Goal: Task Accomplishment & Management: Understand process/instructions

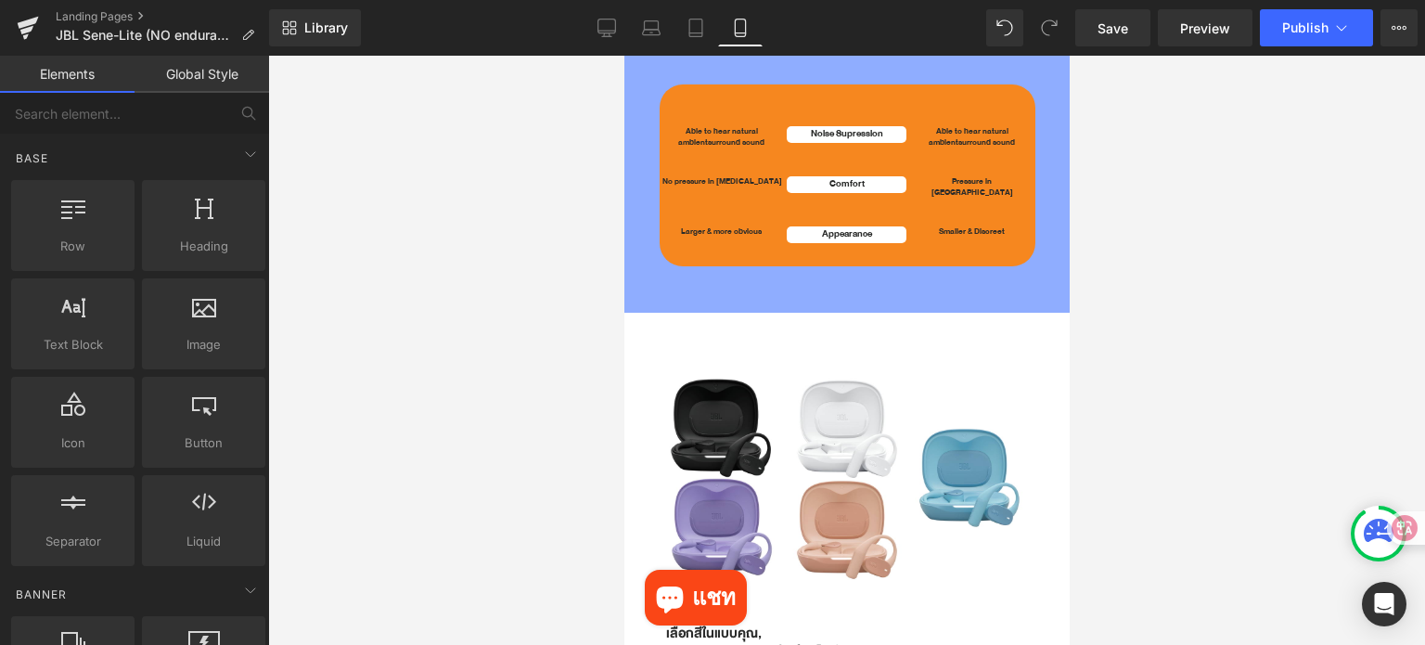
click at [1194, 284] on div at bounding box center [846, 350] width 1157 height 589
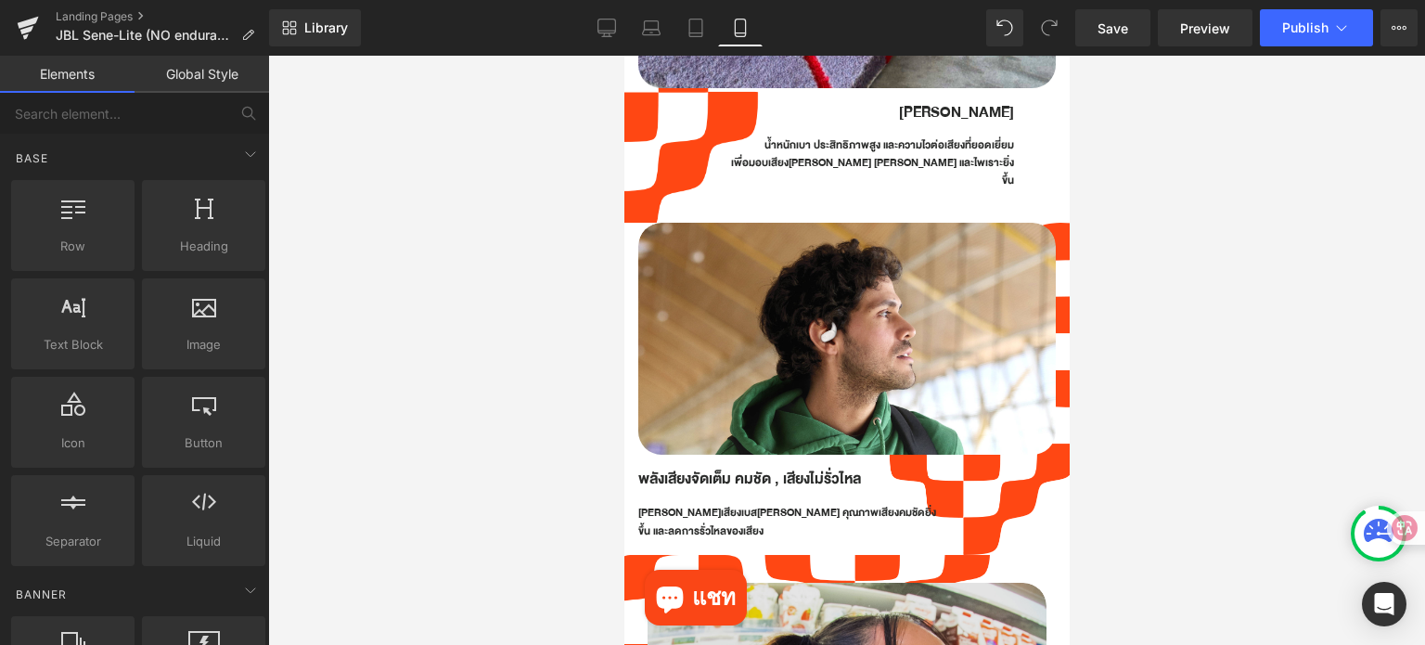
scroll to position [1298, 0]
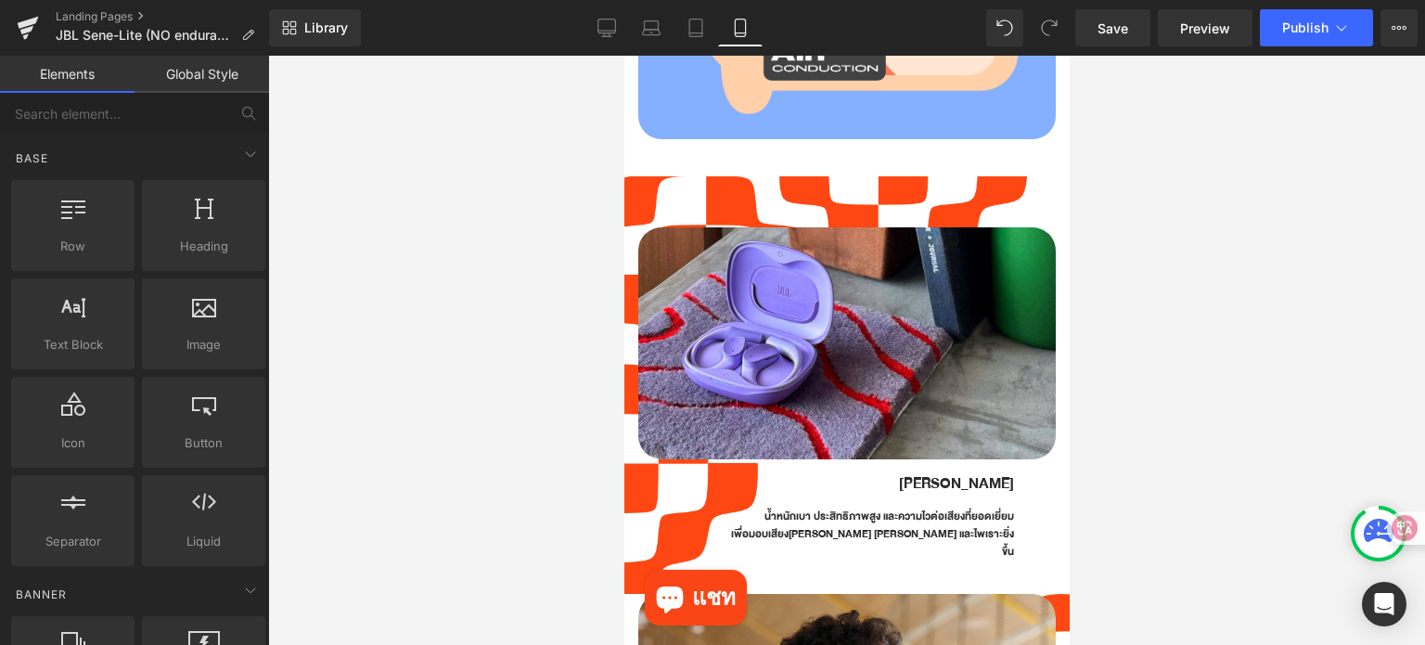
click at [482, 192] on div at bounding box center [846, 350] width 1157 height 589
click at [1128, 23] on span "Save" at bounding box center [1112, 28] width 31 height 19
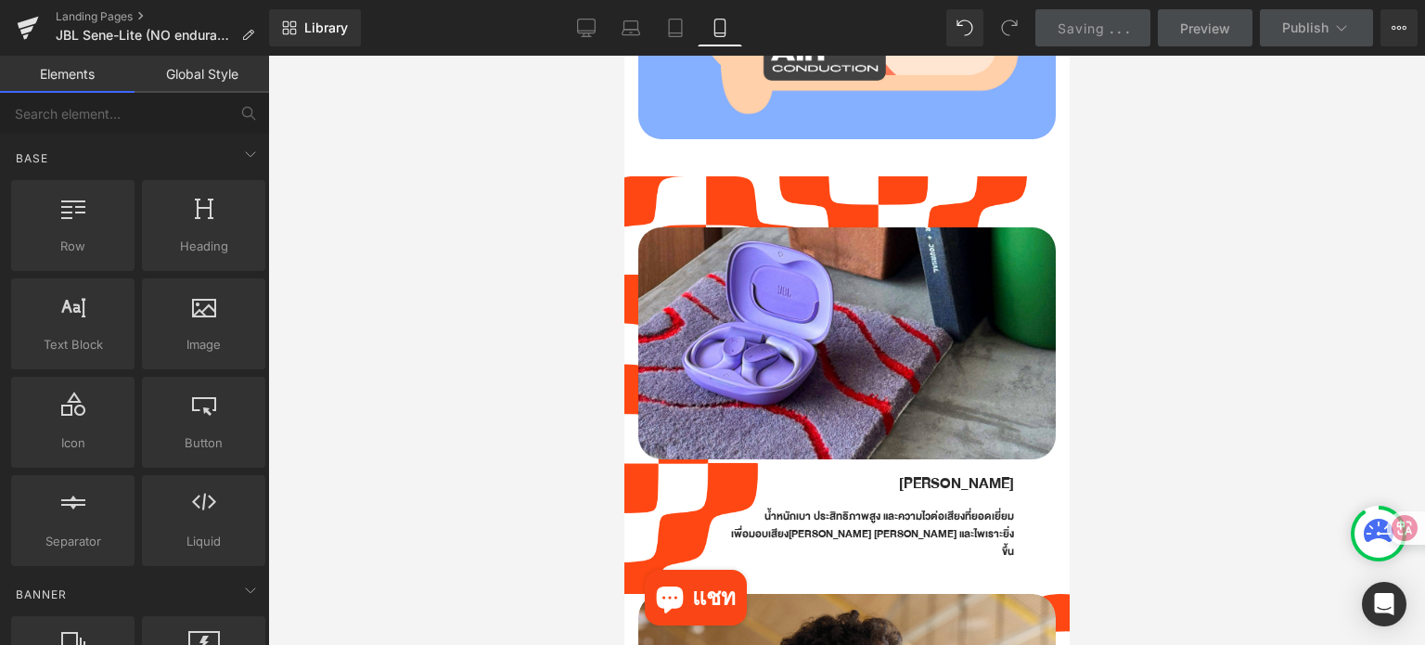
click at [360, 141] on div at bounding box center [846, 350] width 1157 height 589
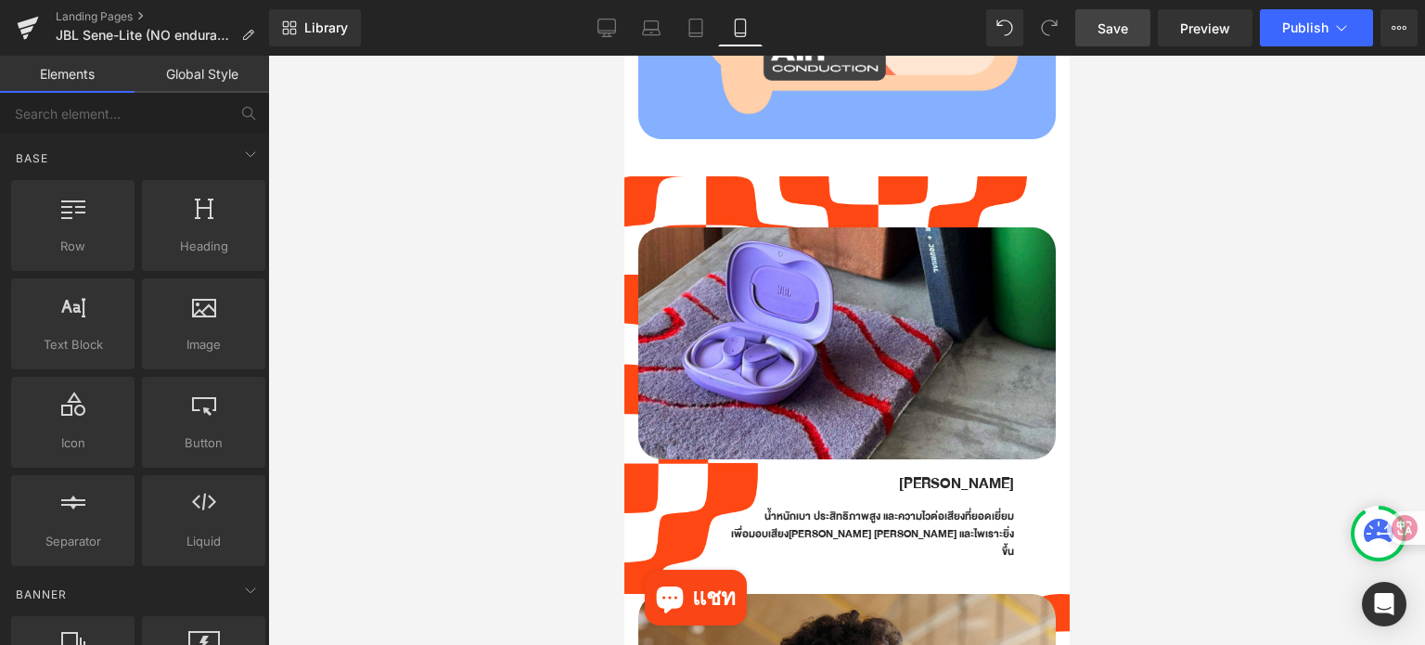
click at [1239, 244] on div at bounding box center [846, 350] width 1157 height 589
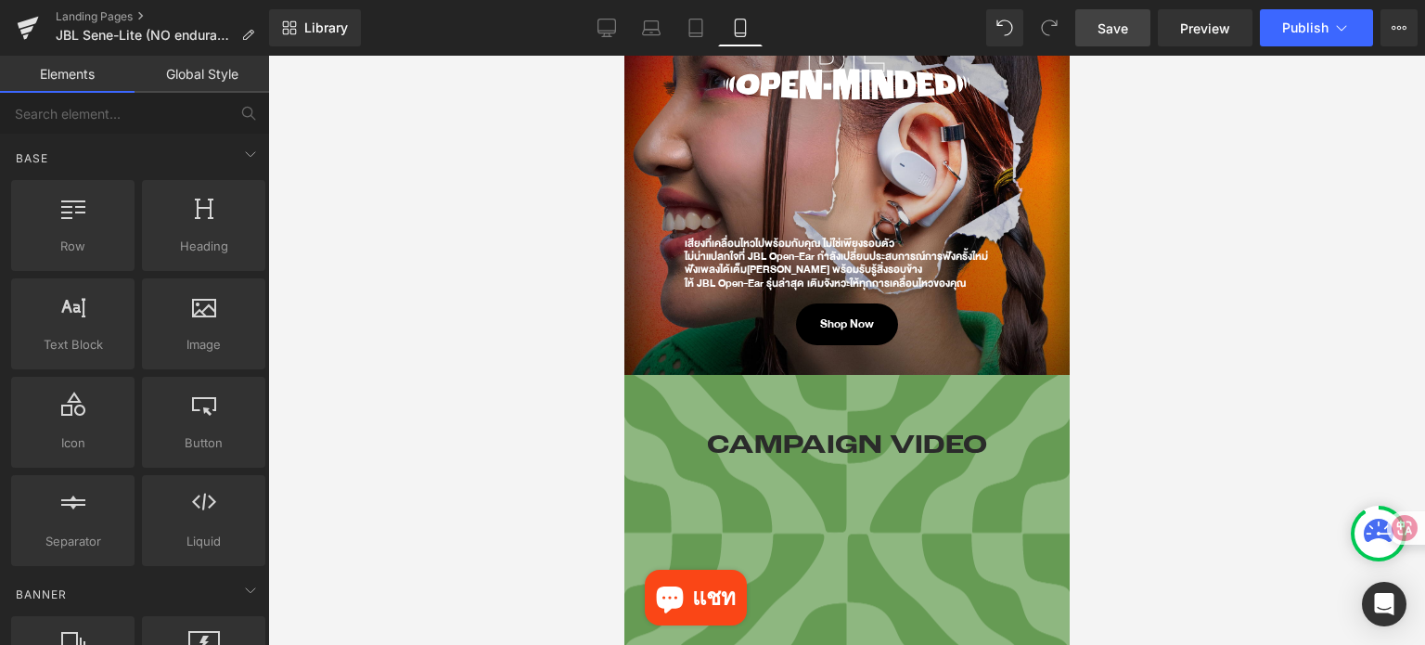
scroll to position [0, 0]
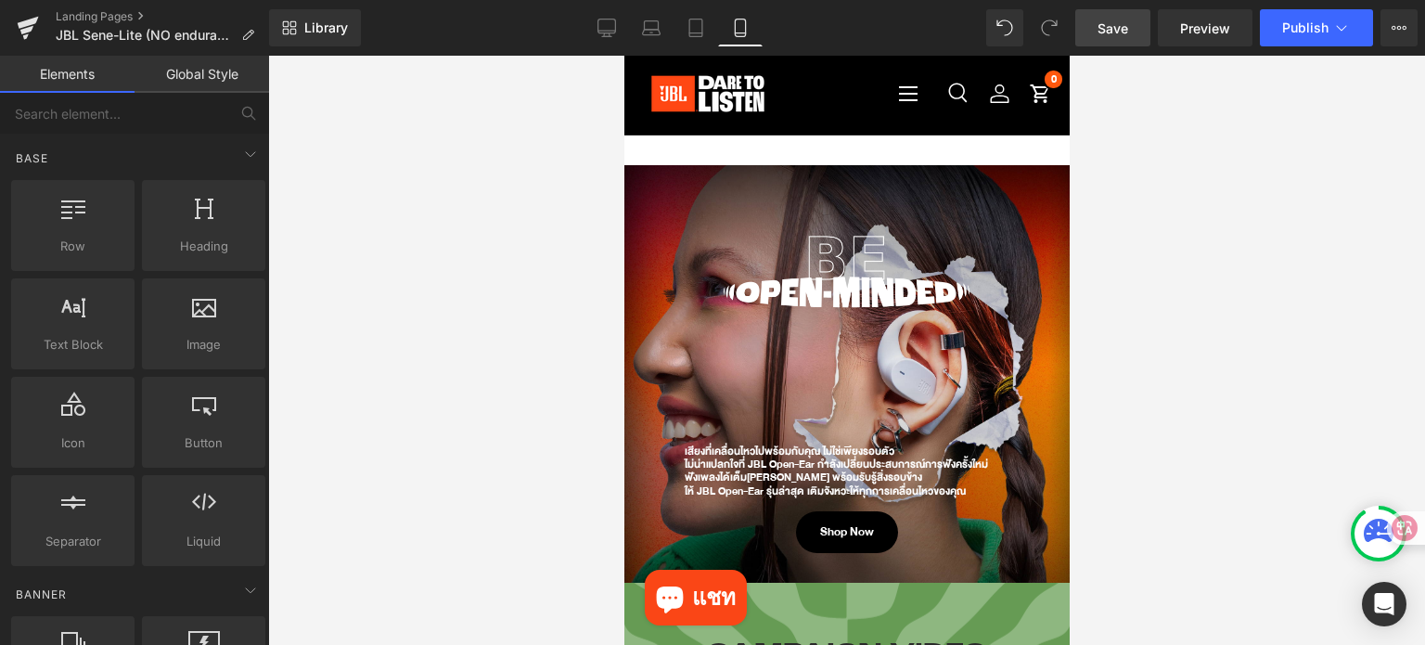
click at [1137, 214] on div at bounding box center [846, 350] width 1157 height 589
click at [1111, 19] on span "Save" at bounding box center [1112, 28] width 31 height 19
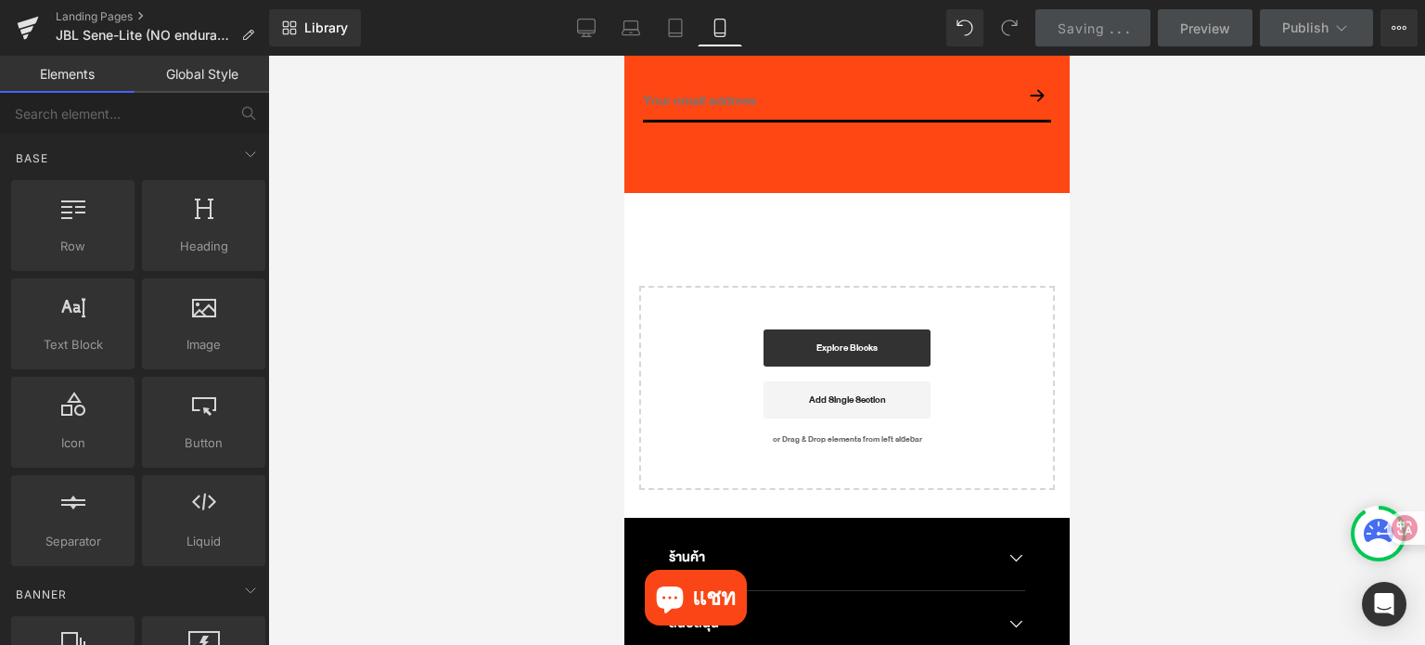
scroll to position [5287, 0]
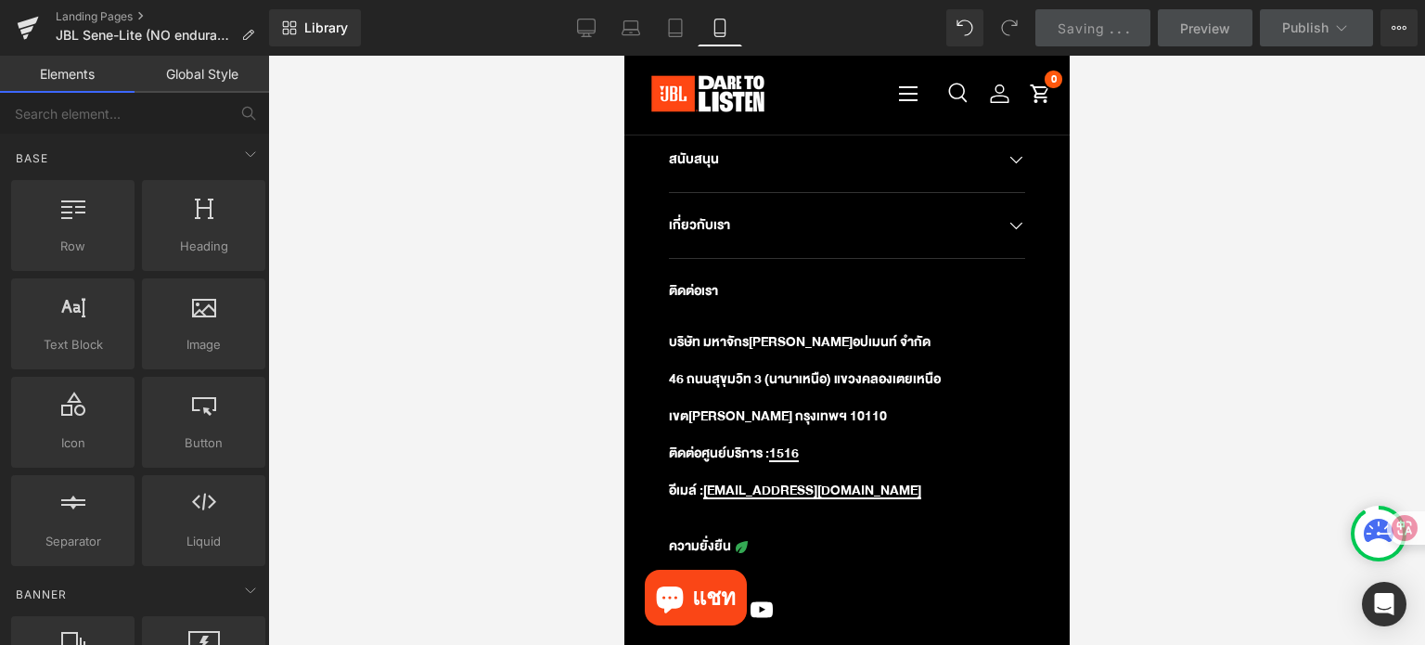
click at [1191, 401] on div at bounding box center [846, 350] width 1157 height 589
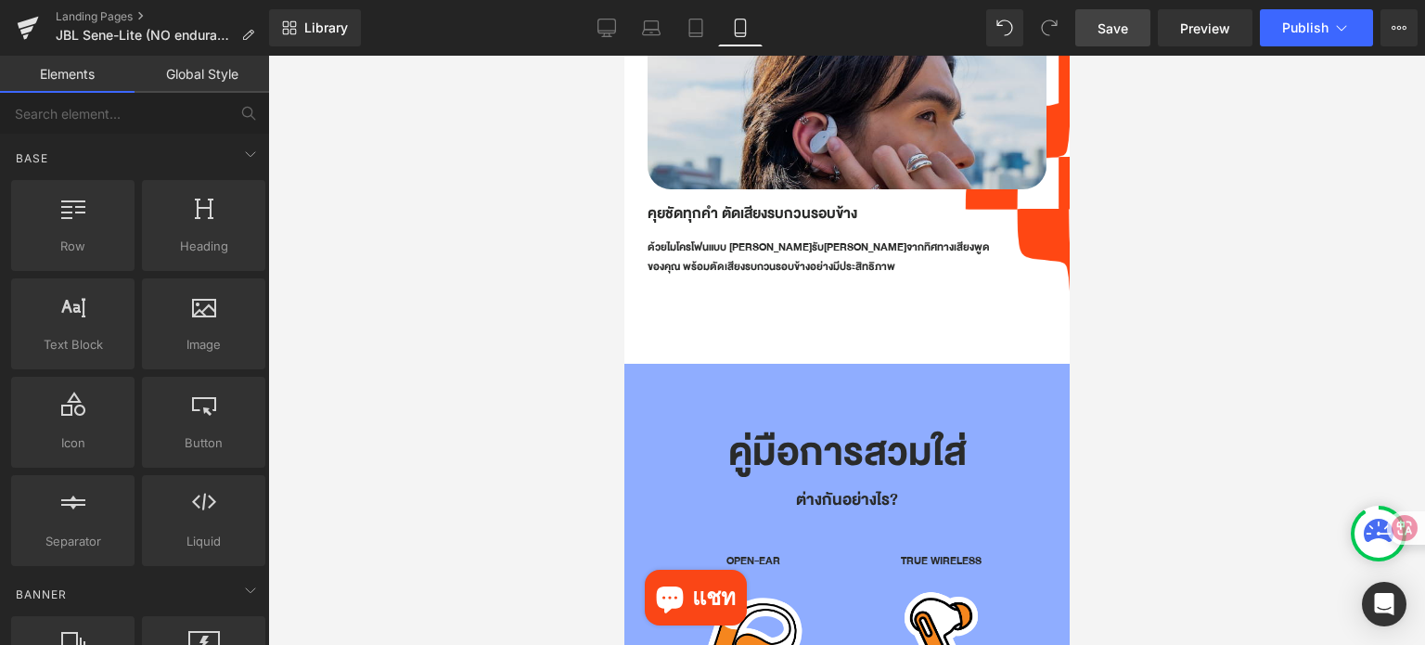
scroll to position [2875, 0]
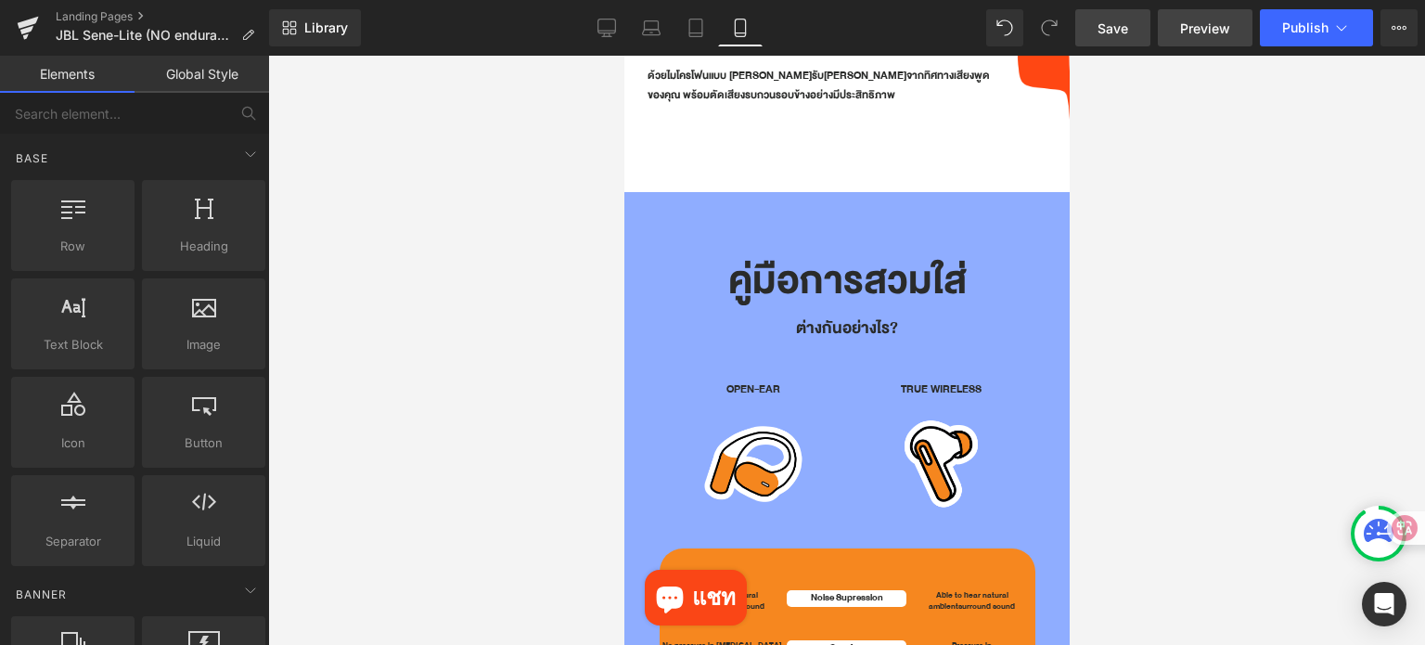
click at [1224, 33] on span "Preview" at bounding box center [1205, 28] width 50 height 19
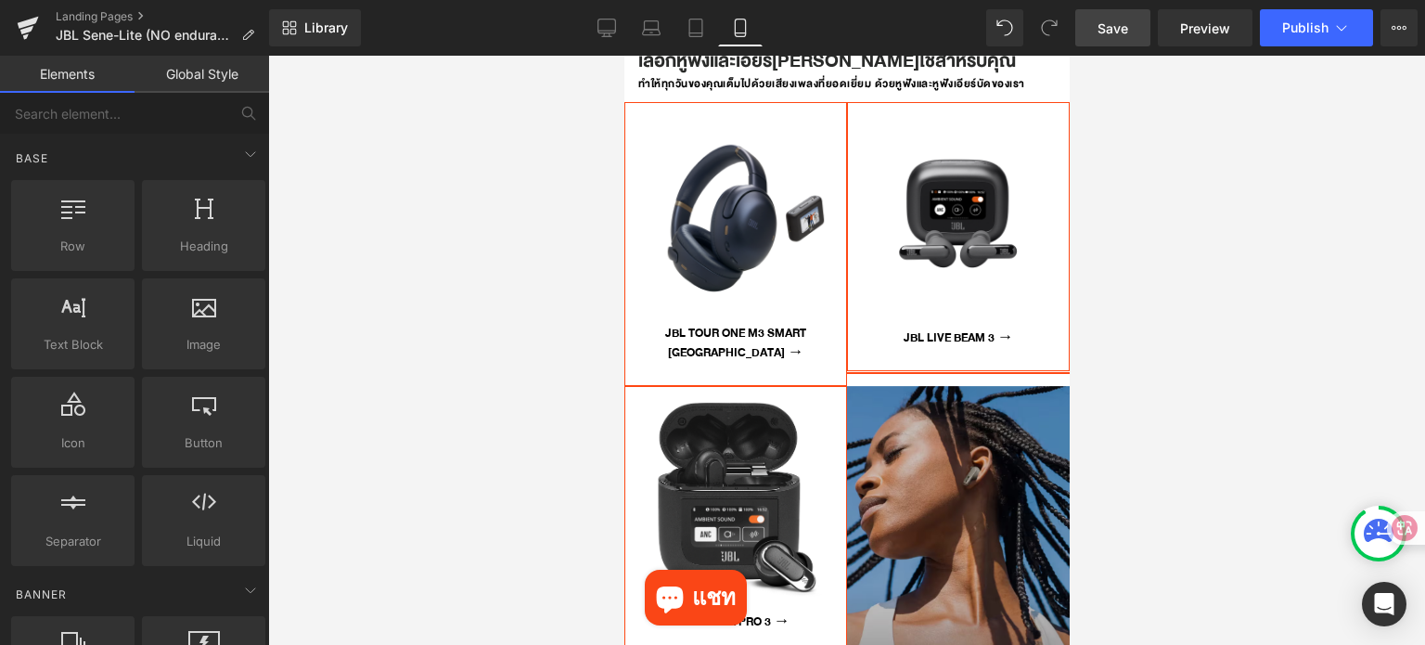
scroll to position [4545, 0]
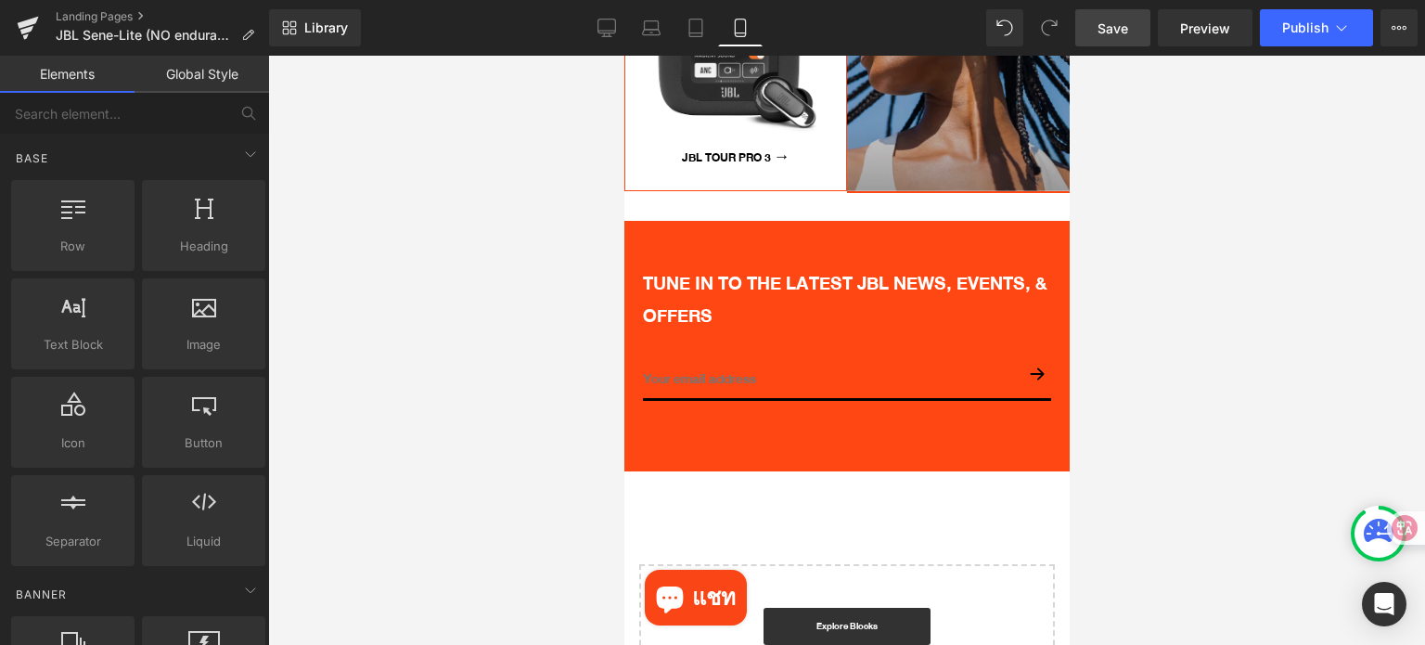
click at [1259, 274] on div at bounding box center [846, 350] width 1157 height 589
click at [1104, 25] on span "Save" at bounding box center [1112, 28] width 31 height 19
click at [1162, 251] on div at bounding box center [846, 350] width 1157 height 589
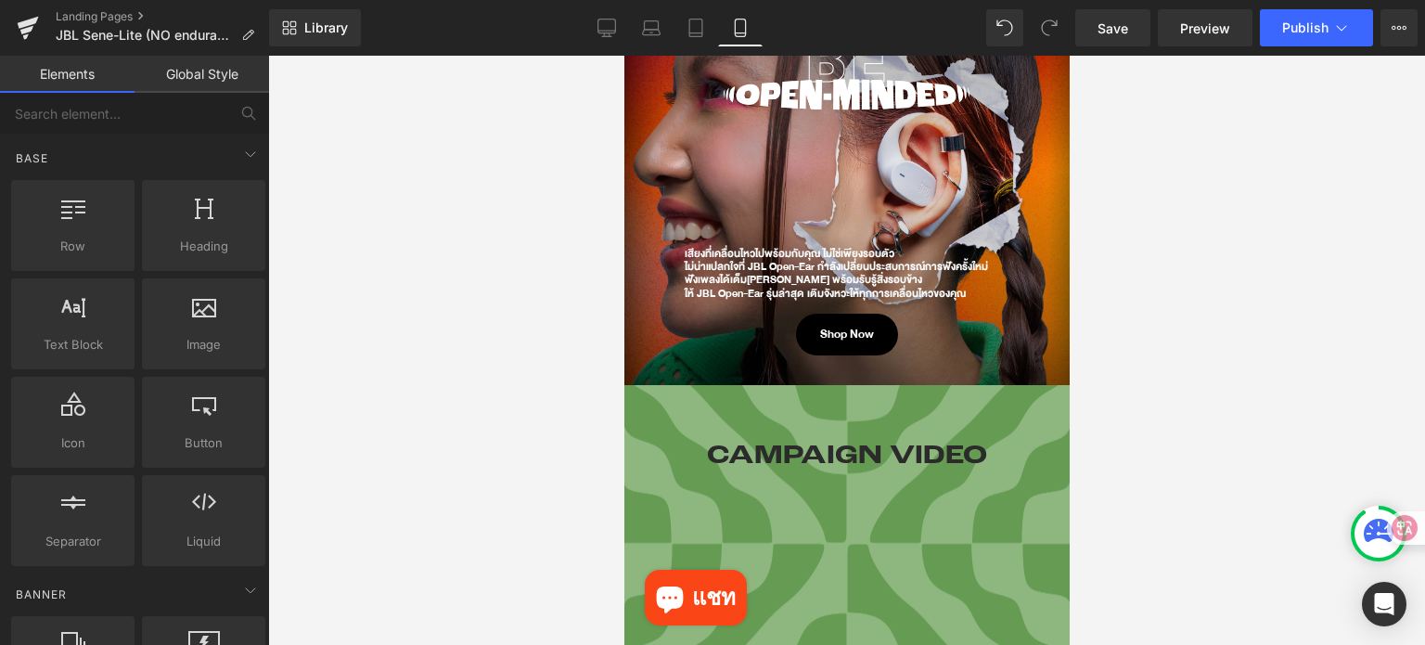
scroll to position [0, 0]
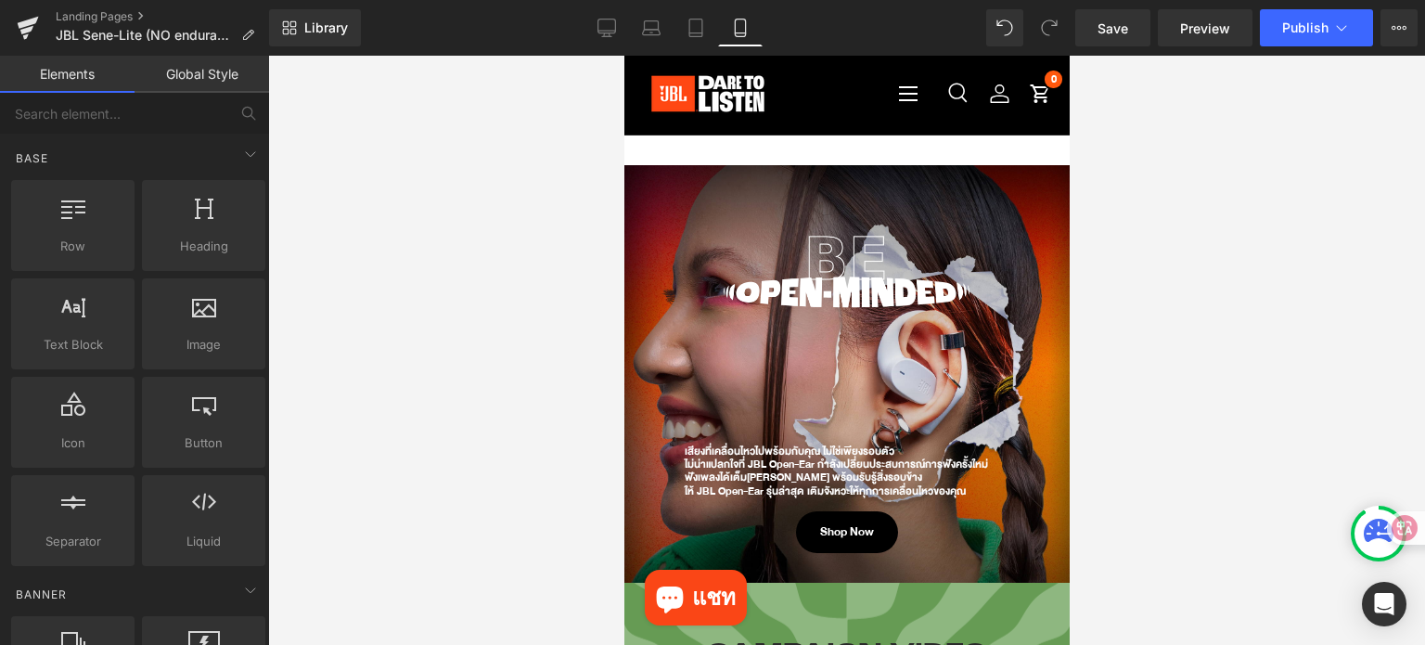
drag, startPoint x: 1062, startPoint y: 350, endPoint x: 1682, endPoint y: 89, distance: 672.1
click at [1213, 229] on div at bounding box center [846, 350] width 1157 height 589
click at [1243, 492] on div at bounding box center [846, 350] width 1157 height 589
click at [452, 146] on div at bounding box center [846, 350] width 1157 height 589
click at [1224, 322] on div at bounding box center [846, 350] width 1157 height 589
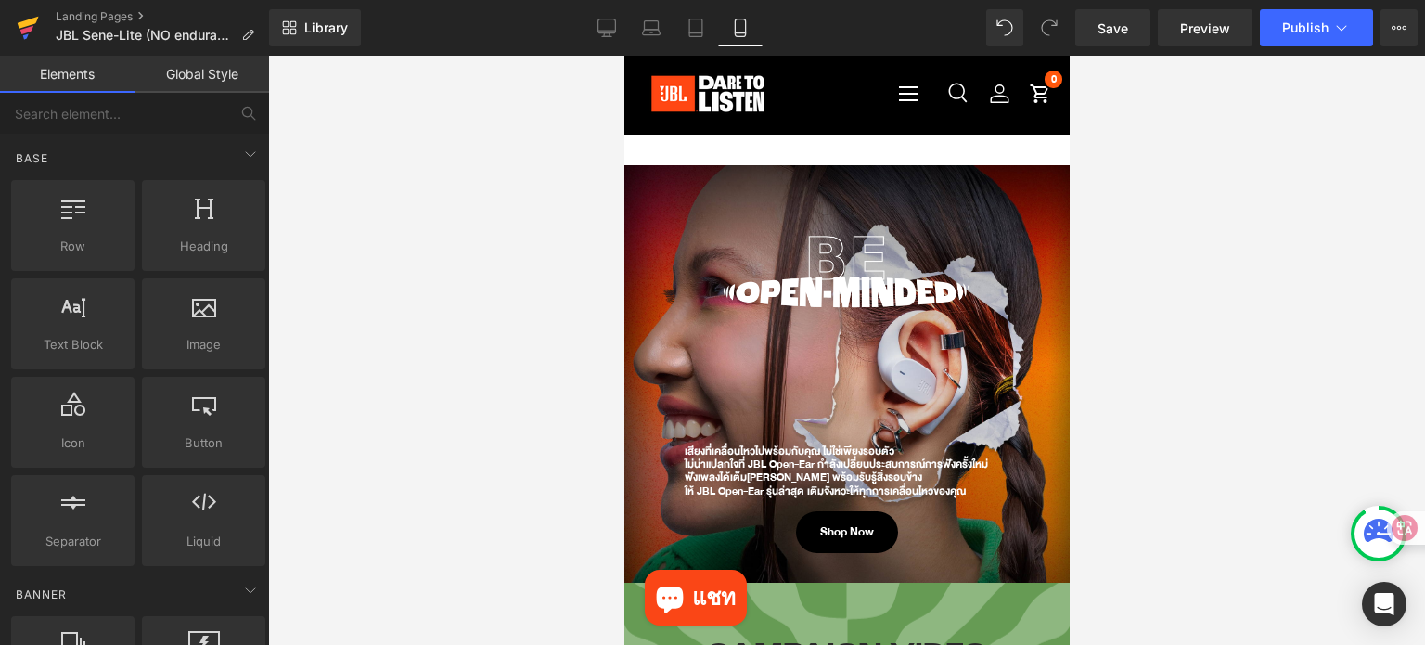
click at [31, 27] on icon at bounding box center [26, 30] width 13 height 8
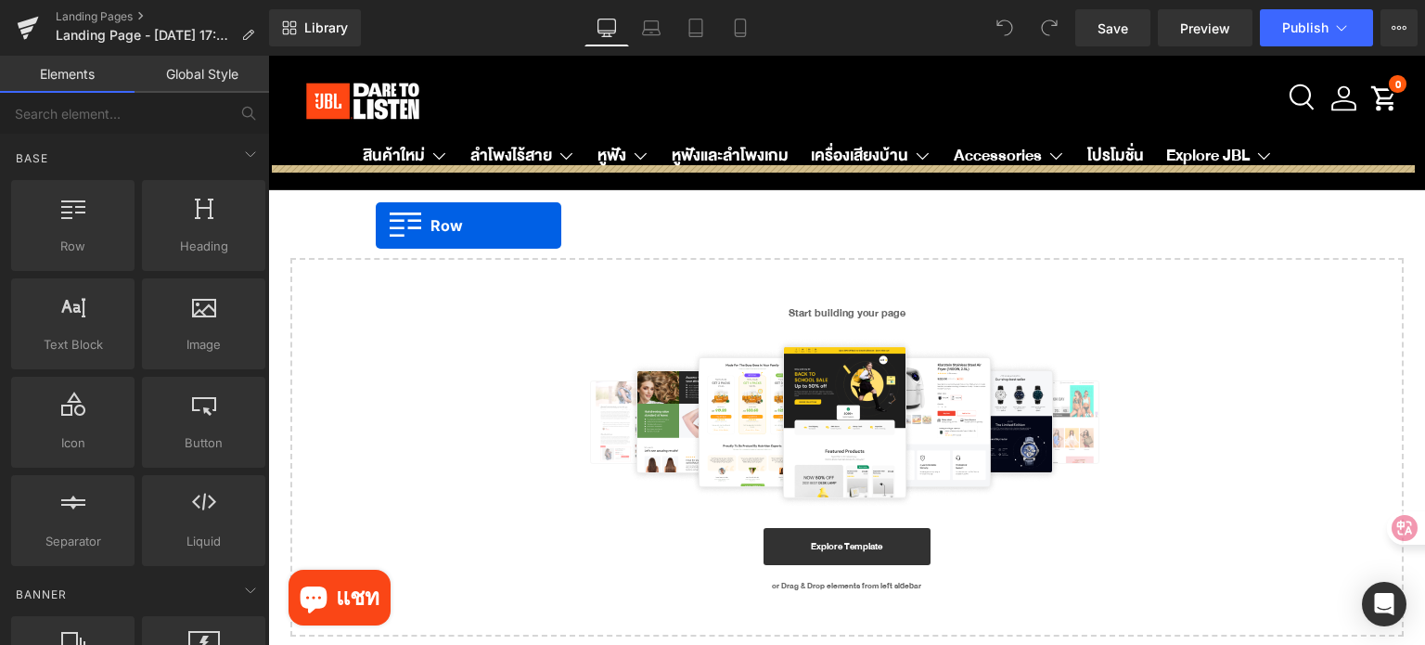
drag, startPoint x: 383, startPoint y: 301, endPoint x: 376, endPoint y: 225, distance: 75.5
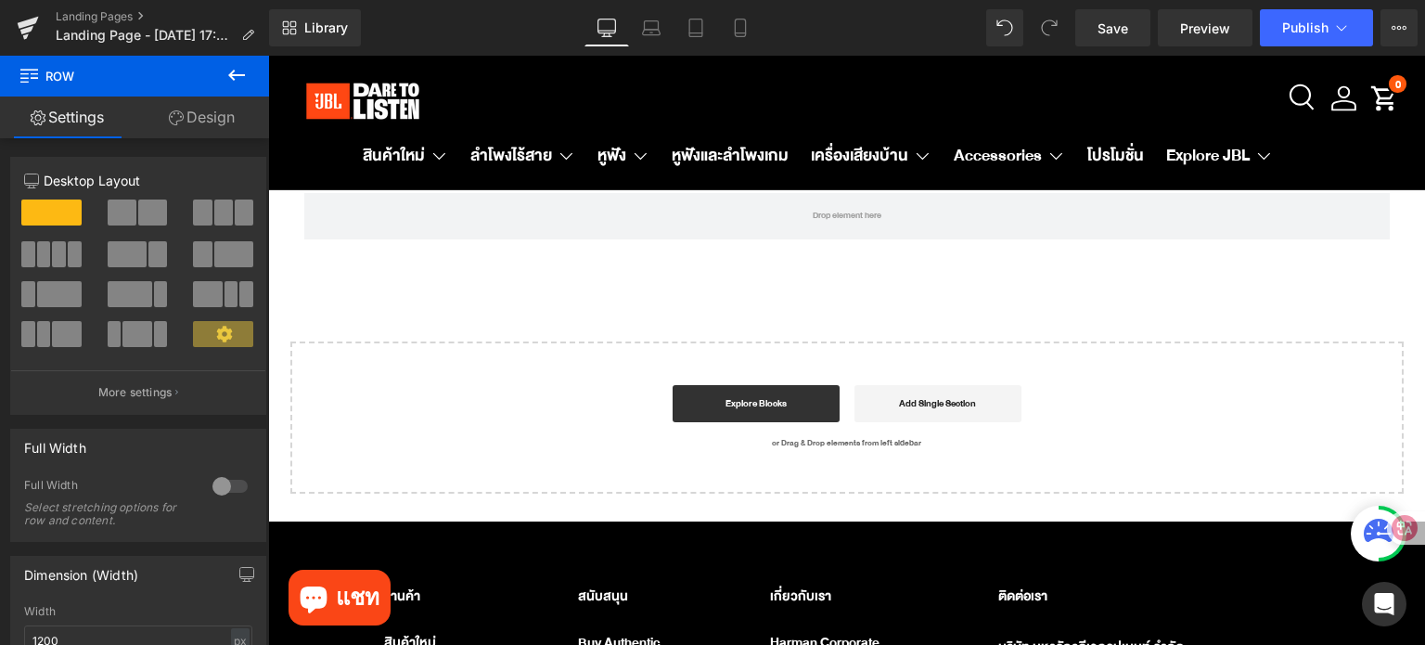
click at [223, 70] on button at bounding box center [236, 76] width 65 height 41
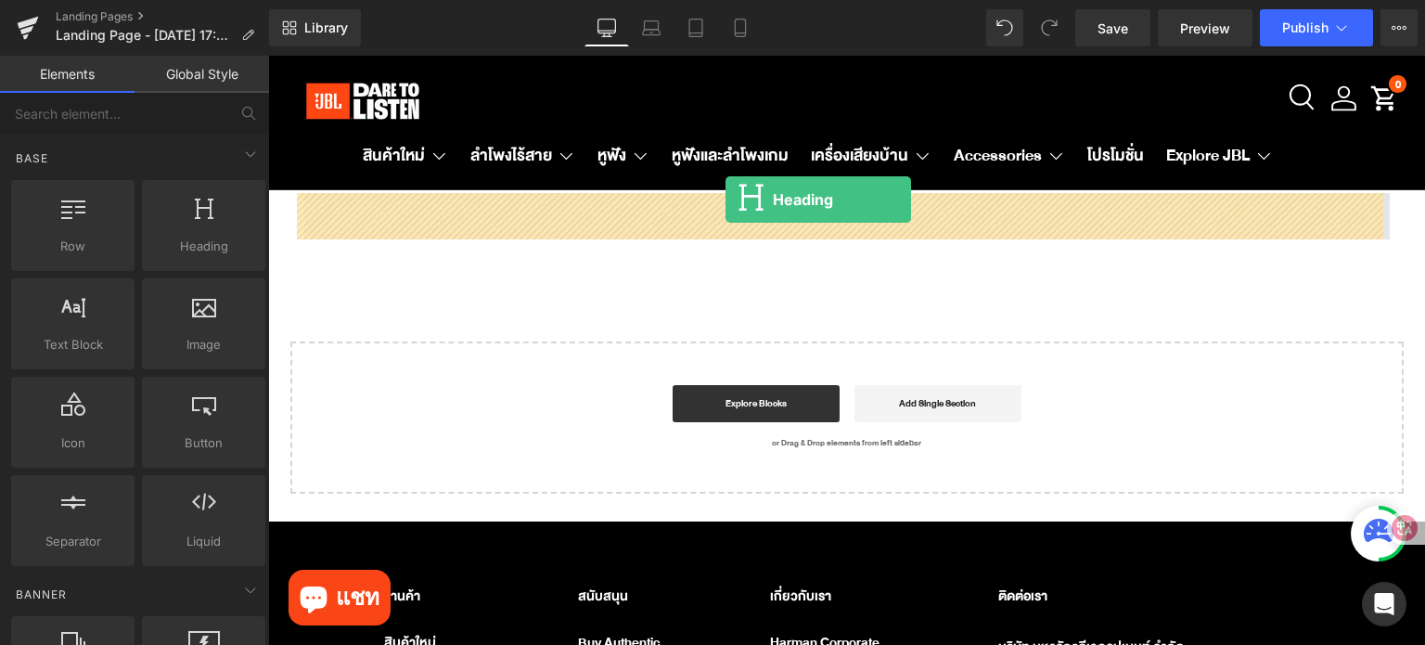
drag, startPoint x: 454, startPoint y: 285, endPoint x: 725, endPoint y: 199, distance: 284.8
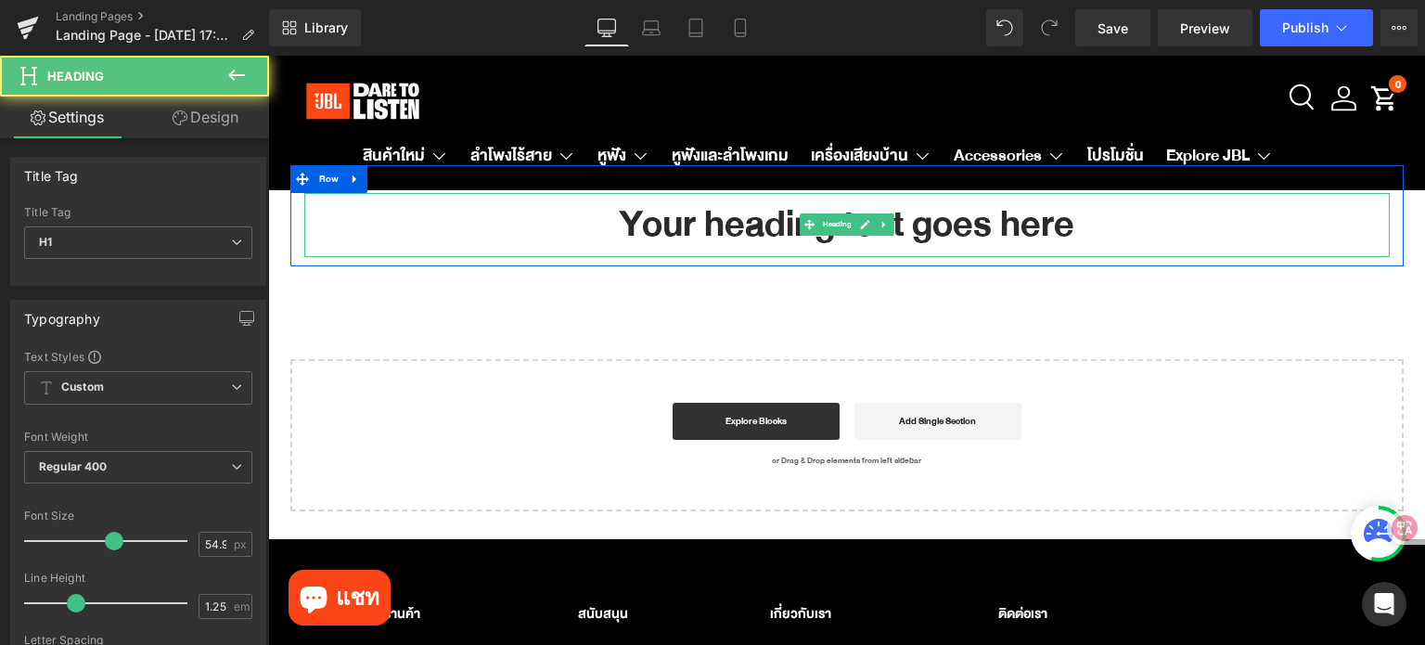
click at [787, 214] on h1 "Your heading text goes here" at bounding box center [846, 225] width 1085 height 64
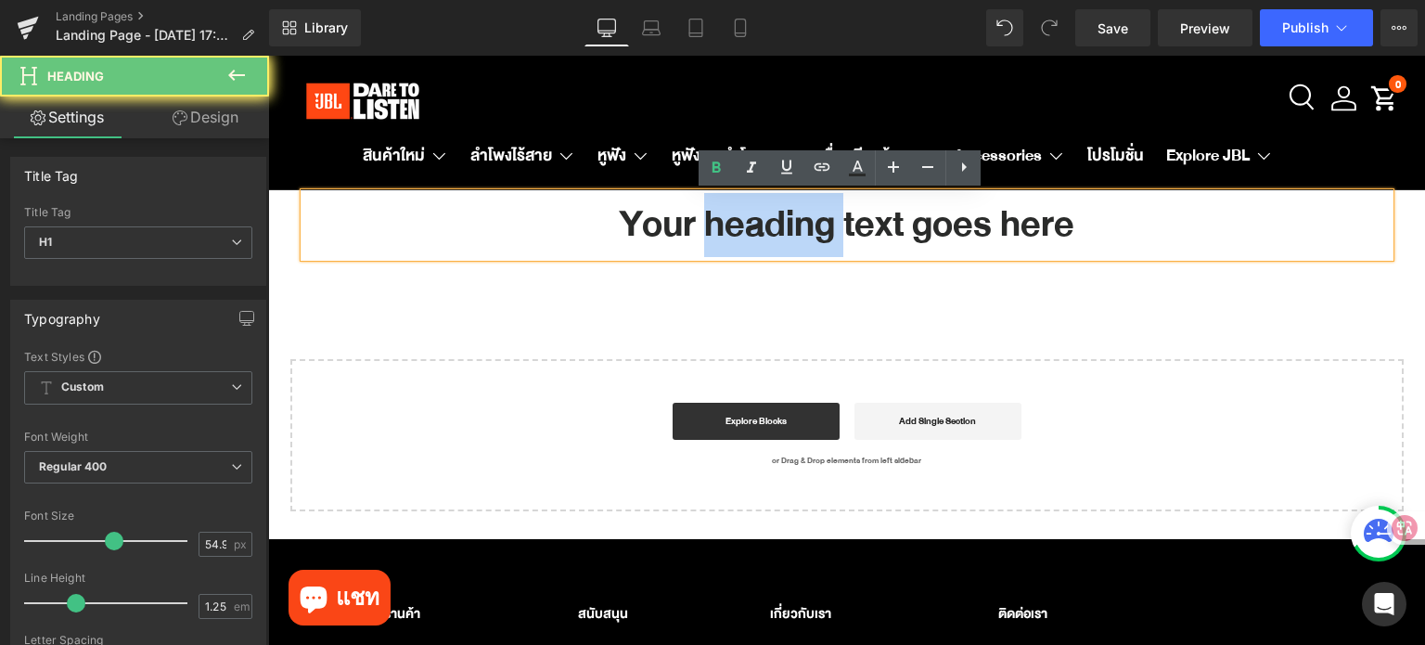
click at [787, 214] on h1 "Your heading text goes here" at bounding box center [846, 225] width 1085 height 64
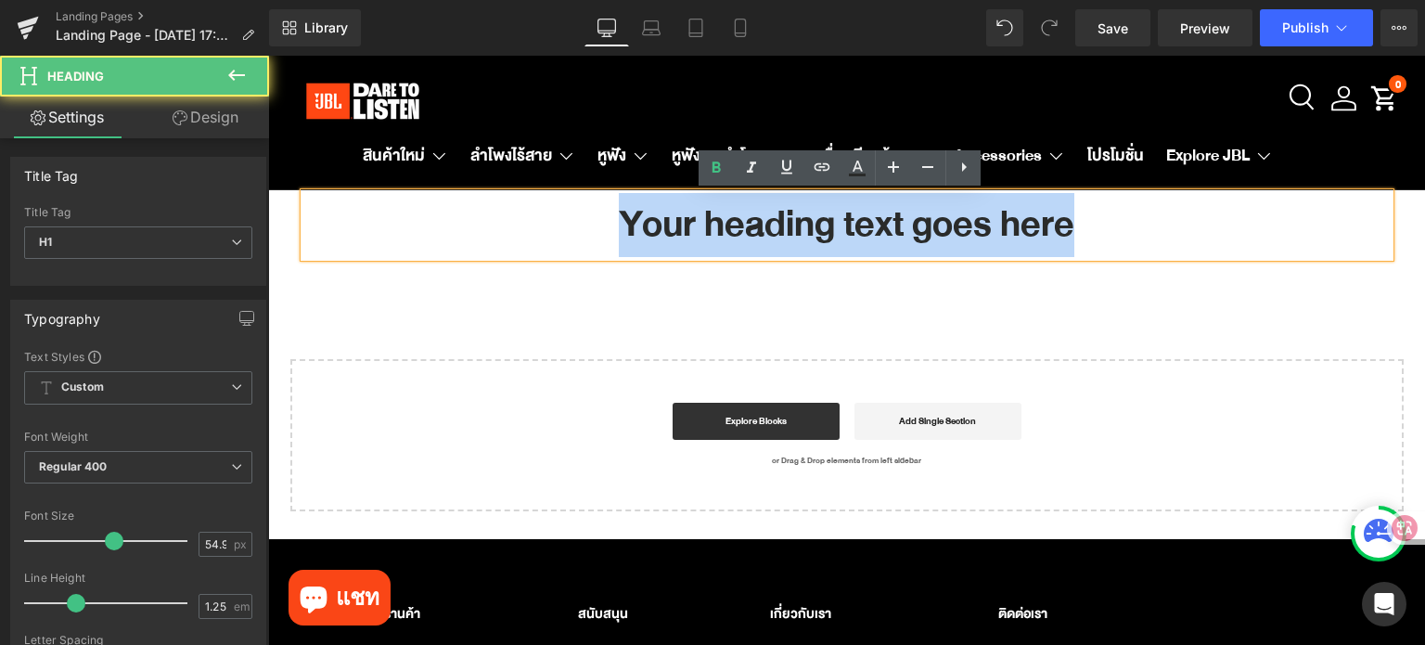
drag, startPoint x: 1080, startPoint y: 229, endPoint x: 594, endPoint y: 229, distance: 486.0
click at [594, 229] on h1 "Your heading text goes here" at bounding box center [846, 225] width 1085 height 64
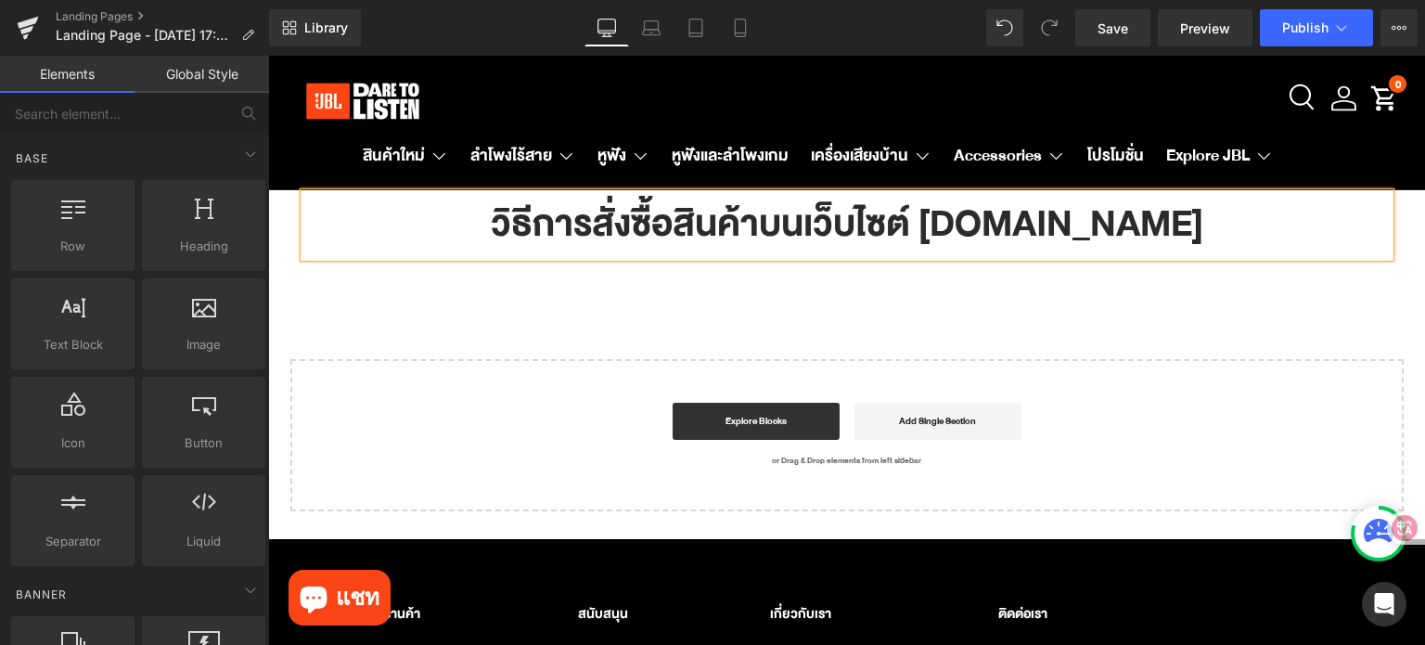
click at [773, 295] on div "วิธีการสั่งซื้อสินค้าบนเว็บไซต์ jblthailand.com Heading Row Select your layout" at bounding box center [846, 338] width 1157 height 346
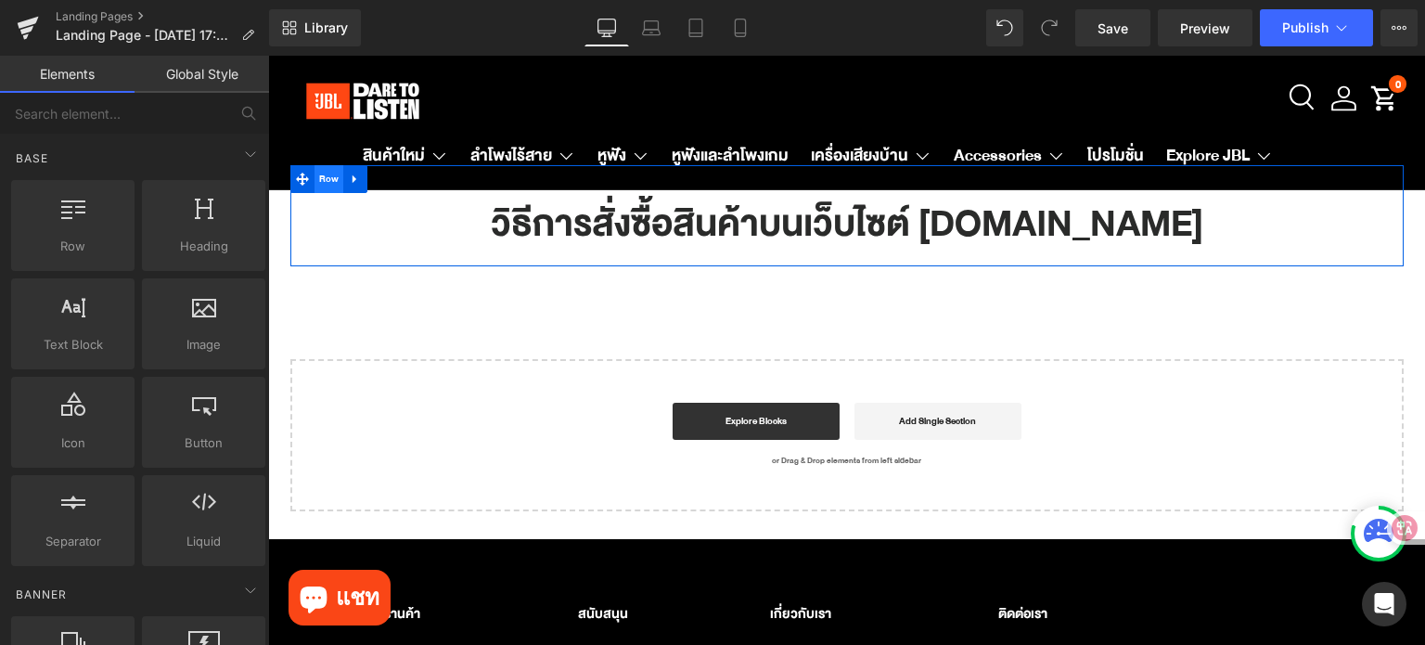
click at [315, 178] on span "Row" at bounding box center [329, 179] width 30 height 28
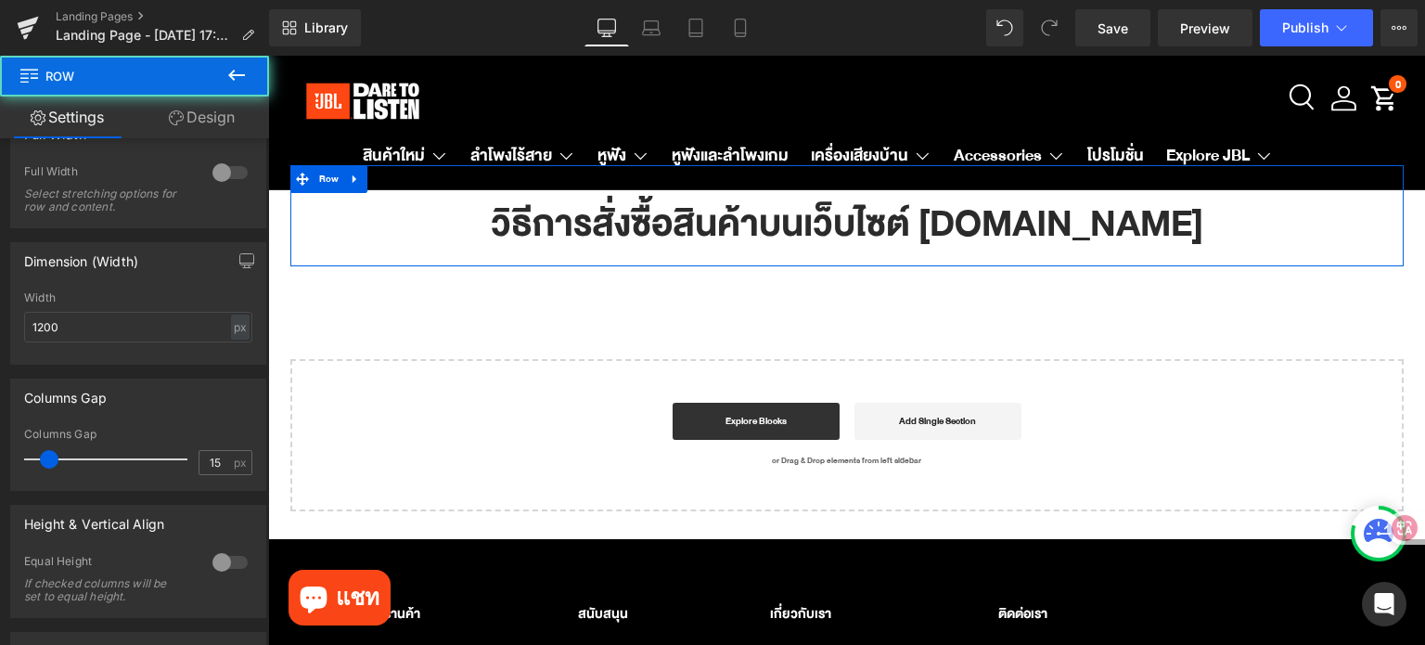
scroll to position [371, 0]
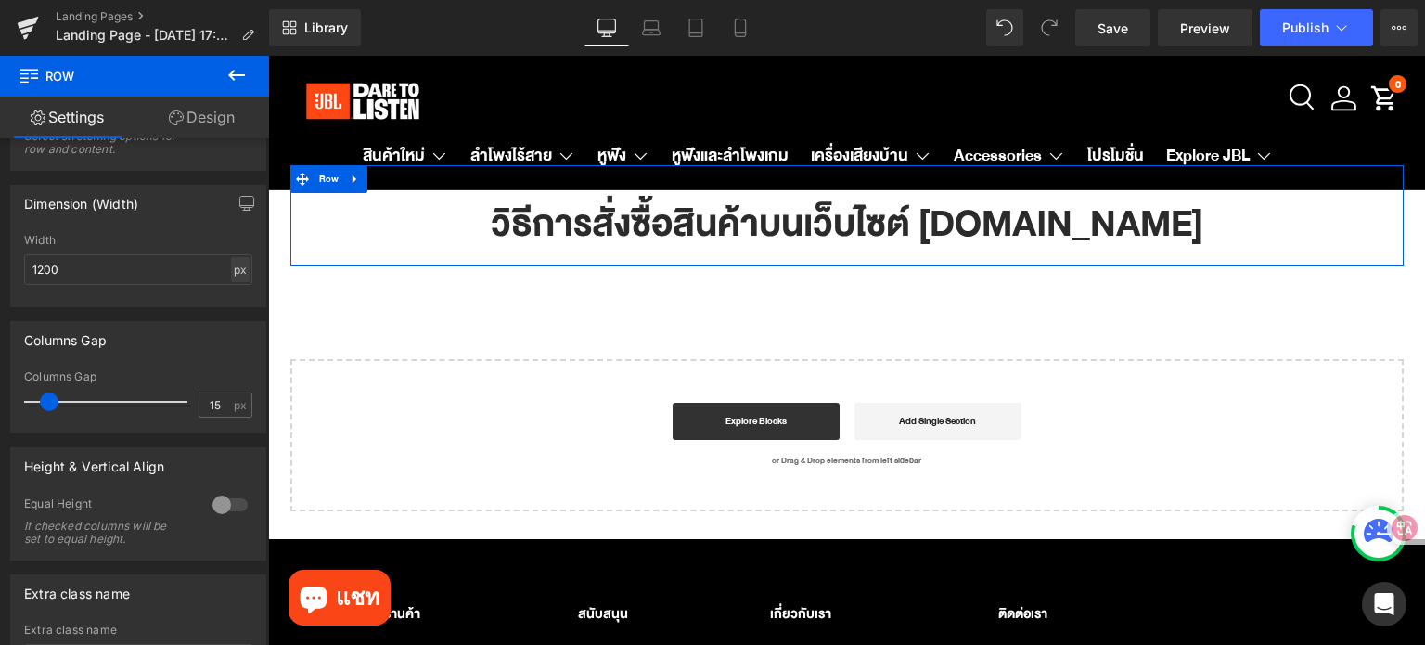
click at [233, 266] on div "px" at bounding box center [240, 269] width 19 height 25
click at [235, 304] on li "%" at bounding box center [239, 298] width 23 height 27
type input "100"
click at [339, 185] on icon at bounding box center [333, 180] width 13 height 14
click at [359, 181] on icon at bounding box center [358, 179] width 13 height 13
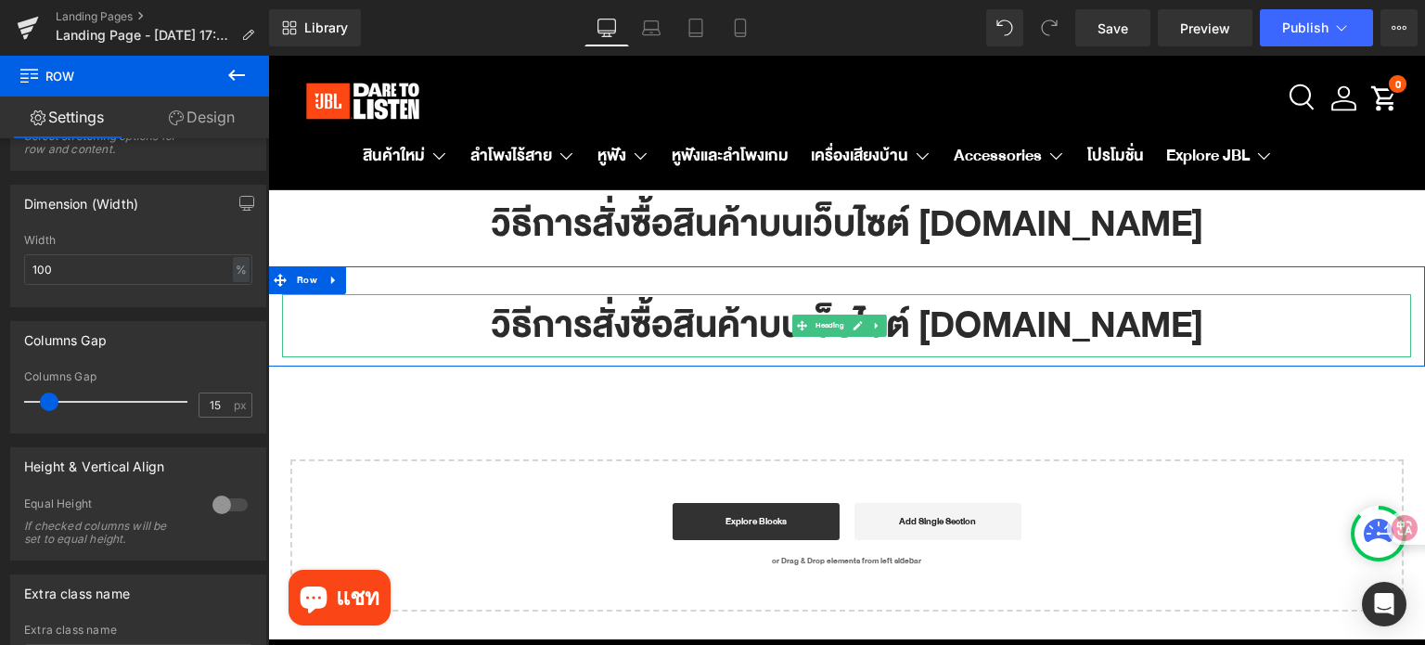
click at [862, 327] on icon at bounding box center [857, 325] width 10 height 11
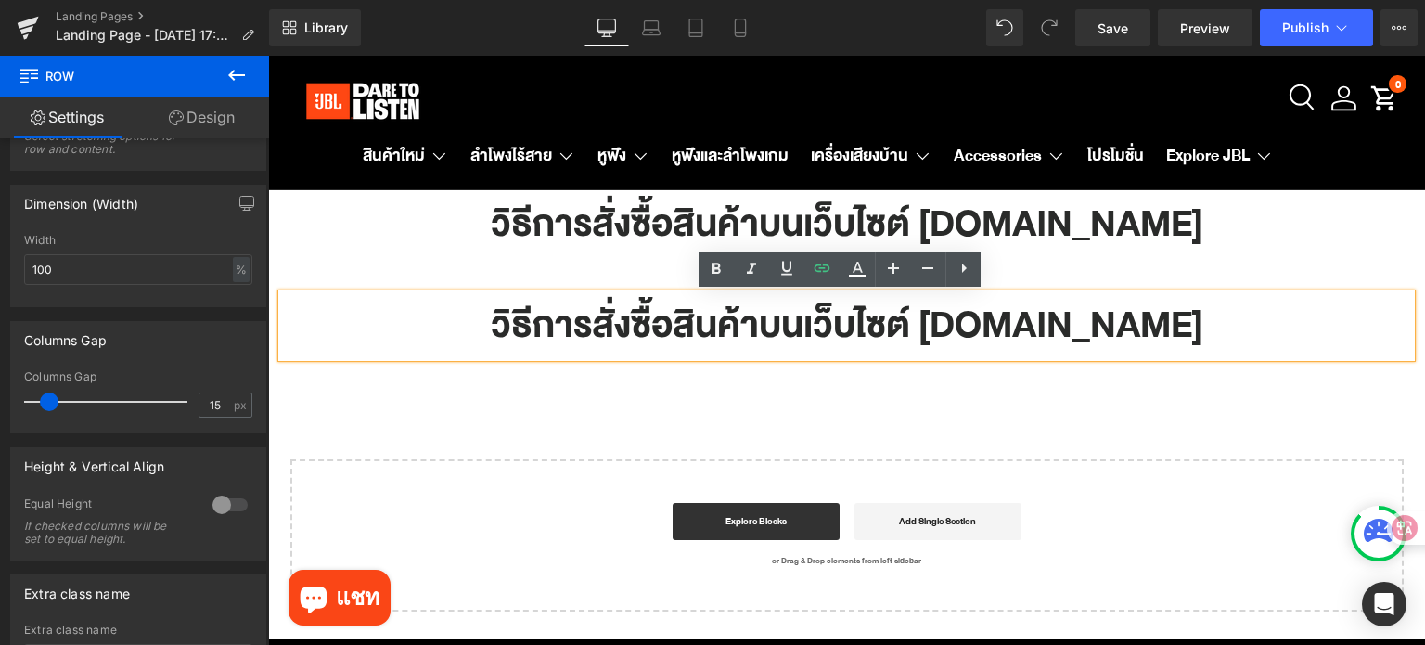
click at [900, 326] on h1 "วิธีการสั่งซื้อสินค้าบนเว็บไซต์ jblthailand.com" at bounding box center [846, 326] width 1129 height 64
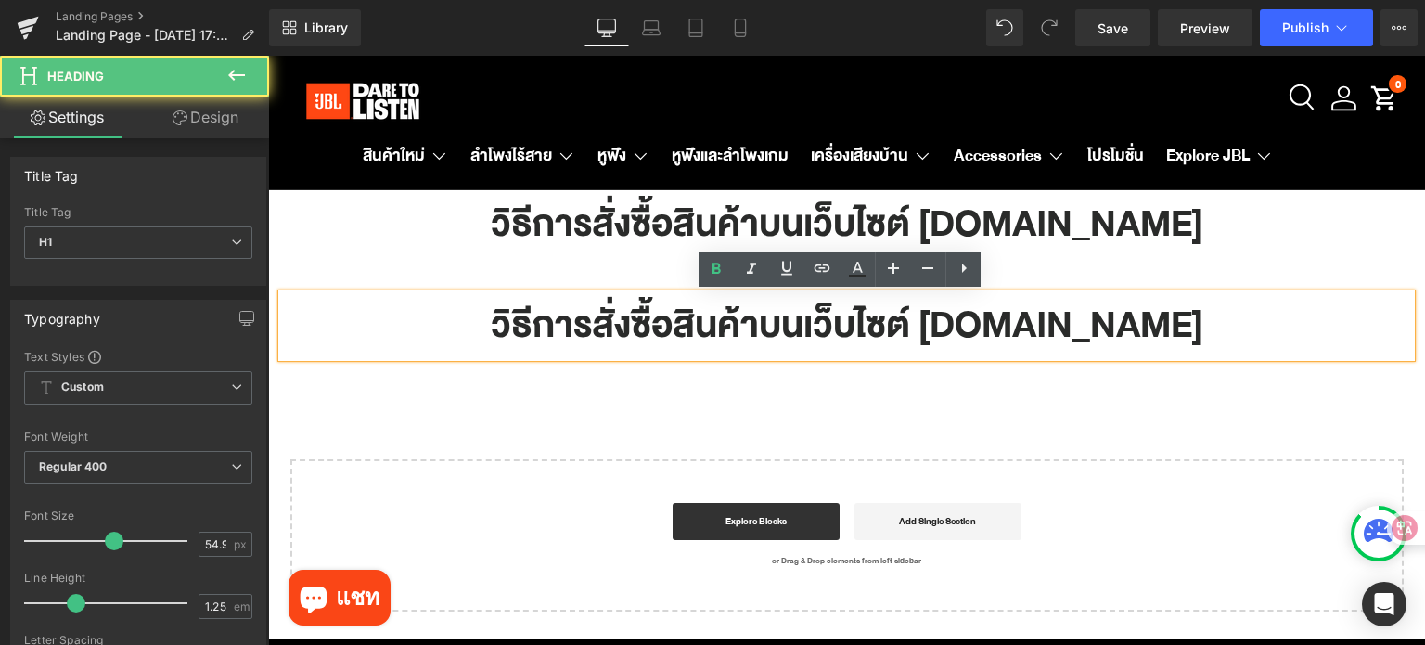
click at [1183, 344] on h1 "วิธีการสั่งซื้อสินค้าบนเว็บไซต์ jblthailand.com" at bounding box center [846, 326] width 1129 height 64
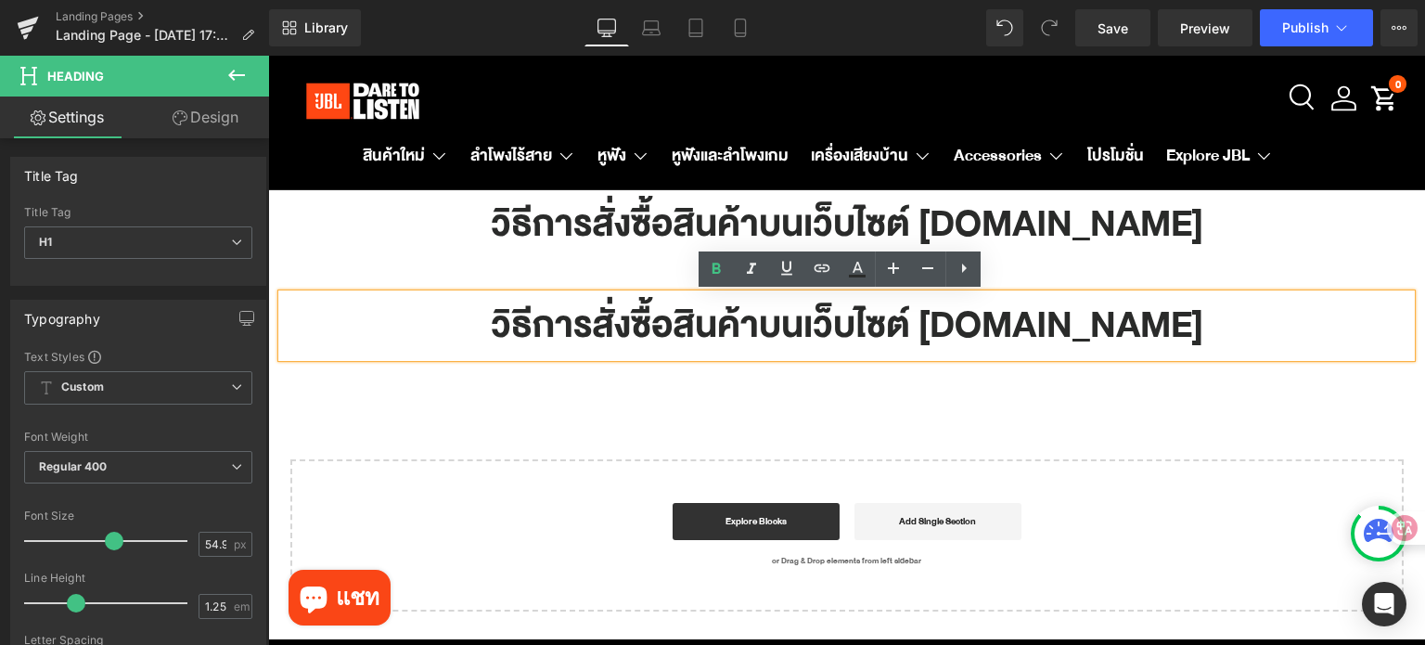
drag, startPoint x: 1195, startPoint y: 318, endPoint x: 479, endPoint y: 322, distance: 716.0
click at [479, 322] on h1 "วิธีการสั่งซื้อสินค้าบนเว็บไซต์ jblthailand.com" at bounding box center [846, 326] width 1129 height 64
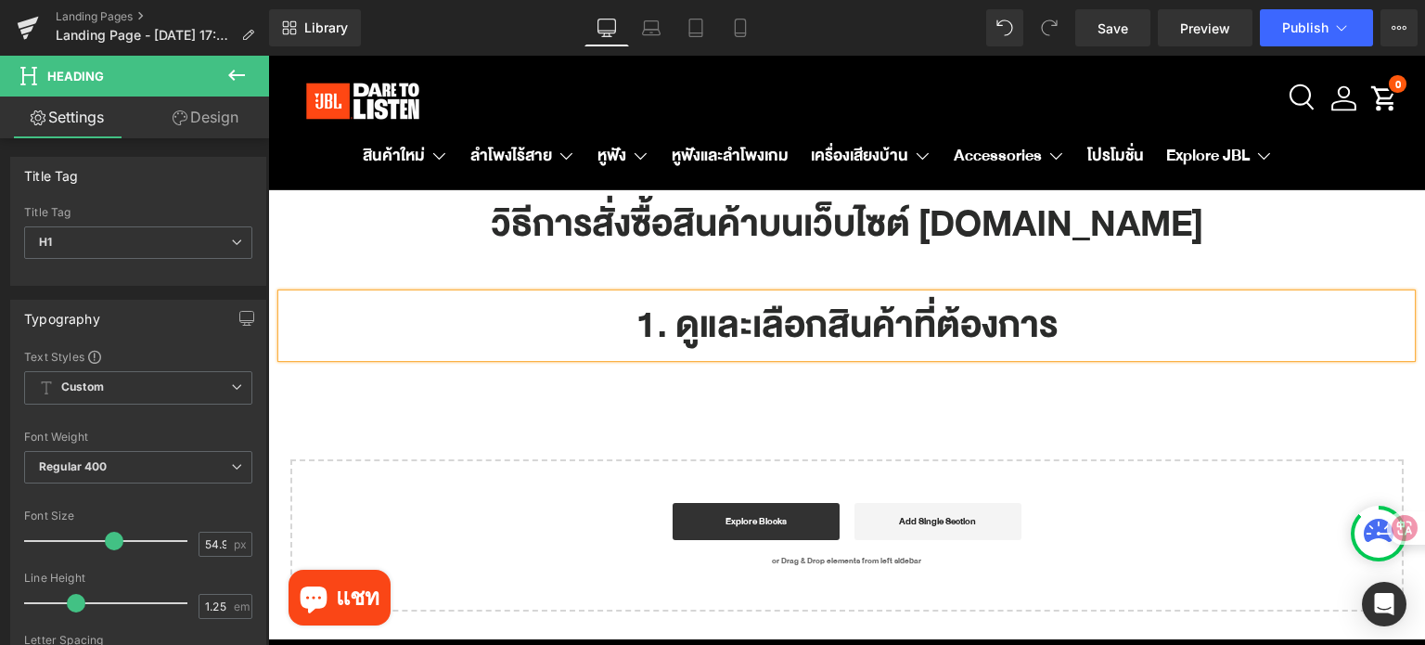
click at [1073, 343] on h1 "1. ดูและเลือกสินค้าที่ต้องการ" at bounding box center [846, 326] width 1129 height 64
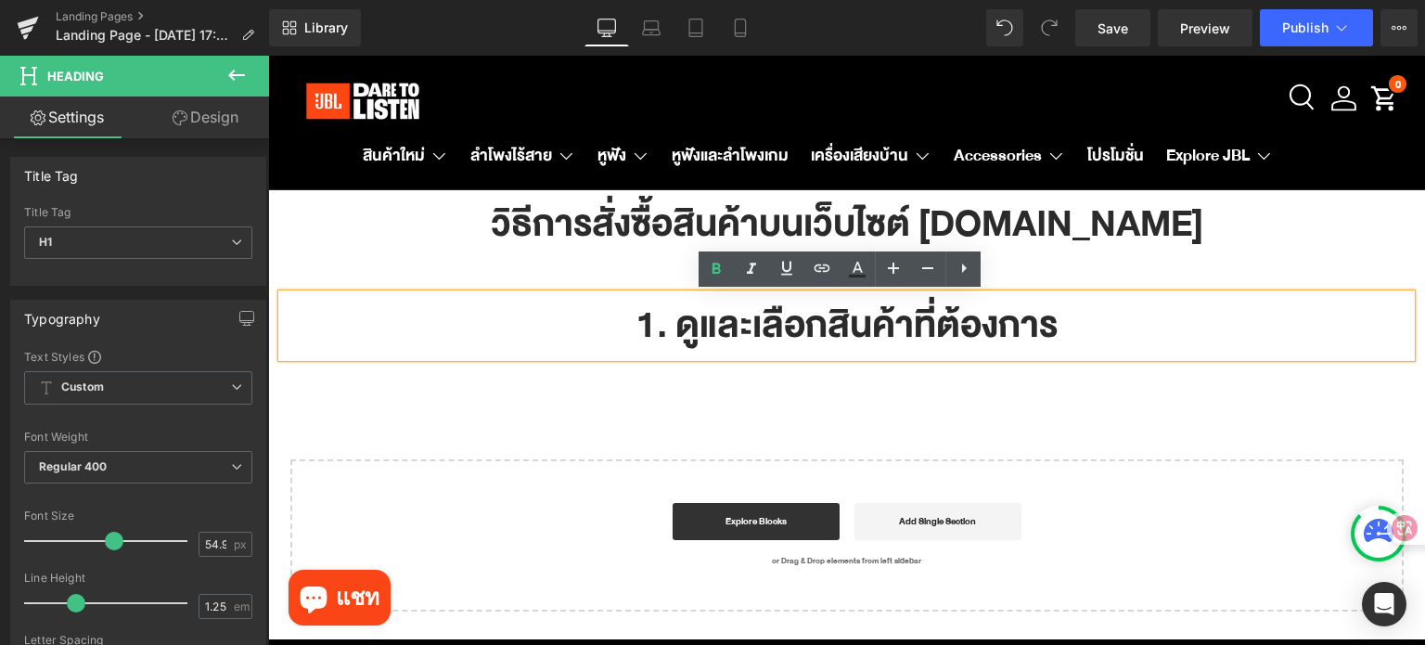
click at [1090, 382] on div "วิธีการสั่งซื้อสินค้าบนเว็บไซต์ jblthailand.com Heading Row 1. ดูและเลือกสินค้า…" at bounding box center [846, 388] width 1157 height 446
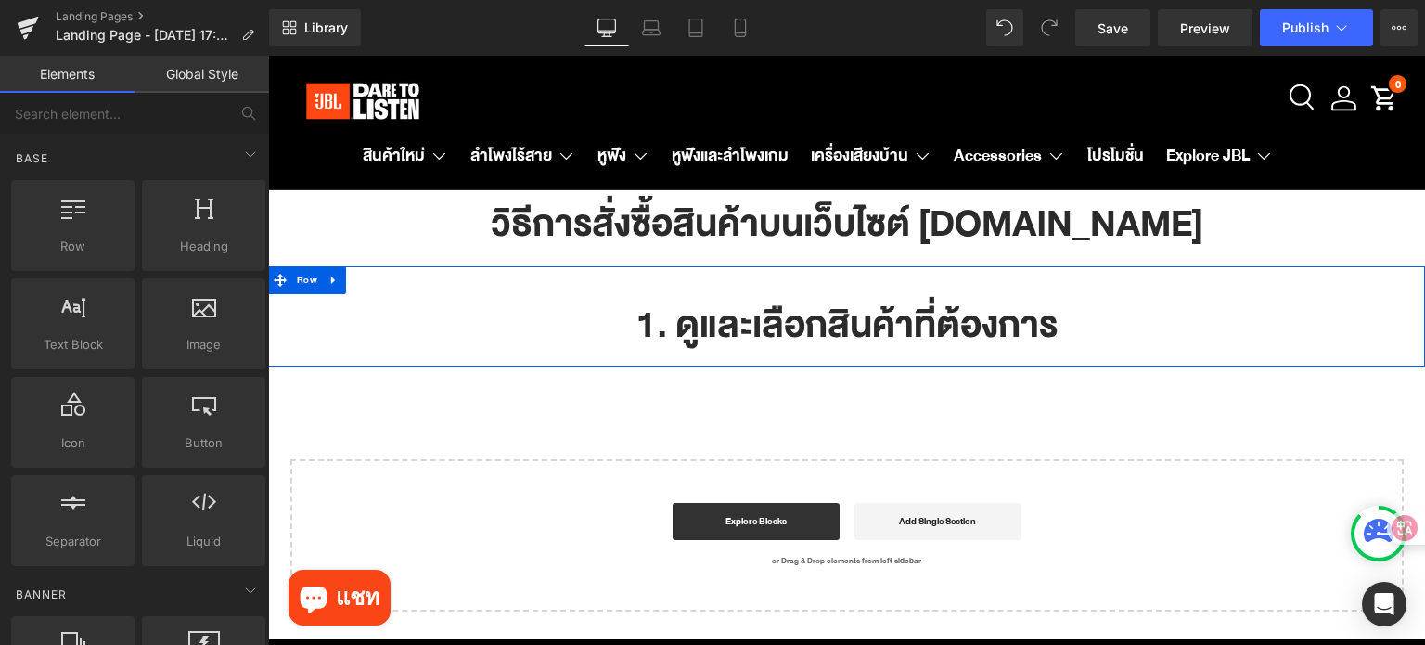
click at [308, 293] on li "Row" at bounding box center [295, 280] width 54 height 28
click at [306, 283] on span "Row" at bounding box center [307, 280] width 30 height 28
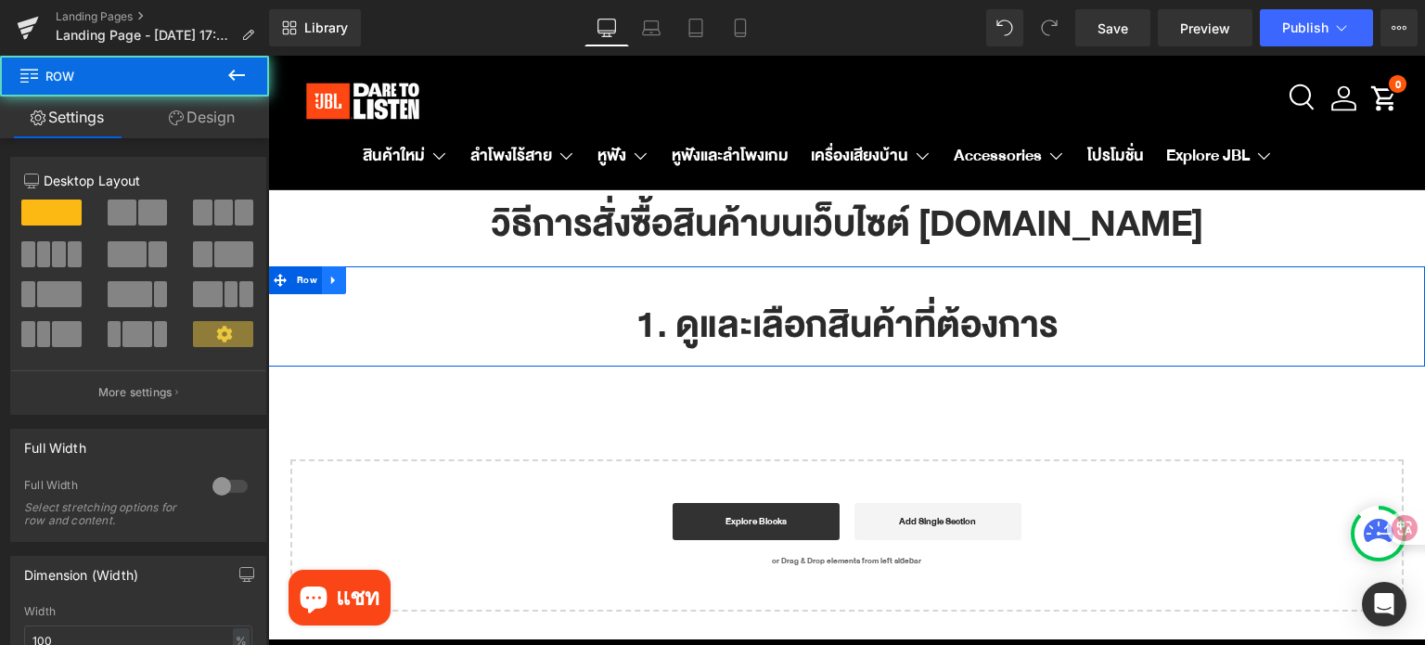
click at [339, 280] on link at bounding box center [334, 280] width 24 height 28
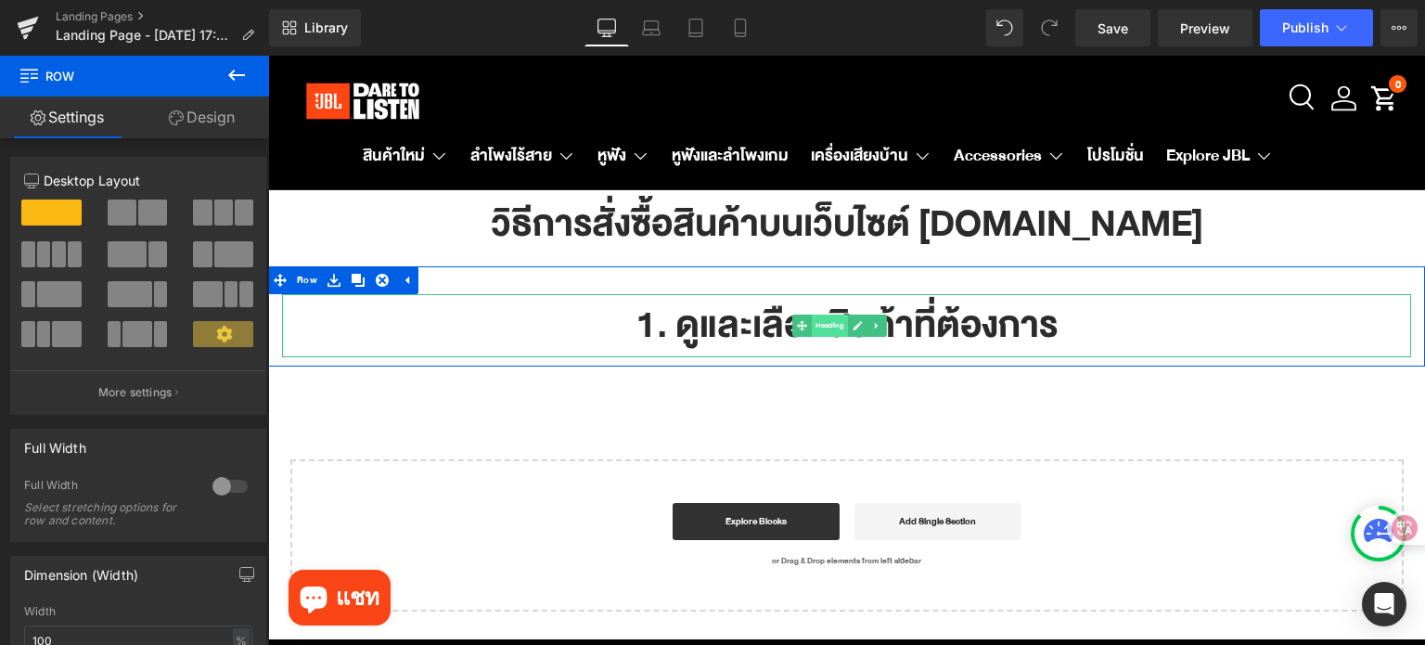
click at [835, 330] on span "Heading" at bounding box center [830, 325] width 36 height 22
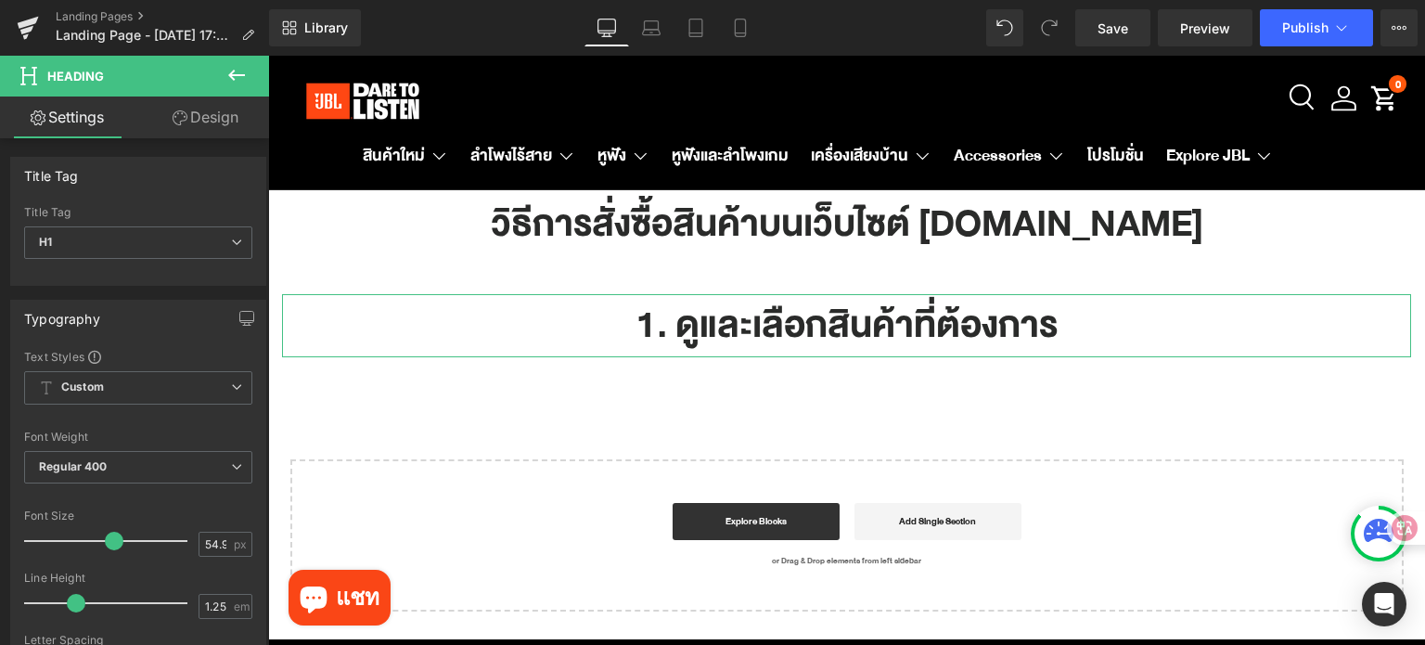
click at [219, 121] on link "Design" at bounding box center [205, 117] width 134 height 42
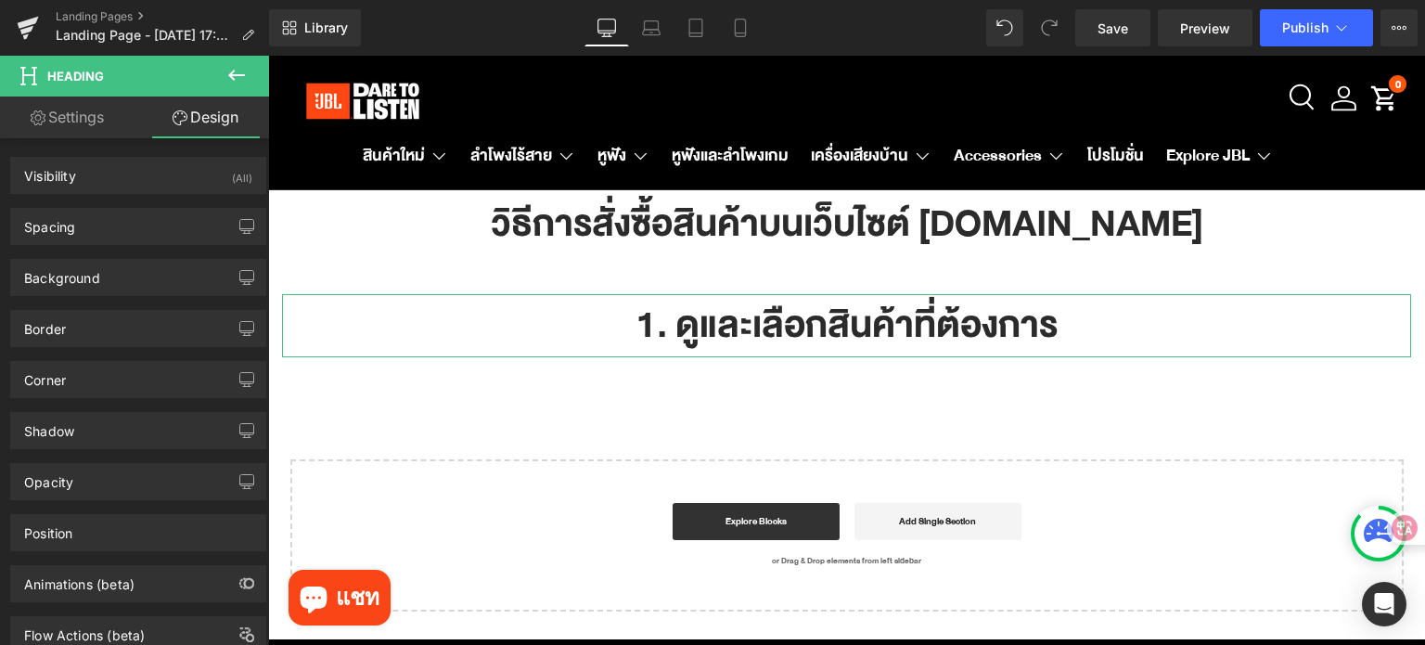
click at [70, 115] on link "Settings" at bounding box center [67, 117] width 134 height 42
type input "100"
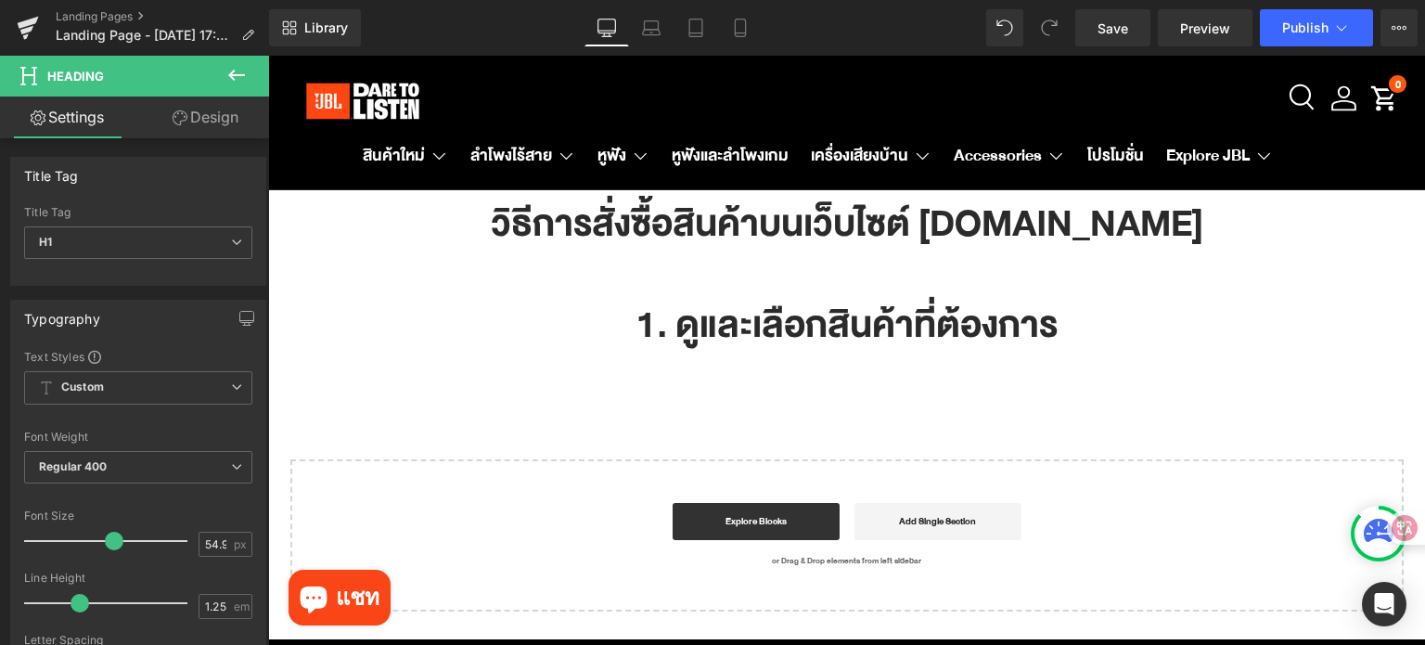
click at [243, 72] on icon at bounding box center [236, 75] width 22 height 22
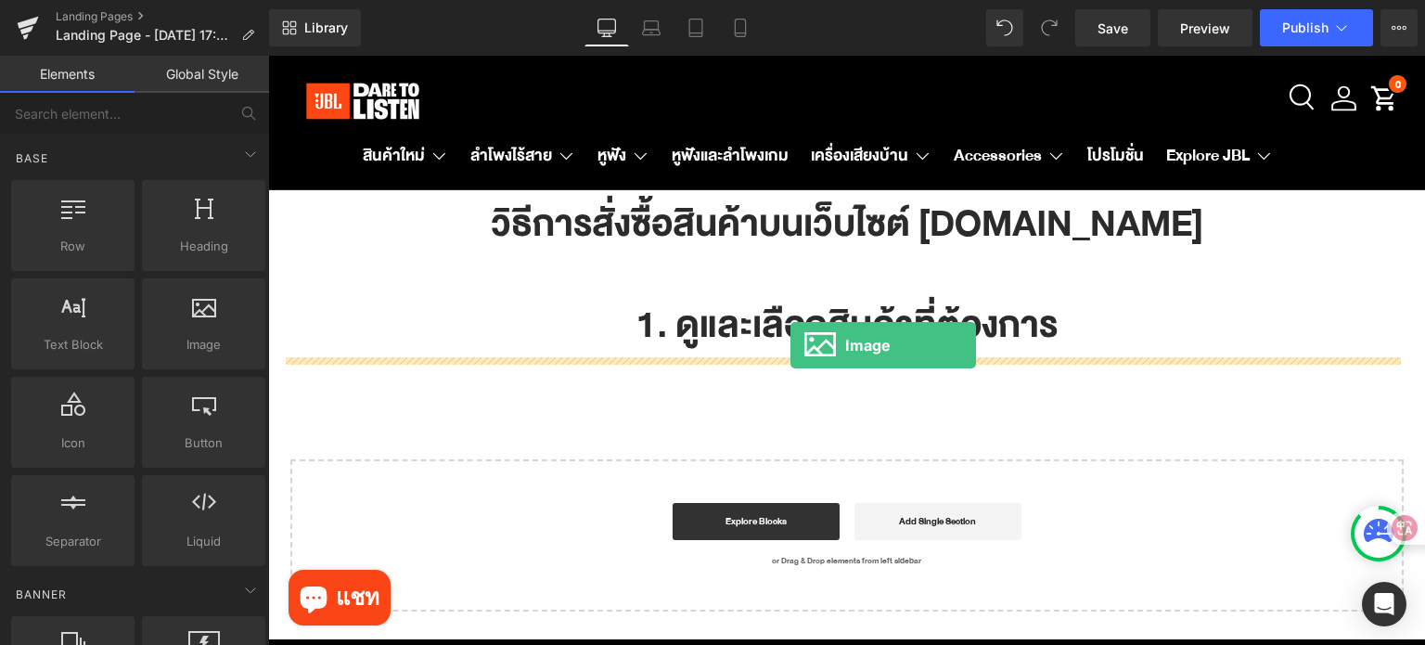
drag, startPoint x: 481, startPoint y: 395, endPoint x: 790, endPoint y: 345, distance: 312.9
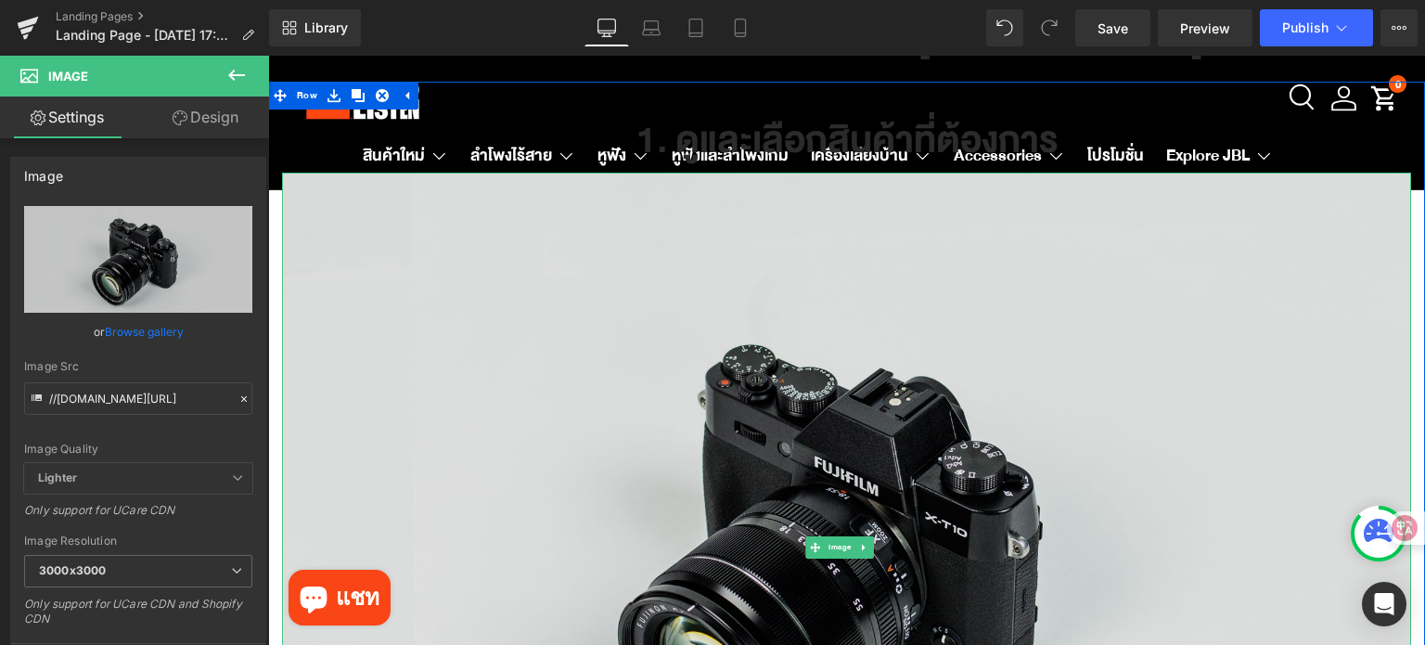
scroll to position [185, 0]
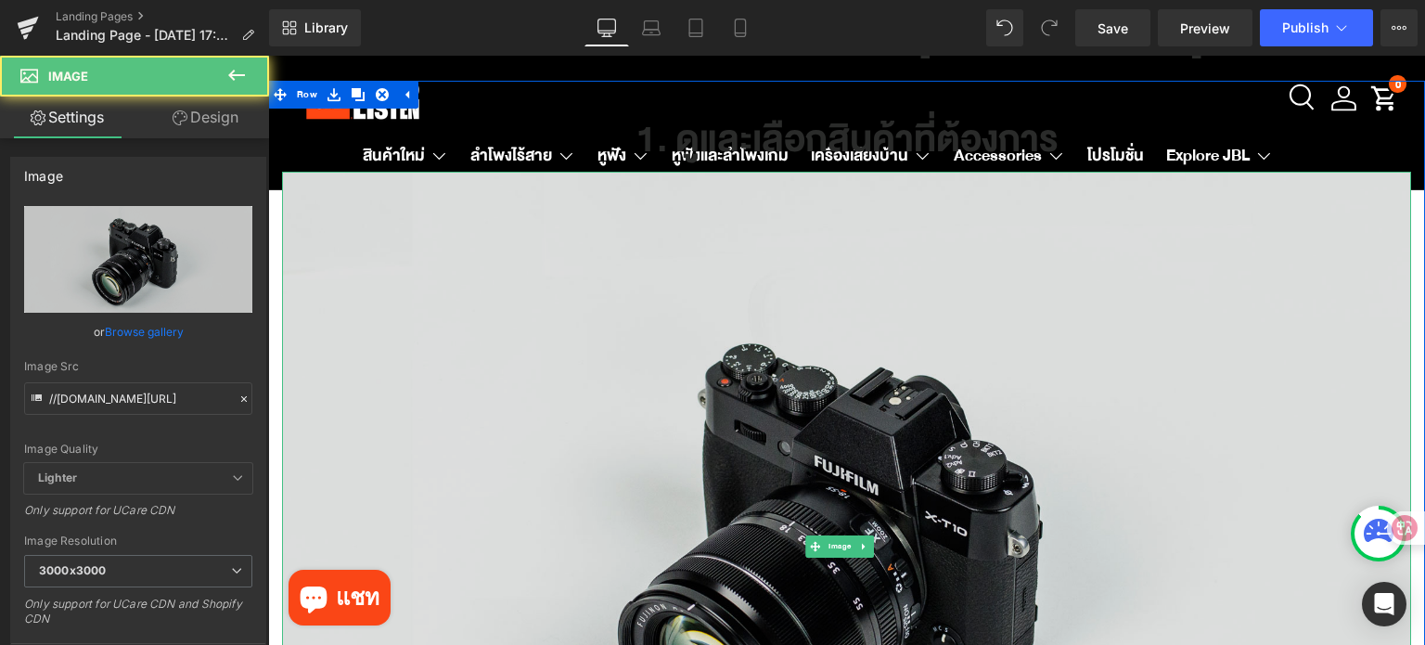
click at [618, 302] on img at bounding box center [846, 546] width 1129 height 748
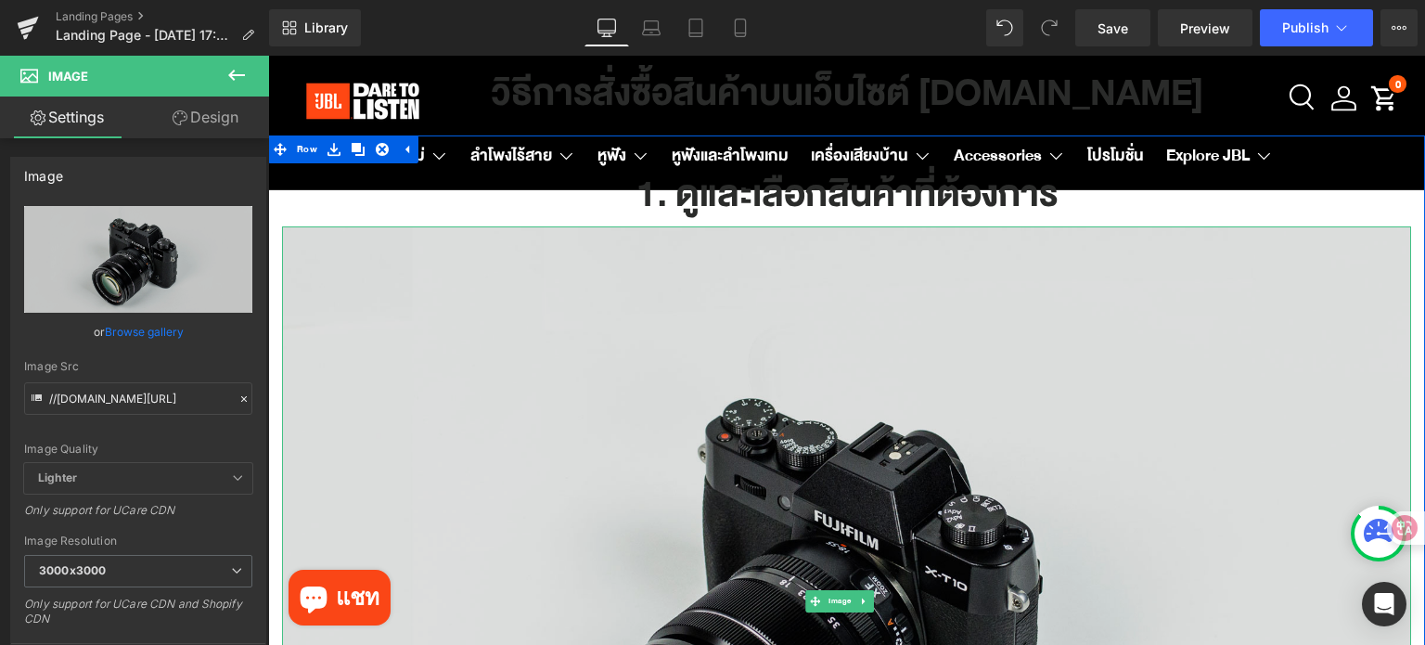
scroll to position [0, 0]
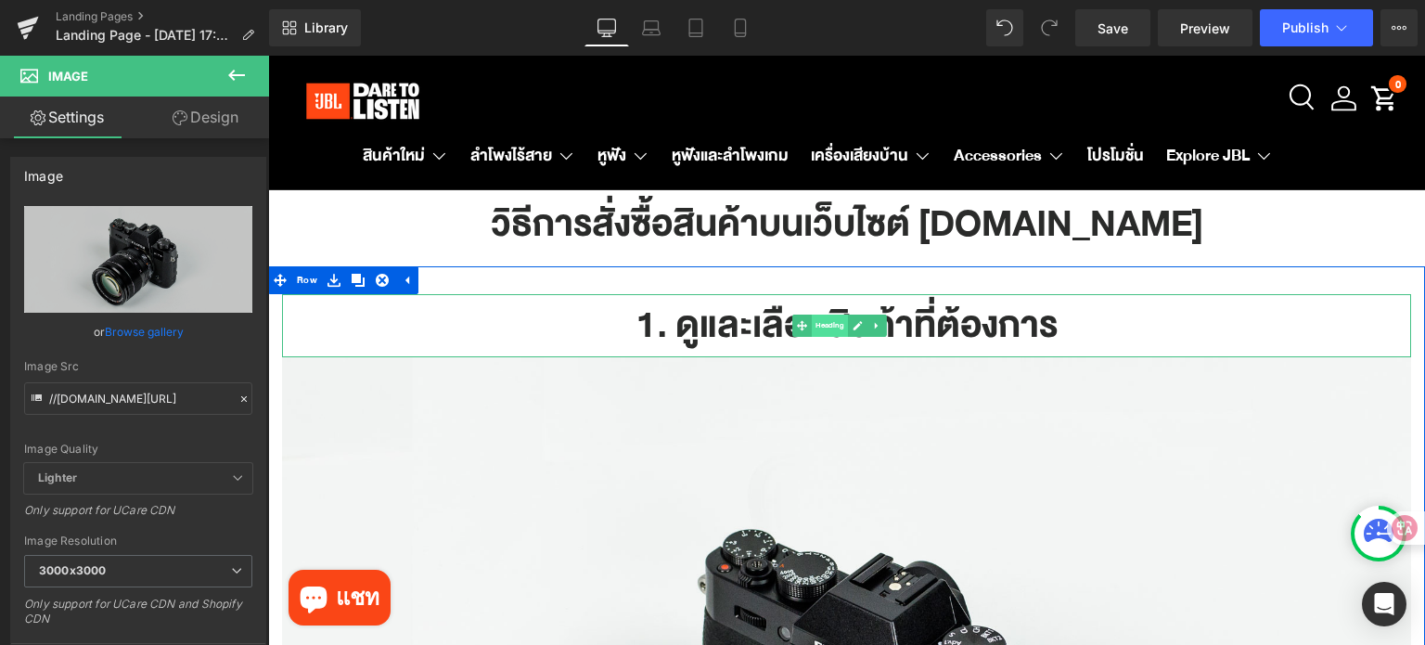
click at [822, 326] on span "Heading" at bounding box center [830, 325] width 36 height 22
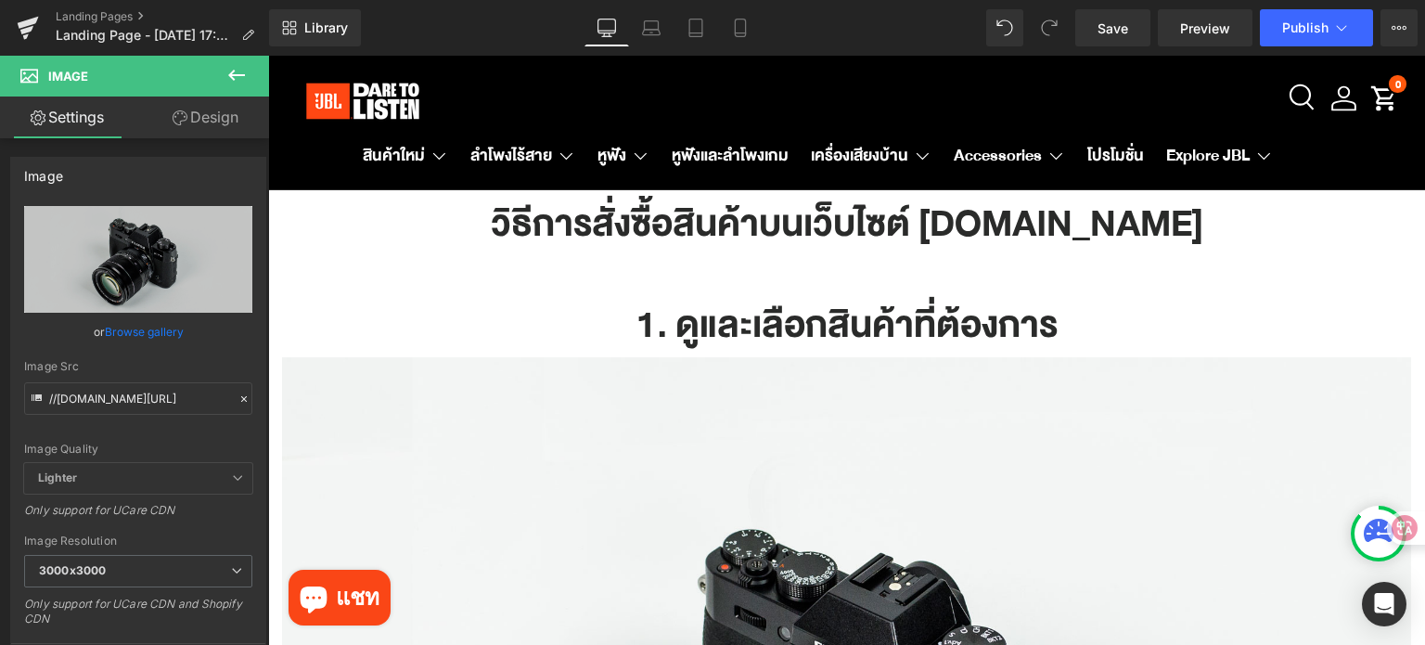
click at [230, 83] on icon at bounding box center [236, 75] width 22 height 22
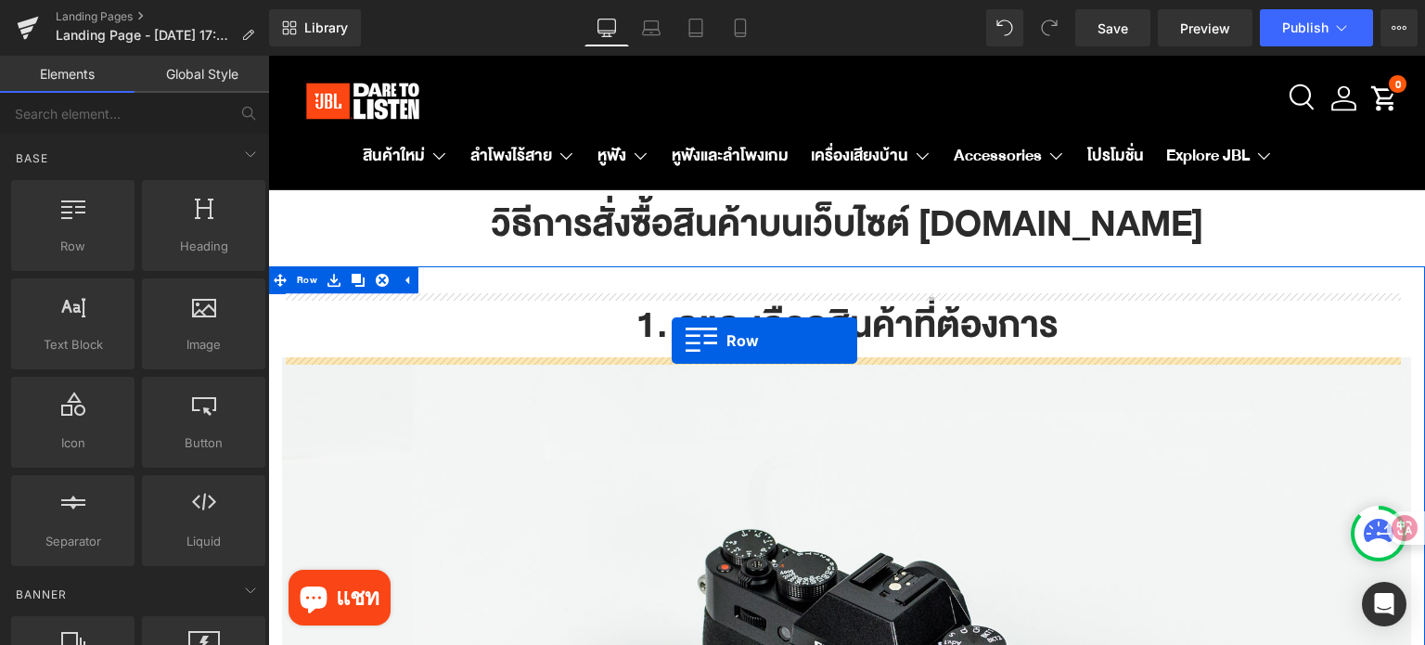
drag, startPoint x: 497, startPoint y: 352, endPoint x: 671, endPoint y: 340, distance: 173.9
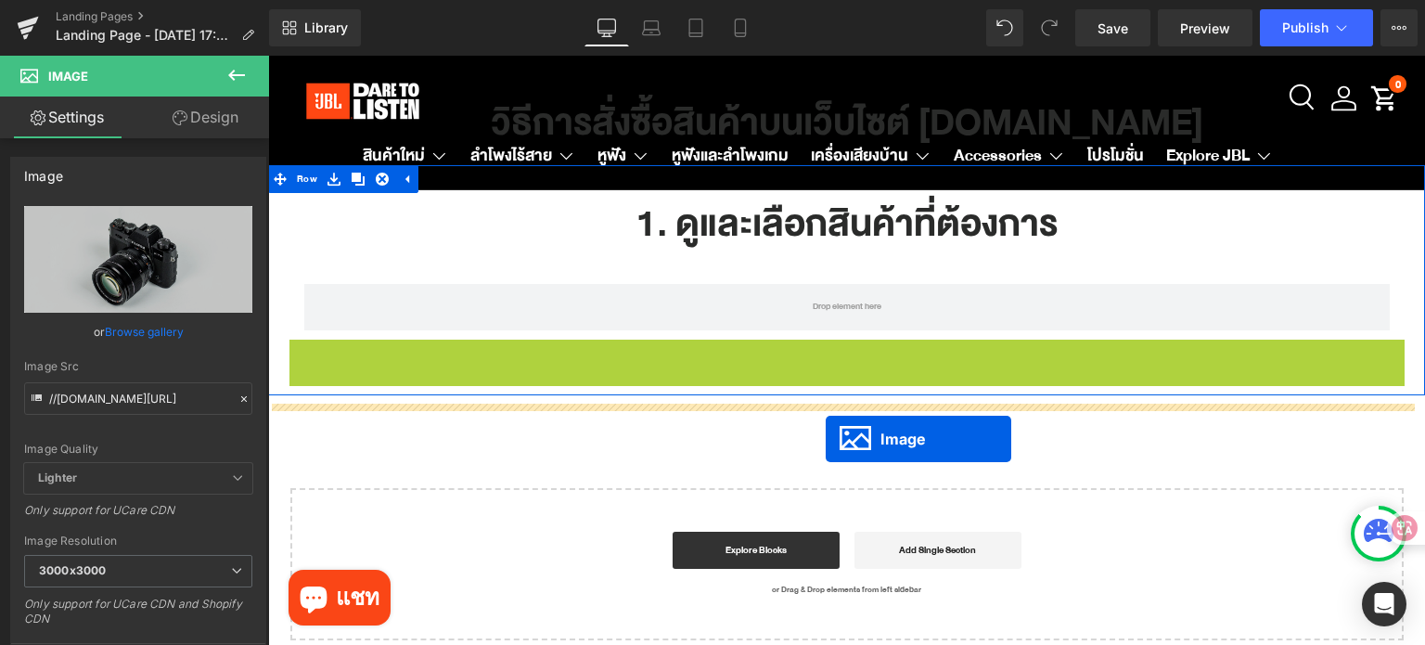
scroll to position [93, 0]
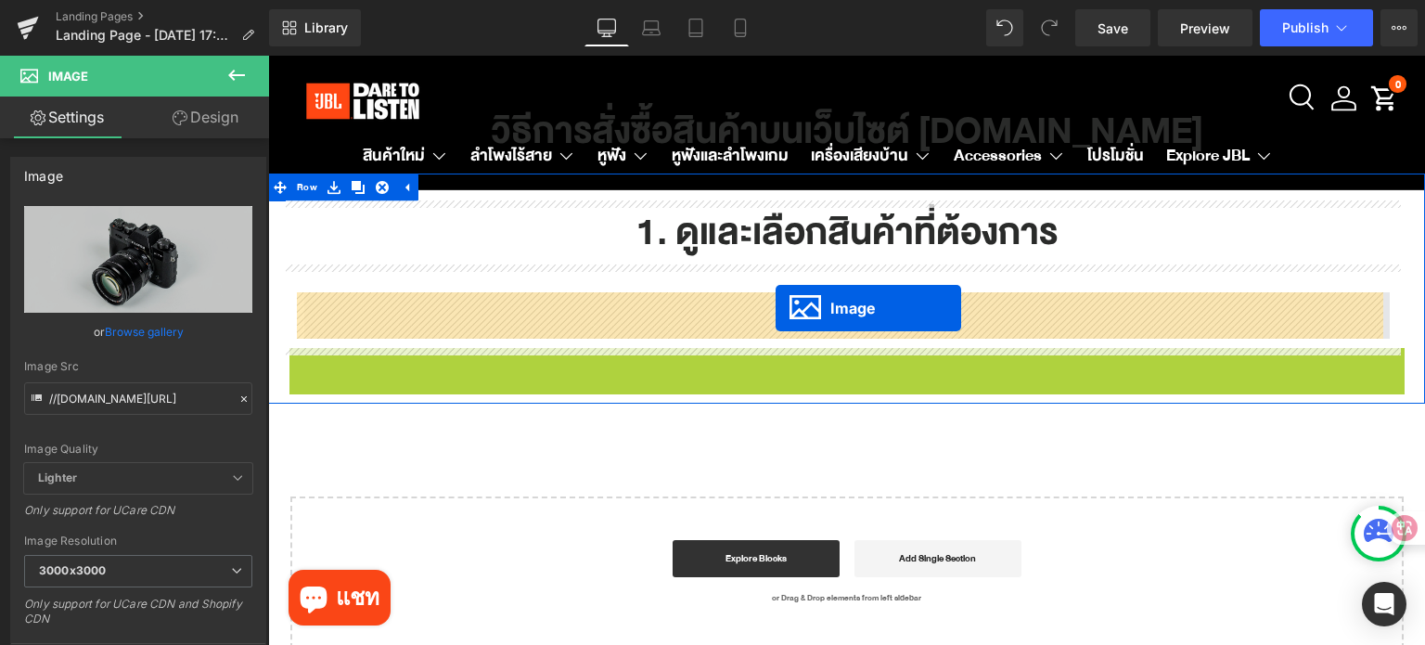
drag, startPoint x: 816, startPoint y: 443, endPoint x: 775, endPoint y: 308, distance: 141.4
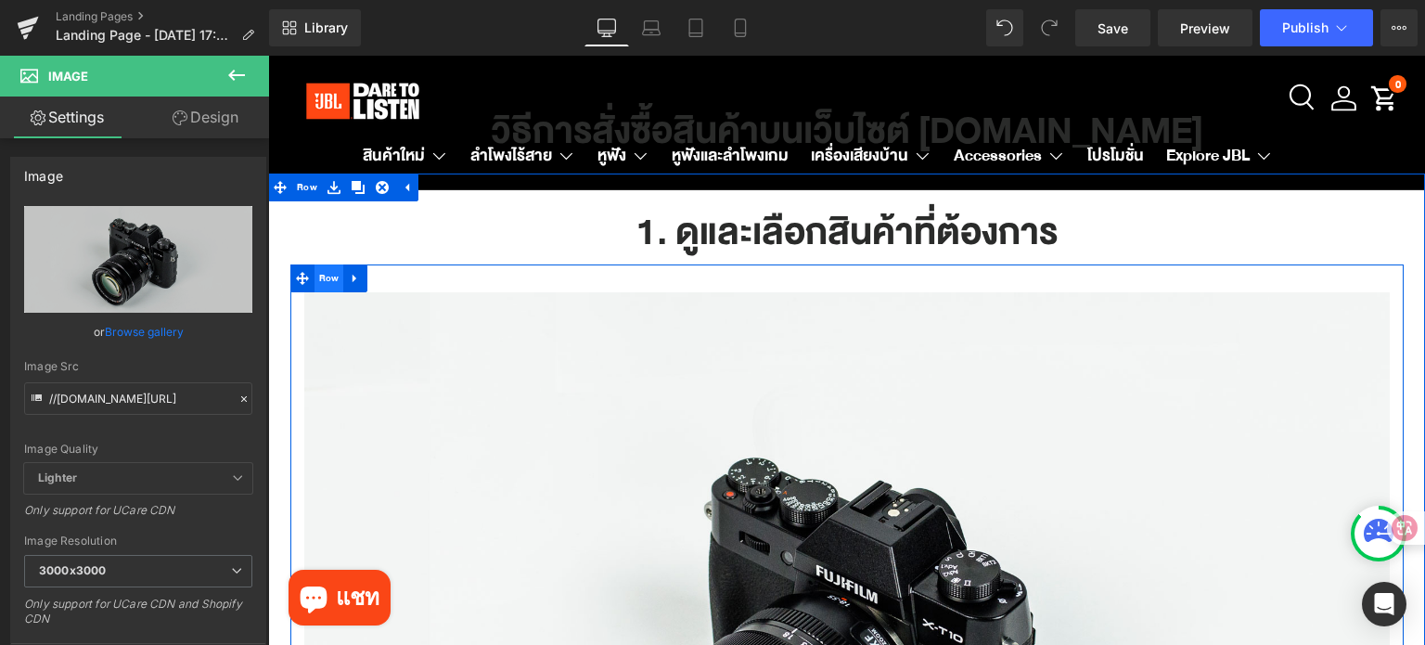
click at [322, 284] on span "Row" at bounding box center [329, 278] width 30 height 28
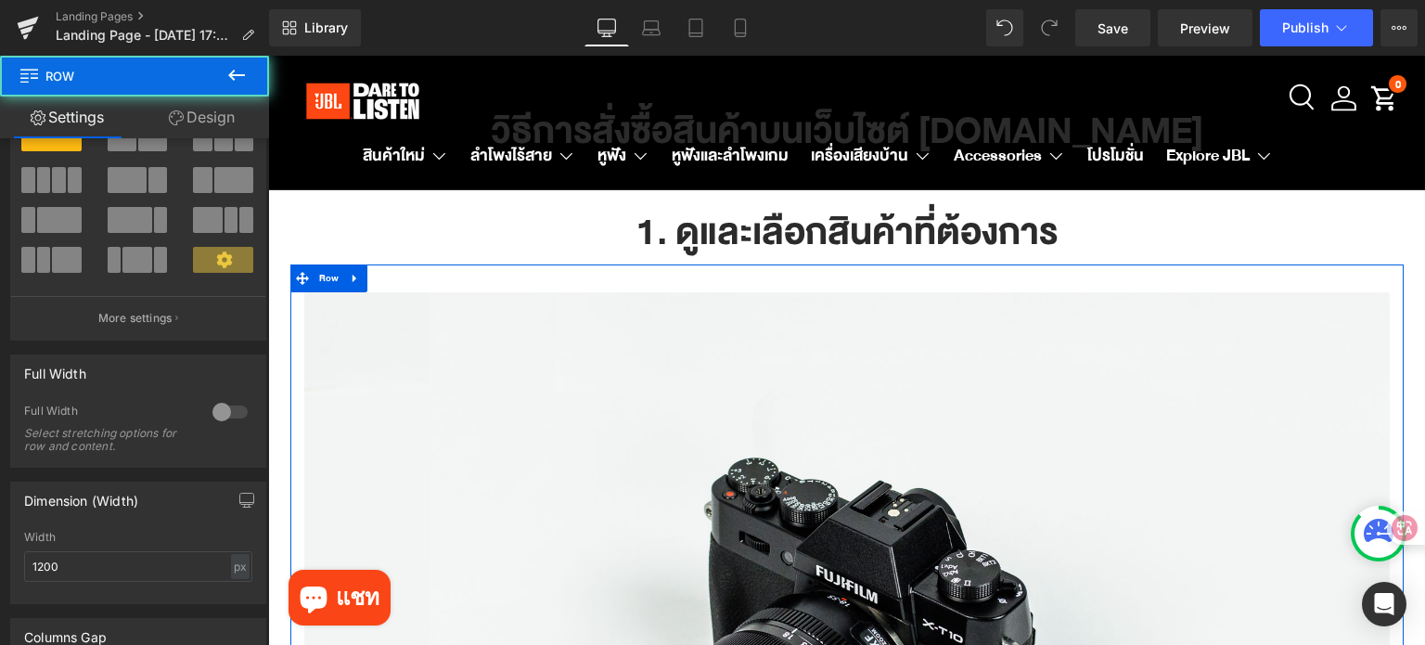
scroll to position [371, 0]
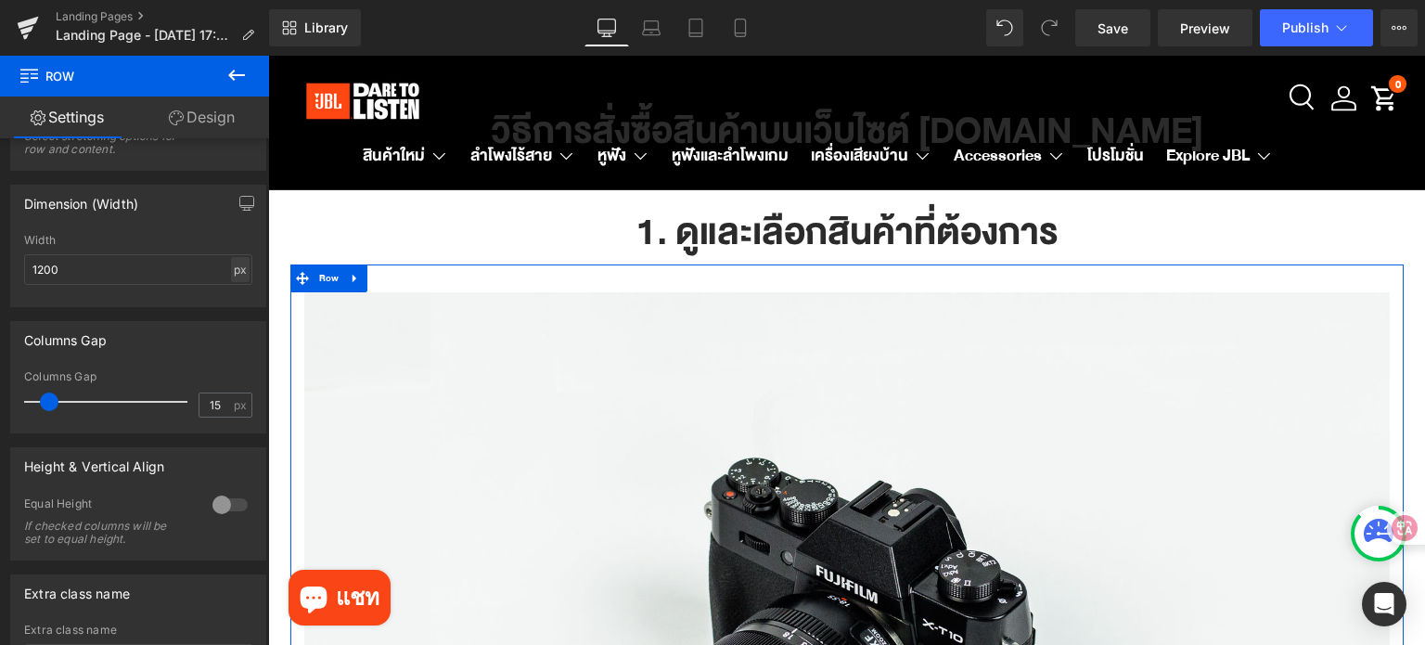
click at [231, 265] on div "px" at bounding box center [240, 269] width 19 height 25
click at [228, 301] on li "%" at bounding box center [239, 298] width 23 height 27
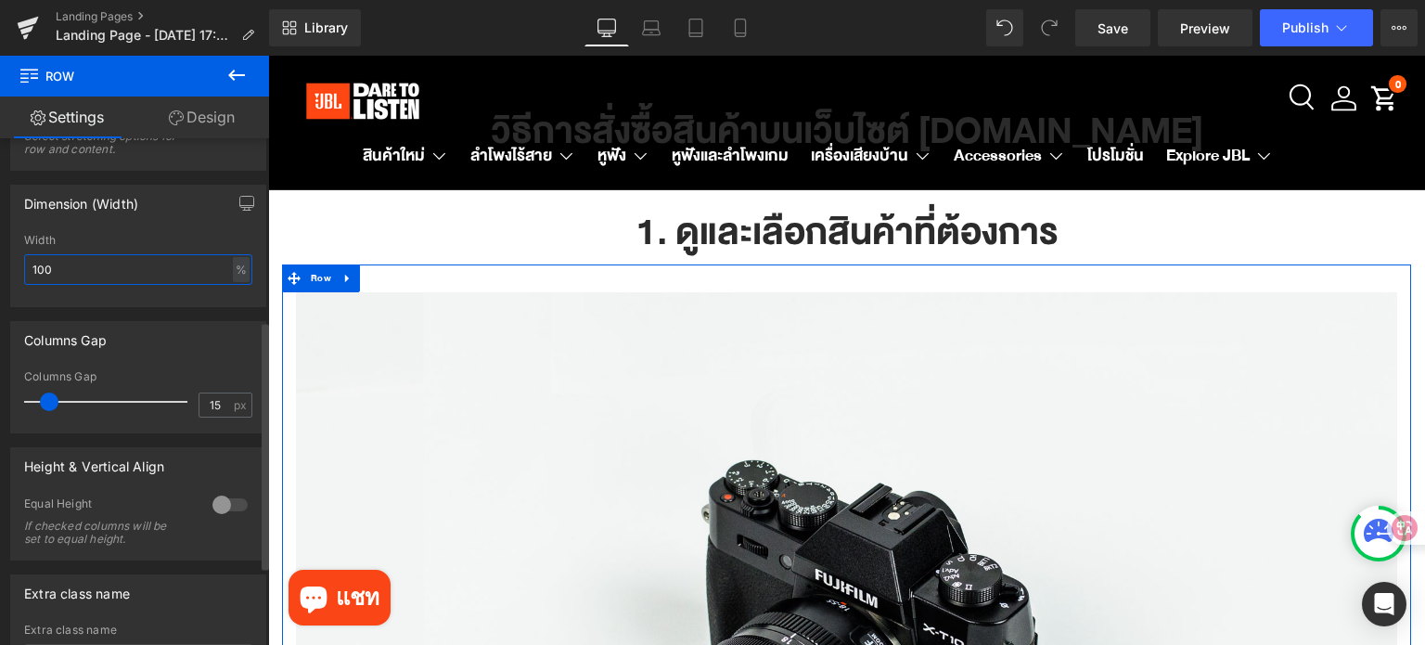
drag, startPoint x: 97, startPoint y: 270, endPoint x: 0, endPoint y: 280, distance: 97.9
click at [0, 280] on div "Dimension (Width) 100% Width 100 % % px" at bounding box center [138, 239] width 277 height 136
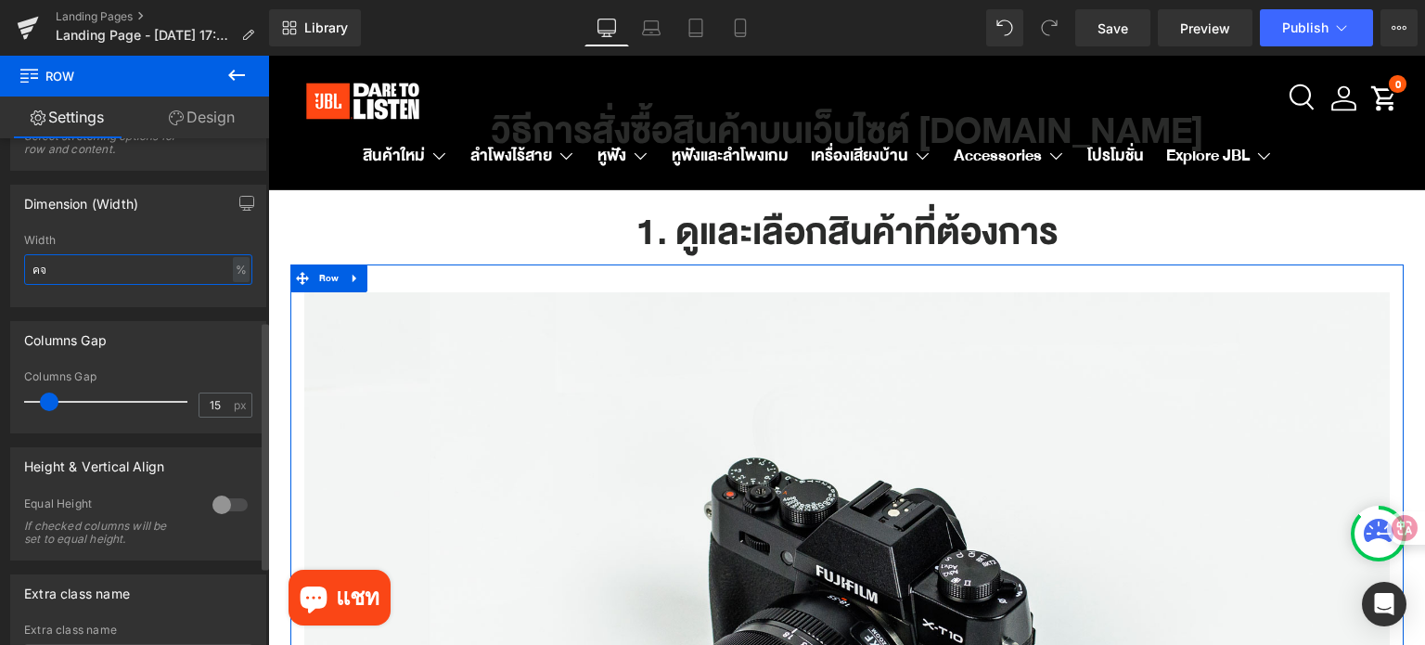
type input "ค"
type input "80"
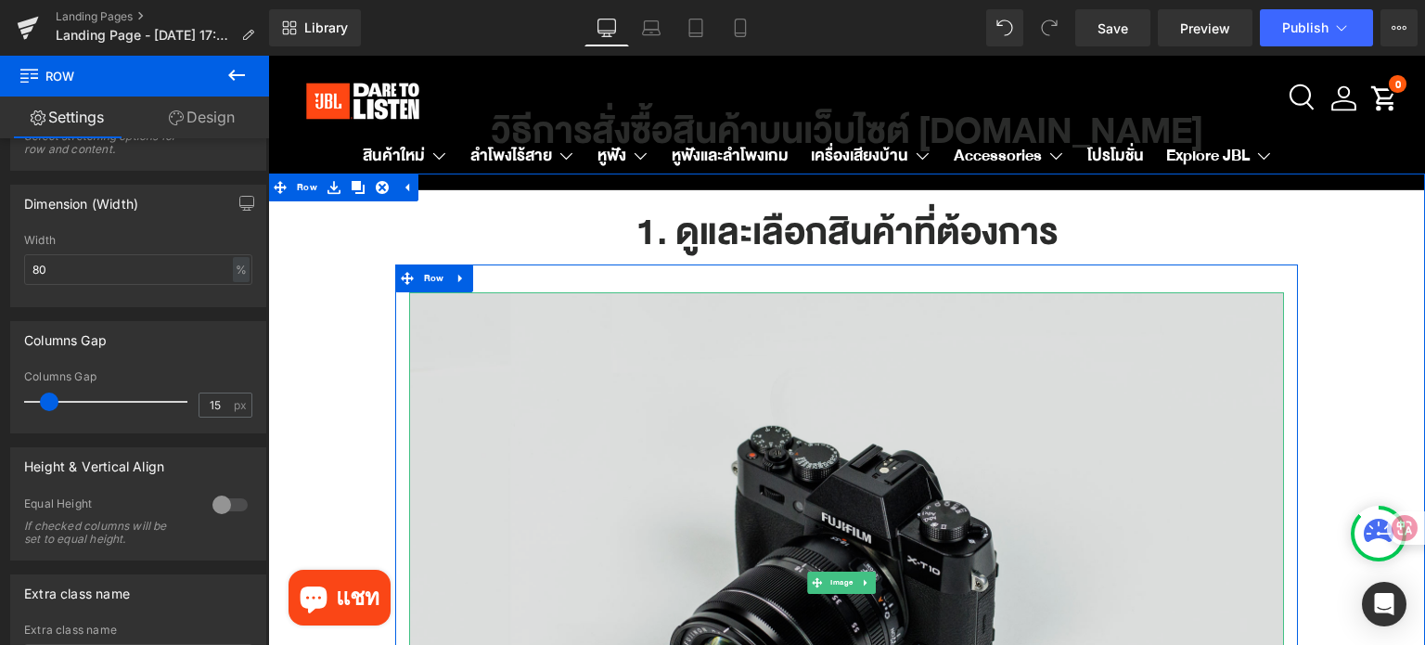
click at [856, 433] on img at bounding box center [847, 582] width 876 height 580
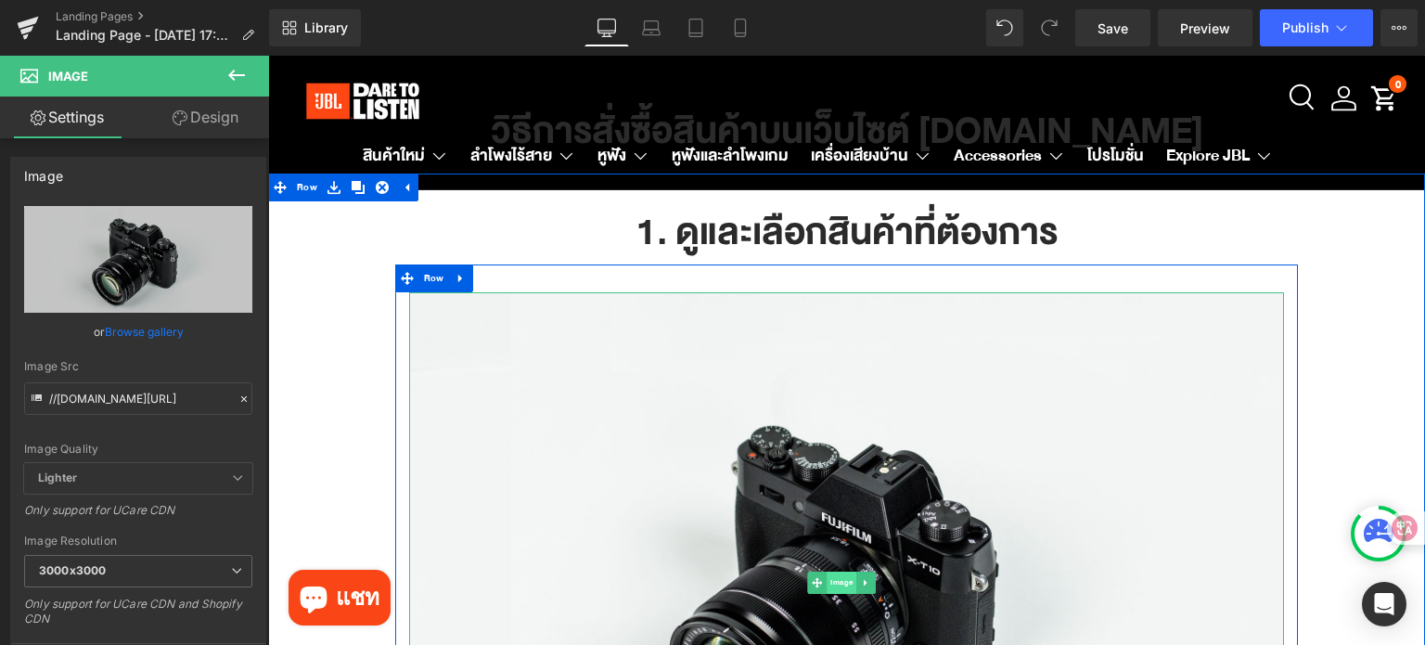
click at [840, 578] on span "Image" at bounding box center [841, 582] width 30 height 22
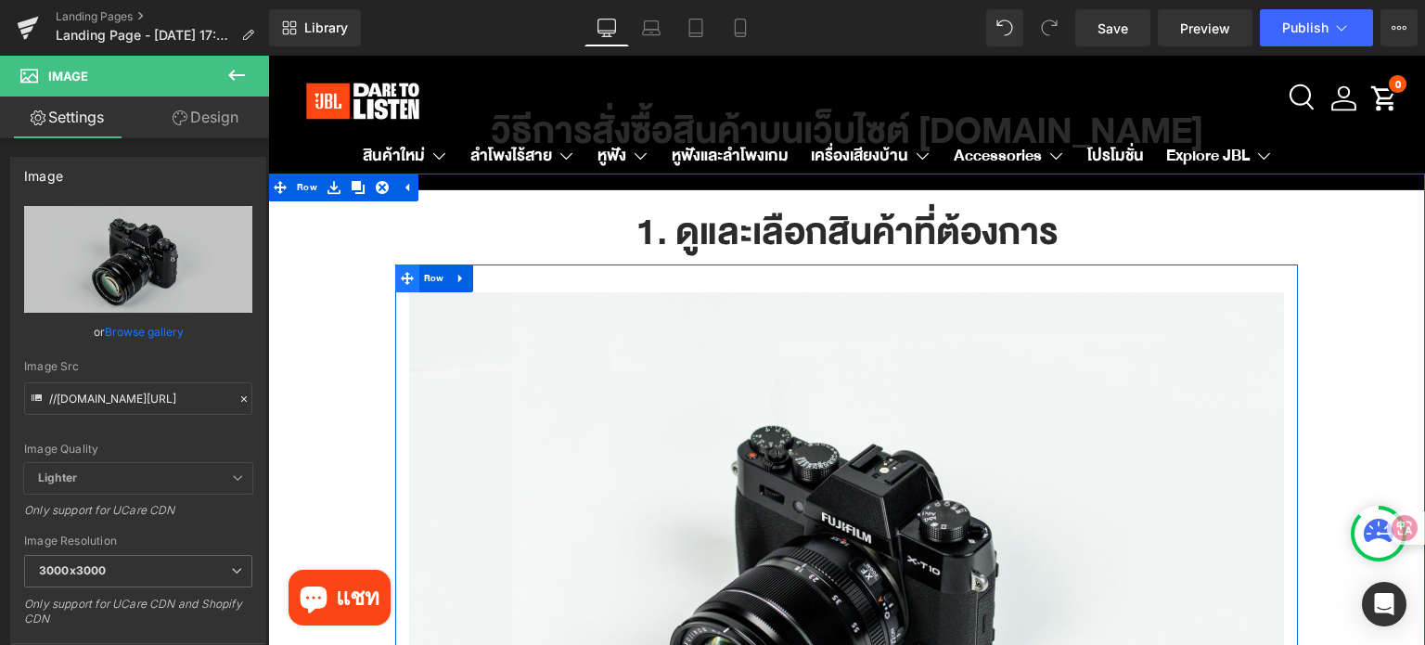
click at [401, 281] on icon at bounding box center [407, 279] width 13 height 14
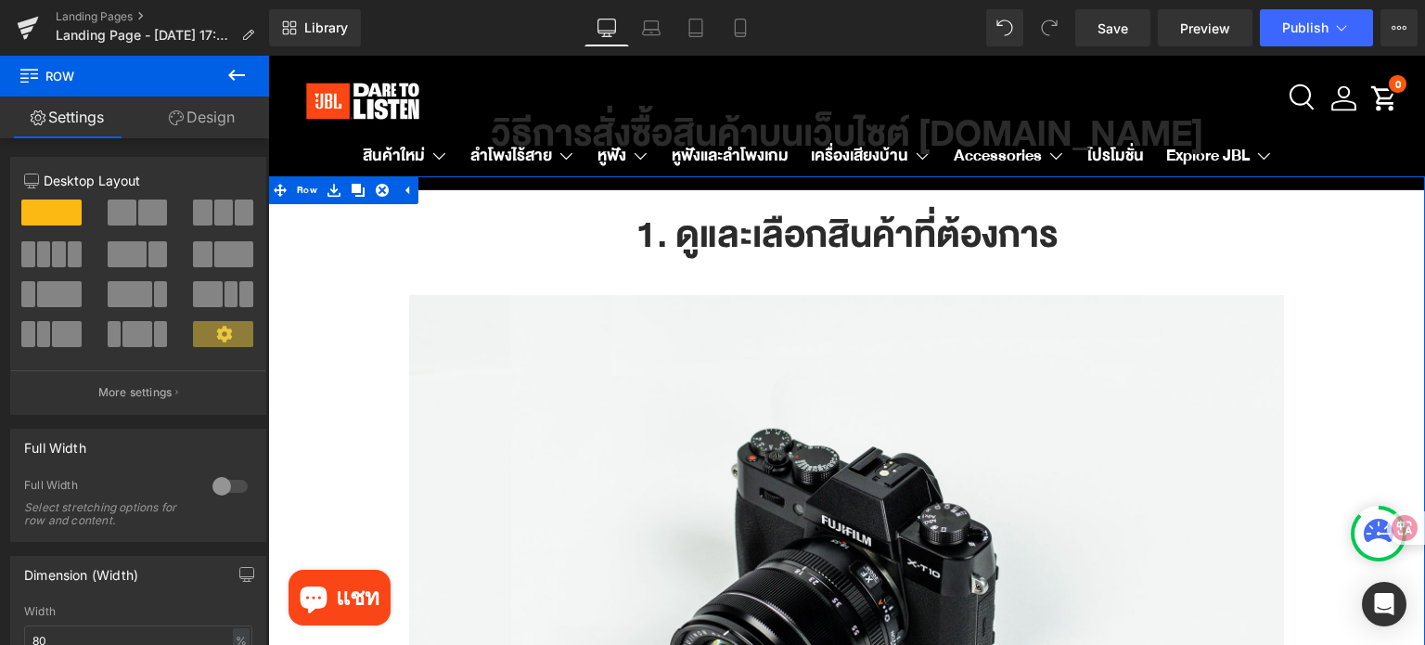
scroll to position [93, 0]
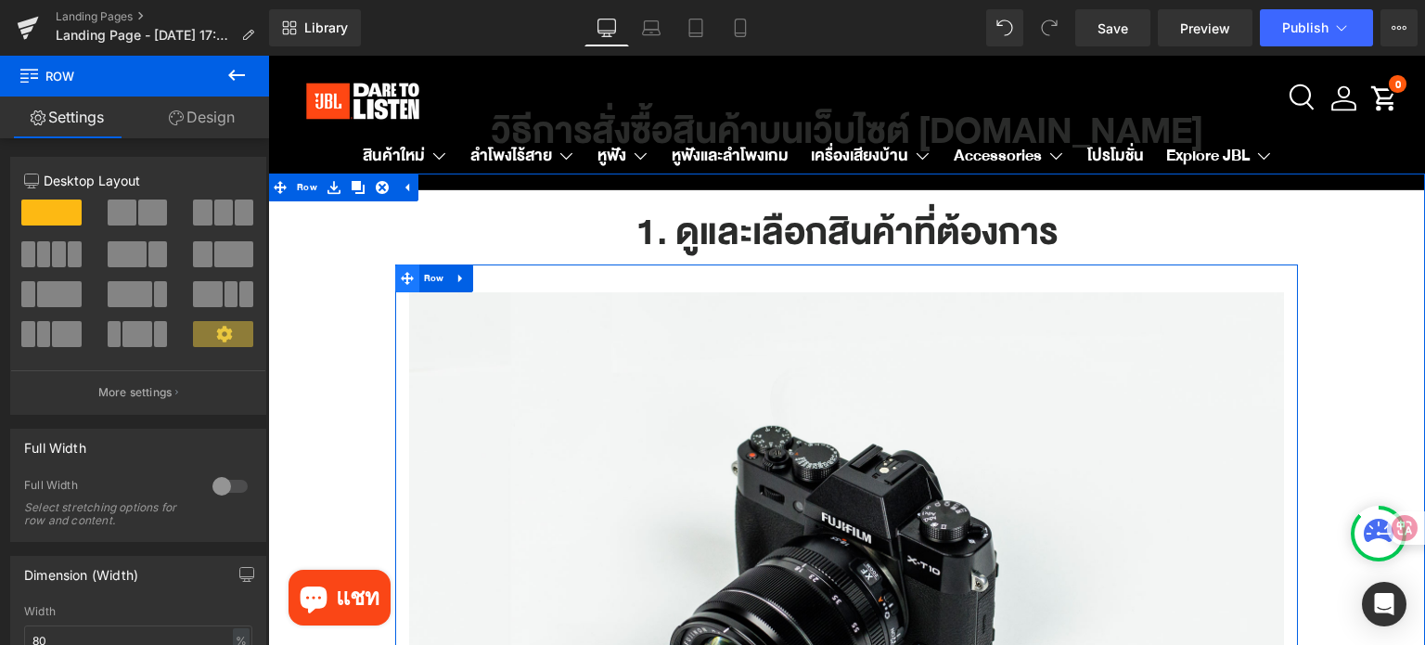
click at [403, 283] on icon at bounding box center [407, 278] width 13 height 13
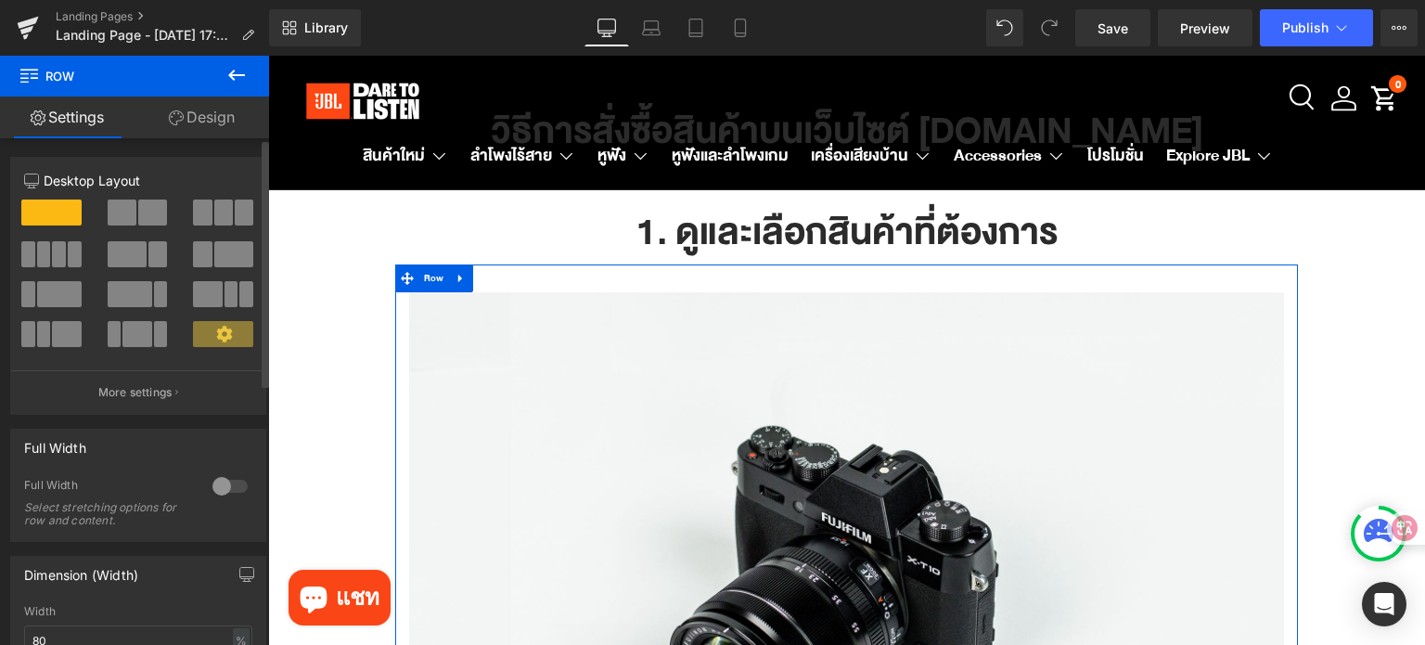
click at [214, 217] on span at bounding box center [223, 212] width 19 height 26
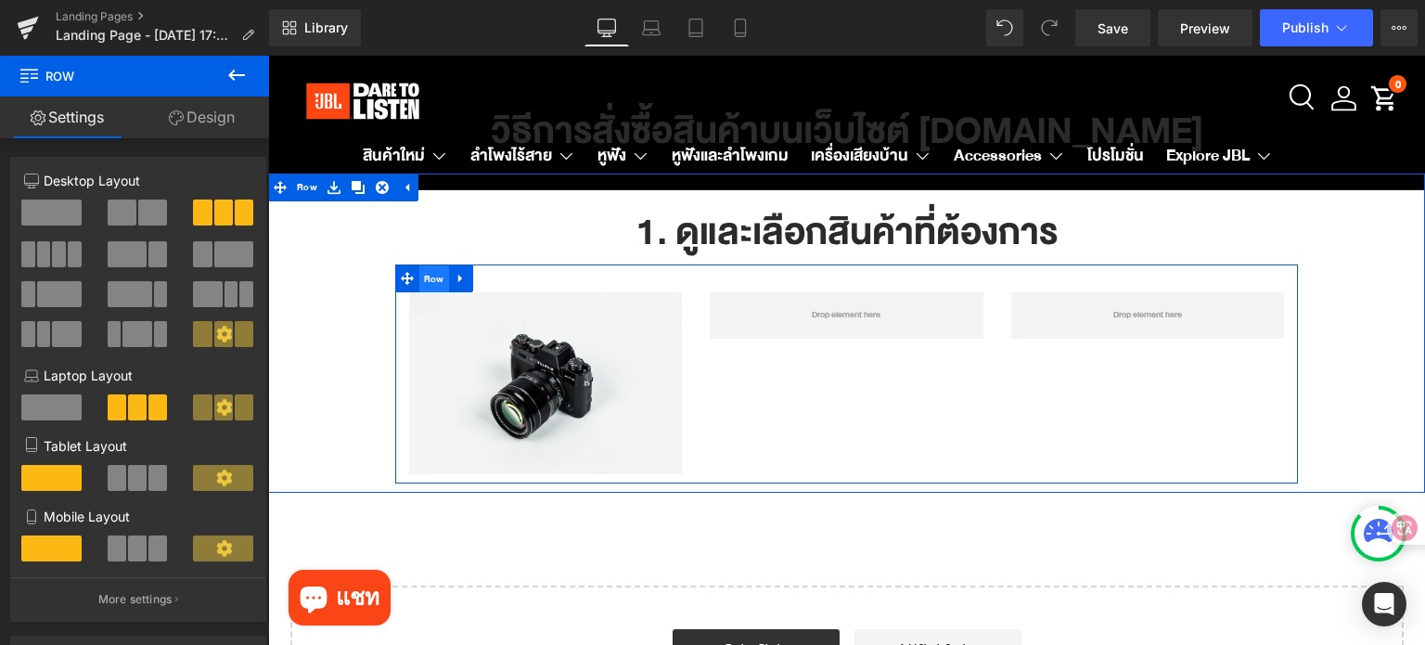
click at [437, 273] on span "Row" at bounding box center [434, 279] width 30 height 28
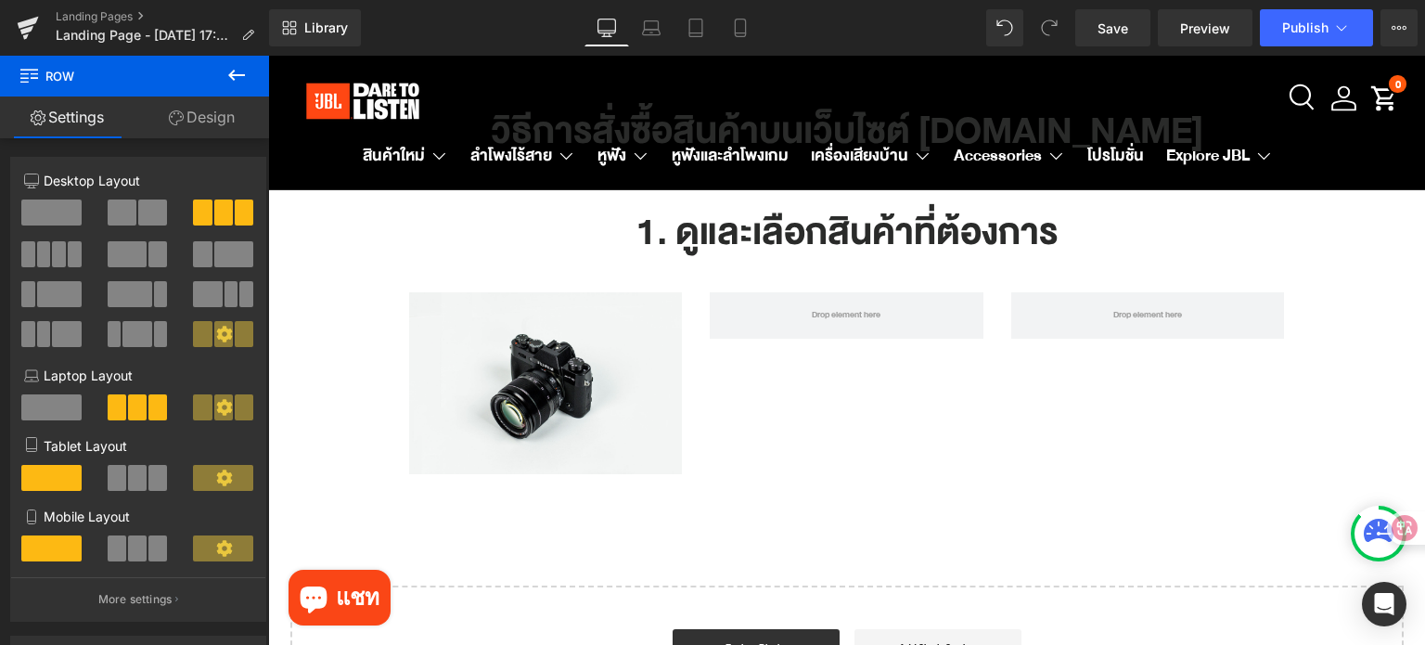
click at [229, 68] on icon at bounding box center [236, 75] width 22 height 22
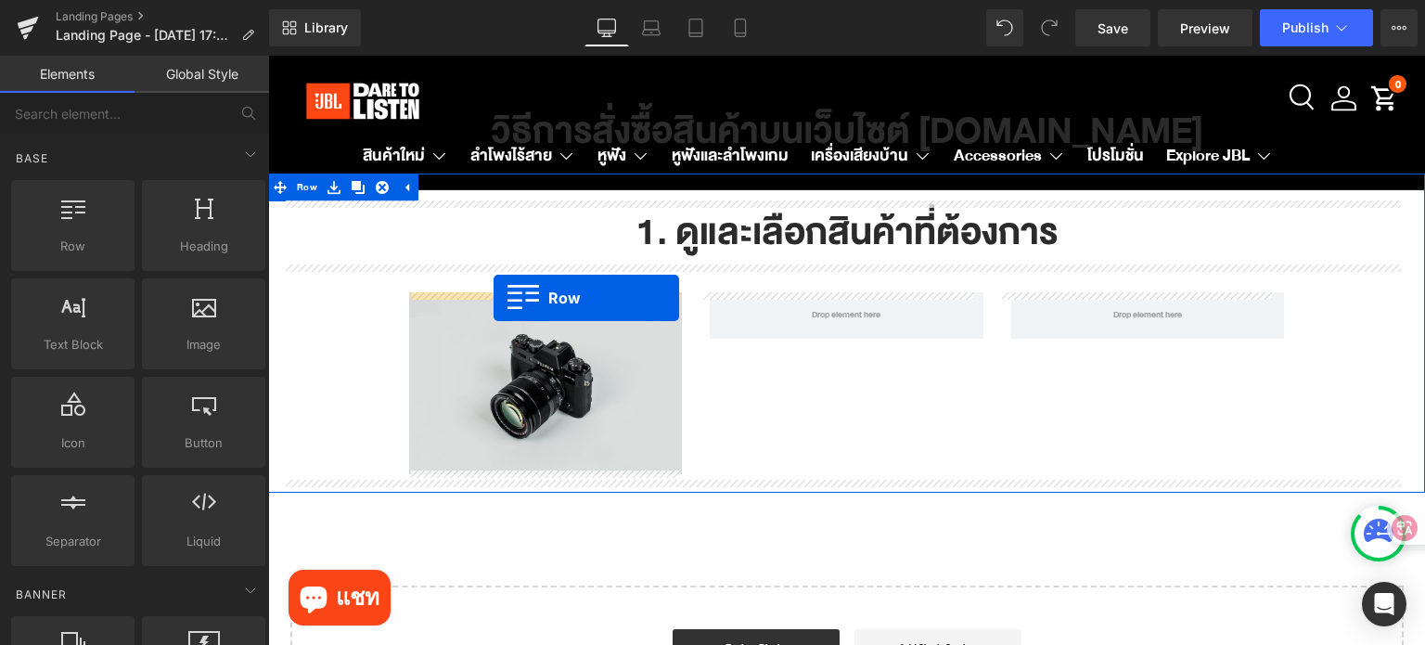
drag, startPoint x: 352, startPoint y: 288, endPoint x: 493, endPoint y: 298, distance: 141.3
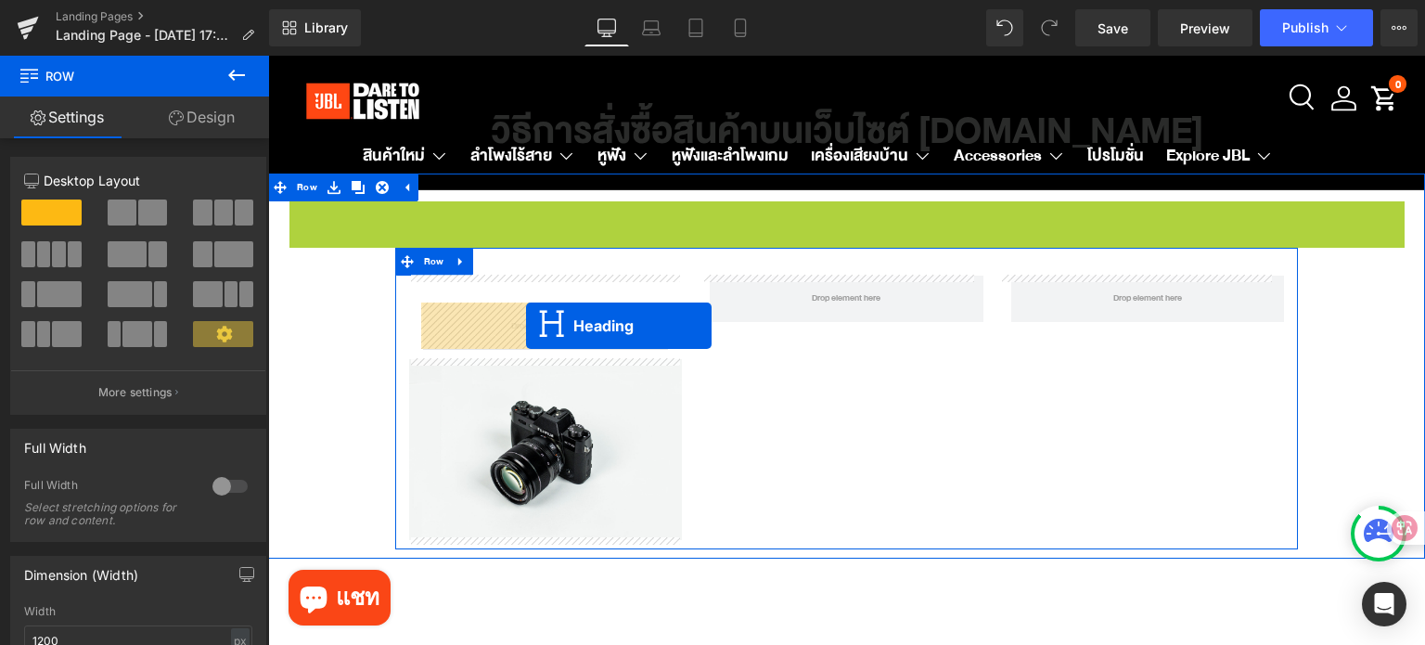
drag, startPoint x: 802, startPoint y: 235, endPoint x: 526, endPoint y: 326, distance: 290.9
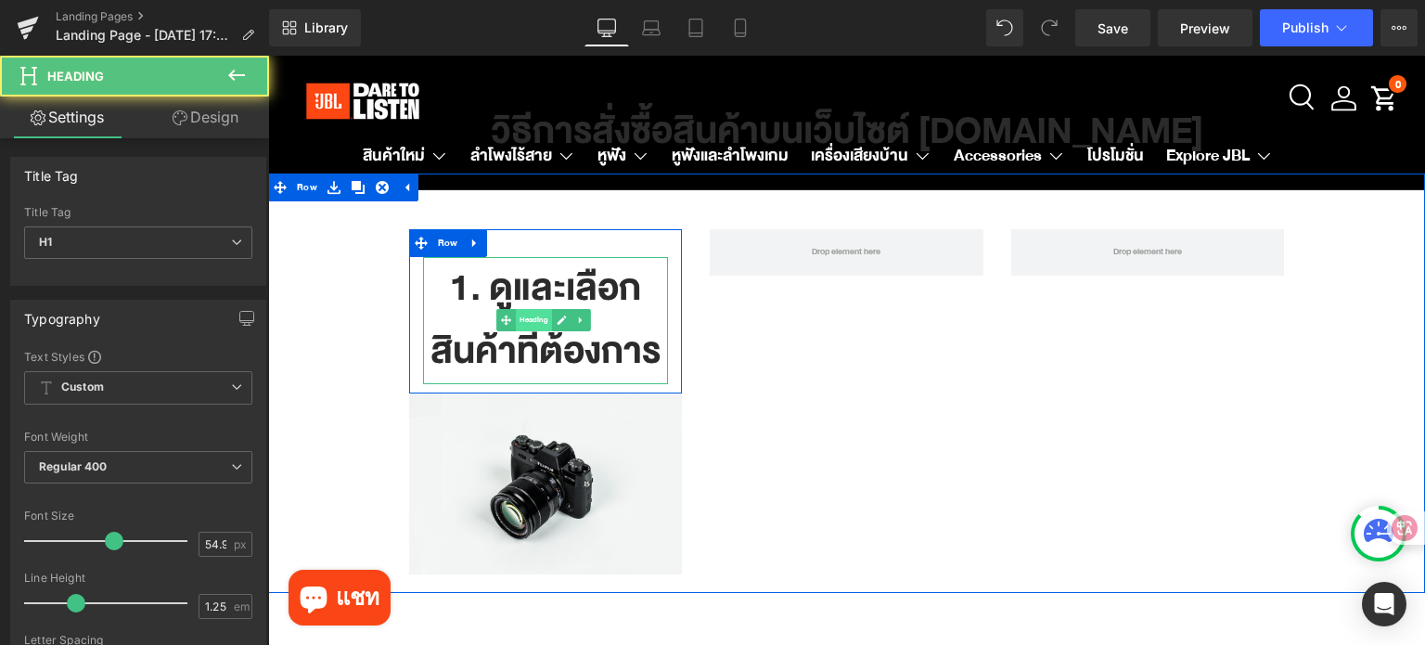
click at [521, 318] on span "Heading" at bounding box center [534, 320] width 36 height 22
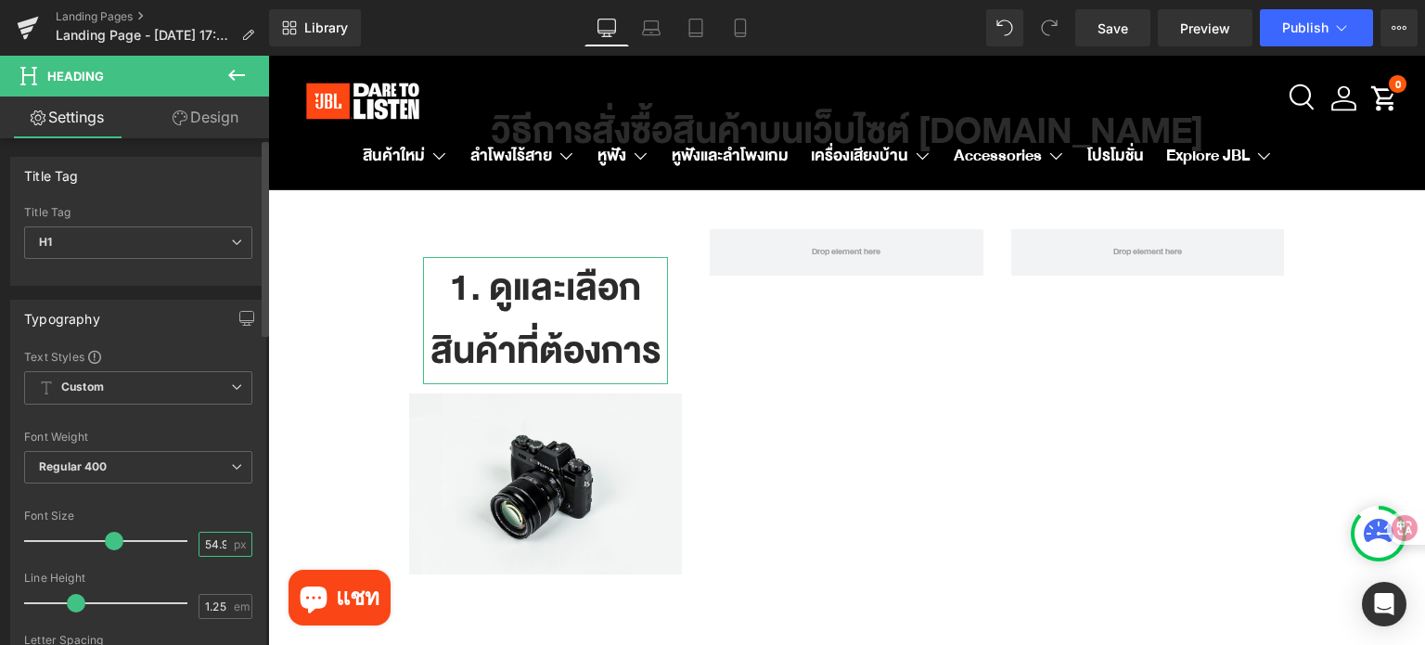
click at [216, 542] on input "54.99" at bounding box center [215, 543] width 32 height 23
type input "32"
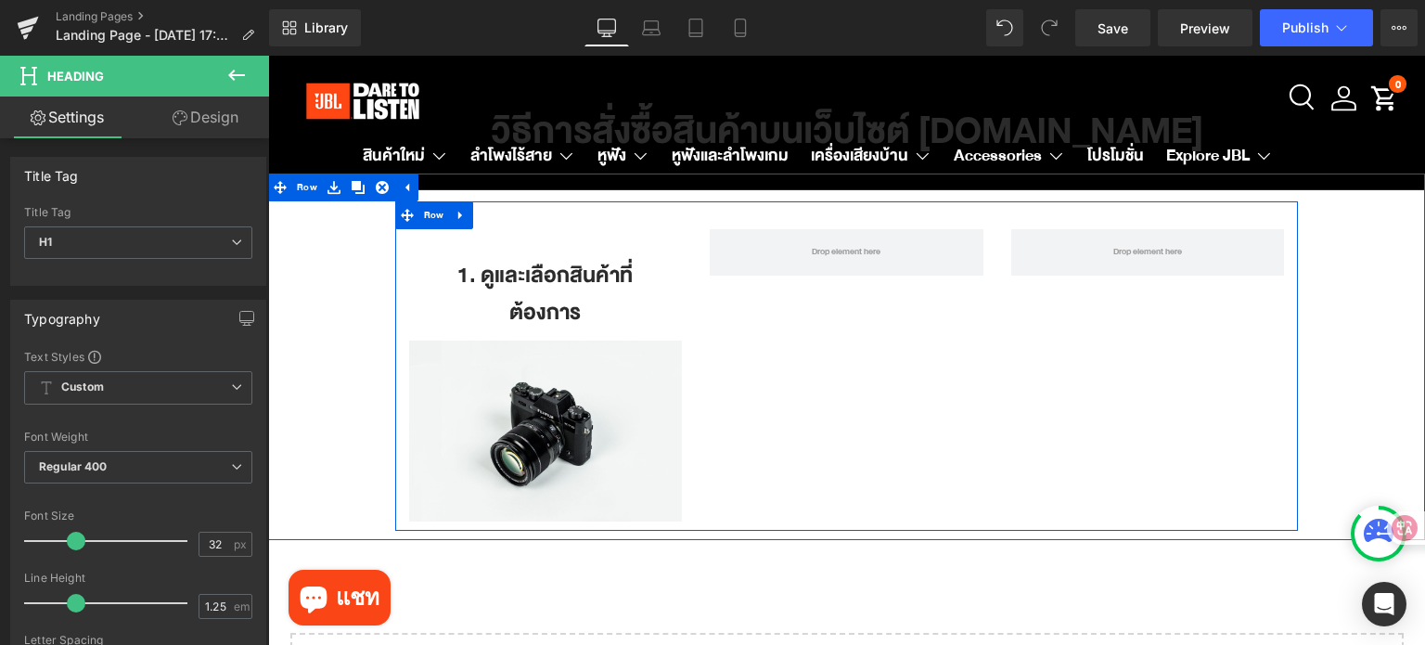
click at [796, 463] on div "1. ดูและเลือกสินค้าที่ต้องการ Heading Row Image Row" at bounding box center [846, 365] width 903 height 329
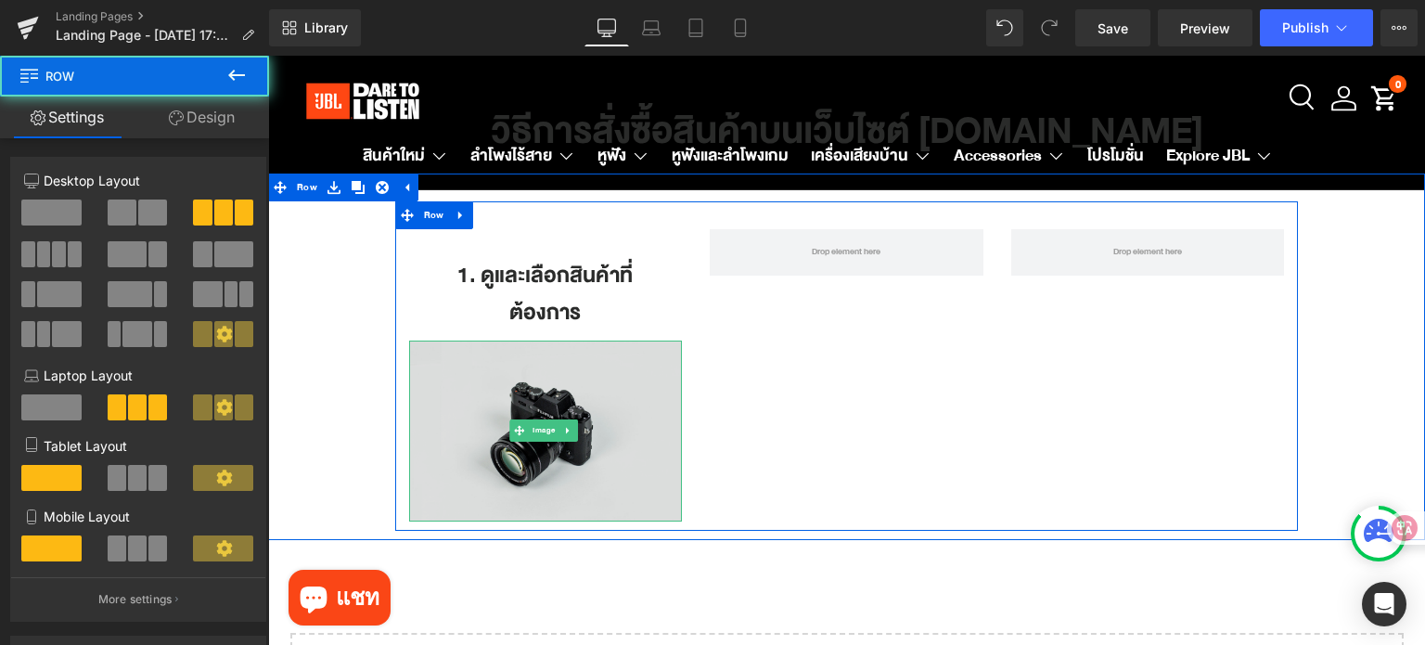
click at [616, 372] on img at bounding box center [546, 430] width 274 height 181
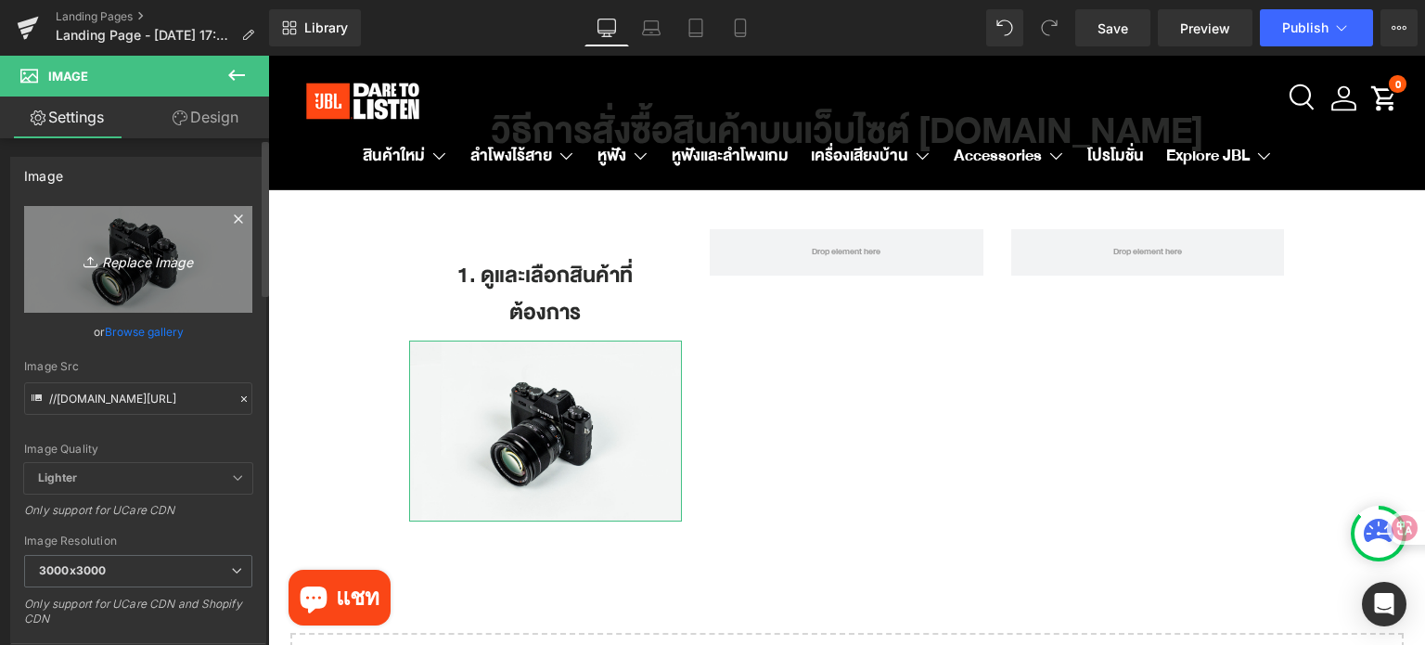
click at [123, 238] on link "Replace Image" at bounding box center [138, 259] width 228 height 107
type input "C:\fakepath\How to Shop_1.png"
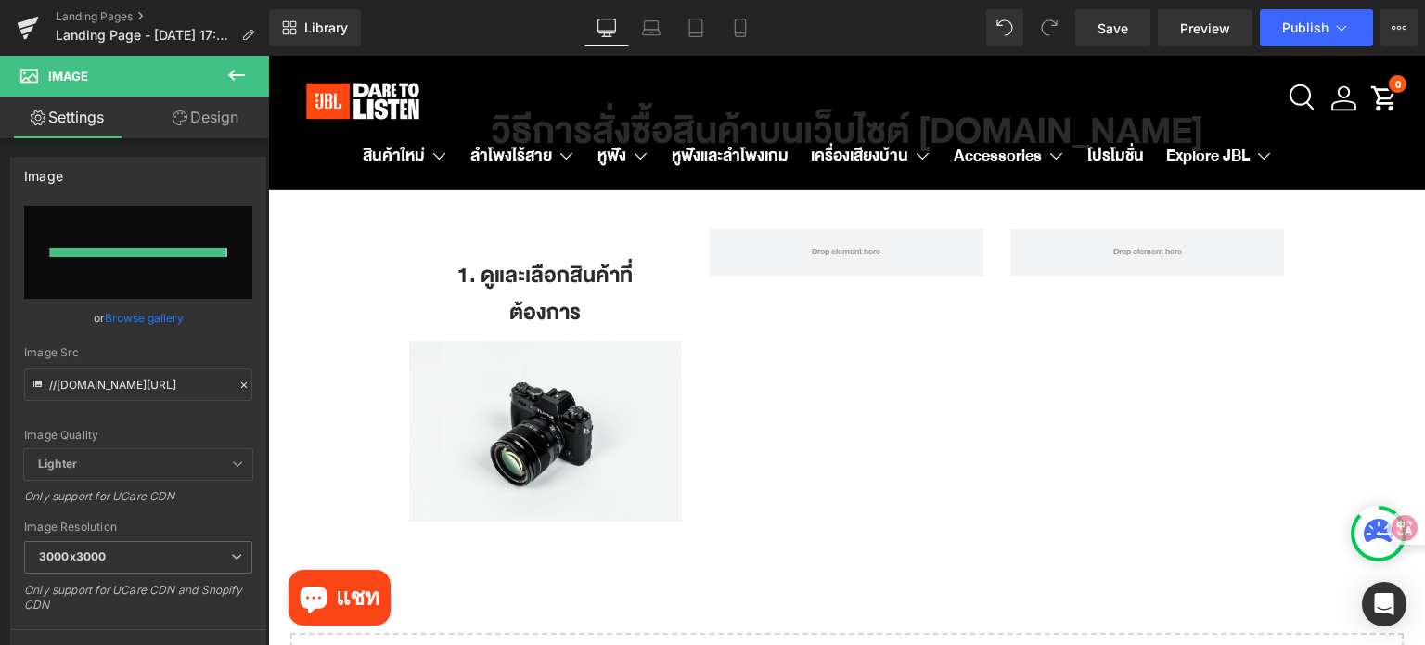
type input "https://ucarecdn.com/6cac8523-5d6e-4df8-b48a-00c6f3573fb0/-/format/auto/-/previ…"
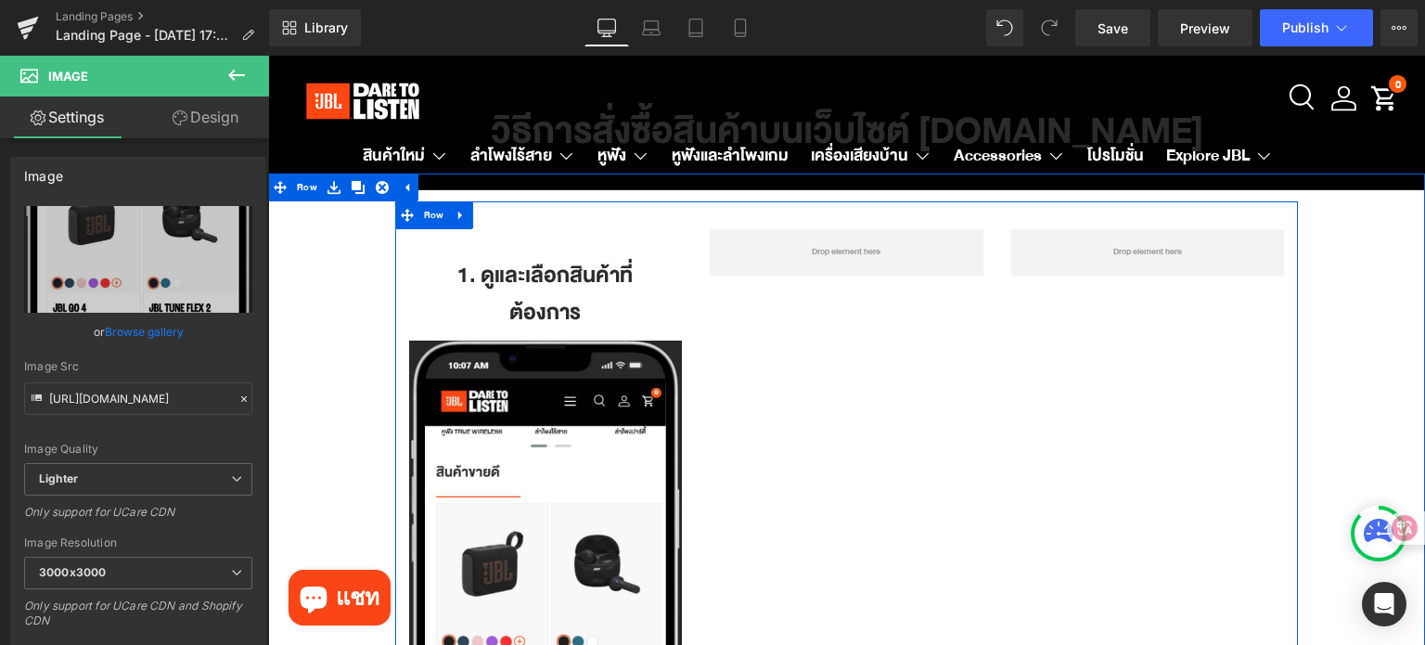
click at [534, 270] on h1 "1. ดูและเลือกสินค้าที่ต้องการ" at bounding box center [546, 294] width 246 height 74
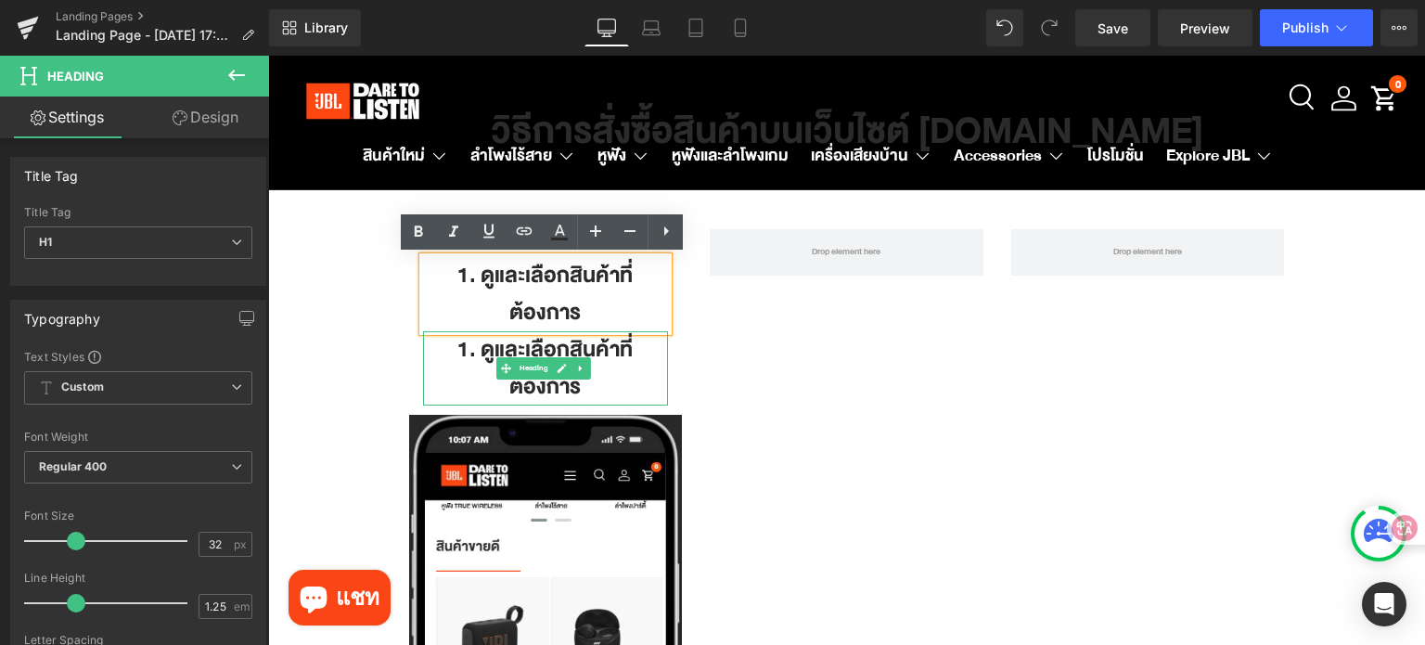
click at [847, 336] on div "1. ดูและเลือกสินค้าที่ต้องการ Heading 1. ดูและเลือกสินค้าที่ต้องการ Heading Row…" at bounding box center [846, 585] width 903 height 768
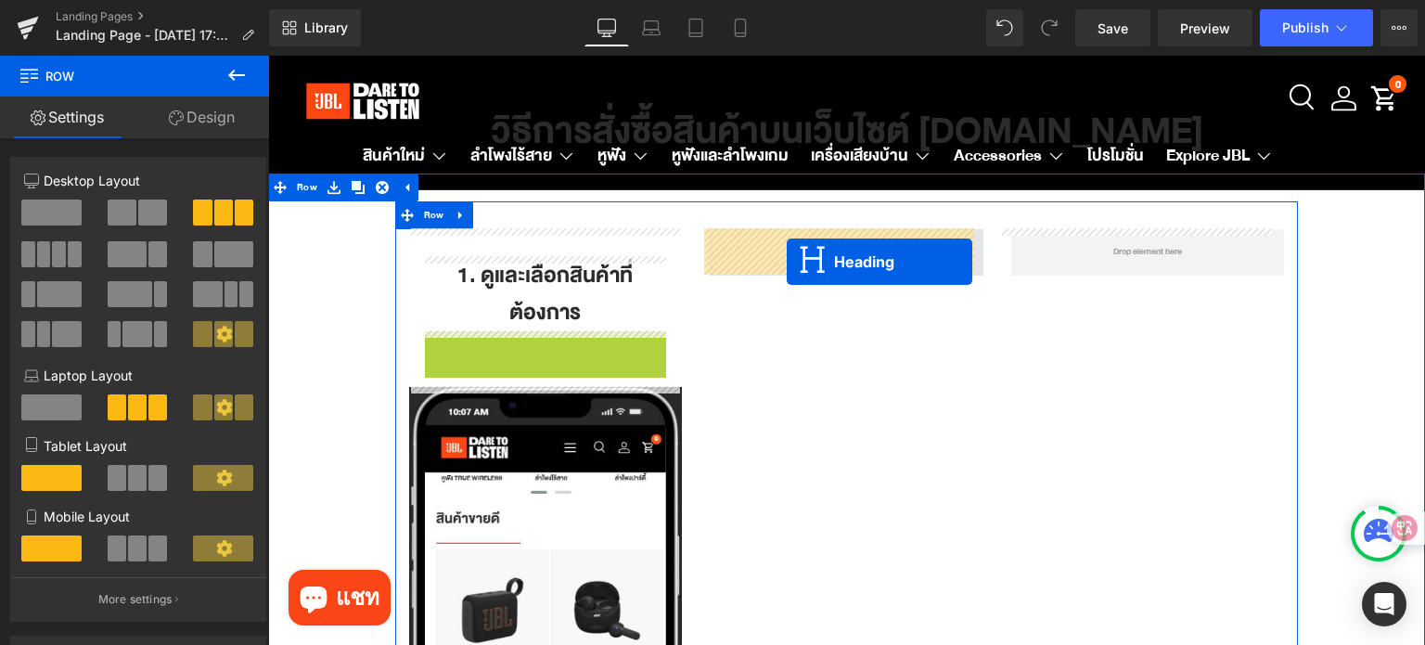
drag, startPoint x: 502, startPoint y: 373, endPoint x: 787, endPoint y: 262, distance: 305.7
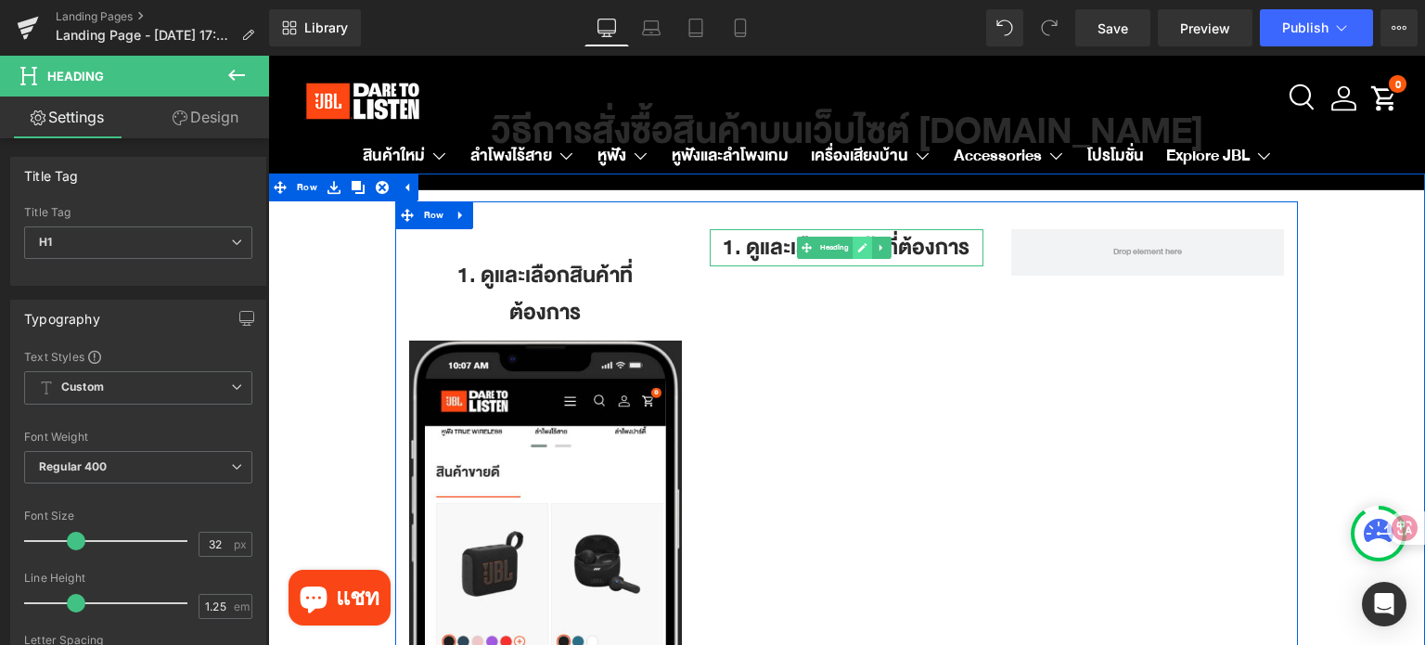
click at [858, 242] on icon at bounding box center [863, 247] width 10 height 11
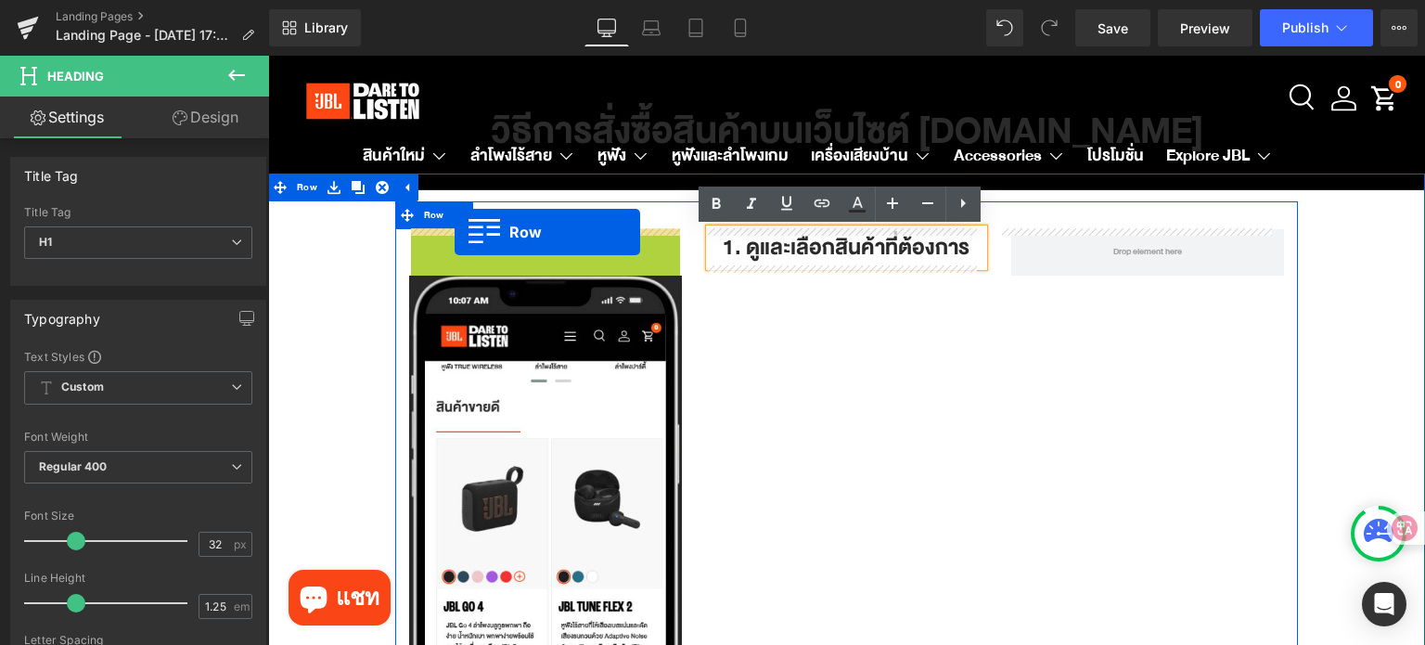
drag, startPoint x: 425, startPoint y: 233, endPoint x: 454, endPoint y: 232, distance: 29.7
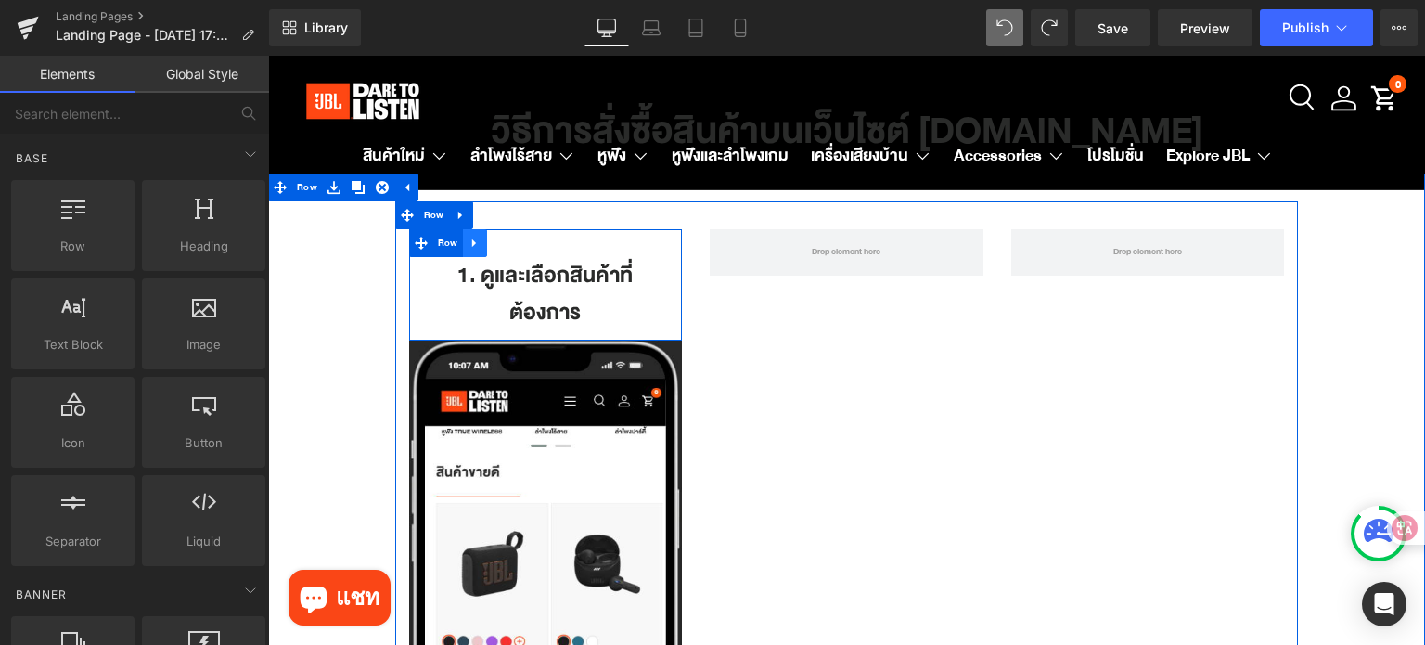
click at [476, 244] on icon at bounding box center [474, 243] width 13 height 14
click at [498, 244] on icon at bounding box center [498, 243] width 13 height 13
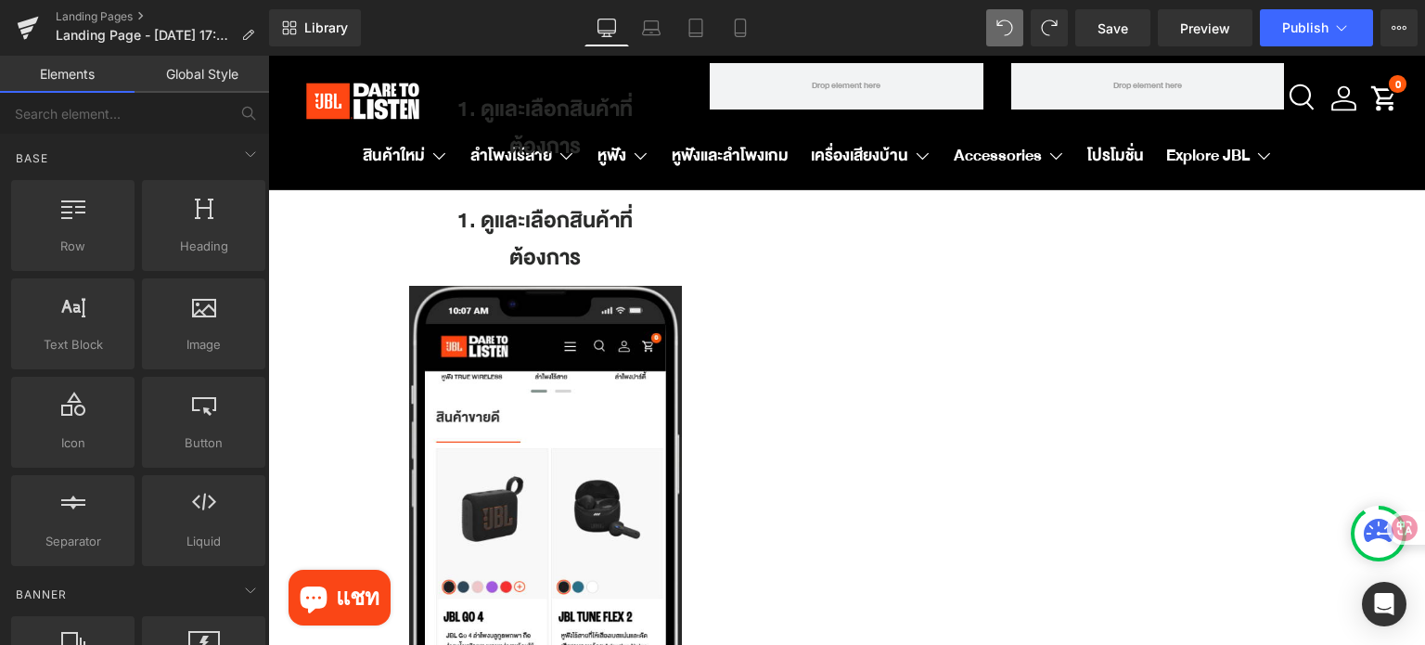
scroll to position [0, 0]
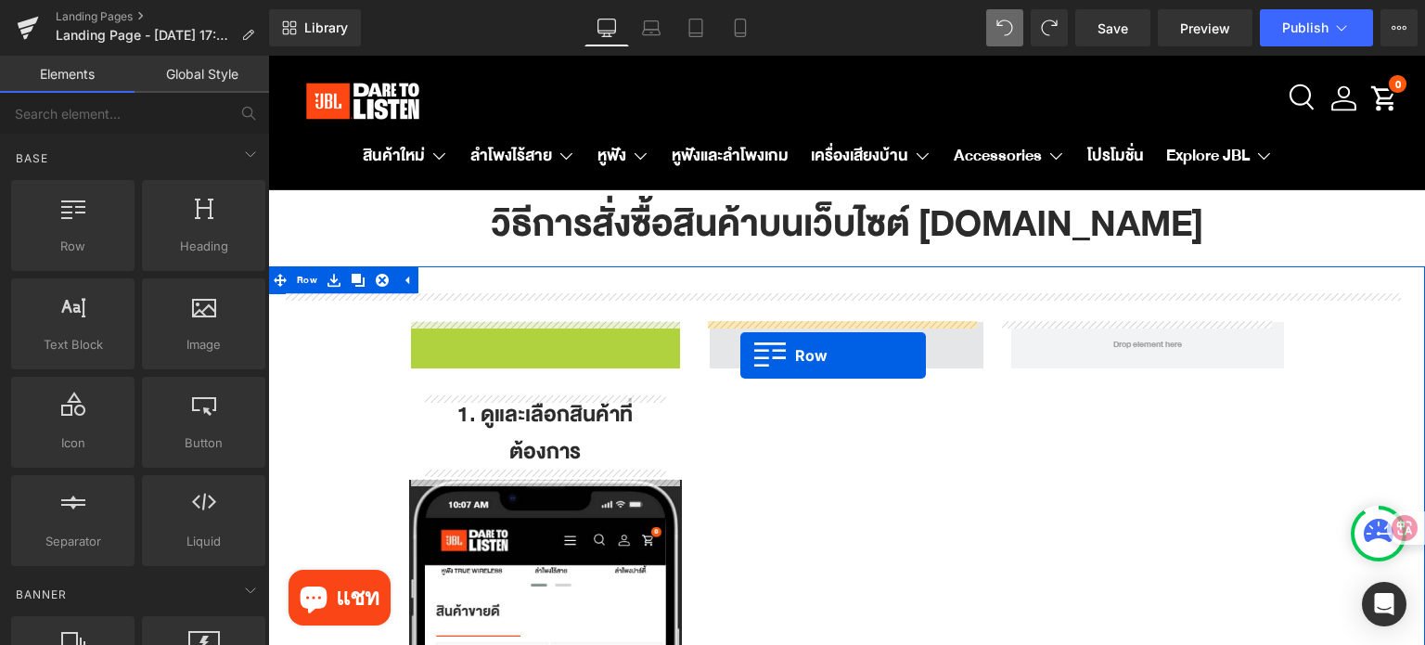
drag, startPoint x: 418, startPoint y: 339, endPoint x: 740, endPoint y: 355, distance: 322.2
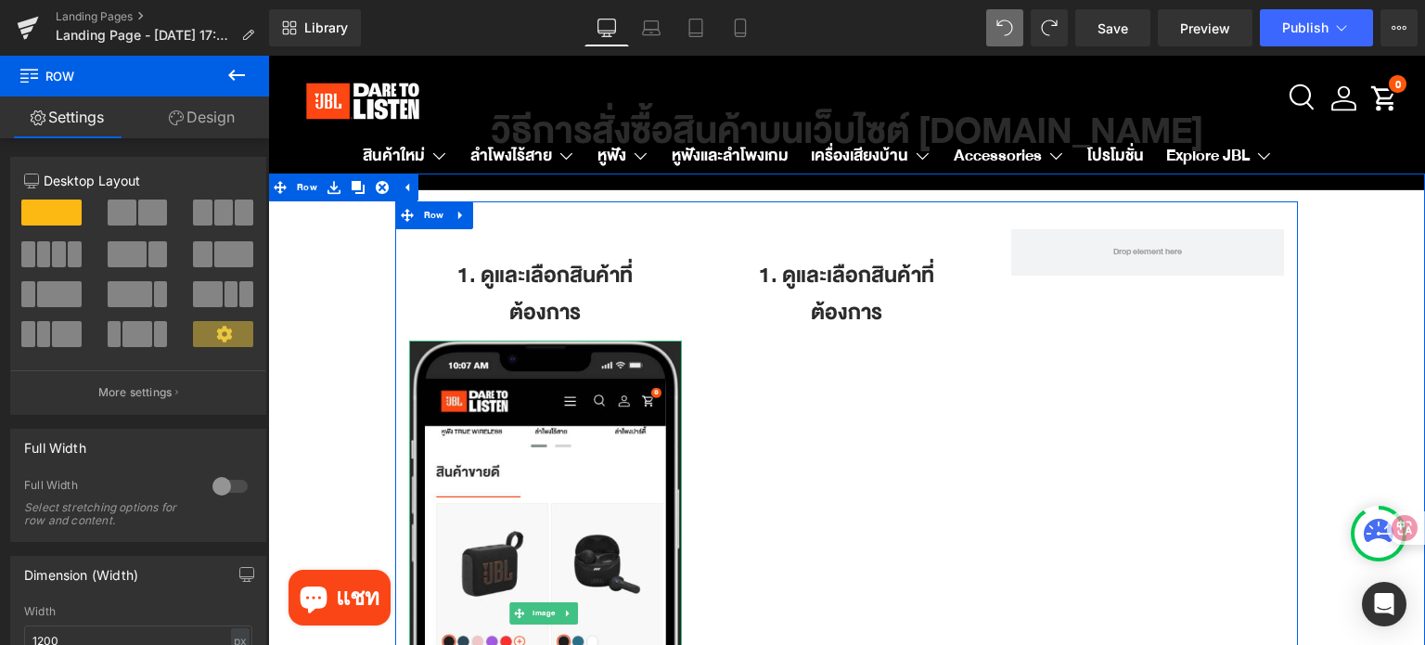
scroll to position [167, 0]
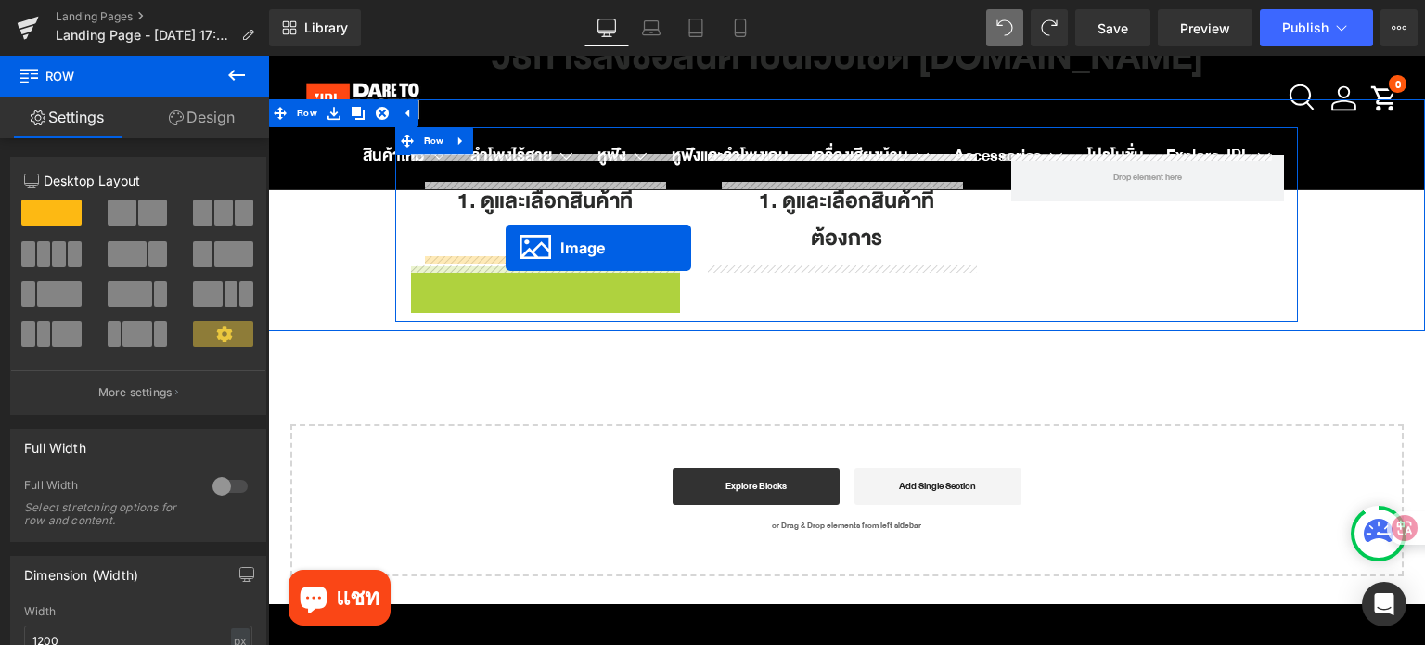
drag, startPoint x: 519, startPoint y: 605, endPoint x: 505, endPoint y: 248, distance: 357.3
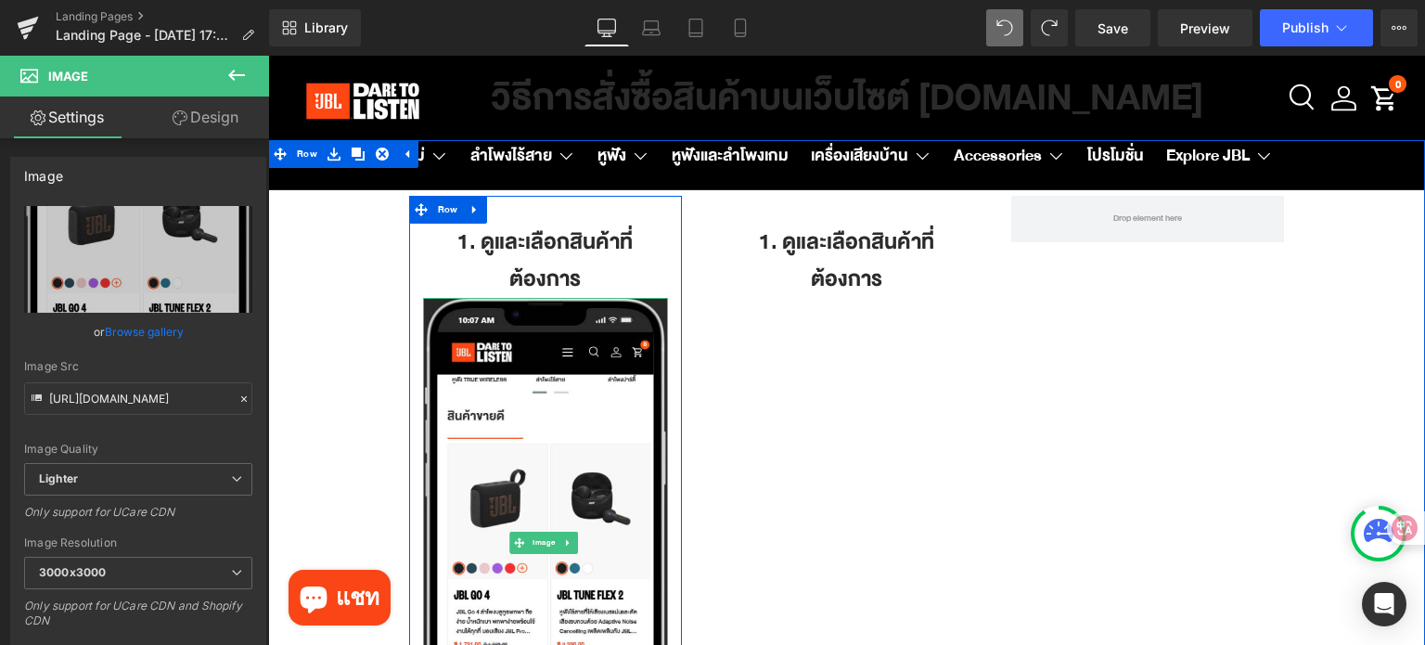
scroll to position [74, 0]
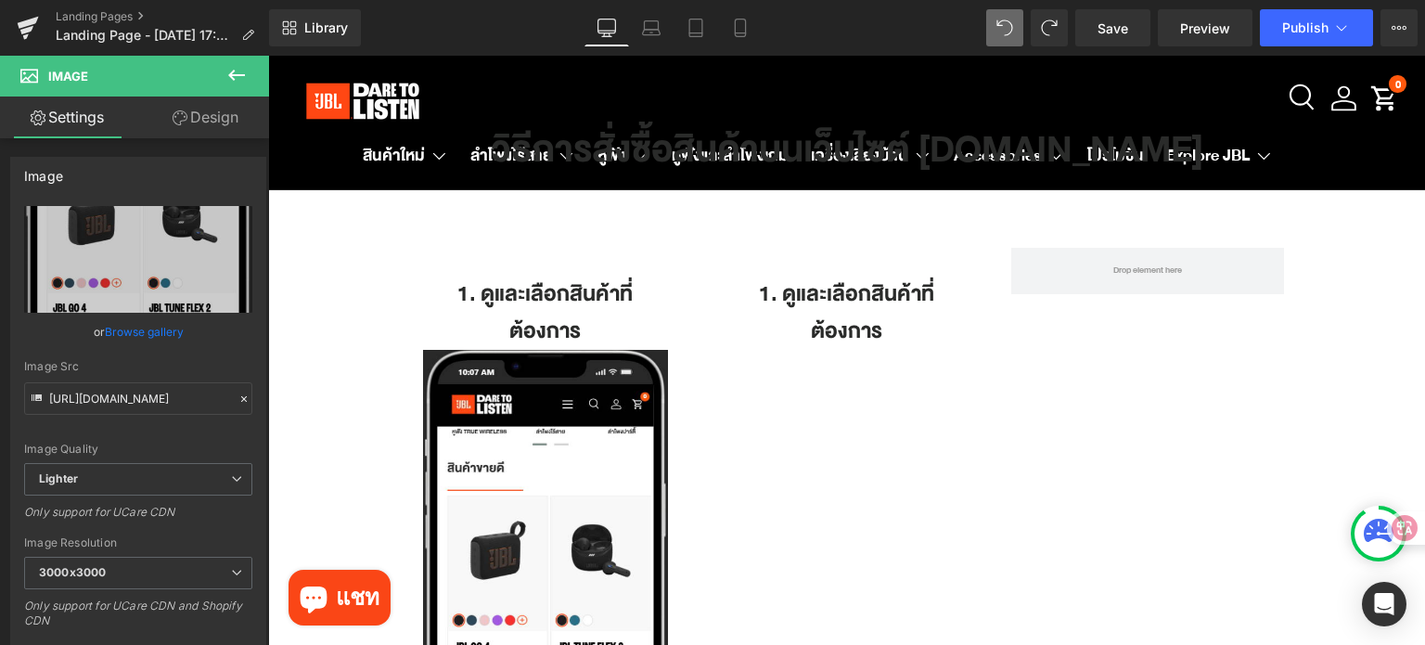
click at [234, 73] on icon at bounding box center [236, 75] width 22 height 22
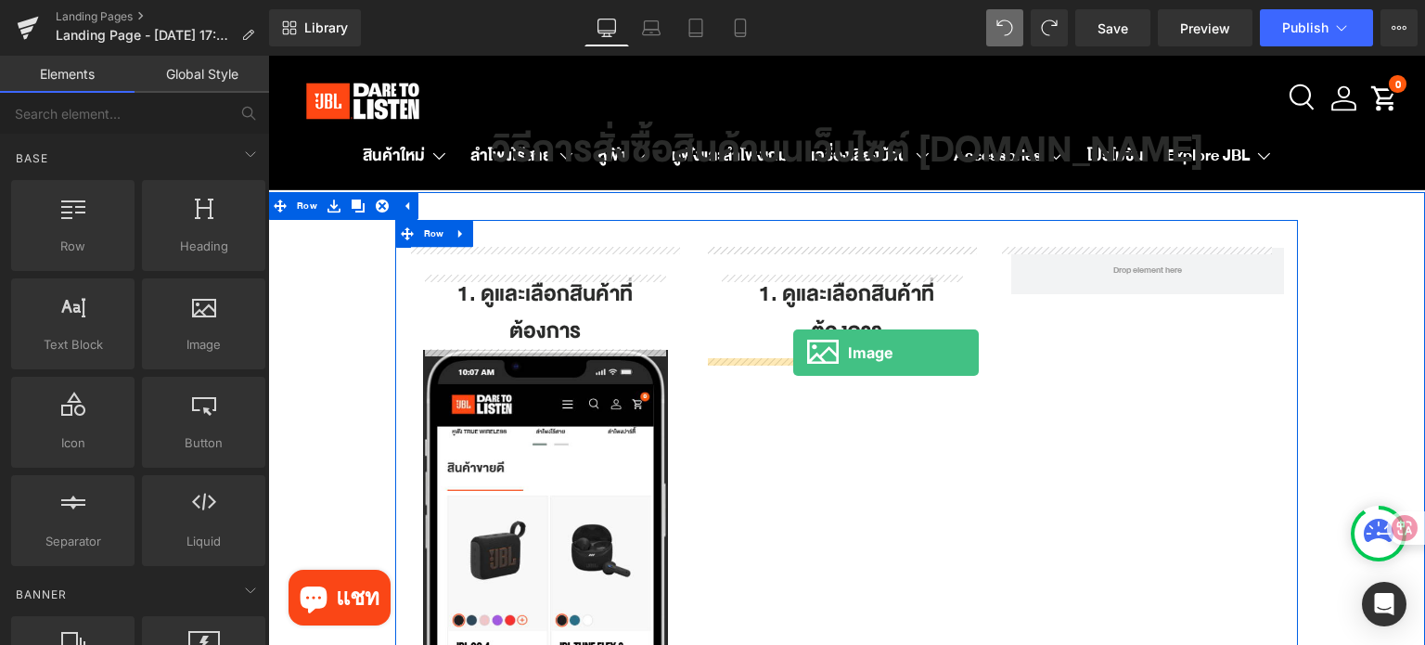
drag, startPoint x: 531, startPoint y: 374, endPoint x: 793, endPoint y: 352, distance: 262.4
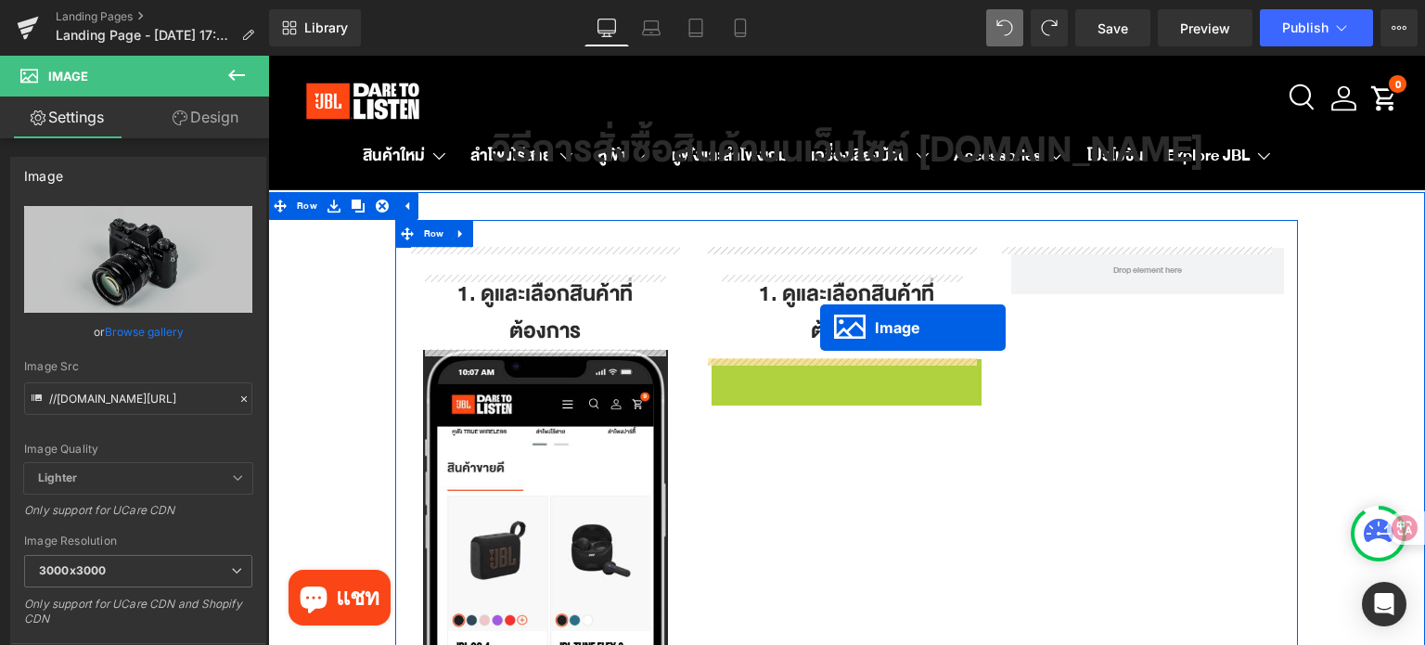
drag, startPoint x: 813, startPoint y: 453, endPoint x: 820, endPoint y: 327, distance: 125.4
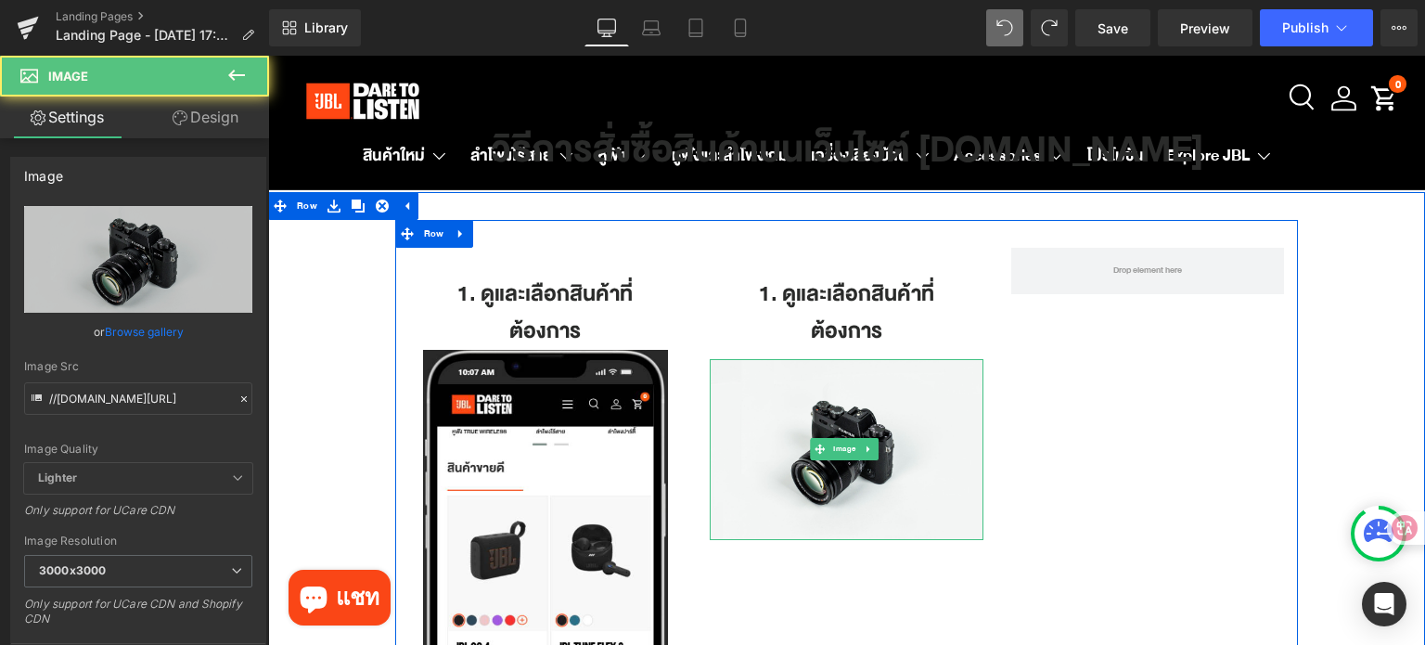
click at [723, 314] on div "1. ดูและเลือกสินค้าที่ต้องการ Heading" at bounding box center [846, 312] width 246 height 74
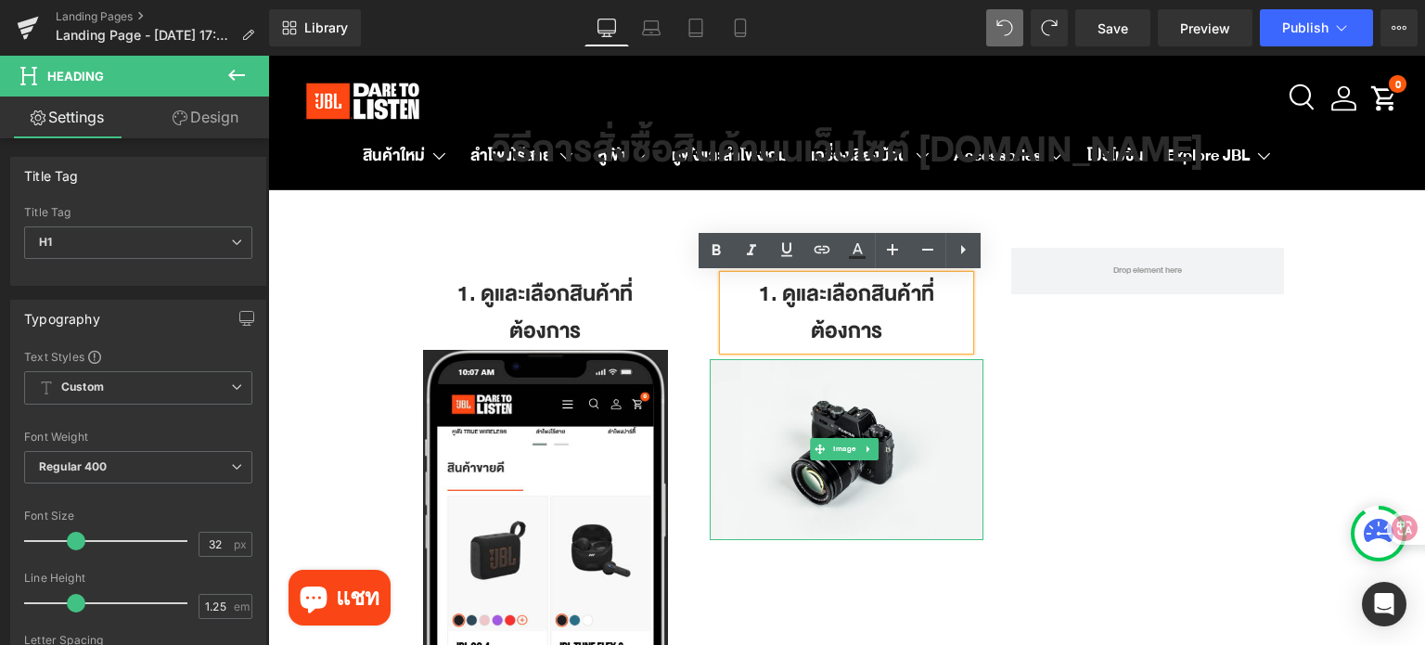
click at [672, 335] on div "1. ดูและเลือกสินค้าที่ต้องการ Heading Image Row" at bounding box center [546, 548] width 274 height 601
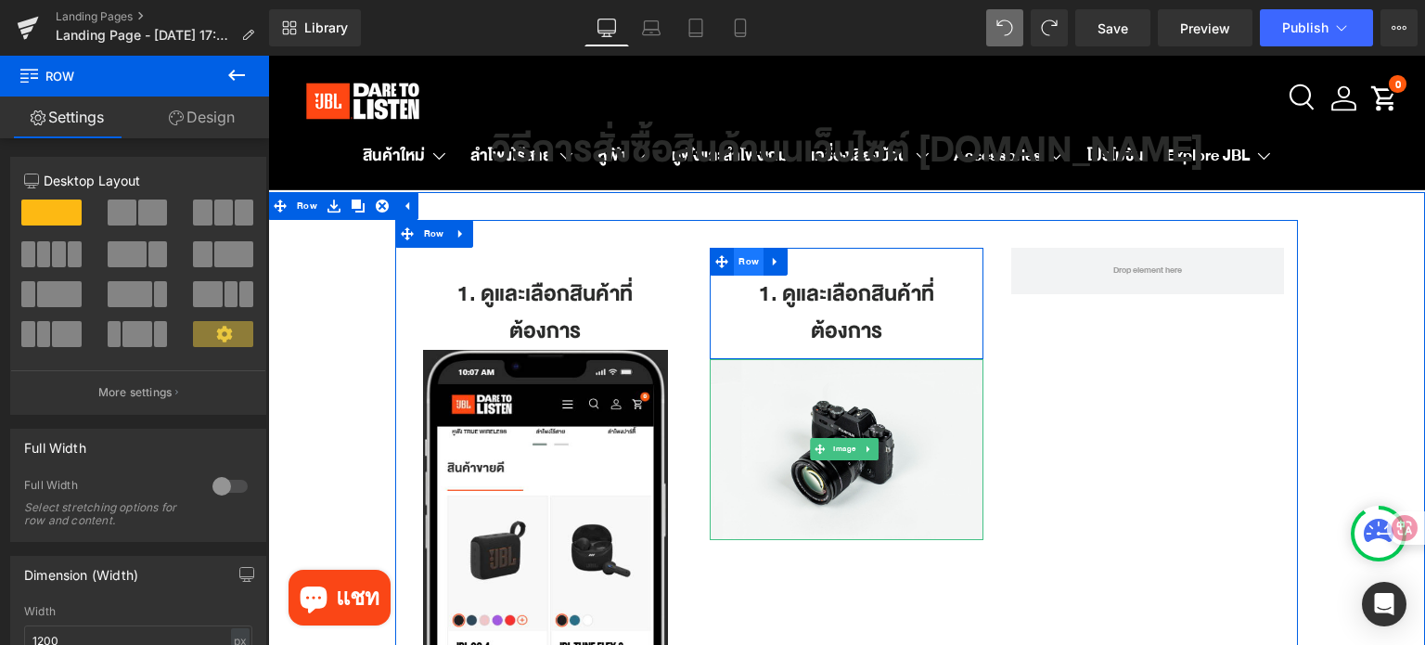
click at [736, 260] on span "Row" at bounding box center [749, 262] width 30 height 28
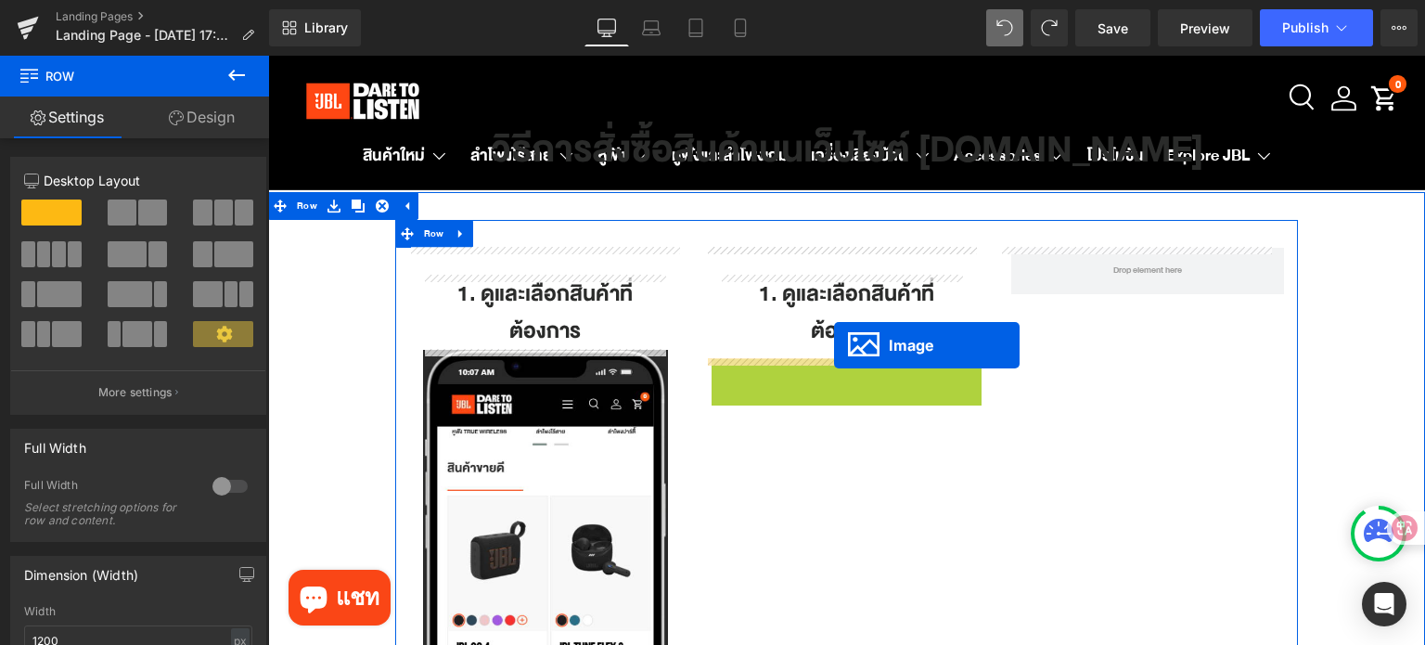
drag, startPoint x: 812, startPoint y: 452, endPoint x: 834, endPoint y: 345, distance: 108.8
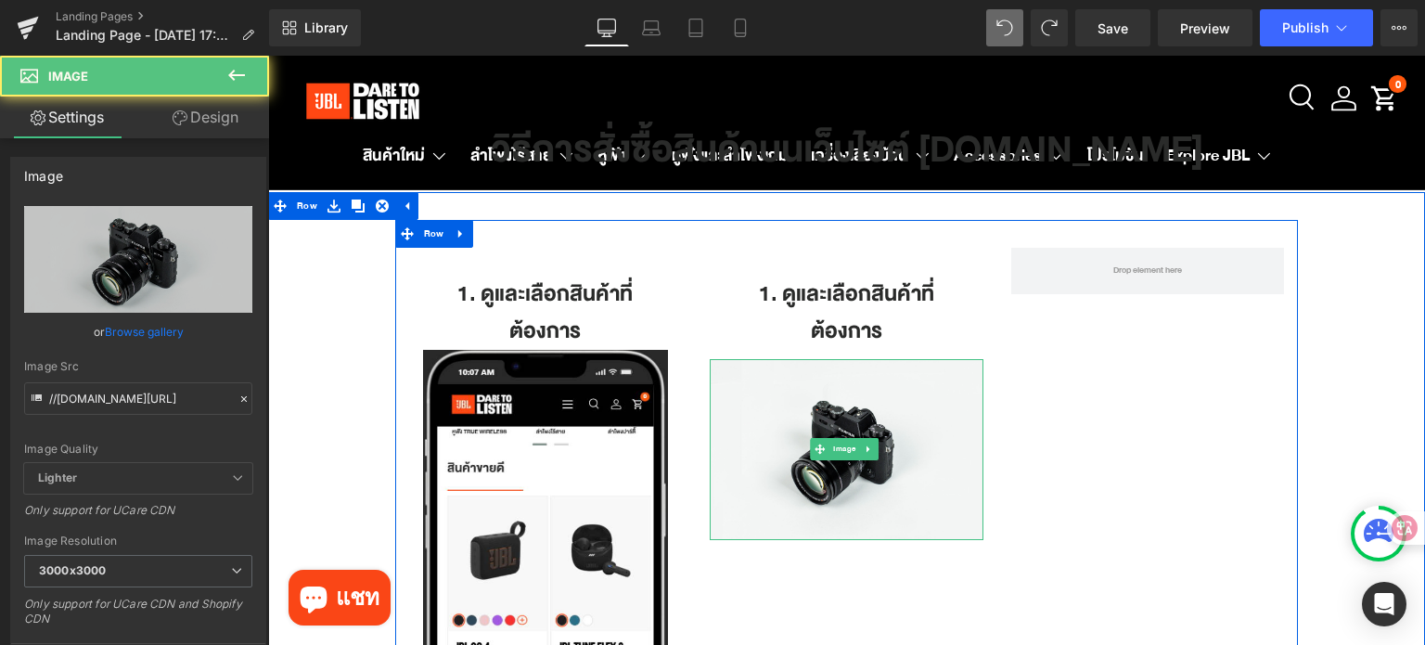
click at [820, 333] on h1 "1. ดูและเลือกสินค้าที่ต้องการ" at bounding box center [846, 312] width 246 height 74
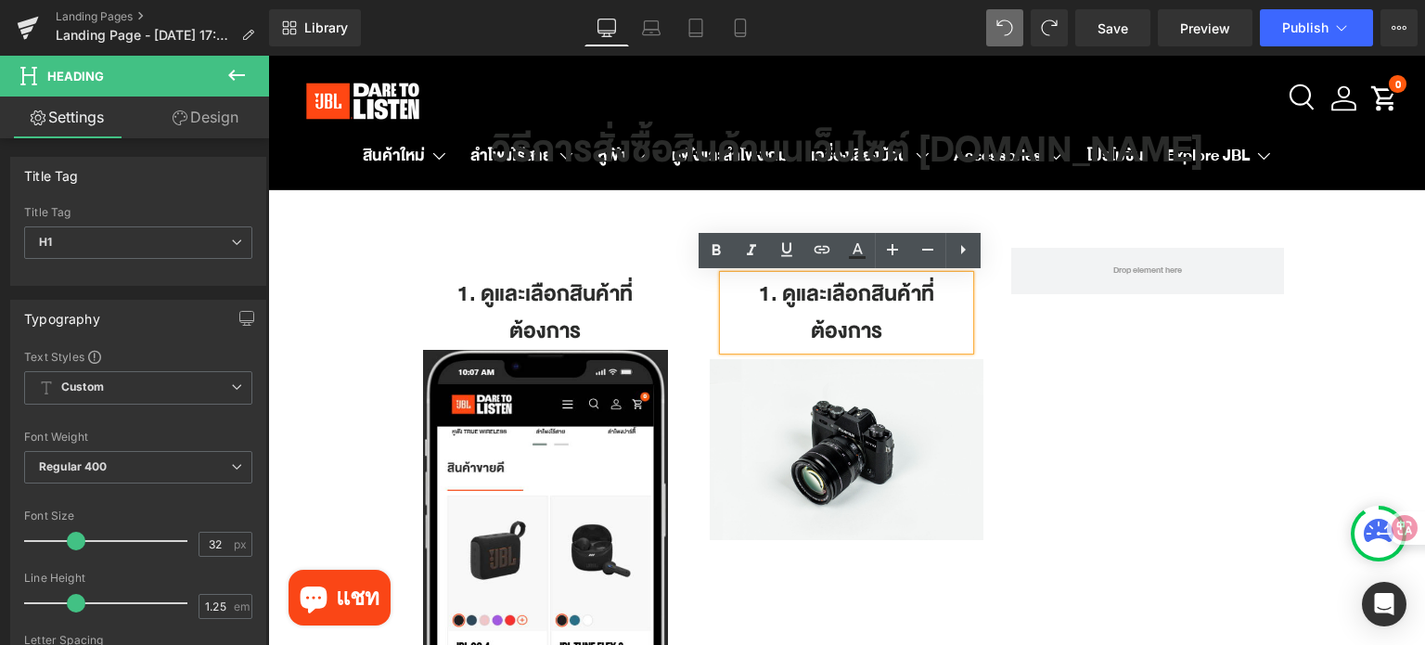
click at [1020, 396] on div "1. ดูและเลือกสินค้าที่ต้องการ Heading Image Row 1. ดูและเลือกสินค้าที่ต้องการ H…" at bounding box center [846, 539] width 903 height 638
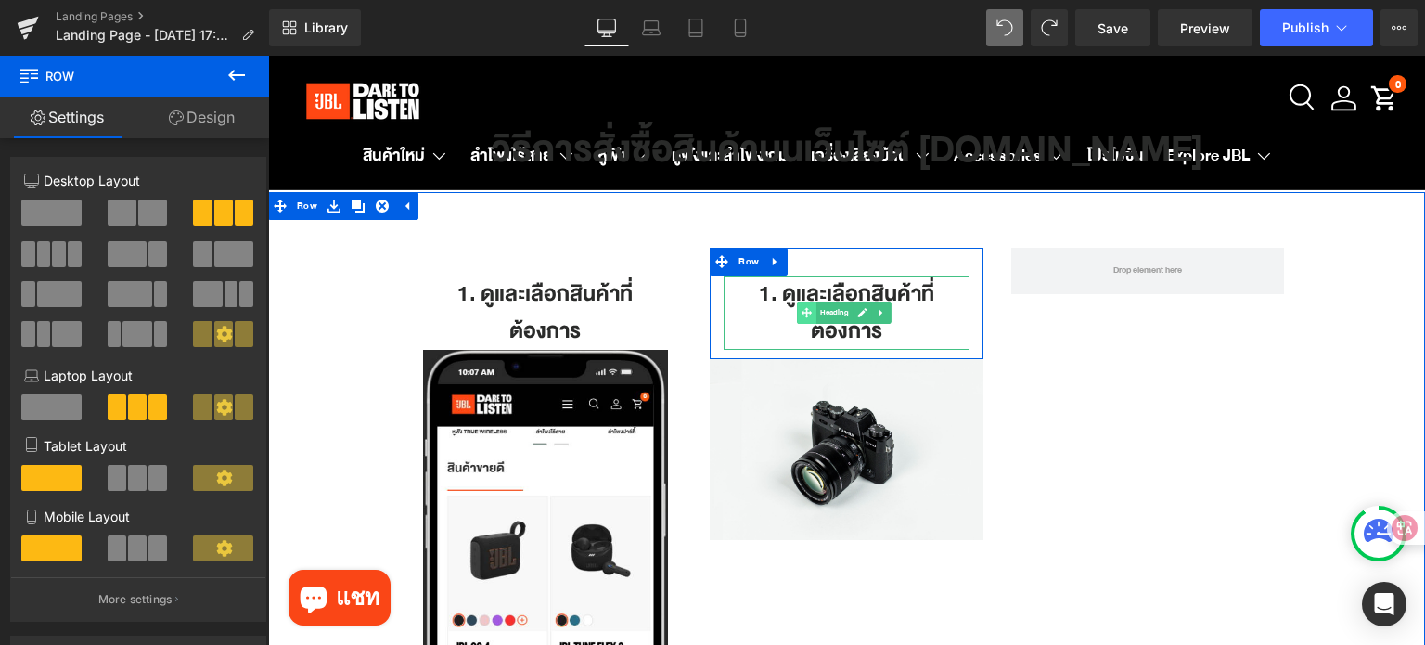
click at [805, 316] on icon at bounding box center [806, 312] width 10 height 11
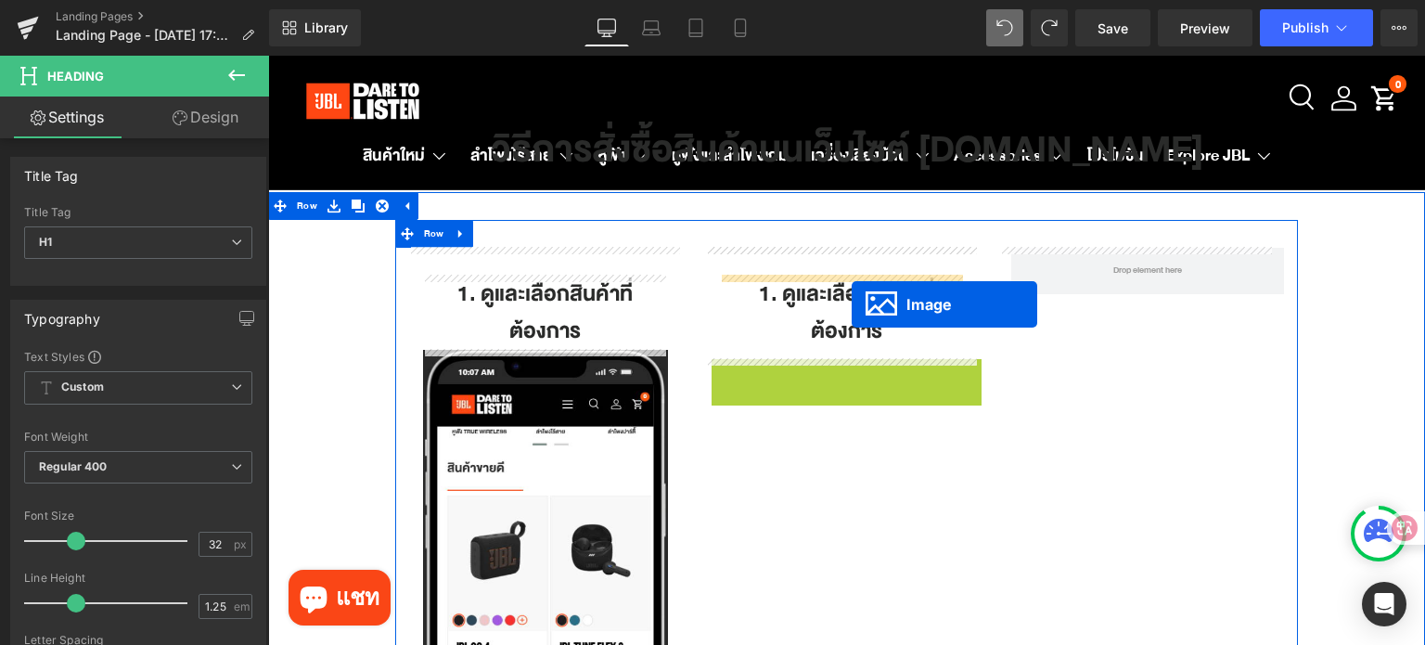
drag, startPoint x: 811, startPoint y: 449, endPoint x: 851, endPoint y: 304, distance: 150.3
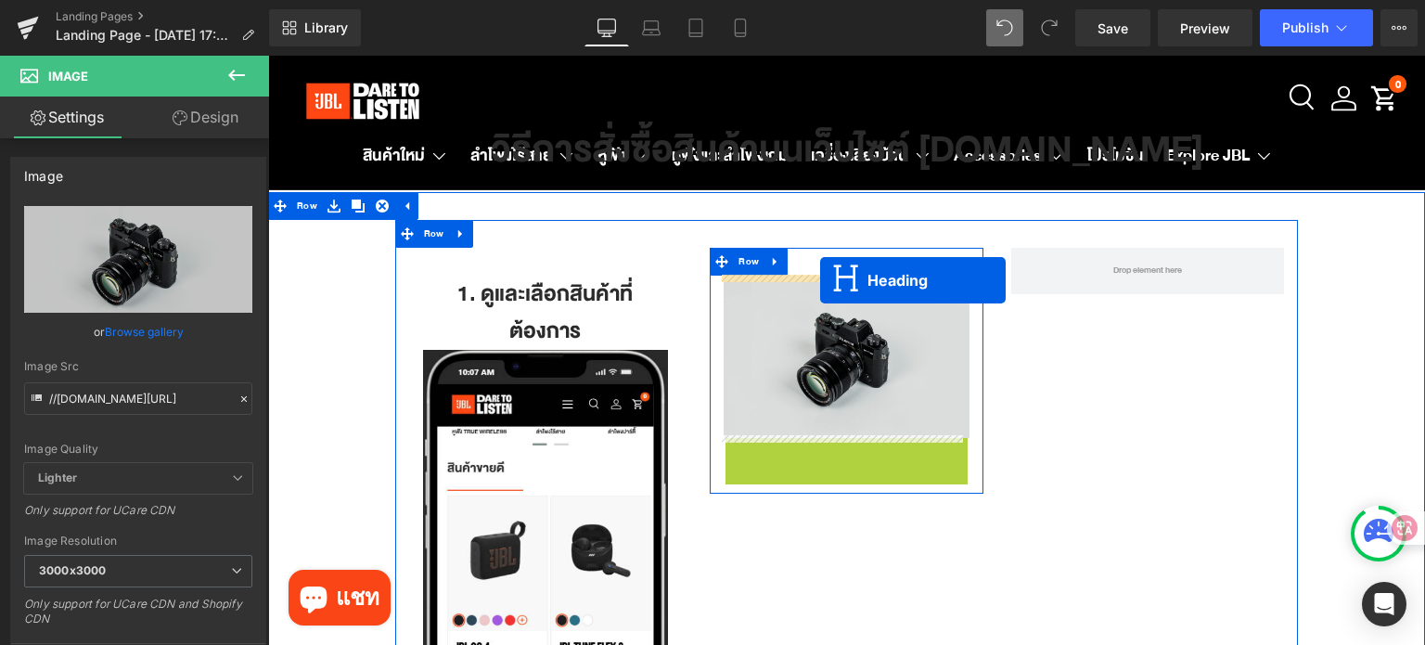
drag, startPoint x: 798, startPoint y: 475, endPoint x: 820, endPoint y: 280, distance: 196.0
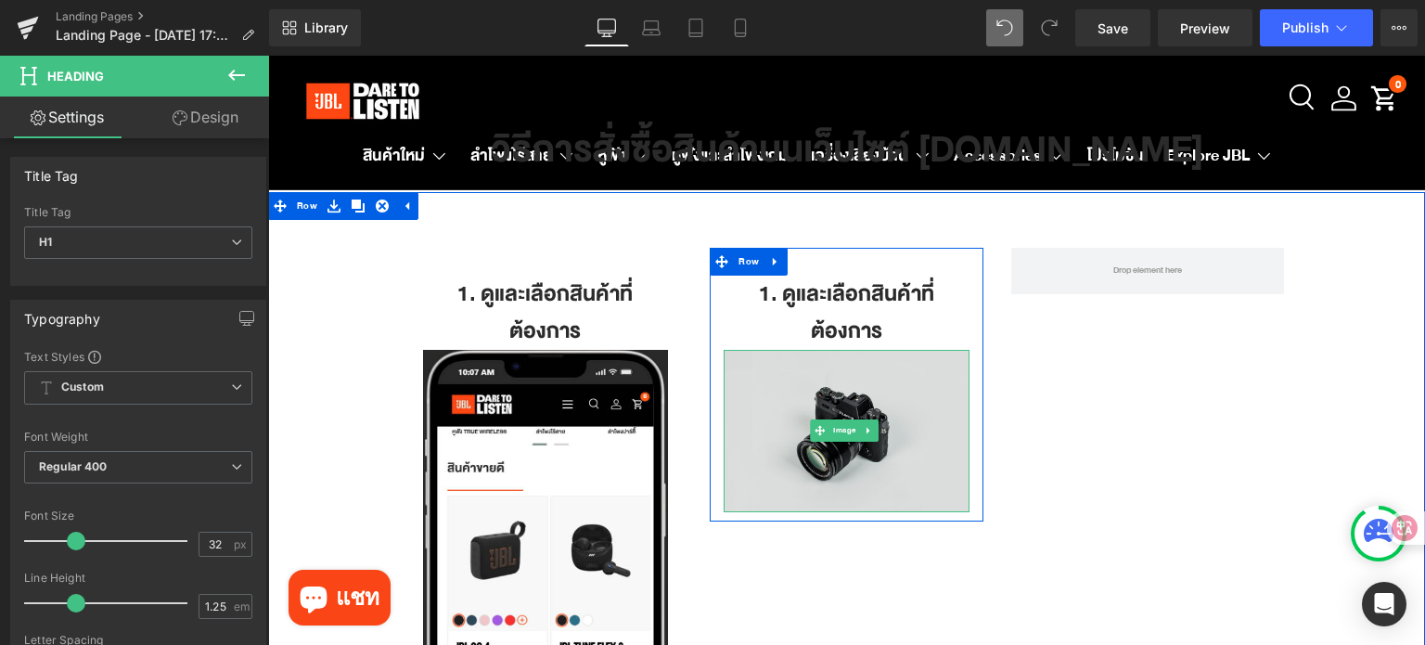
click at [838, 396] on img at bounding box center [846, 431] width 246 height 162
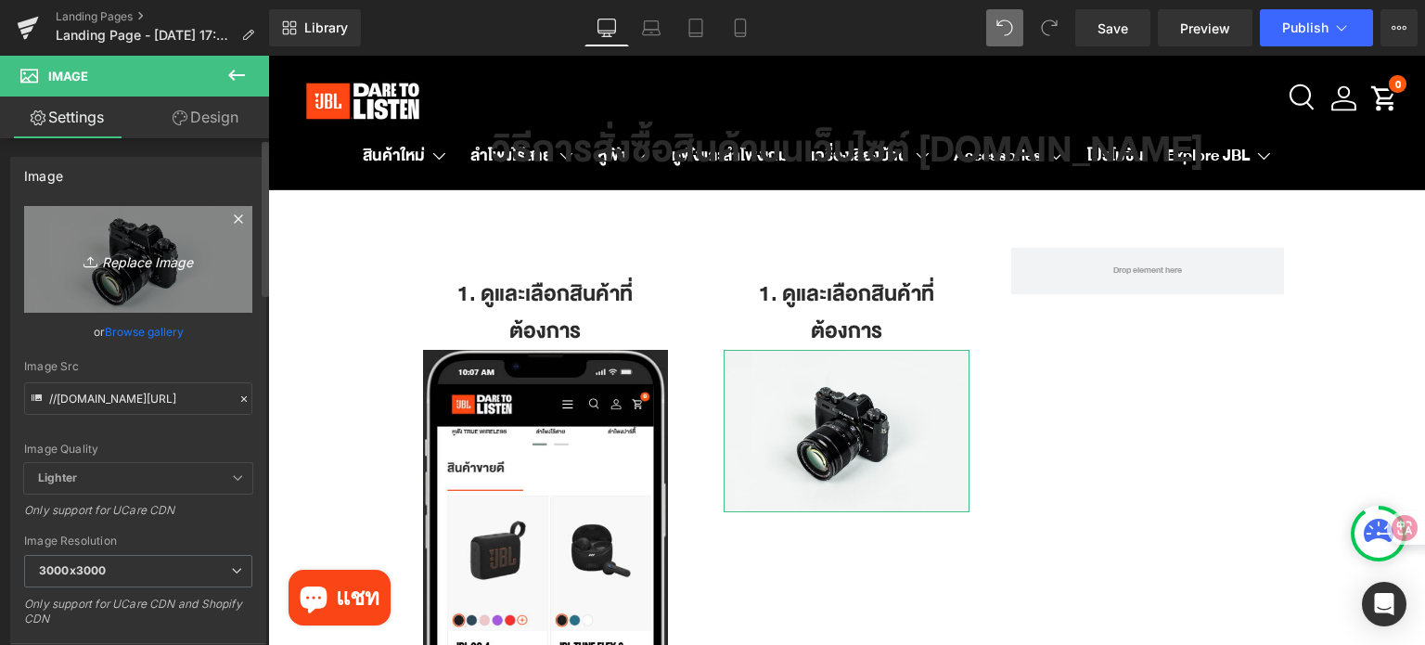
click at [145, 237] on link "Replace Image" at bounding box center [138, 259] width 228 height 107
type input "C:\fakepath\How to Shop_2.png"
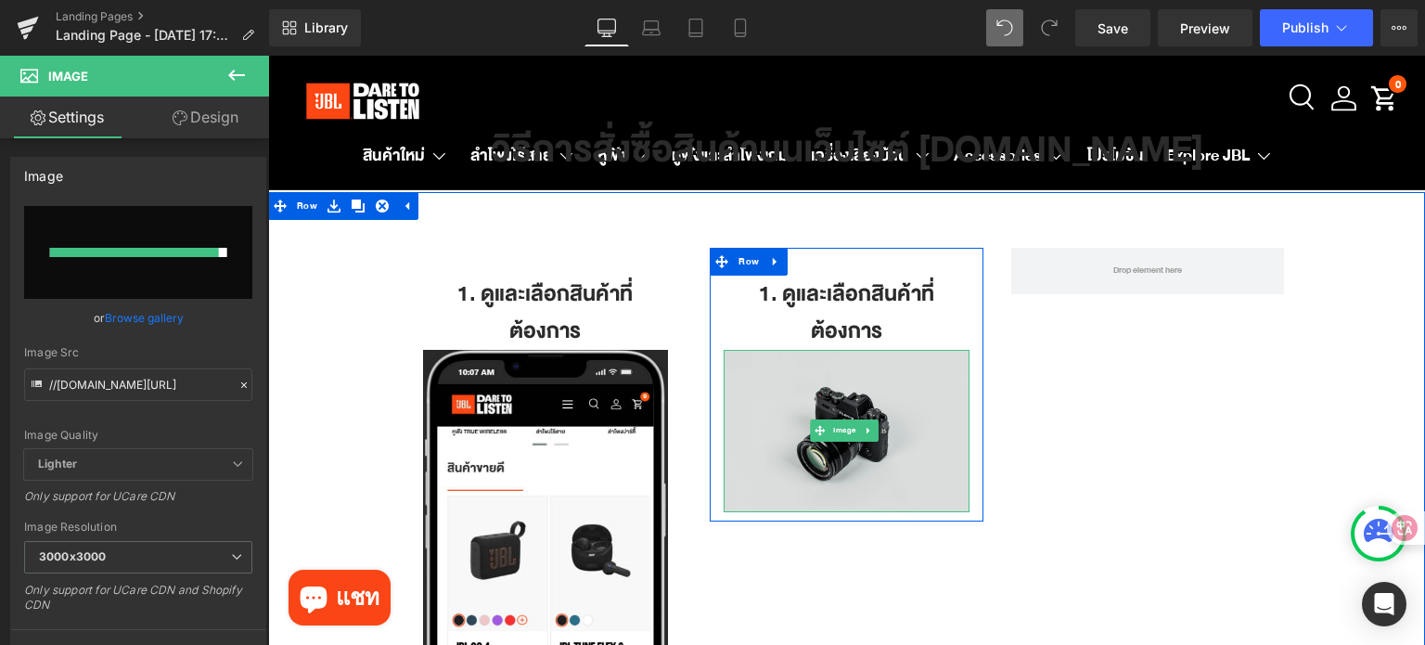
type input "https://ucarecdn.com/75a57ac4-a047-4655-a14f-8ff1ee15878c/-/format/auto/-/previ…"
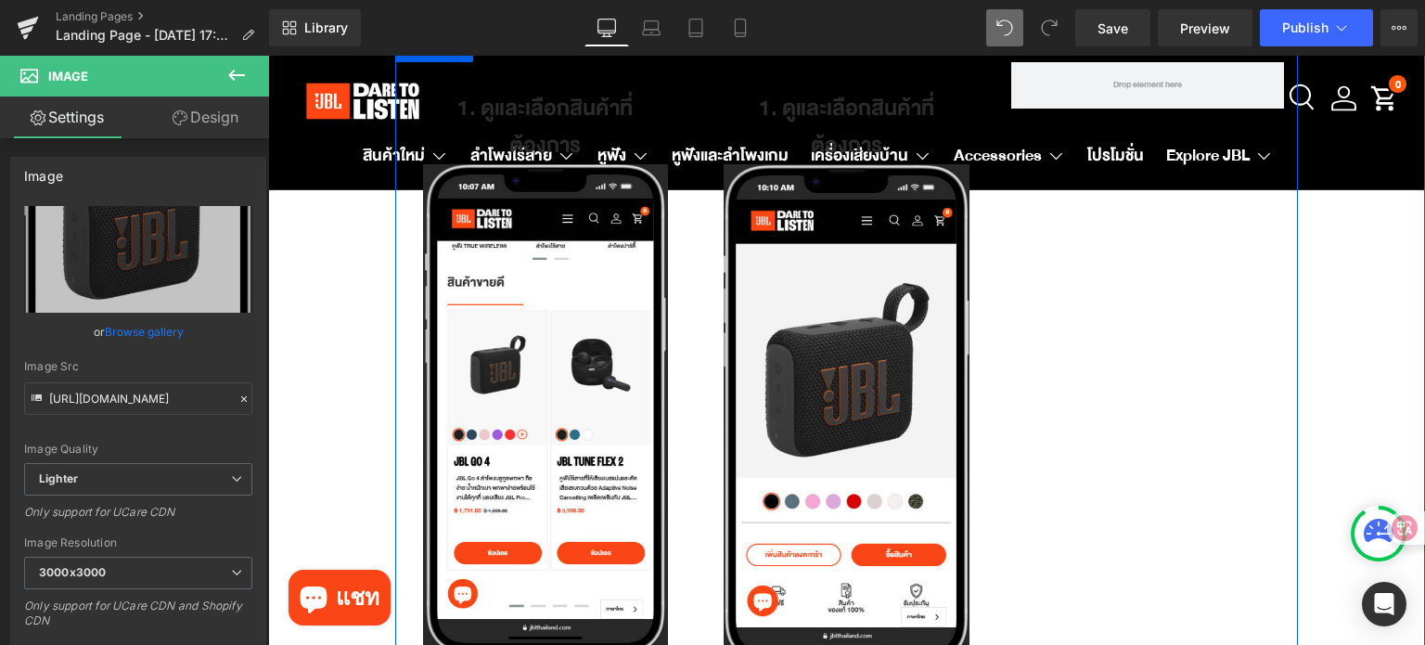
scroll to position [167, 0]
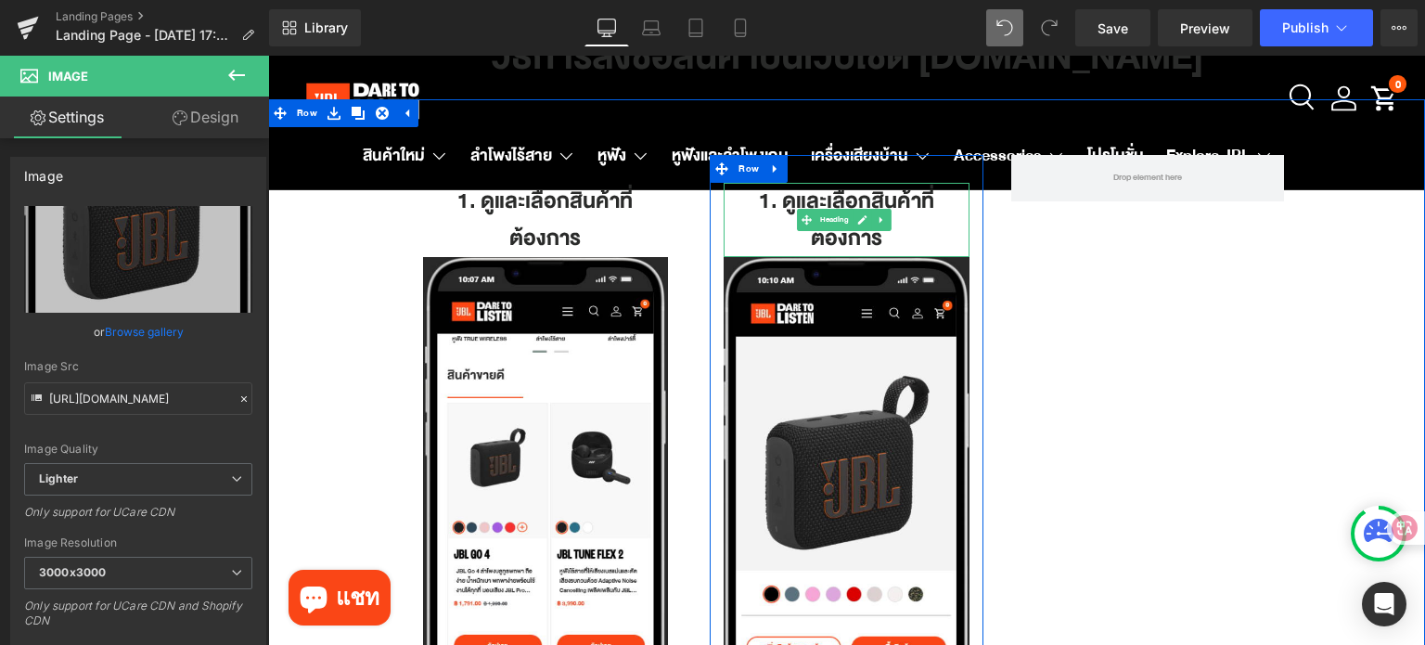
click at [859, 222] on icon at bounding box center [863, 219] width 10 height 11
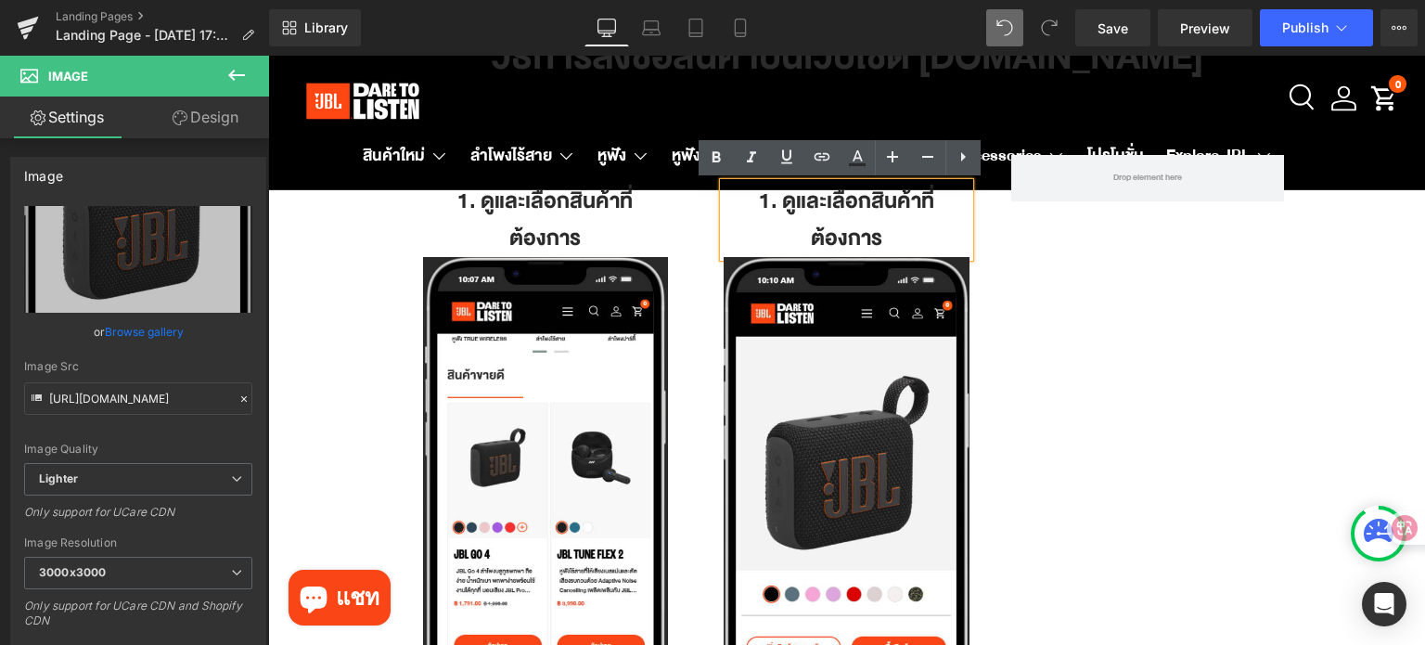
click at [763, 209] on h1 "1. ดูและเลือกสินค้าที่ต้องการ" at bounding box center [846, 220] width 246 height 74
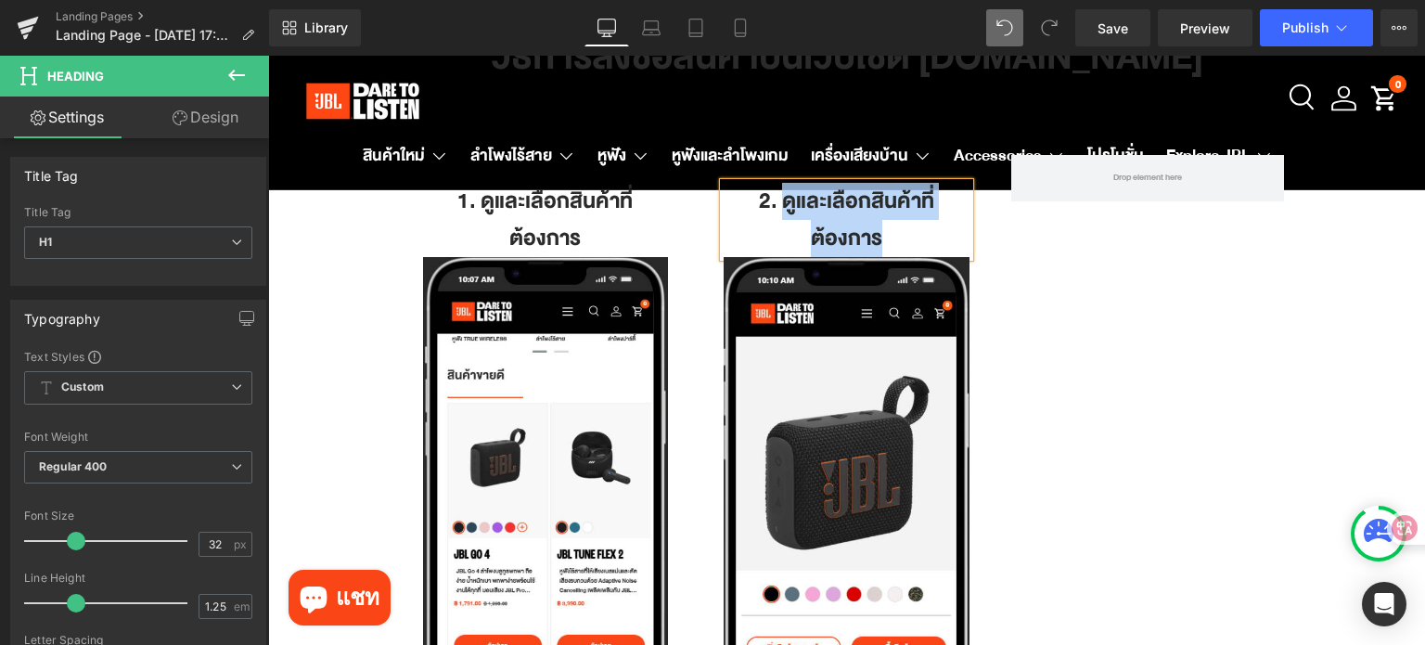
drag, startPoint x: 887, startPoint y: 237, endPoint x: 787, endPoint y: 195, distance: 108.9
click at [774, 191] on h1 "2. ดูและเลือกสินค้าที่ต้องการ" at bounding box center [846, 220] width 246 height 74
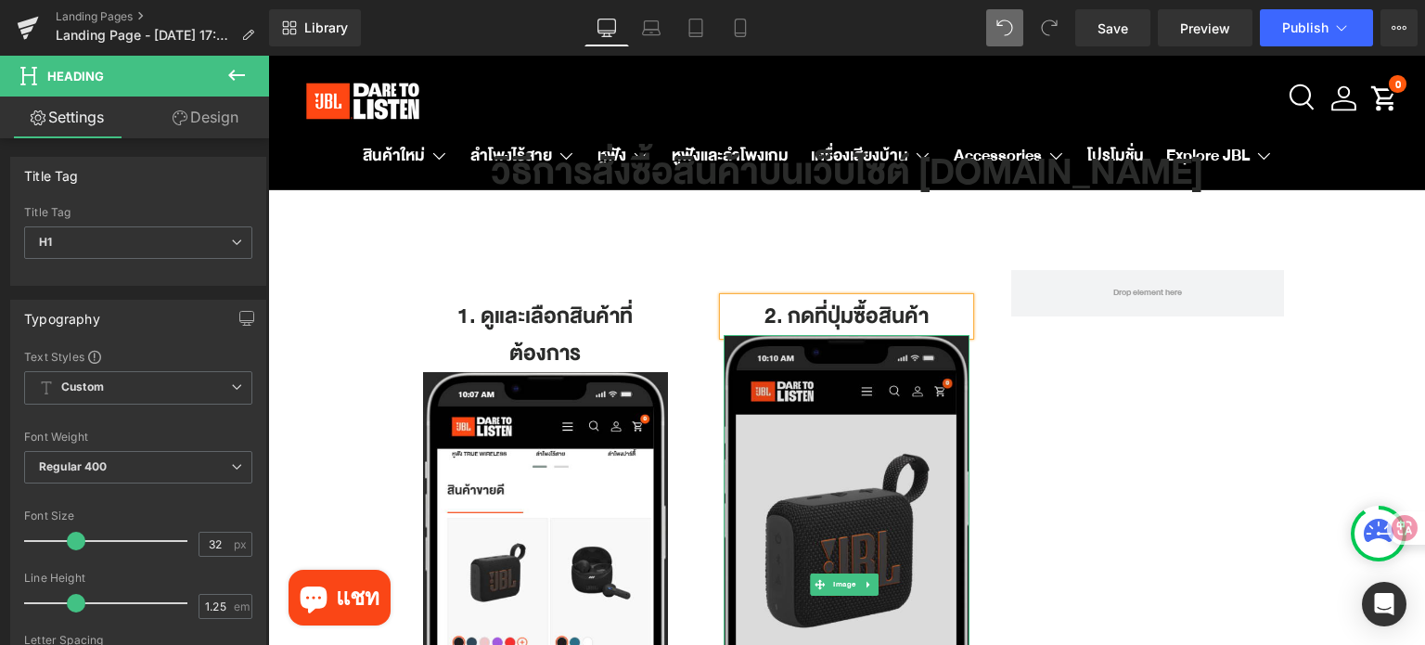
scroll to position [0, 0]
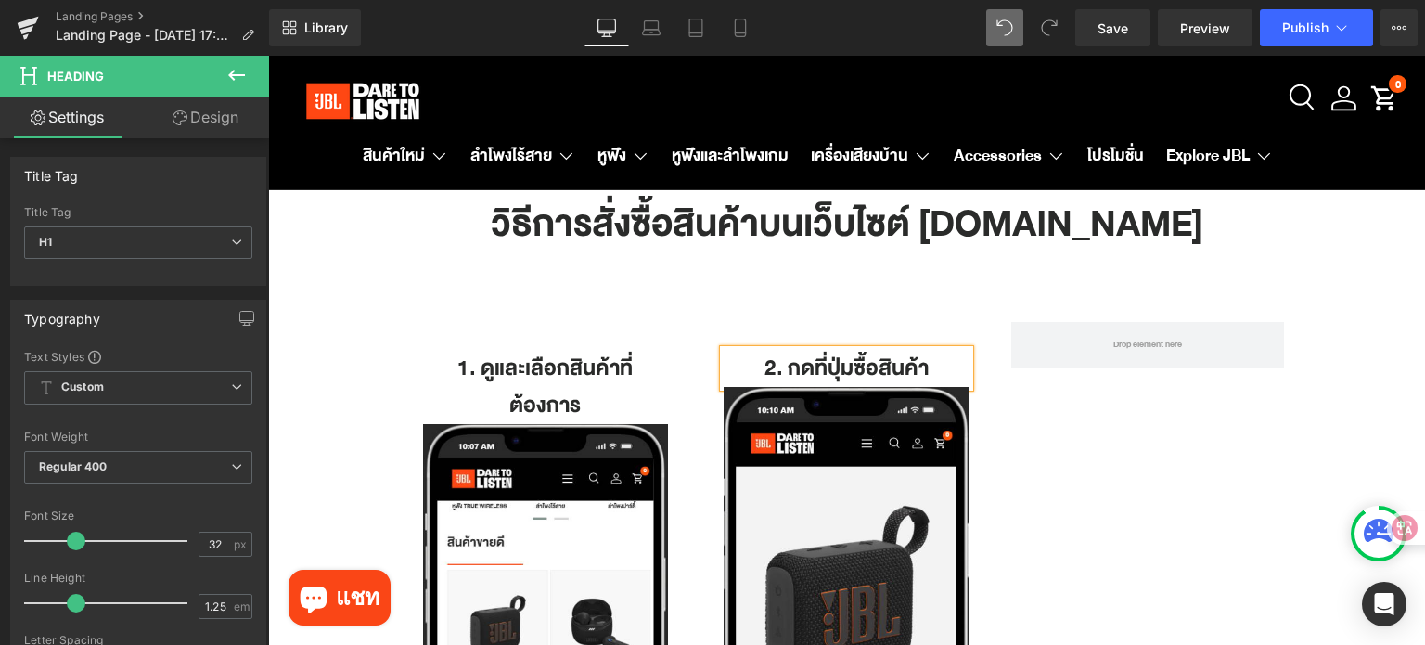
click at [777, 370] on h1 "2. กดที่ปุ่มซื้อสินค้า" at bounding box center [846, 368] width 246 height 37
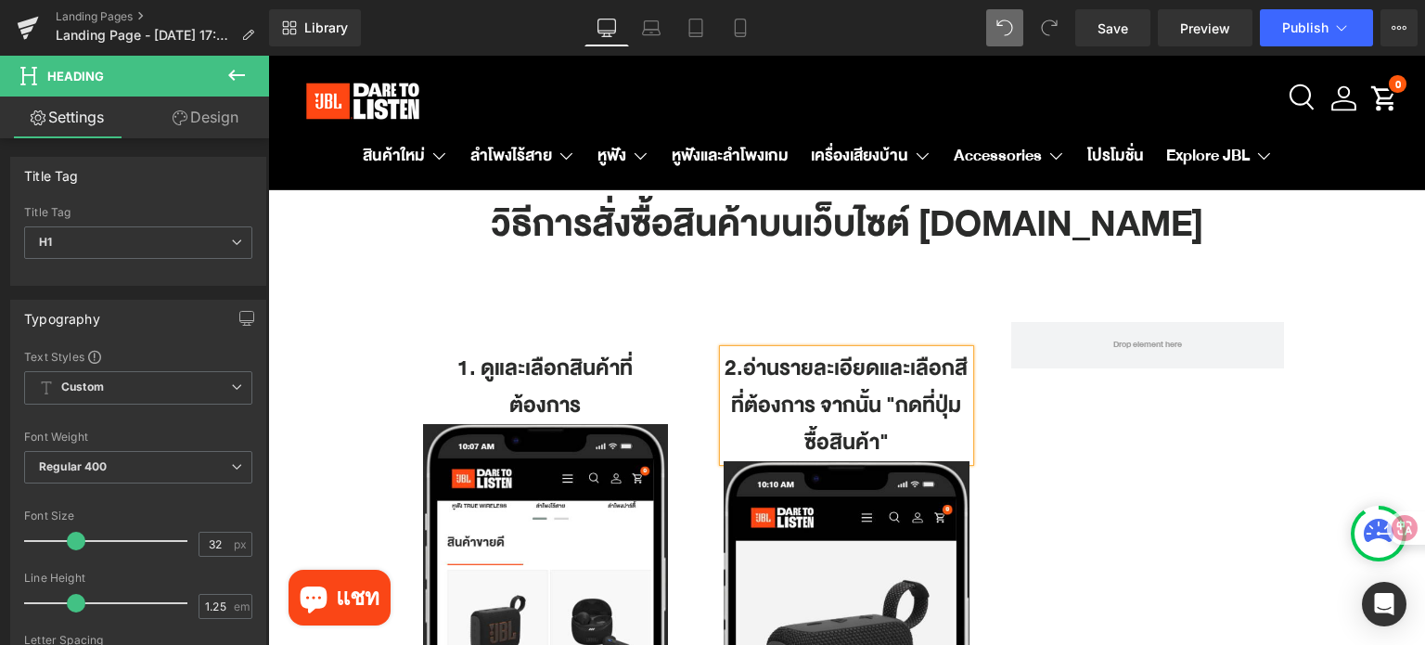
click at [779, 389] on h1 "2.อ่านรายละเอียดและเลือกสีที่ต้องการ จากนั้น "กดที่ปุ่มซื้อสินค้า"" at bounding box center [846, 405] width 246 height 111
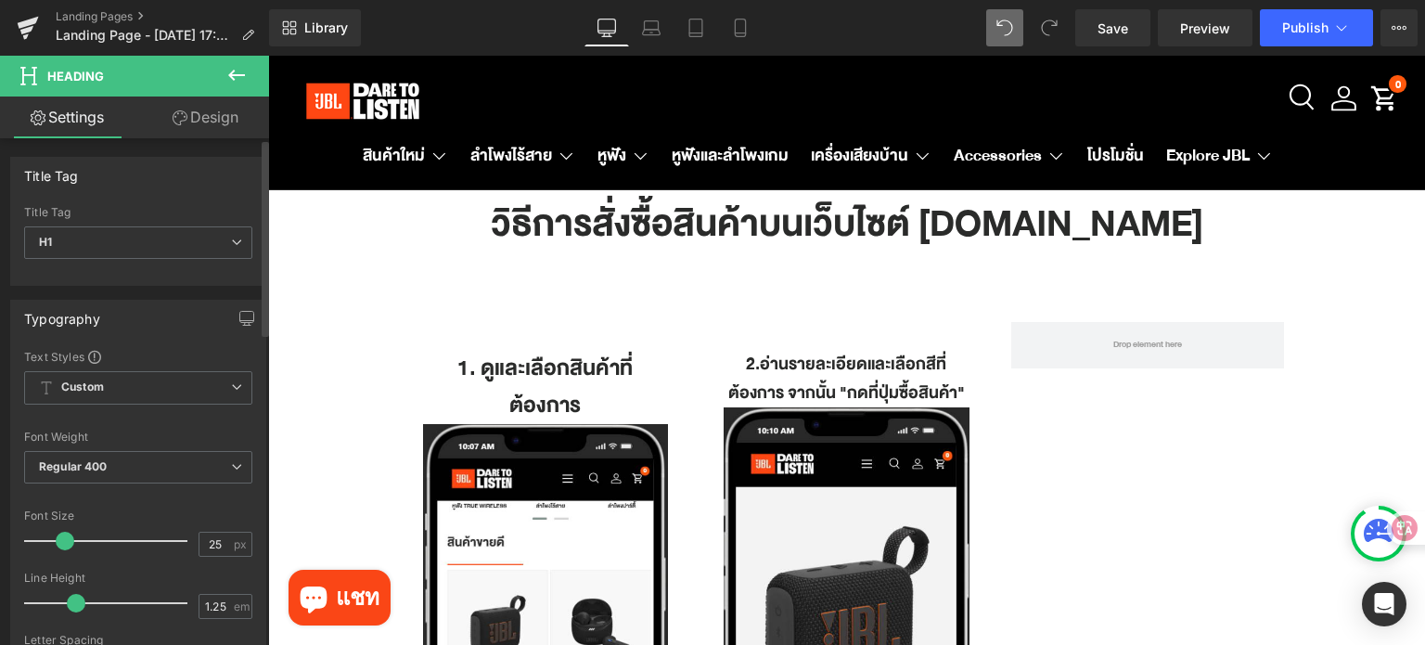
drag, startPoint x: 74, startPoint y: 542, endPoint x: 63, endPoint y: 544, distance: 11.5
click at [63, 544] on span at bounding box center [65, 540] width 19 height 19
click at [224, 535] on div "25 px" at bounding box center [225, 543] width 54 height 25
click at [220, 538] on input "25" at bounding box center [215, 543] width 32 height 23
type input "26"
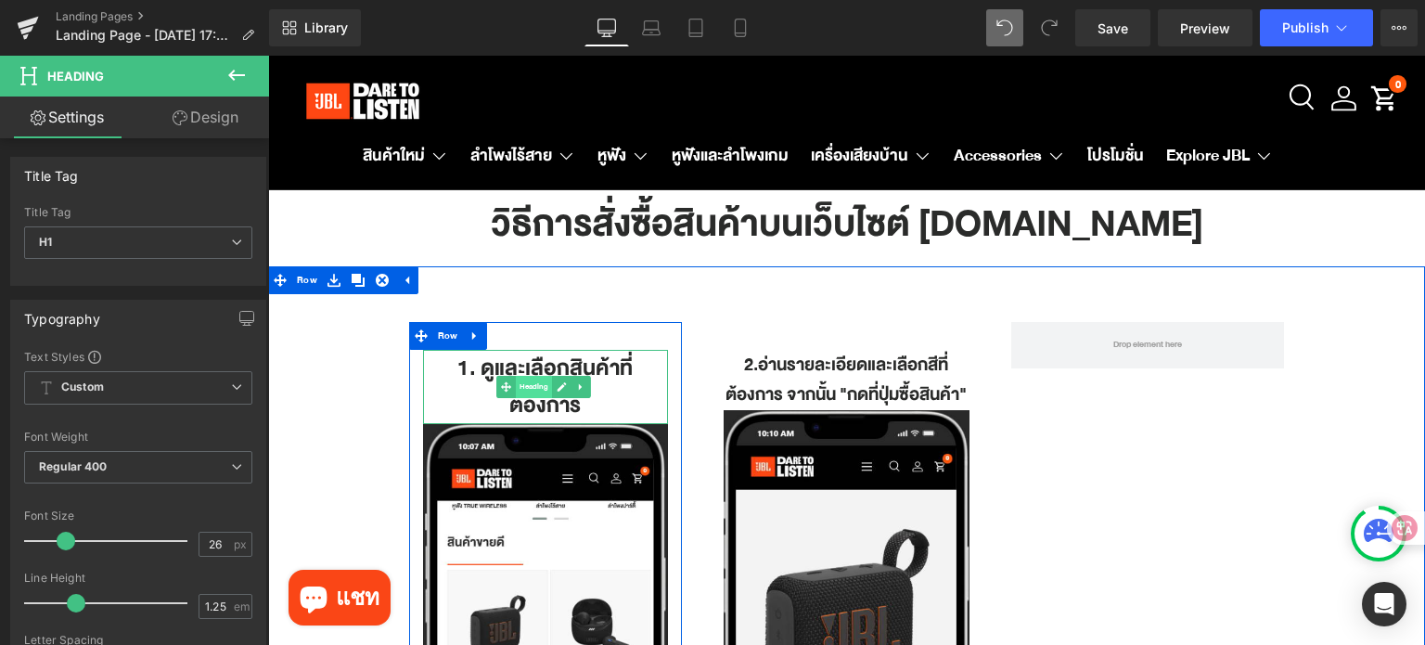
click at [528, 393] on span "Heading" at bounding box center [534, 387] width 36 height 22
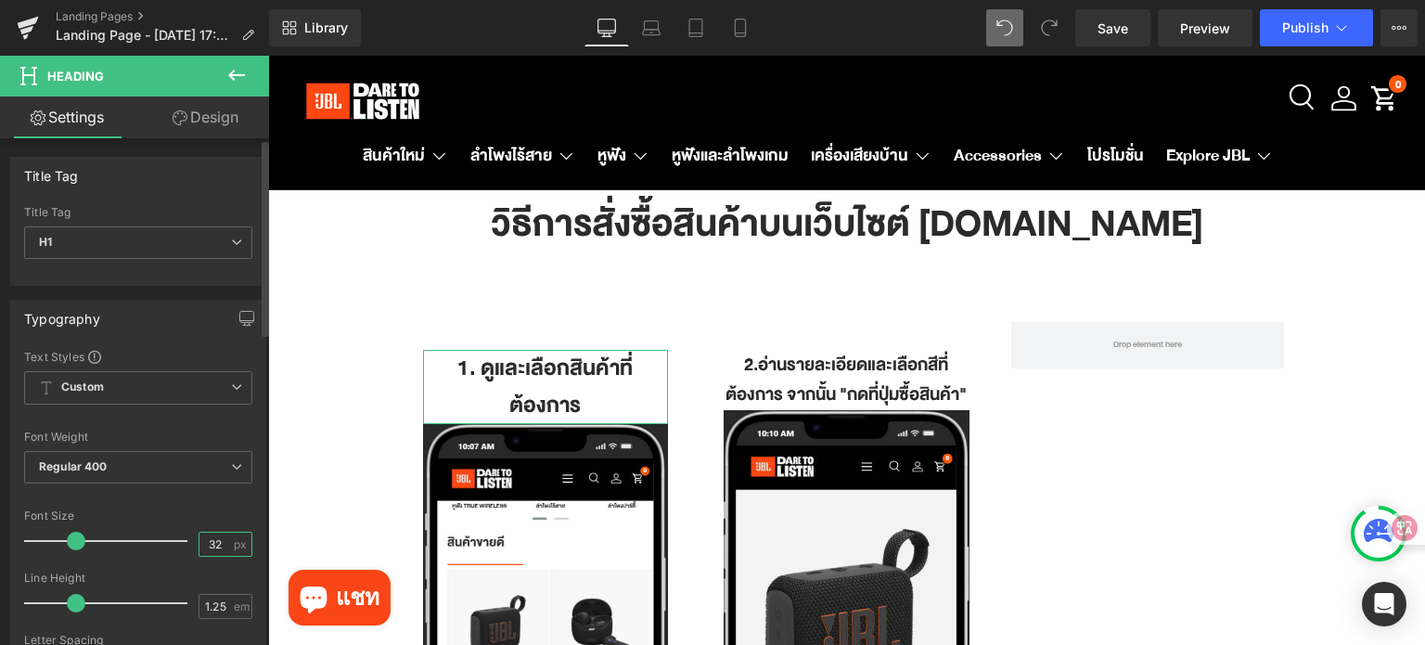
drag, startPoint x: 215, startPoint y: 552, endPoint x: 197, endPoint y: 546, distance: 19.4
click at [199, 546] on input "32" at bounding box center [215, 543] width 32 height 23
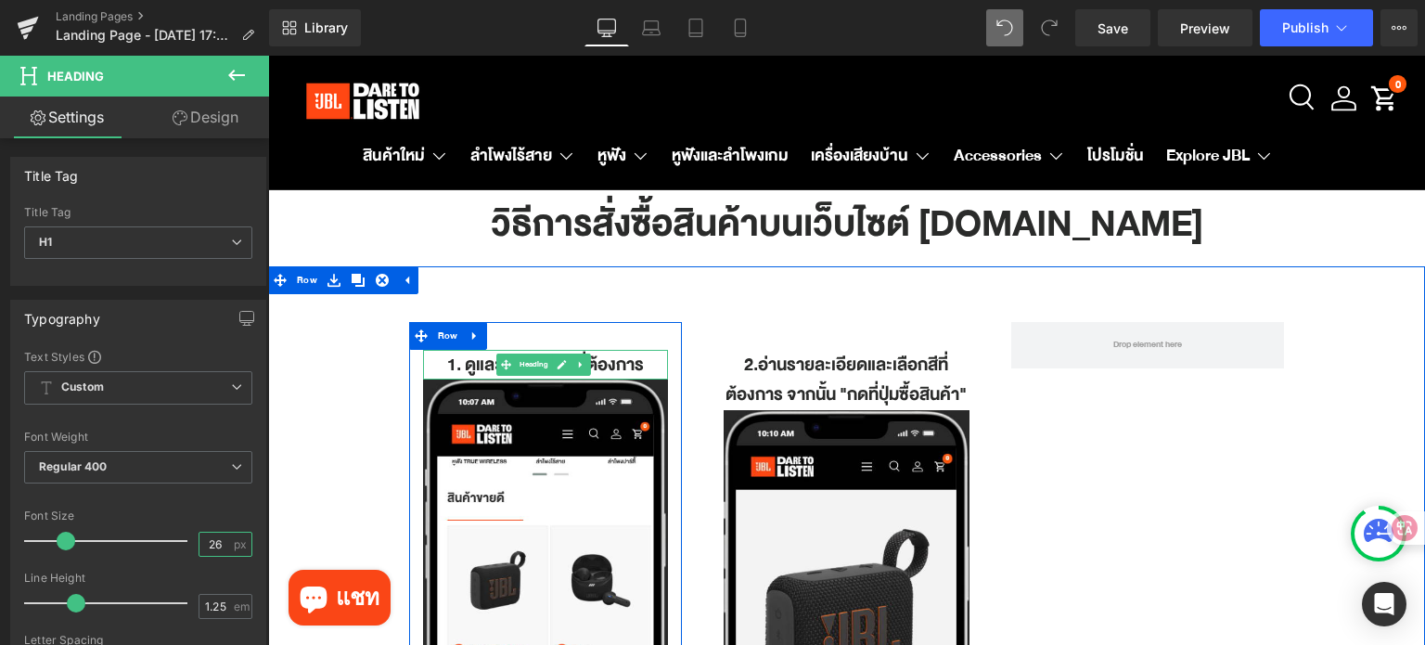
type input "26"
click at [620, 364] on h1 "1. ดูและเลือกสินค้าที่ต้องการ" at bounding box center [546, 365] width 246 height 31
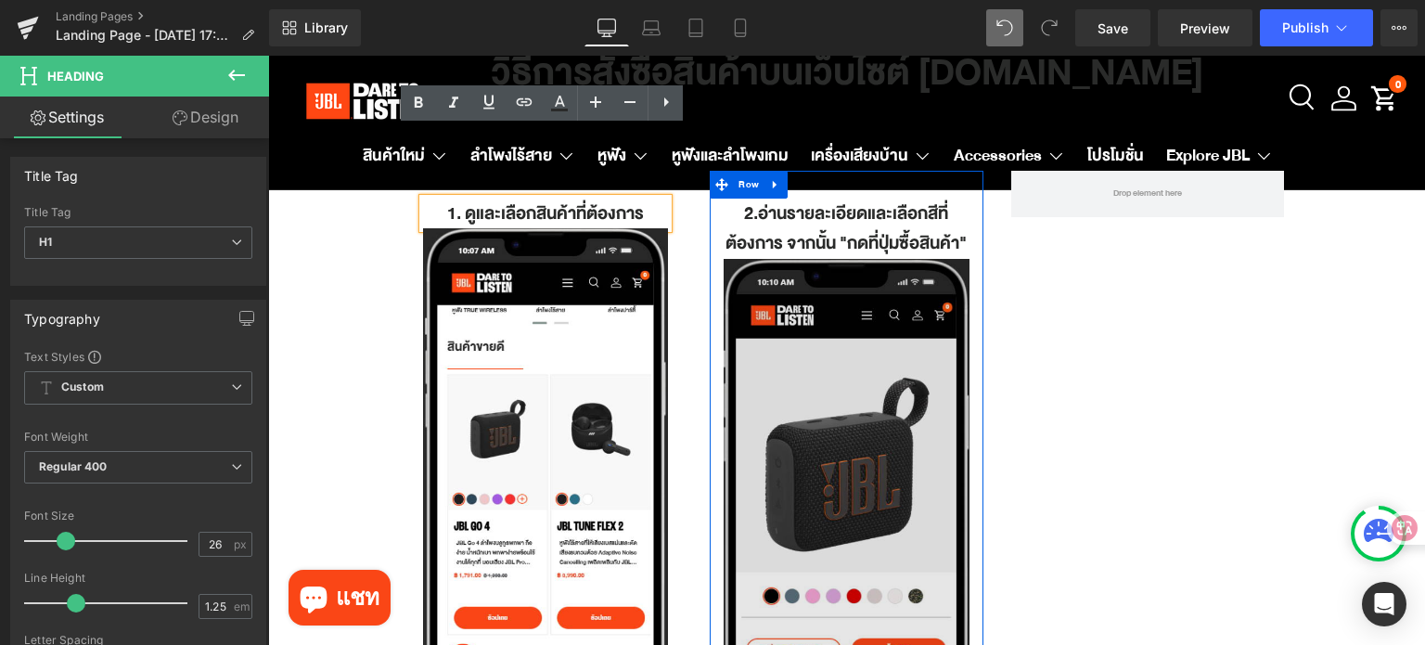
scroll to position [93, 0]
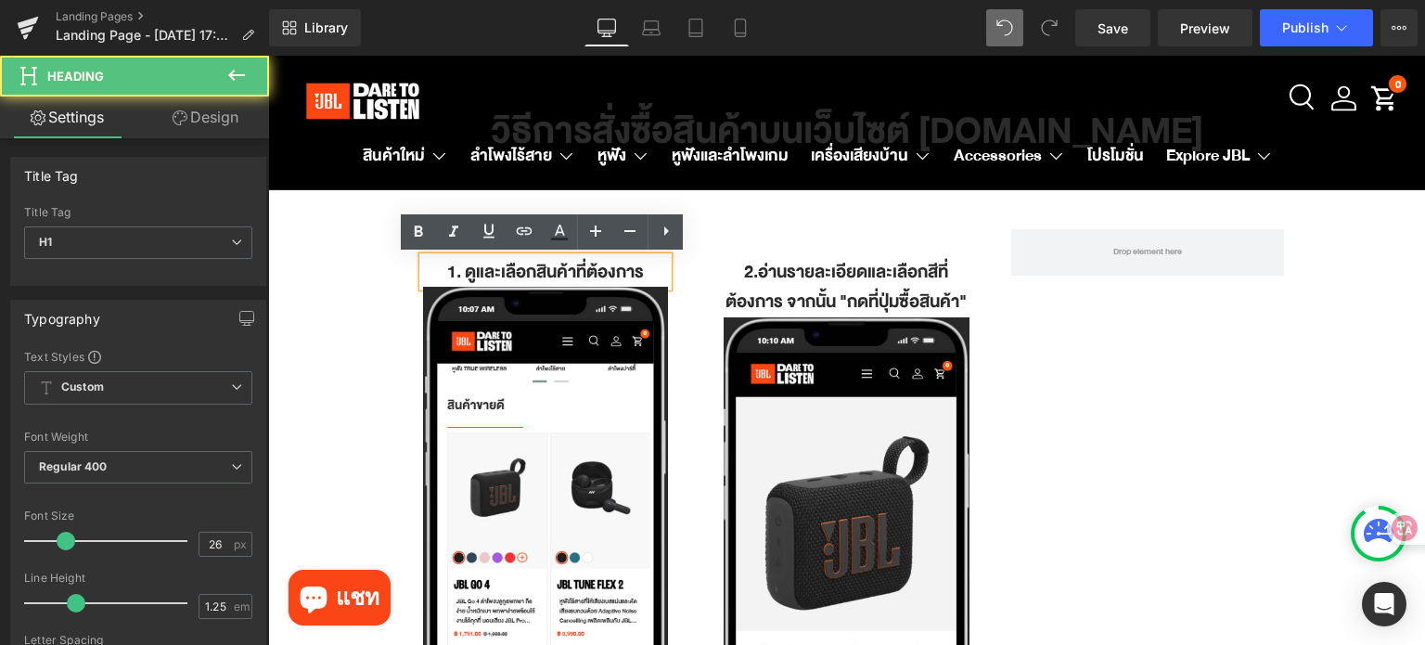
click at [608, 270] on h1 "1. ดูและเลือกสินค้าที่ต้องการ" at bounding box center [546, 272] width 246 height 31
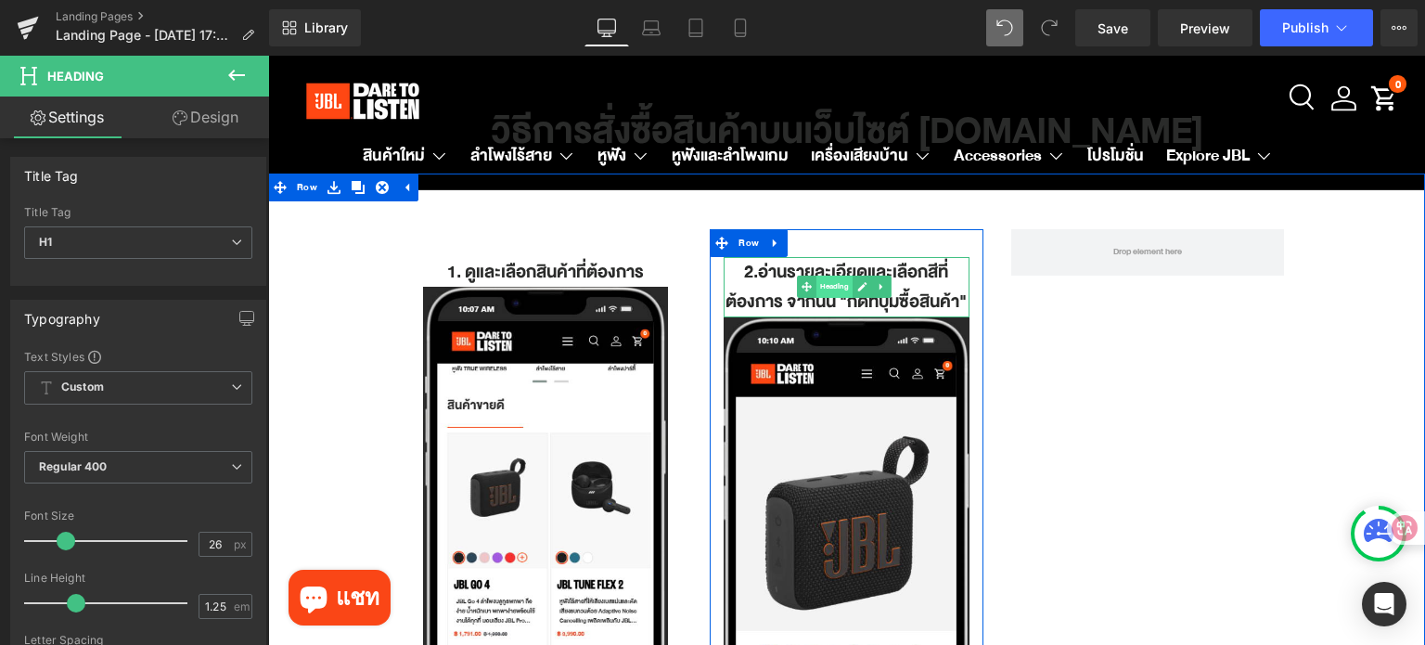
click at [816, 298] on span "Heading" at bounding box center [834, 286] width 36 height 22
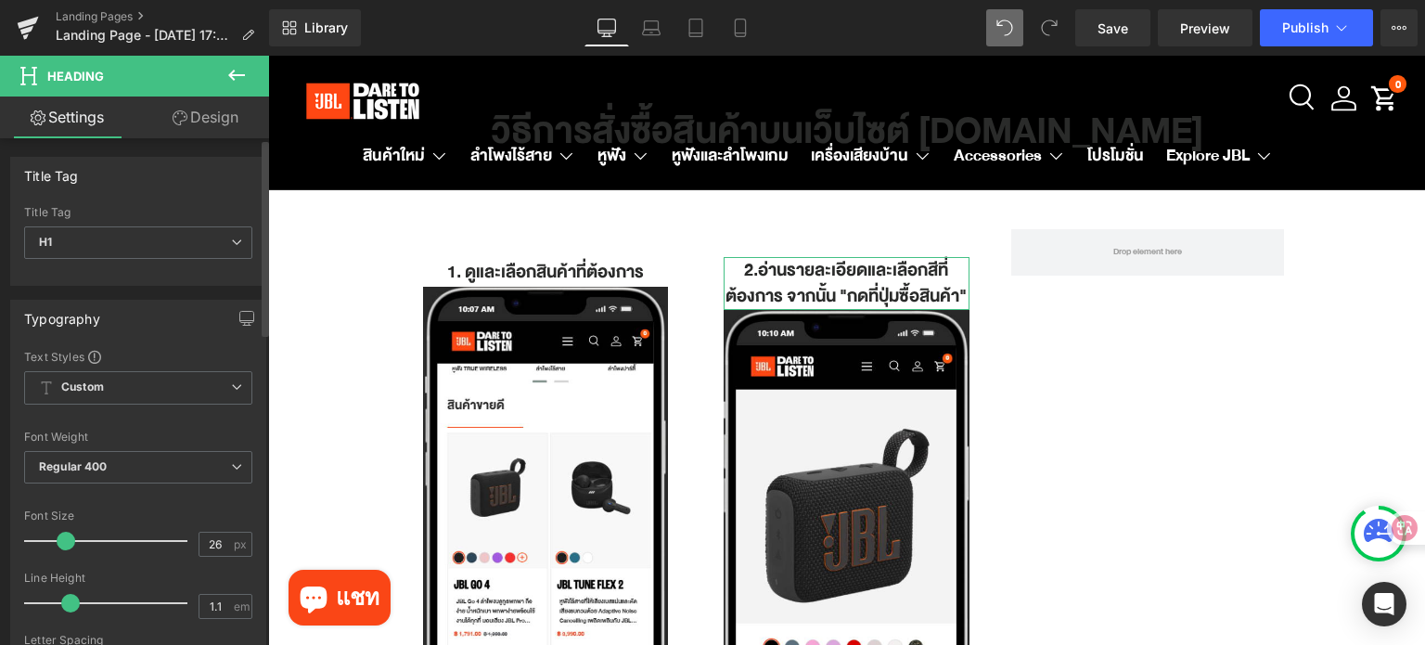
type input "1"
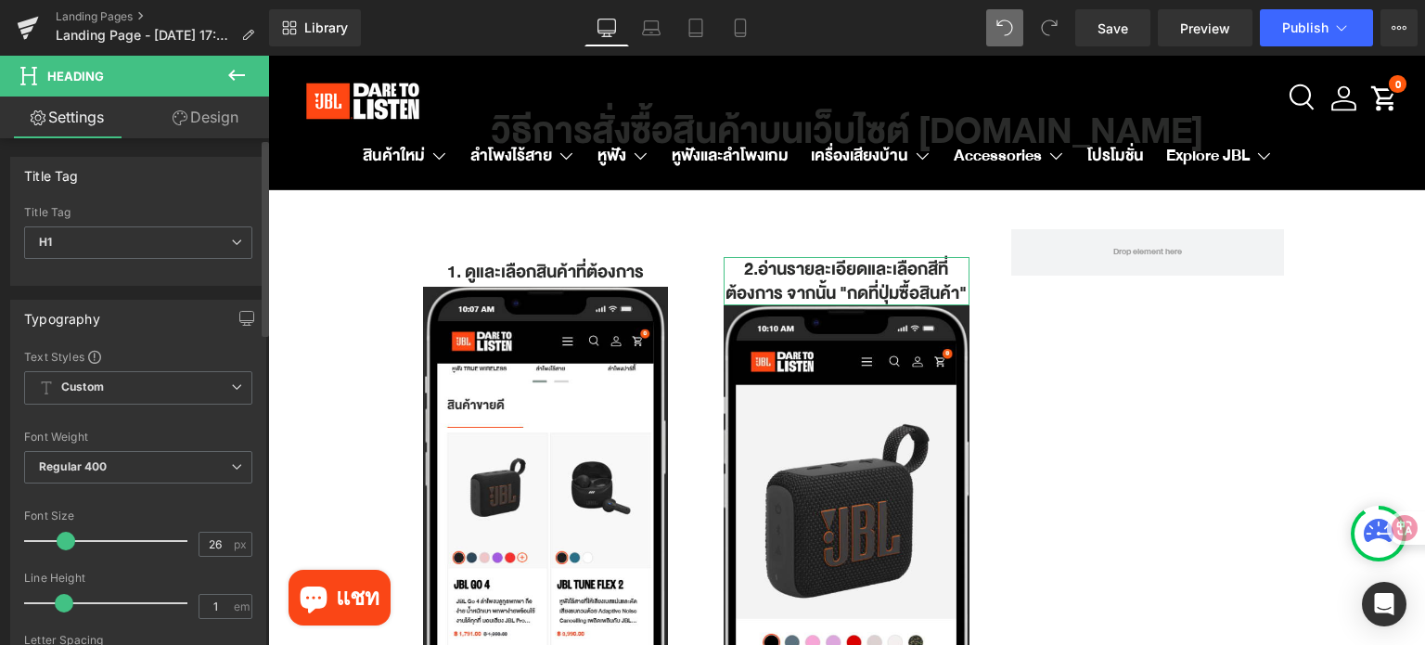
drag, startPoint x: 74, startPoint y: 599, endPoint x: 65, endPoint y: 602, distance: 9.7
click at [65, 602] on span at bounding box center [64, 603] width 19 height 19
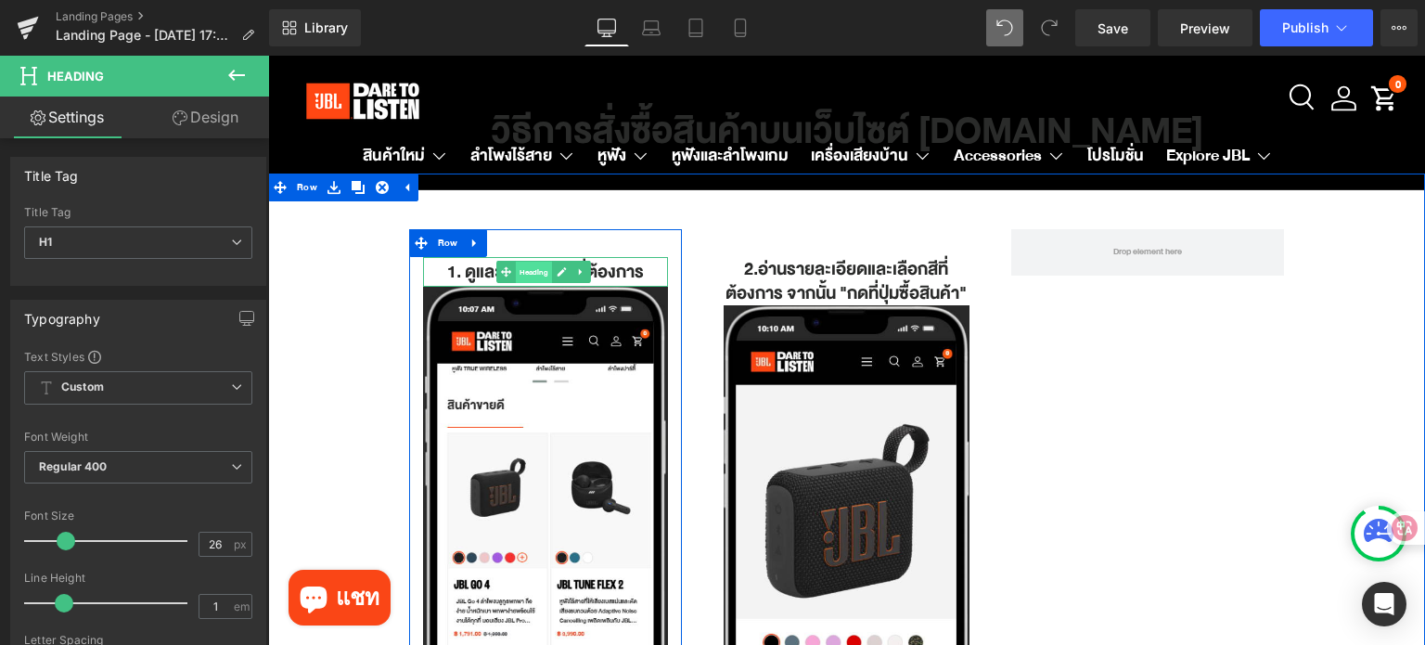
click at [534, 271] on span "Heading" at bounding box center [534, 273] width 36 height 22
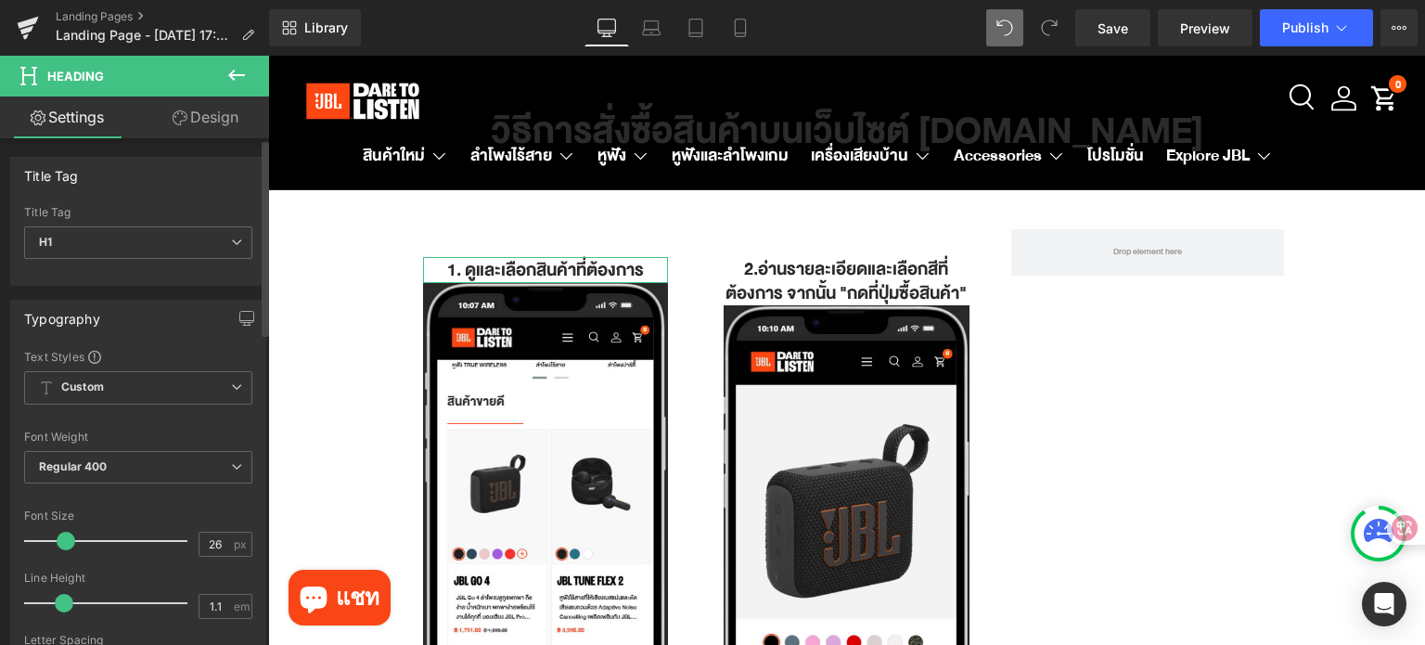
type input "1"
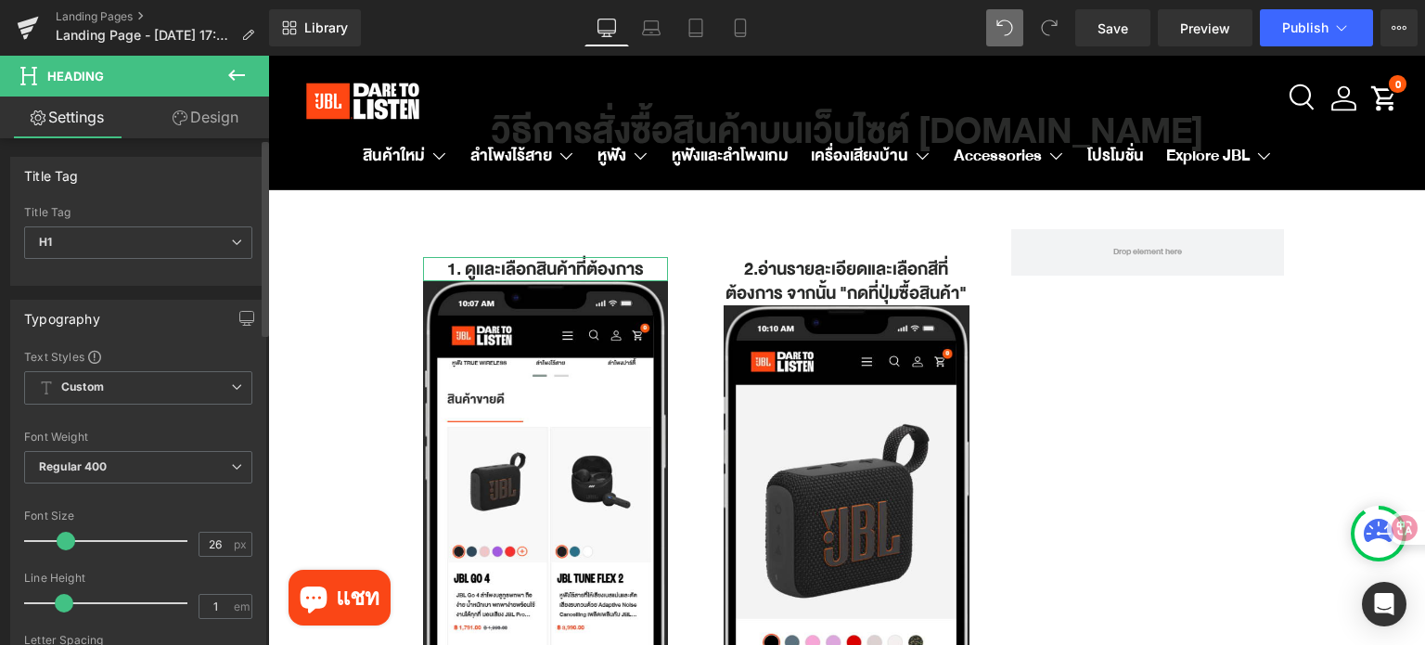
drag, startPoint x: 73, startPoint y: 605, endPoint x: 62, endPoint y: 605, distance: 11.1
click at [62, 605] on span at bounding box center [64, 603] width 19 height 19
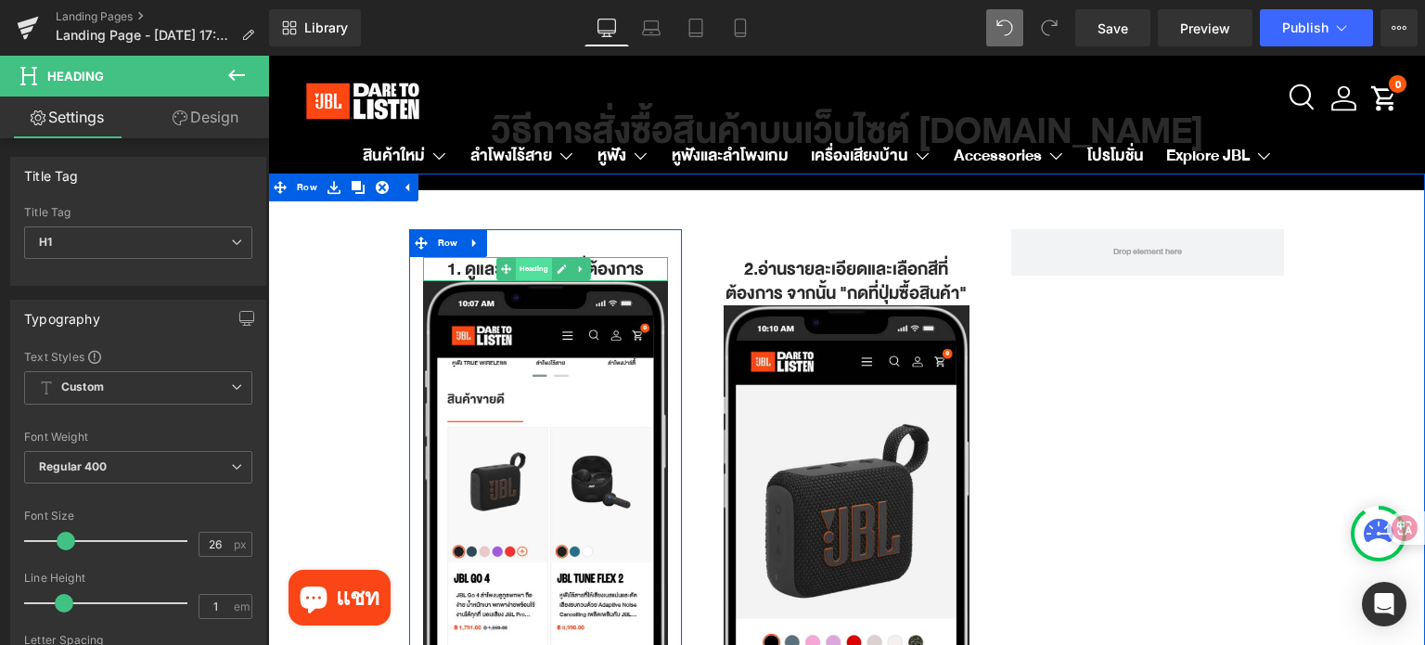
click at [538, 270] on span "Heading" at bounding box center [534, 269] width 36 height 22
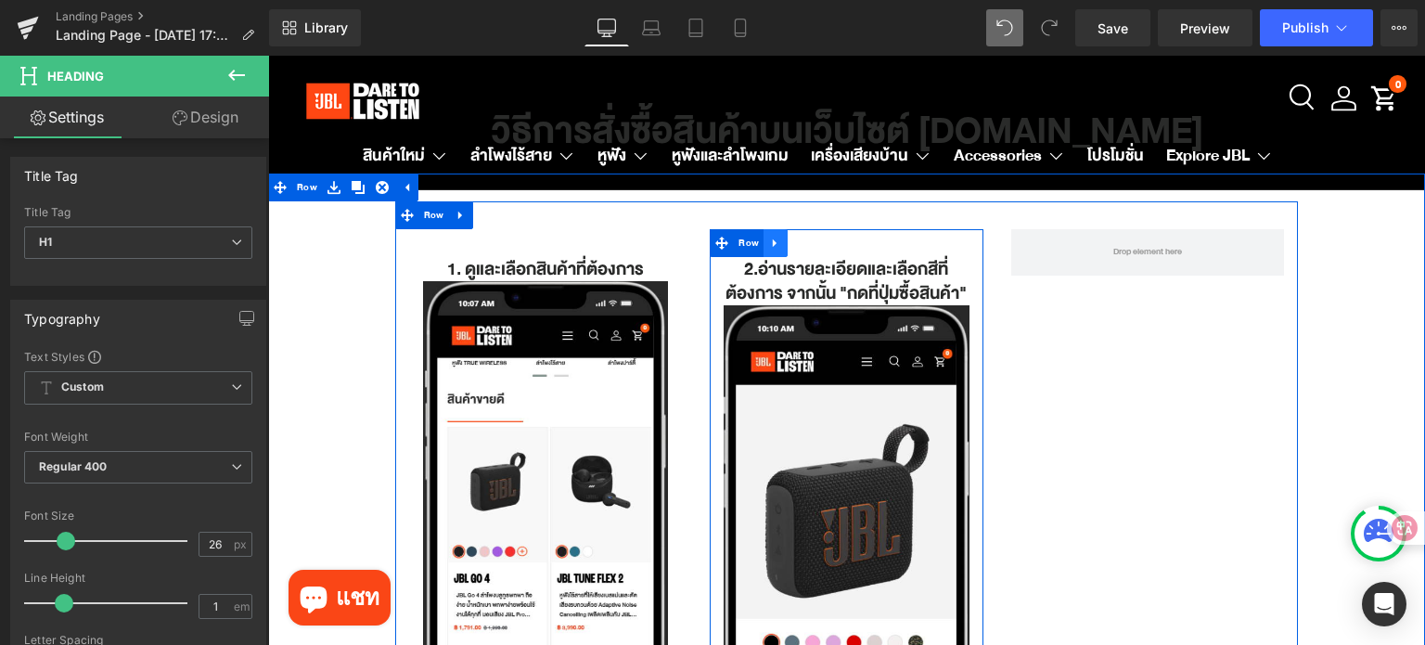
click at [772, 251] on link at bounding box center [775, 243] width 24 height 28
click at [793, 248] on icon at bounding box center [799, 243] width 13 height 14
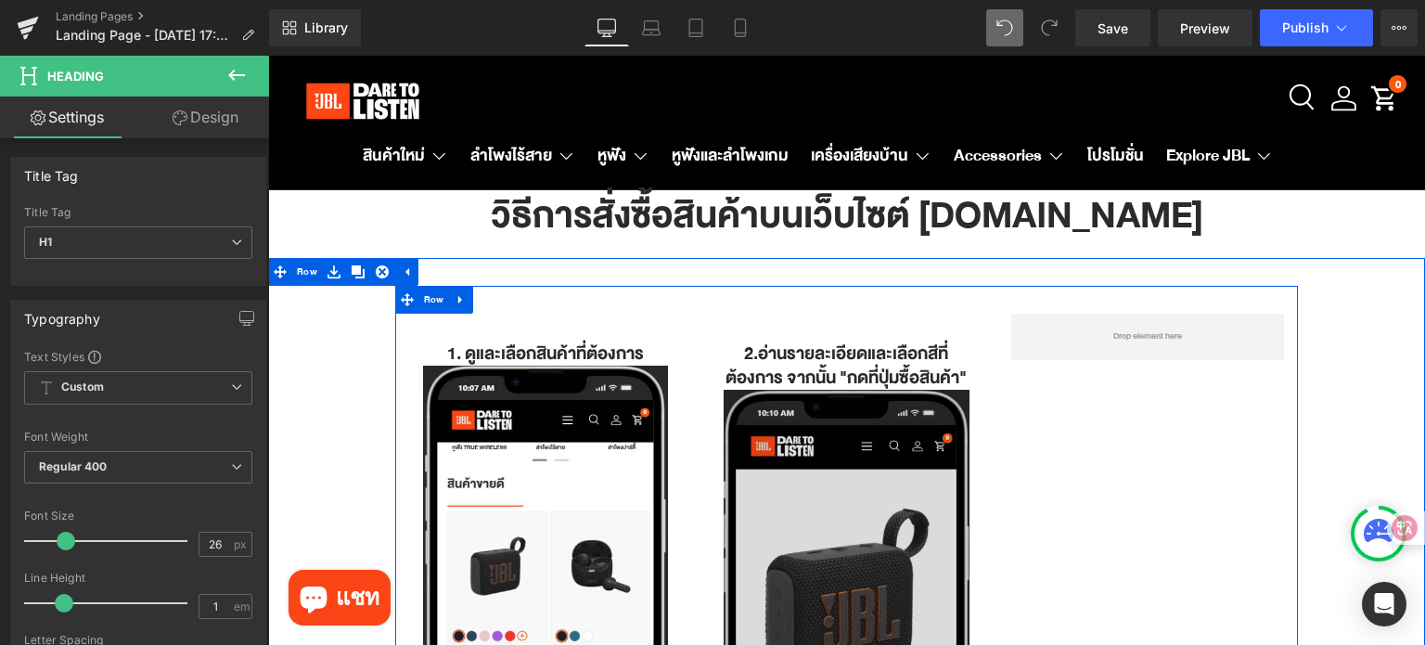
scroll to position [0, 0]
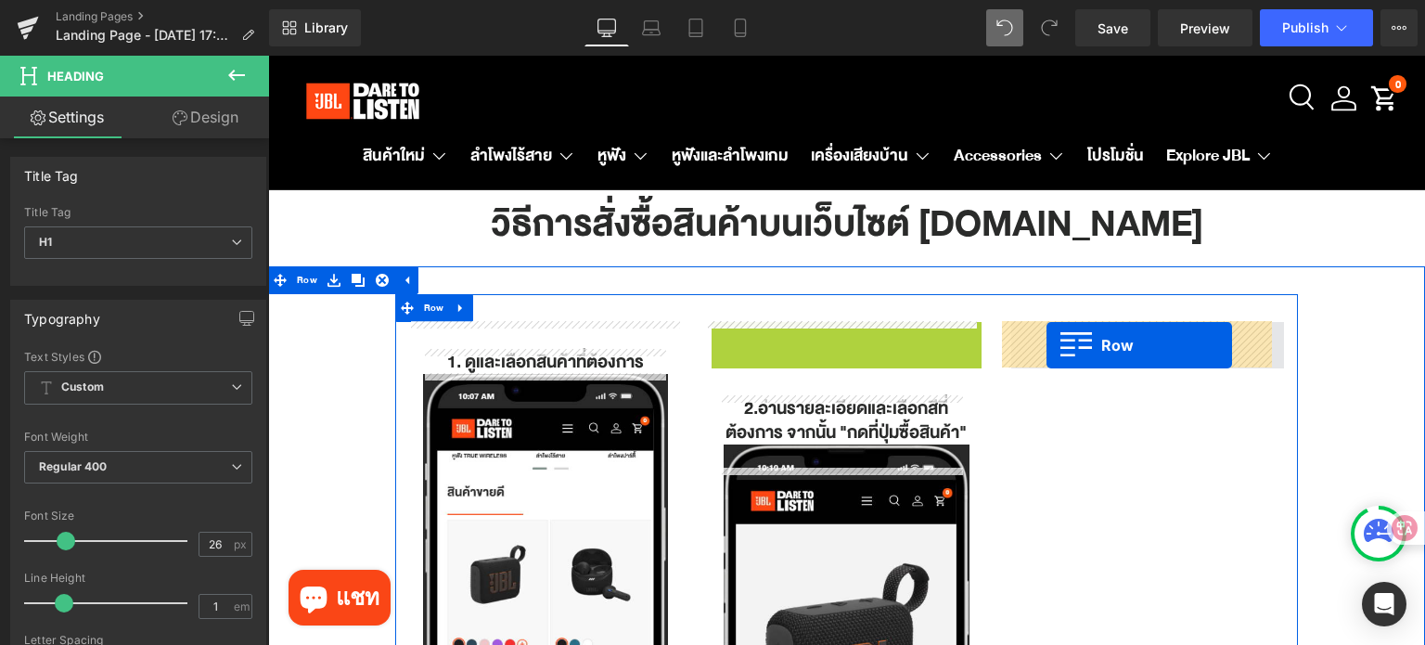
drag, startPoint x: 717, startPoint y: 336, endPoint x: 1047, endPoint y: 346, distance: 330.3
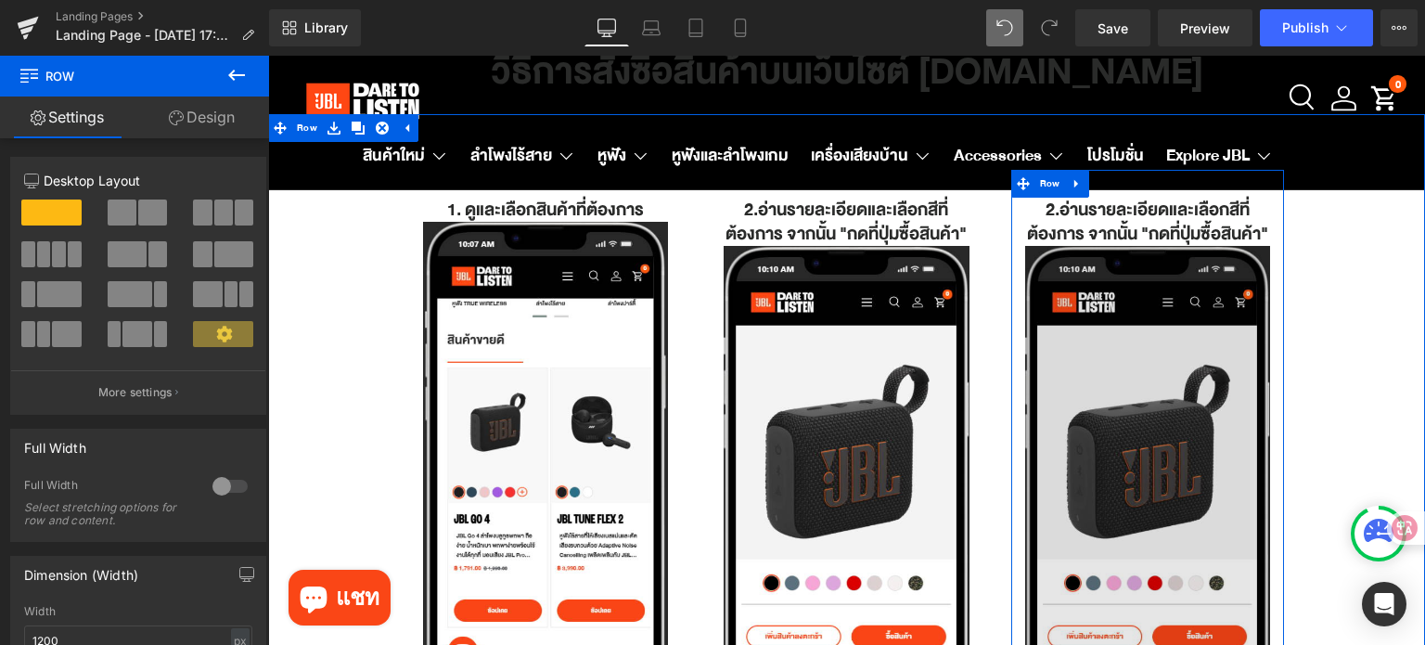
scroll to position [93, 0]
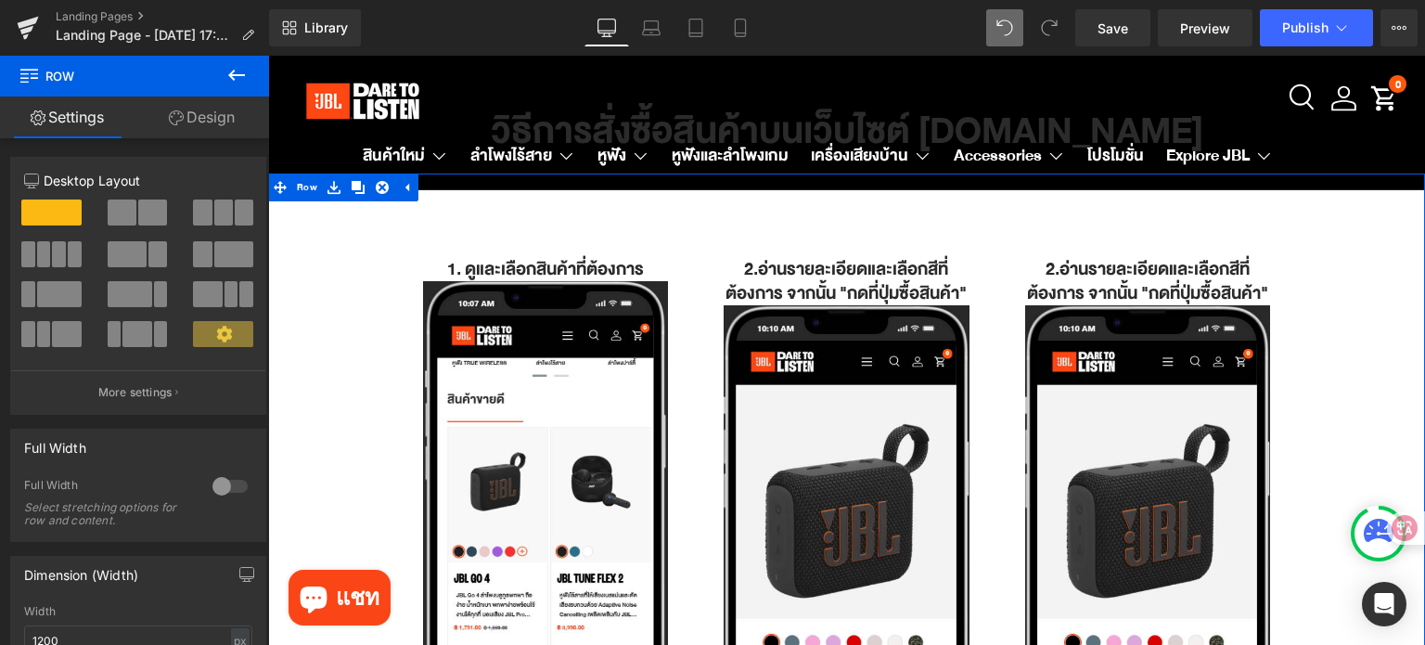
click at [1336, 478] on div "1. ดูและเลือกสินค้าที่ต้องการ Heading Image Row 2.อ่านรายละเอียดและเลือกสีที่ต้…" at bounding box center [846, 511] width 1157 height 621
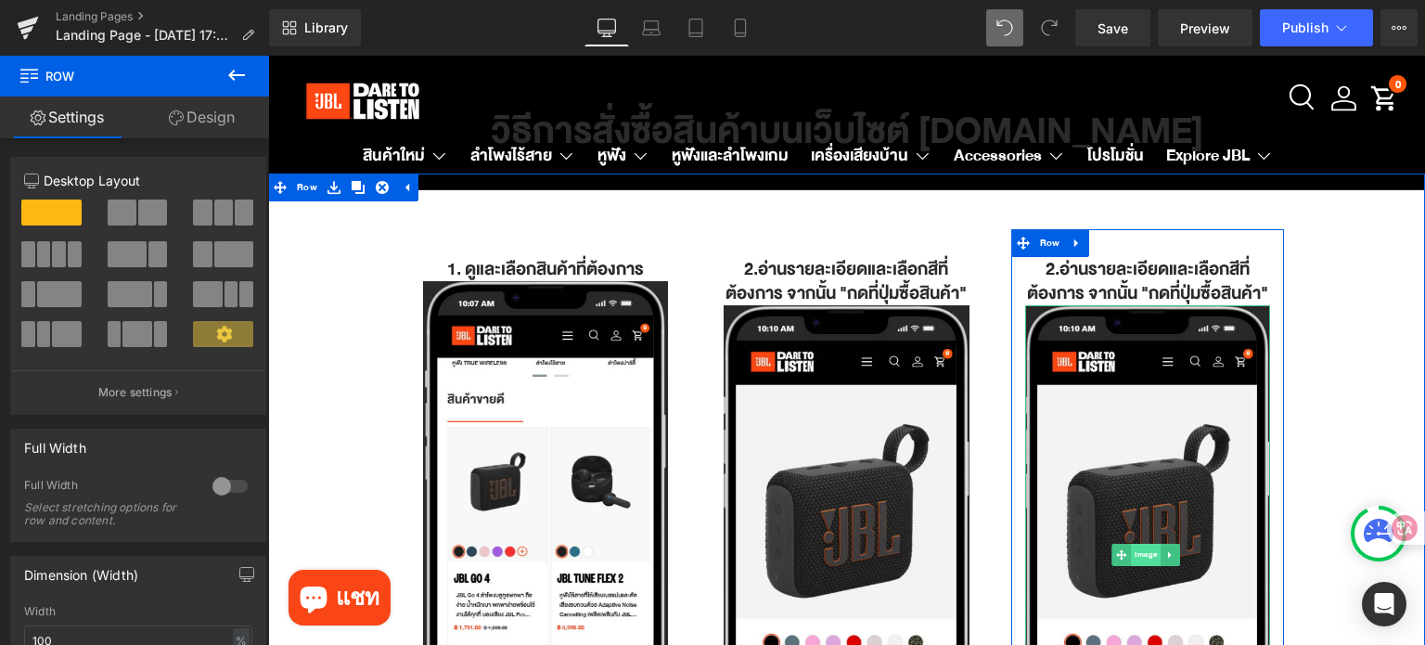
click at [1131, 566] on span "Image" at bounding box center [1146, 555] width 30 height 22
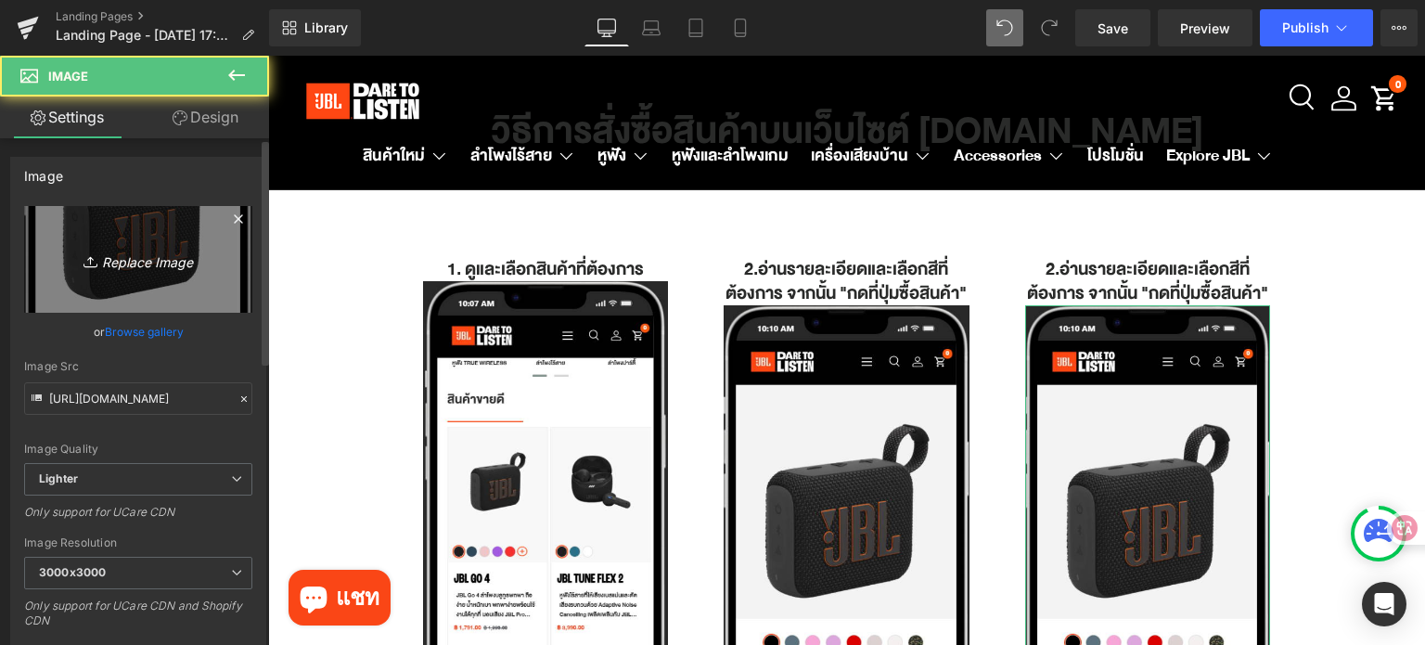
click at [171, 278] on link "Replace Image" at bounding box center [138, 259] width 228 height 107
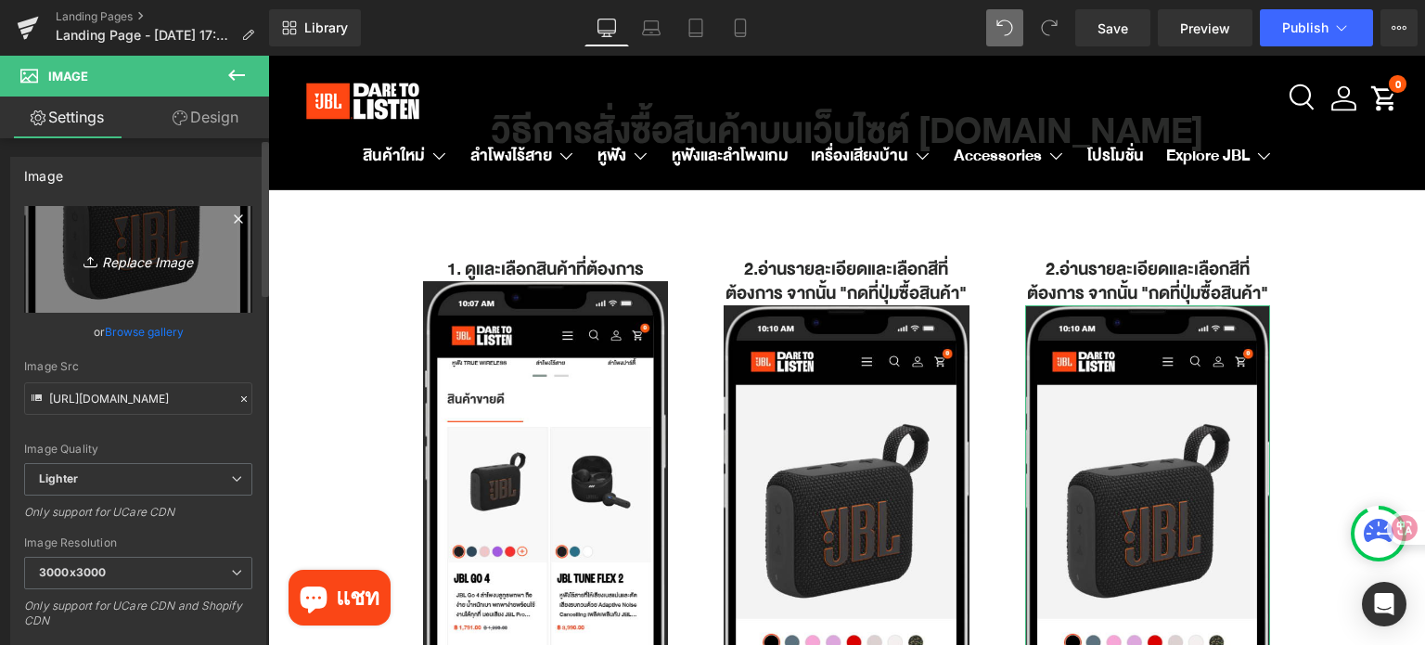
type input "C:\fakepath\How to Shop_3.png"
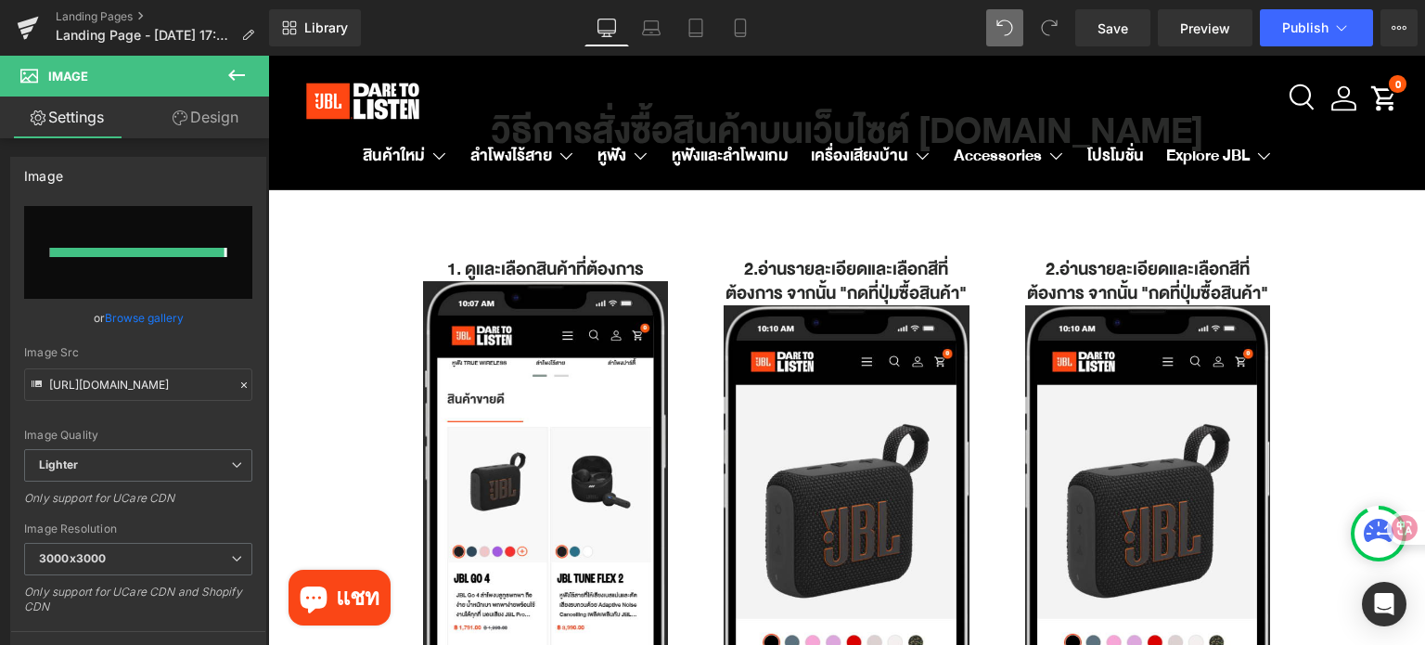
type input "https://ucarecdn.com/72422892-d2c7-4556-a855-c92631f53467/-/format/auto/-/previ…"
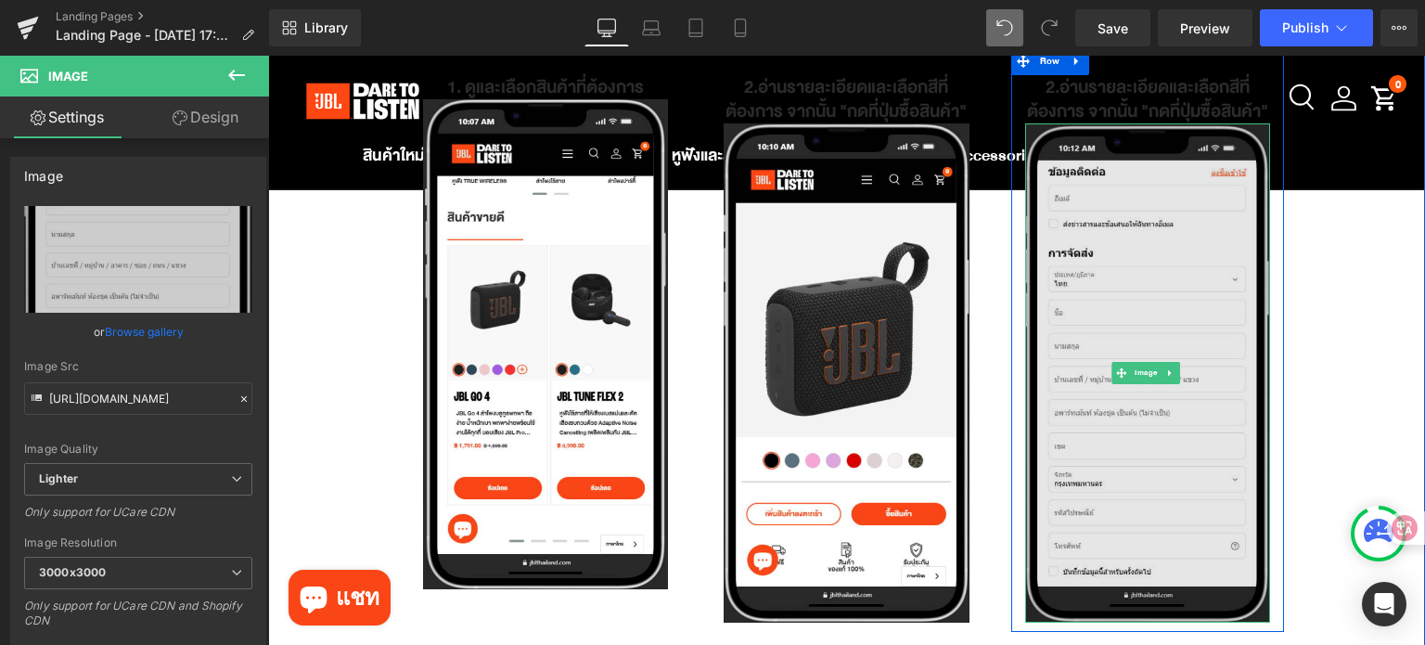
scroll to position [278, 0]
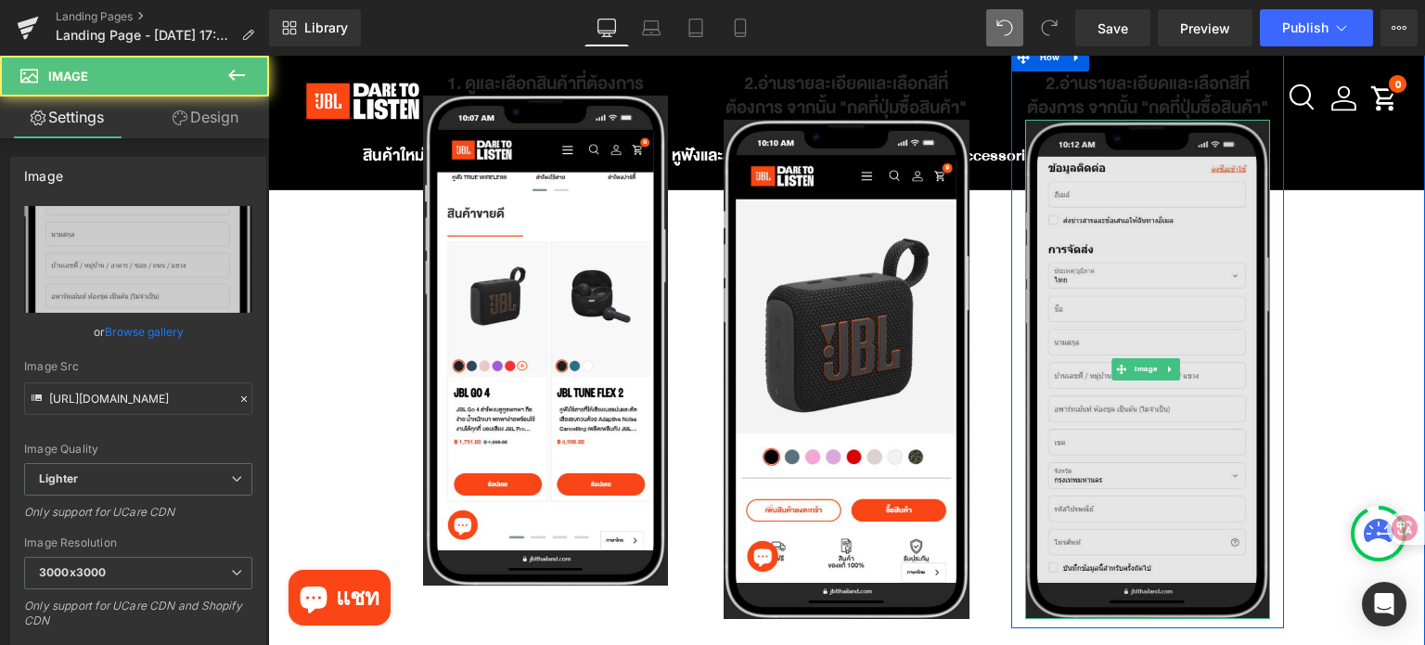
click at [1124, 276] on img at bounding box center [1148, 370] width 246 height 500
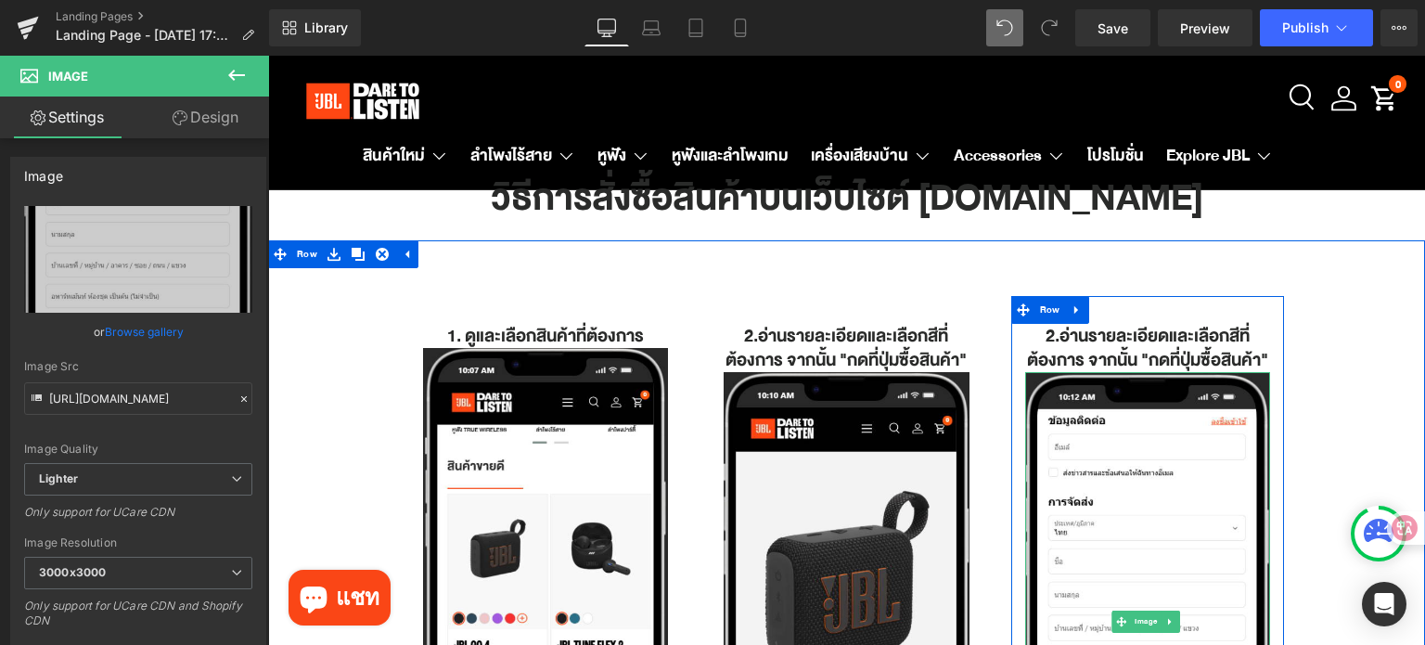
scroll to position [0, 0]
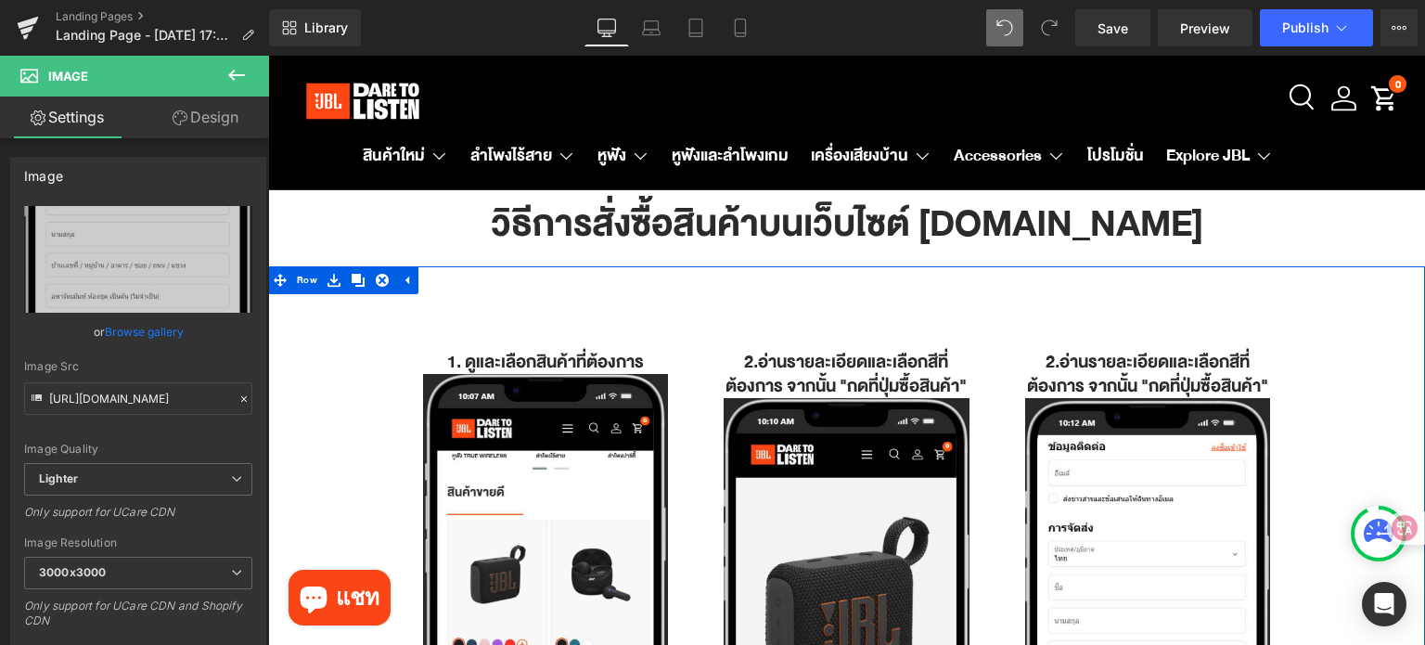
click at [1047, 363] on h1 "2.อ่านรายละเอียดและเลือกสีที่ต้องการ จากนั้น "กดที่ปุ่มซื้อสินค้า"" at bounding box center [1148, 374] width 246 height 48
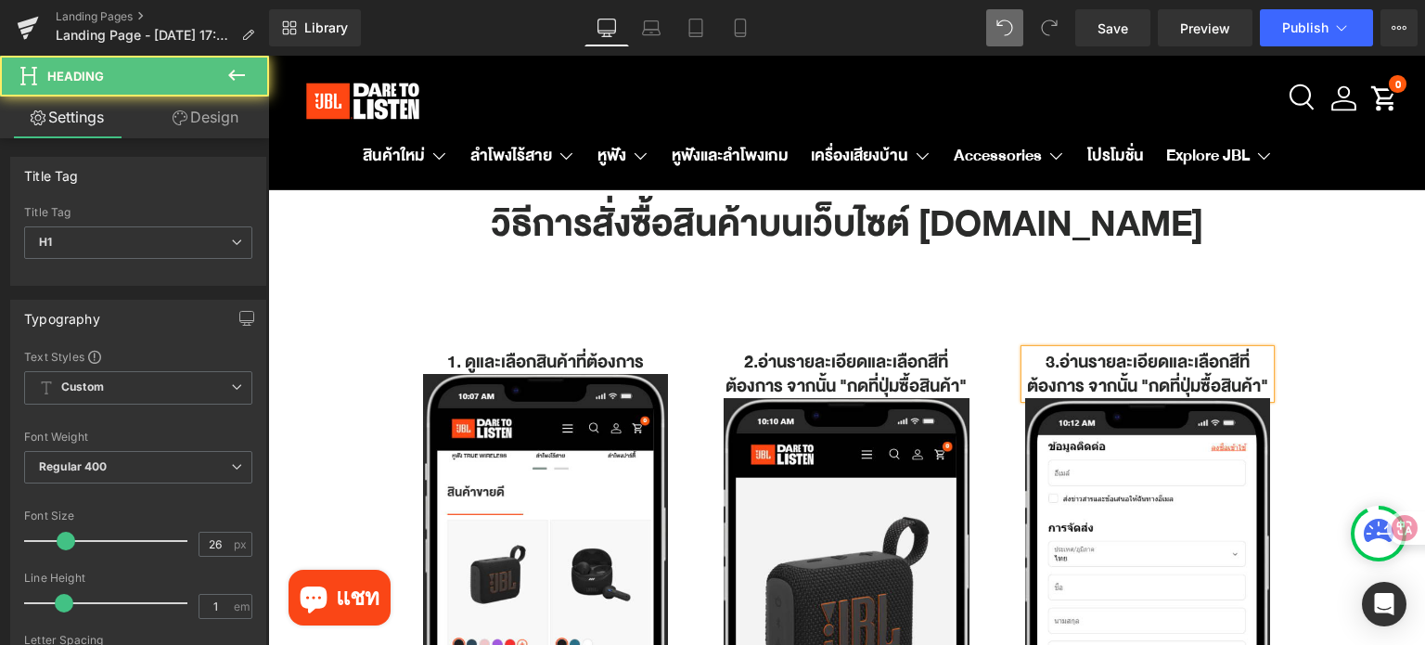
click at [1120, 395] on h1 "3.อ่านรายละเอียดและเลือกสีที่ต้องการ จากนั้น "กดที่ปุ่มซื้อสินค้า"" at bounding box center [1148, 374] width 246 height 48
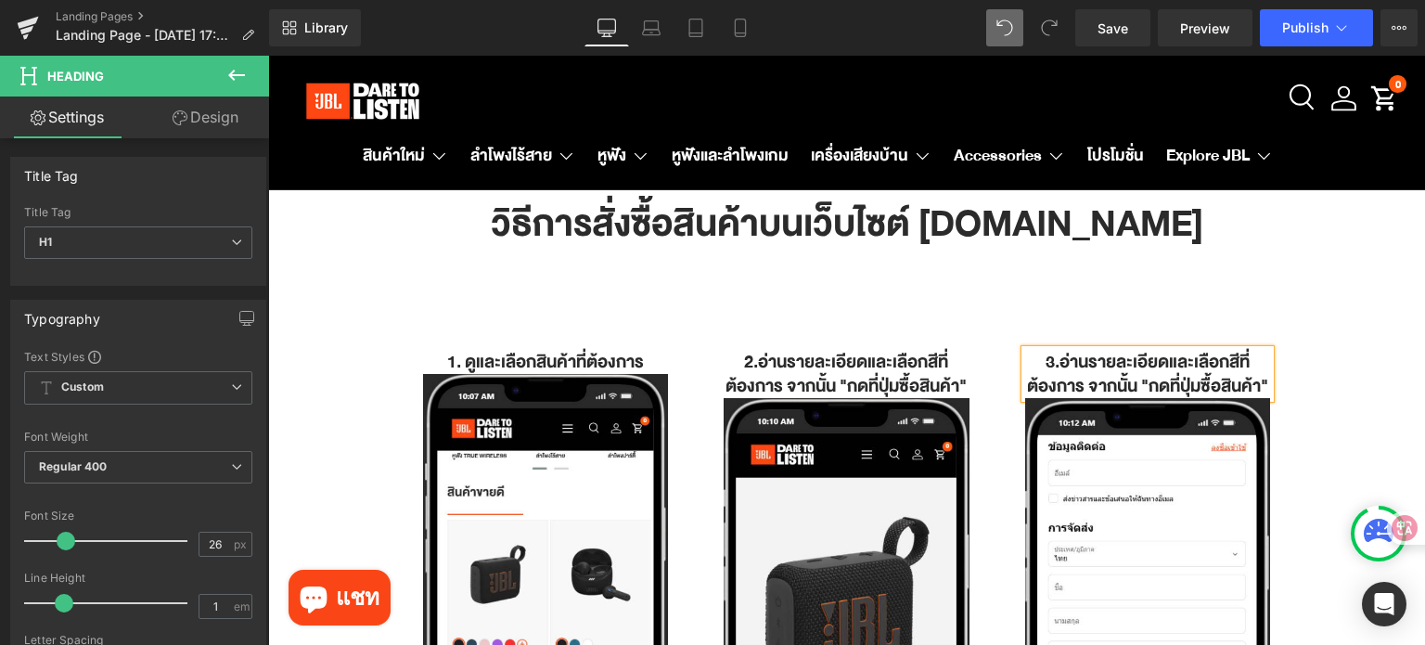
click at [695, 303] on div "1. ดูและเลือกสินค้าที่ต้องการ Heading Image Row 2.อ่านรายละเอียดและเลือกสีที่ต้…" at bounding box center [846, 605] width 903 height 622
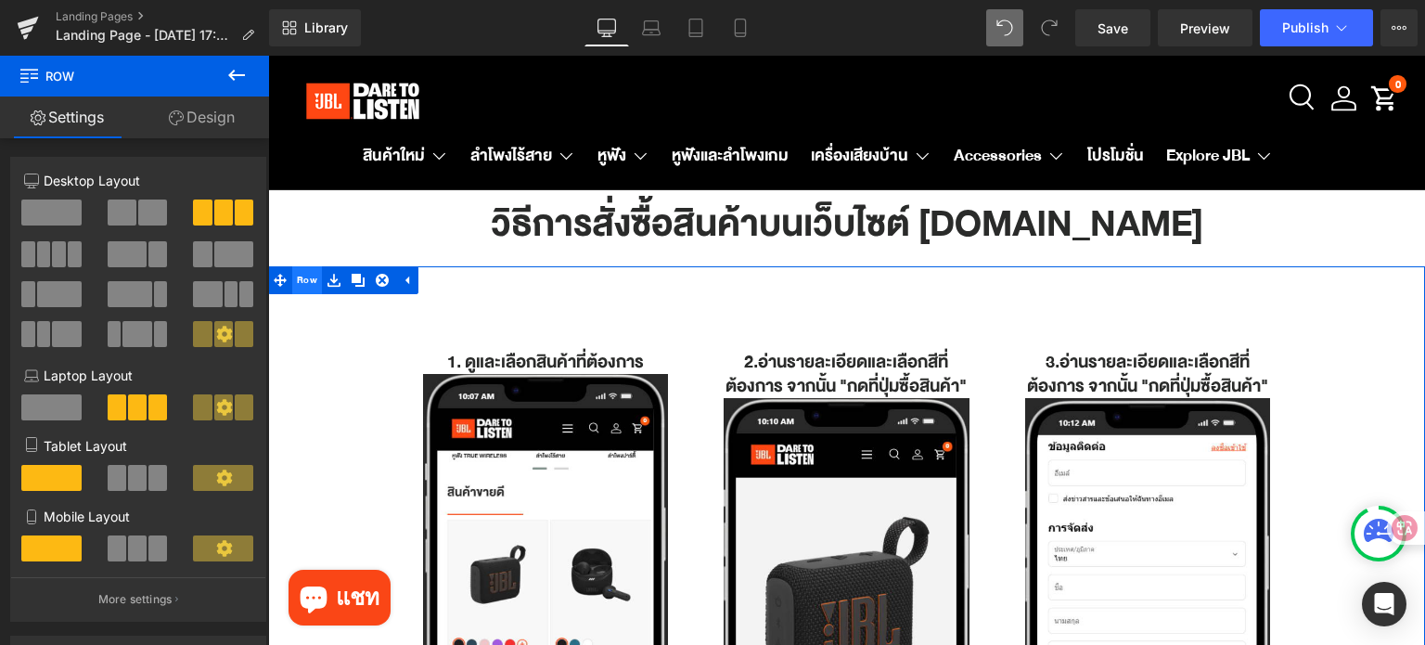
click at [296, 285] on span "Row" at bounding box center [307, 280] width 30 height 28
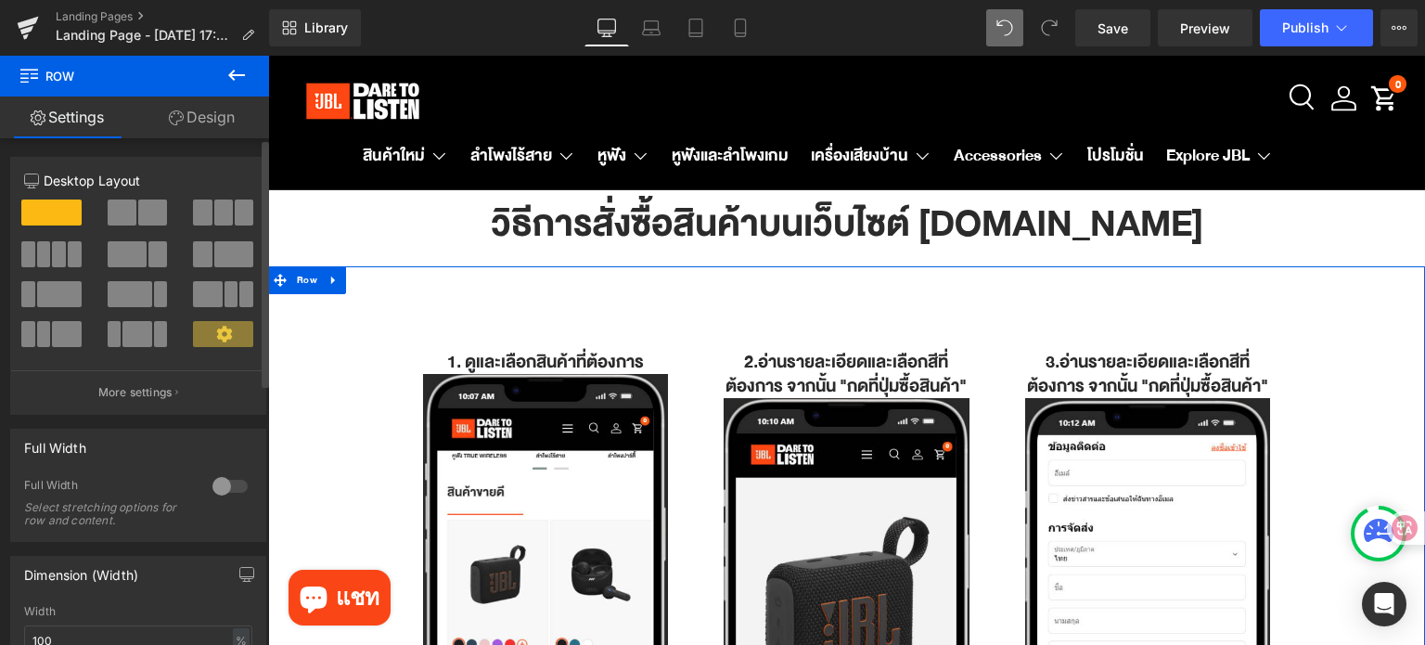
click at [61, 218] on span at bounding box center [51, 212] width 60 height 26
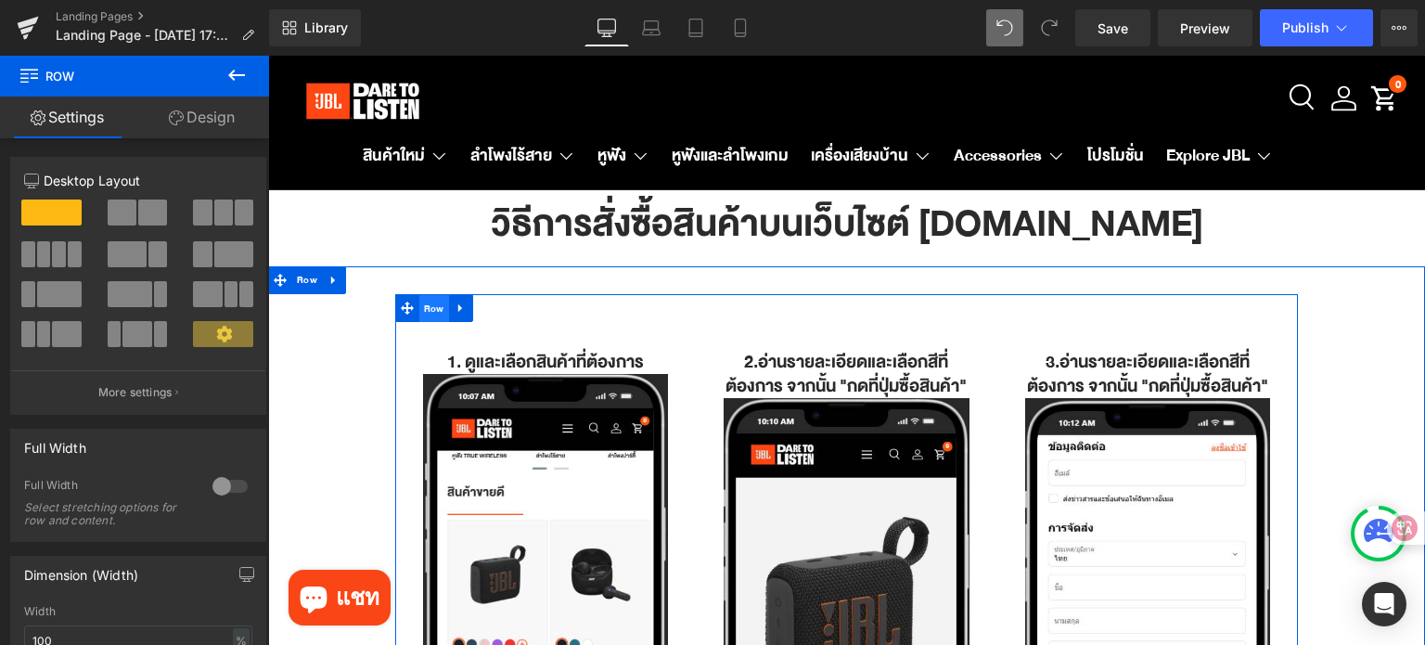
click at [429, 310] on span "Row" at bounding box center [434, 309] width 30 height 28
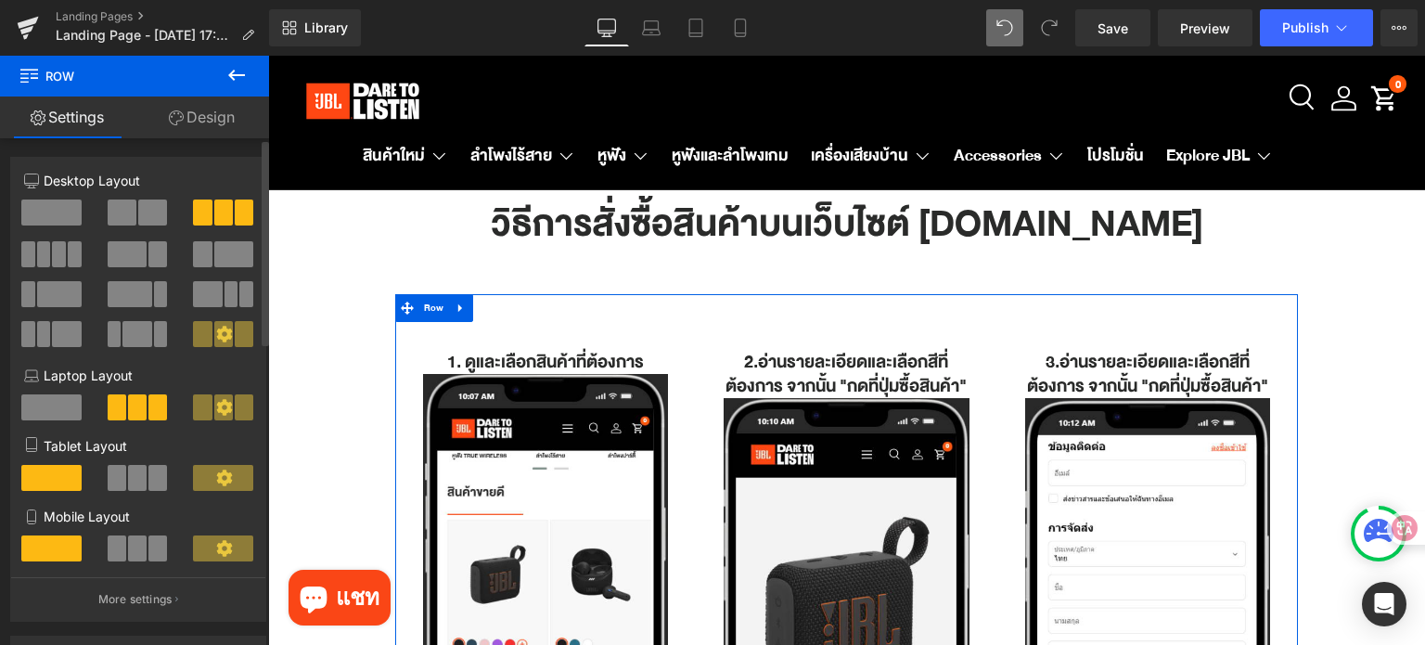
click at [61, 224] on span at bounding box center [51, 212] width 60 height 26
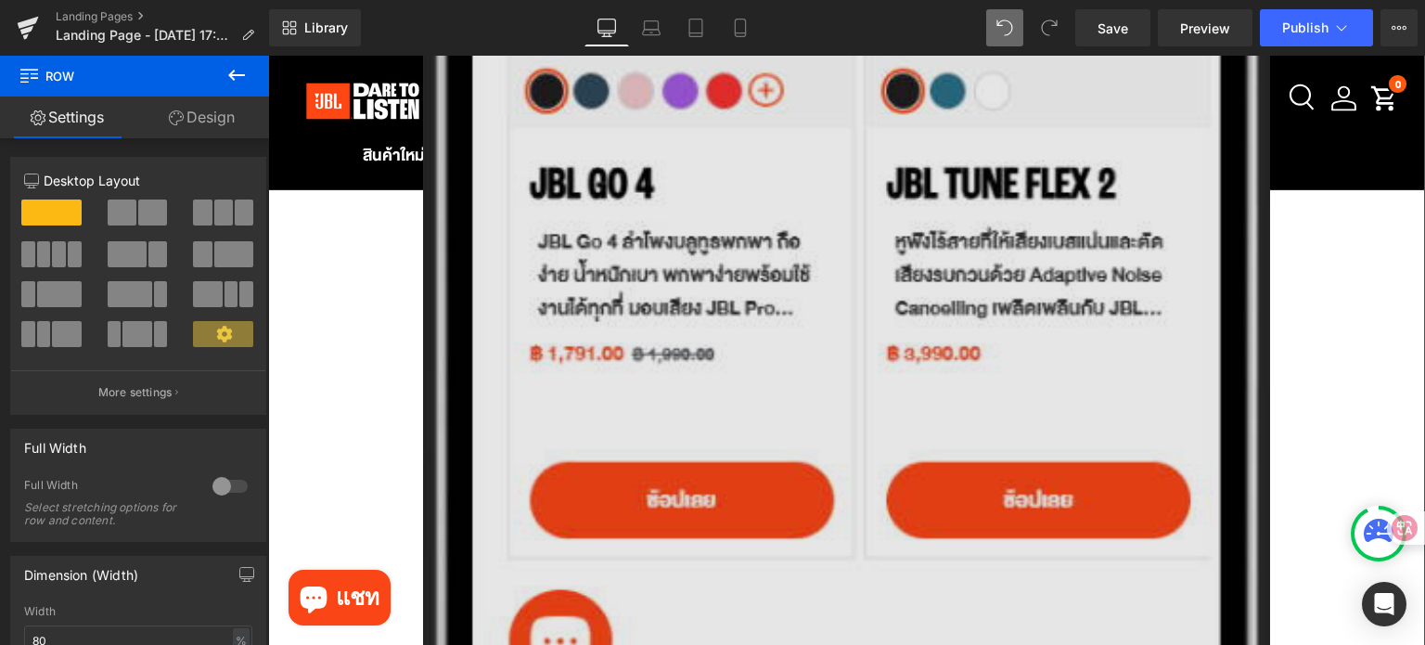
scroll to position [1206, 0]
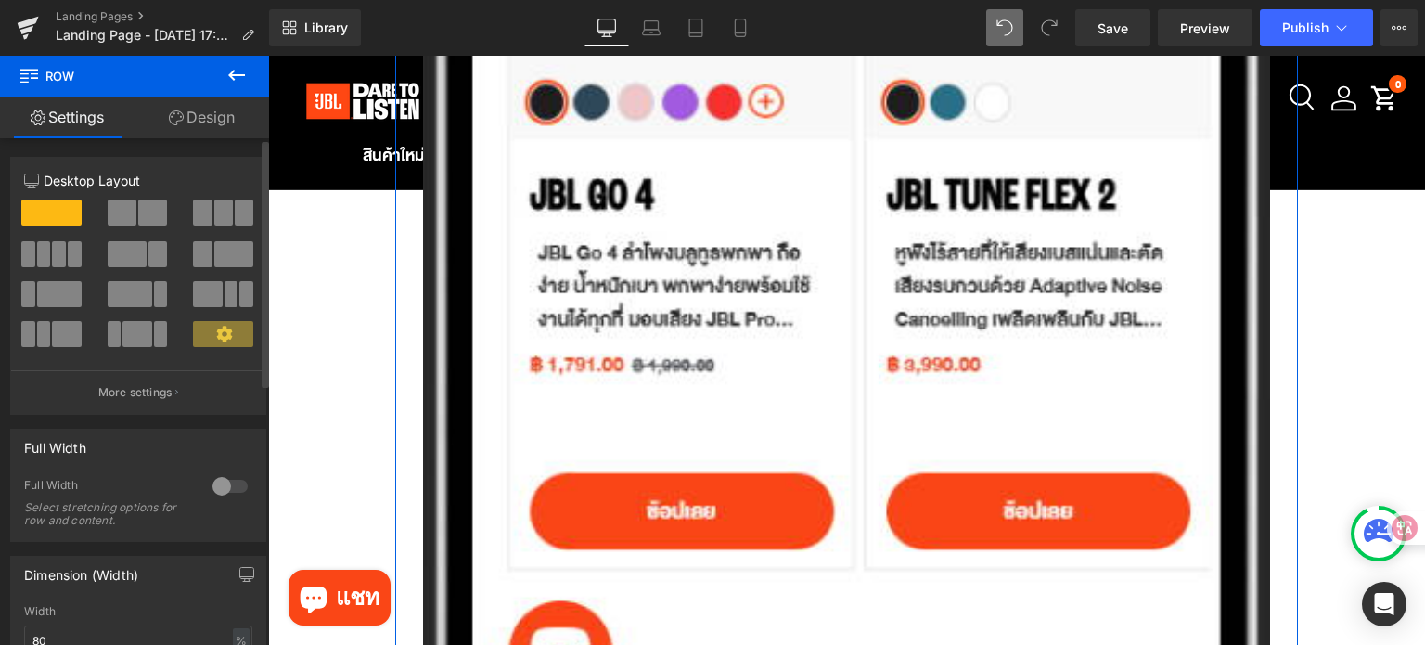
click at [138, 216] on span at bounding box center [152, 212] width 29 height 26
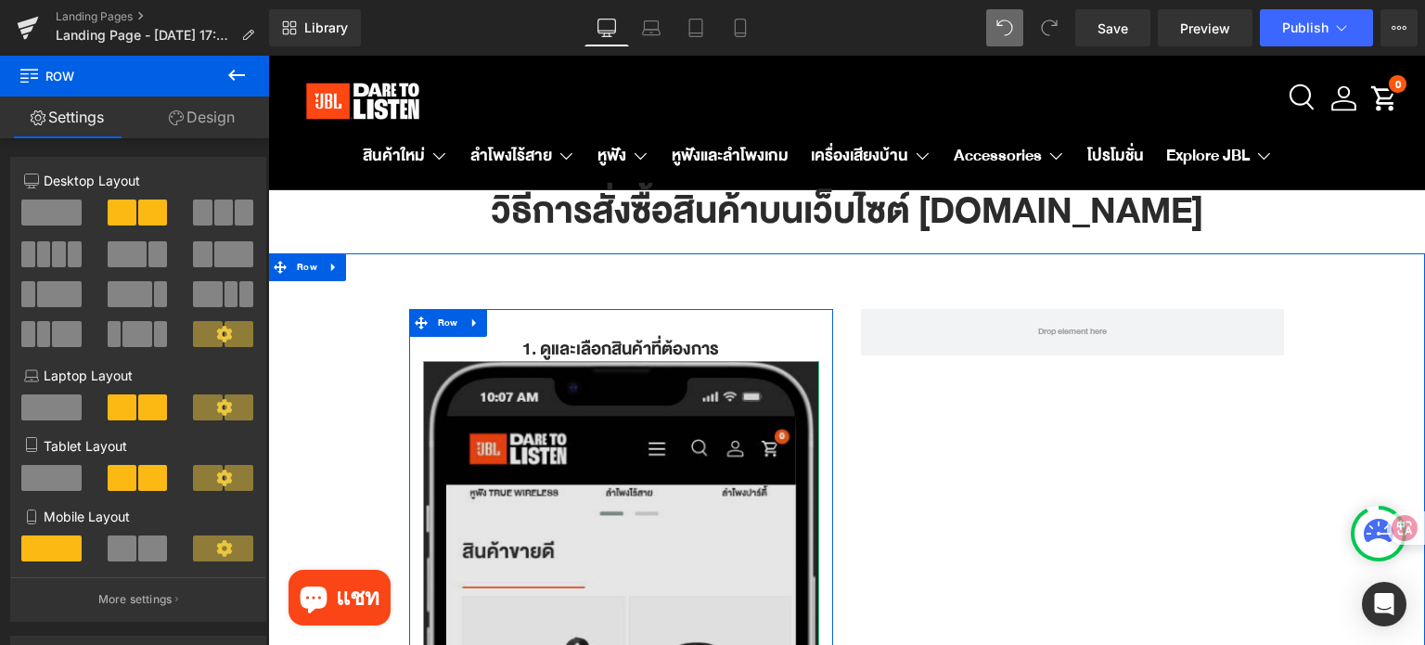
scroll to position [0, 0]
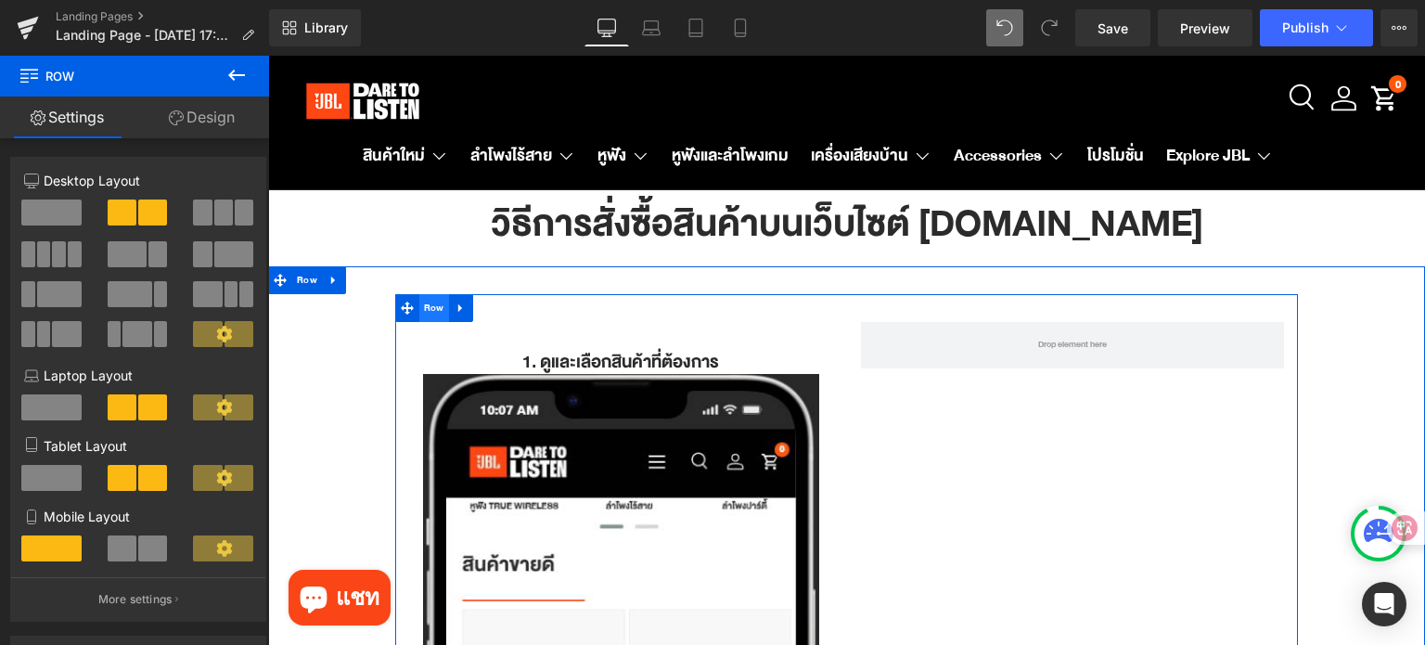
click at [424, 312] on span "Row" at bounding box center [434, 308] width 30 height 28
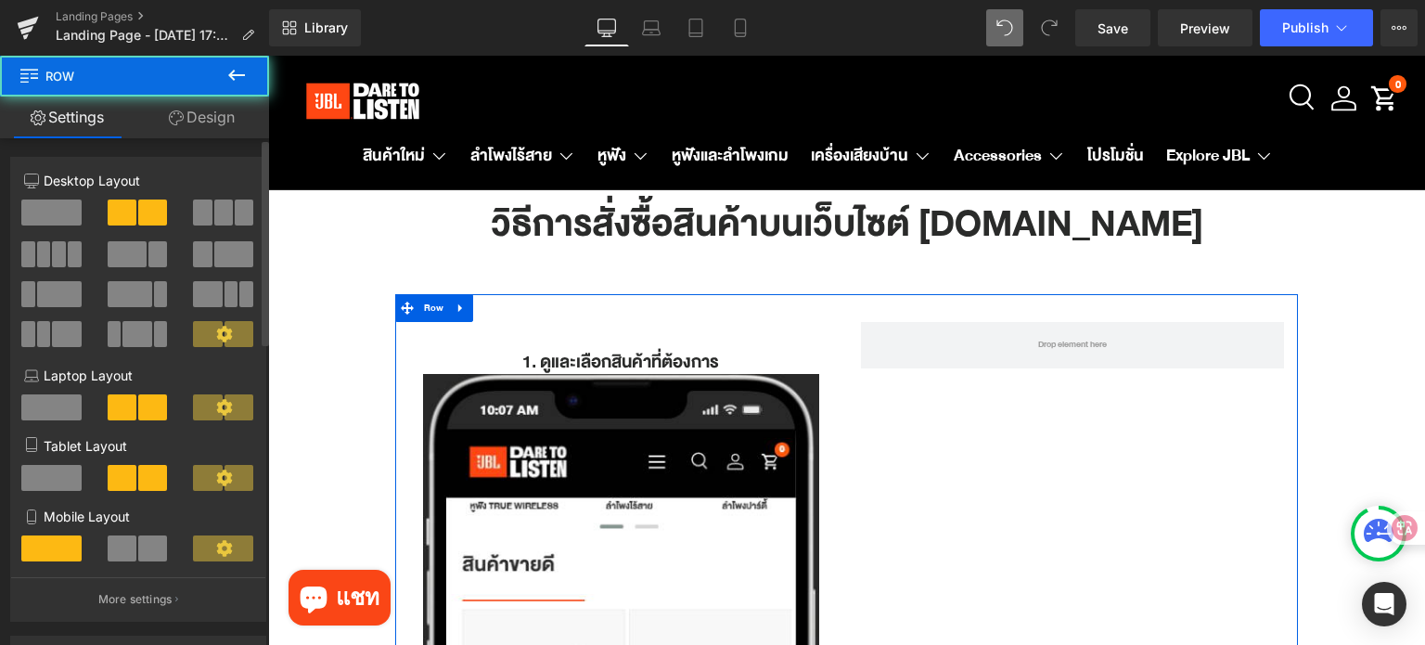
click at [214, 222] on span at bounding box center [223, 212] width 19 height 26
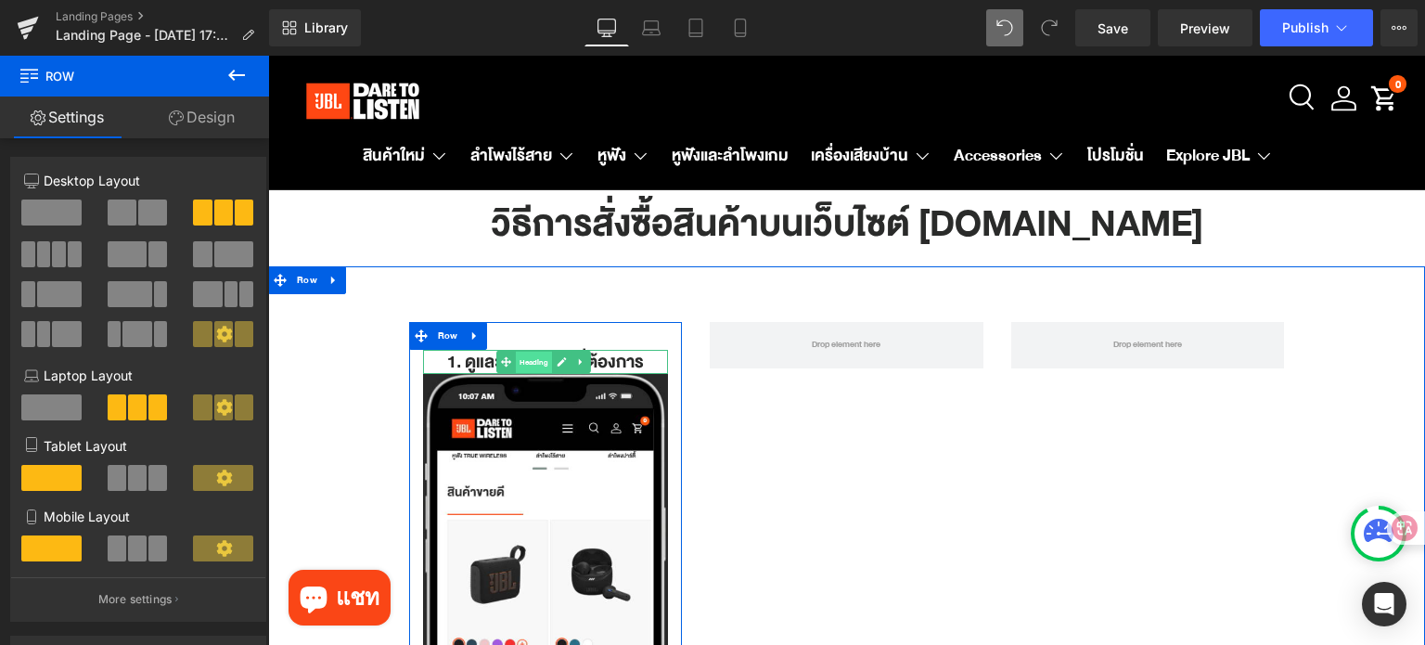
click at [520, 357] on span "Heading" at bounding box center [534, 363] width 36 height 22
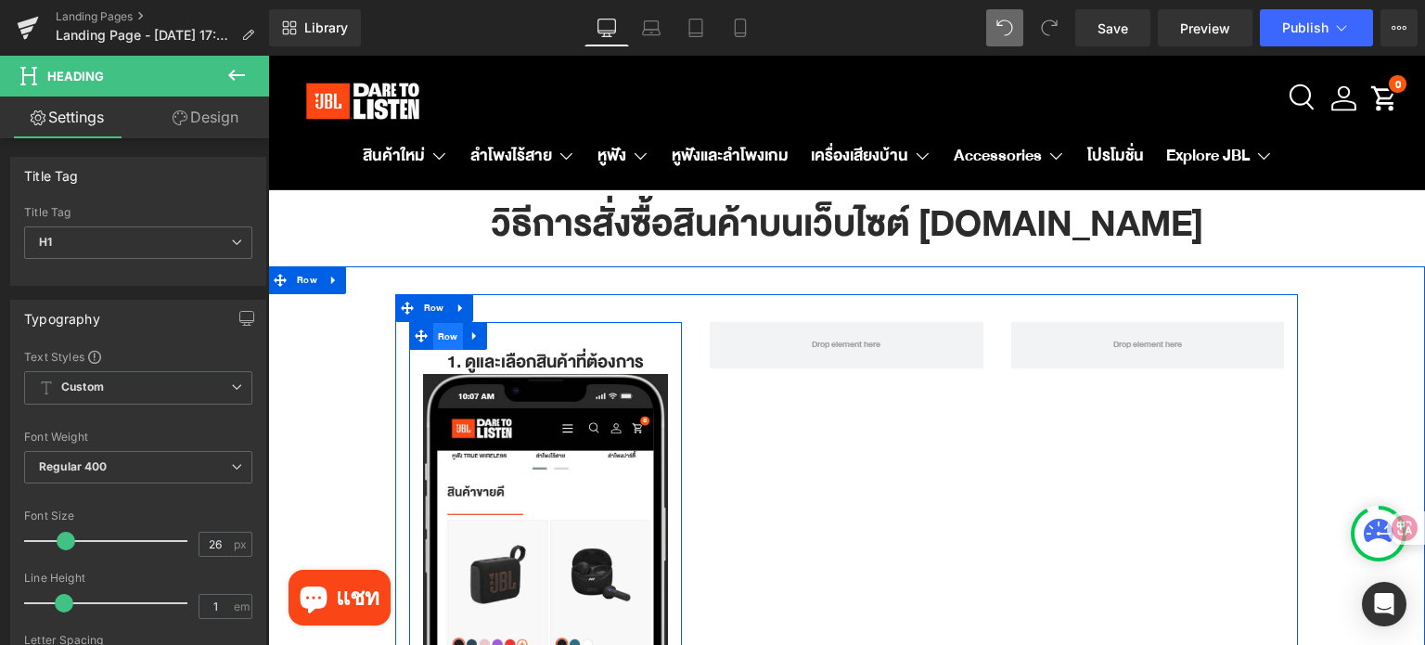
click at [444, 333] on span "Row" at bounding box center [448, 337] width 30 height 28
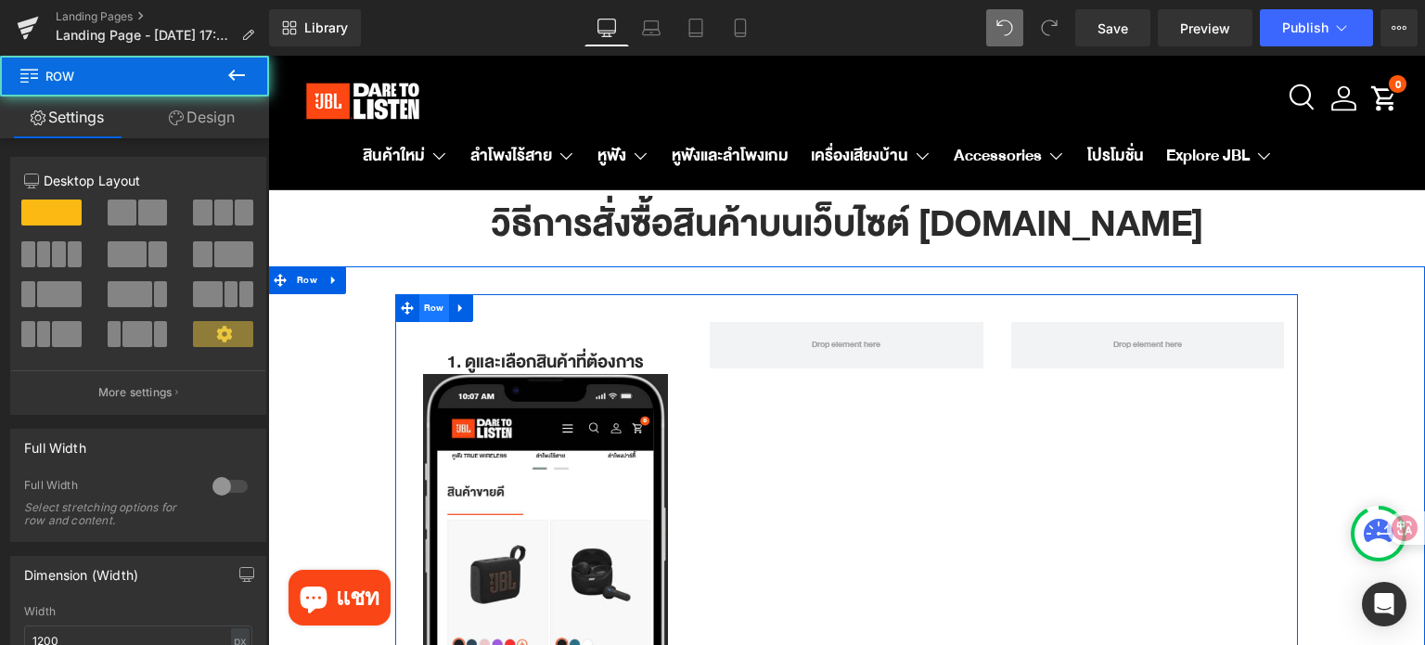
click at [434, 305] on span "Row" at bounding box center [434, 308] width 30 height 28
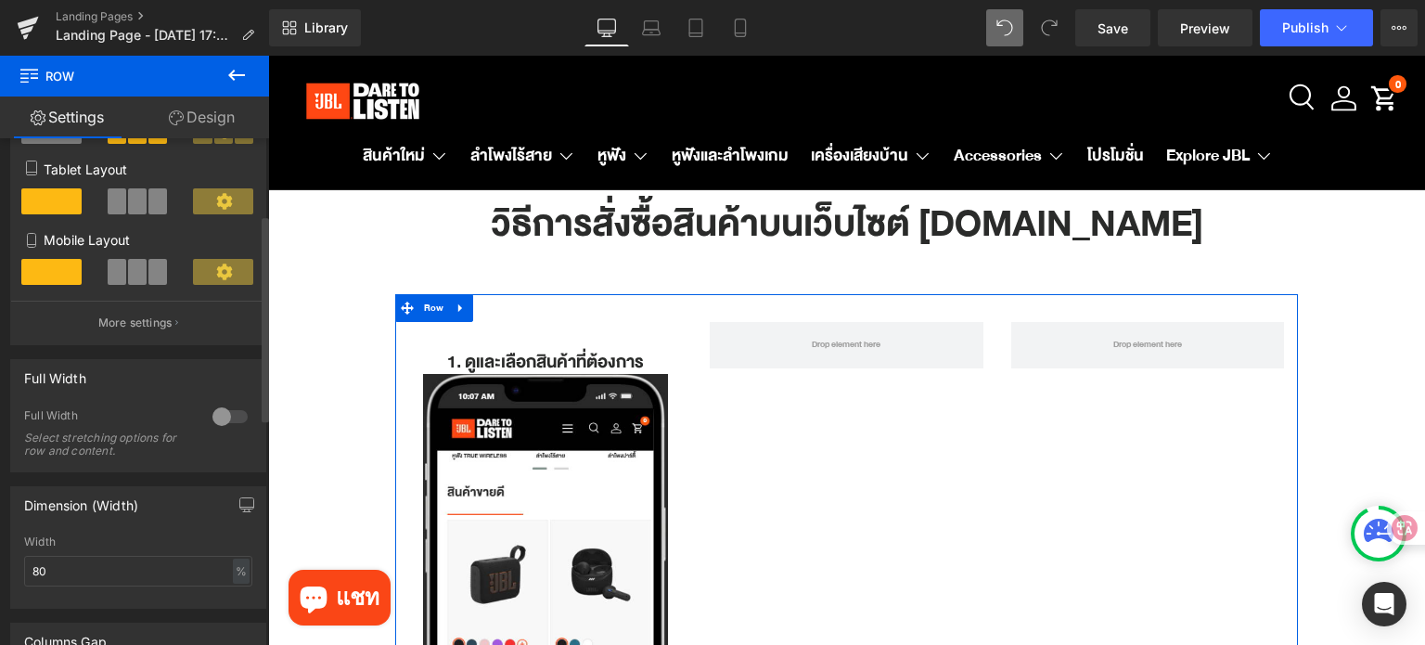
scroll to position [464, 0]
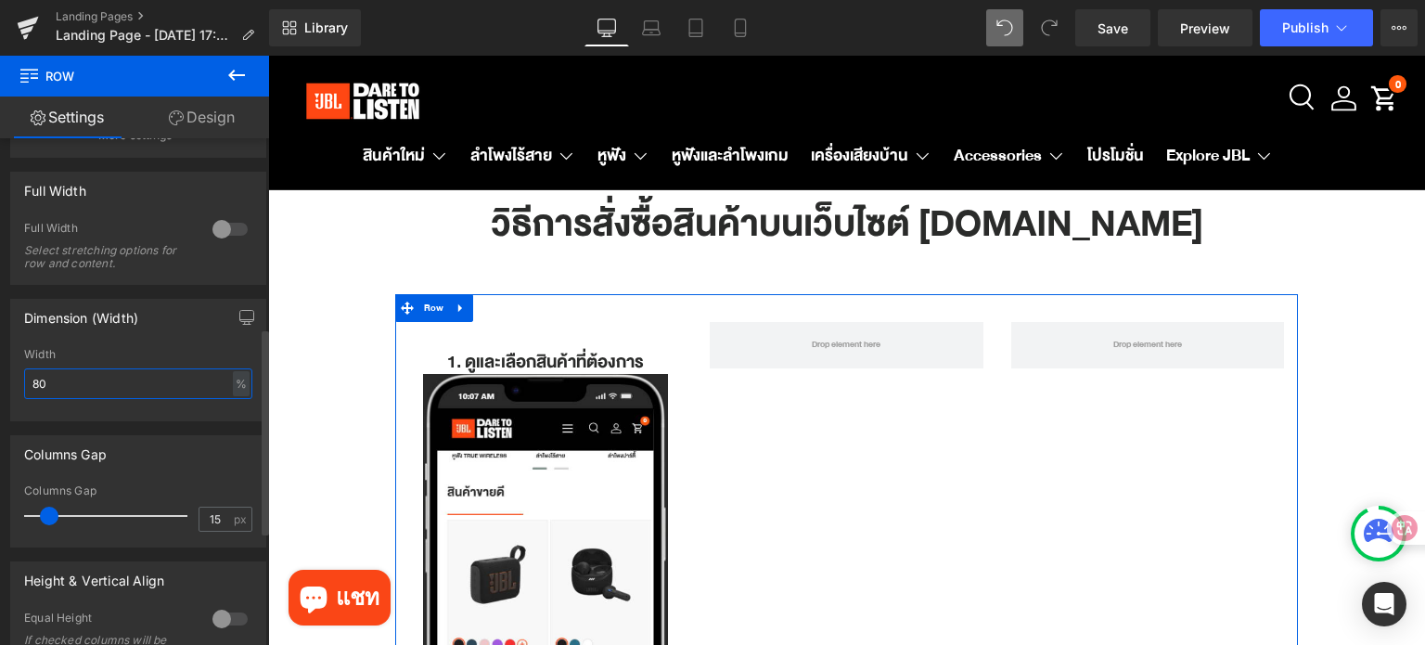
drag, startPoint x: 70, startPoint y: 380, endPoint x: 0, endPoint y: 376, distance: 70.6
click at [0, 376] on div "Dimension (Width) 80% Width 80 % % px" at bounding box center [138, 353] width 277 height 136
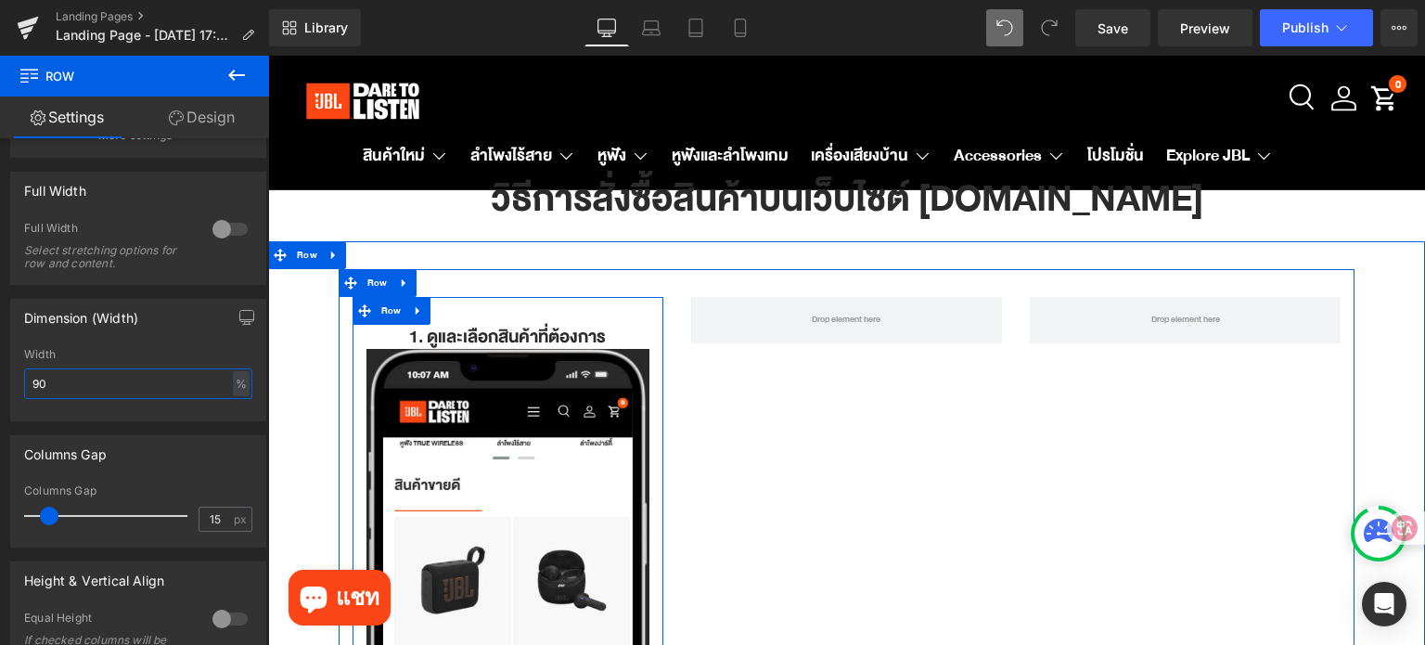
scroll to position [0, 0]
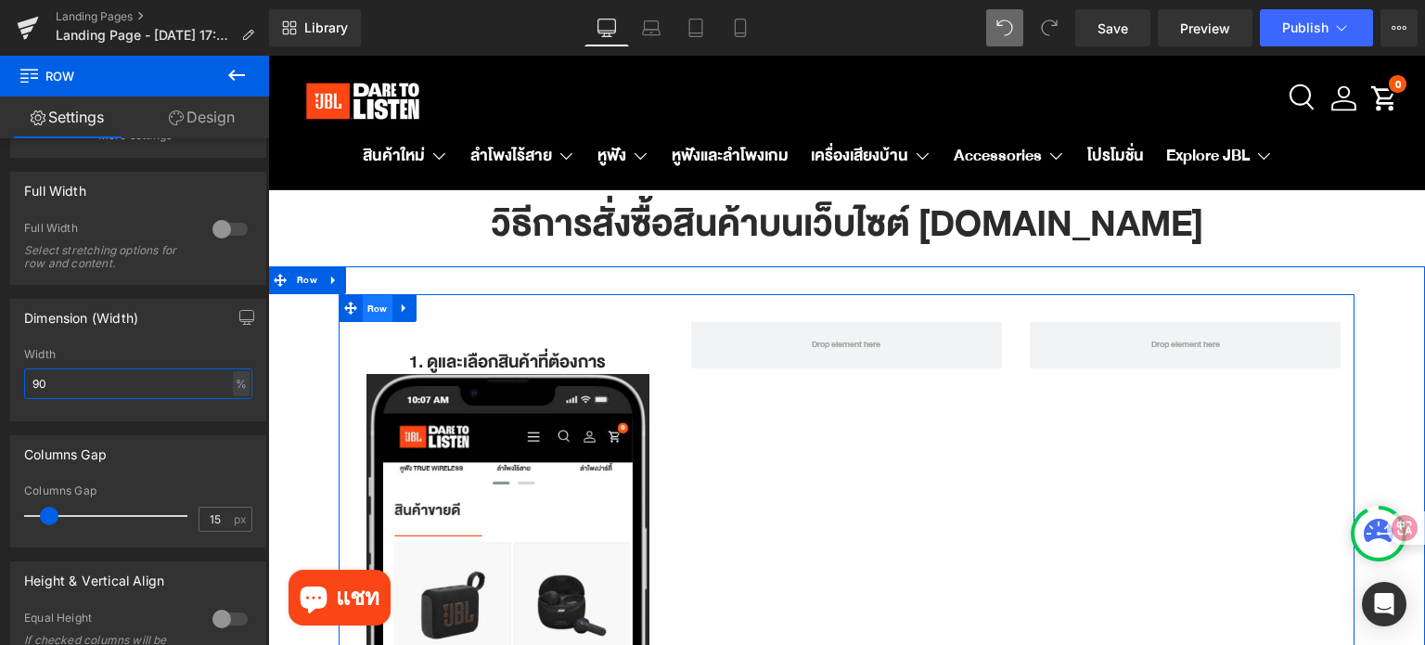
click at [368, 309] on span "Row" at bounding box center [378, 309] width 30 height 28
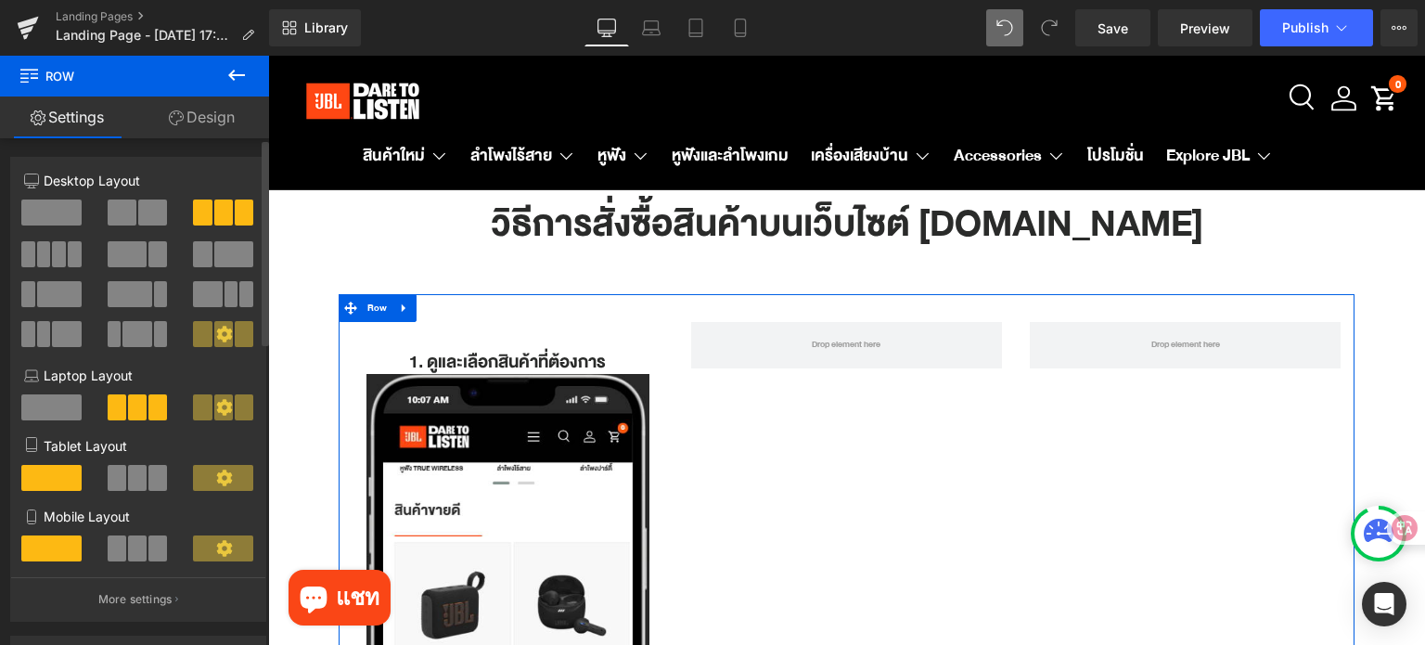
type input "90"
click at [127, 217] on span at bounding box center [122, 212] width 29 height 26
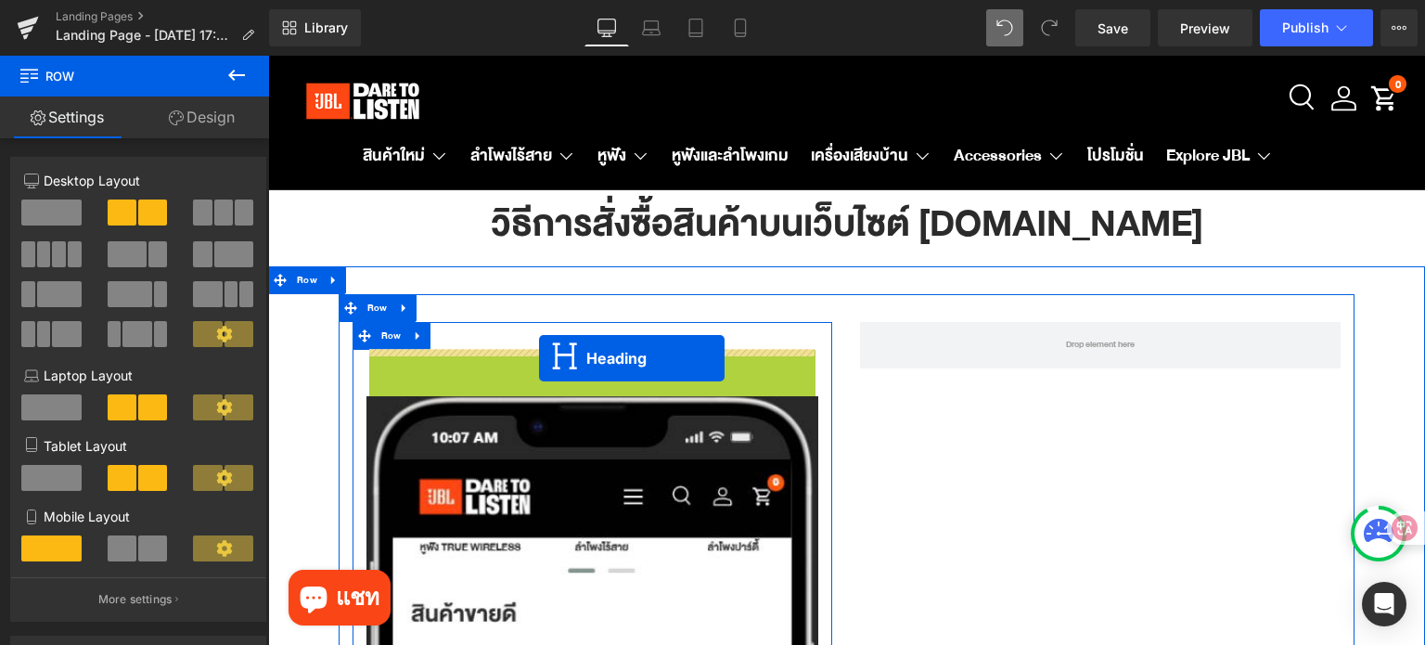
drag, startPoint x: 553, startPoint y: 366, endPoint x: 539, endPoint y: 358, distance: 16.2
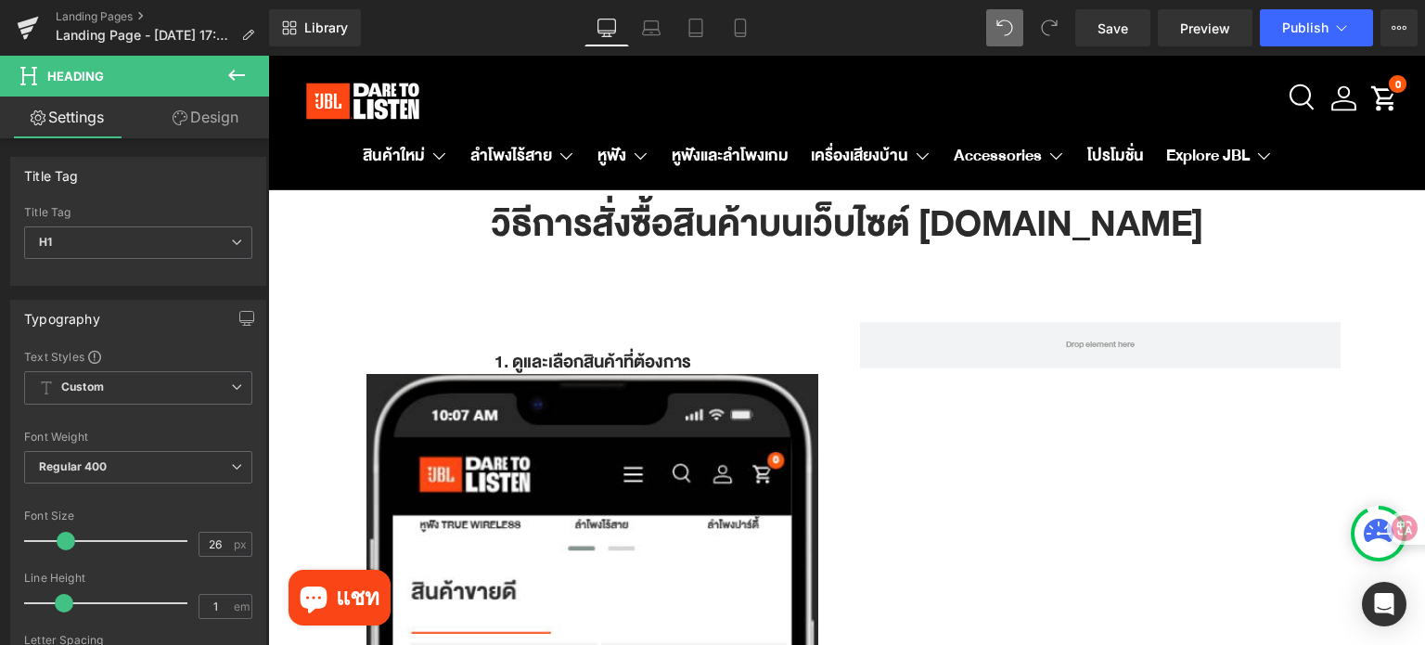
click at [225, 77] on icon at bounding box center [236, 75] width 22 height 22
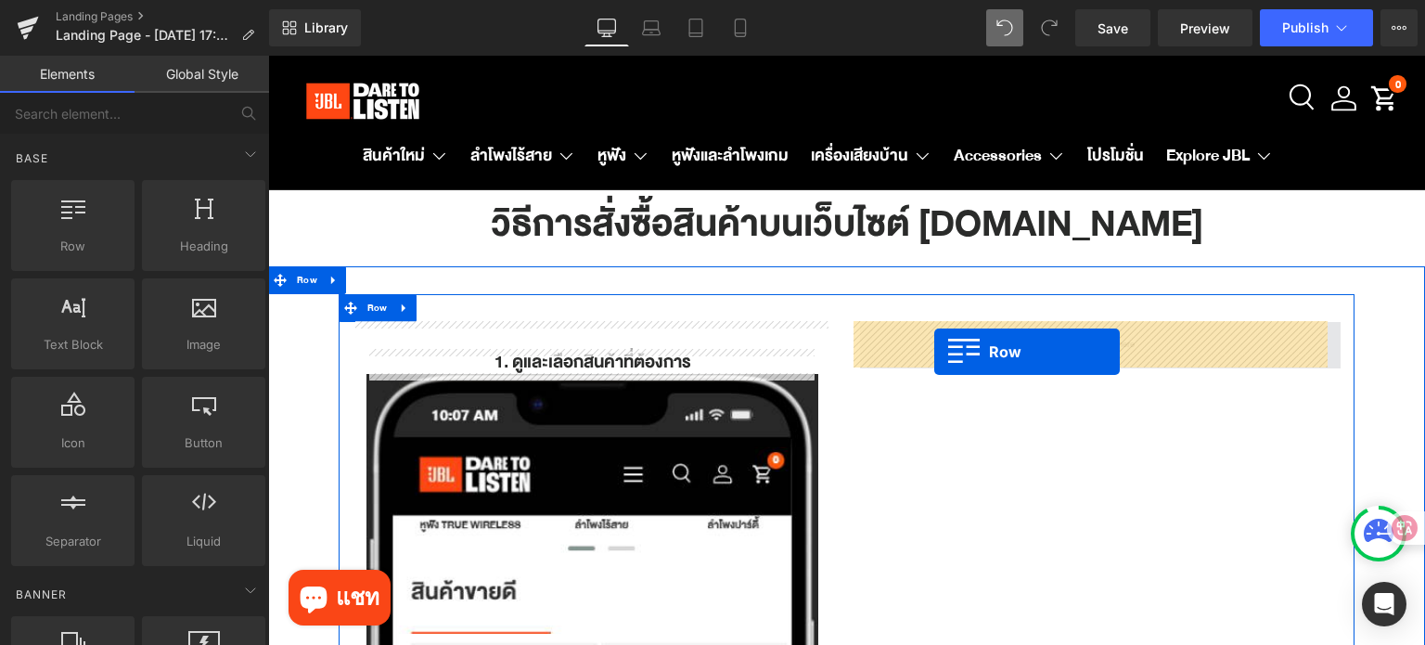
drag, startPoint x: 351, startPoint y: 289, endPoint x: 934, endPoint y: 352, distance: 586.7
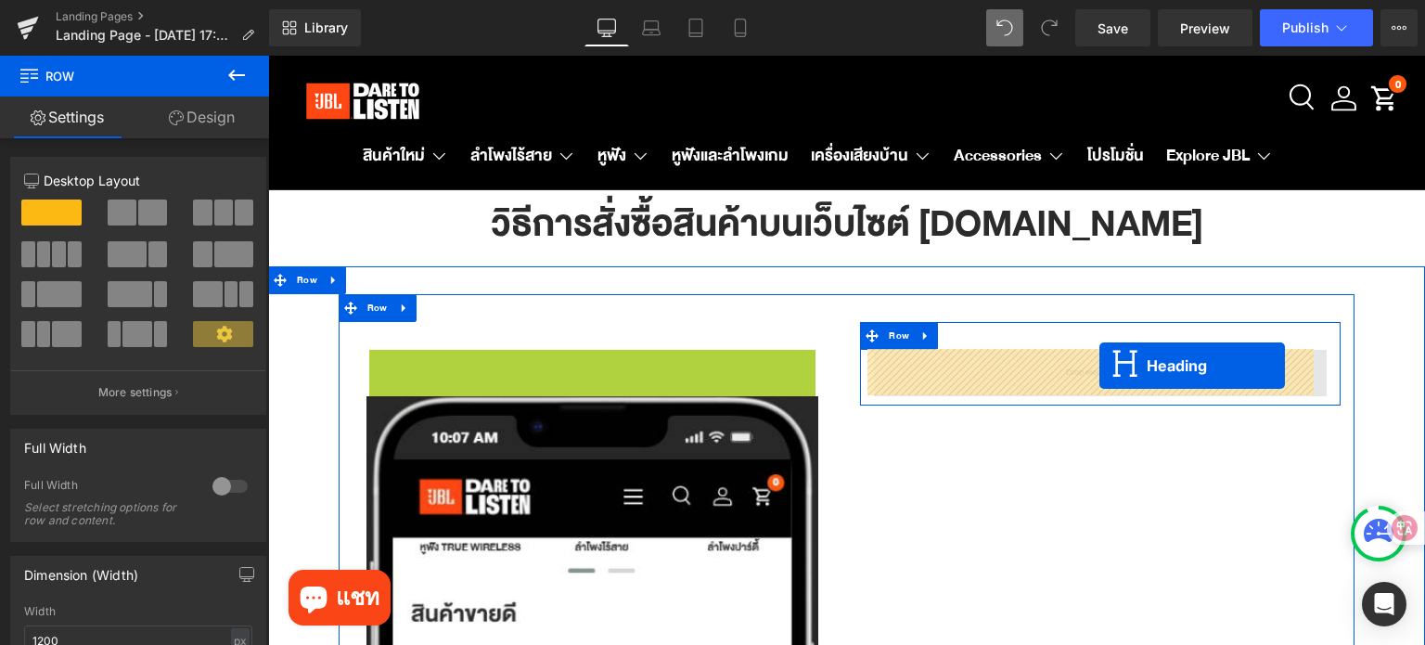
drag, startPoint x: 846, startPoint y: 364, endPoint x: 1099, endPoint y: 365, distance: 253.2
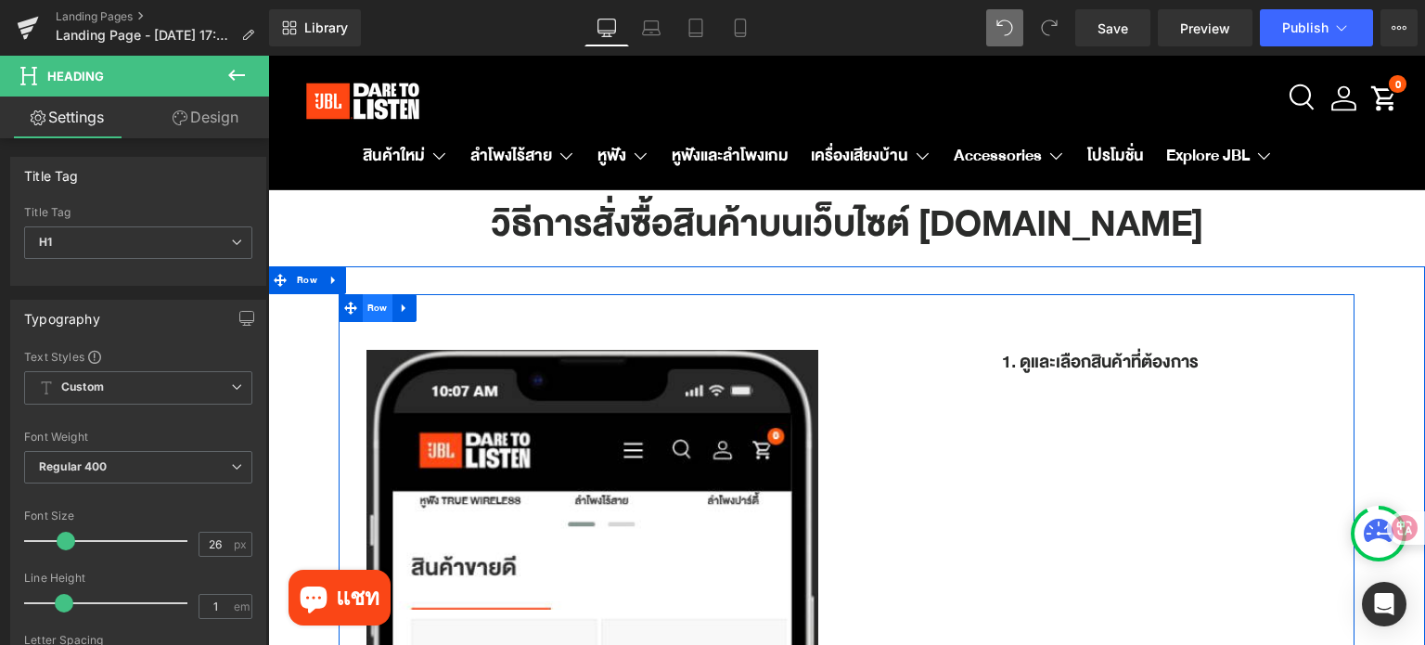
click at [367, 311] on span "Row" at bounding box center [378, 308] width 30 height 28
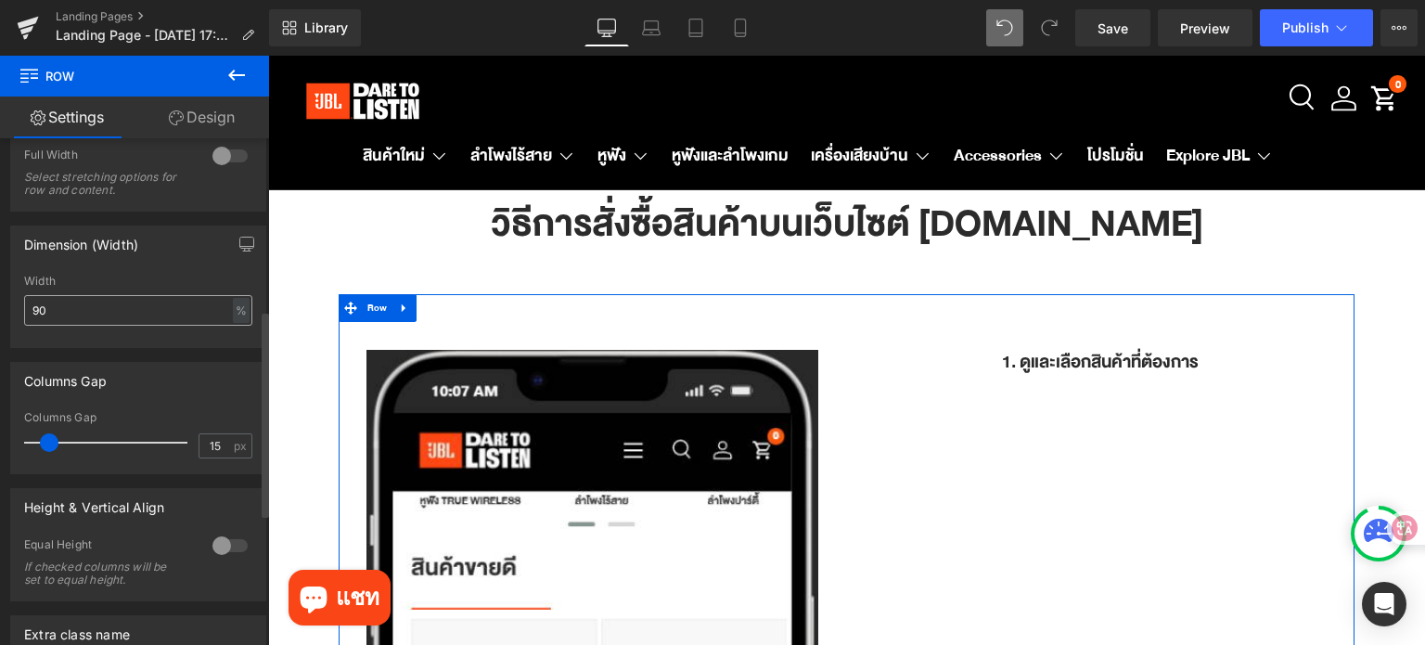
scroll to position [556, 0]
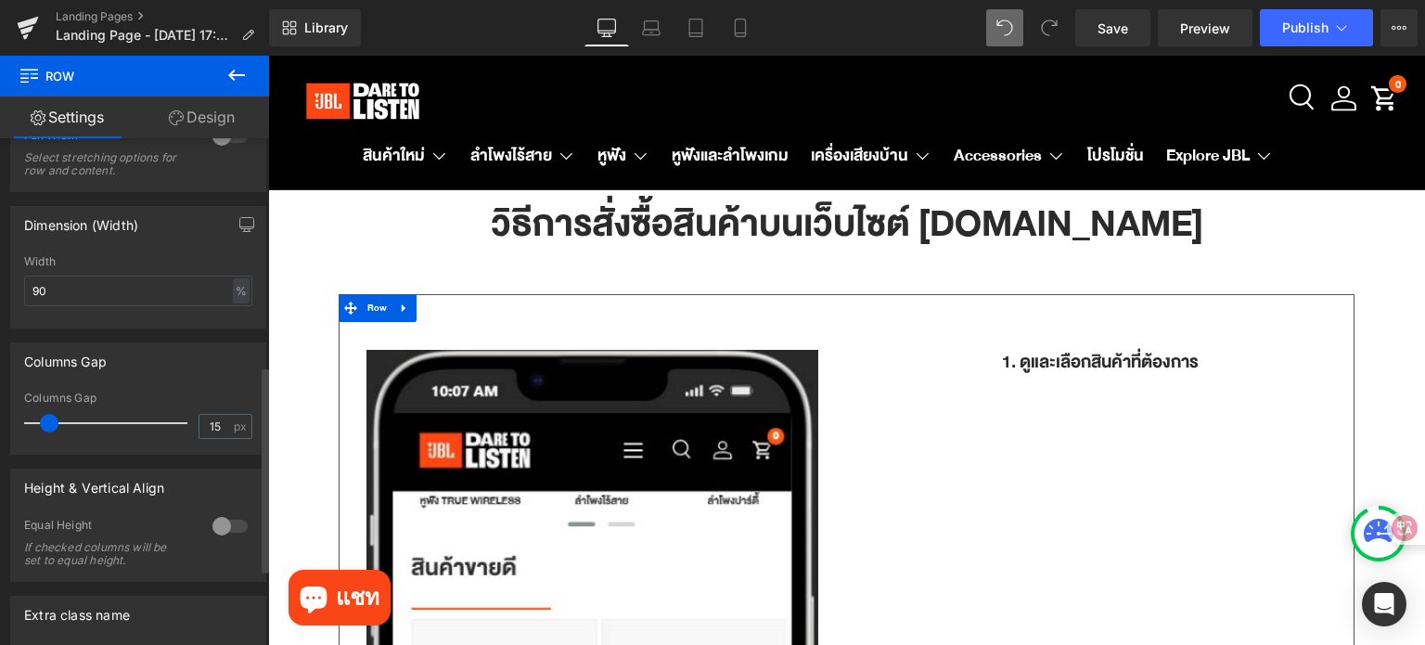
click at [215, 529] on div at bounding box center [230, 526] width 45 height 30
click at [156, 611] on span "Top" at bounding box center [138, 617] width 228 height 32
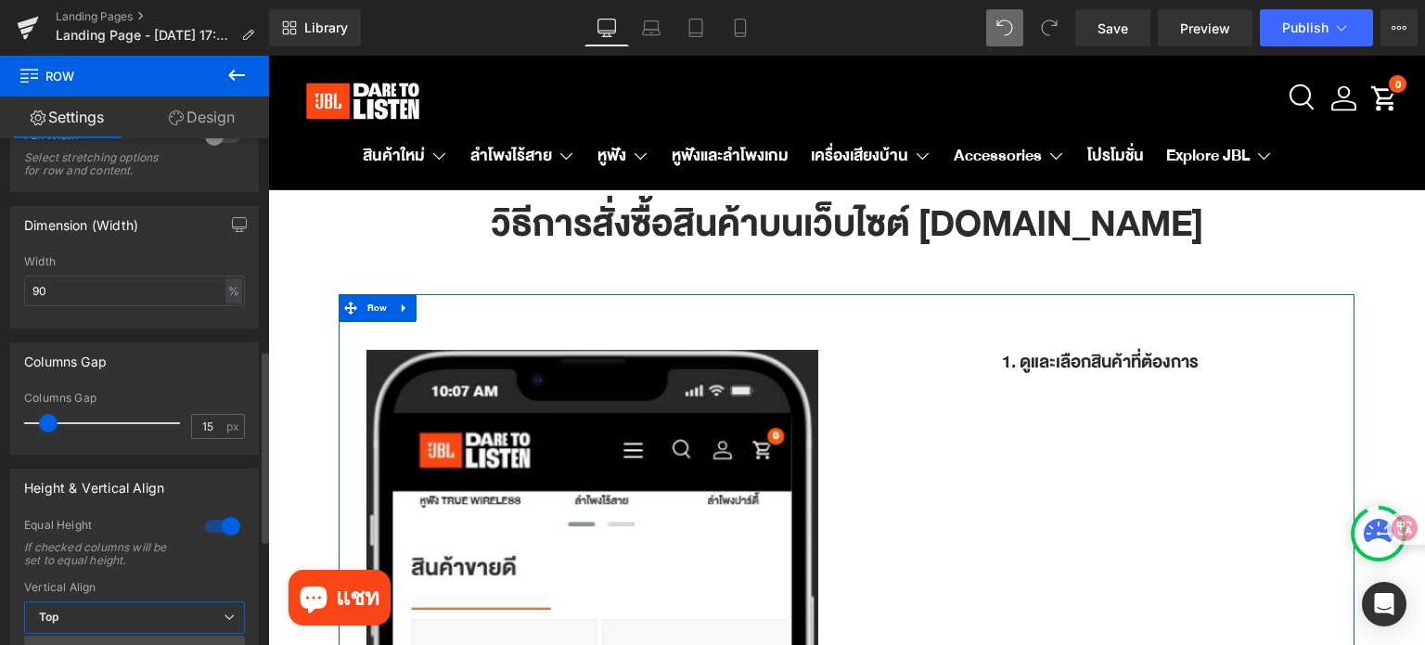
click at [205, 376] on div "Columns Gap" at bounding box center [134, 360] width 247 height 35
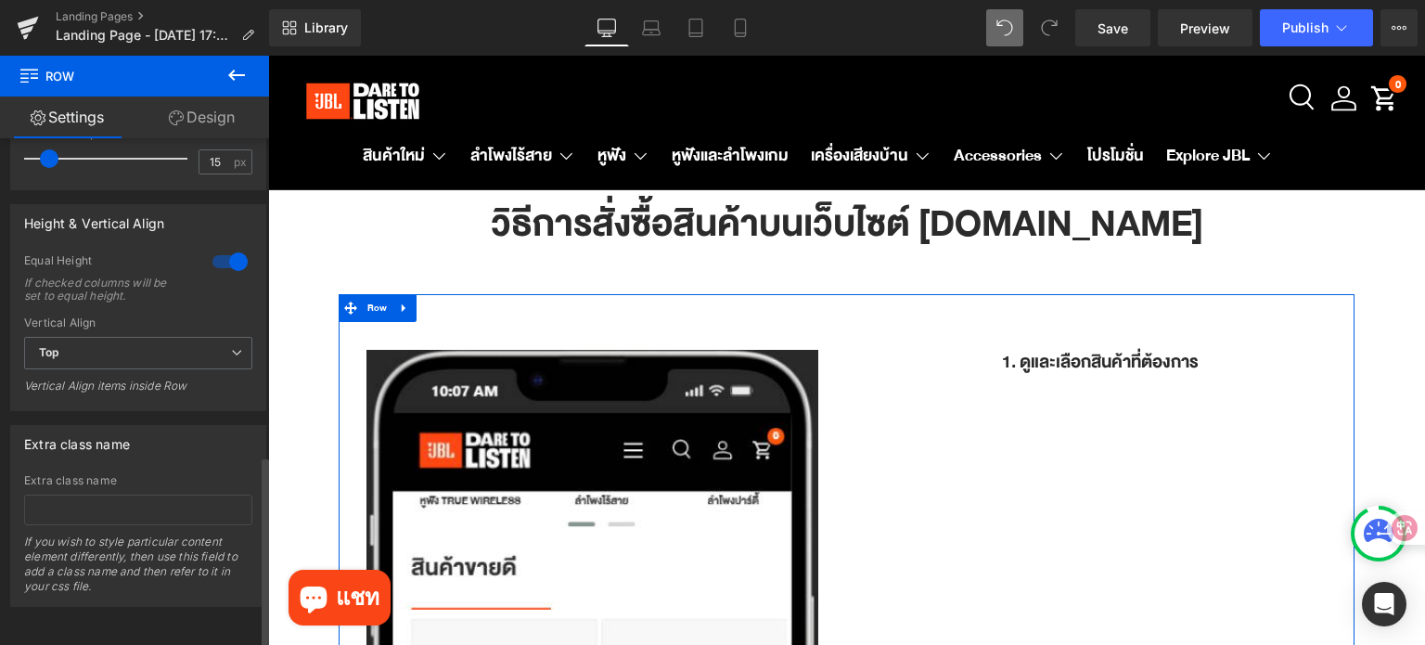
scroll to position [836, 0]
click at [129, 341] on span "Top" at bounding box center [138, 353] width 228 height 32
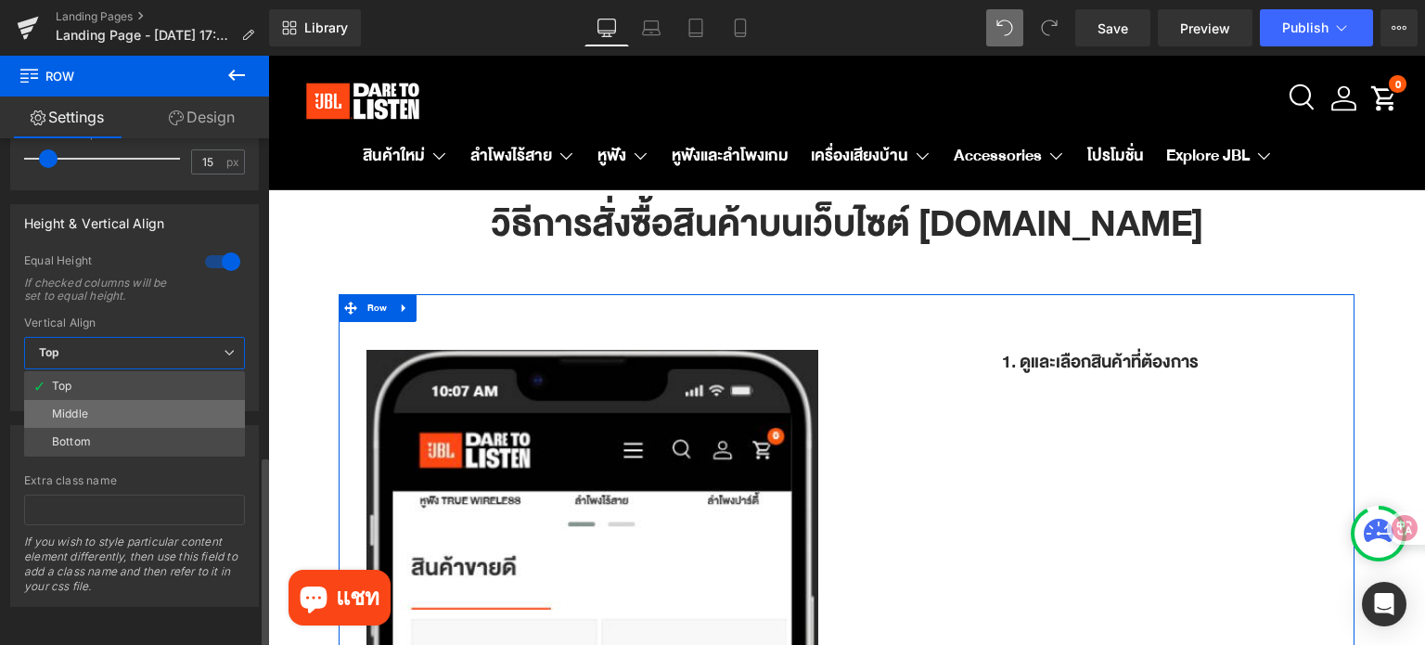
click at [134, 400] on li "Middle" at bounding box center [134, 414] width 221 height 28
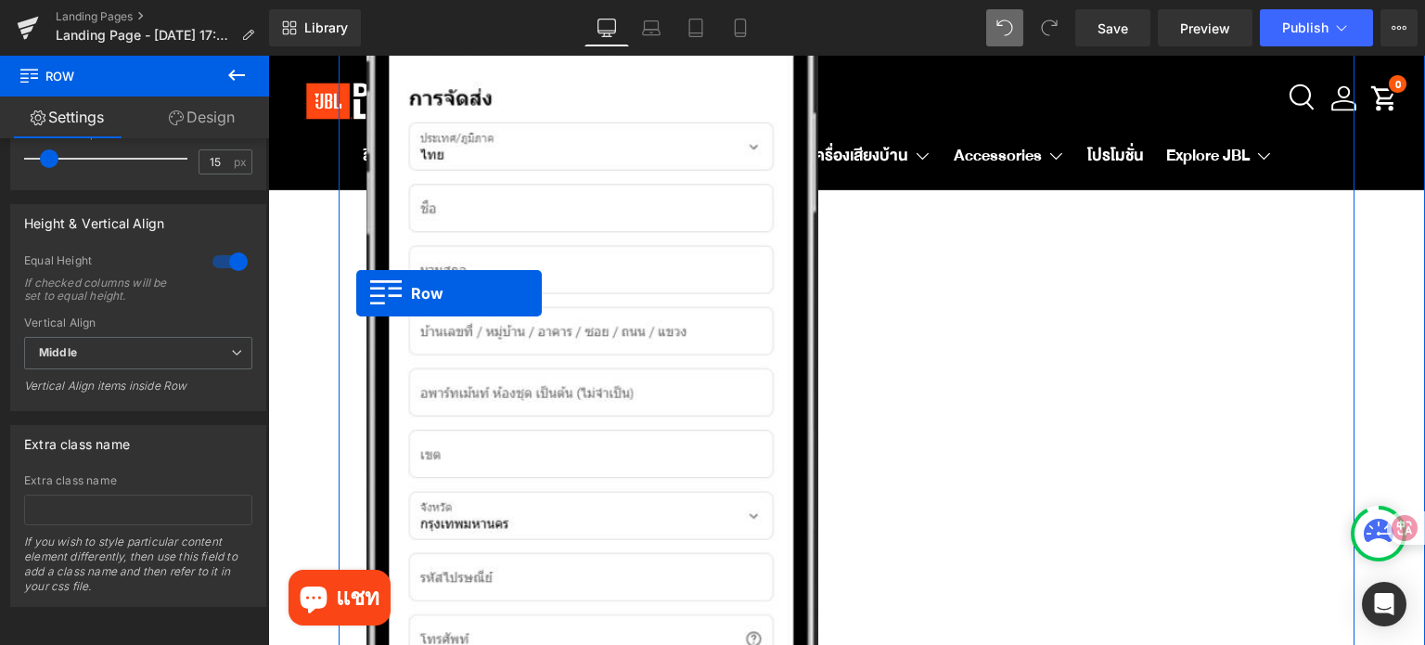
scroll to position [1855, 0]
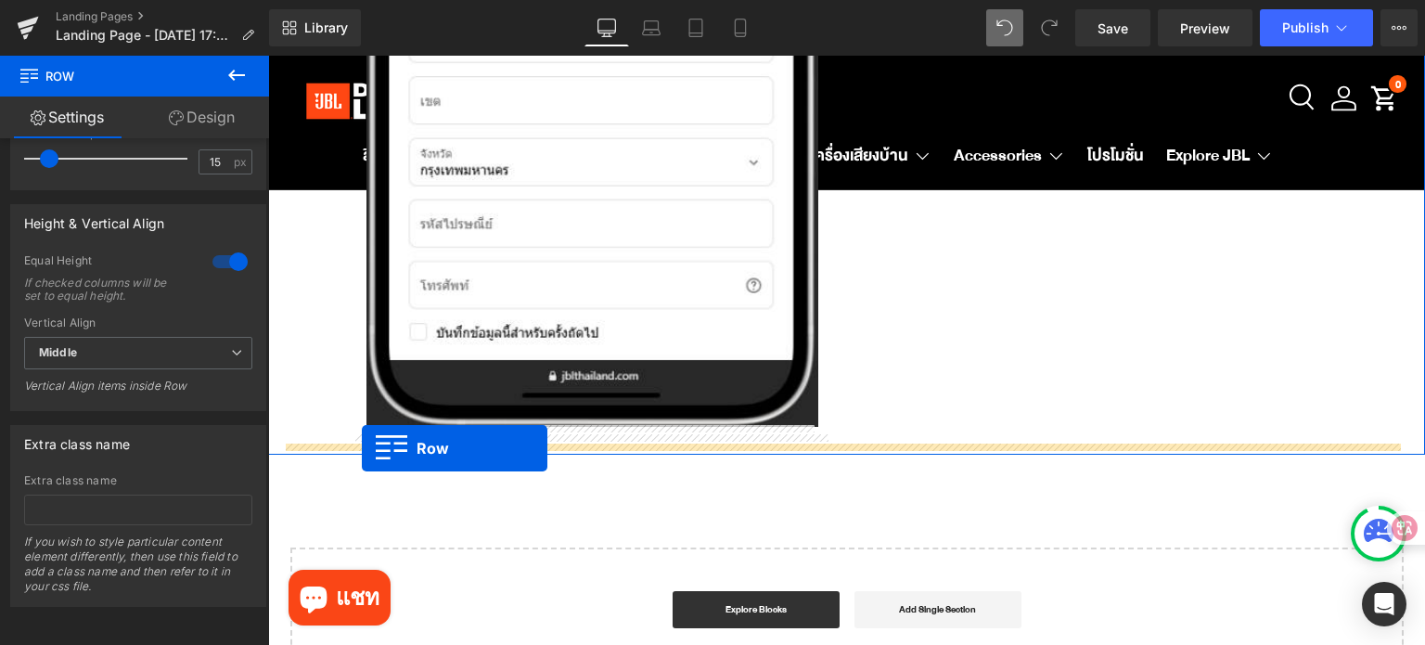
drag, startPoint x: 359, startPoint y: 337, endPoint x: 362, endPoint y: 448, distance: 111.3
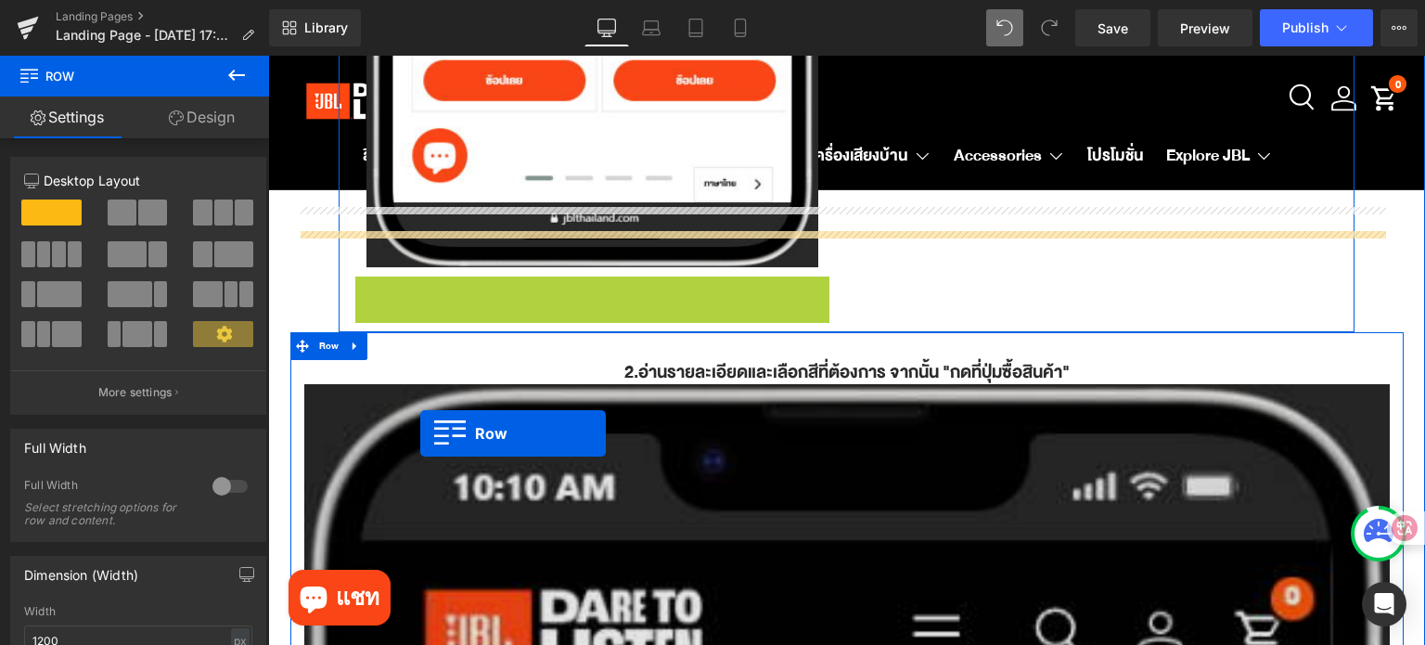
scroll to position [974, 0]
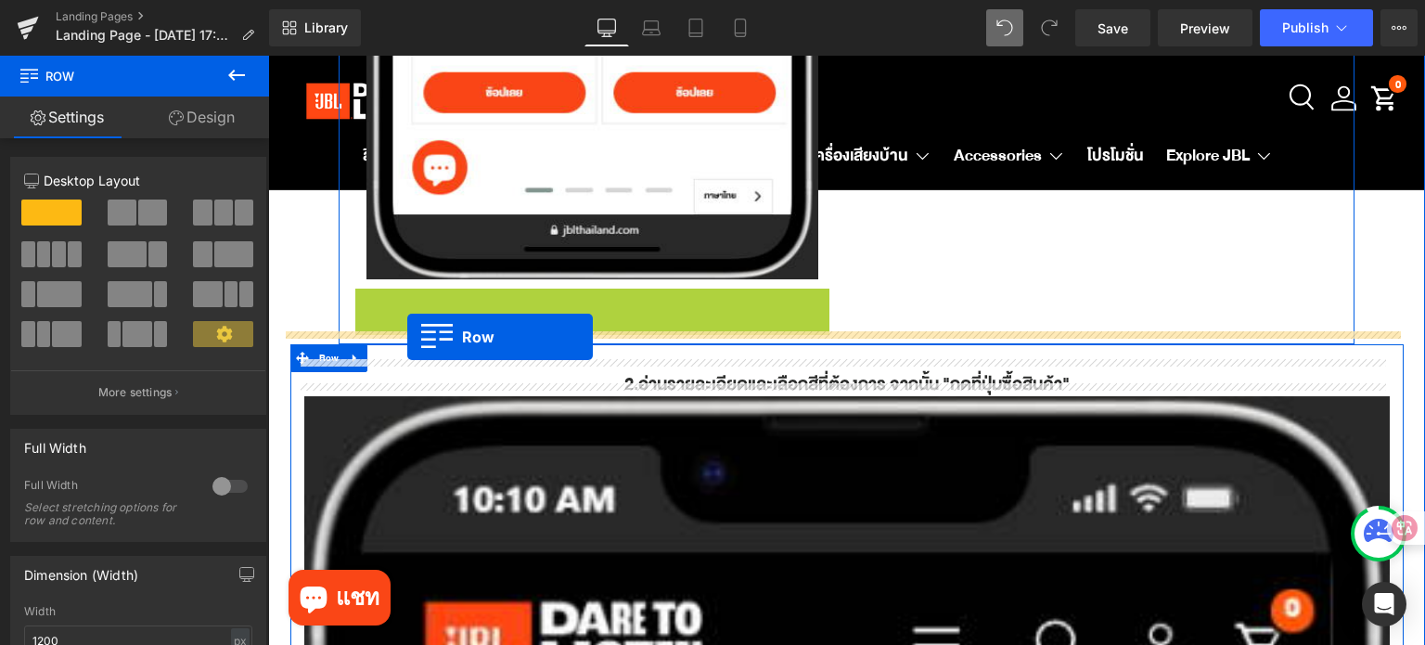
drag, startPoint x: 361, startPoint y: 383, endPoint x: 407, endPoint y: 337, distance: 65.6
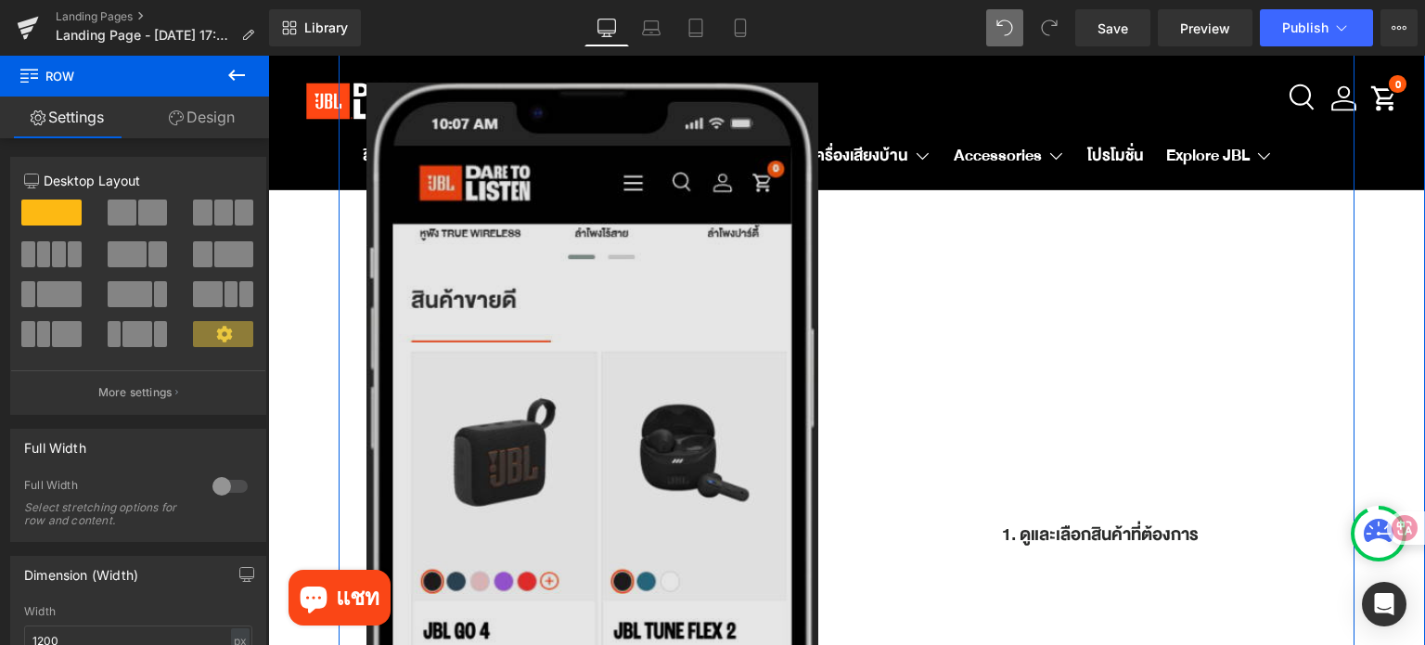
scroll to position [278, 0]
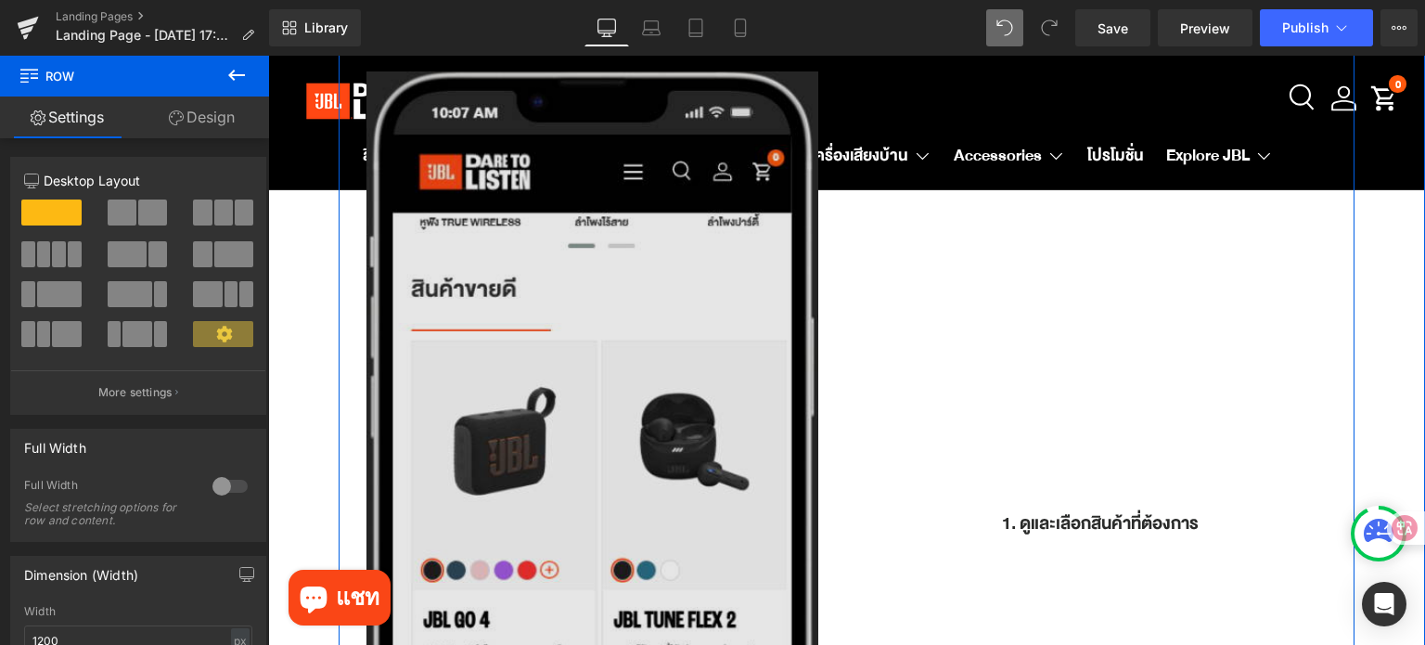
click at [621, 313] on img at bounding box center [592, 522] width 453 height 903
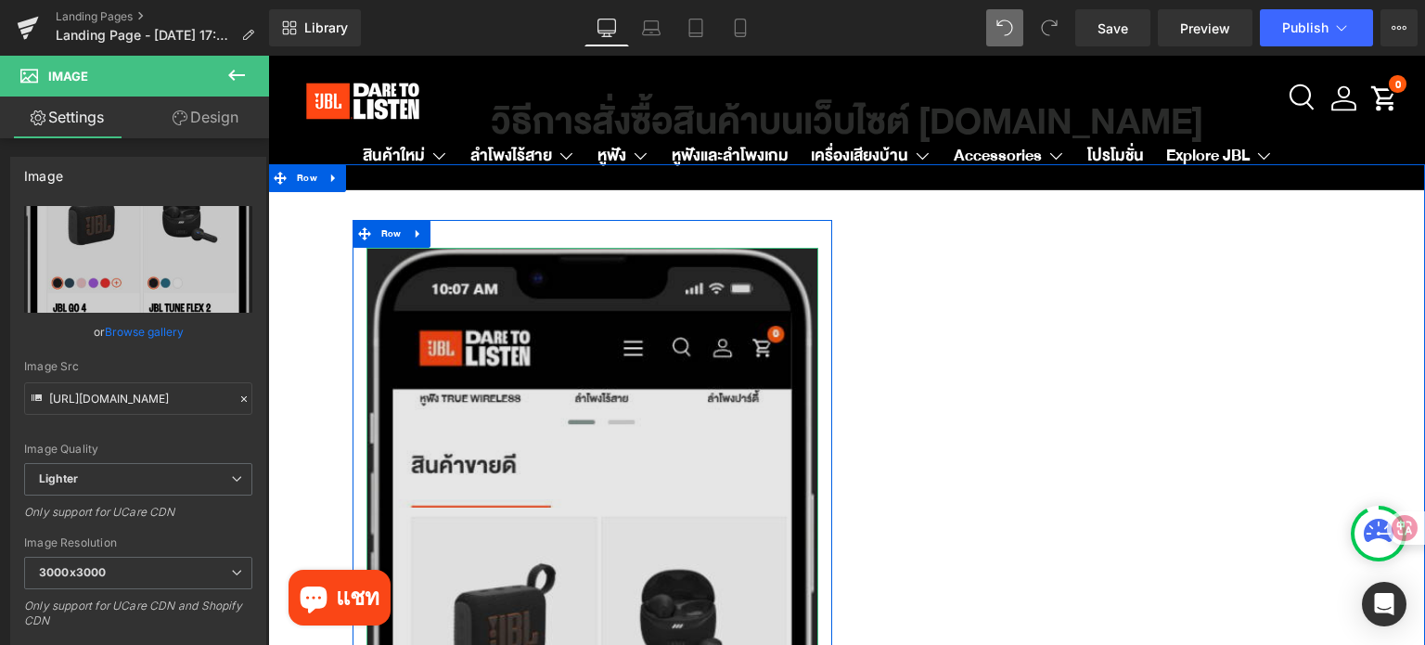
scroll to position [93, 0]
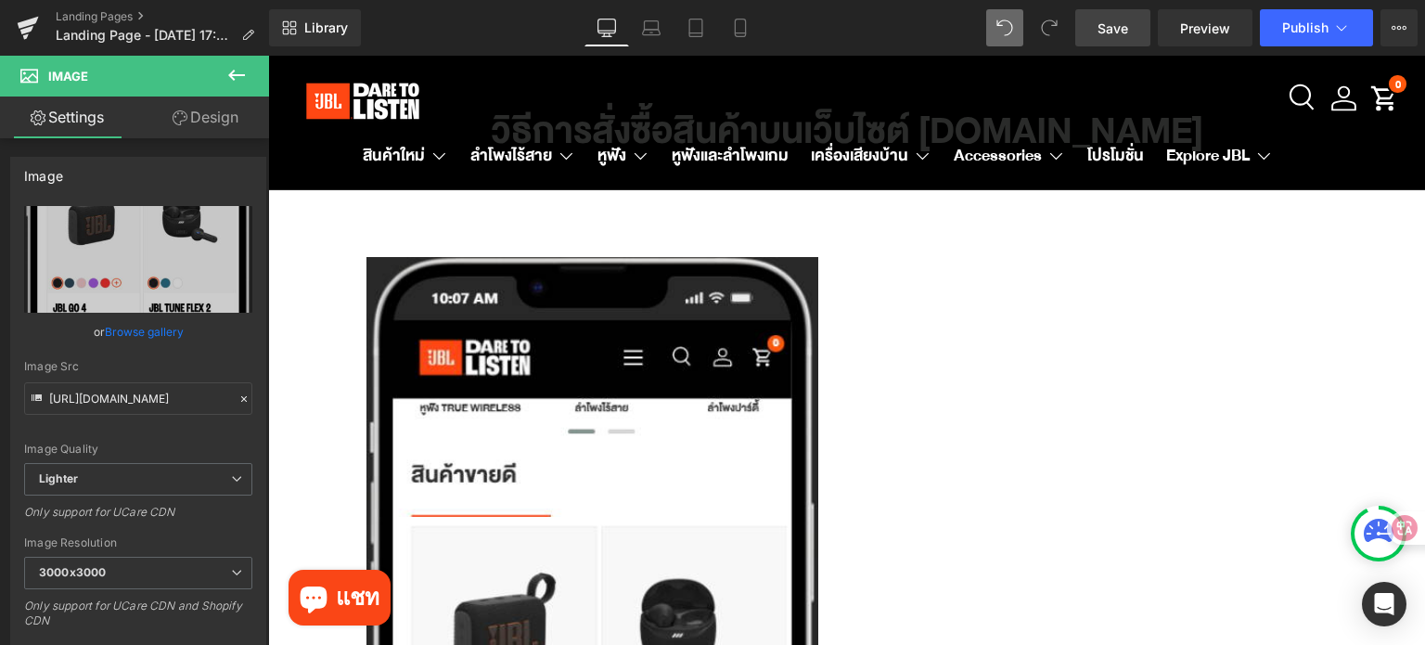
click at [1120, 29] on span "Save" at bounding box center [1112, 28] width 31 height 19
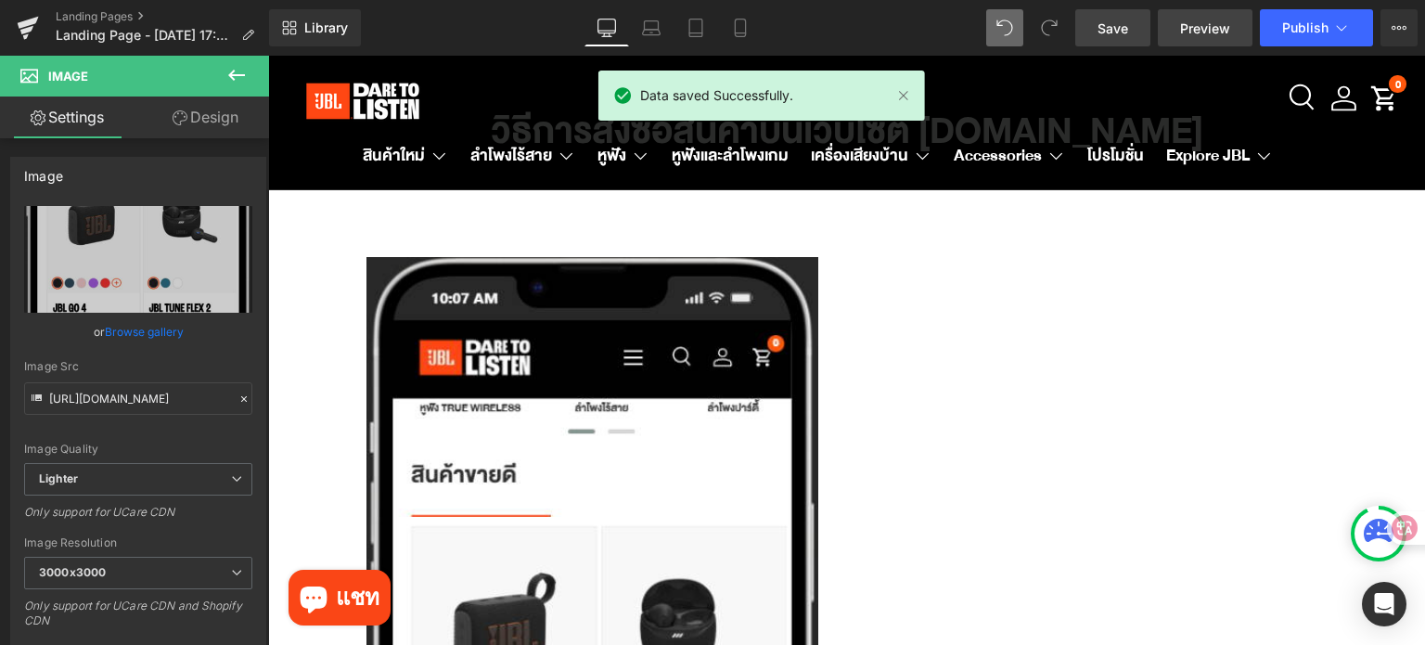
click at [1213, 29] on span "Preview" at bounding box center [1205, 28] width 50 height 19
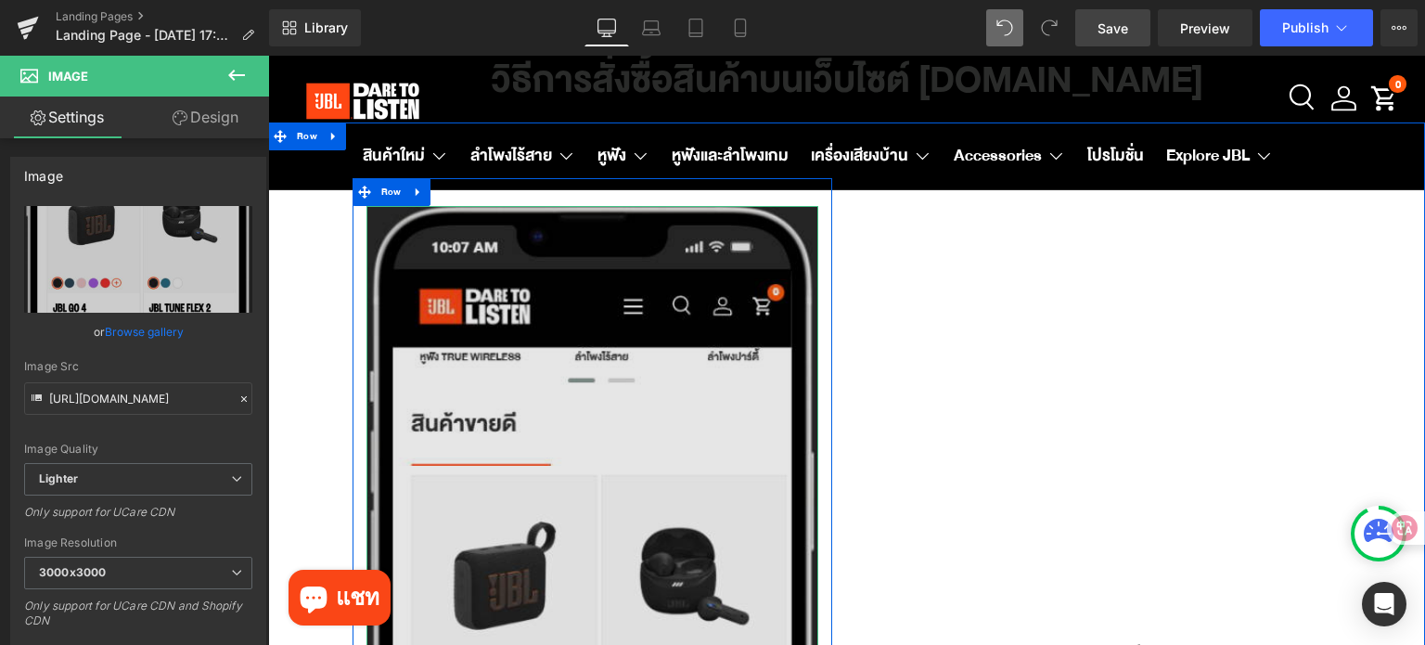
scroll to position [0, 0]
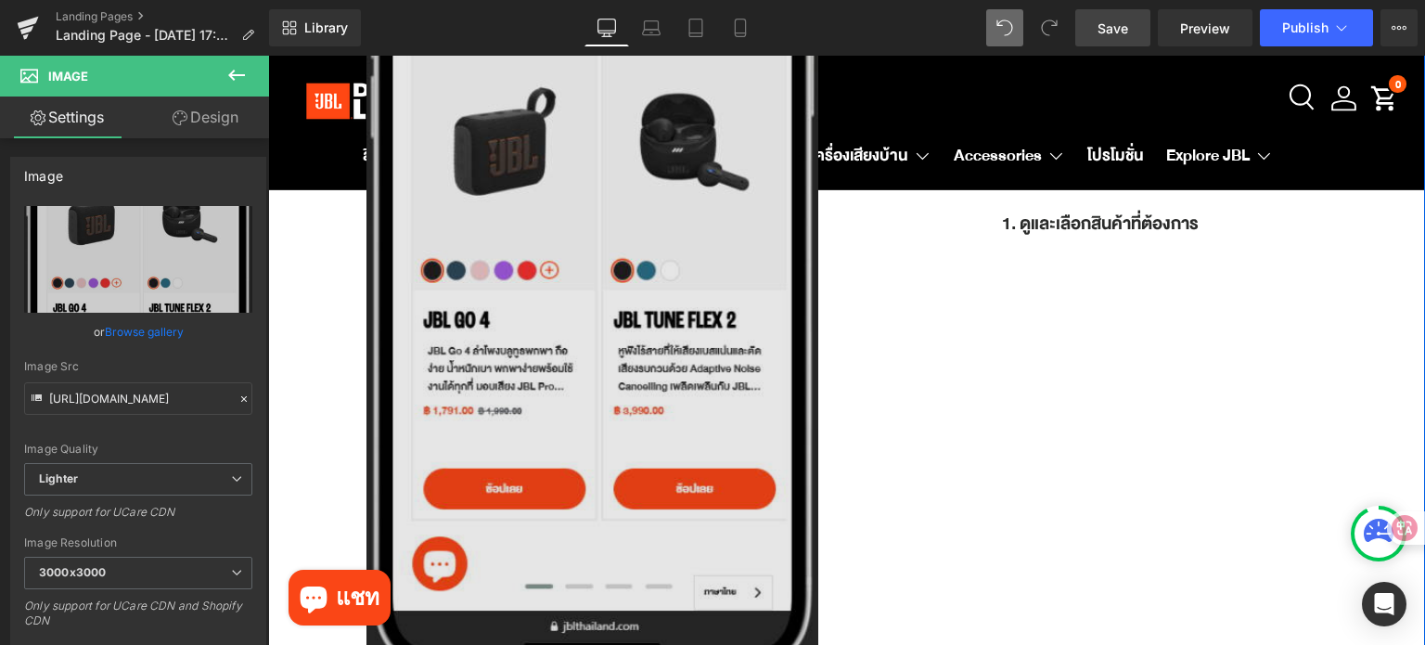
scroll to position [556, 0]
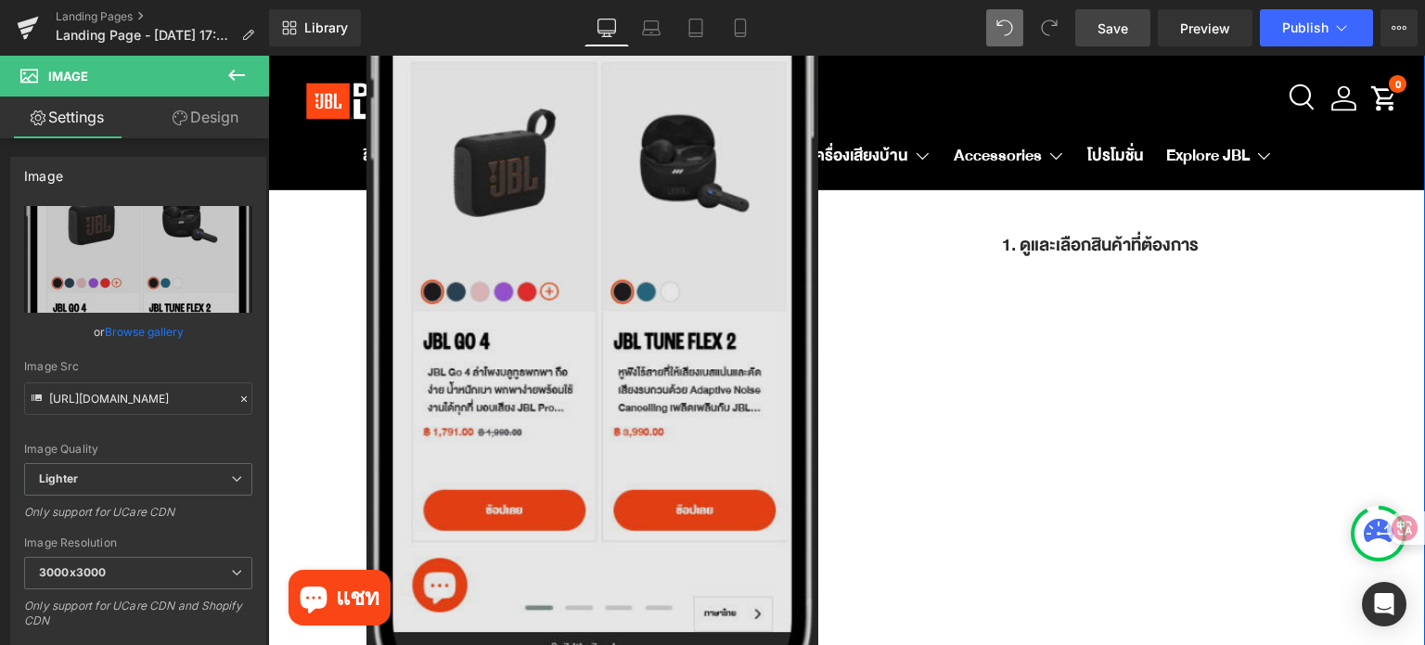
click at [568, 300] on img at bounding box center [592, 244] width 453 height 903
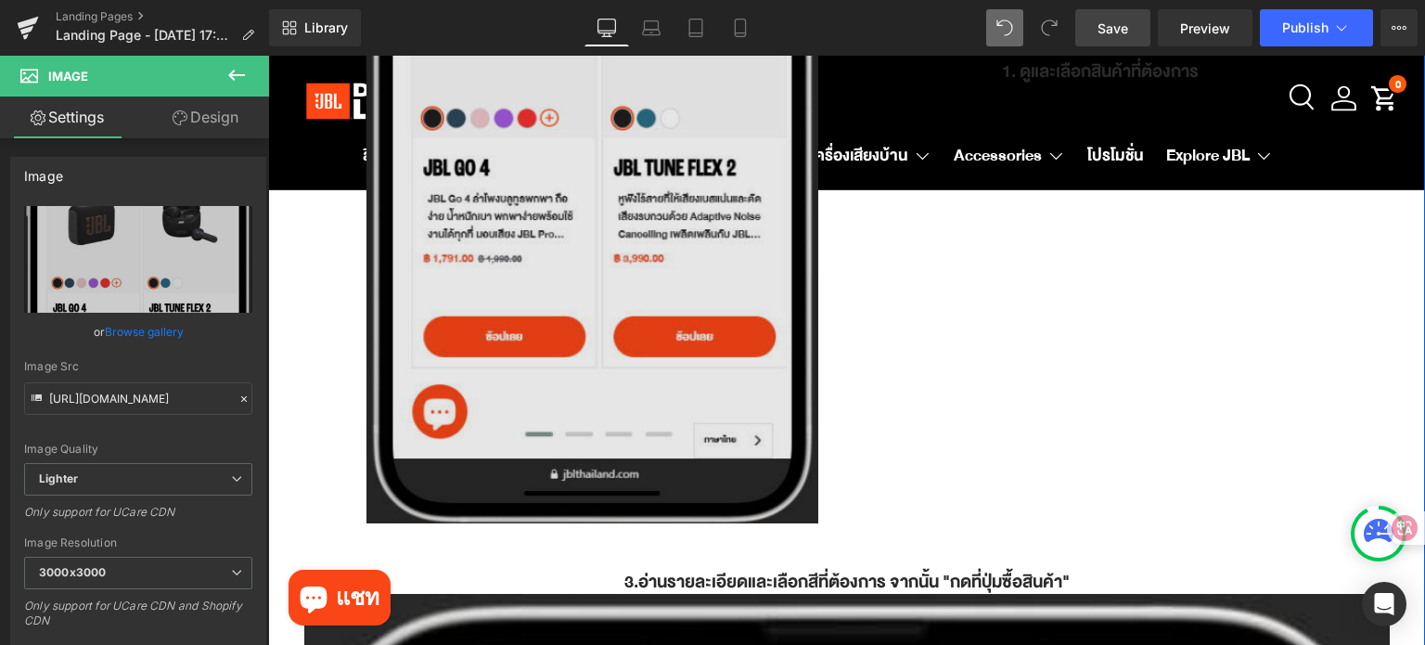
scroll to position [649, 0]
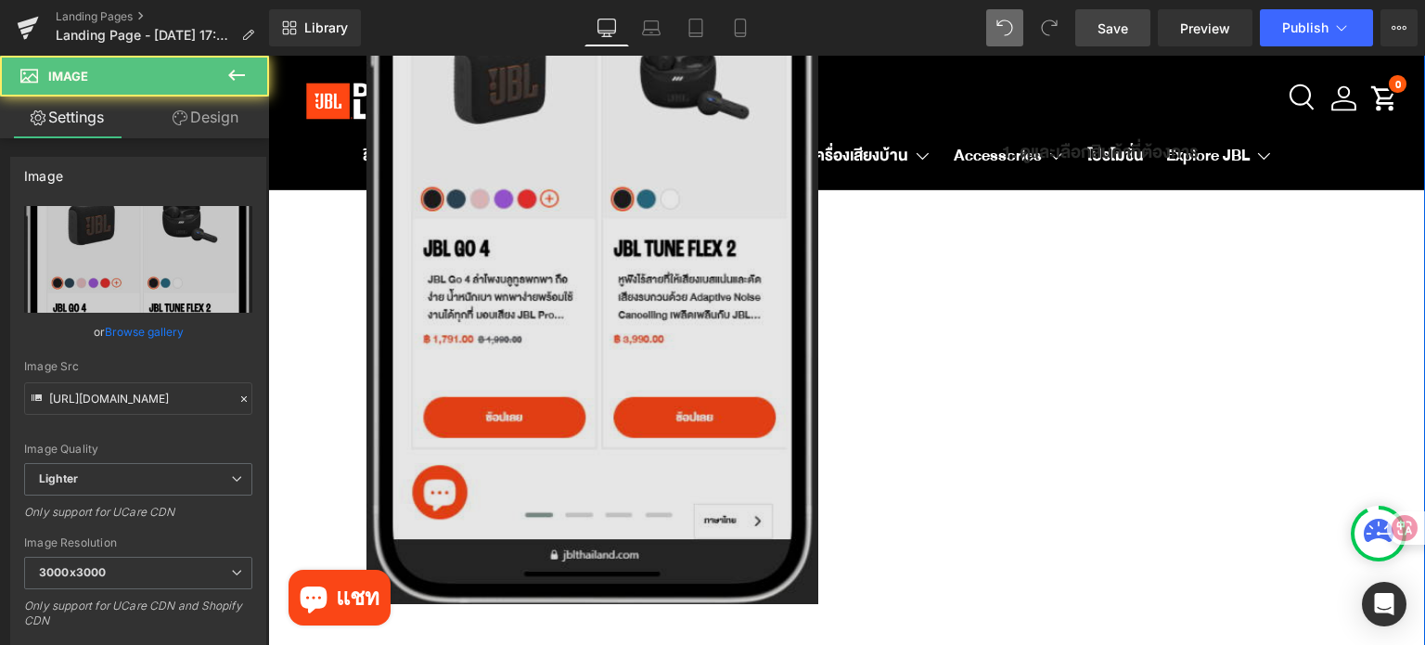
click at [602, 348] on img at bounding box center [592, 151] width 453 height 903
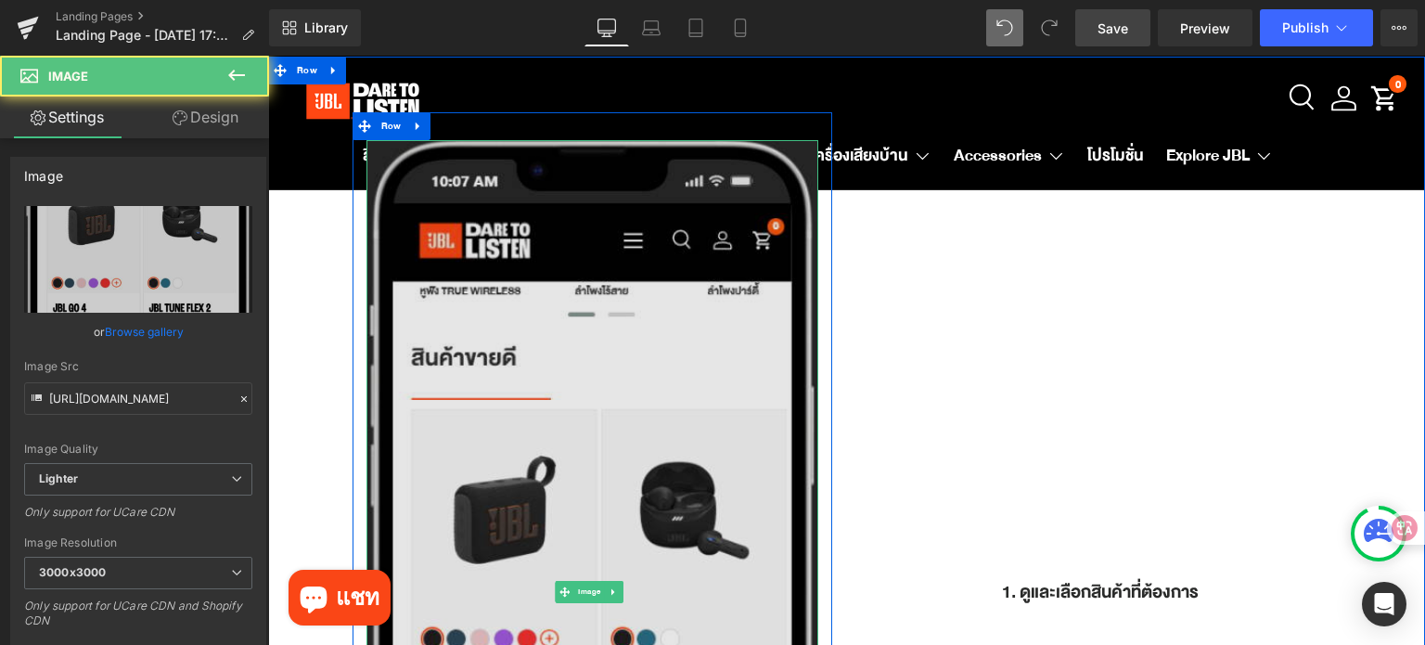
scroll to position [185, 0]
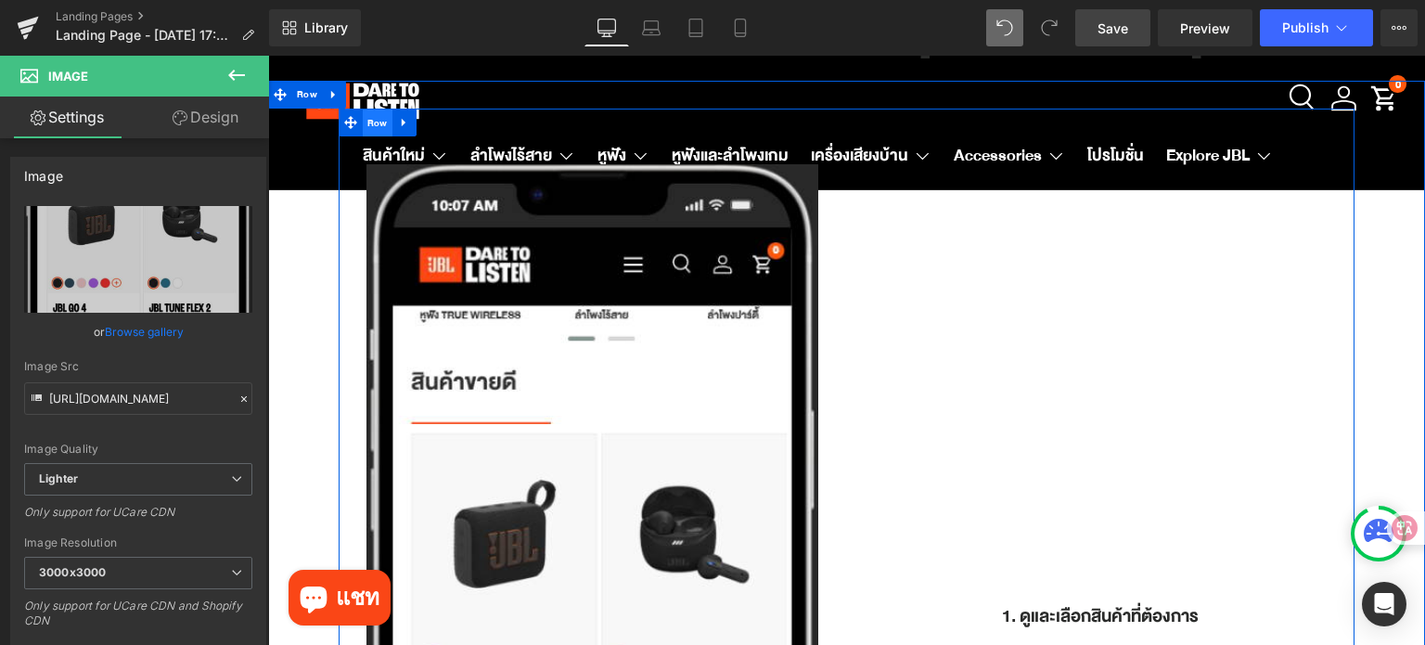
click at [383, 128] on span "Row" at bounding box center [378, 123] width 30 height 28
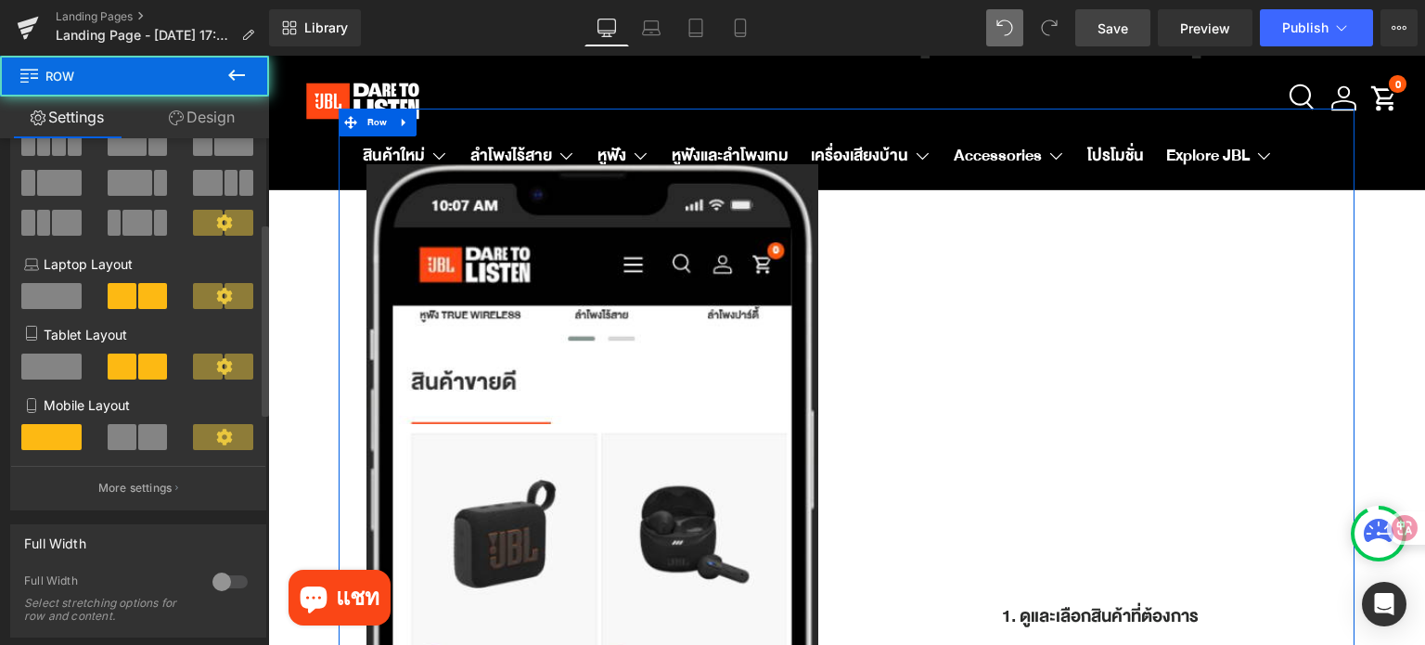
scroll to position [371, 0]
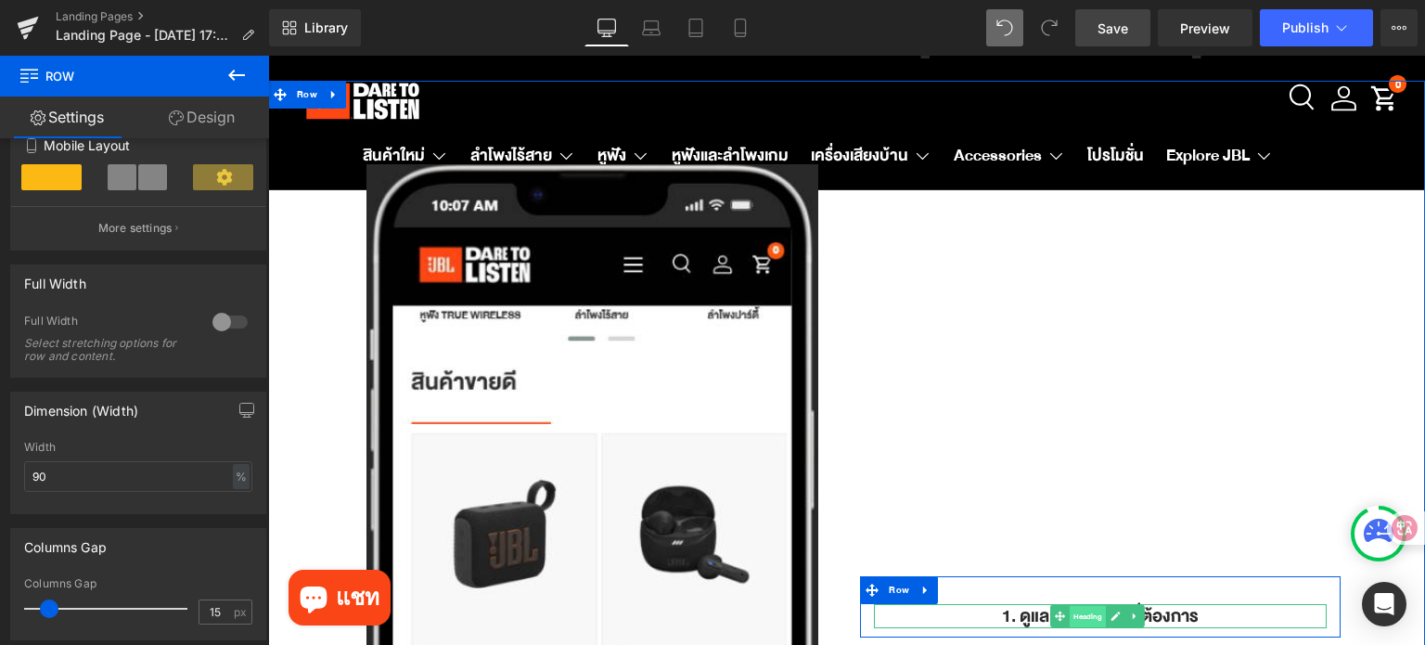
click at [1069, 607] on span "Heading" at bounding box center [1087, 617] width 36 height 22
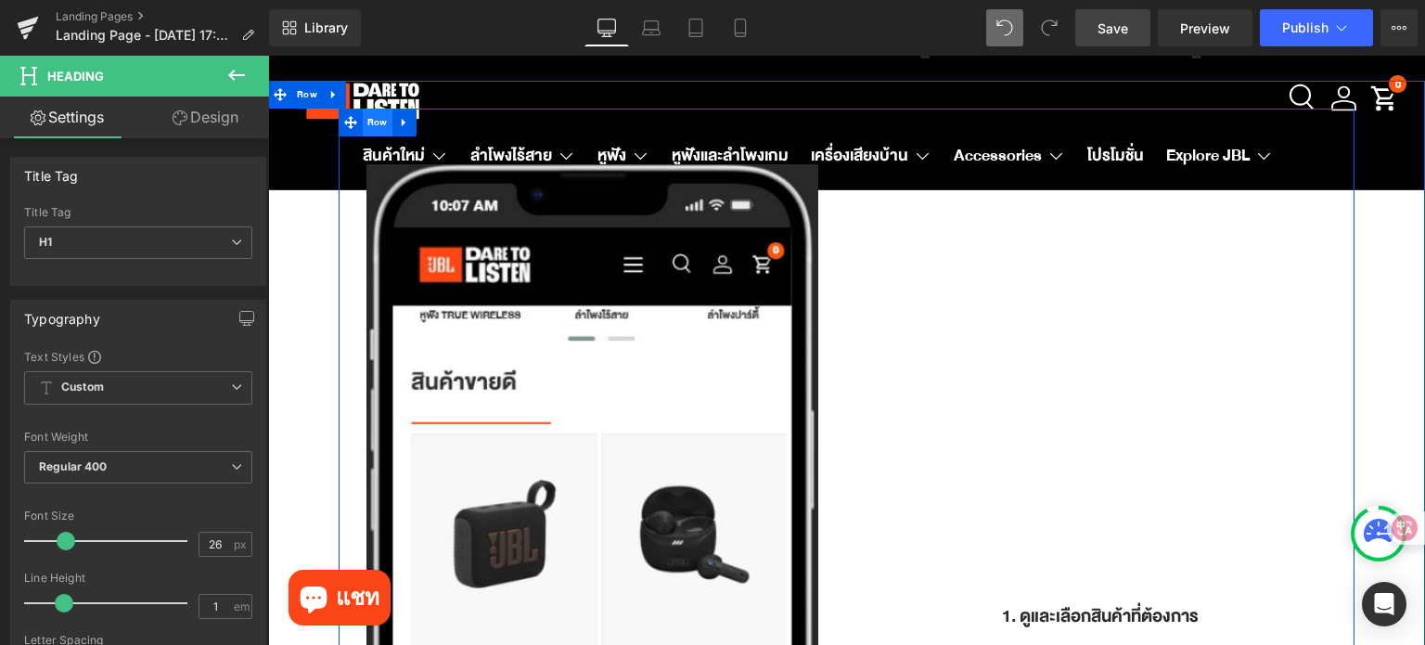
click at [386, 130] on span "Row" at bounding box center [378, 123] width 30 height 28
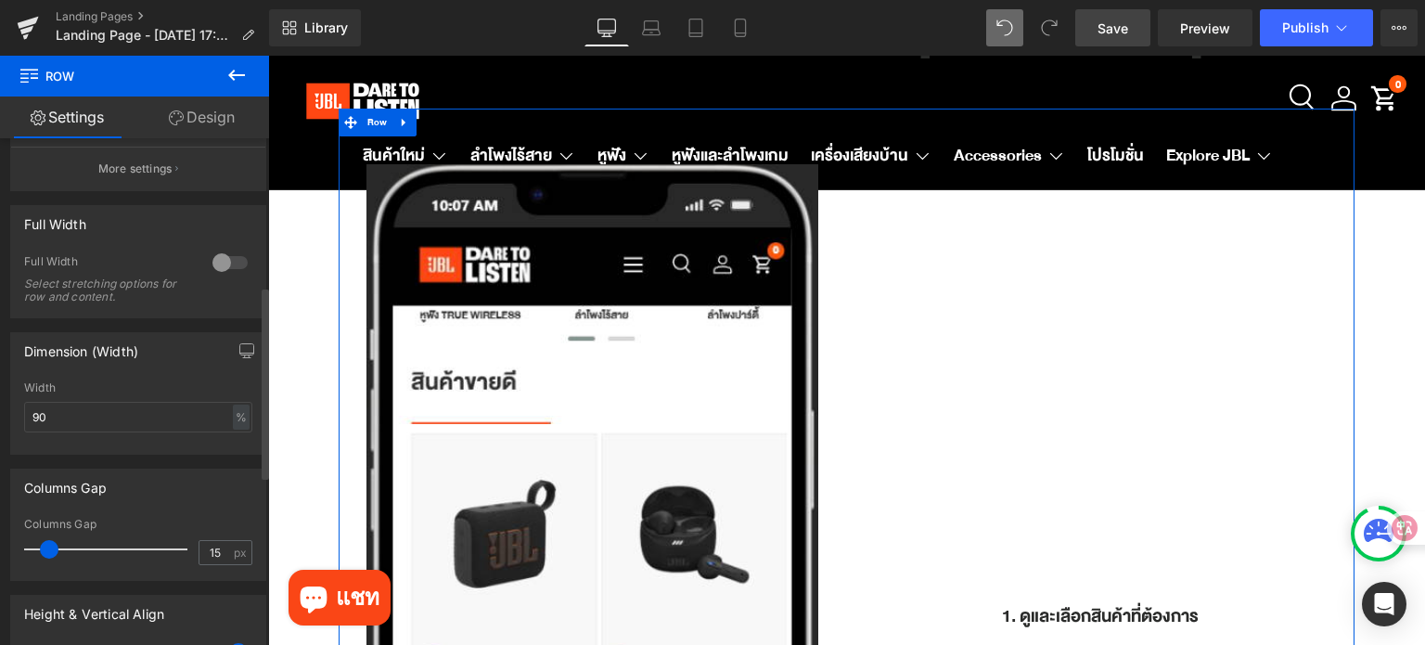
scroll to position [556, 0]
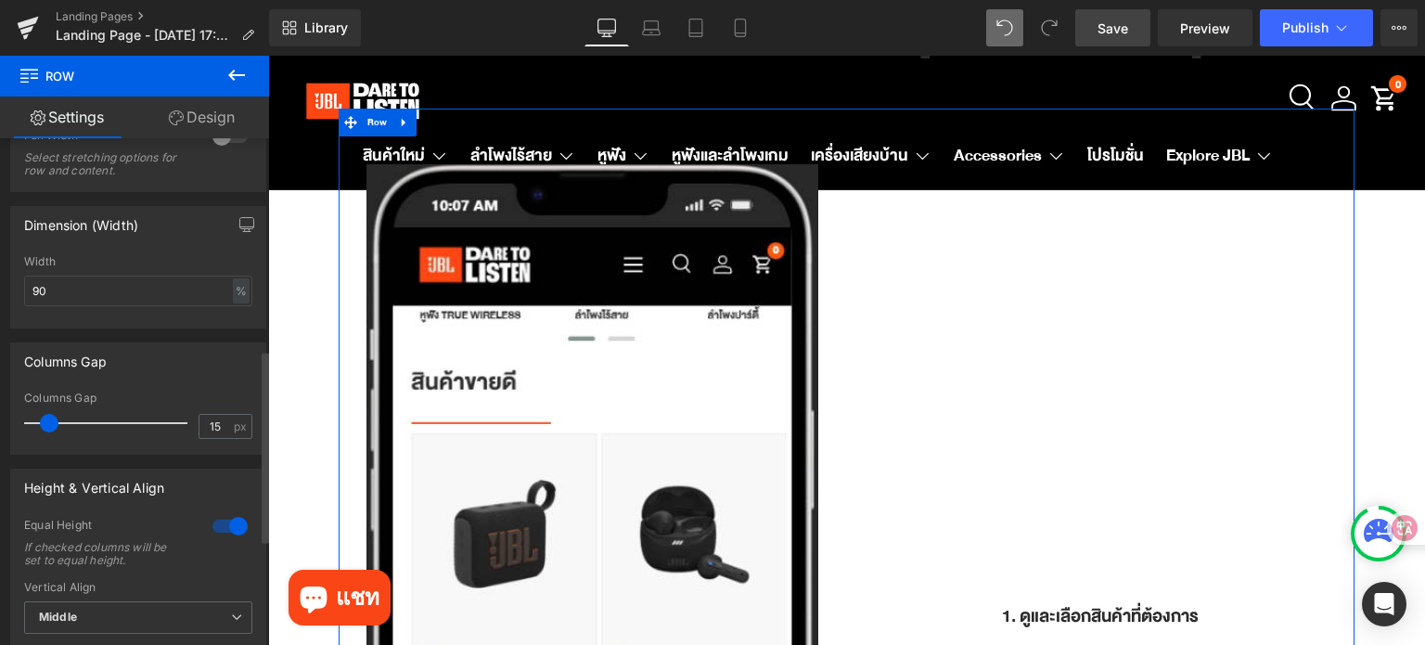
click at [217, 533] on div at bounding box center [230, 526] width 45 height 30
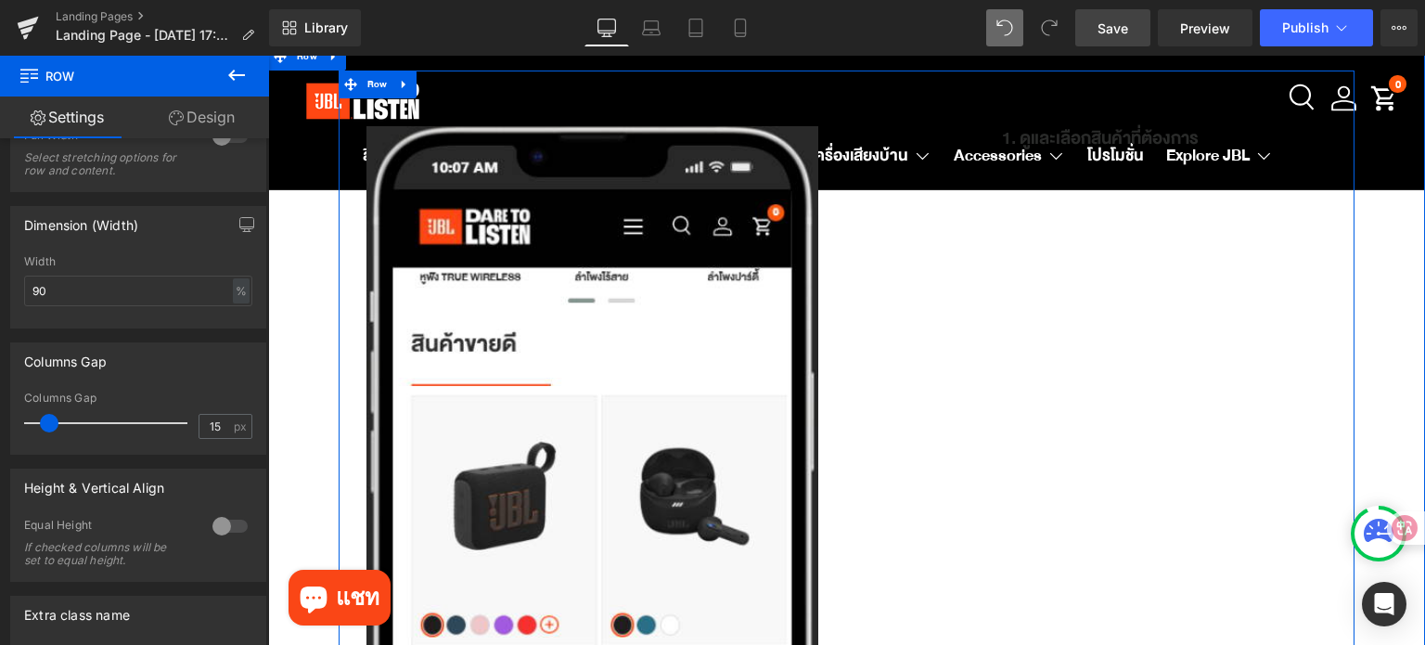
scroll to position [0, 0]
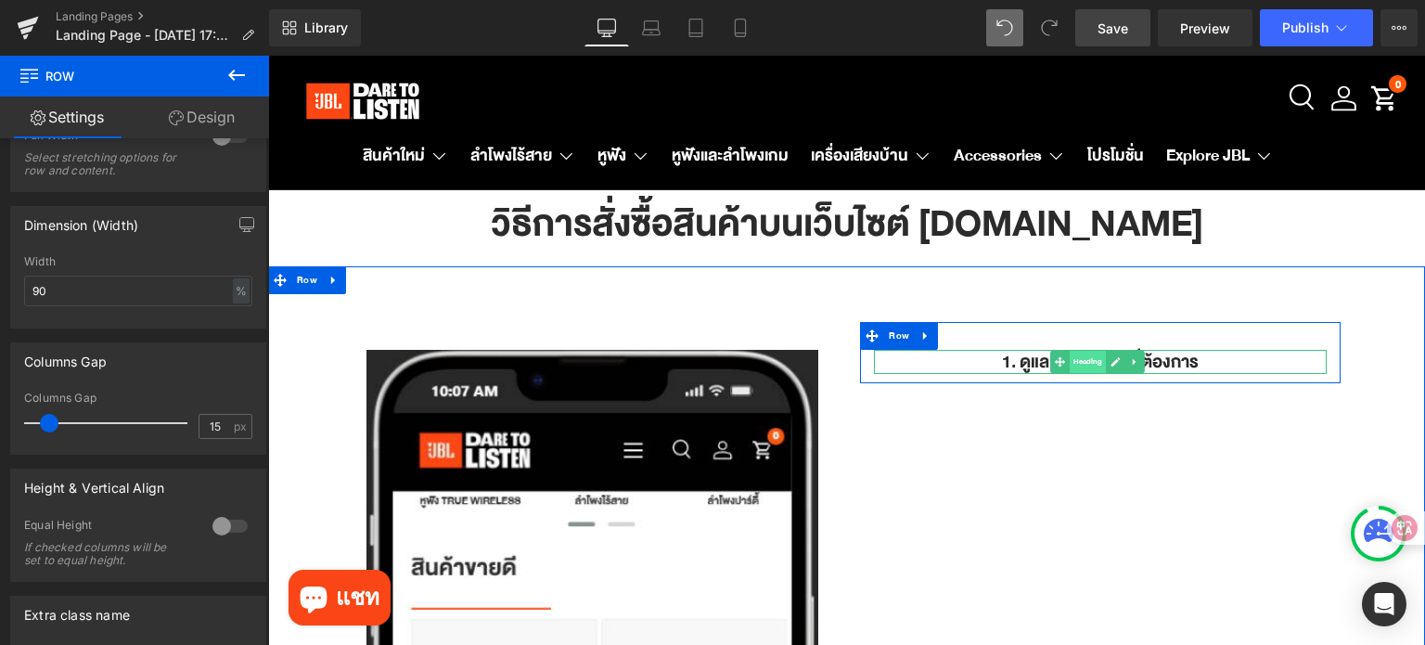
click at [1070, 359] on span "Heading" at bounding box center [1087, 362] width 36 height 22
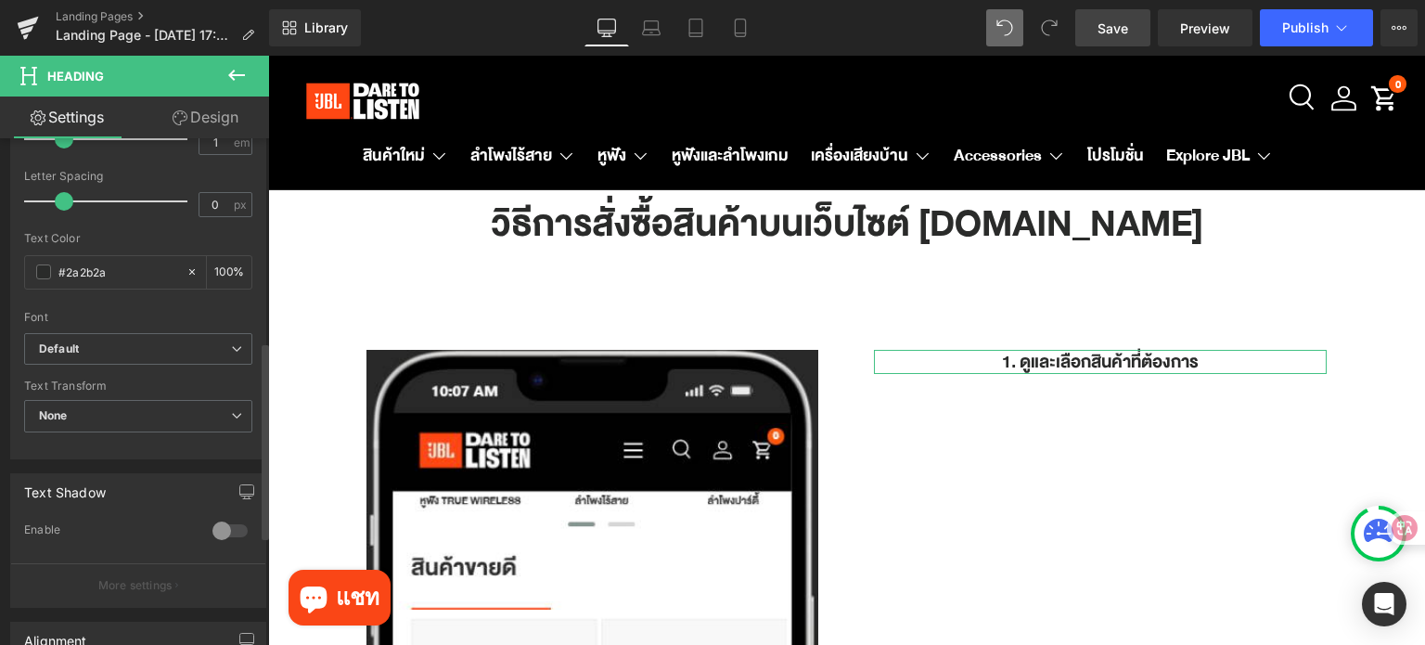
scroll to position [805, 0]
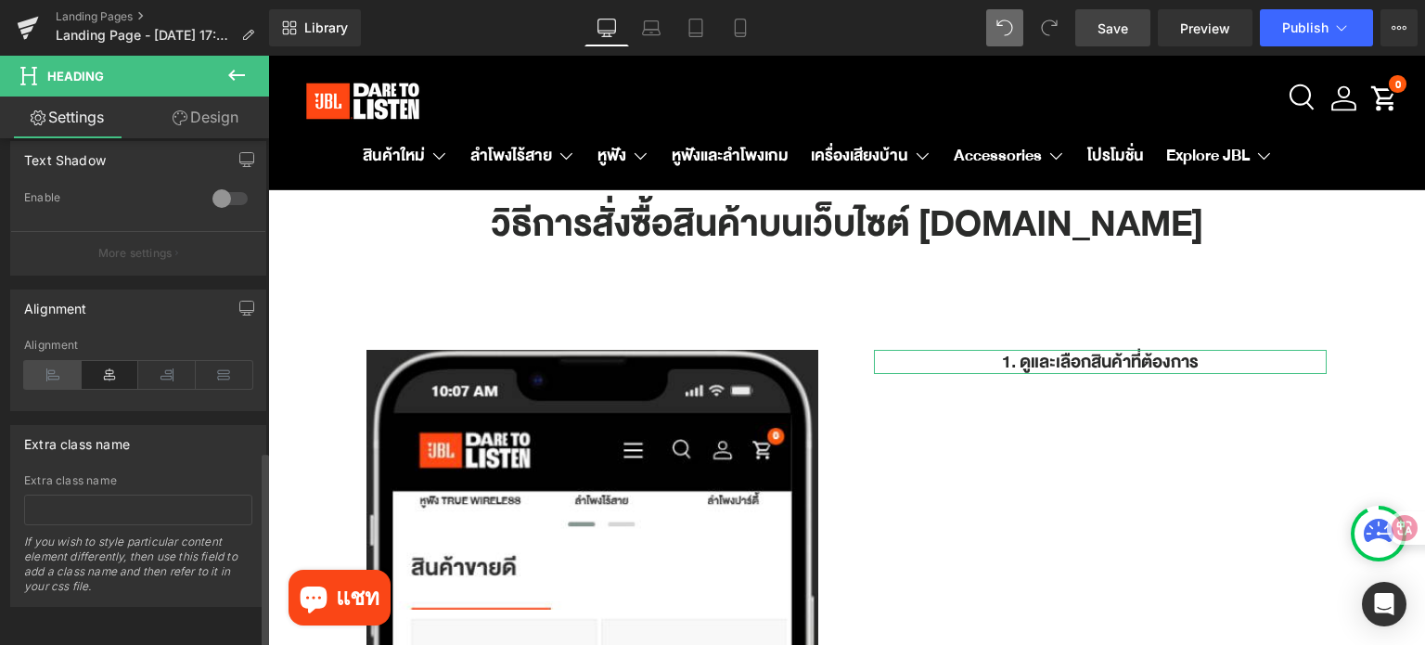
click at [54, 364] on icon at bounding box center [53, 375] width 58 height 28
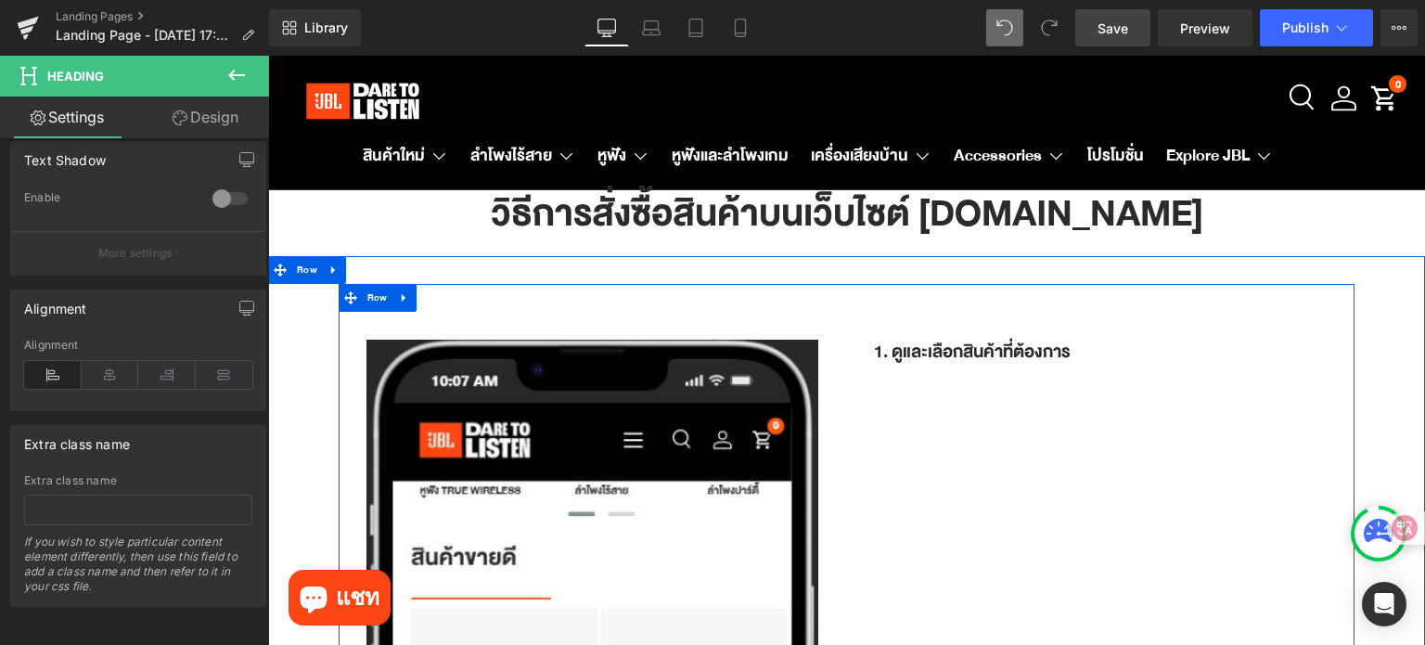
scroll to position [0, 0]
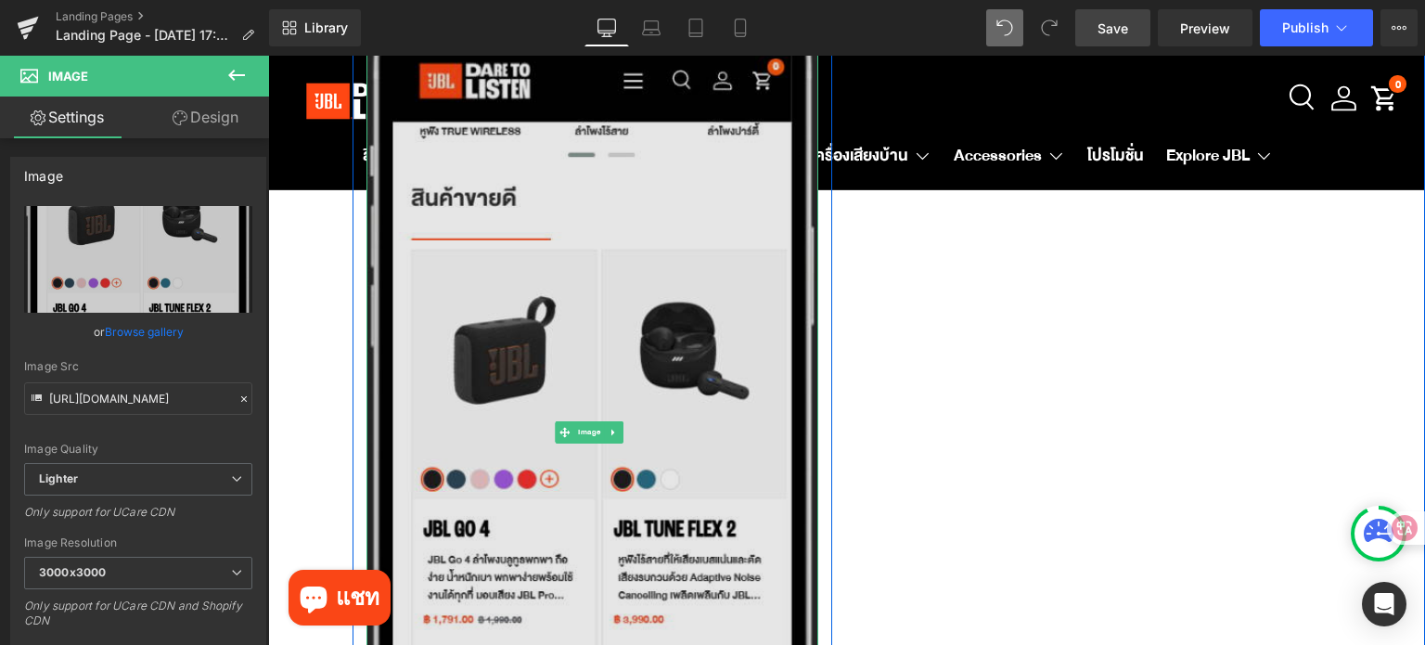
scroll to position [371, 0]
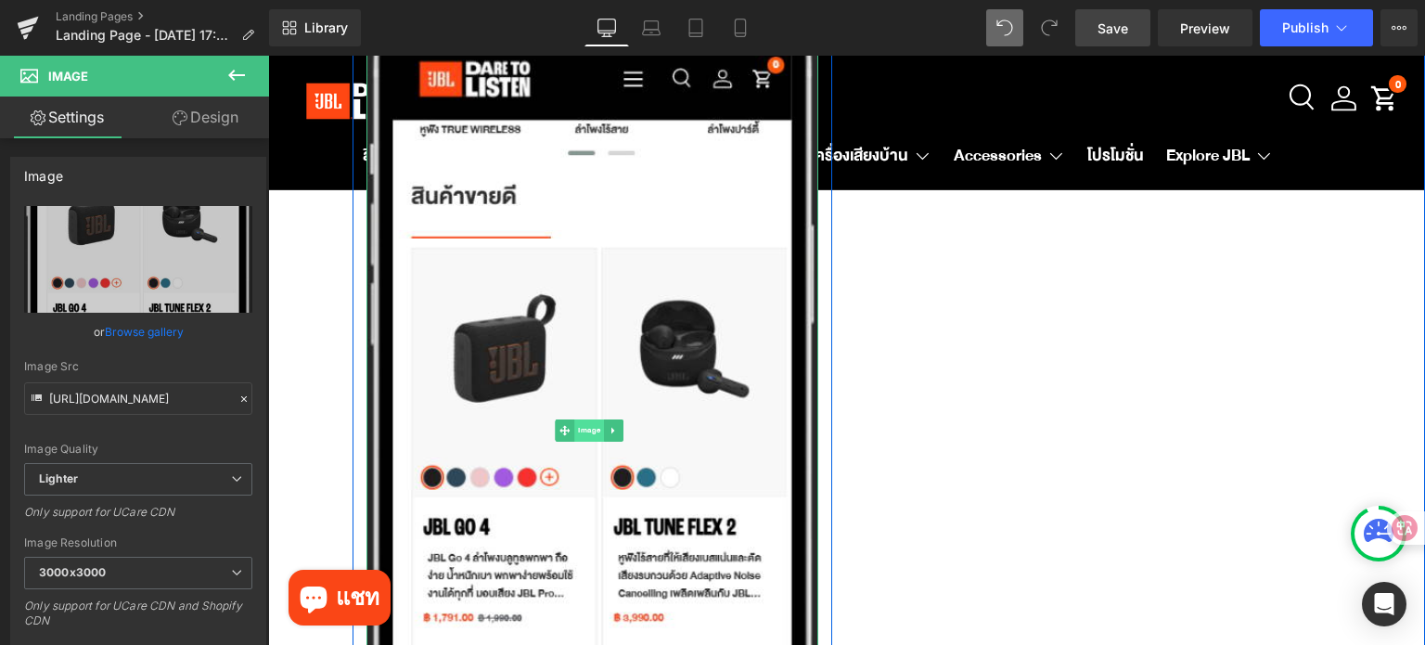
click at [587, 428] on span "Image" at bounding box center [589, 430] width 30 height 22
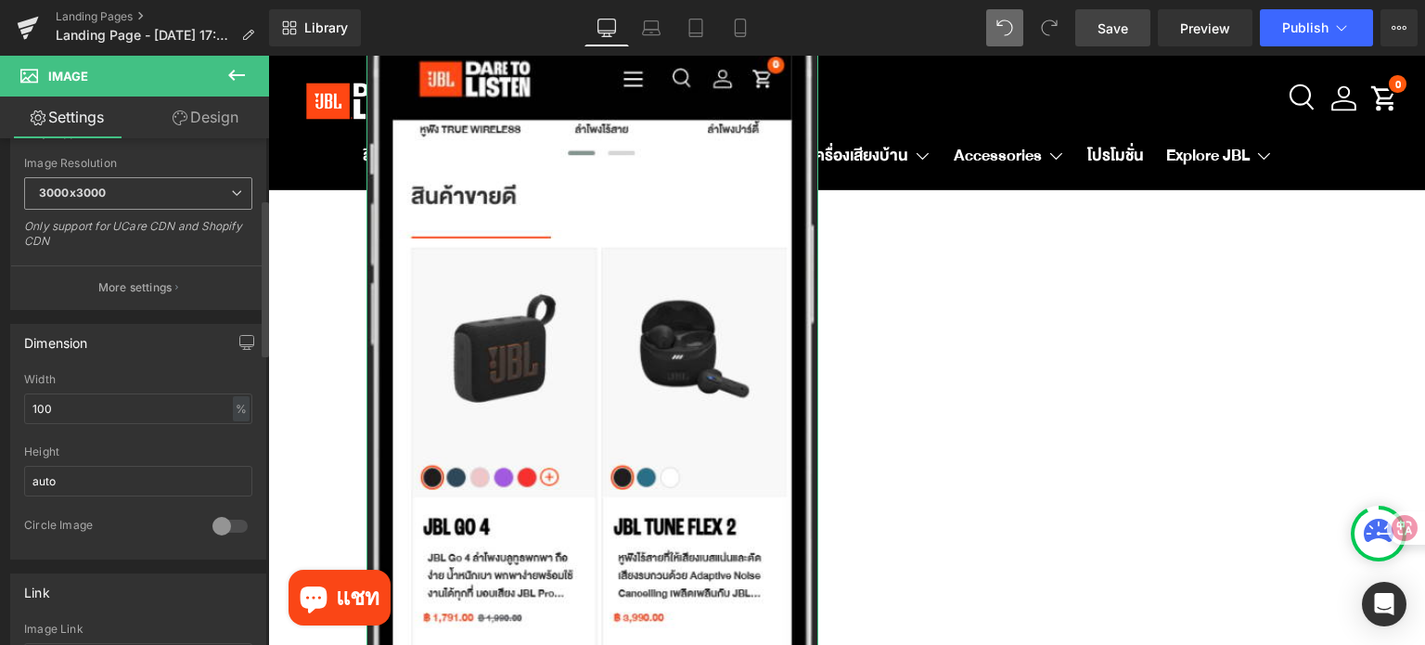
scroll to position [464, 0]
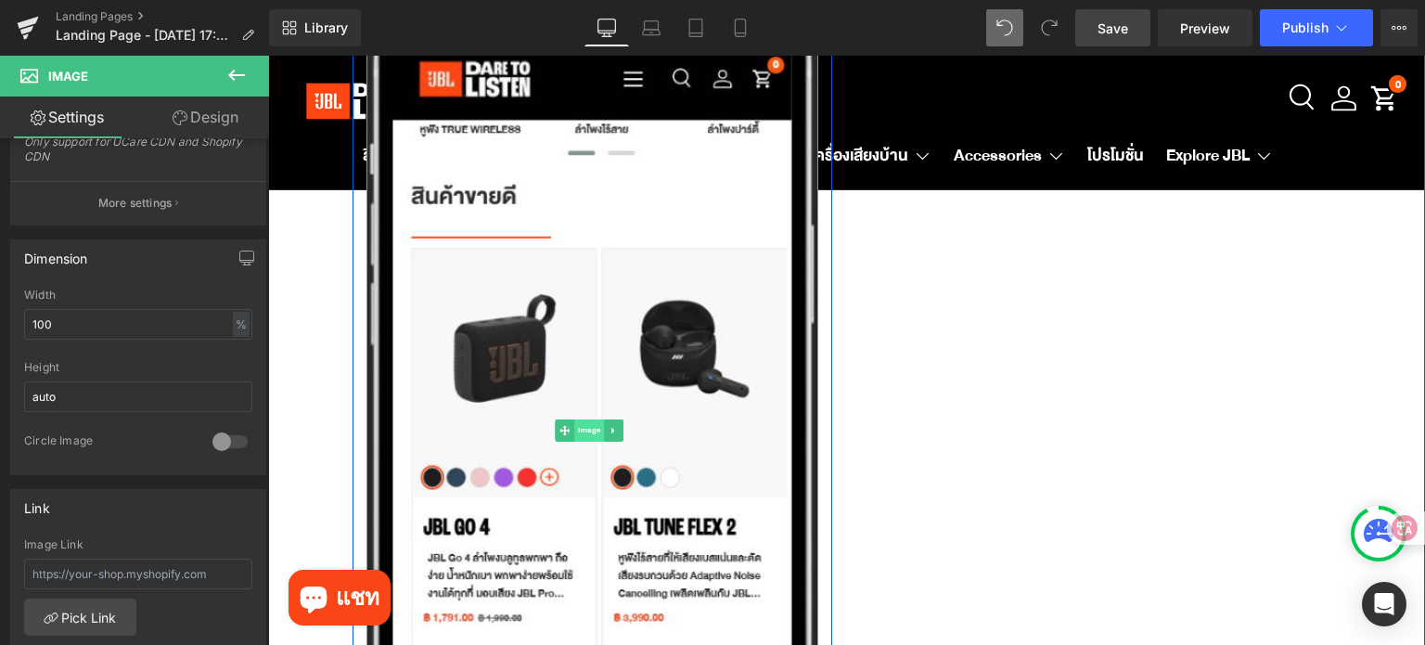
click at [575, 425] on span "Image" at bounding box center [589, 430] width 30 height 22
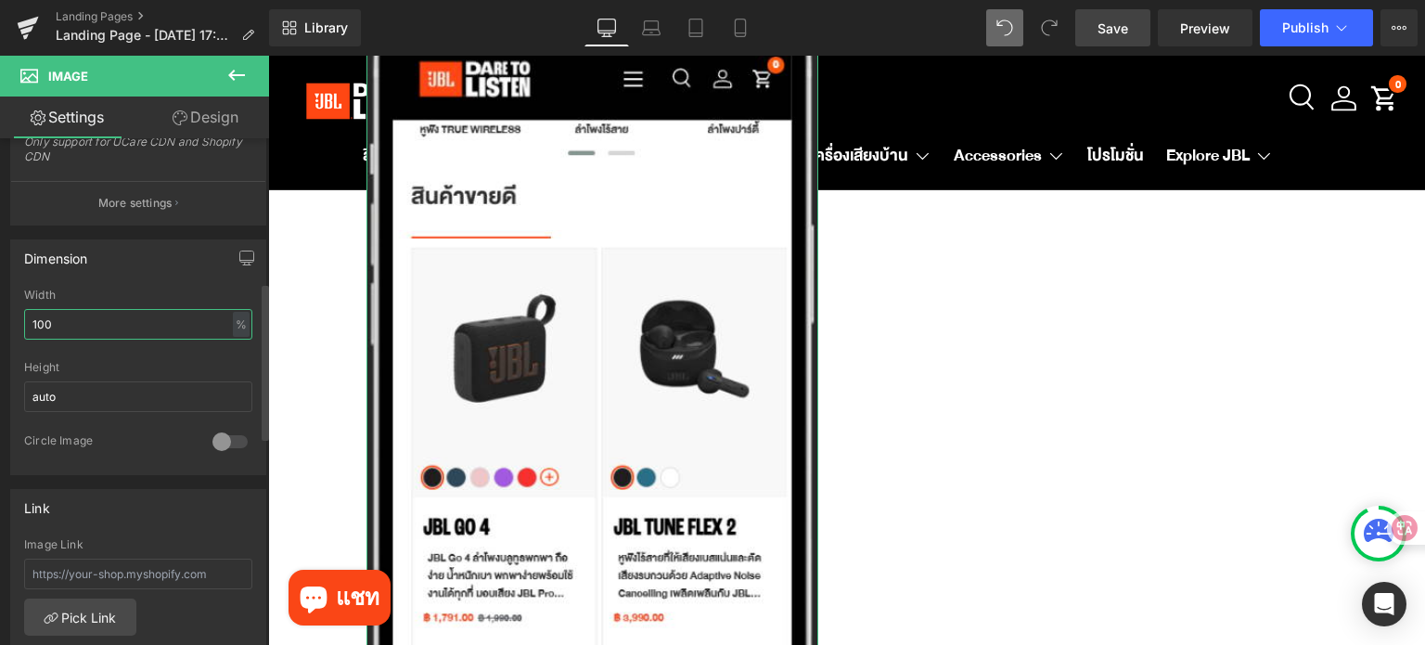
drag, startPoint x: 80, startPoint y: 323, endPoint x: 18, endPoint y: 323, distance: 62.1
click at [18, 323] on div "100% Width 100 % % px auto Height auto 0 Circle Image" at bounding box center [138, 380] width 254 height 185
type input "50"
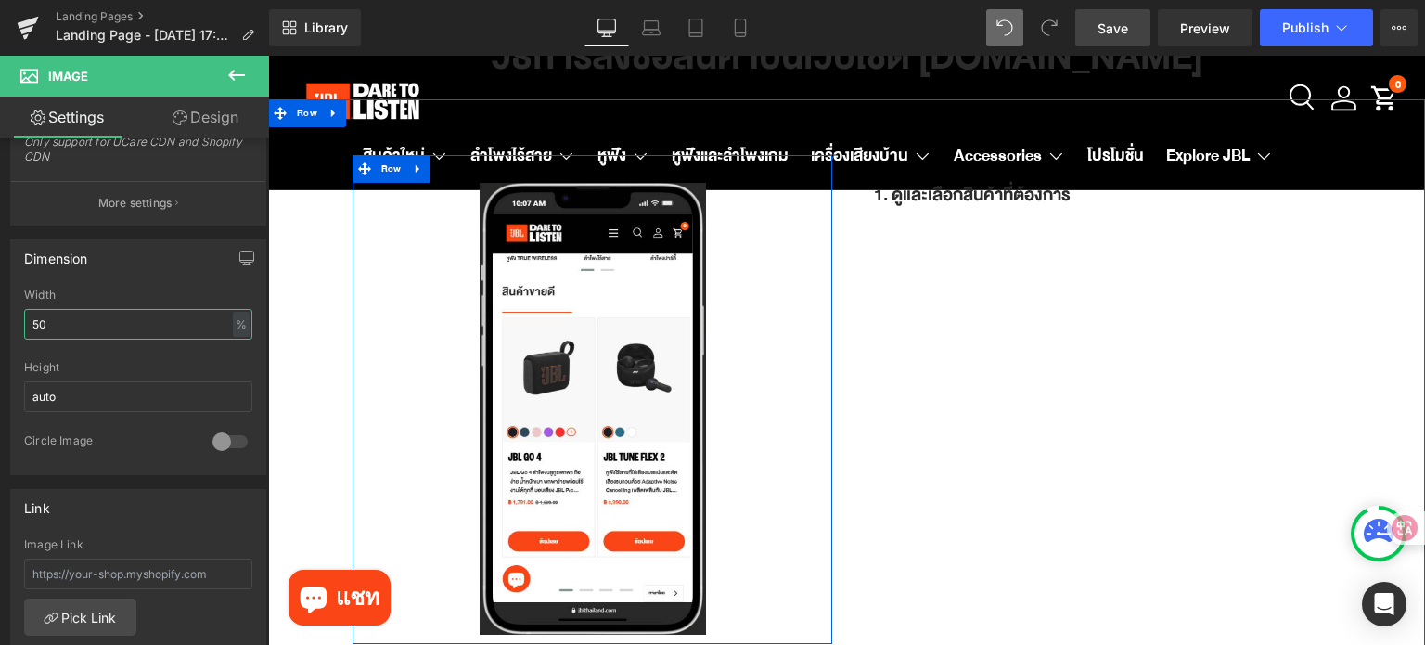
scroll to position [93, 0]
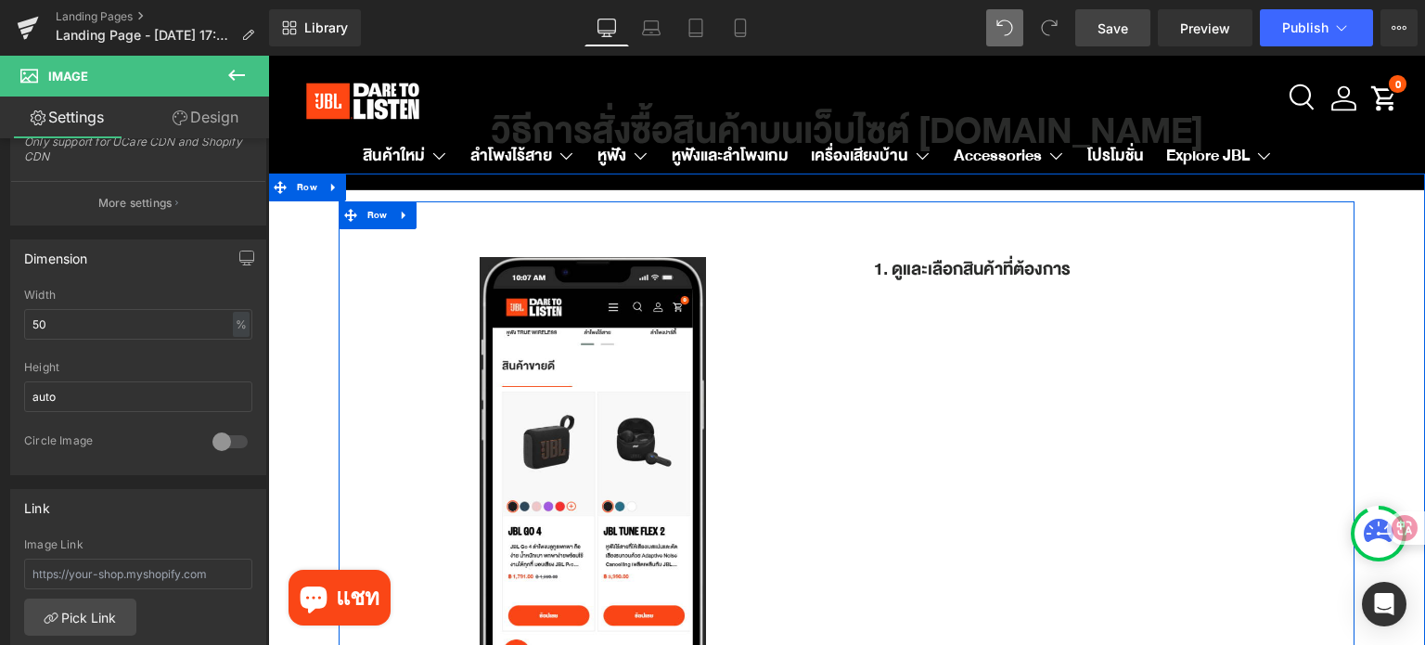
click at [1124, 411] on div "Image Row 1. ดูและเลือกสินค้าที่ต้องการ Heading Row Row" at bounding box center [847, 464] width 1016 height 526
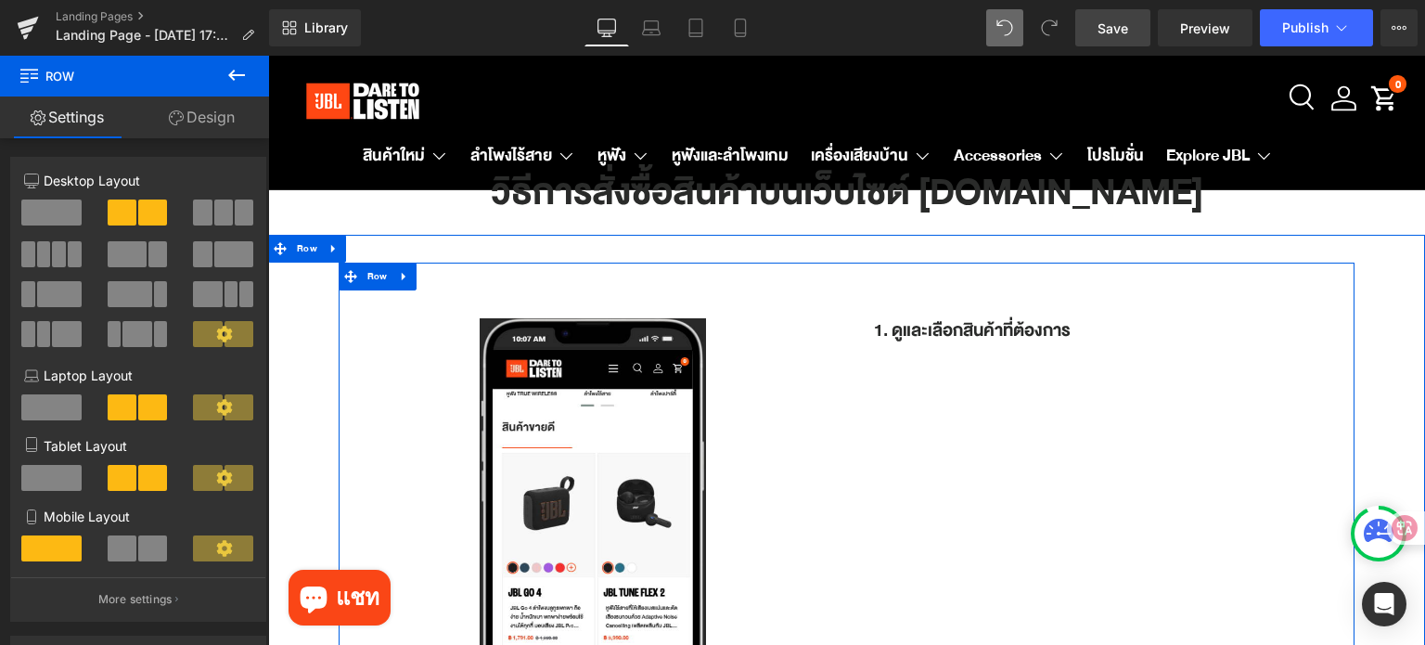
scroll to position [0, 0]
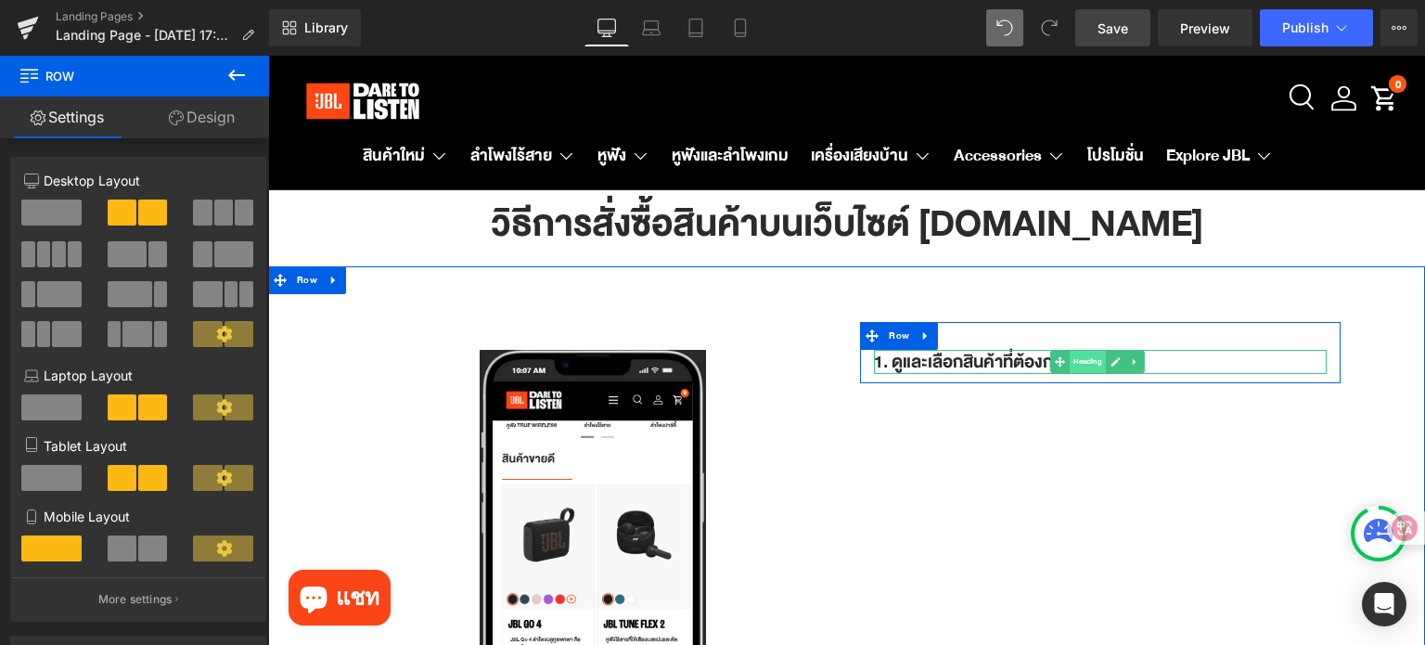
click at [1078, 361] on span "Heading" at bounding box center [1087, 362] width 36 height 22
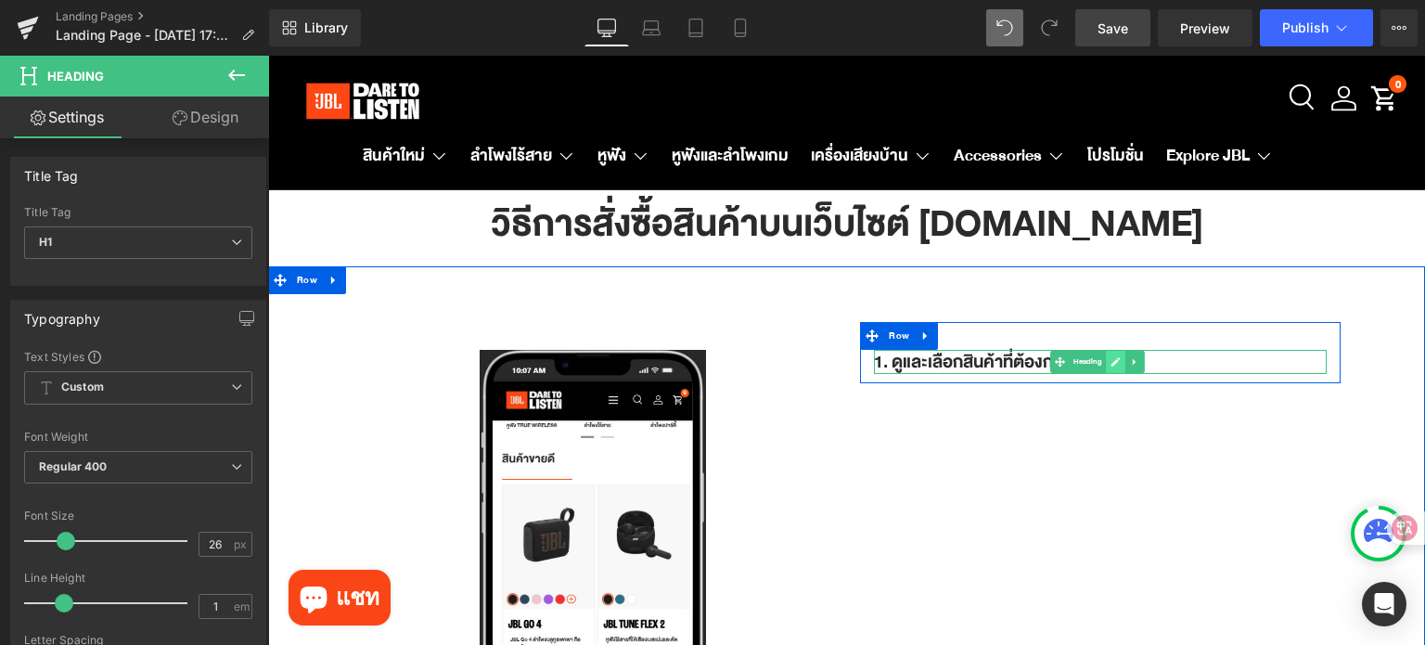
click at [1112, 364] on icon at bounding box center [1115, 361] width 10 height 11
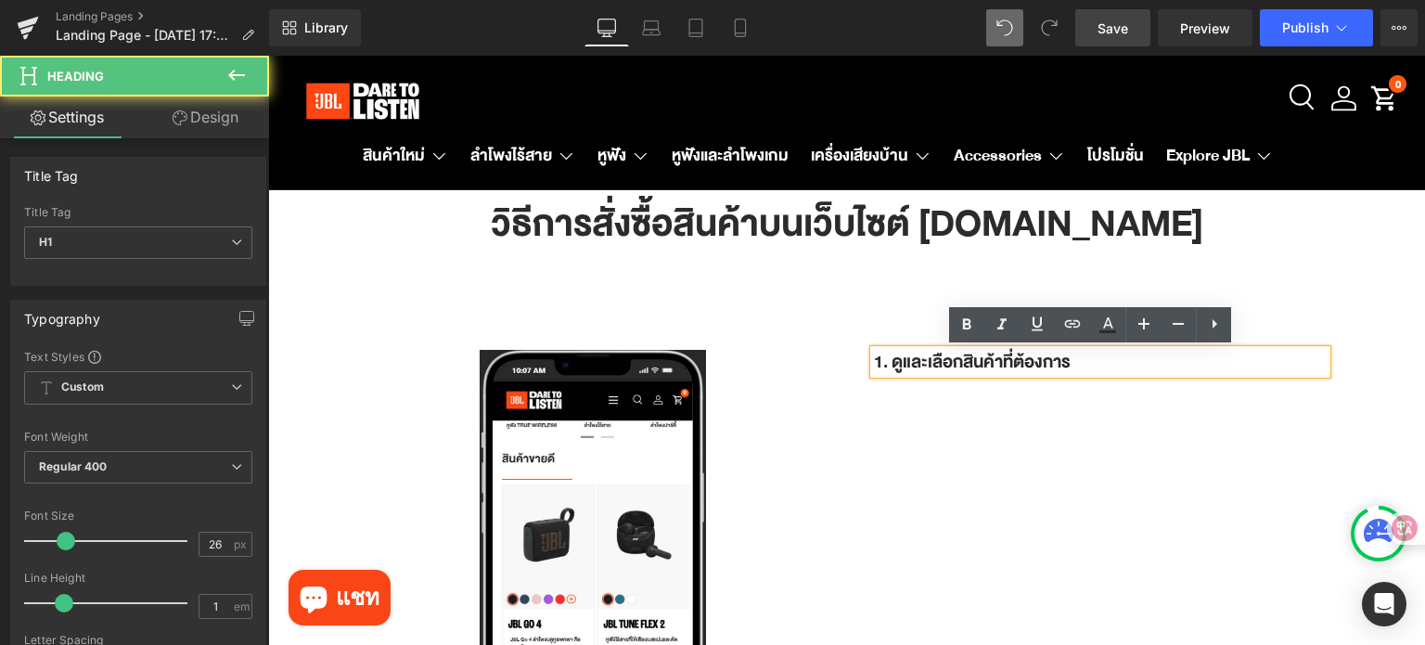
click at [1109, 363] on h1 "1. ดูและเลือกสินค้าที่ต้องการ" at bounding box center [1100, 362] width 453 height 24
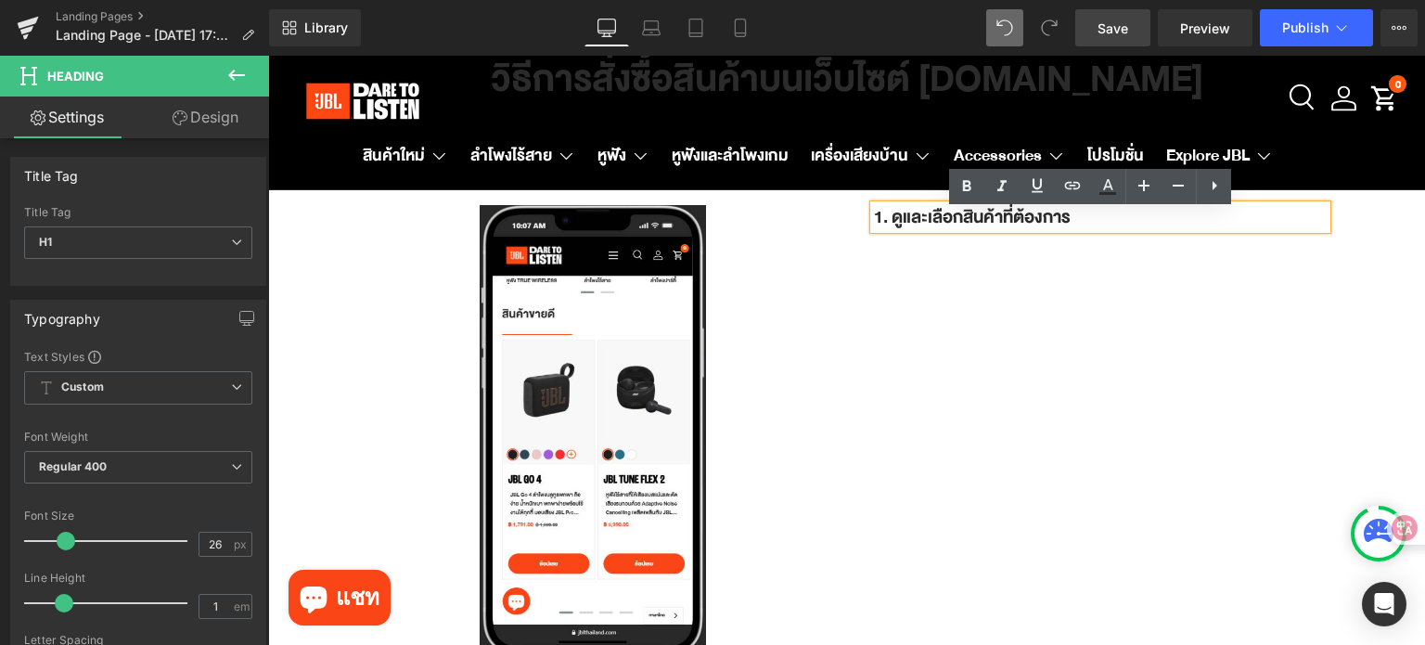
scroll to position [93, 0]
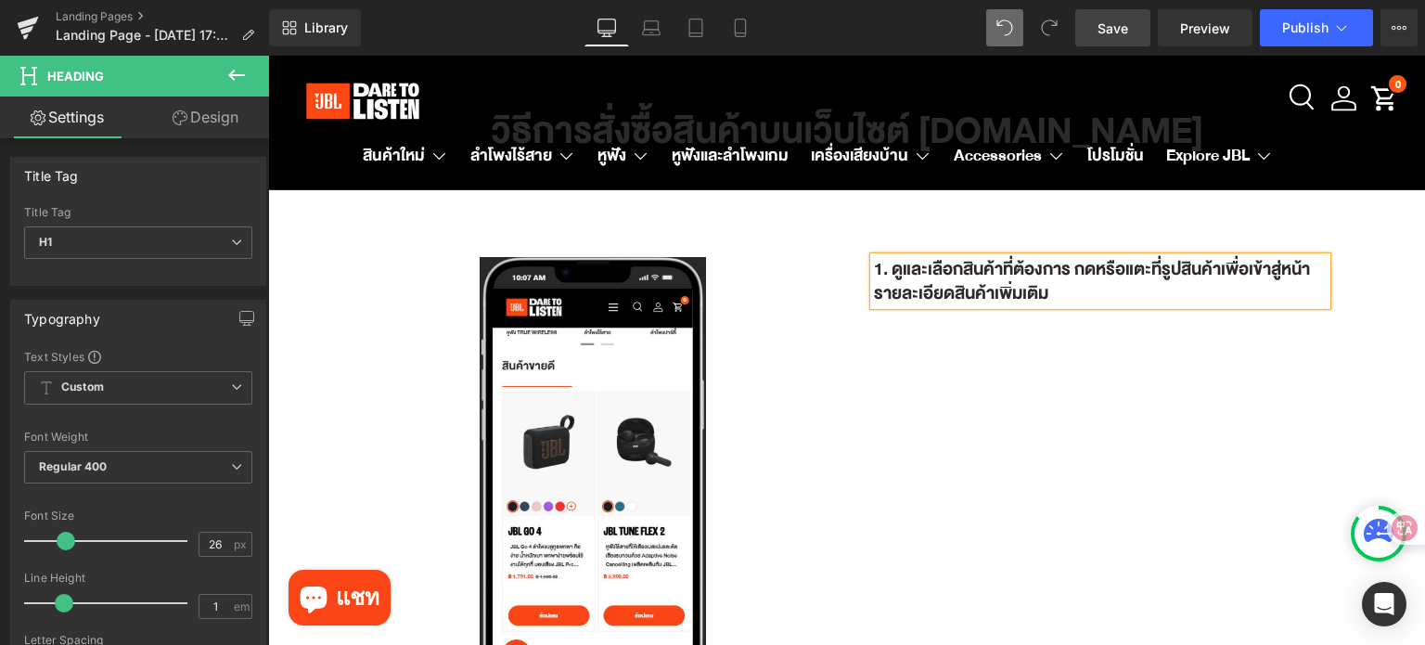
click at [1068, 269] on h1 "1. ดูและเลือกสินค้าที่ต้องการ กดหรือแตะที่รูปสินค้าเพื่อเข้าสู่หน้ารายละเอียดสิ…" at bounding box center [1100, 281] width 453 height 48
click at [1124, 288] on h1 "1. ดูและเลือกสินค้าที่ต้องการ จากนั้นกดหรือแตะที่รูปสินค้าเพื่อเข้าสู่หน้ารายละ…" at bounding box center [1100, 281] width 453 height 48
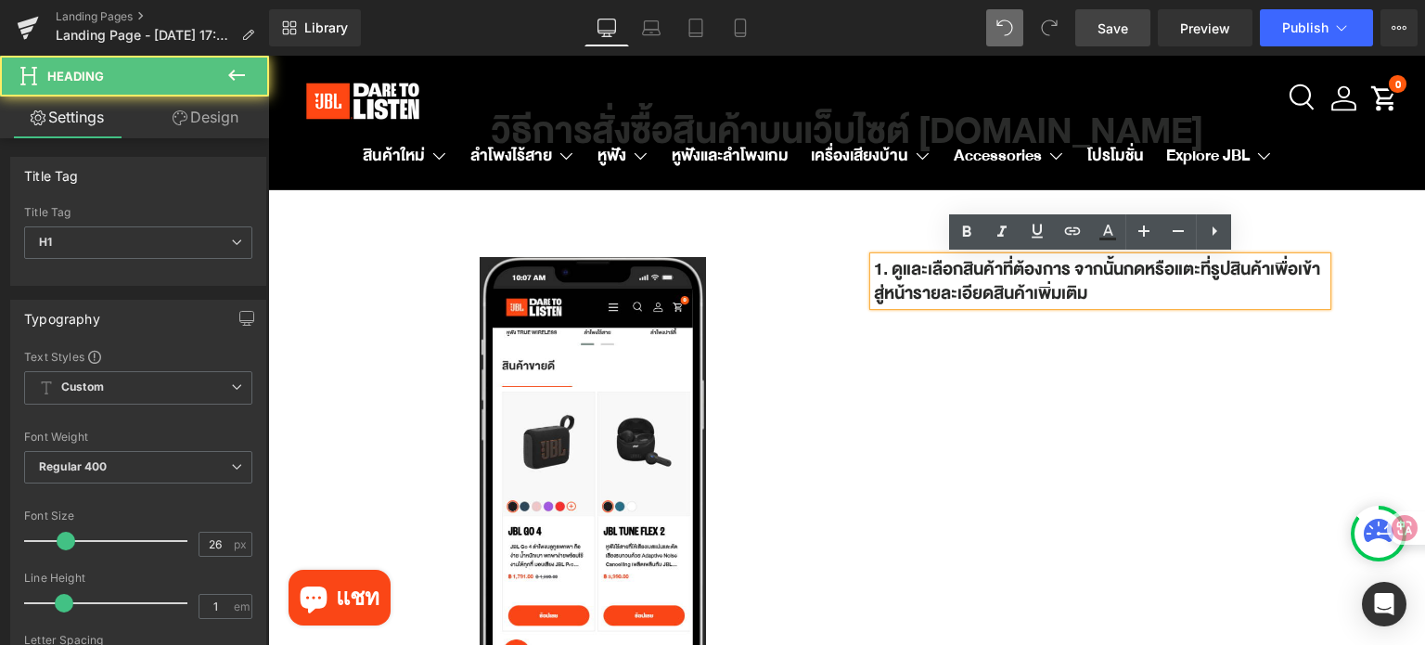
click at [1114, 296] on h1 "1. ดูและเลือกสินค้าที่ต้องการ จากนั้นกดหรือแตะที่รูปสินค้าเพื่อเข้าสู่หน้ารายละ…" at bounding box center [1100, 281] width 453 height 48
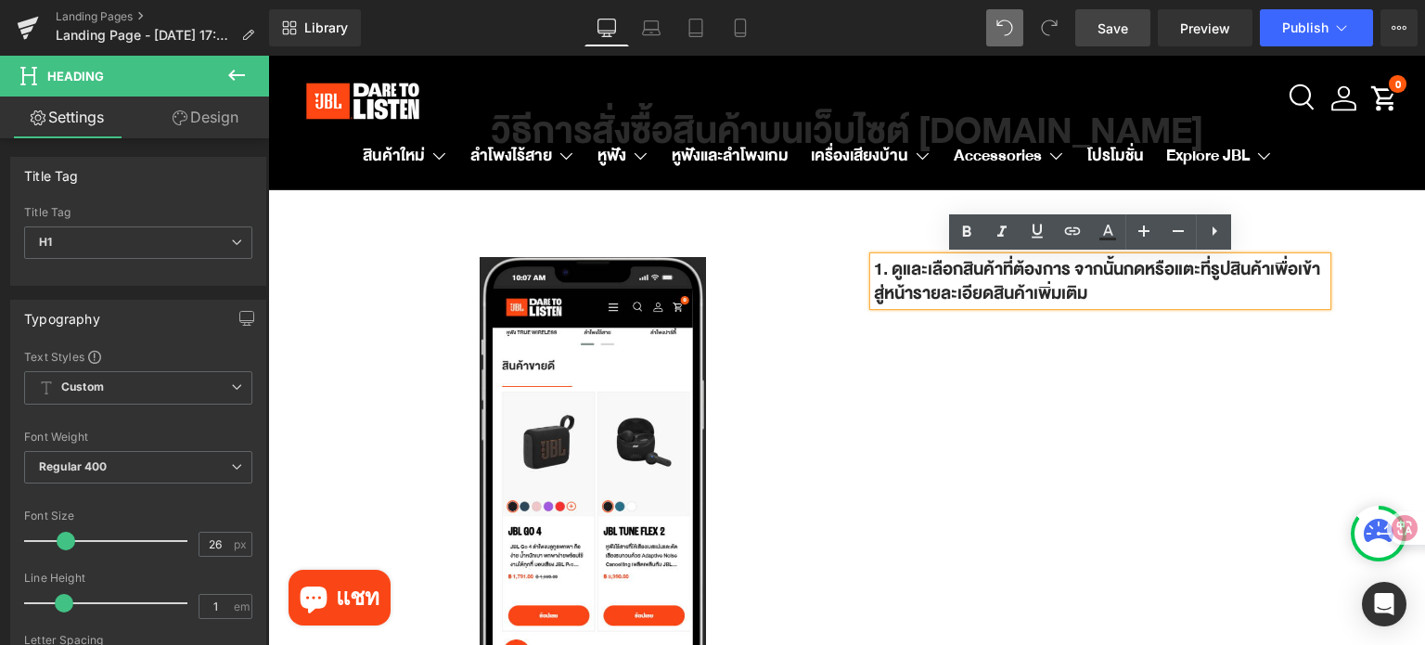
click at [846, 403] on div "Image Row 1. ดูและเลือกสินค้าที่ต้องการ จากนั้นกดหรือแตะที่รูปสินค้าเพื่อเข้าสู…" at bounding box center [847, 464] width 1016 height 526
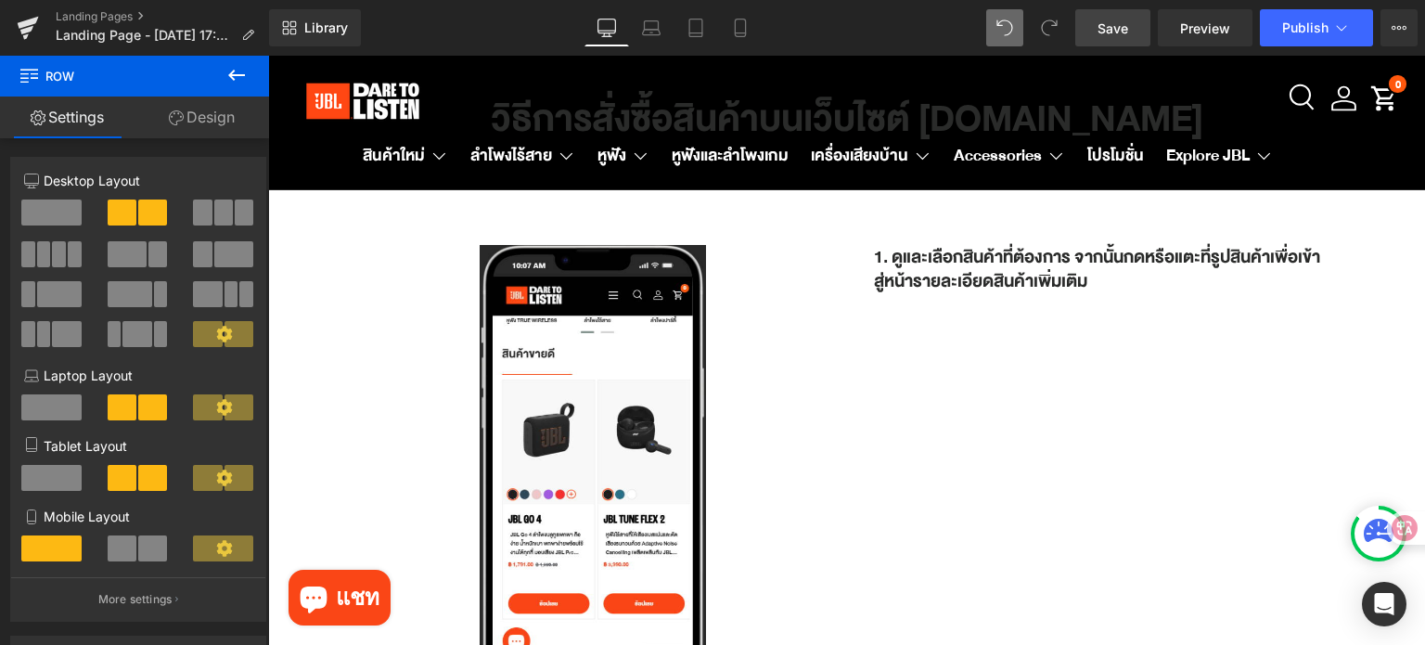
scroll to position [371, 0]
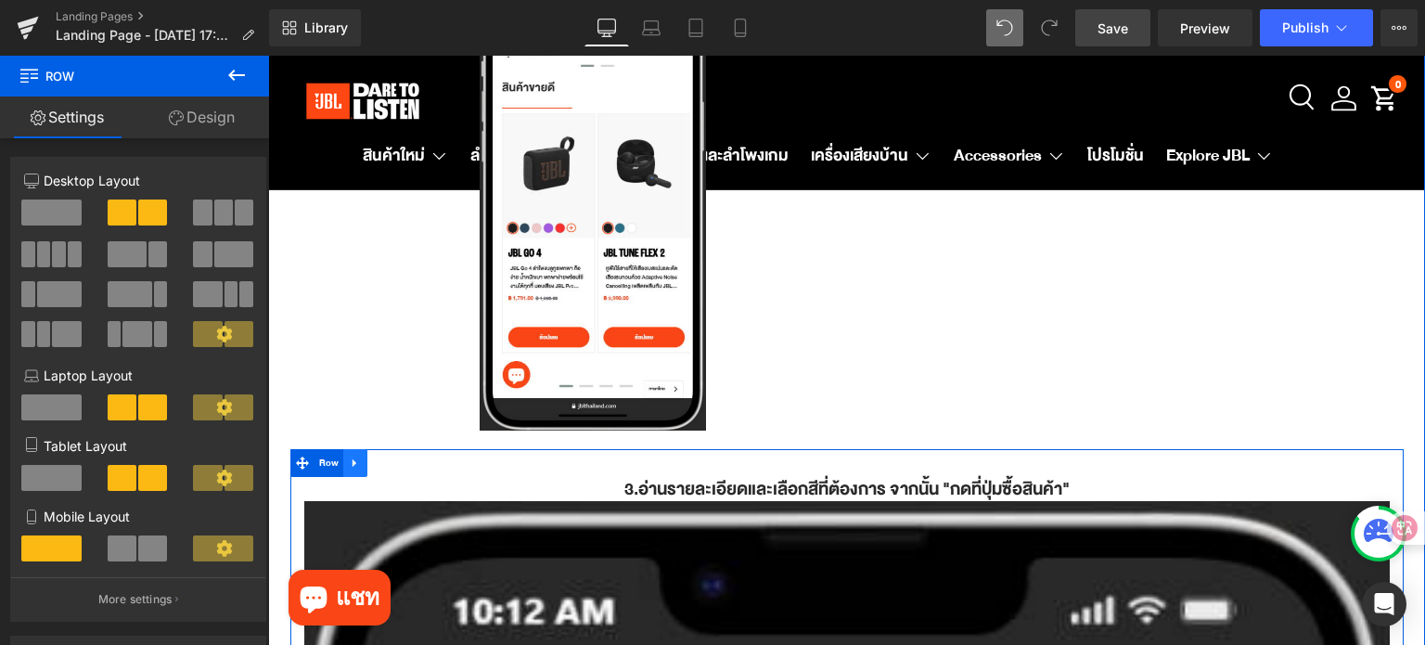
click at [352, 455] on icon at bounding box center [355, 462] width 13 height 14
click at [398, 455] on icon at bounding box center [403, 462] width 13 height 14
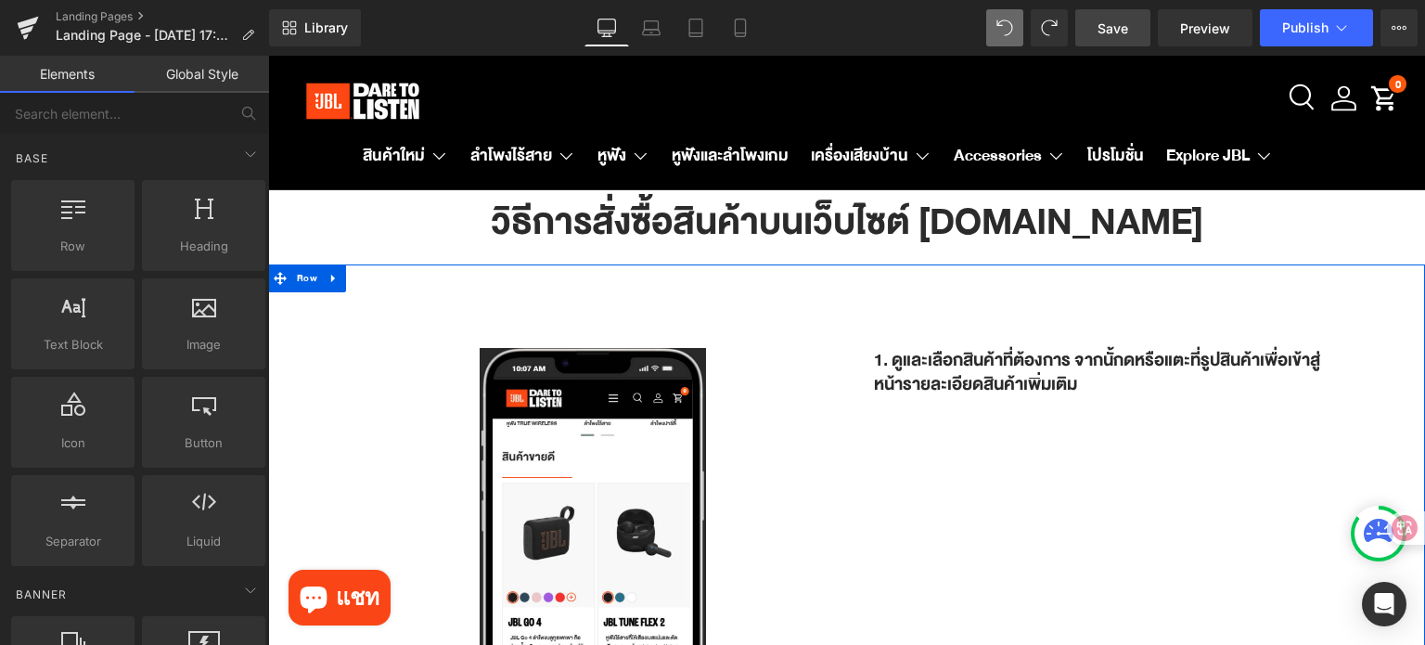
scroll to position [0, 0]
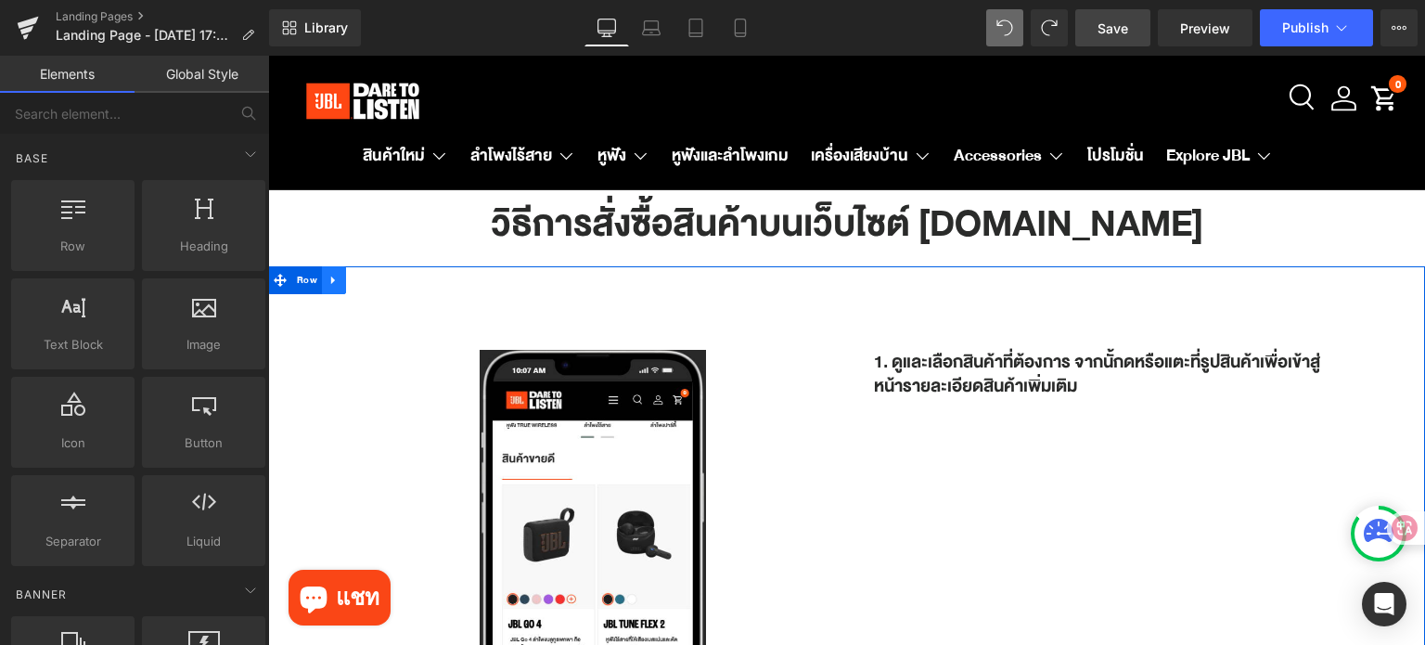
drag, startPoint x: 305, startPoint y: 278, endPoint x: 327, endPoint y: 275, distance: 22.4
click at [305, 277] on span "Row" at bounding box center [307, 280] width 30 height 28
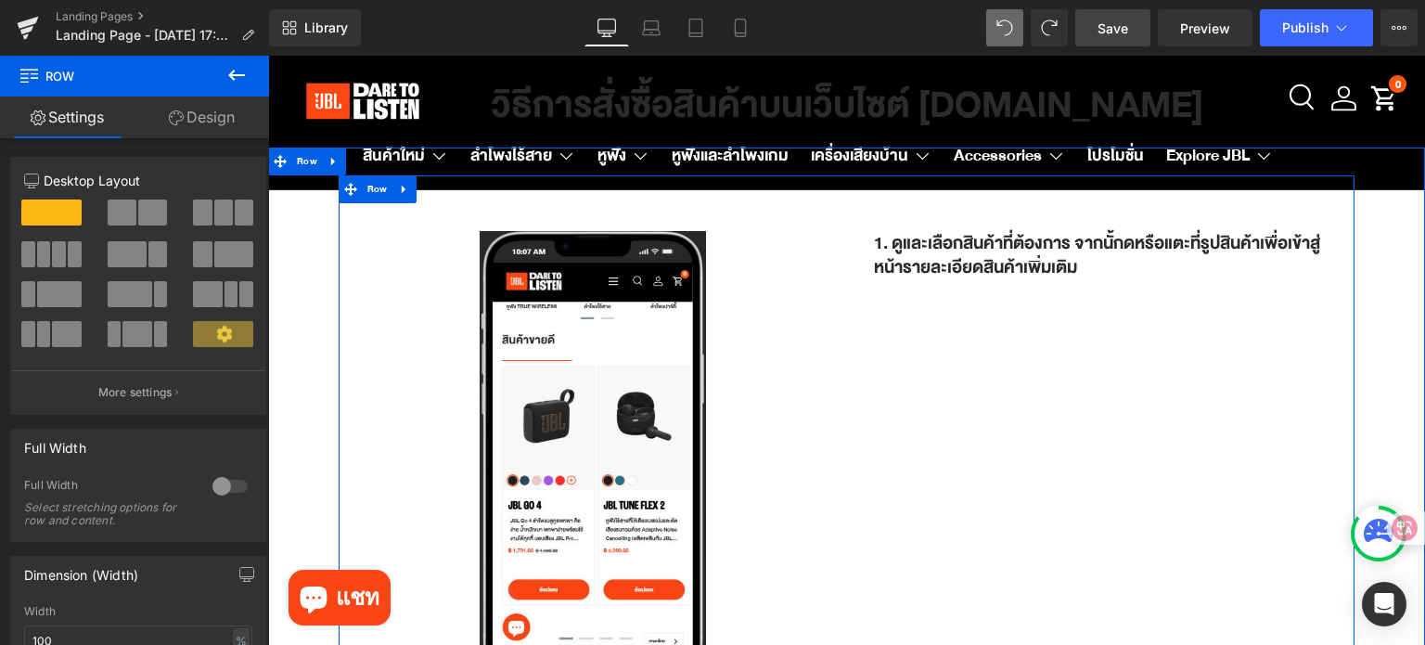
scroll to position [93, 0]
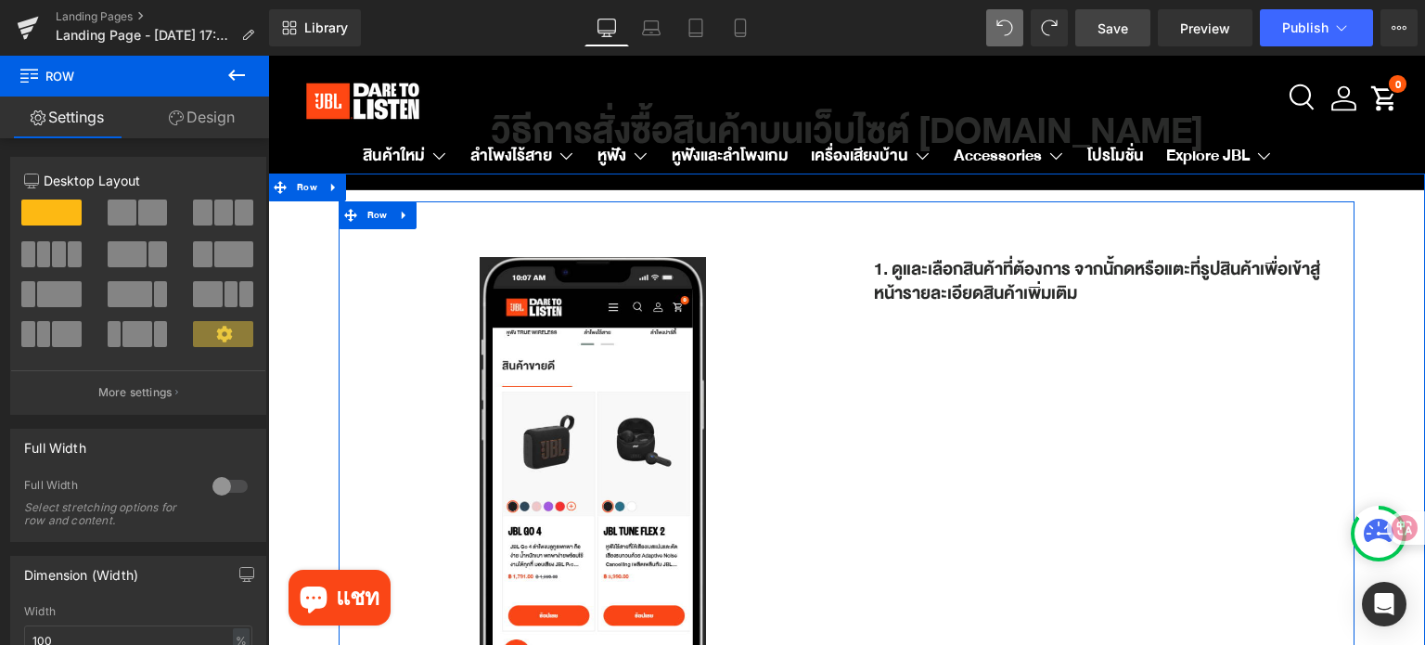
click at [895, 295] on h1 "1. ดูและเลือกสินค้าที่ต้องการ จากนั้กดหรือแตะที่รูปสินค้าเพื่อเข้าสู่หน้ารายละเ…" at bounding box center [1100, 281] width 453 height 48
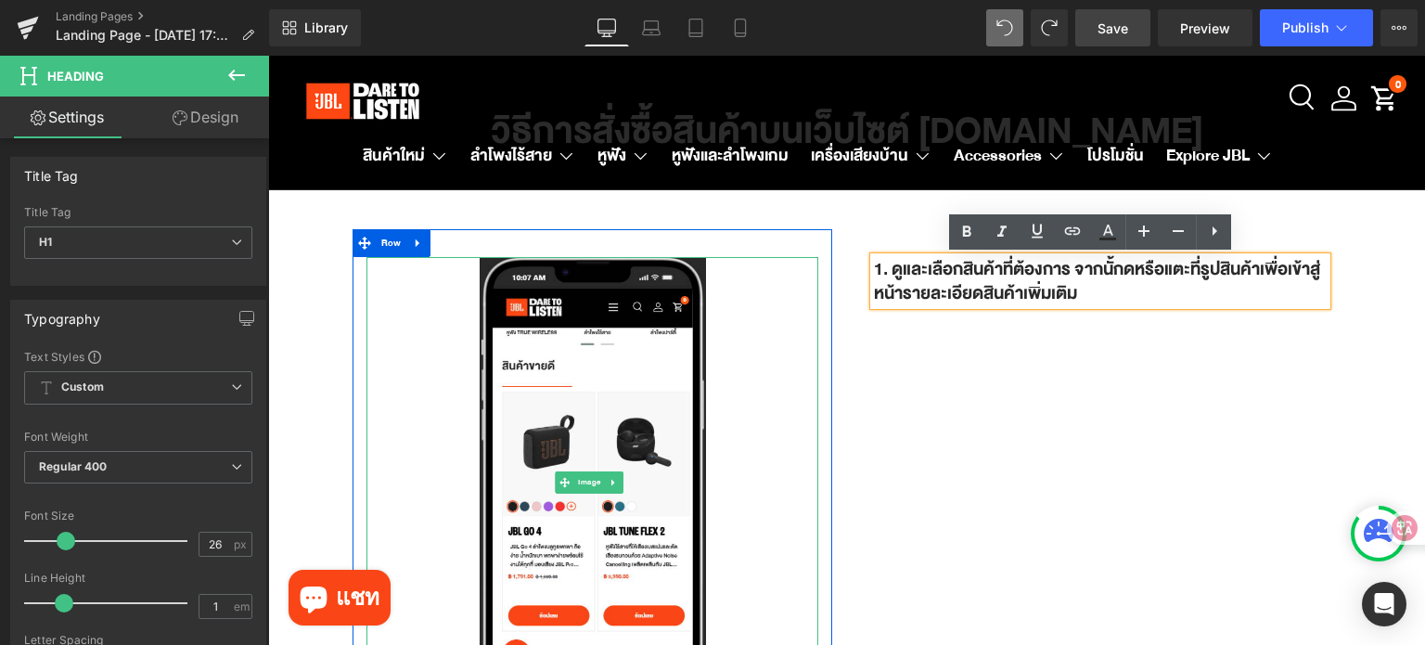
click at [772, 355] on div at bounding box center [592, 483] width 453 height 452
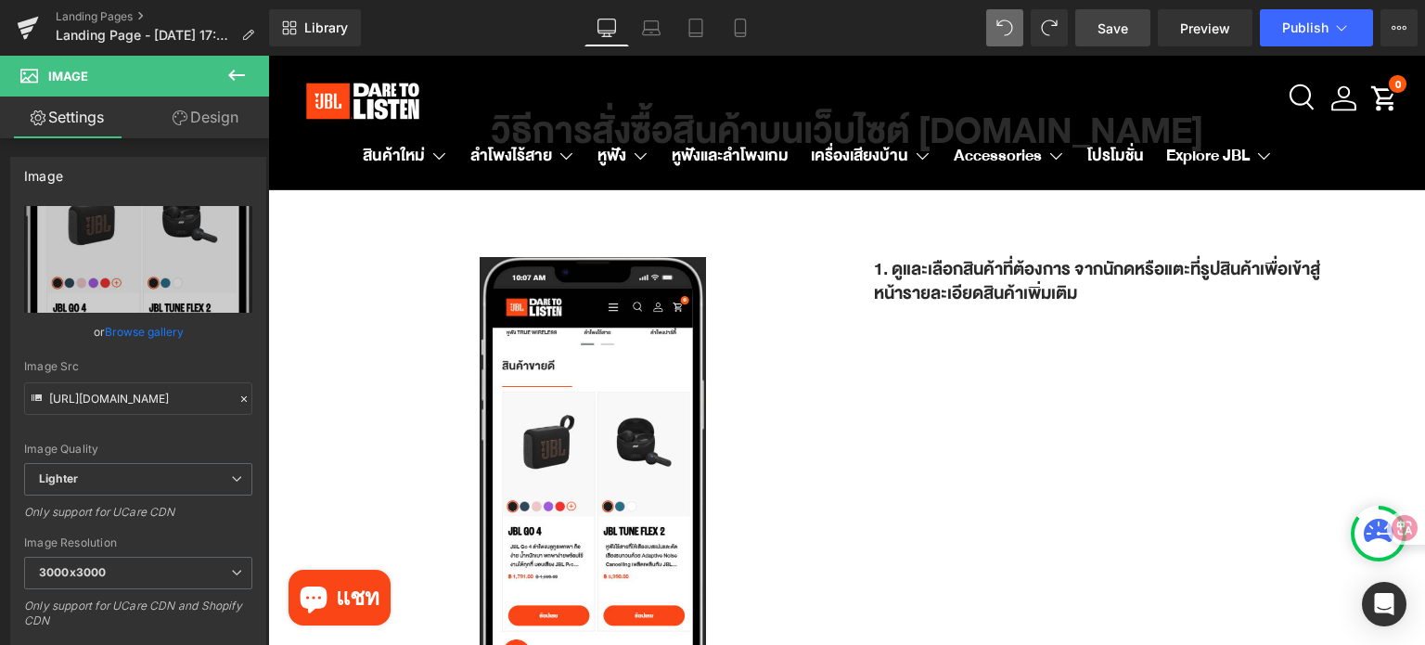
click at [1114, 36] on span "Save" at bounding box center [1112, 28] width 31 height 19
click at [1200, 32] on span "Preview" at bounding box center [1205, 28] width 50 height 19
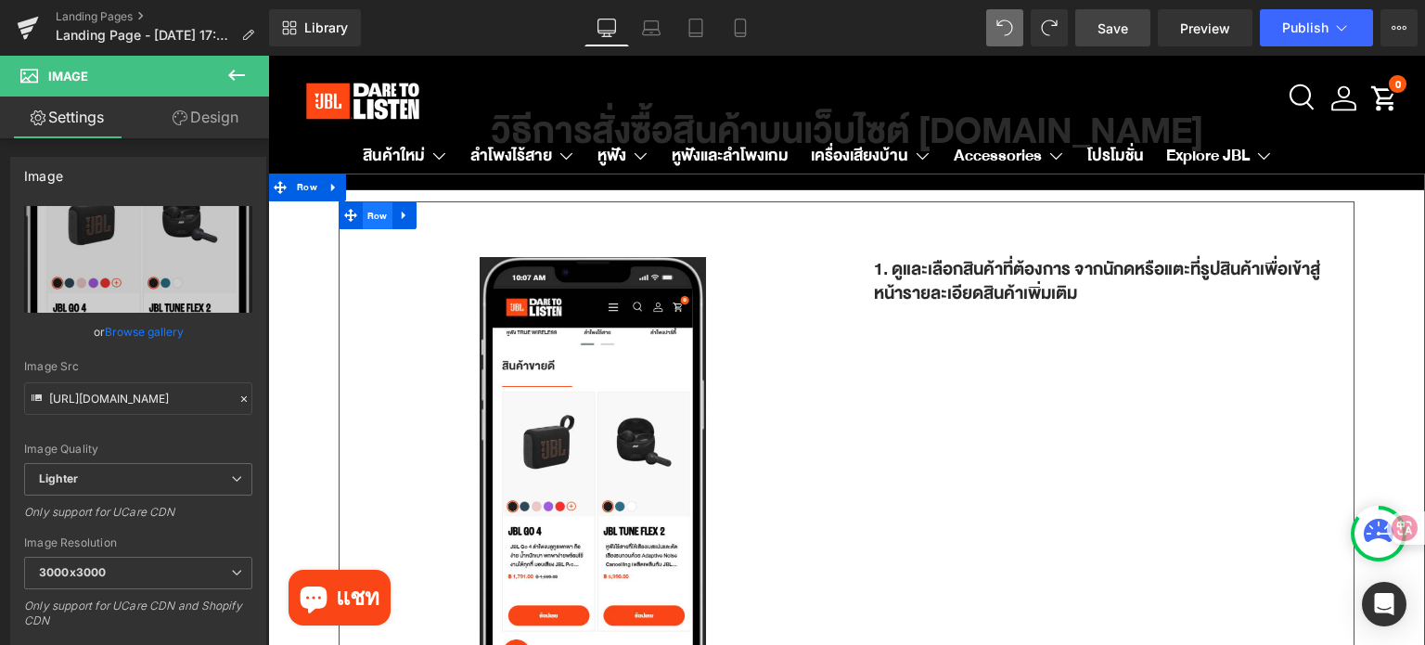
click at [365, 223] on span "Row" at bounding box center [378, 216] width 30 height 28
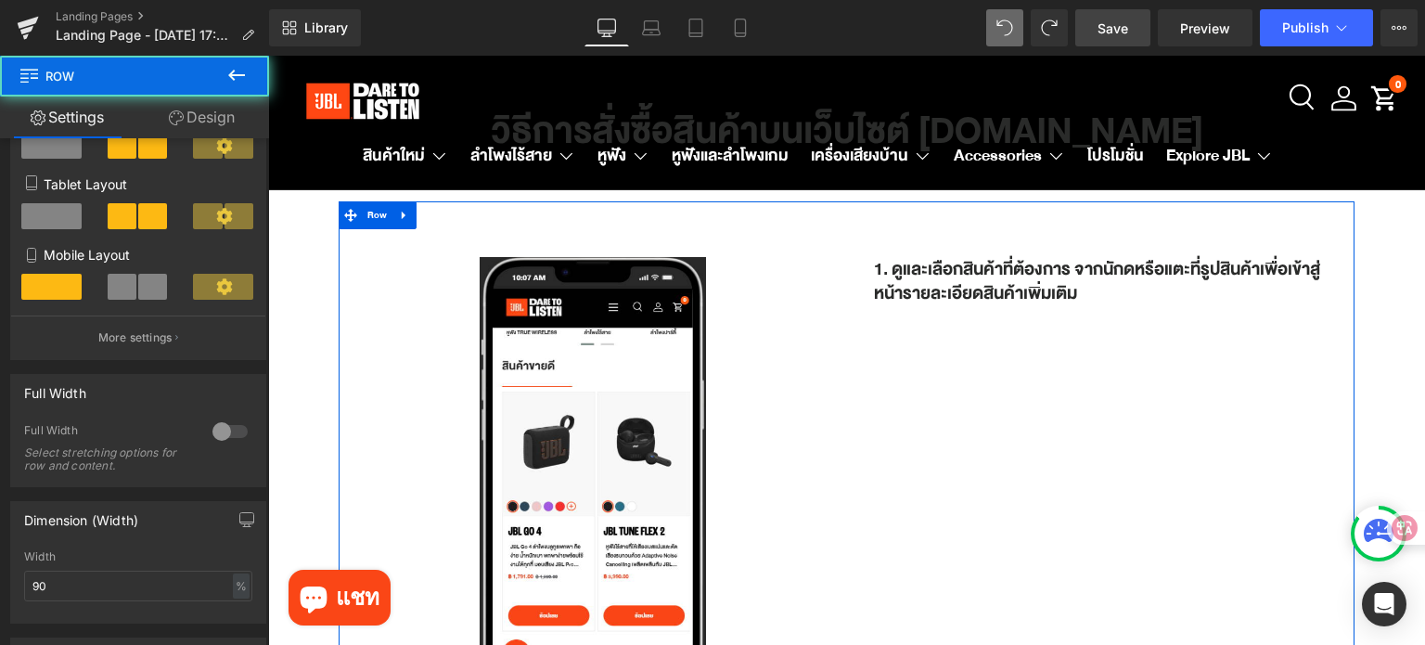
scroll to position [278, 0]
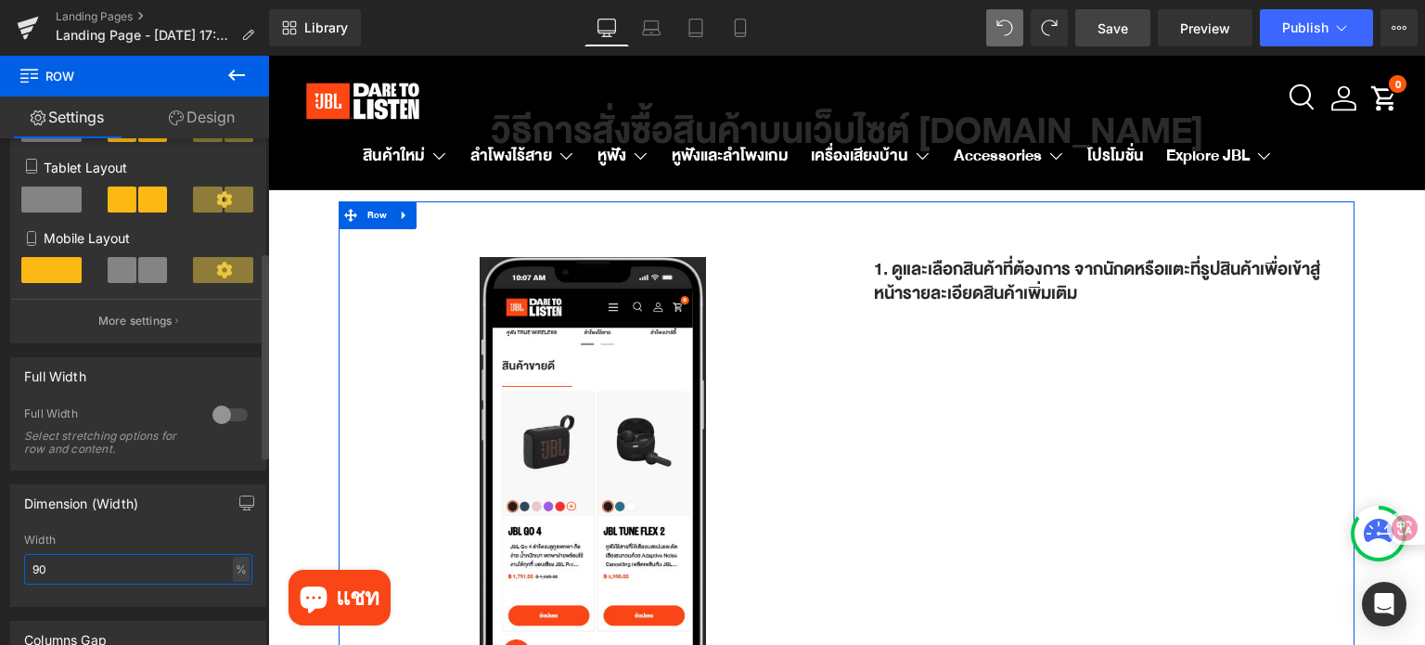
drag, startPoint x: 54, startPoint y: 569, endPoint x: 8, endPoint y: 568, distance: 45.5
click at [8, 568] on div "Dimension (Width) 90% Width 90 % % px" at bounding box center [138, 538] width 277 height 136
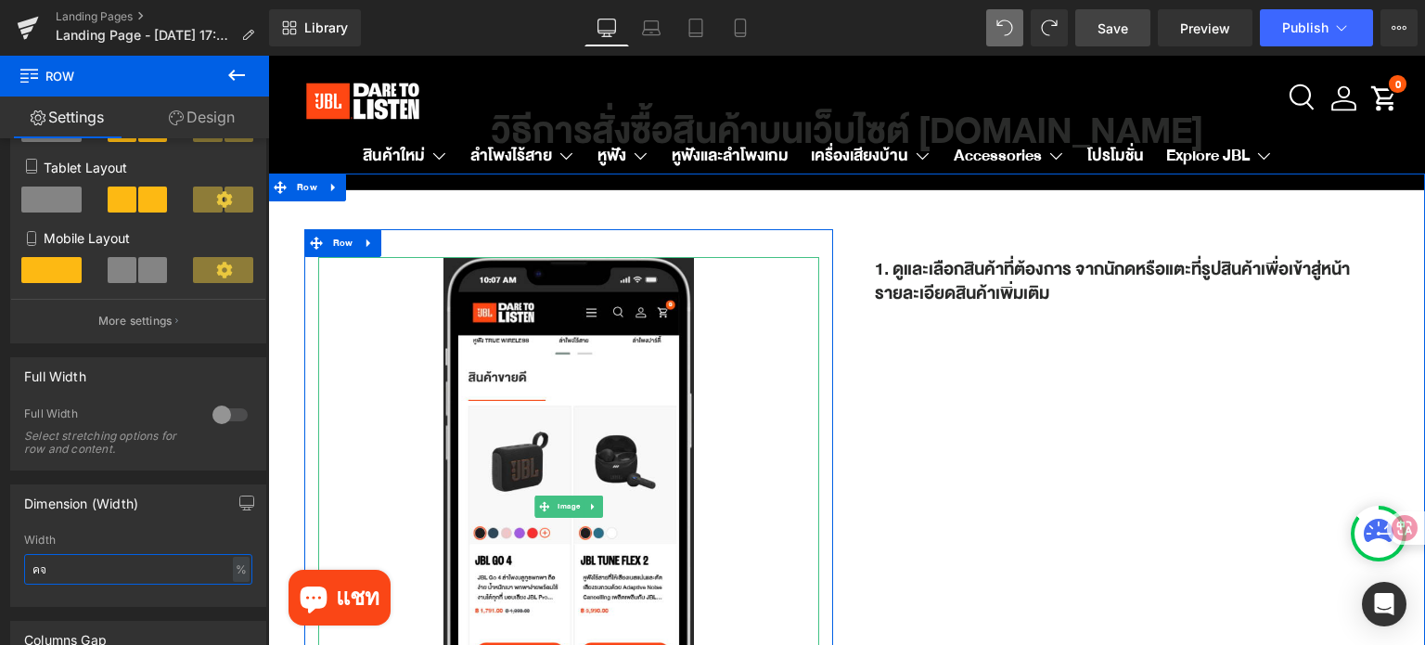
type input "ค"
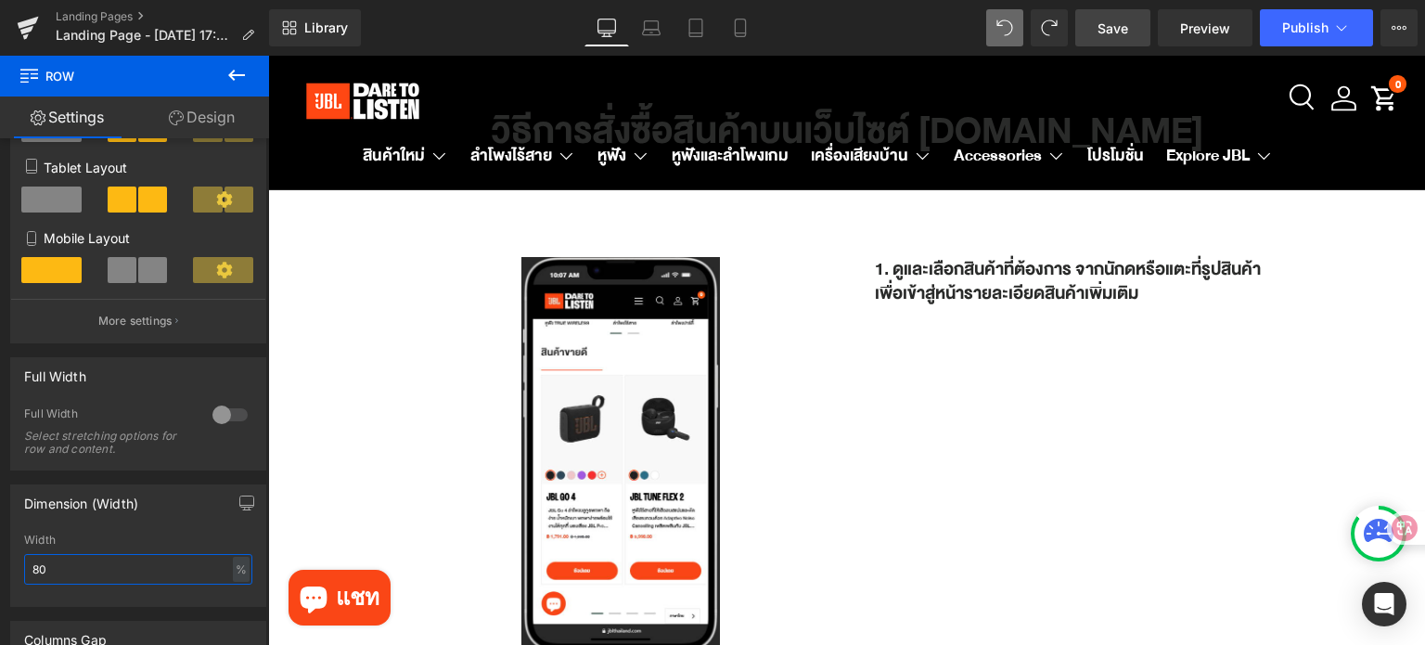
type input "80"
click at [1127, 35] on span "Save" at bounding box center [1112, 28] width 31 height 19
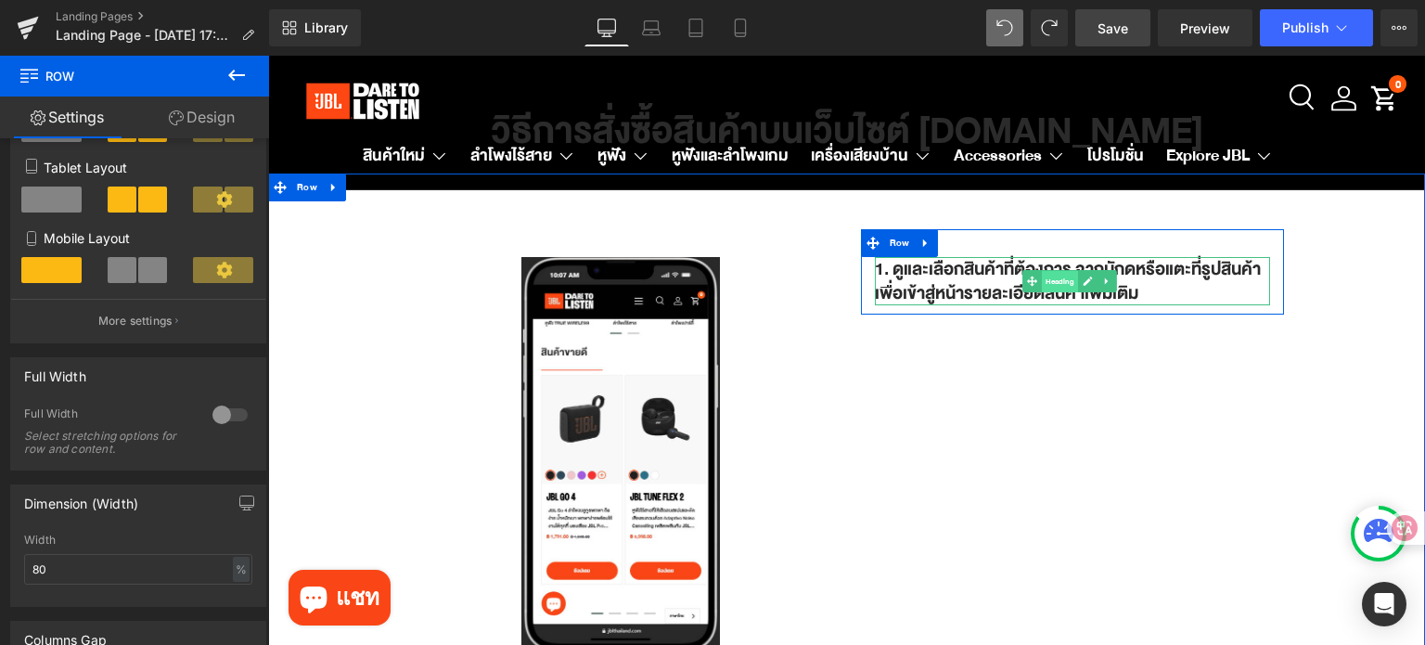
click at [1048, 281] on span "Heading" at bounding box center [1060, 282] width 36 height 22
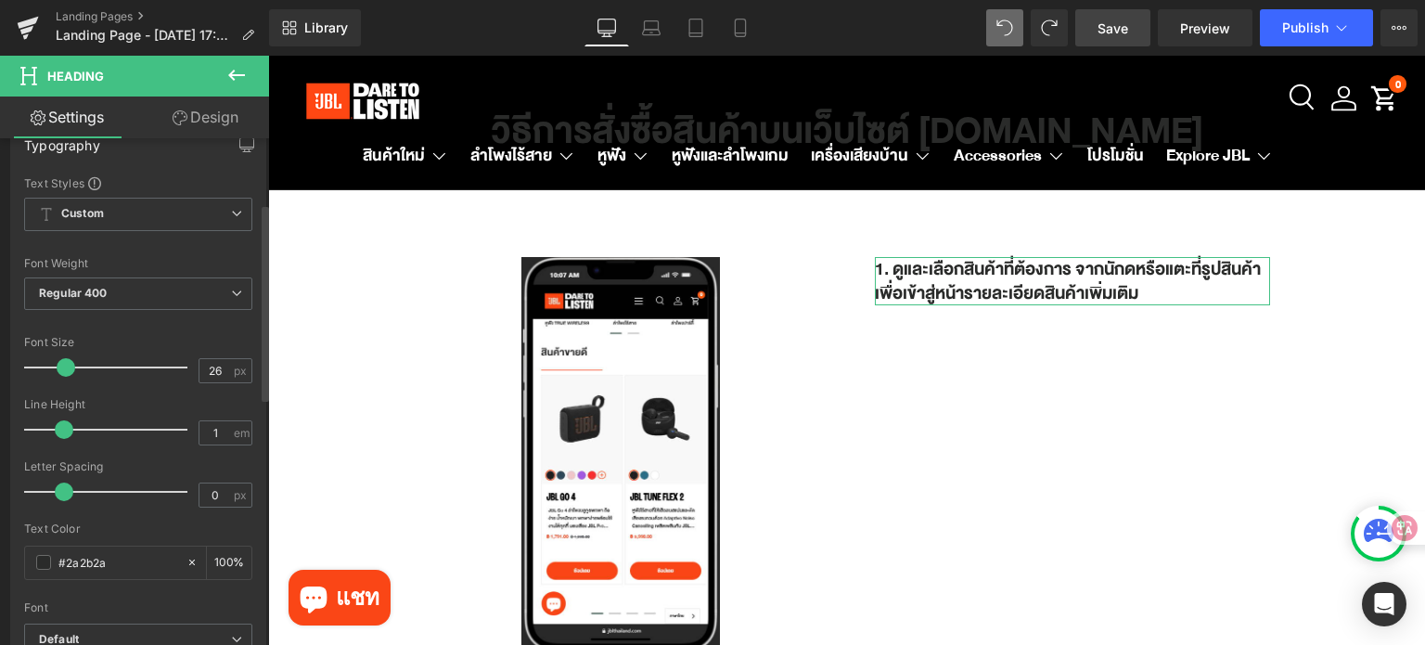
scroll to position [185, 0]
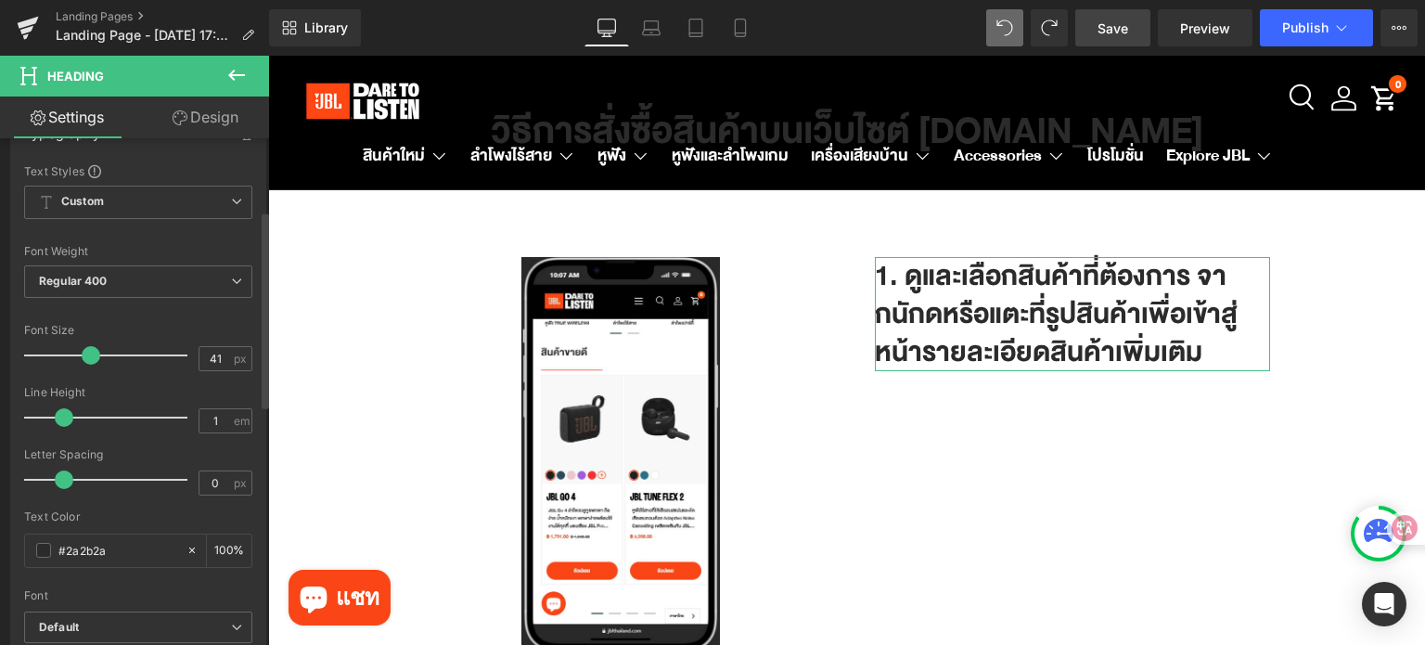
drag, startPoint x: 63, startPoint y: 351, endPoint x: 86, endPoint y: 352, distance: 23.2
click at [86, 352] on span at bounding box center [91, 355] width 19 height 19
click at [234, 356] on span "px" at bounding box center [242, 358] width 16 height 12
click at [211, 353] on input "41" at bounding box center [215, 358] width 32 height 23
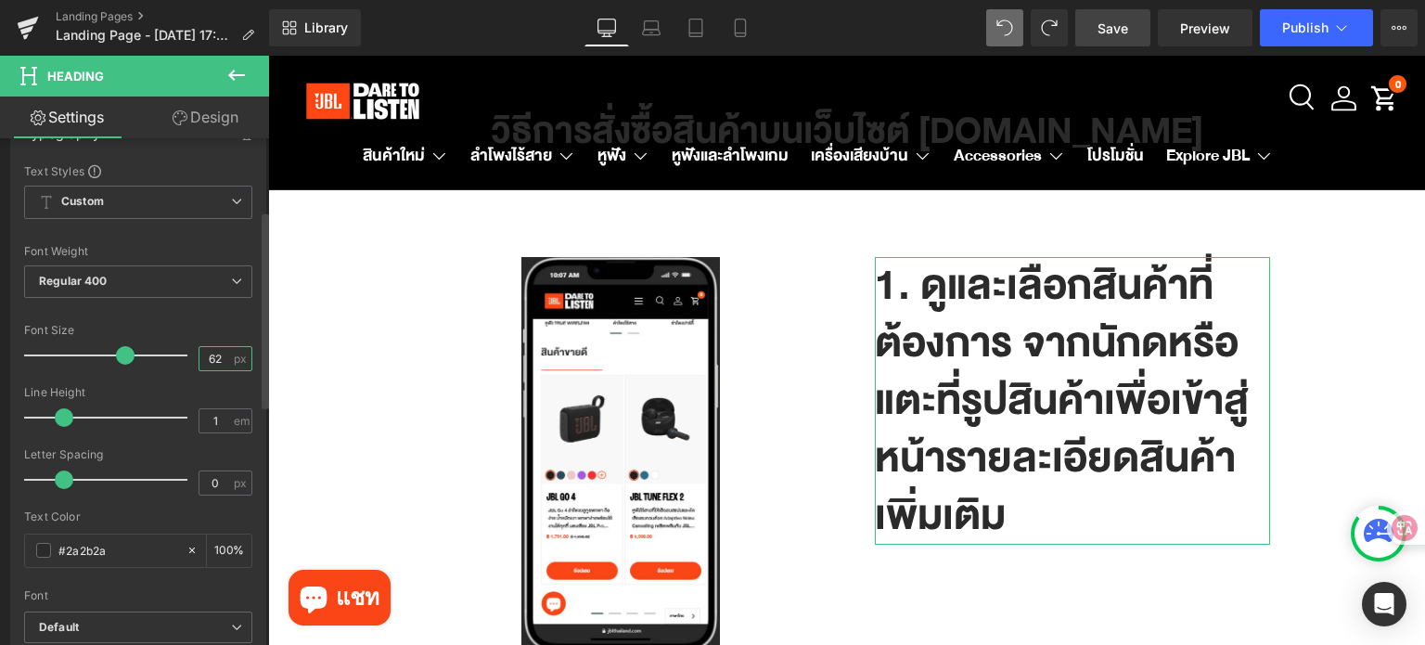
type input "6"
type input "62"
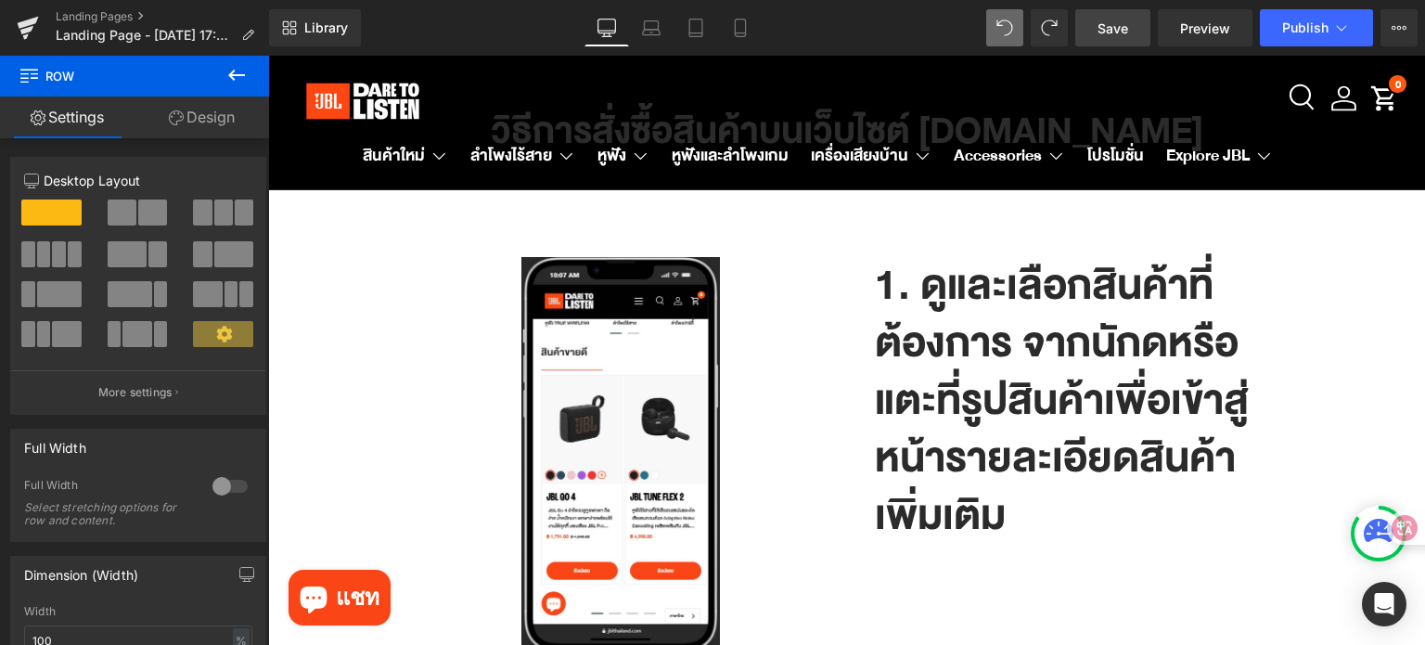
click at [1112, 21] on span "Save" at bounding box center [1112, 28] width 31 height 19
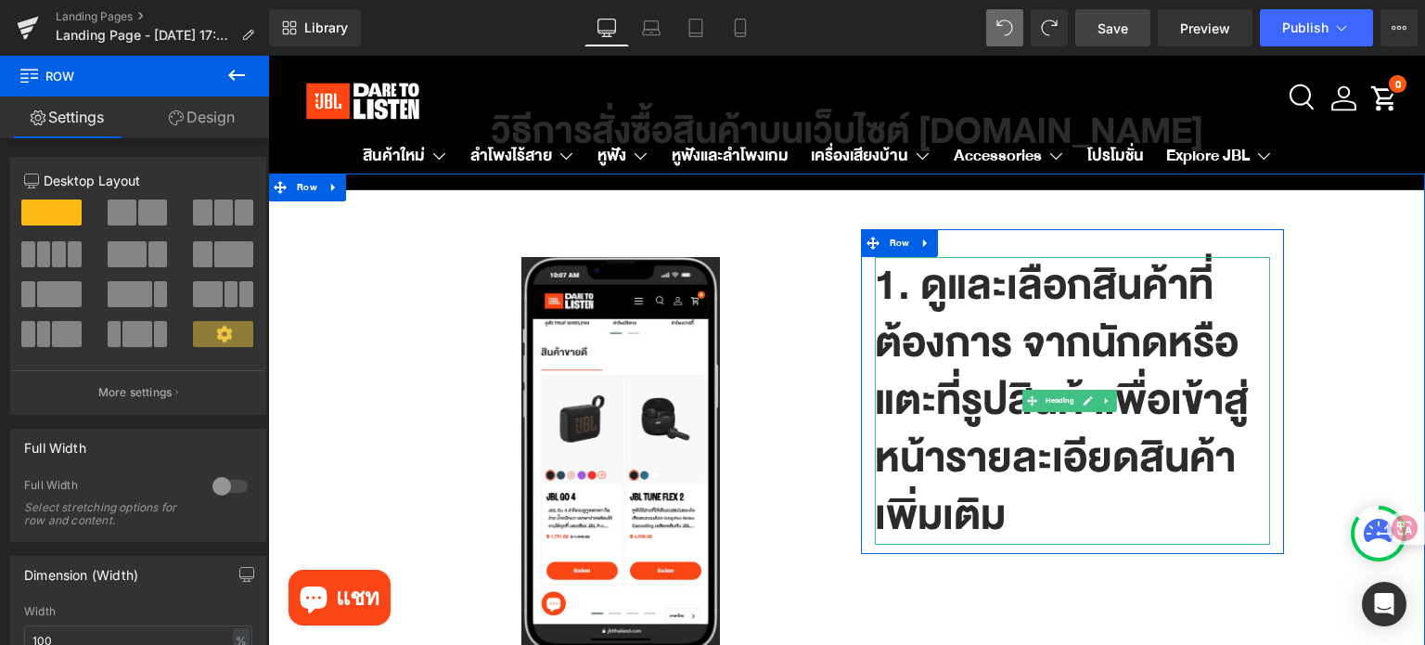
drag, startPoint x: 1120, startPoint y: 339, endPoint x: 1131, endPoint y: 339, distance: 10.2
click at [1120, 339] on h1 "1. ดูและเลือกสินค้าที่ต้องการ จากนักดหรือแตะที่รูปสินค้าเพื่อเข้าสู่หน้ารายละเอ…" at bounding box center [1073, 401] width 396 height 288
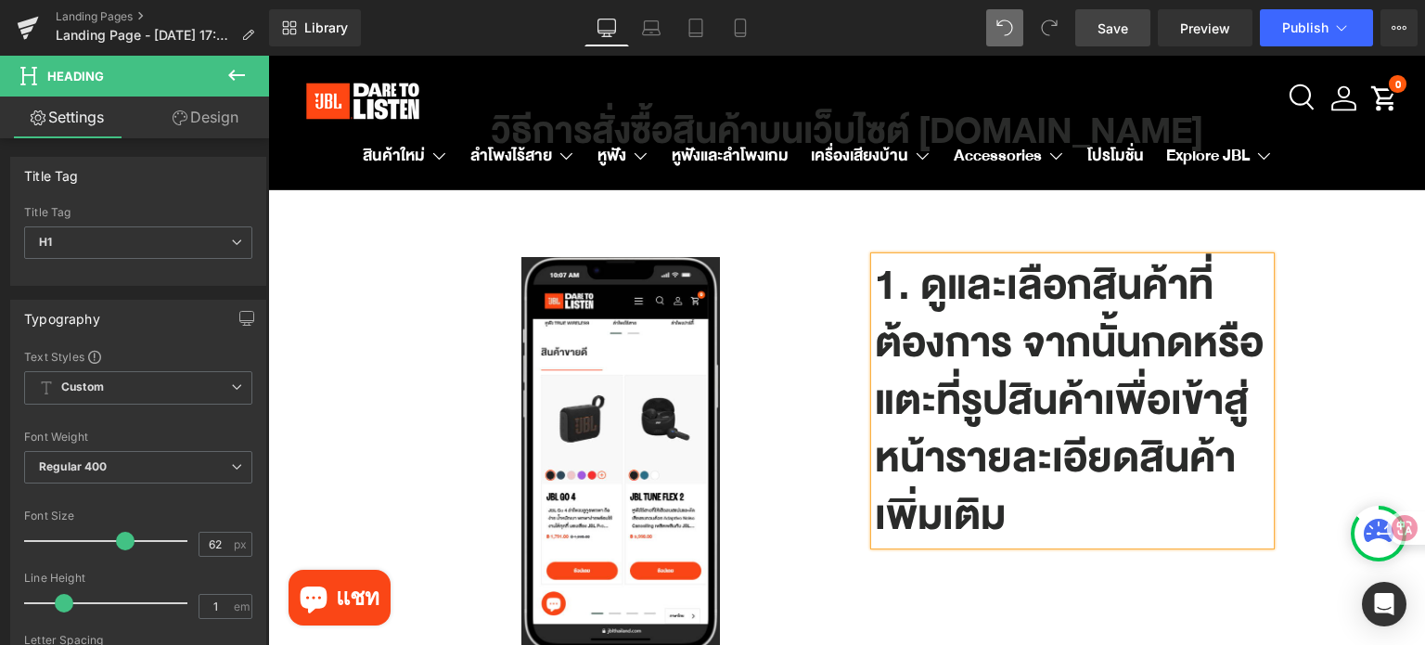
click at [1135, 341] on h1 "1. ดูและเลือกสินค้าที่ต้องการ จากนั้นกดหรือแตะที่รูปสินค้าเพื่อเข้าสู่หน้ารายละ…" at bounding box center [1073, 401] width 396 height 288
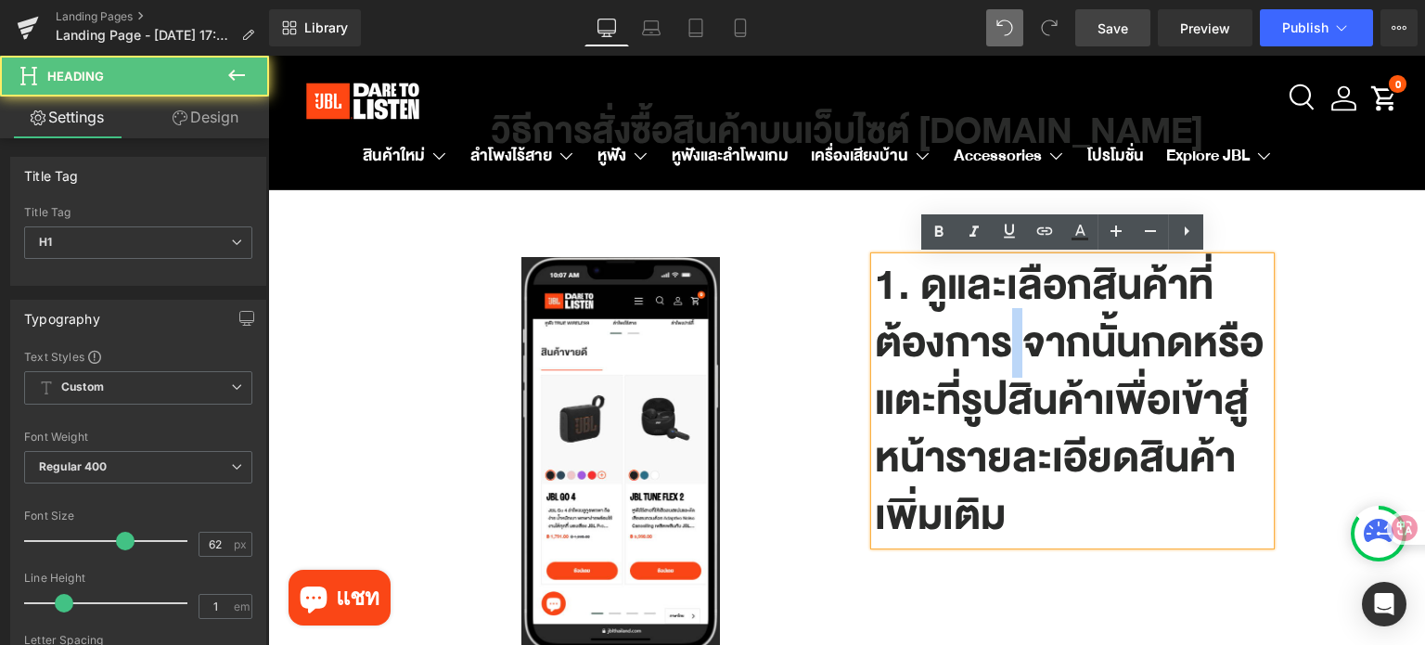
click at [1010, 344] on h1 "1. ดูและเลือกสินค้าที่ต้องการ จากนั้นกดหรือแตะที่รูปสินค้าเพื่อเข้าสู่หน้ารายละ…" at bounding box center [1073, 401] width 396 height 288
click at [1017, 346] on h1 "1. ดูและเลือกสินค้าที่ต้องการ จากนั้นกดหรือแตะที่รูปสินค้าเพื่อเข้าสู่หน้ารายละ…" at bounding box center [1073, 401] width 396 height 288
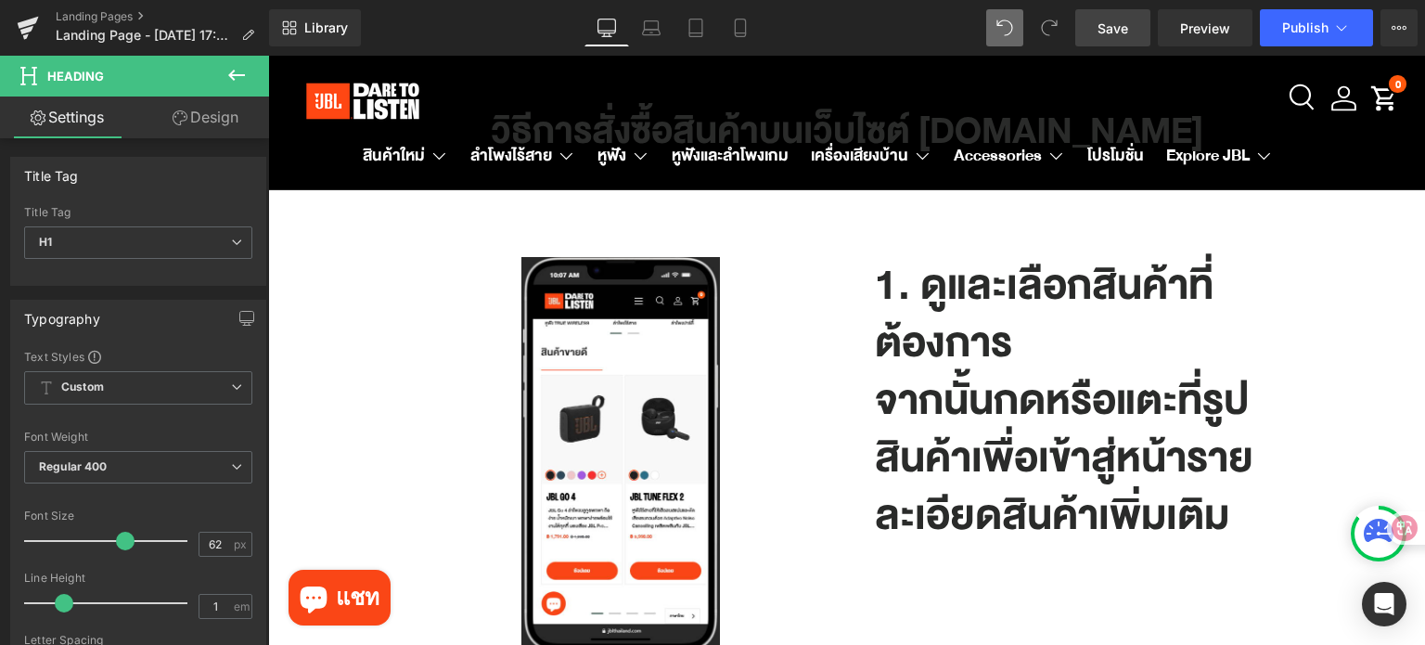
click at [1120, 29] on span "Save" at bounding box center [1112, 28] width 31 height 19
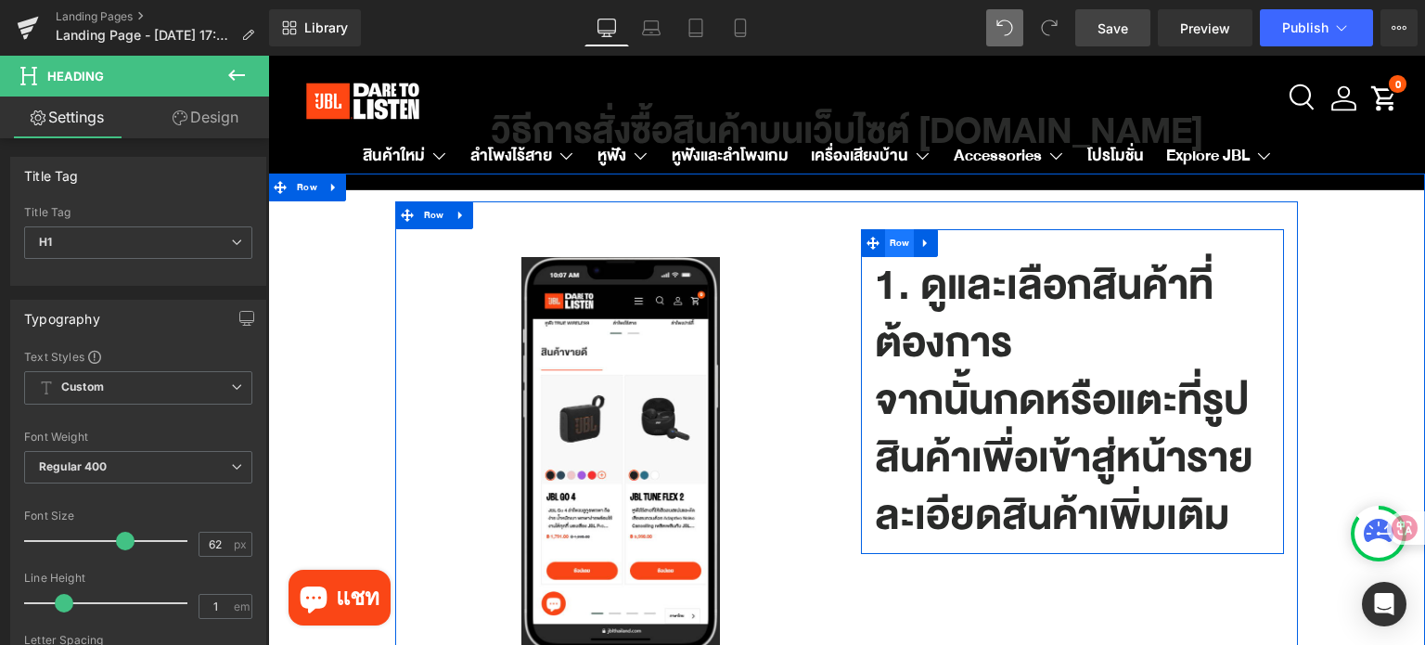
click at [897, 245] on span "Row" at bounding box center [900, 243] width 30 height 28
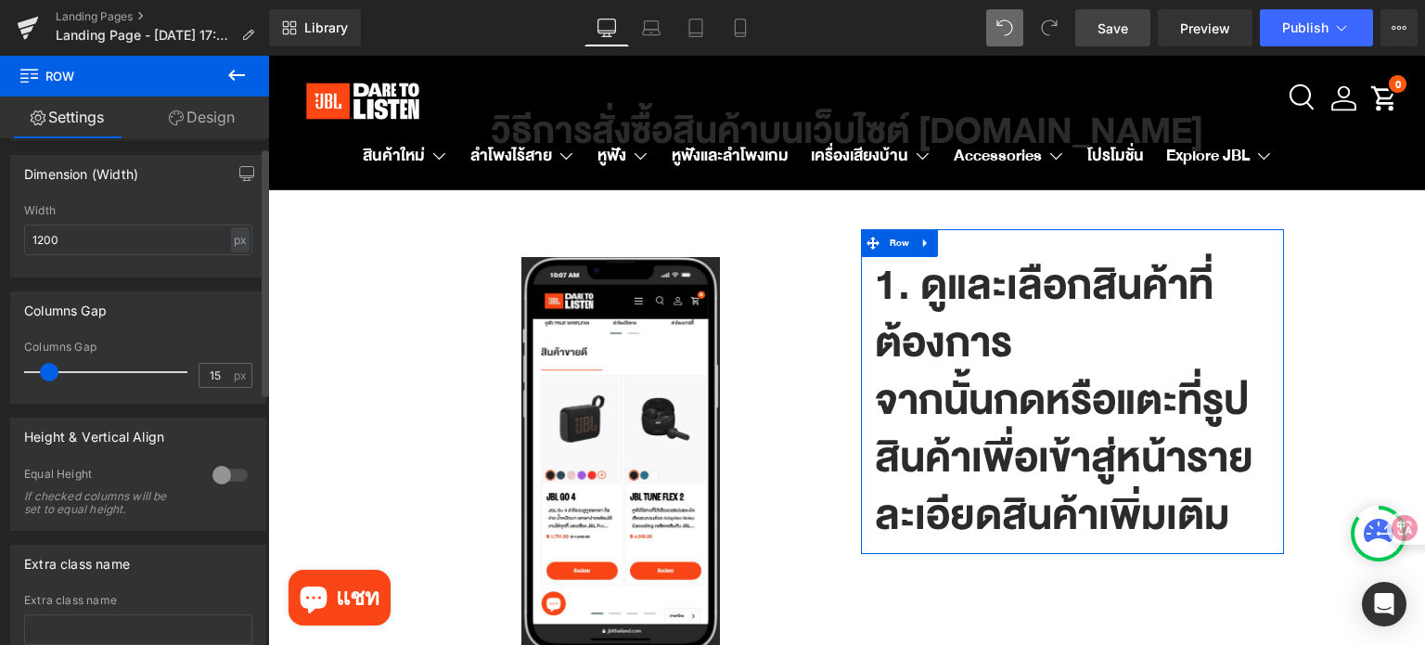
scroll to position [464, 0]
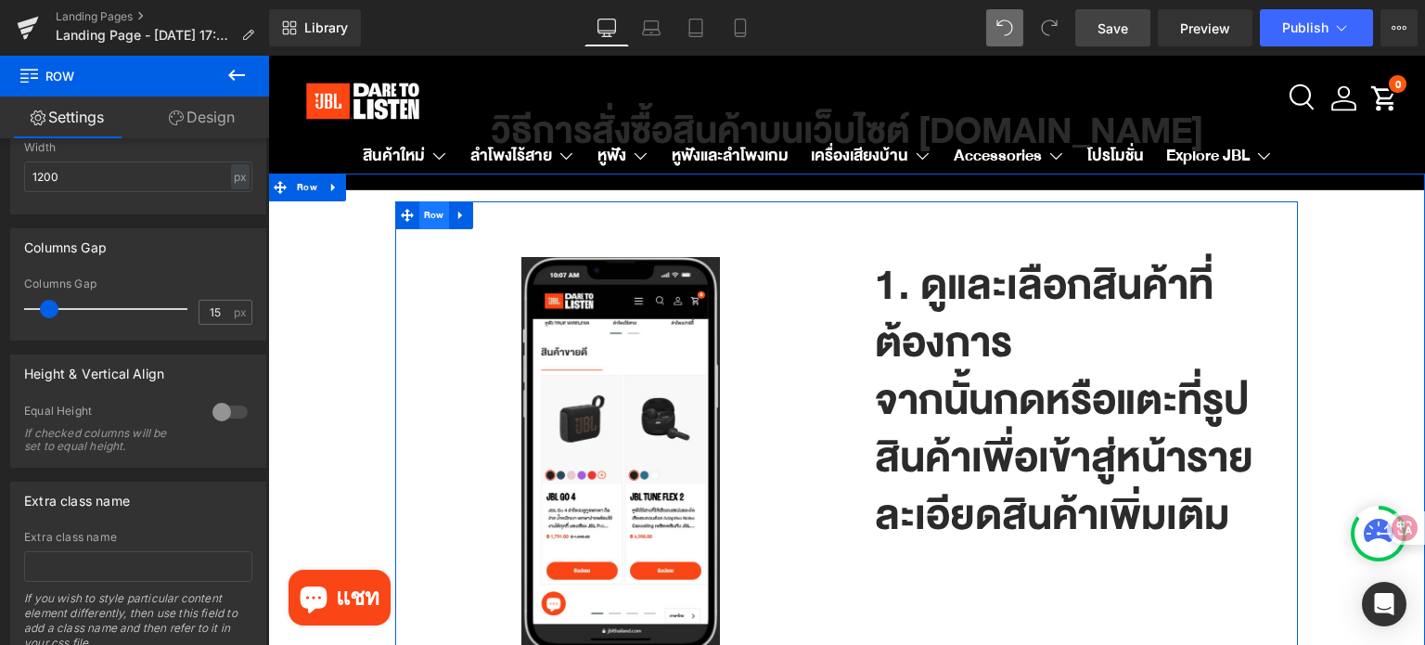
click at [433, 213] on span "Row" at bounding box center [434, 215] width 30 height 28
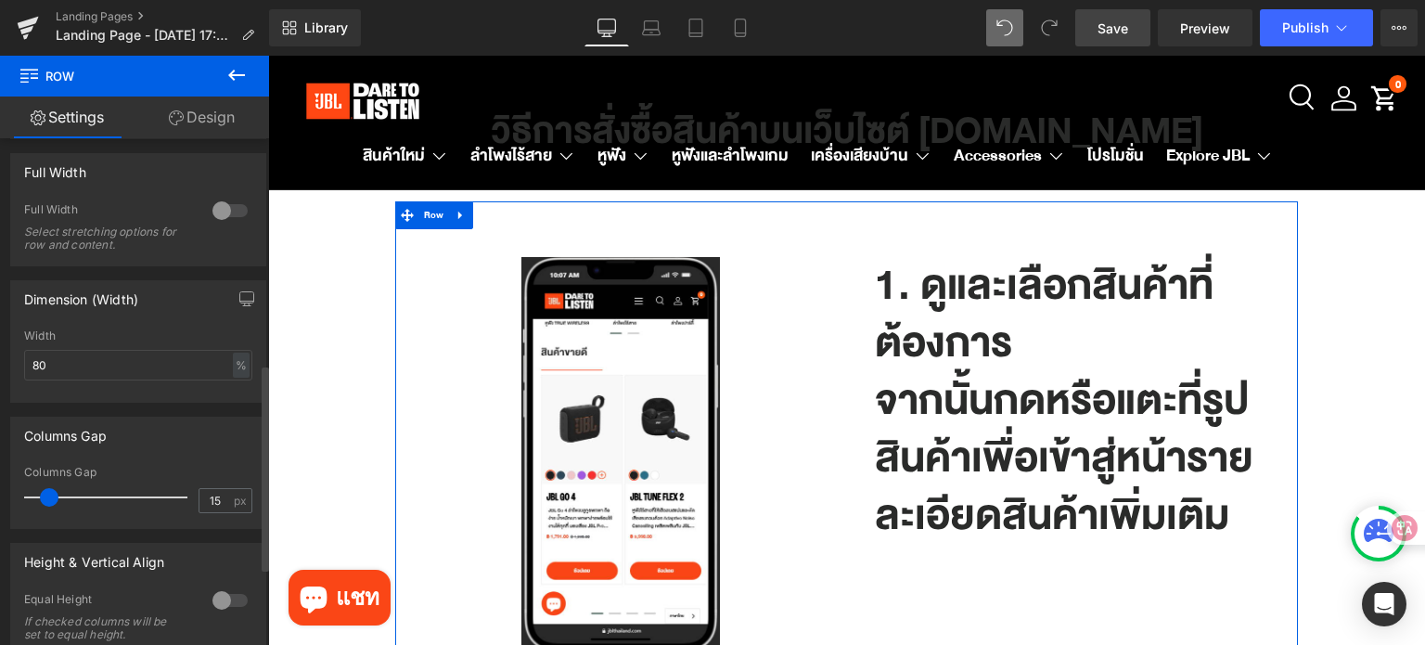
scroll to position [556, 0]
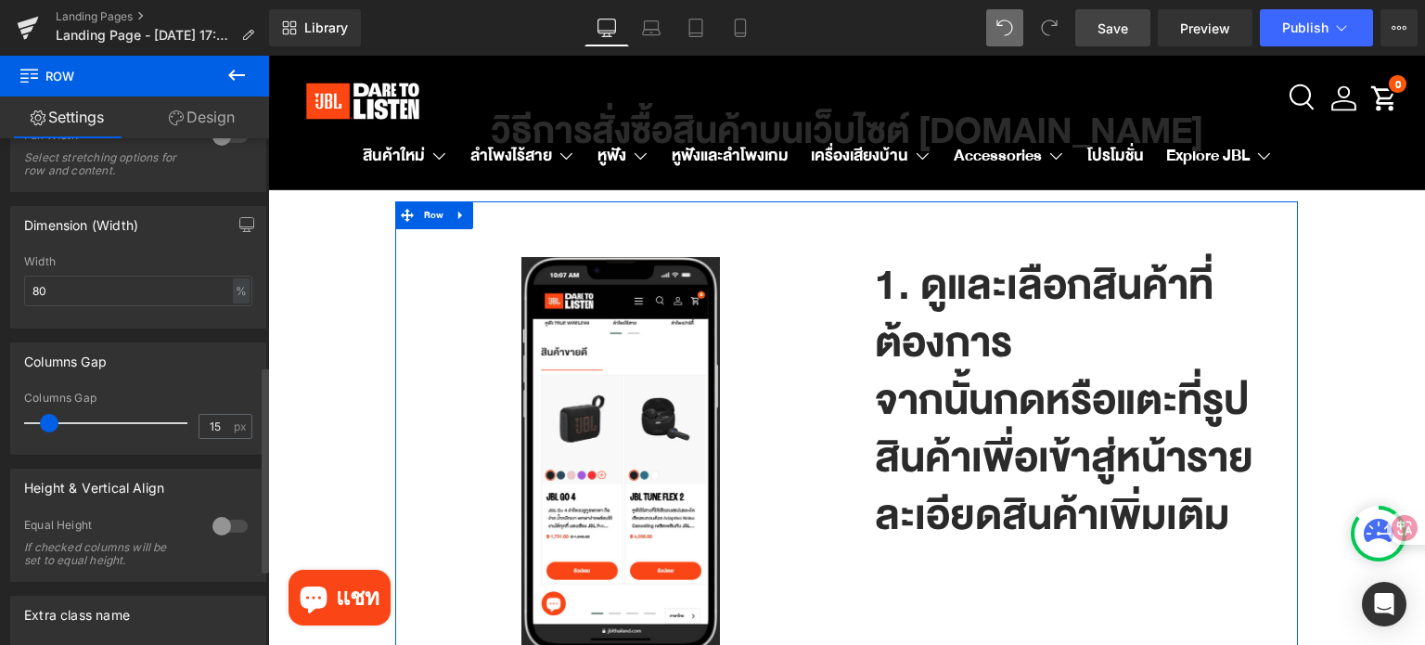
click at [214, 531] on div at bounding box center [230, 526] width 45 height 30
click at [167, 607] on span "Top" at bounding box center [138, 617] width 228 height 32
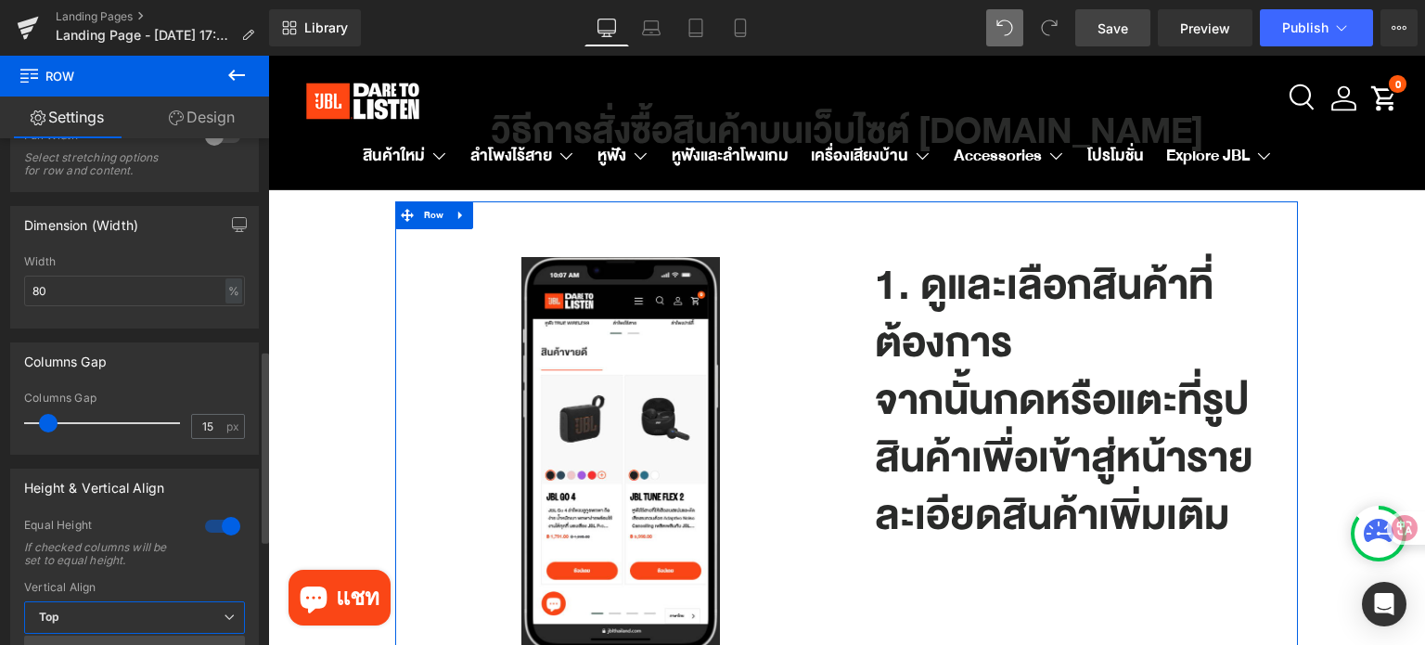
click at [167, 381] on div "Columns Gap 15px Columns Gap 15 px" at bounding box center [134, 398] width 249 height 112
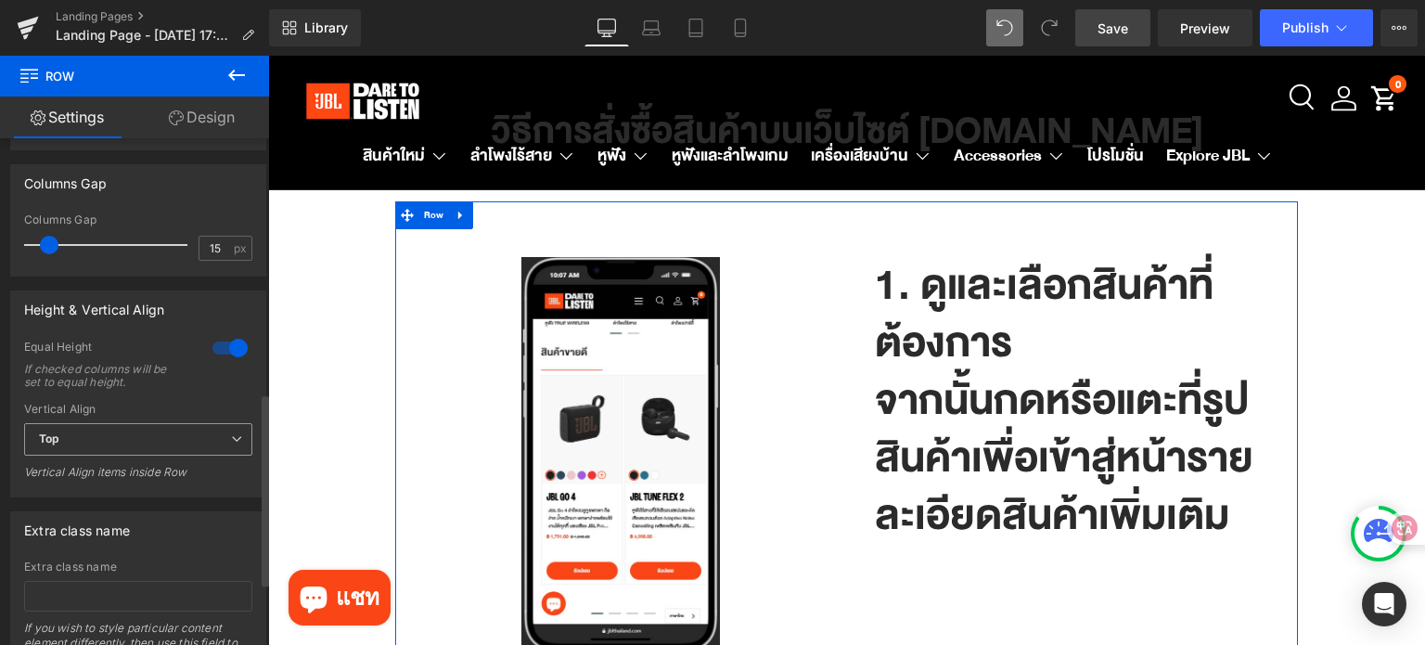
scroll to position [742, 0]
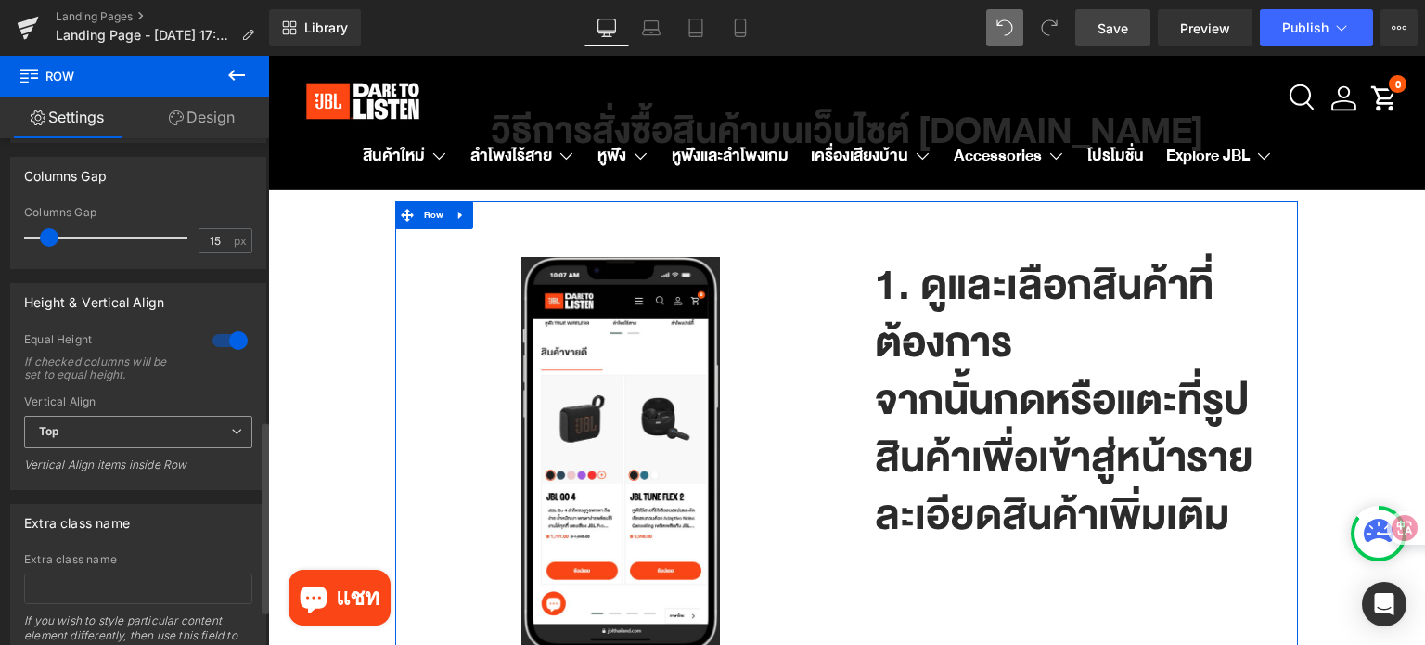
drag, startPoint x: 158, startPoint y: 406, endPoint x: 162, endPoint y: 430, distance: 24.6
click at [158, 407] on div "Vertical Align" at bounding box center [138, 401] width 228 height 13
click at [165, 448] on span "Top" at bounding box center [138, 432] width 228 height 32
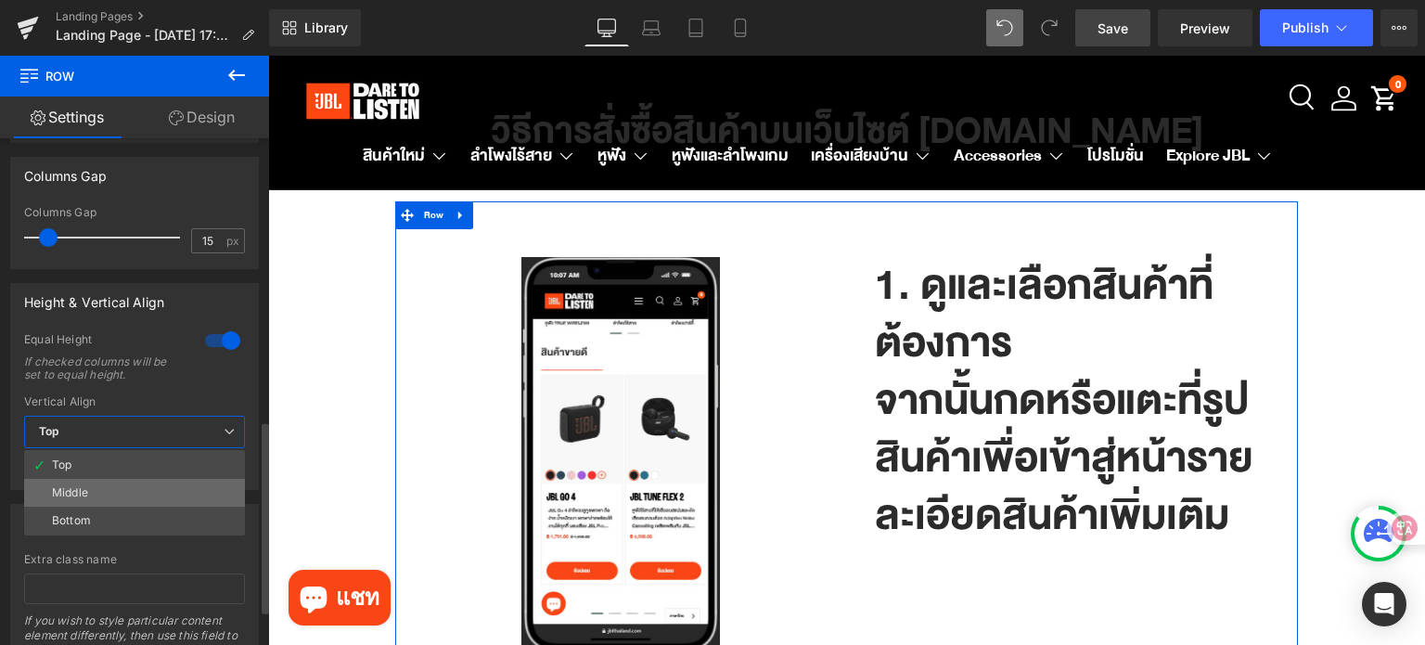
click at [163, 486] on li "Middle" at bounding box center [134, 493] width 221 height 28
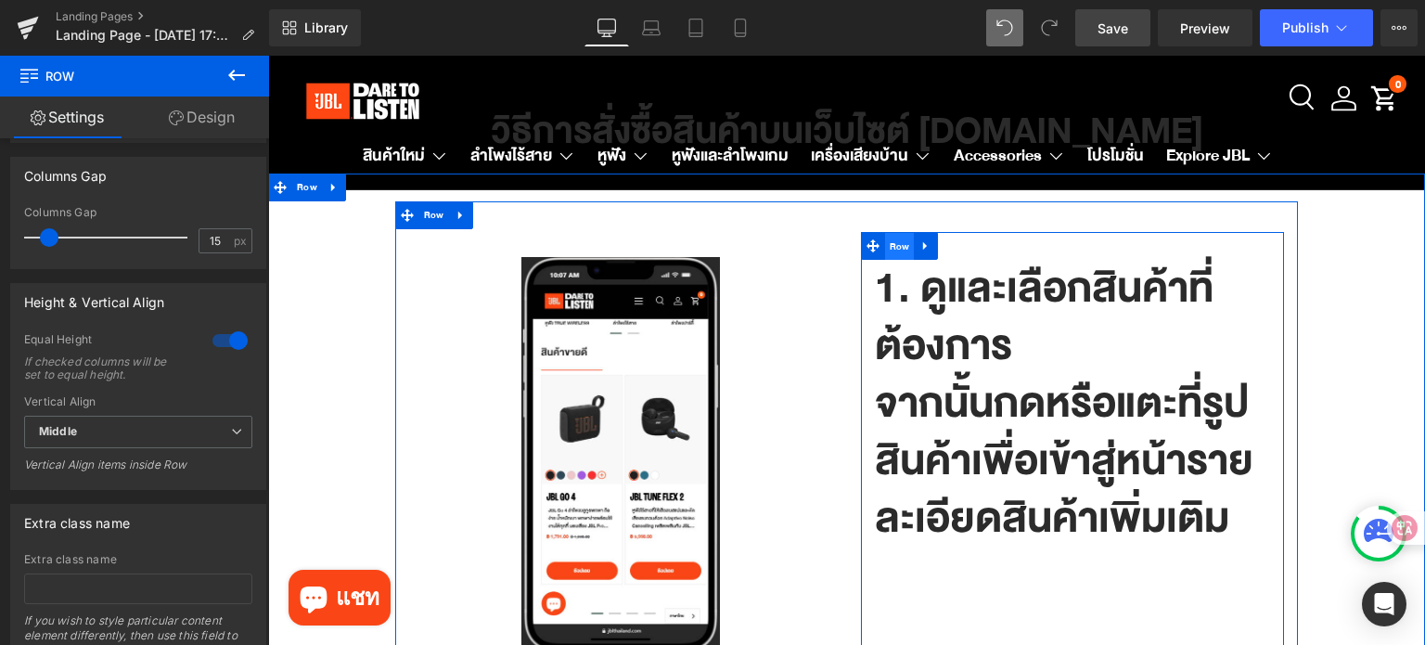
click at [890, 253] on span "Row" at bounding box center [900, 247] width 30 height 28
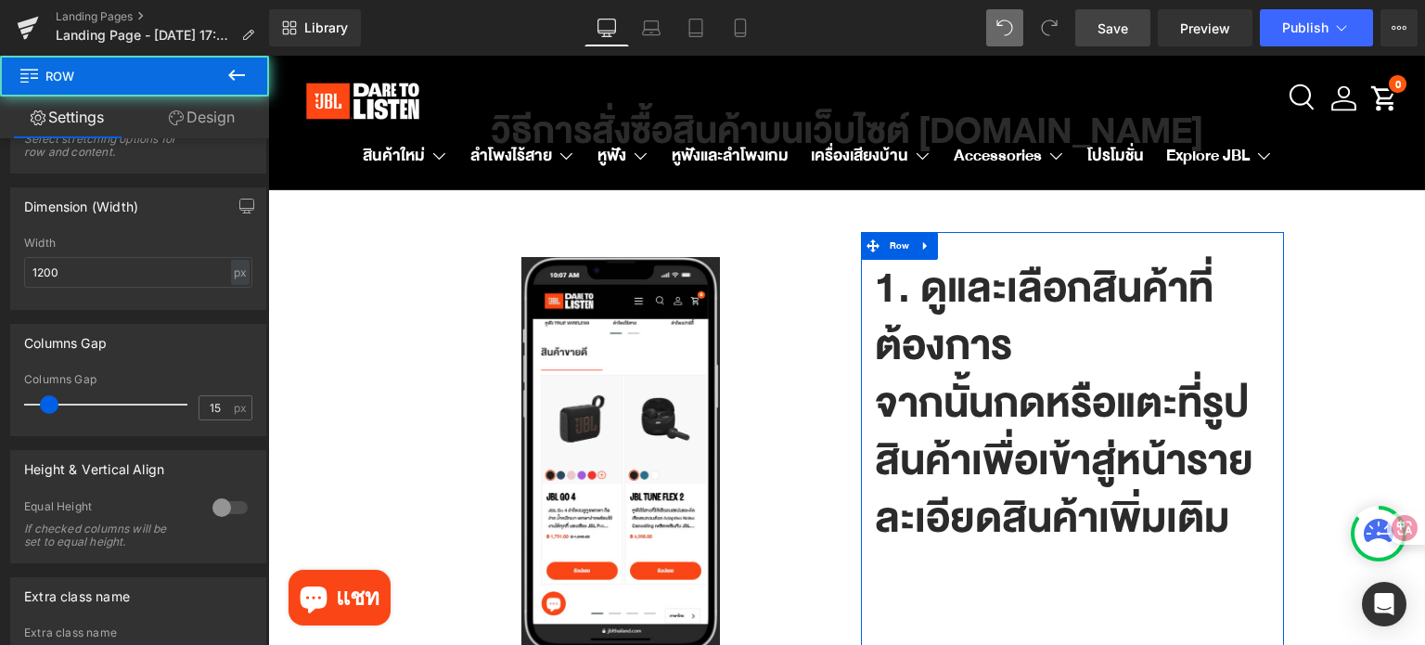
scroll to position [371, 0]
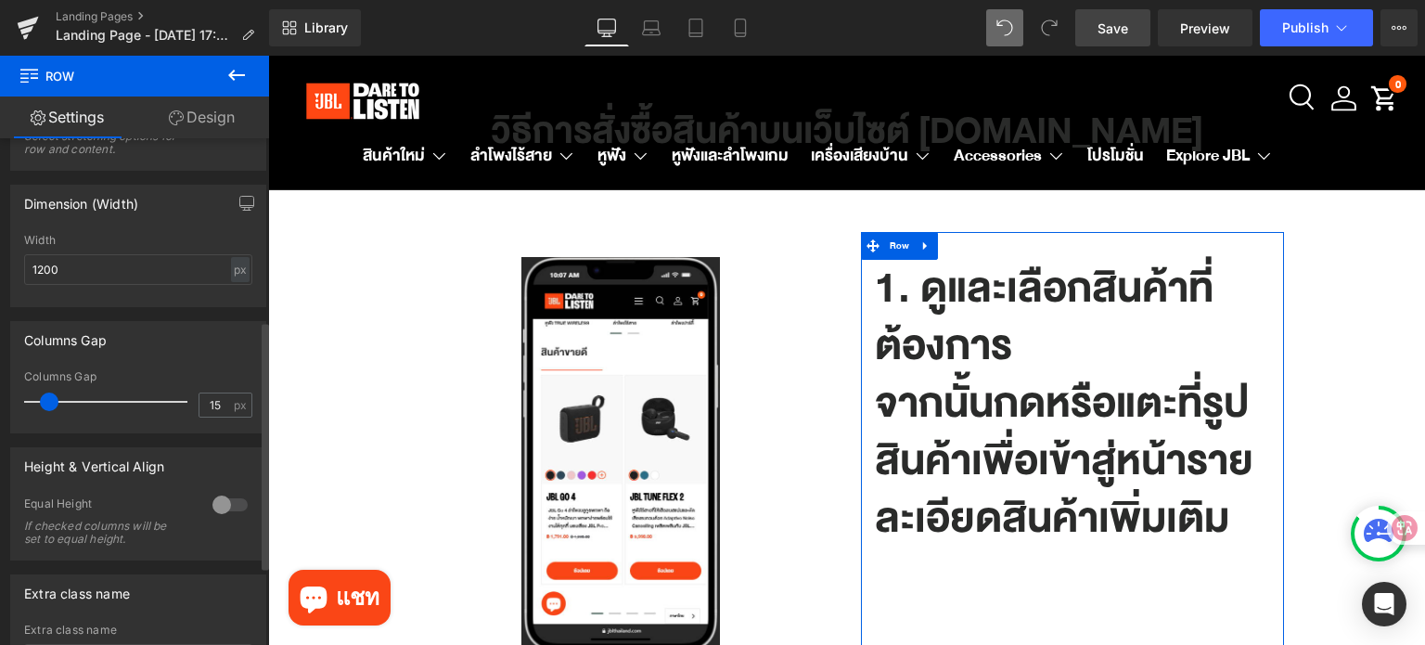
click at [215, 503] on div at bounding box center [230, 505] width 45 height 30
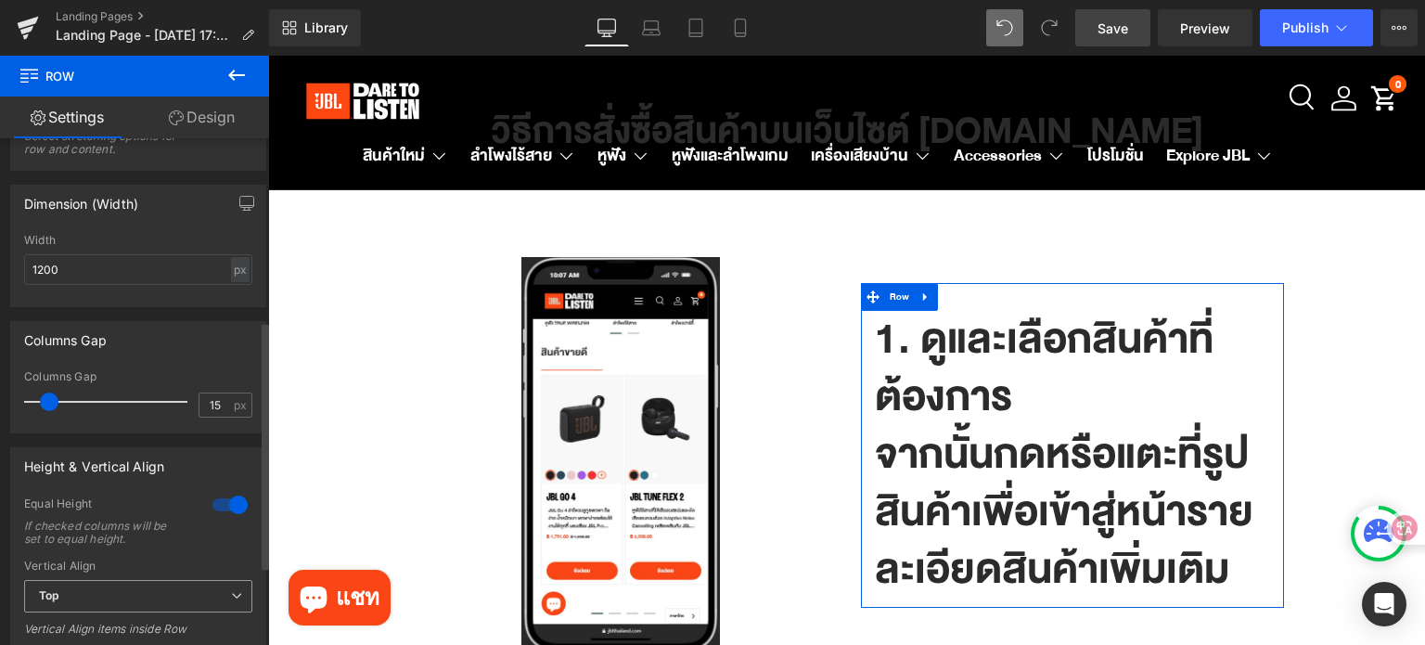
click at [145, 589] on span "Top" at bounding box center [138, 596] width 228 height 32
click at [141, 334] on div "Columns Gap" at bounding box center [134, 339] width 247 height 35
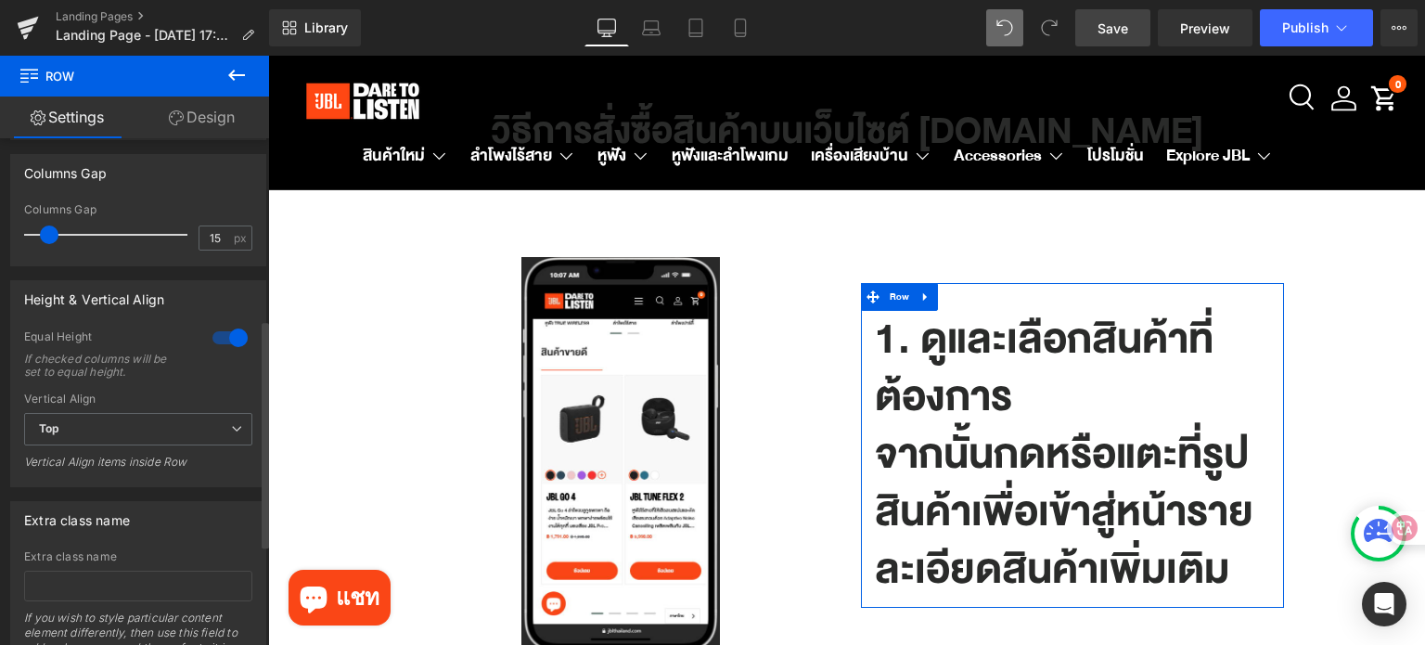
scroll to position [556, 0]
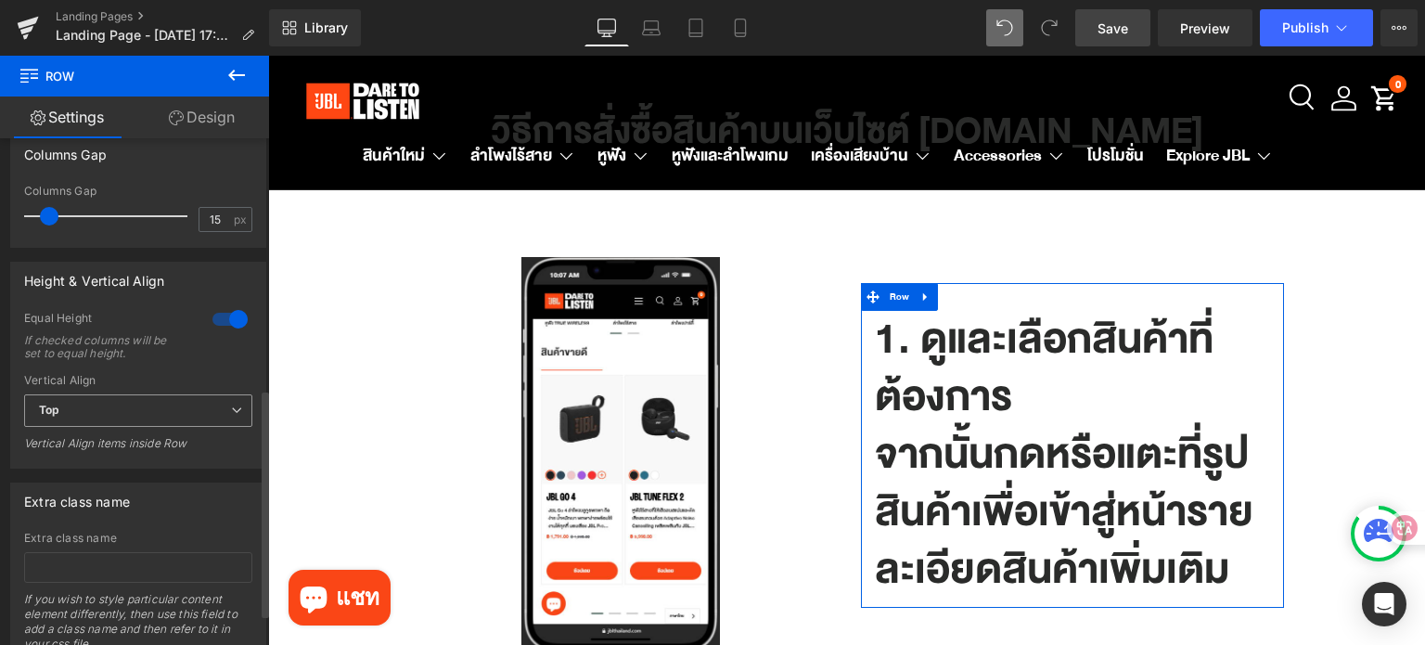
click at [193, 418] on span "Top" at bounding box center [138, 410] width 228 height 32
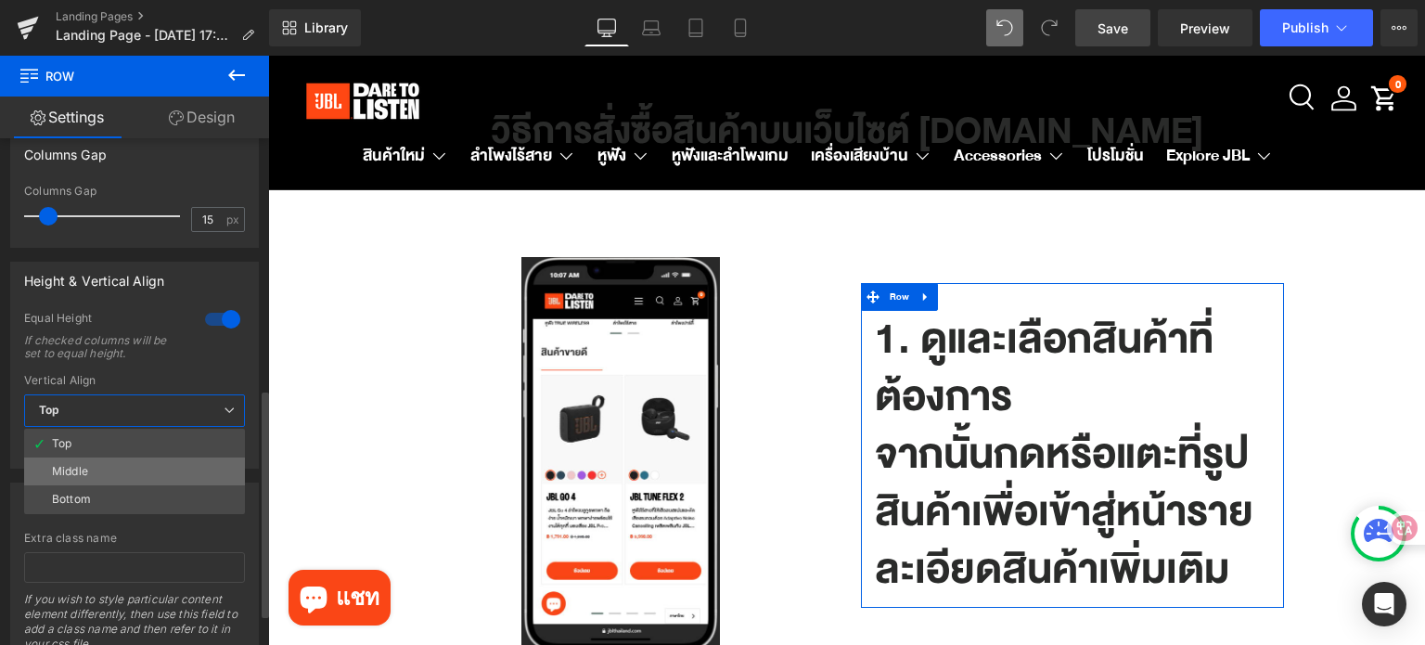
click at [173, 465] on li "Middle" at bounding box center [134, 471] width 221 height 28
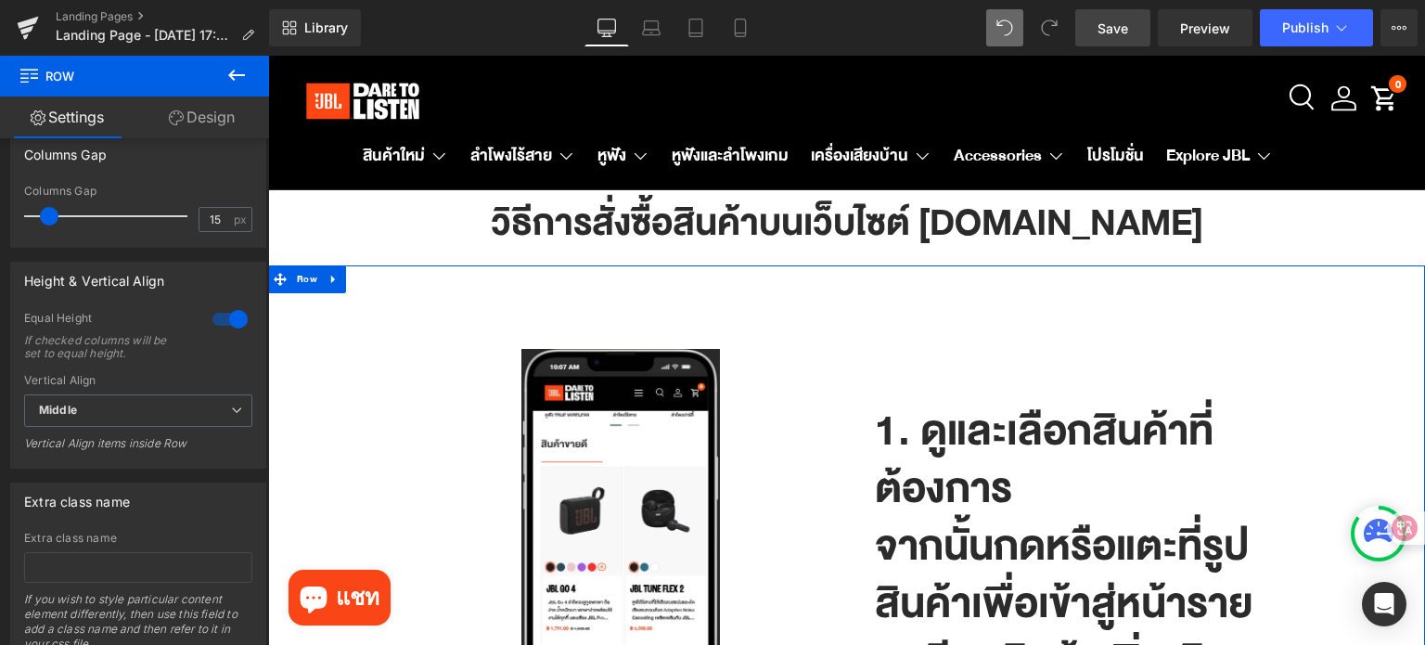
scroll to position [0, 0]
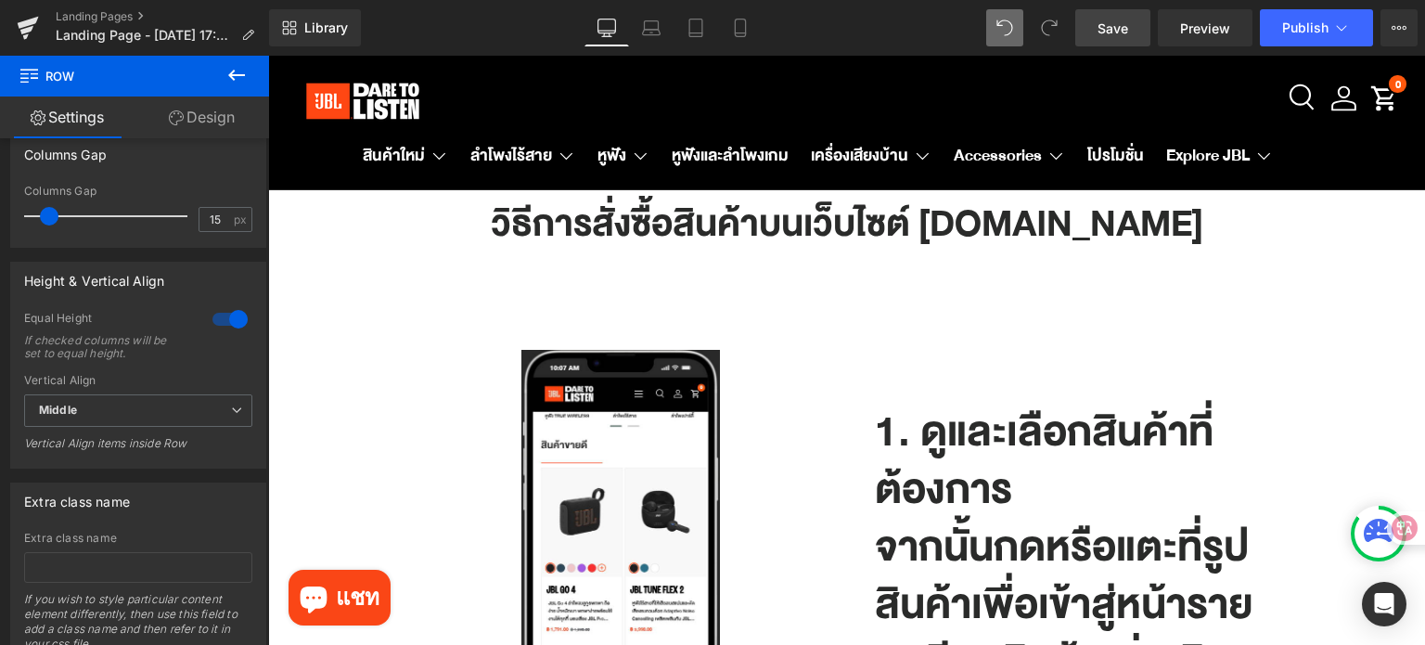
click at [1097, 29] on link "Save" at bounding box center [1112, 27] width 75 height 37
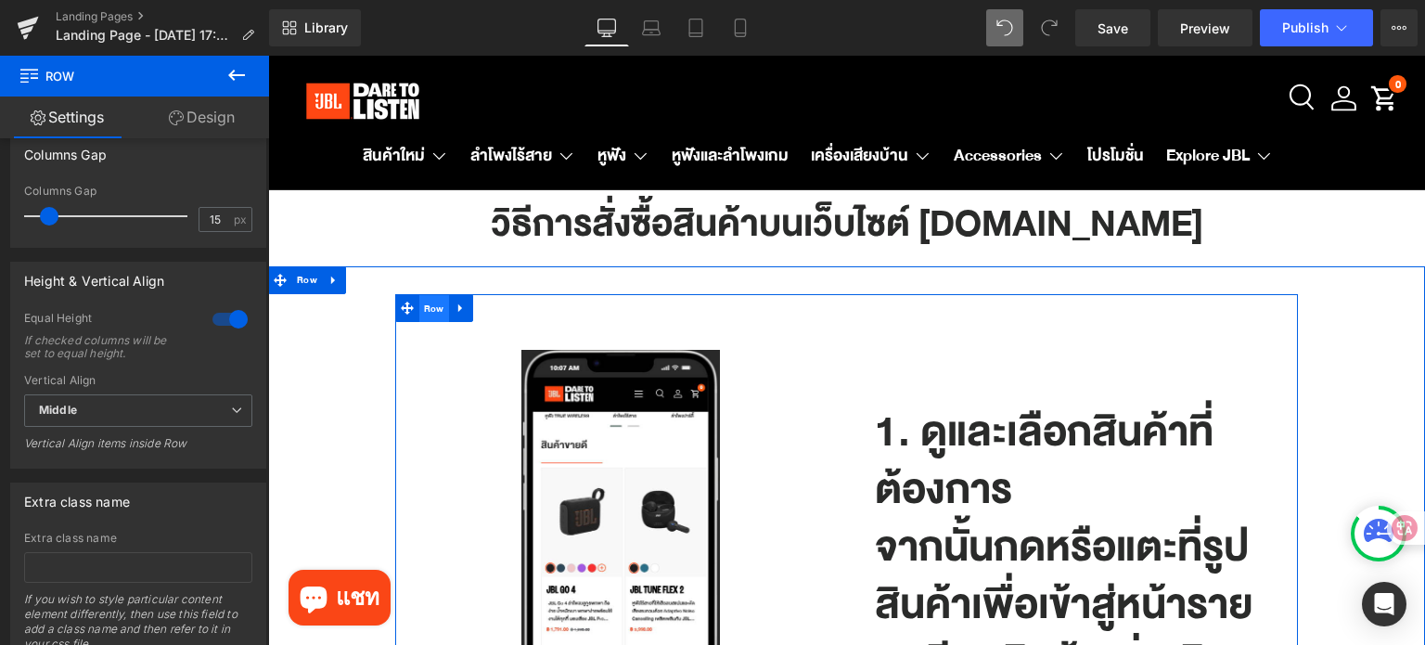
click at [431, 308] on span "Row" at bounding box center [434, 309] width 30 height 28
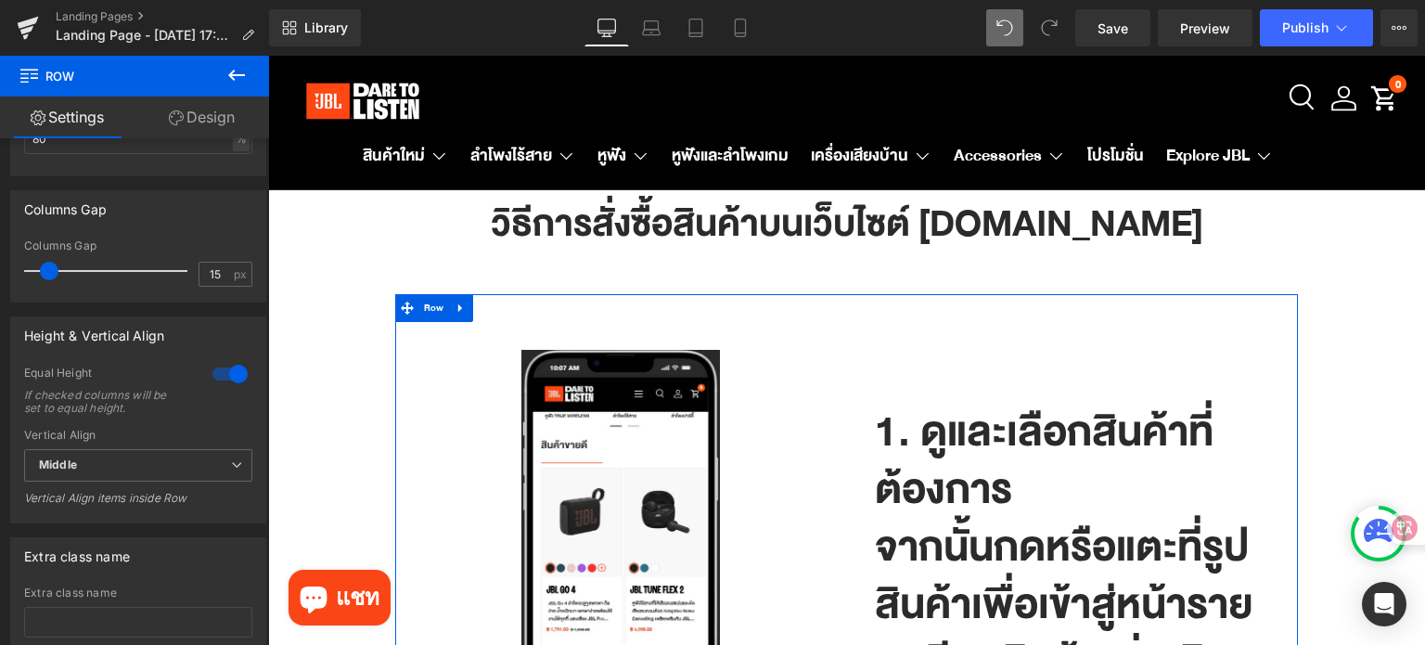
scroll to position [835, 0]
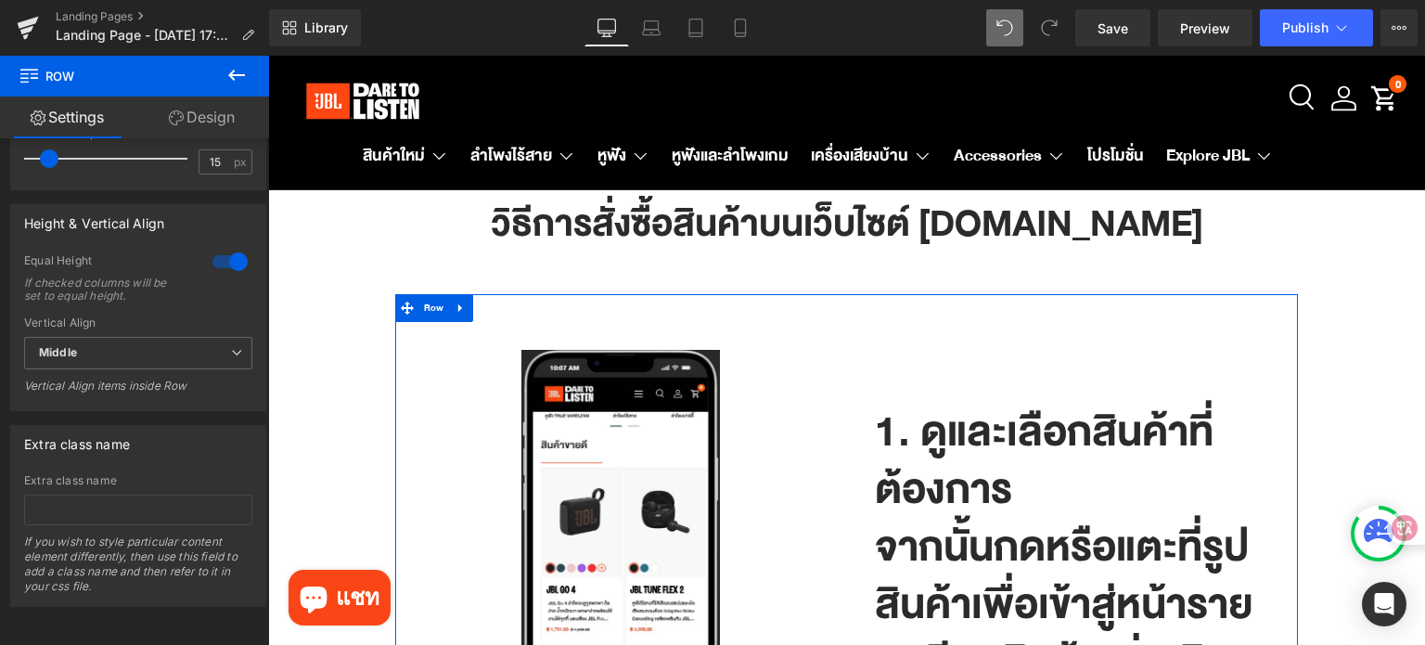
click at [198, 113] on link "Design" at bounding box center [201, 117] width 134 height 42
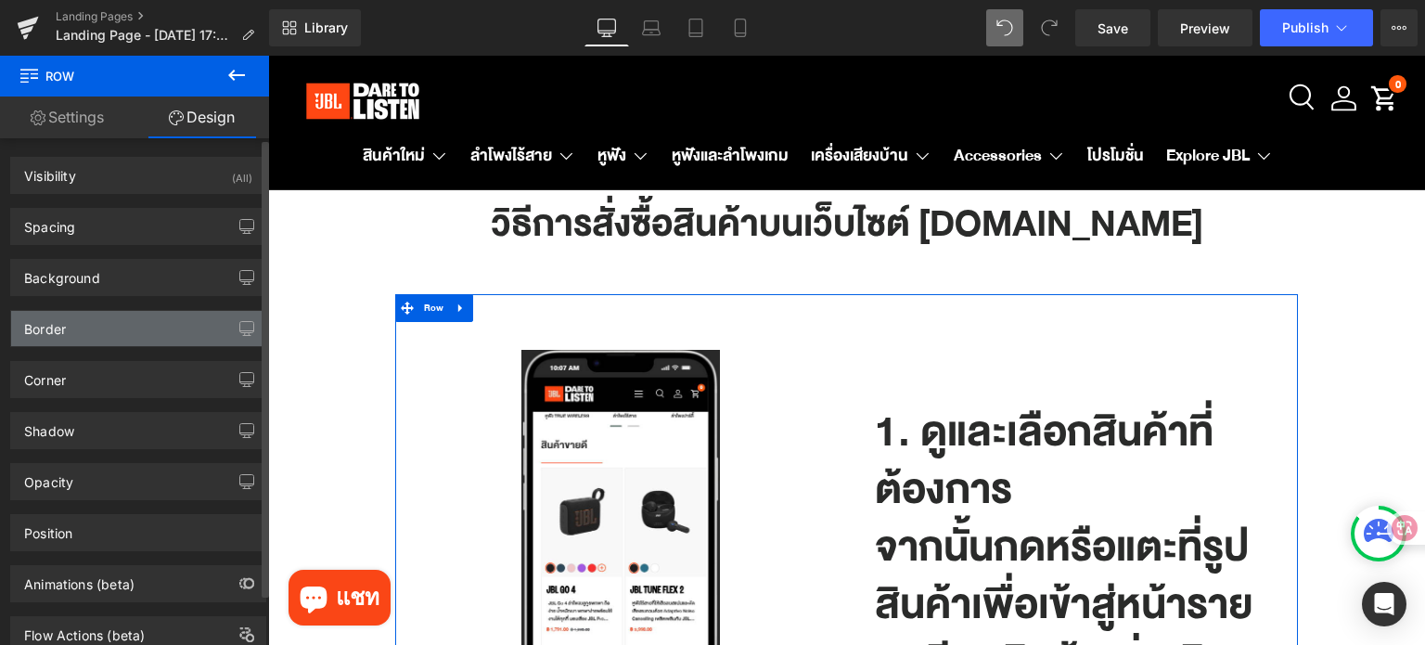
click at [97, 334] on div "Border" at bounding box center [138, 328] width 254 height 35
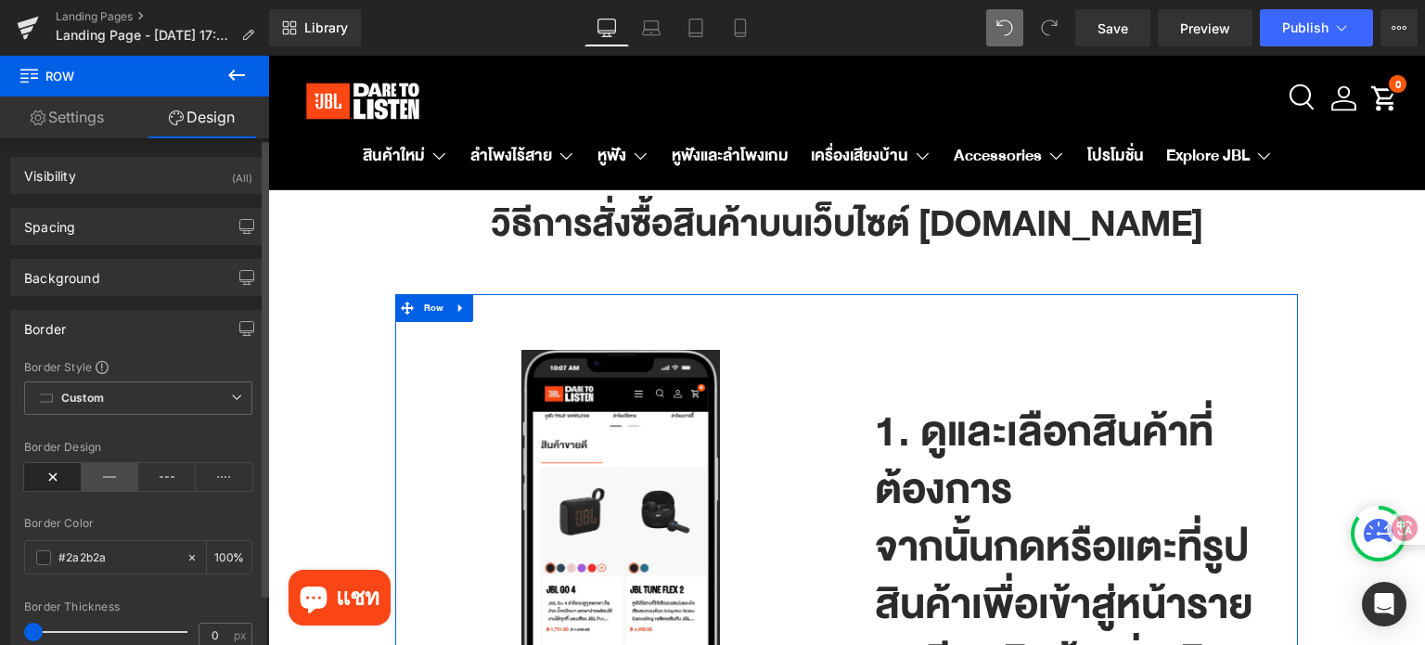
click at [99, 482] on icon at bounding box center [111, 477] width 58 height 28
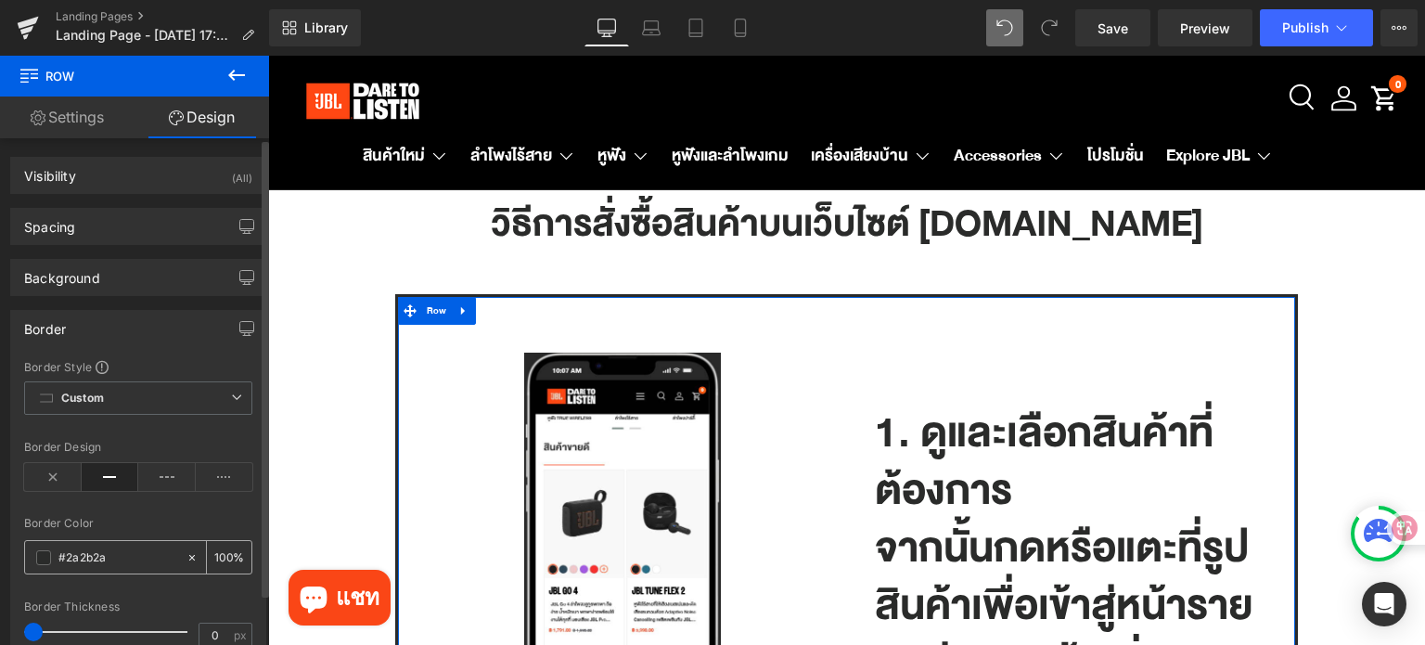
click at [40, 559] on span at bounding box center [43, 557] width 15 height 15
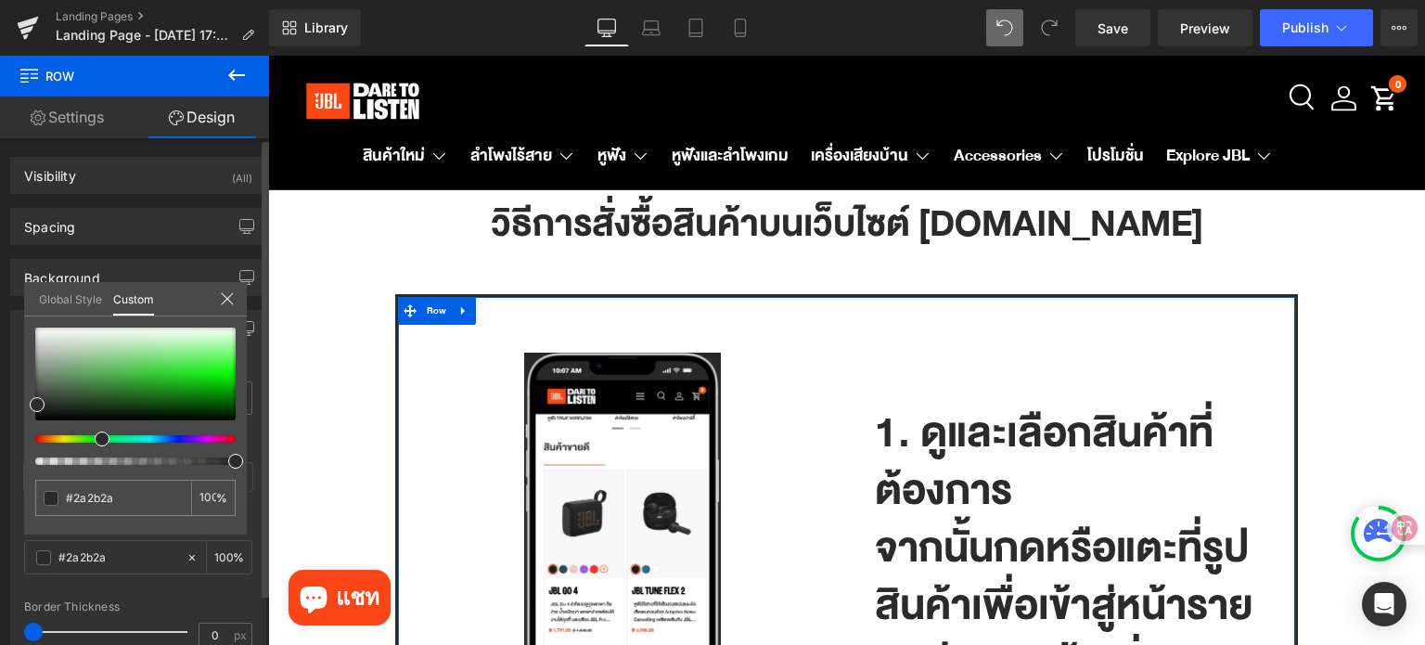
type input "#2b2b2a"
click at [48, 441] on div at bounding box center [128, 438] width 200 height 7
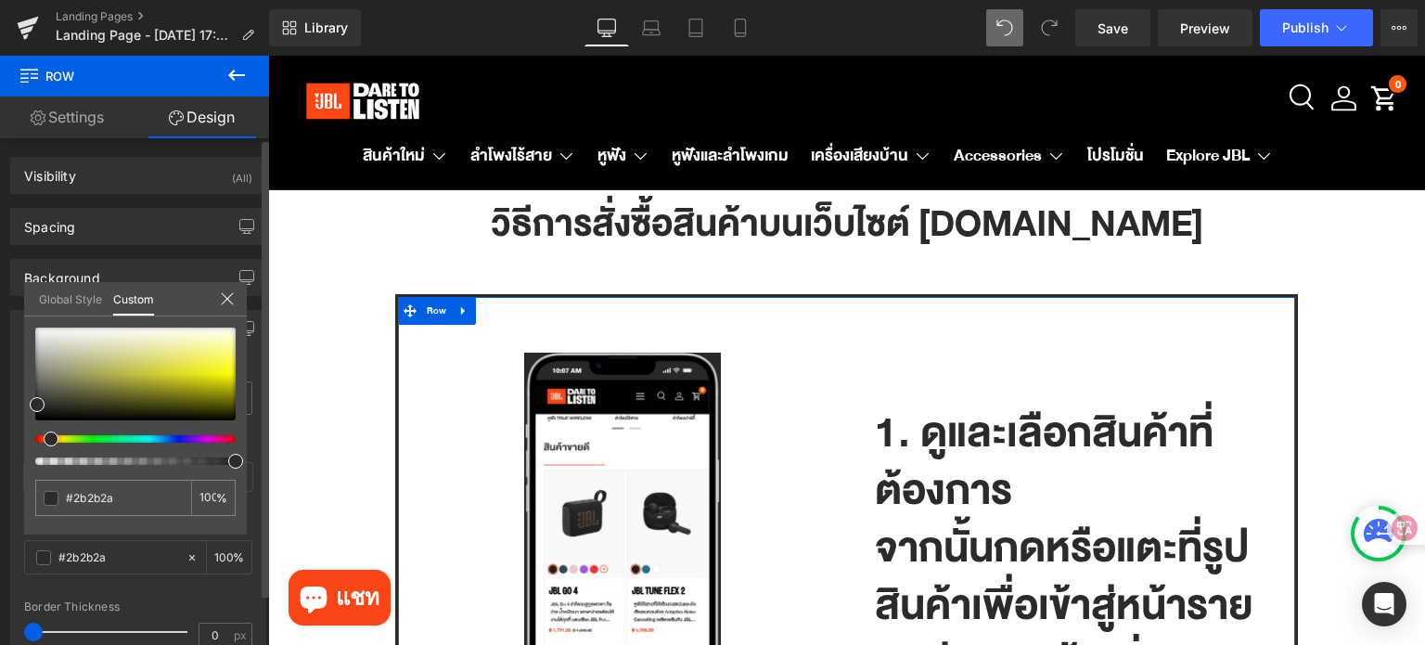
drag, startPoint x: 52, startPoint y: 436, endPoint x: 41, endPoint y: 436, distance: 11.1
click at [41, 436] on div at bounding box center [128, 438] width 200 height 7
click at [41, 435] on div at bounding box center [128, 438] width 200 height 7
type input "#4f4f4f"
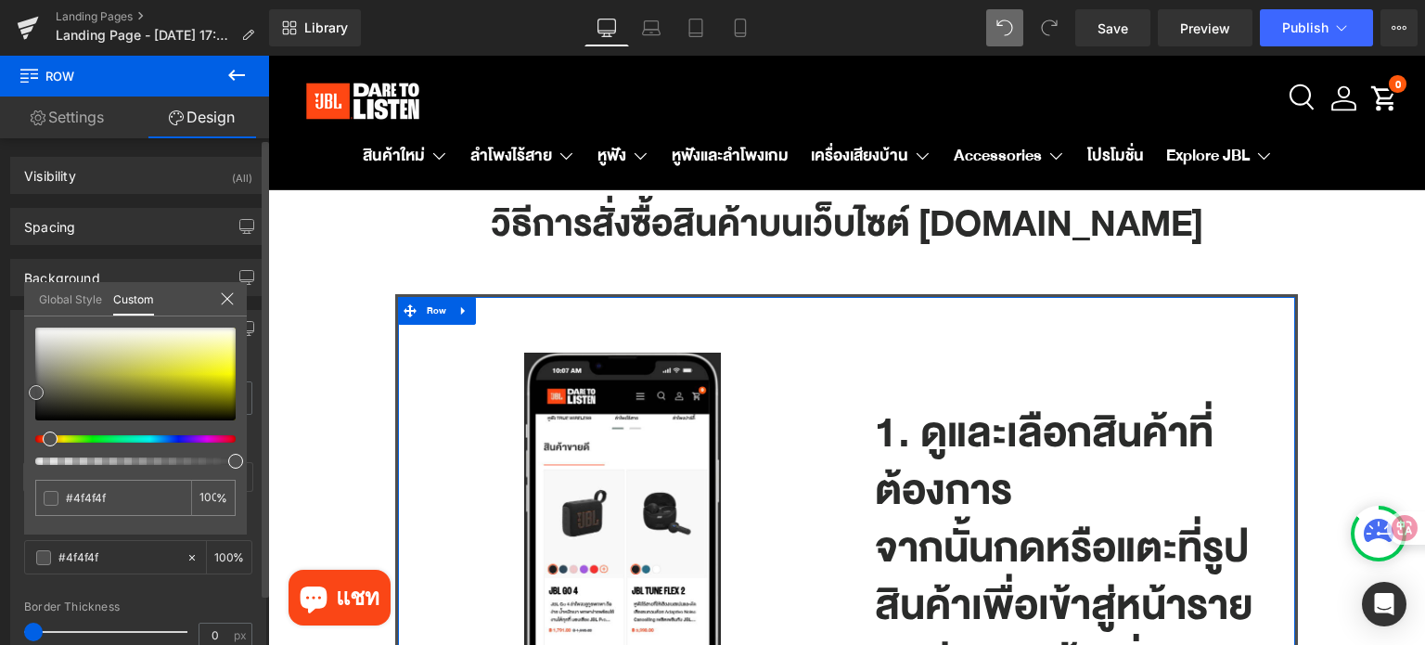
type input "#4f4f4e"
type input "#d1d13c"
type input "#e4e45c"
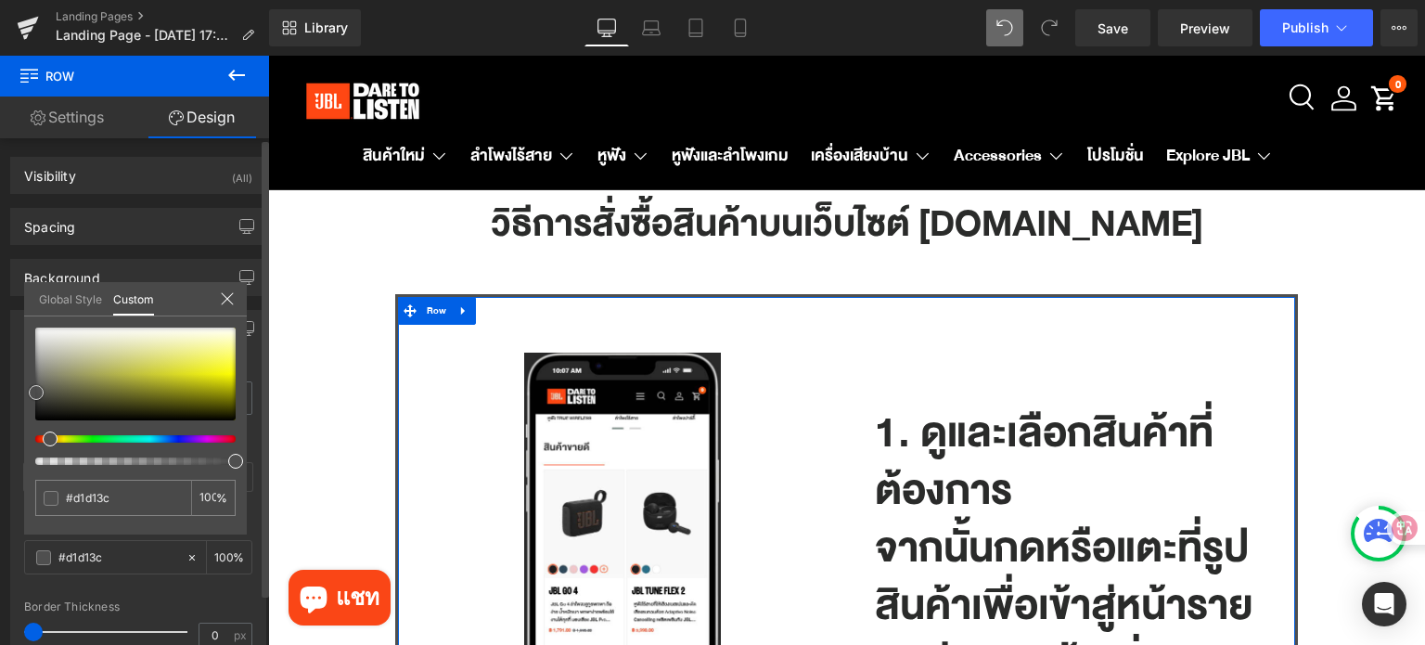
type input "#e4e45c"
type input "#f6f683"
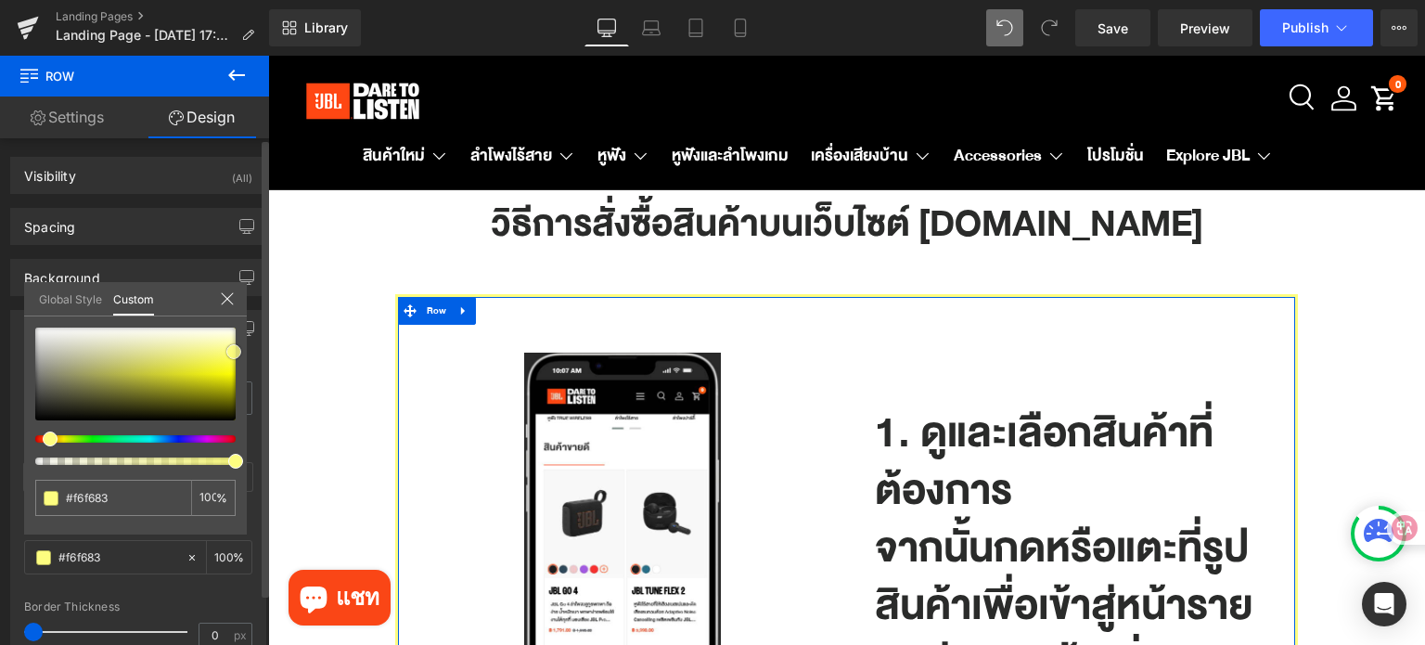
type input "#fdfd80"
type input "#feff7f"
drag, startPoint x: 36, startPoint y: 391, endPoint x: 236, endPoint y: 351, distance: 203.5
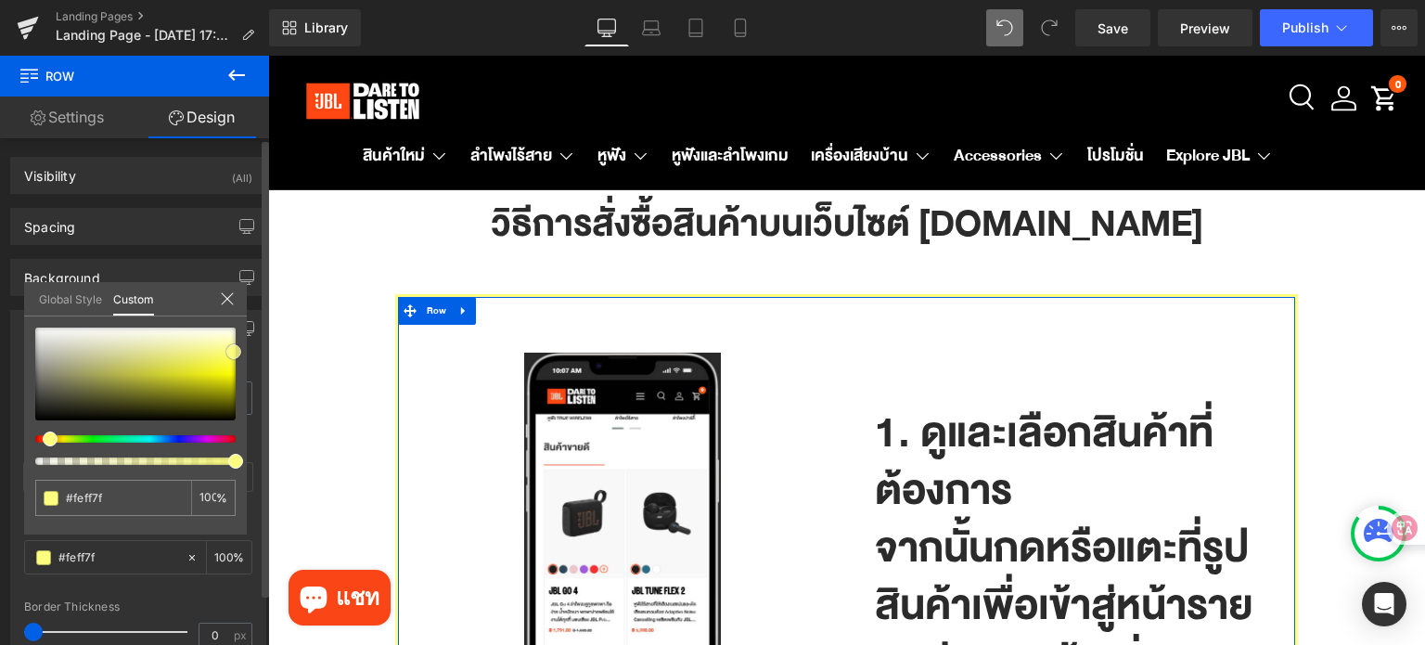
click at [236, 351] on div at bounding box center [135, 373] width 200 height 93
type input "#ffce7f"
type input "#ffb87f"
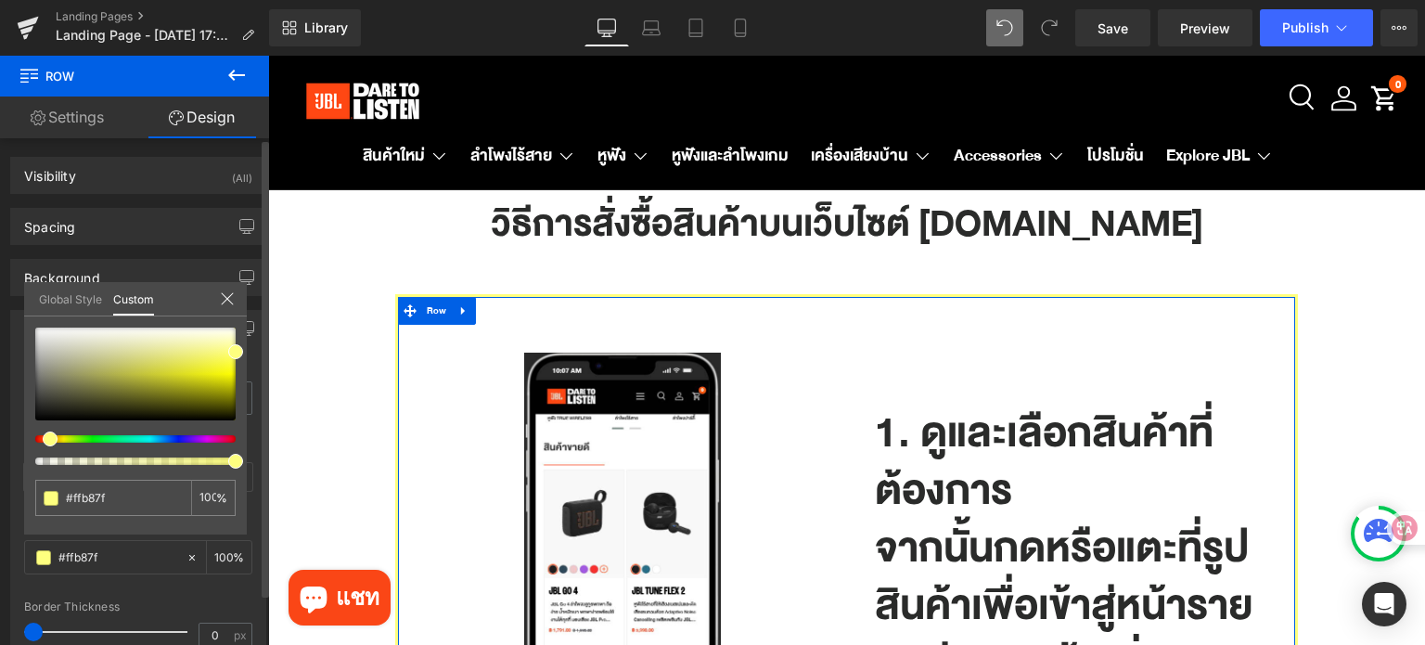
type input "#ffa37f"
type input "#ff997f"
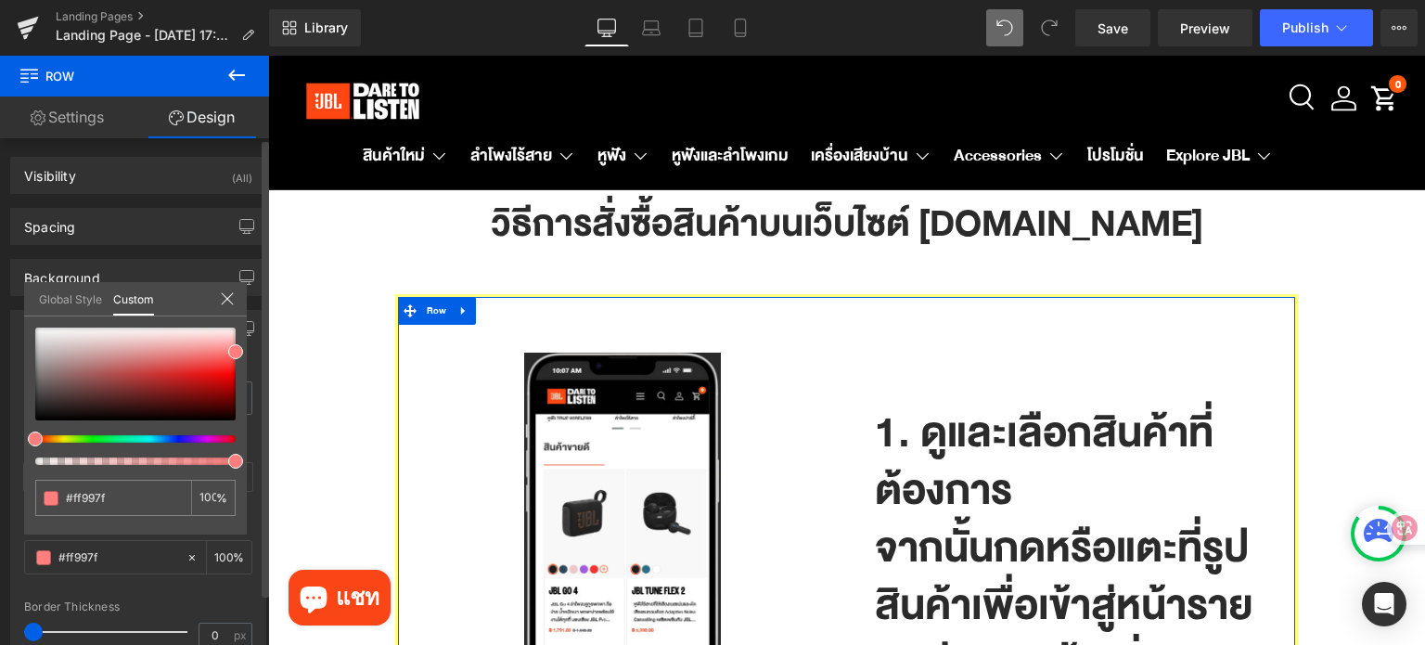
type input "#ff8a7f"
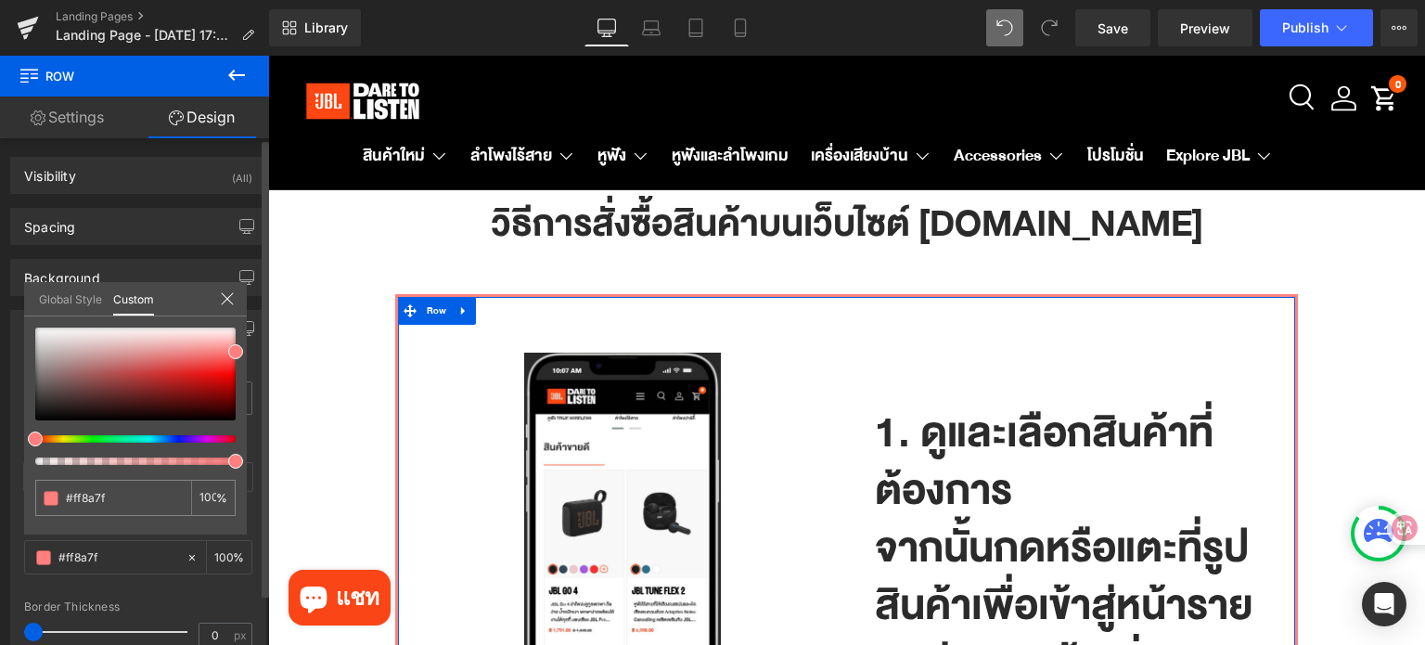
type input "#ff837f"
type input "#ff927f"
type input "#ff997f"
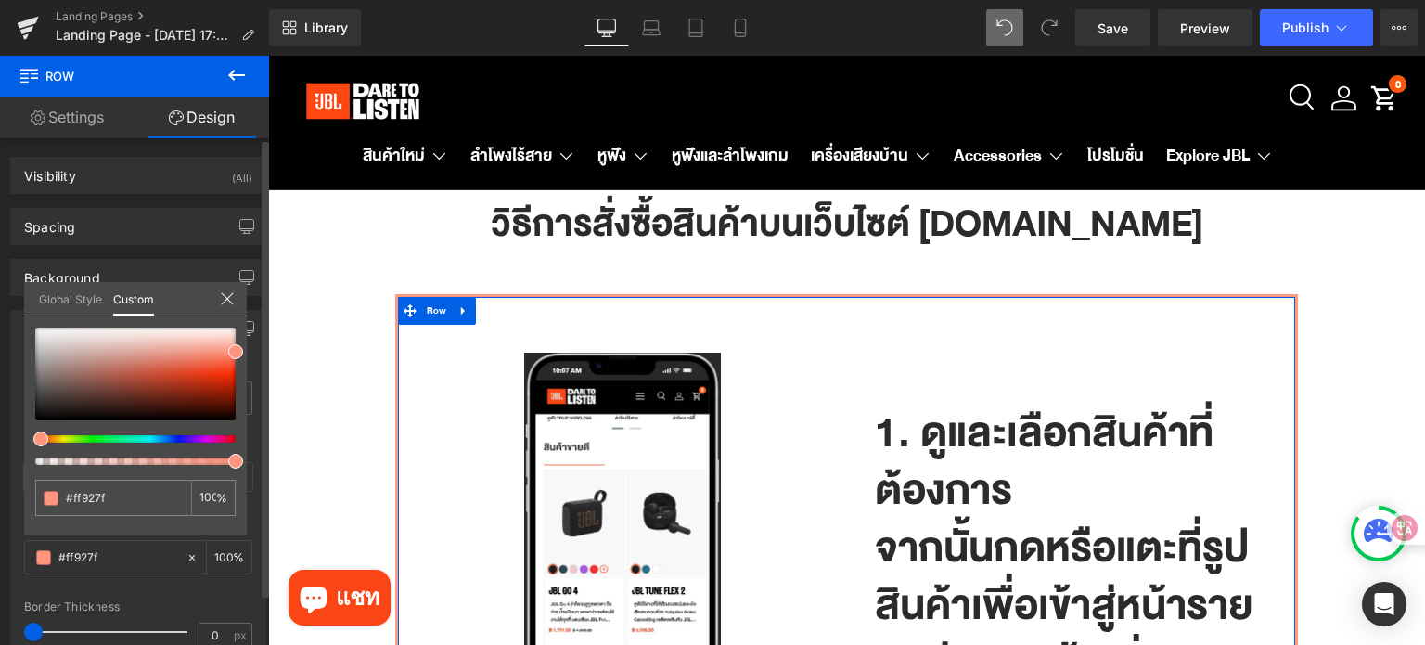
type input "#ff997f"
type input "#ff9d7f"
type input "#ff9f7f"
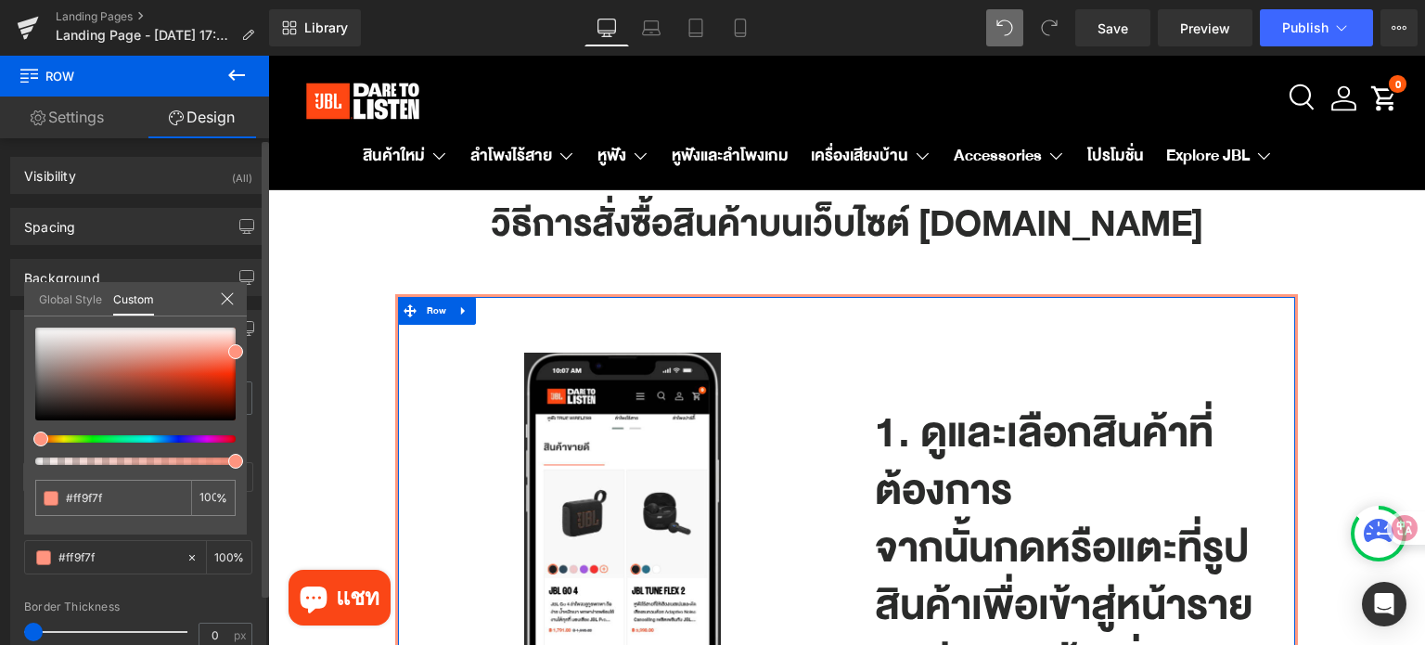
type input "#ffa37f"
type input "#ffa77f"
type input "#ffae7f"
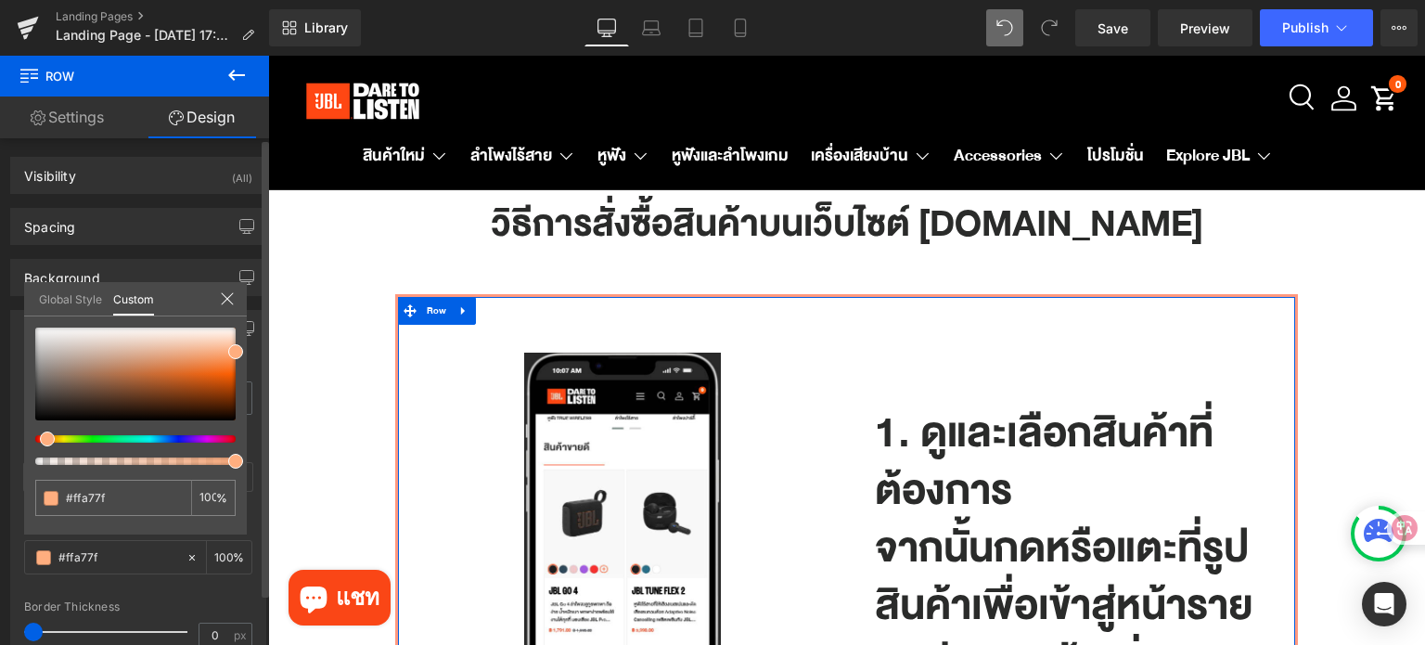
type input "#ffae7f"
type input "#ffb27f"
type input "#ffb47f"
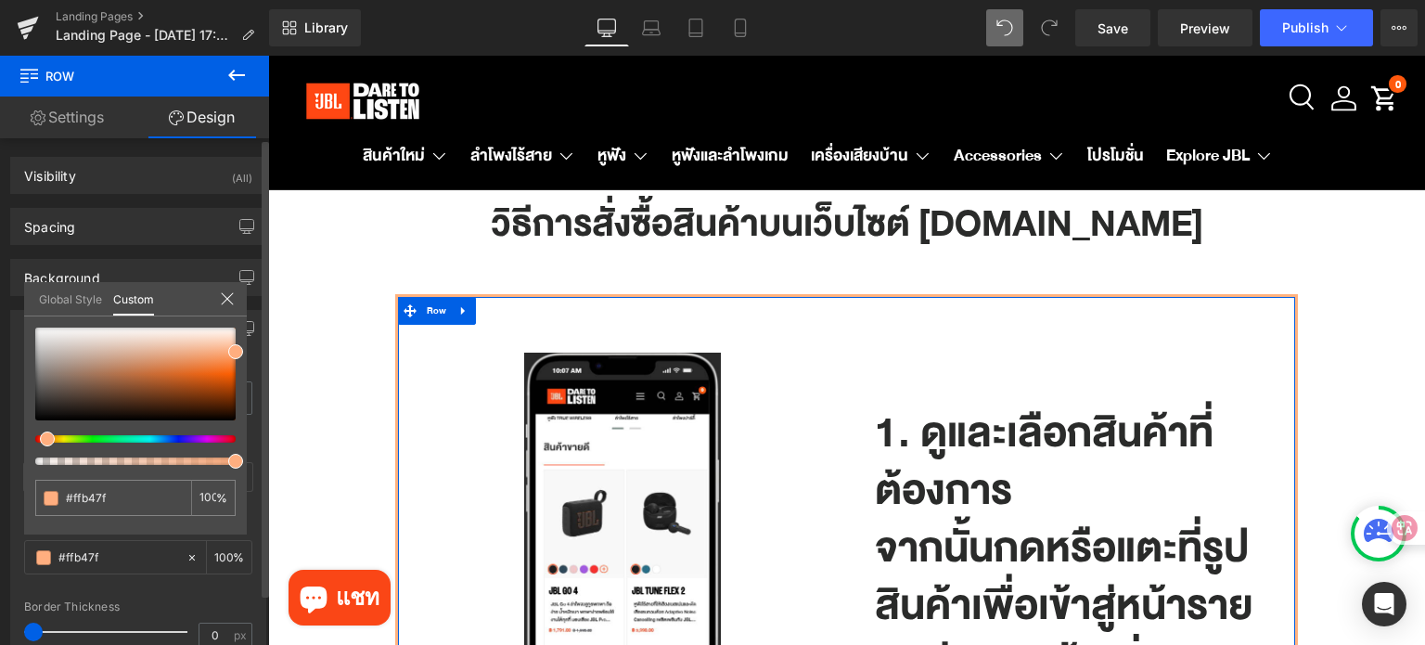
type input "#ffbf7f"
type input "#ffbd7f"
type input "#ffb27f"
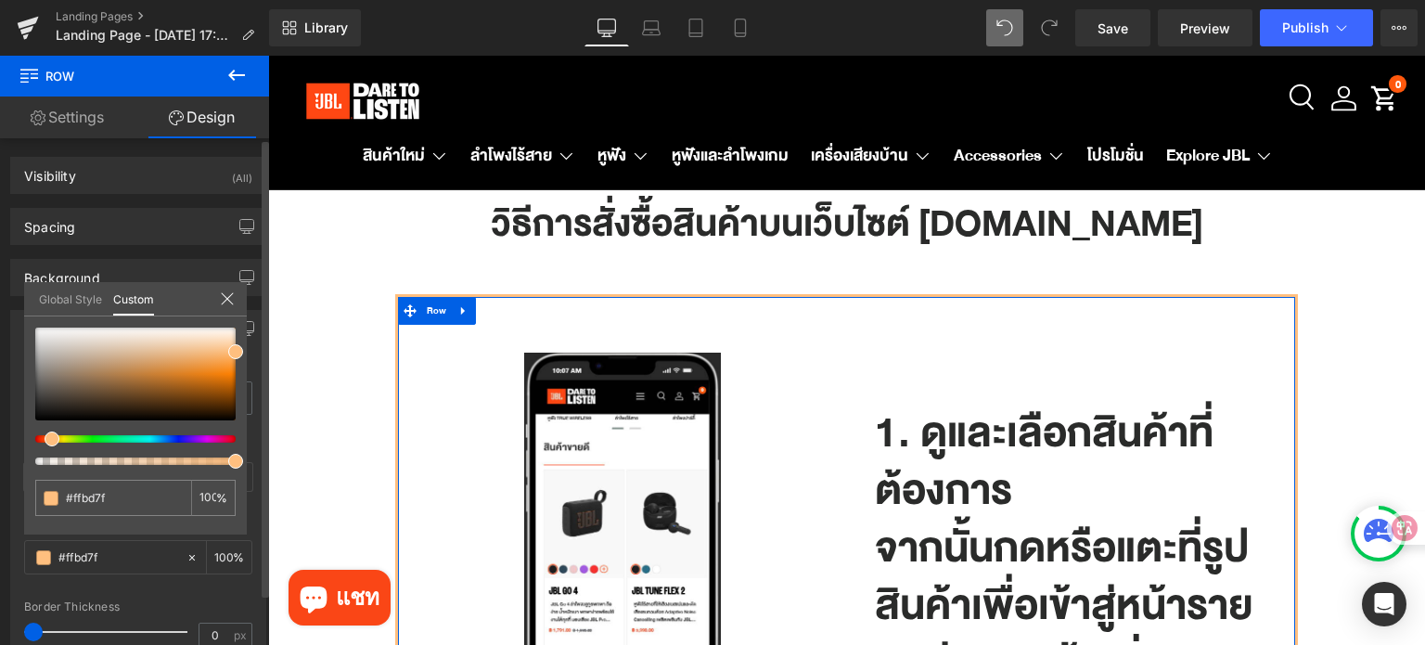
type input "#ffb27f"
type input "#ffaa7f"
type input "#ffa77f"
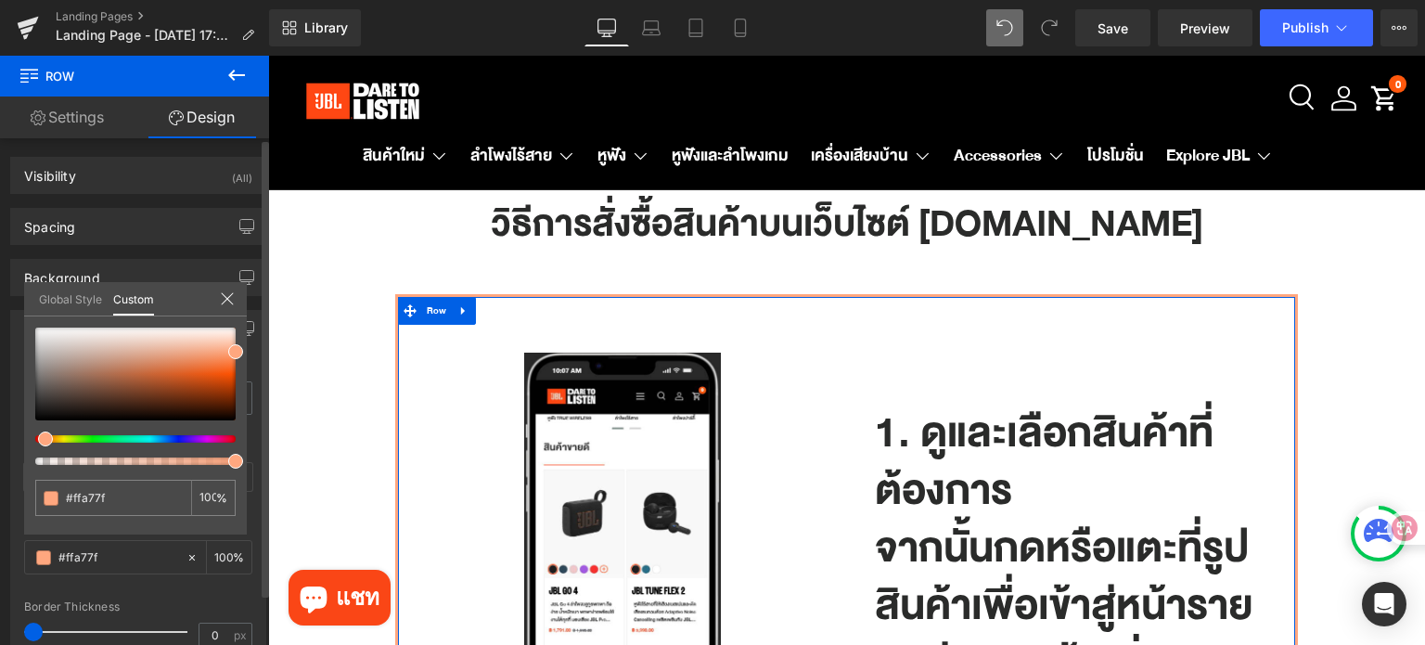
drag, startPoint x: 53, startPoint y: 440, endPoint x: 42, endPoint y: 438, distance: 11.3
click at [42, 438] on span at bounding box center [45, 438] width 15 height 15
type input "#fdab85"
type input "#fabea2"
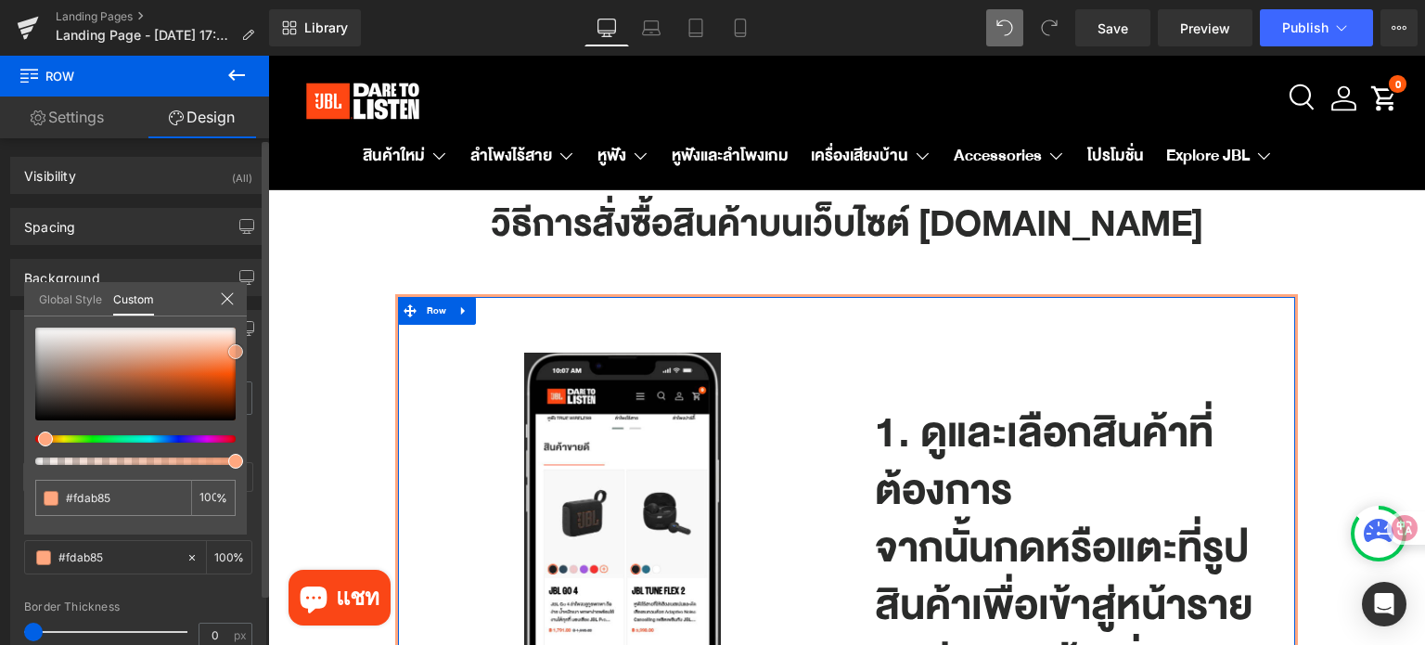
type input "#fabea2"
type input "#f8c5ae"
type input "#f8c6af"
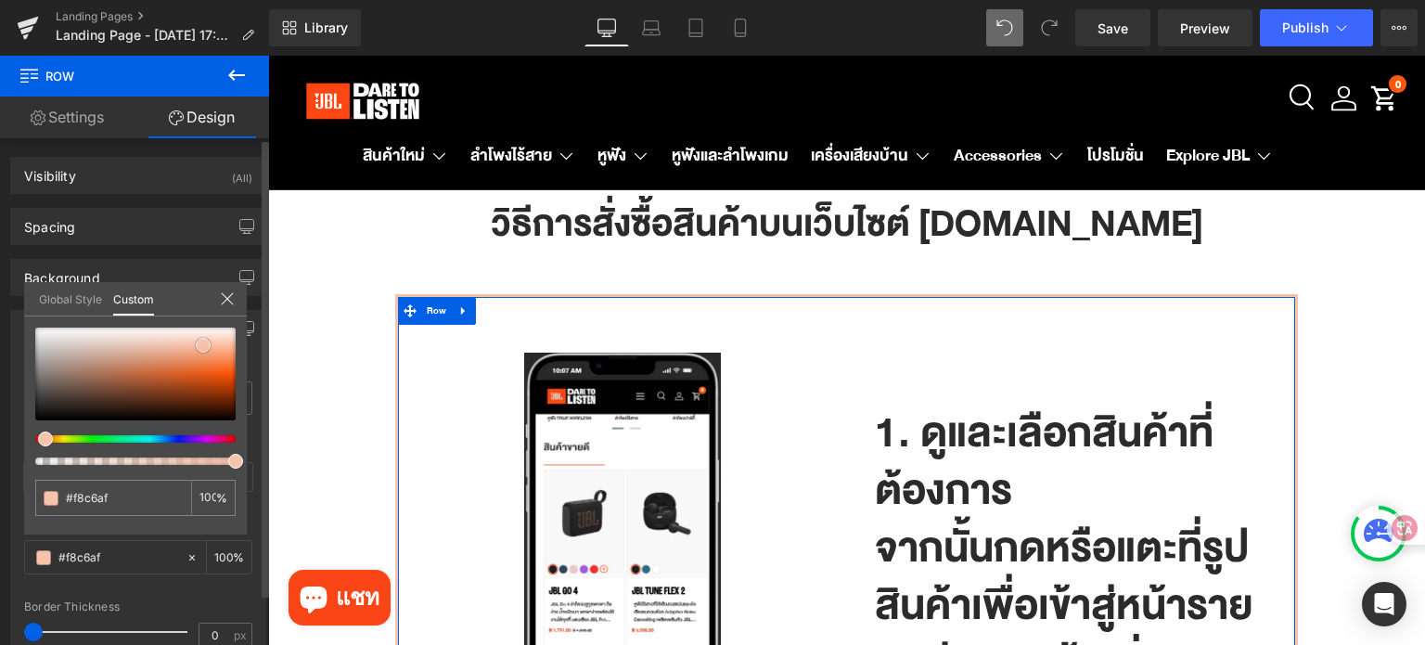
type input "#f7c2aa"
type input "#f4b99e"
type input "#efa37f"
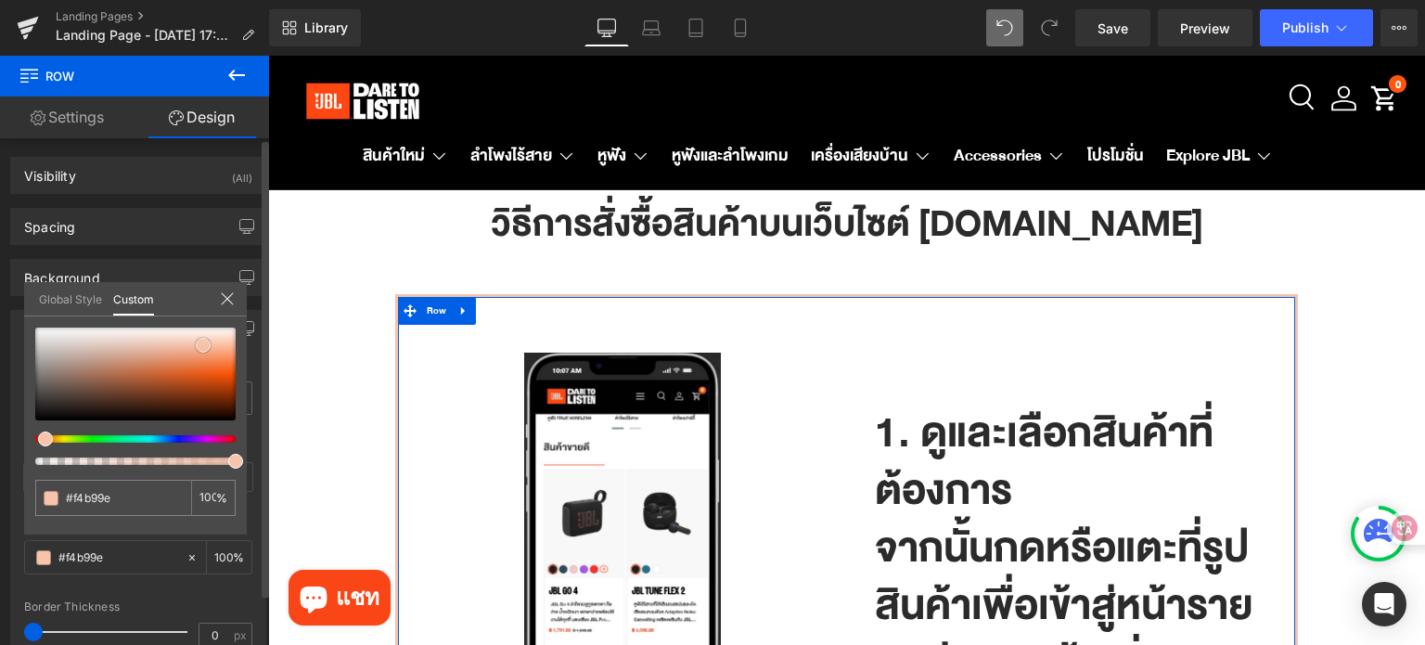
type input "#efa37f"
type input "#ec9269"
type input "#e98658"
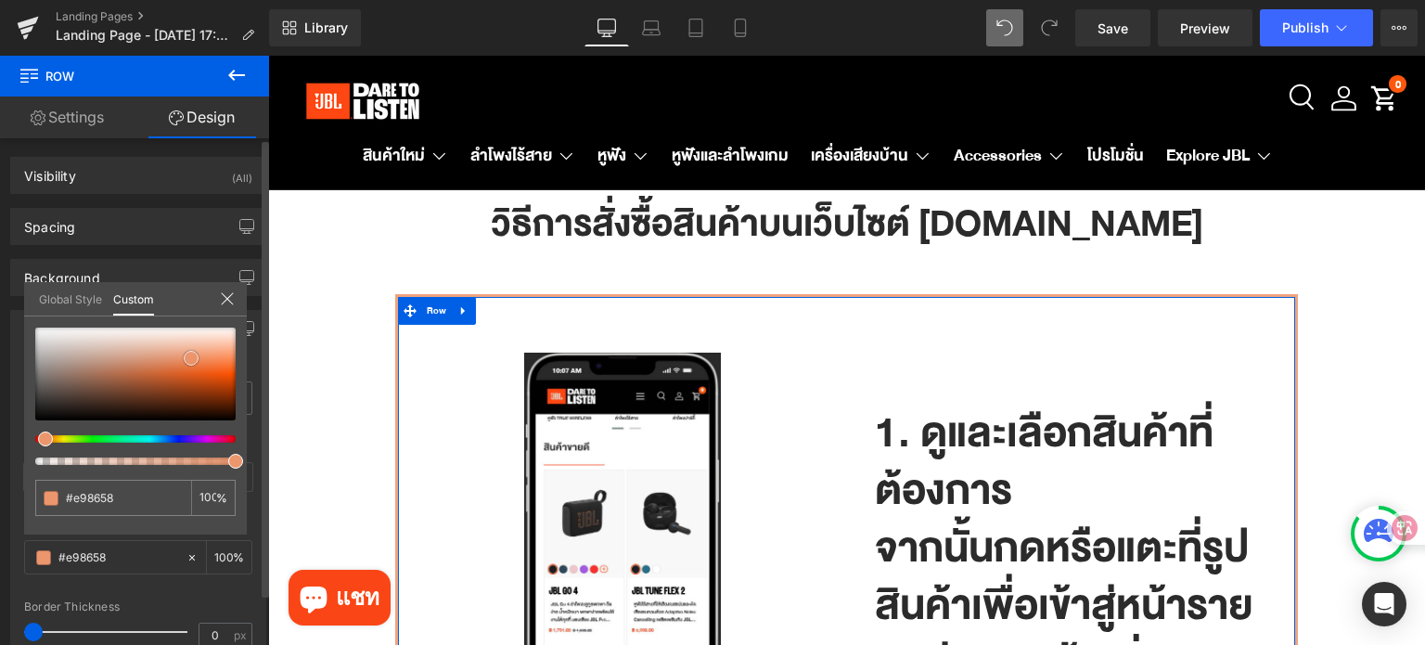
type input "#e87b49"
type input "#e97843"
type input "#e97139"
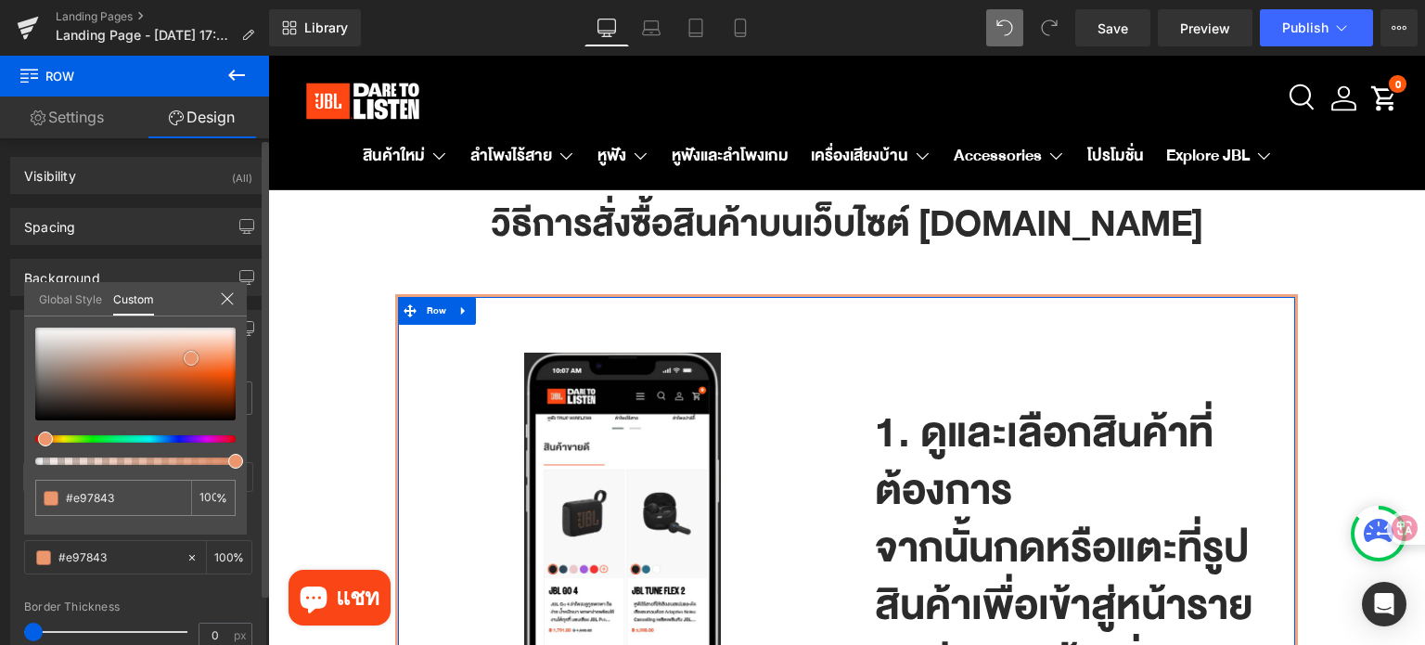
type input "#e97139"
type input "#ea7038"
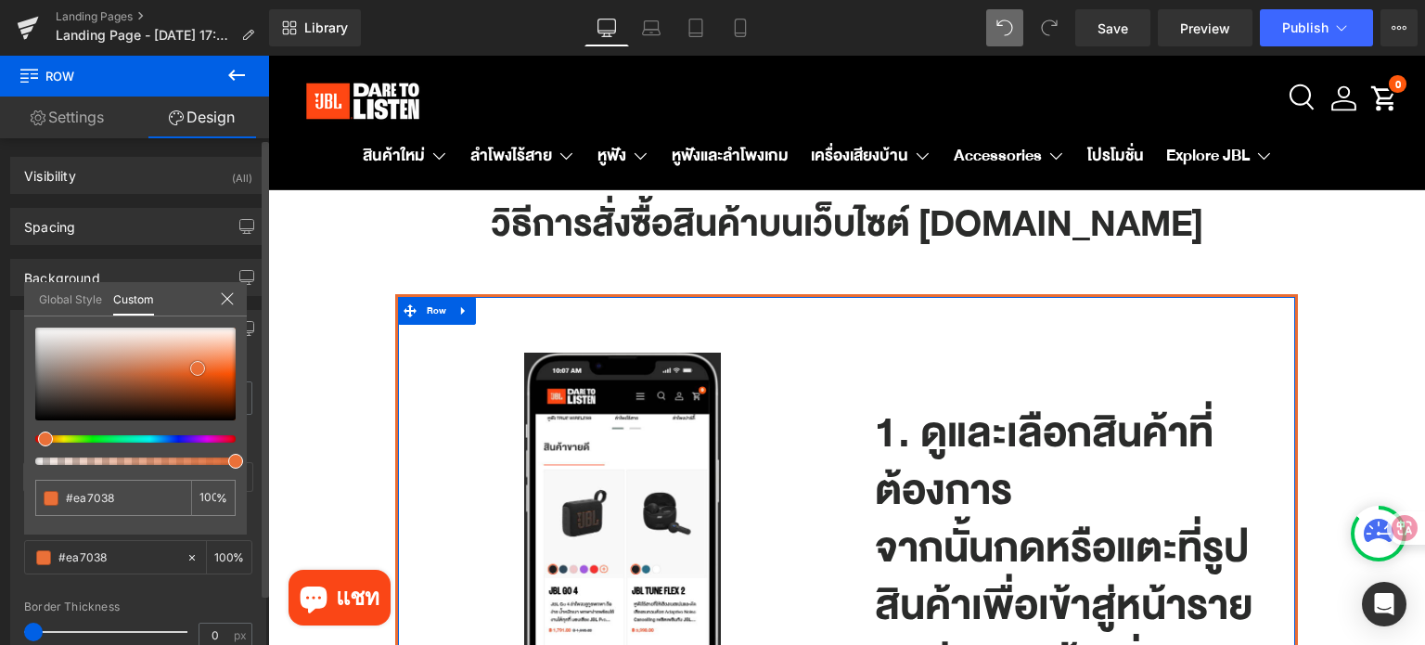
type input "#e96d33"
type input "#e96324"
type input "#e95c1a"
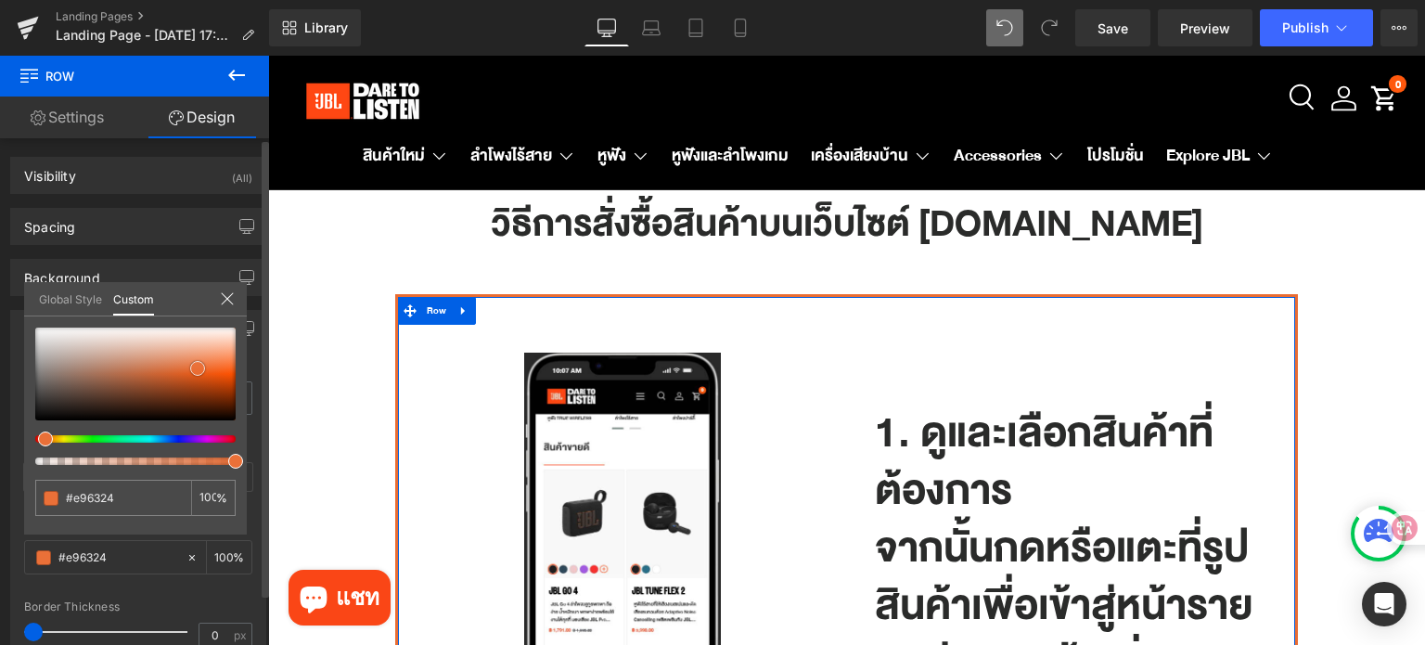
type input "#e95c1a"
type input "#e85916"
type input "#e45615"
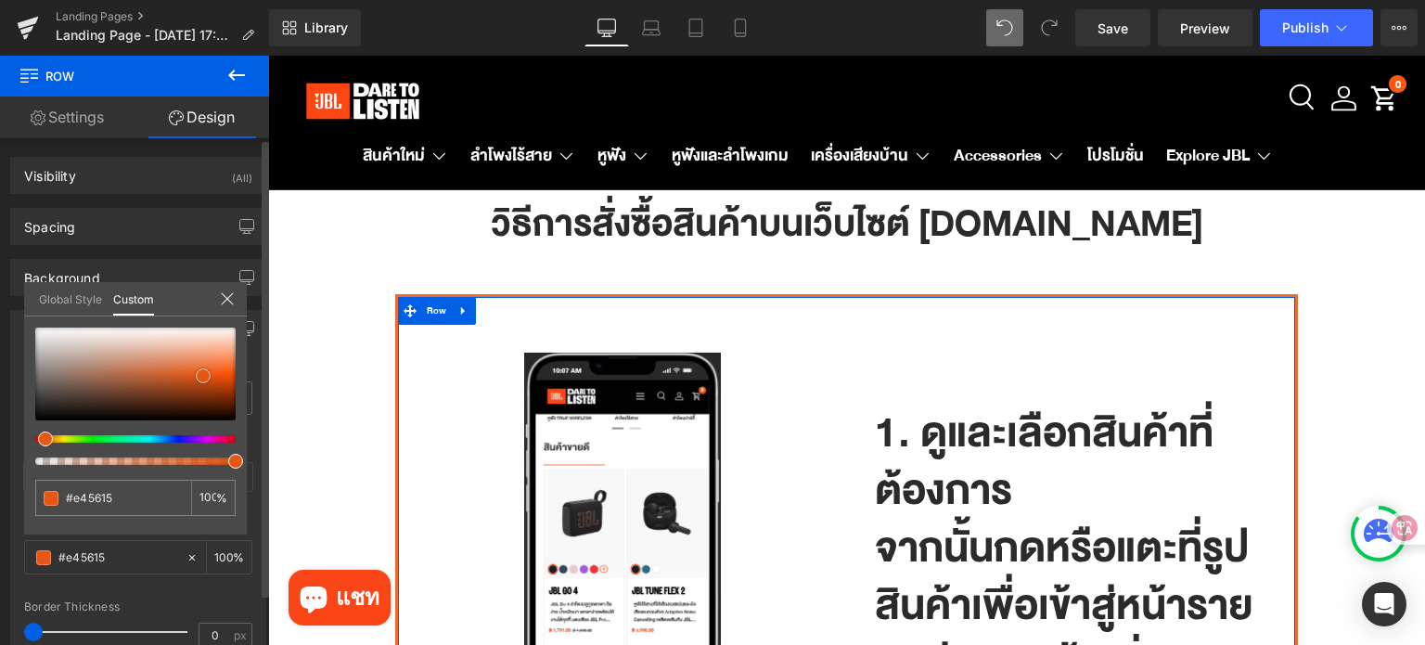
type input "#e75612"
type input "#e85511"
type input "#e95510"
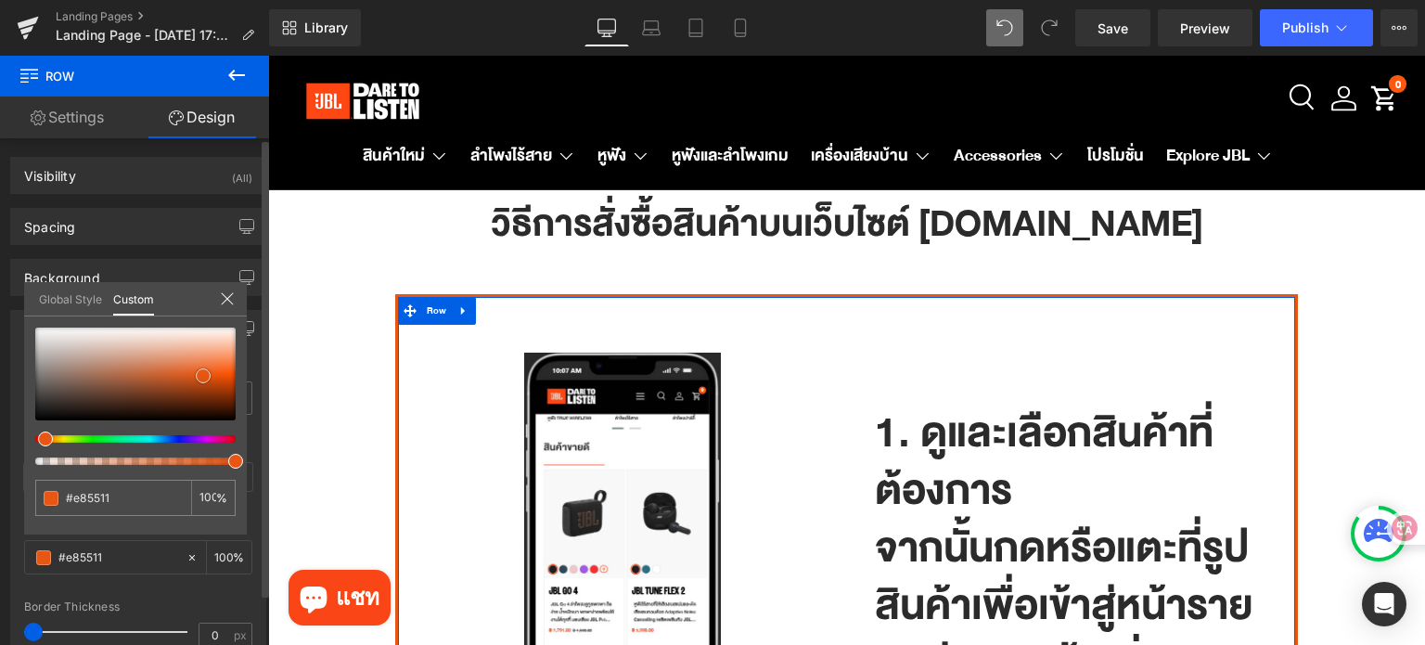
type input "#e95510"
type input "#e7520d"
type input "#e2500d"
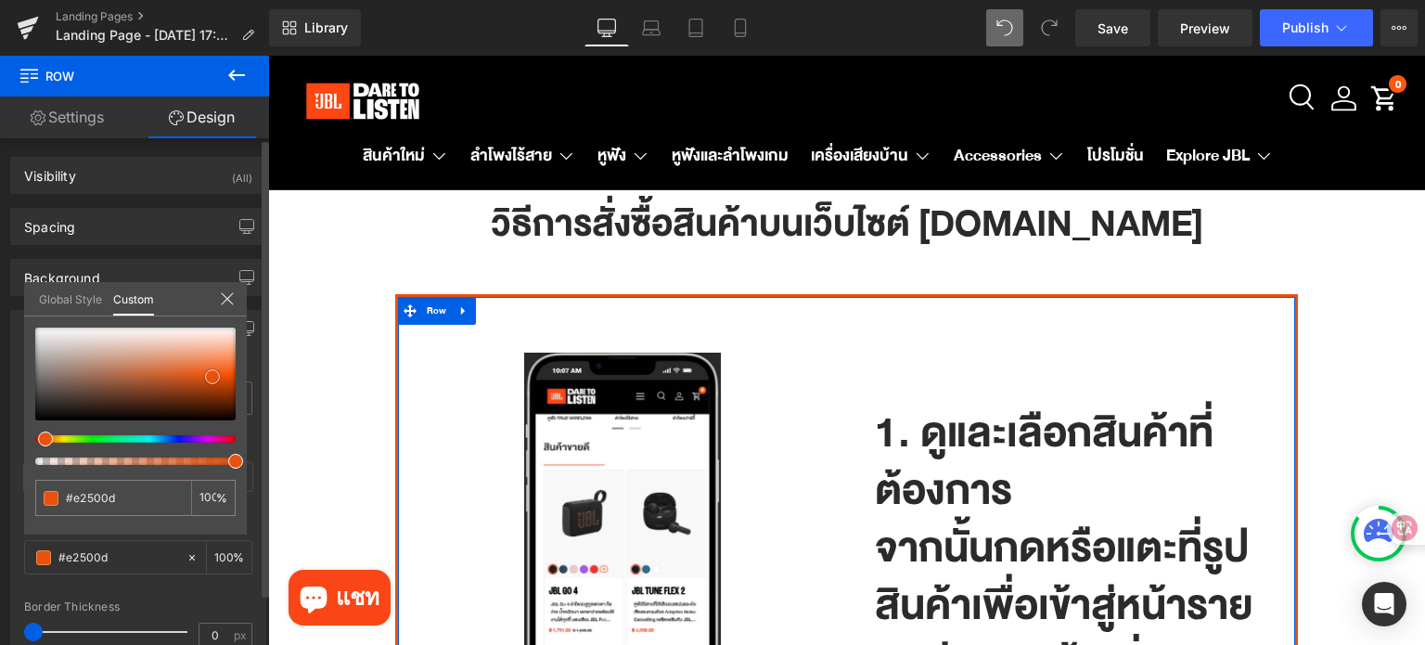
type input "#d84d0c"
type input "#cc4709"
type input "#bc4209"
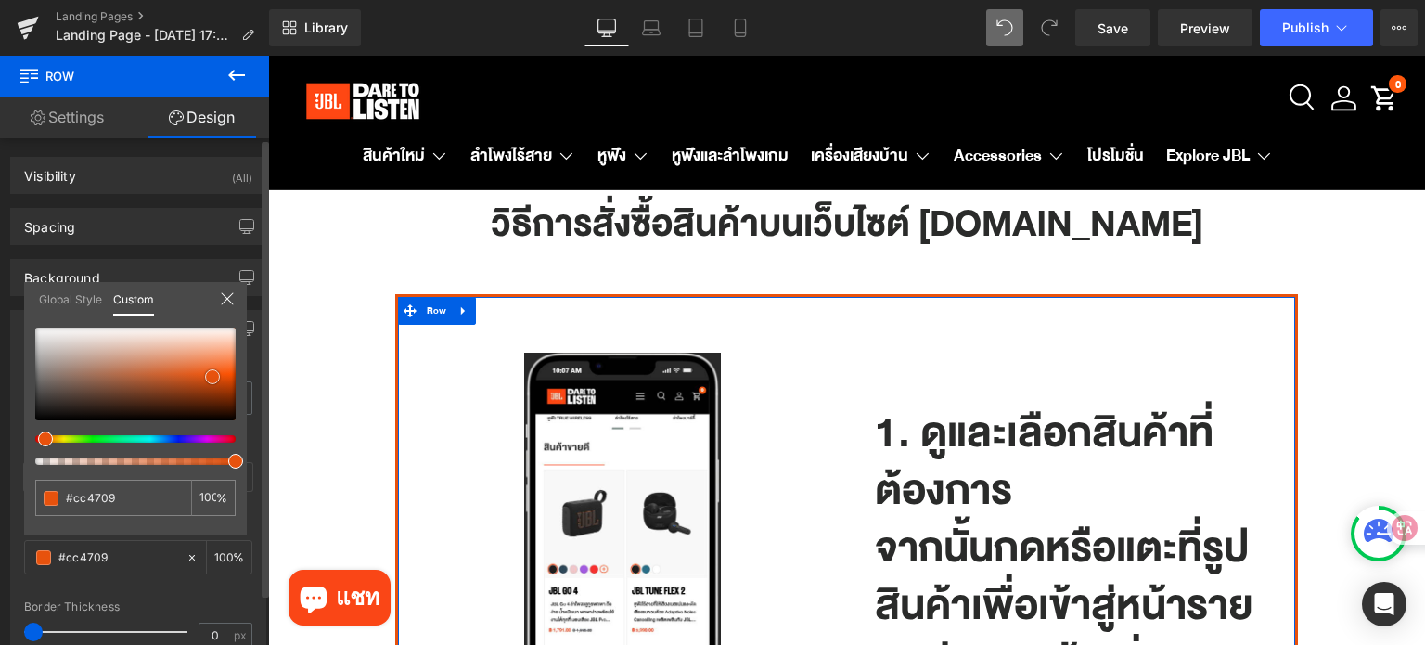
type input "#bc4209"
type input "#c74509"
type input "#f2550c"
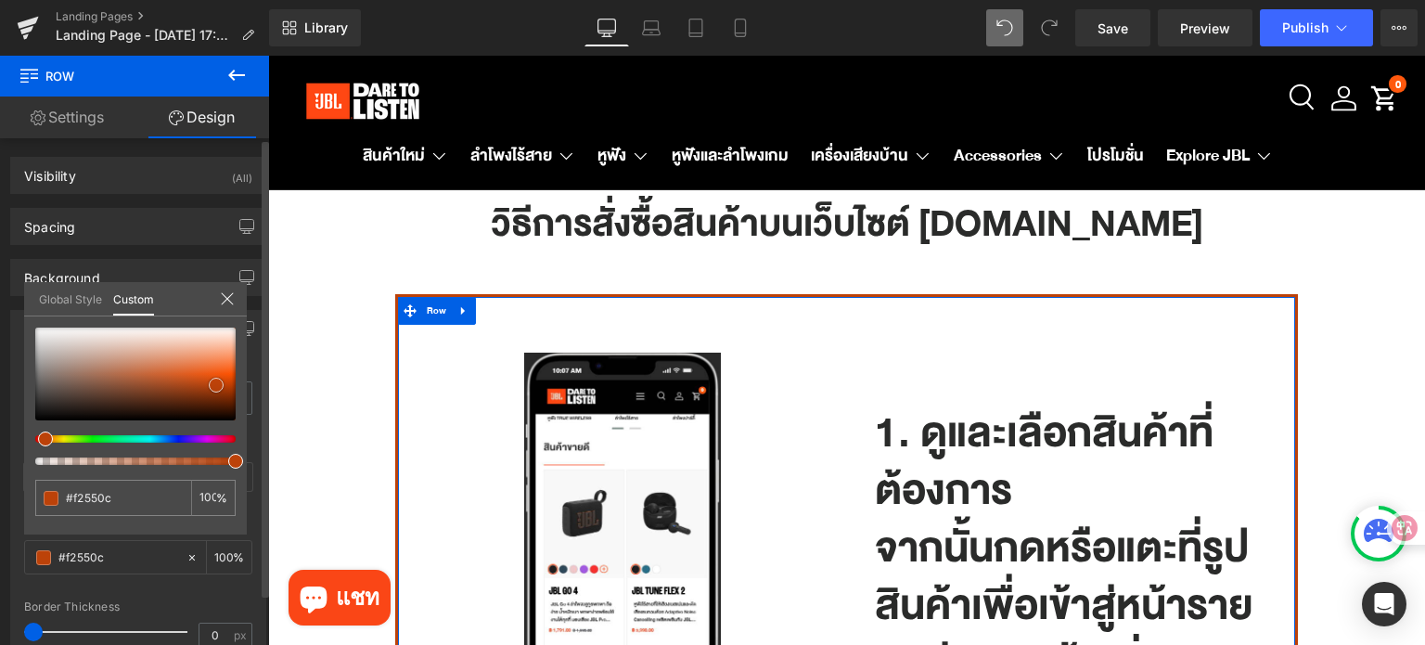
type input "#f26626"
type input "#f46d2e"
type input "#f47338"
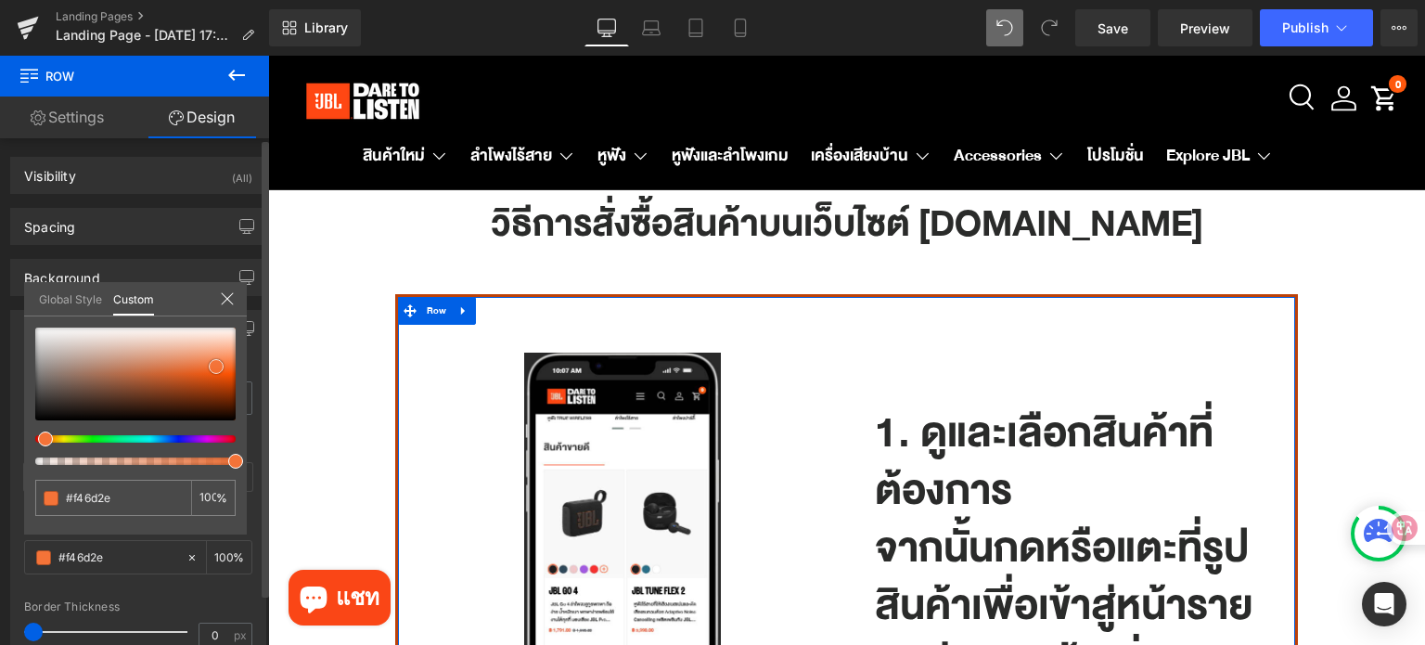
type input "#f47338"
type input "#f46928"
type input "#f4621e"
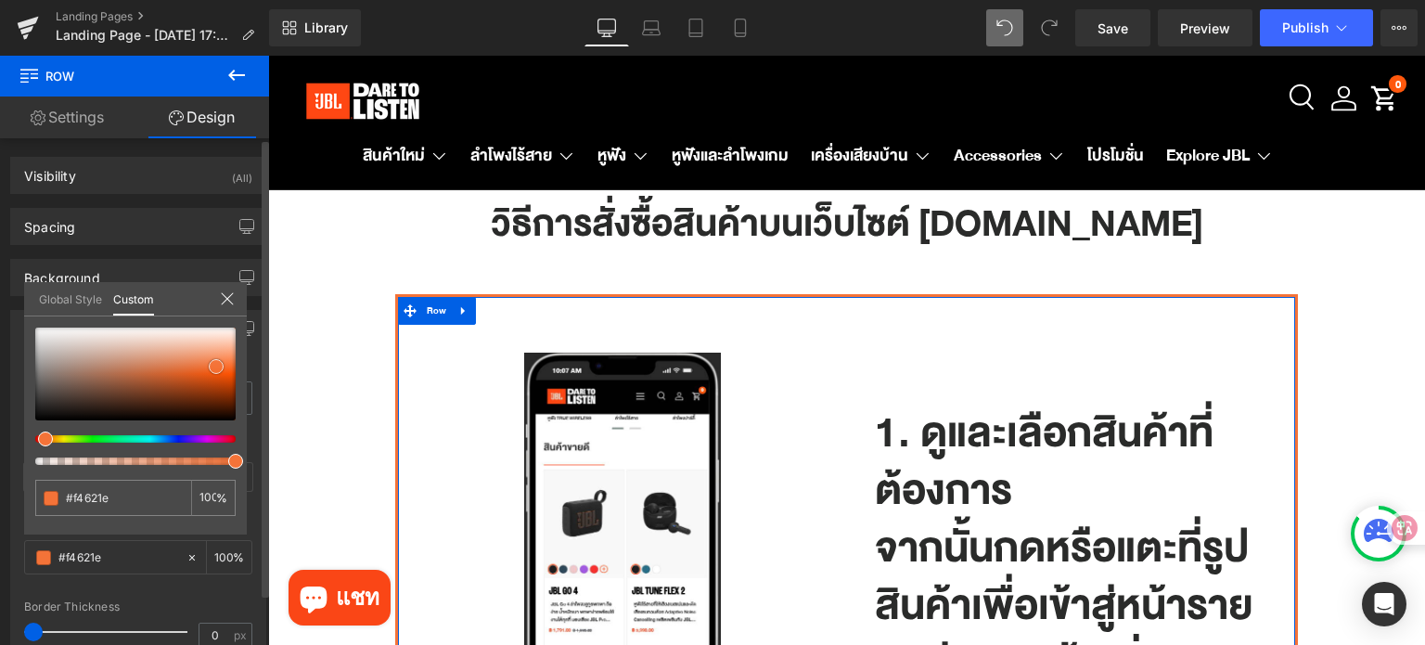
type input "#f55b13"
type input "#f6570d"
type input "#f25107"
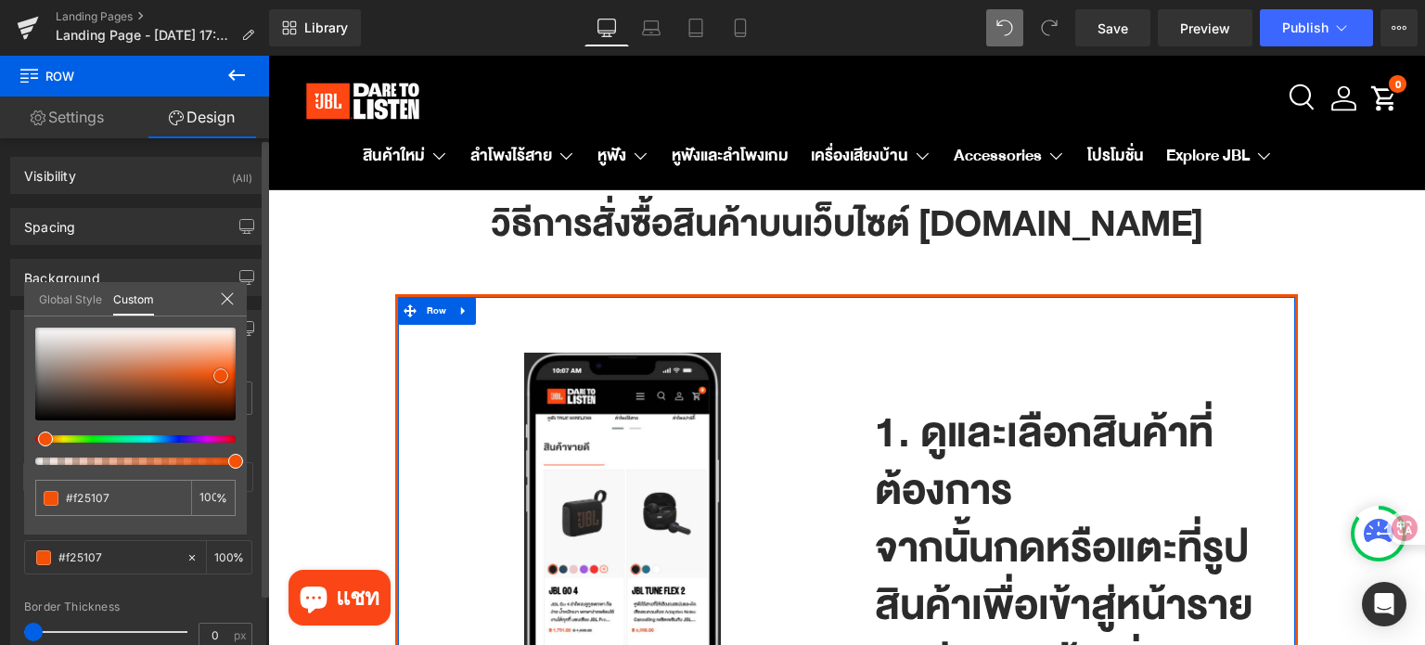
drag, startPoint x: 232, startPoint y: 352, endPoint x: 217, endPoint y: 376, distance: 28.3
click at [217, 376] on span at bounding box center [220, 375] width 15 height 15
click at [142, 499] on input "#f25107" at bounding box center [115, 497] width 98 height 19
click at [143, 499] on input "#f25107" at bounding box center [115, 497] width 98 height 19
paste input "a4616"
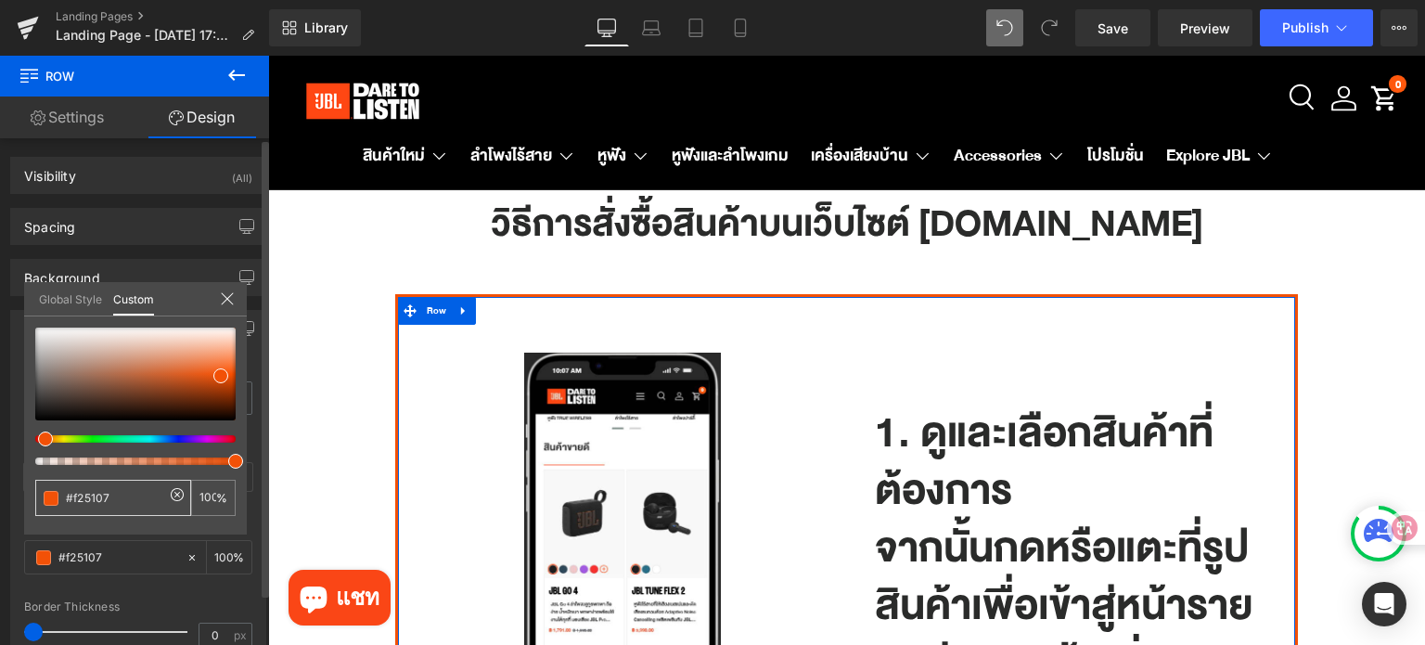
type input "#fa4616"
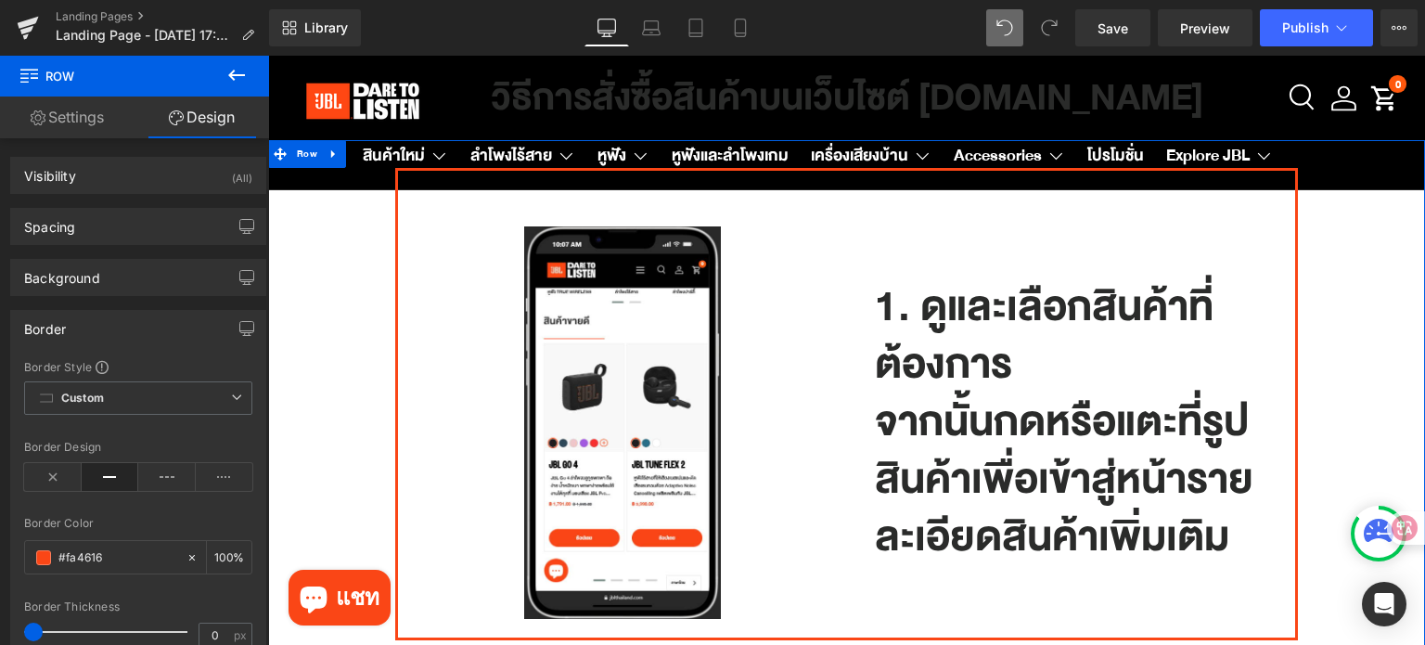
scroll to position [93, 0]
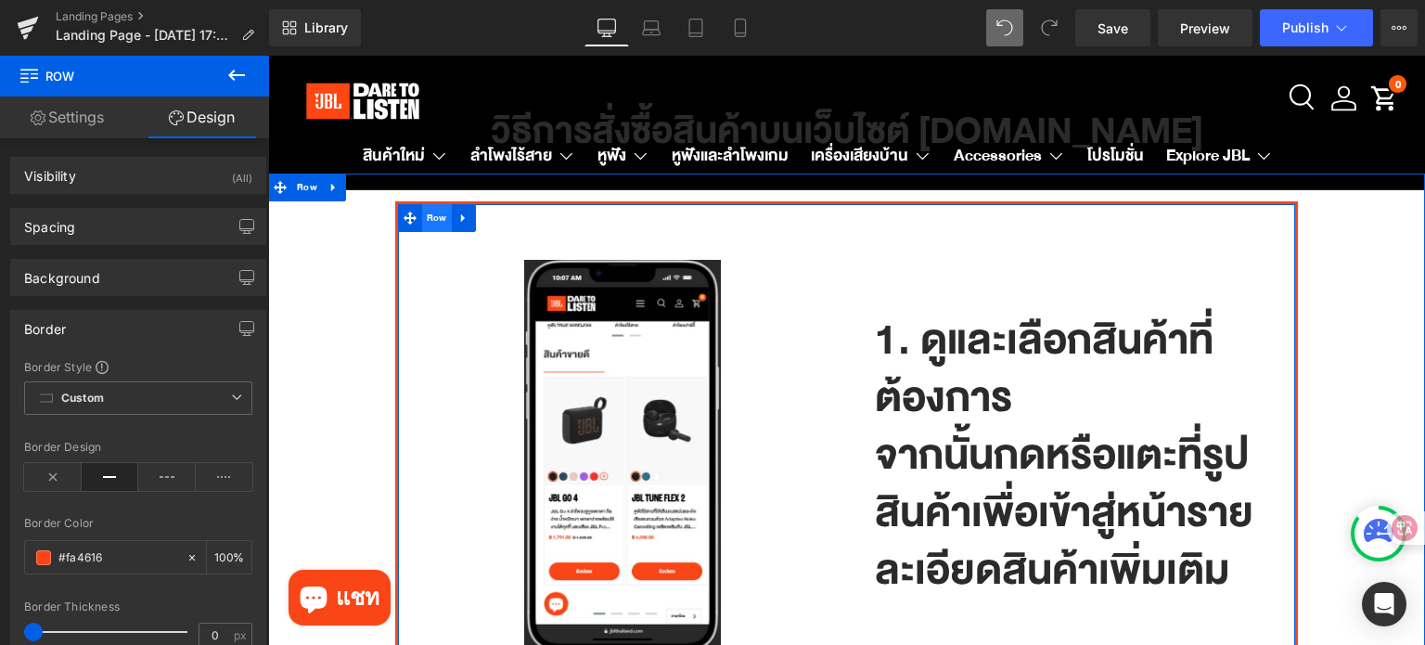
click at [438, 223] on span "Row" at bounding box center [437, 218] width 30 height 28
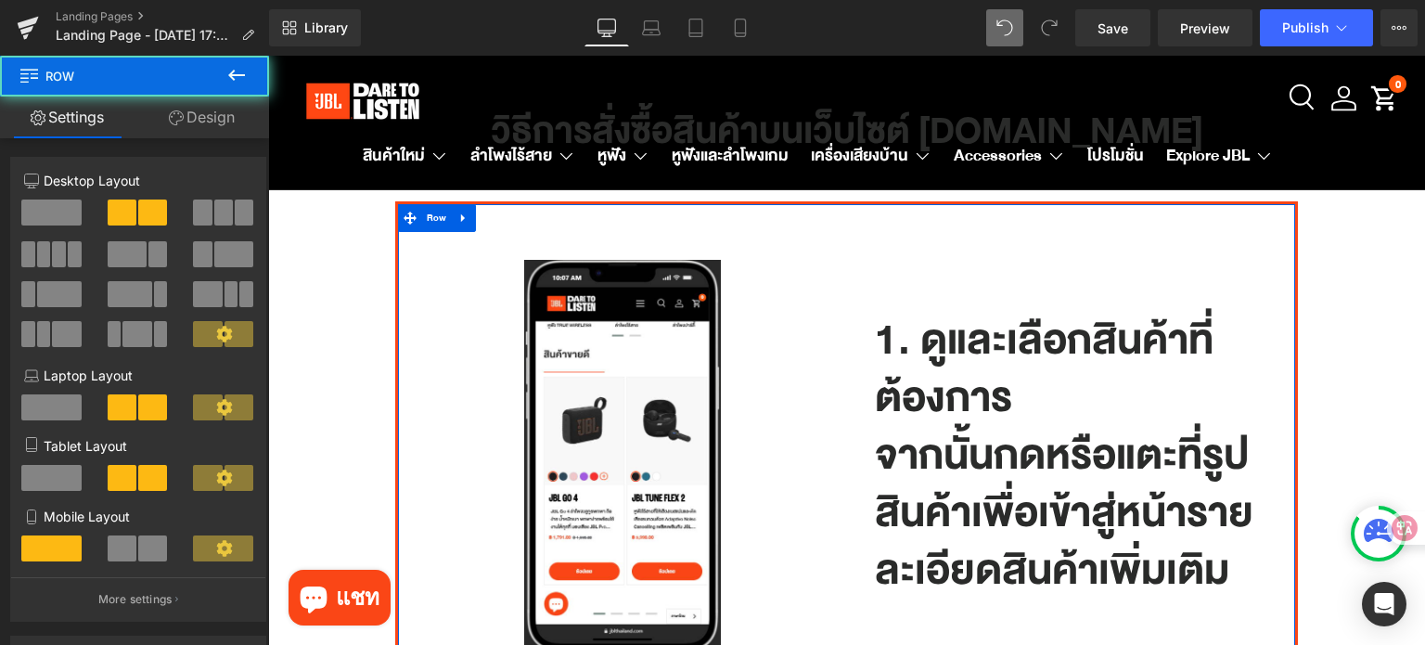
click at [226, 125] on link "Design" at bounding box center [201, 117] width 134 height 42
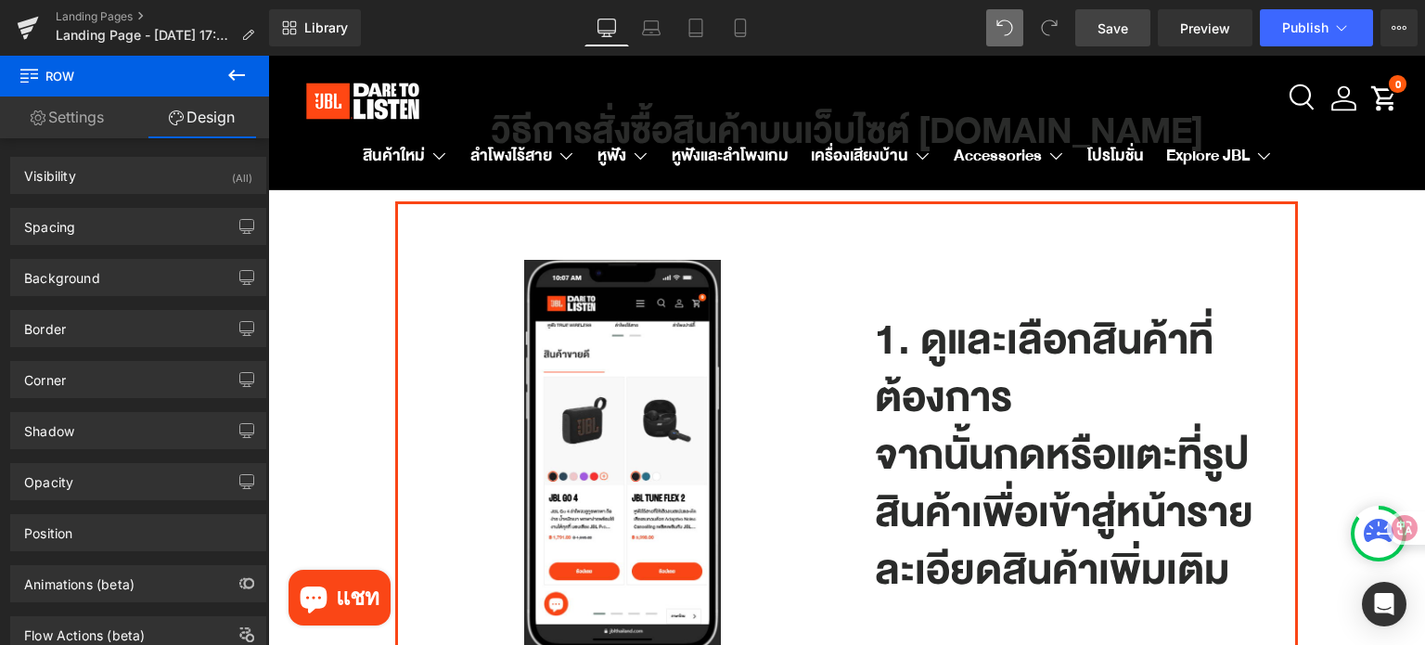
click at [1119, 19] on span "Save" at bounding box center [1112, 28] width 31 height 19
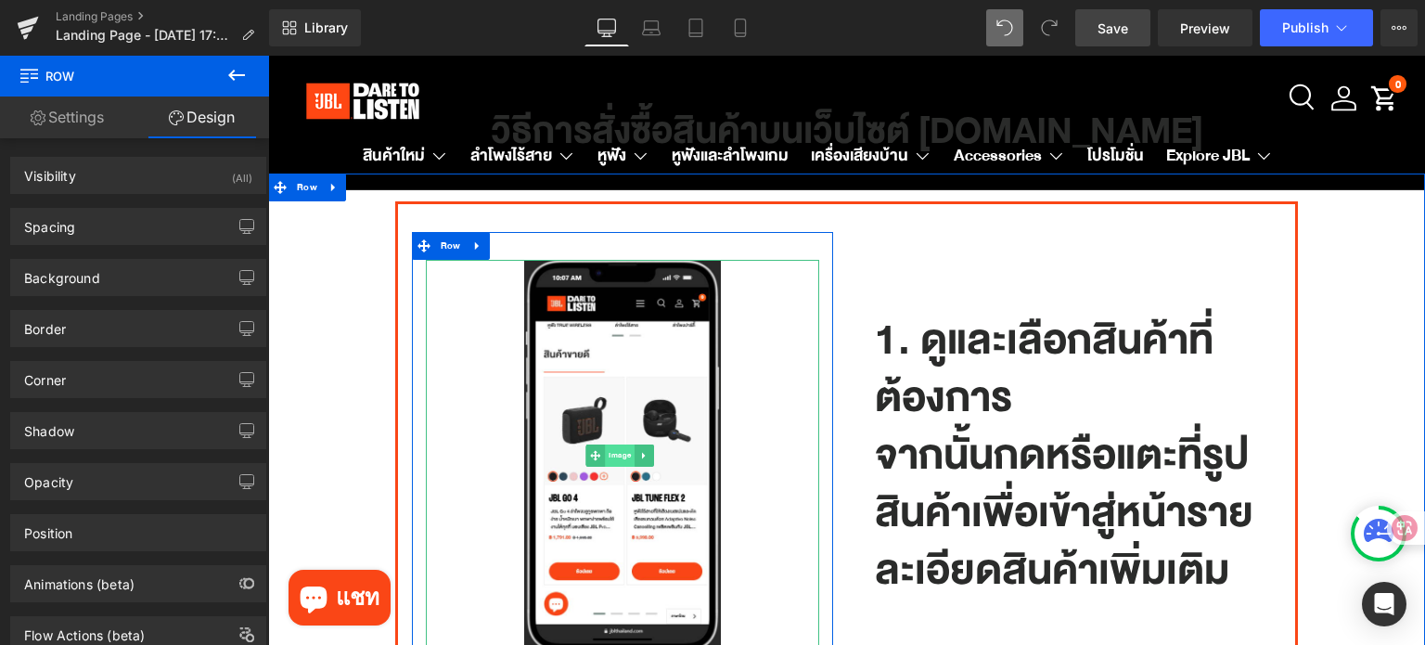
click at [610, 455] on span "Image" at bounding box center [620, 455] width 30 height 22
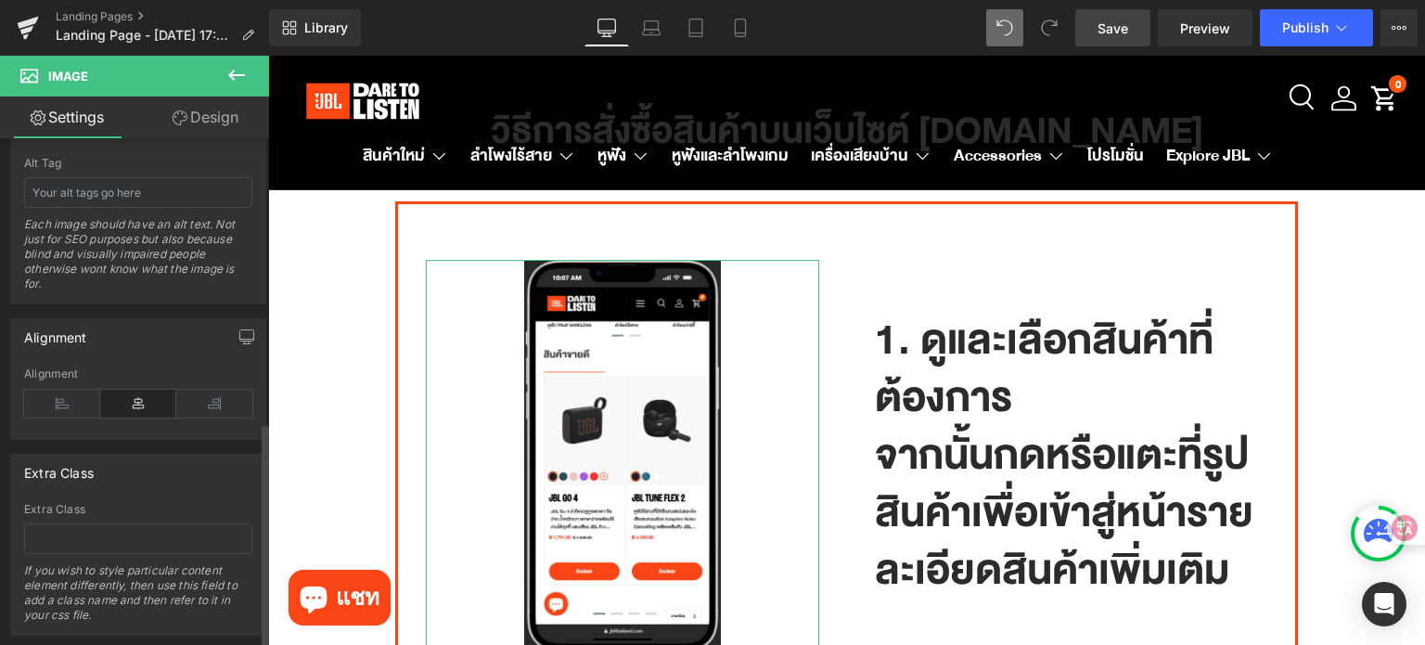
scroll to position [1136, 0]
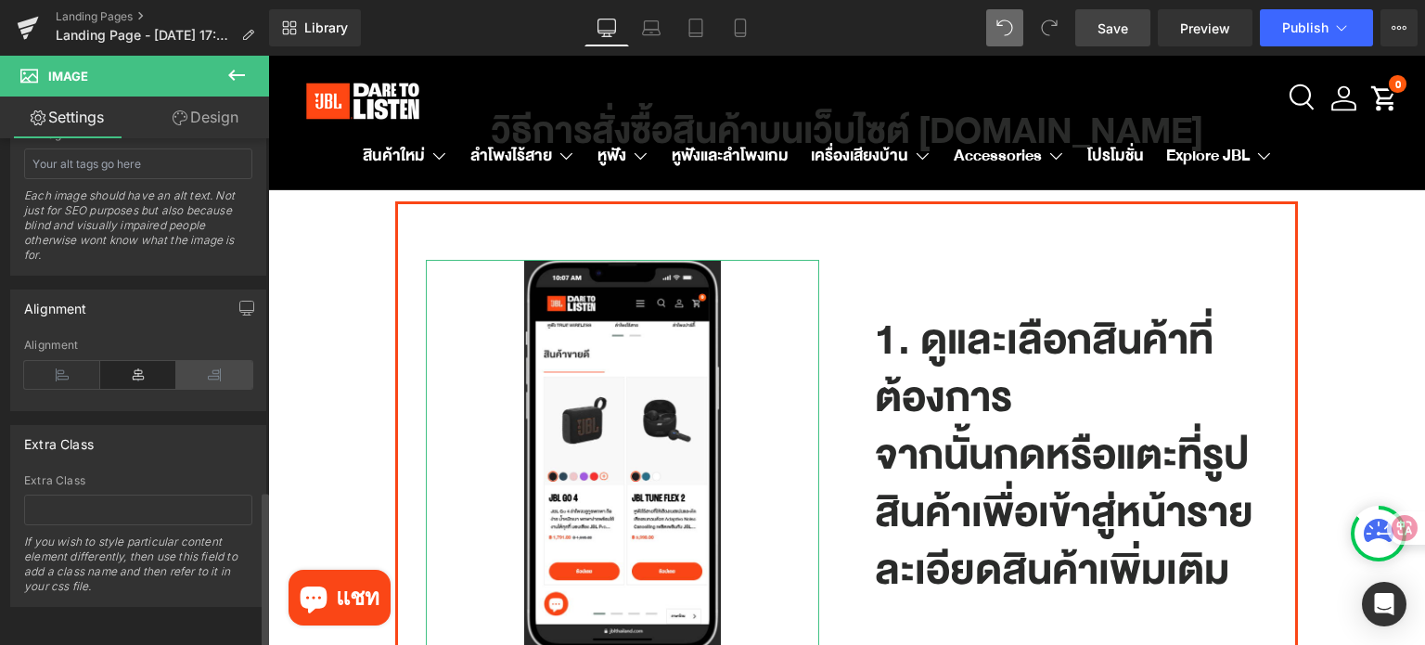
click at [204, 361] on icon at bounding box center [214, 375] width 76 height 28
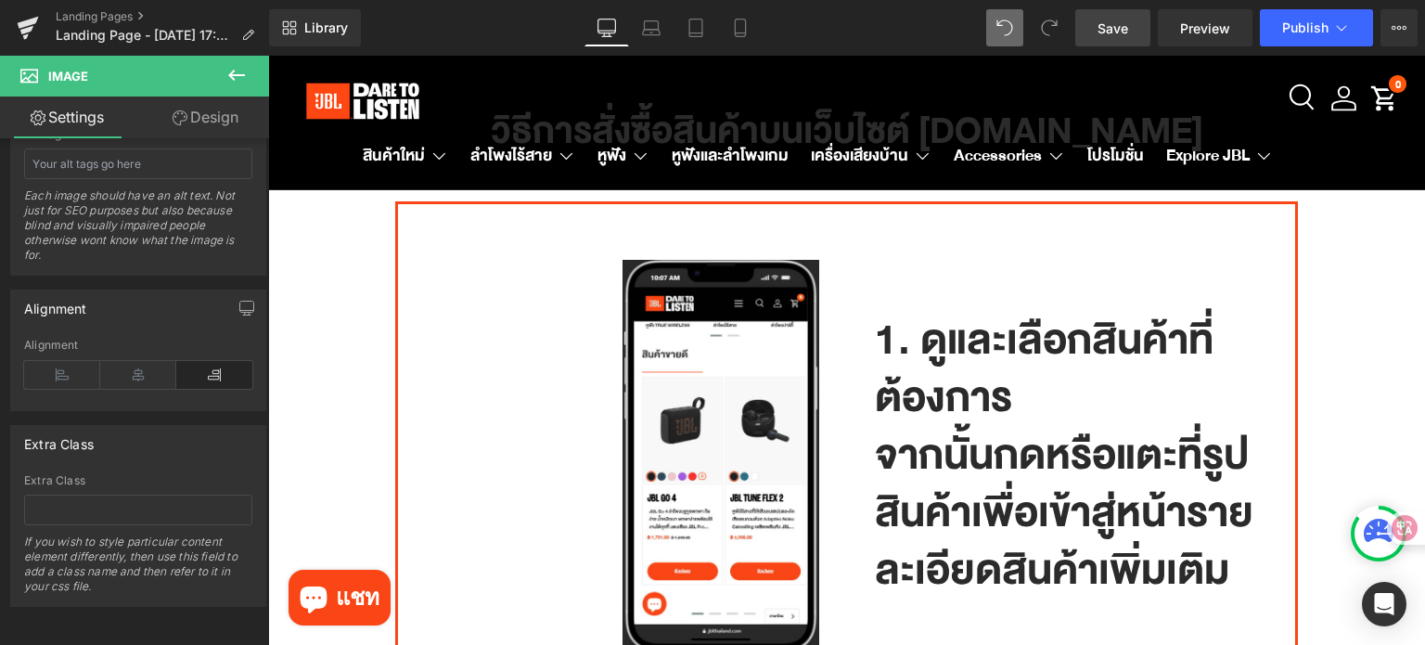
click at [1095, 36] on link "Save" at bounding box center [1112, 27] width 75 height 37
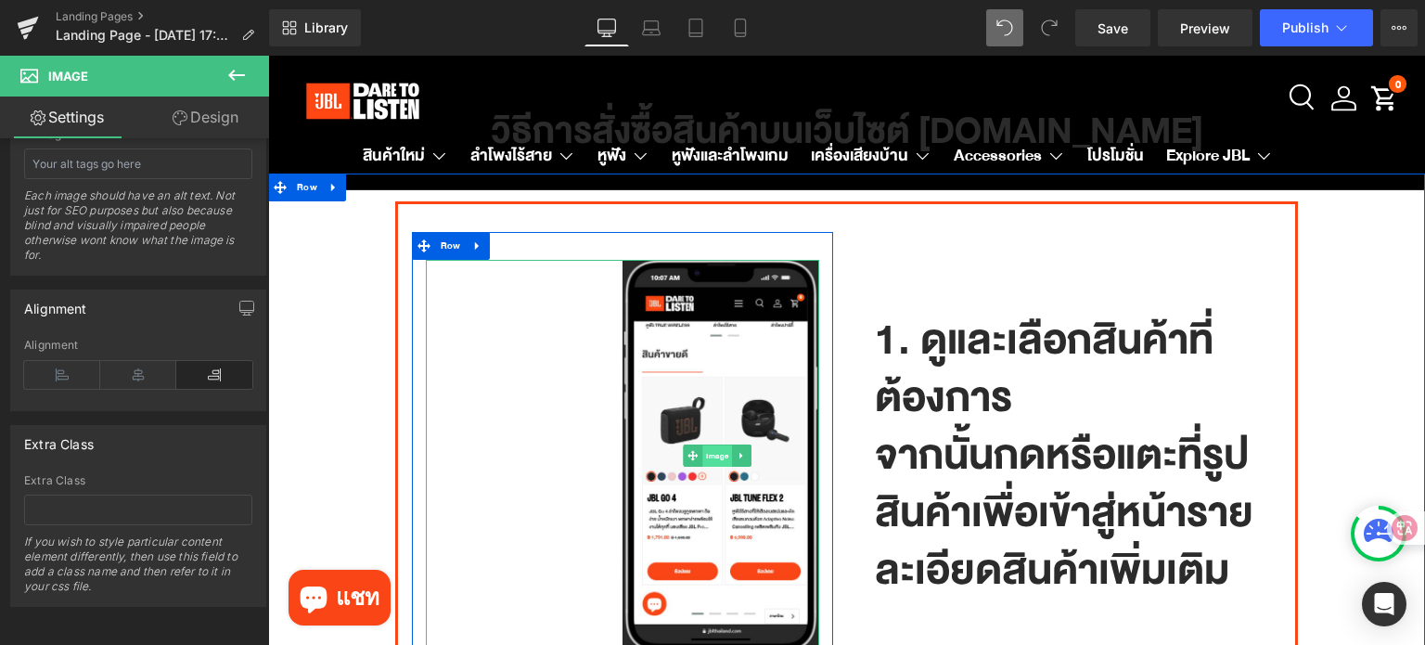
click at [711, 451] on span "Image" at bounding box center [717, 456] width 30 height 22
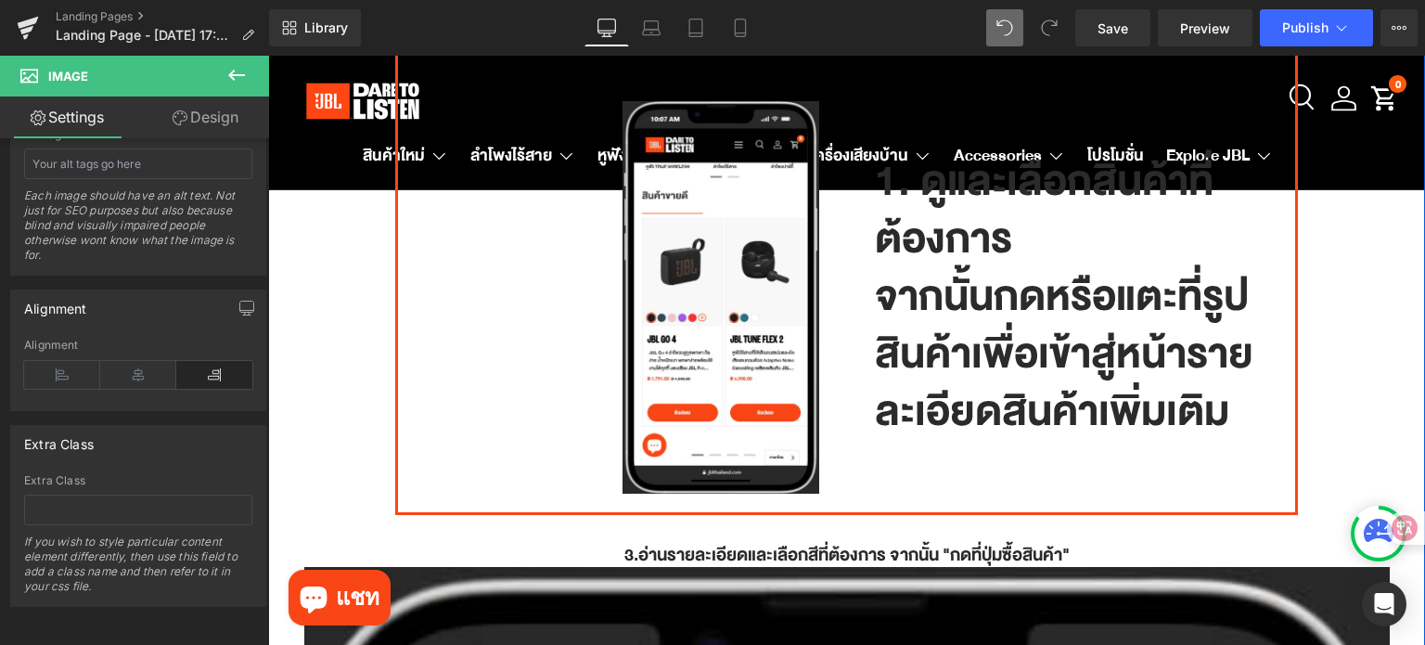
scroll to position [278, 0]
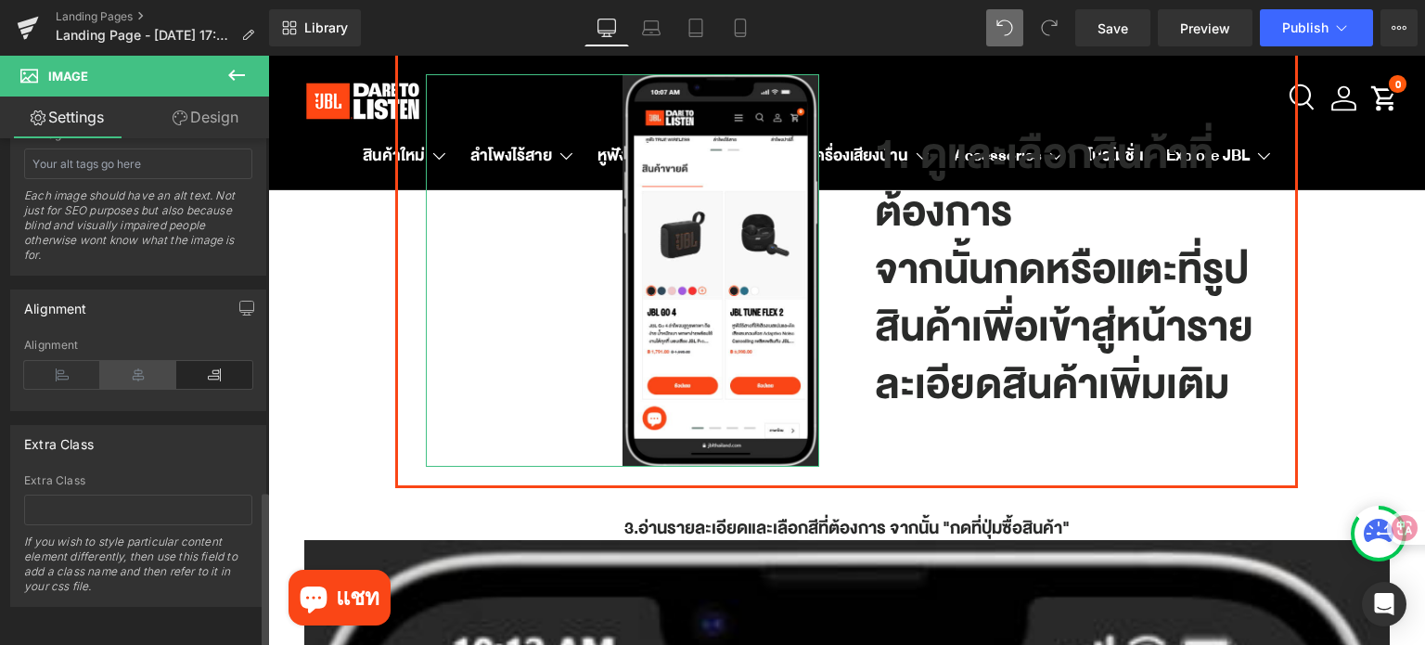
click at [146, 363] on icon at bounding box center [138, 375] width 76 height 28
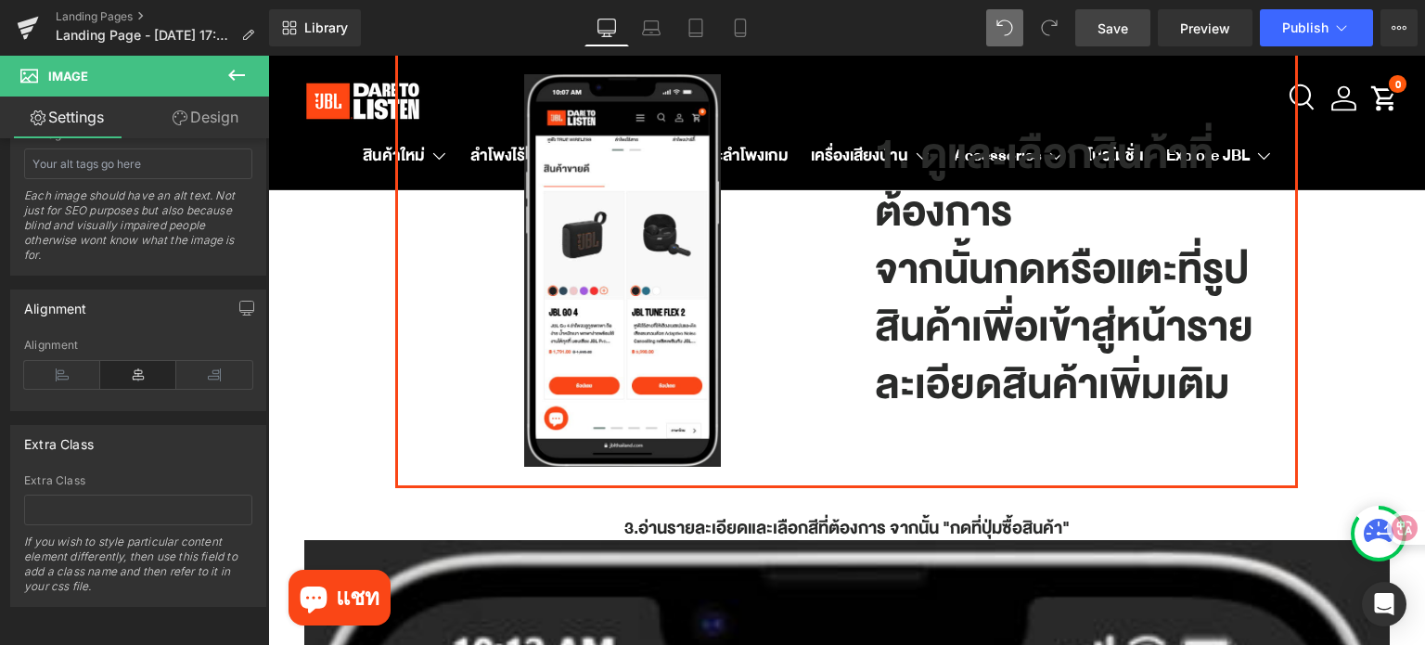
click at [1101, 29] on span "Save" at bounding box center [1112, 28] width 31 height 19
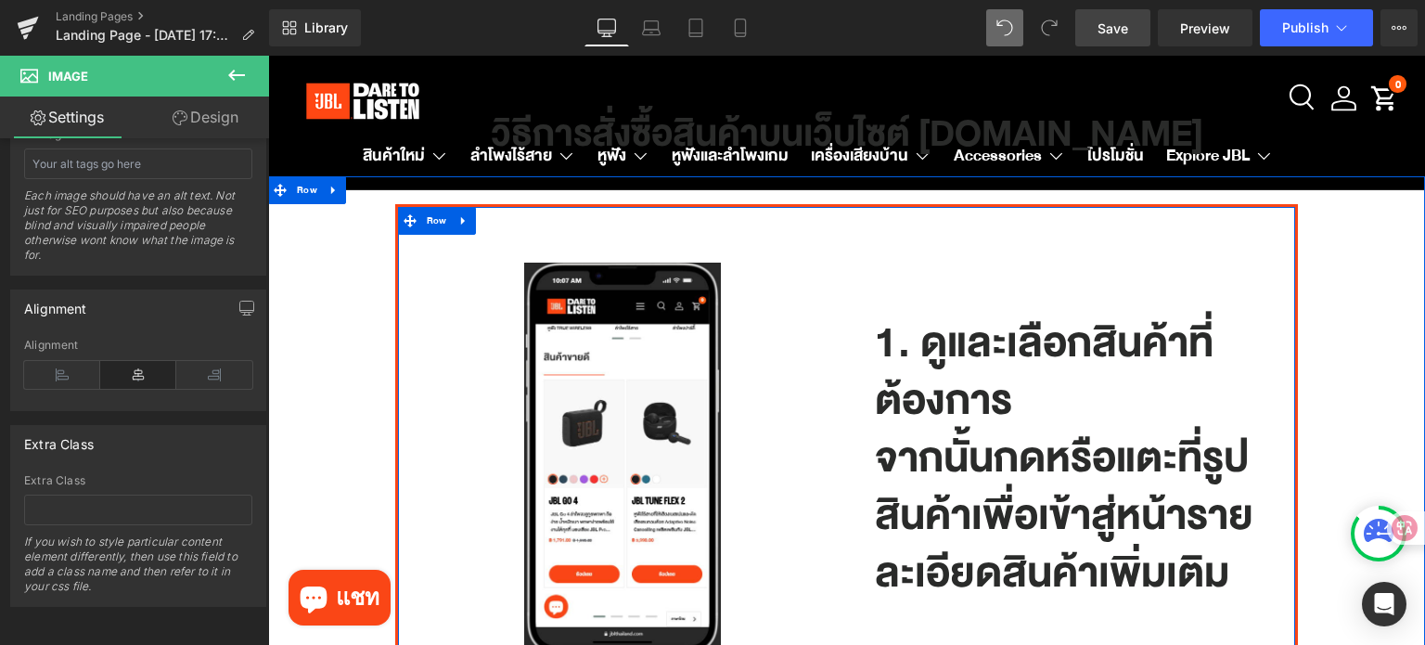
scroll to position [93, 0]
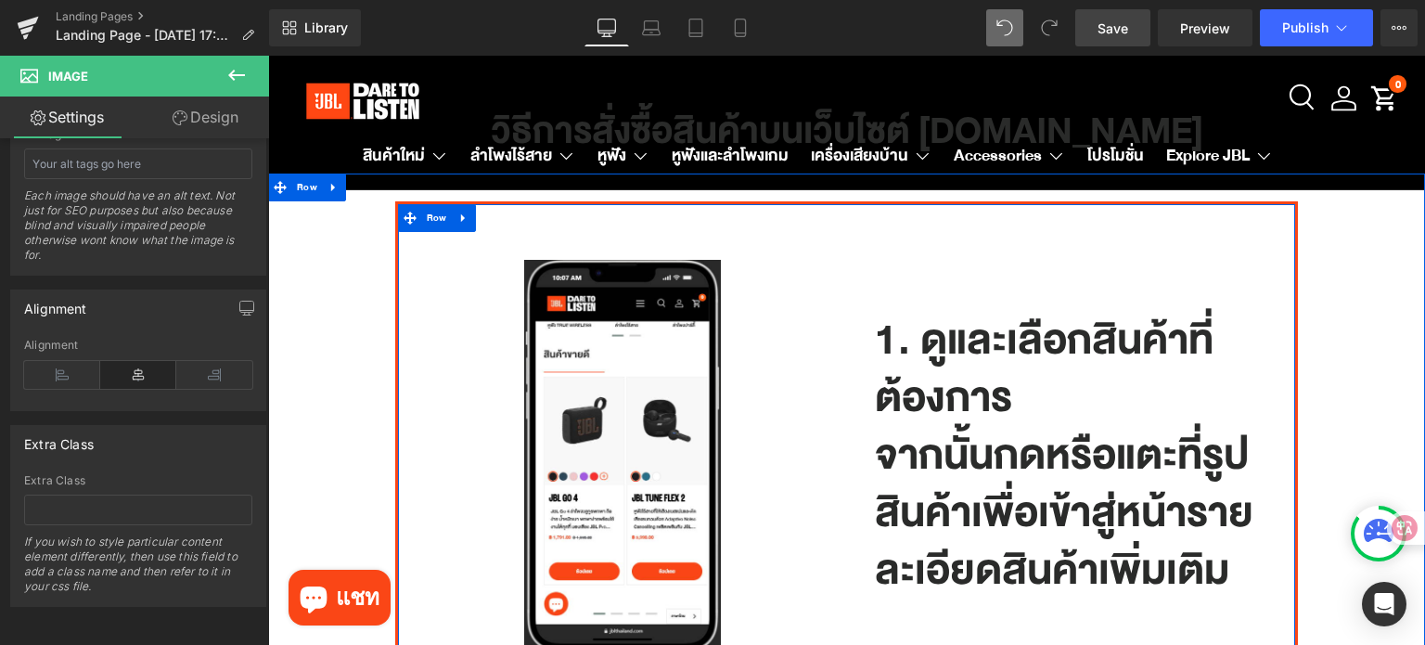
click at [875, 455] on div "1. ดูและเลือกสินค้าที่ต้องการ จากนั้นกดหรือแตะที่รูปสินค้าเพื่อเข้าสู่หน้ารายละ…" at bounding box center [1071, 456] width 393 height 288
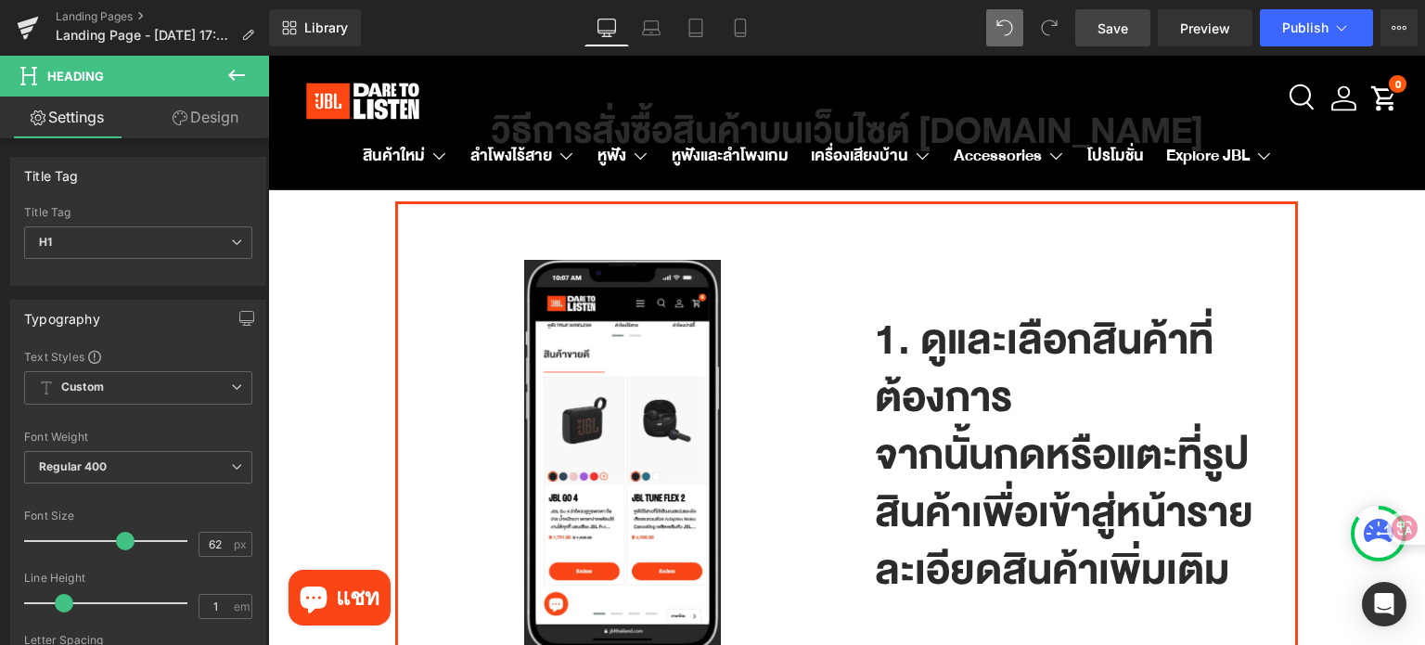
click at [235, 72] on icon at bounding box center [236, 75] width 22 height 22
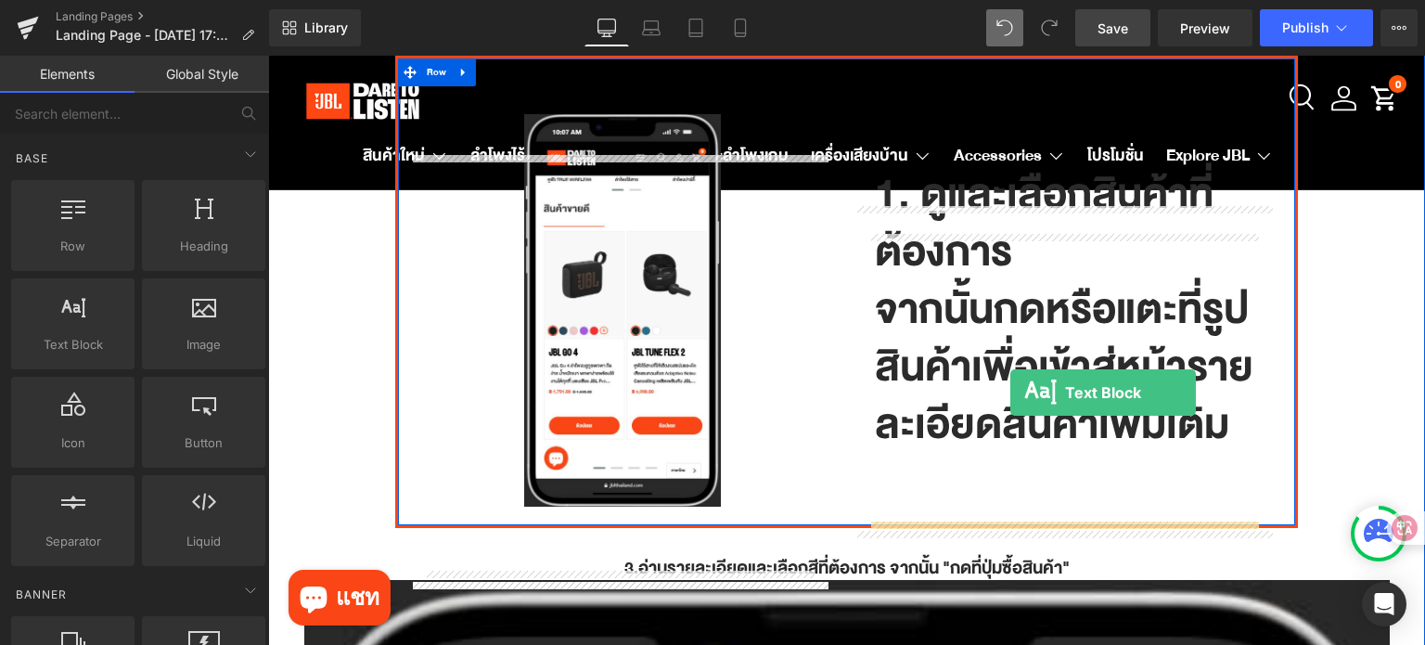
scroll to position [278, 0]
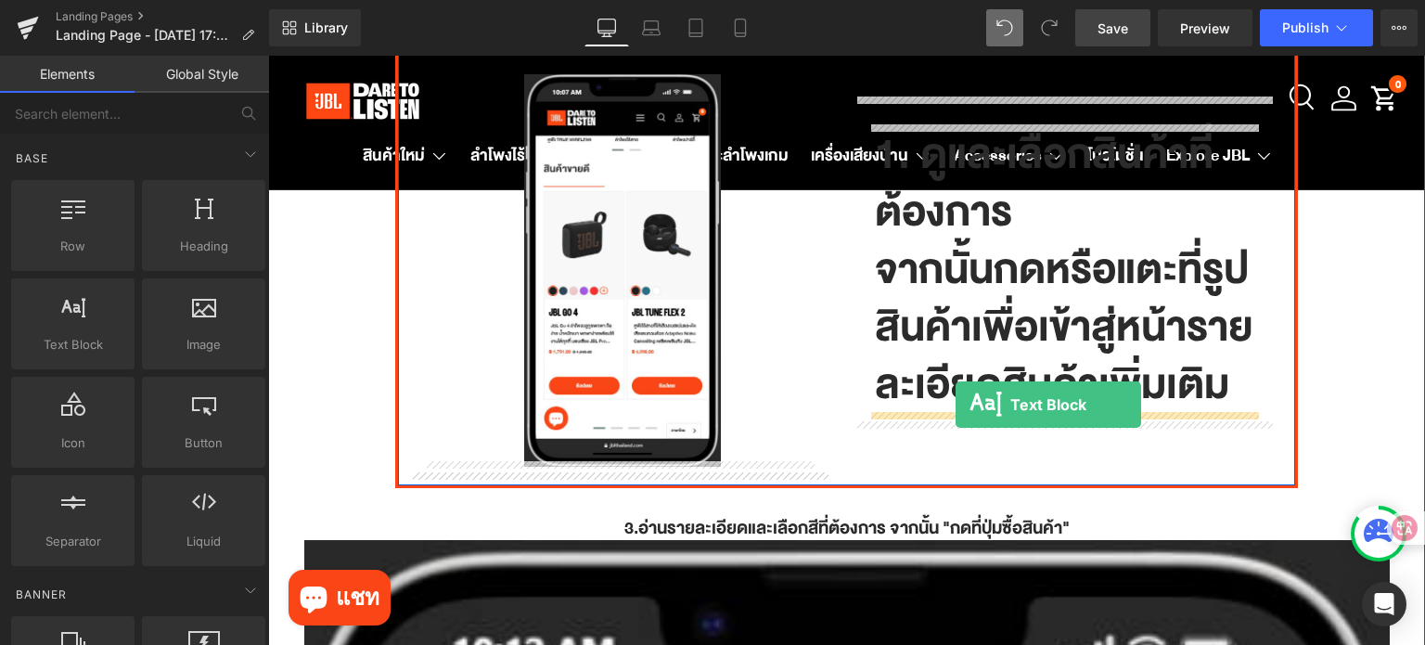
drag, startPoint x: 336, startPoint y: 390, endPoint x: 954, endPoint y: 404, distance: 618.8
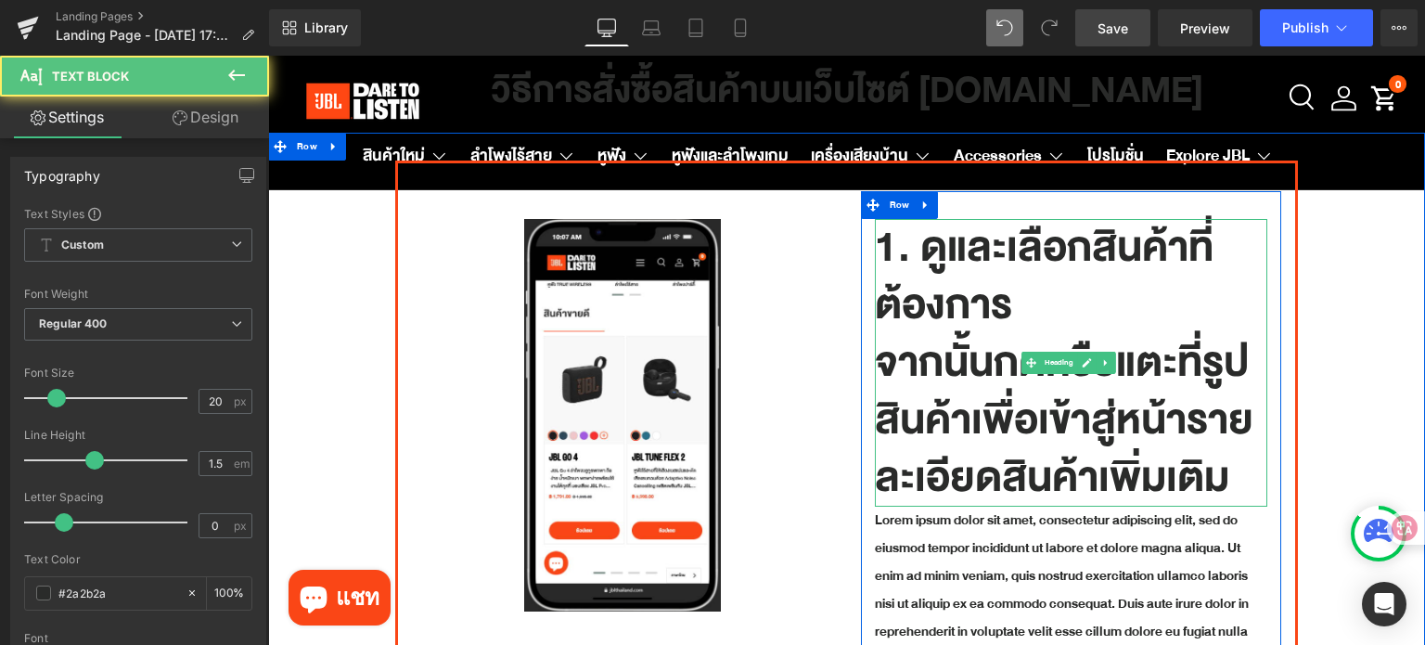
scroll to position [93, 0]
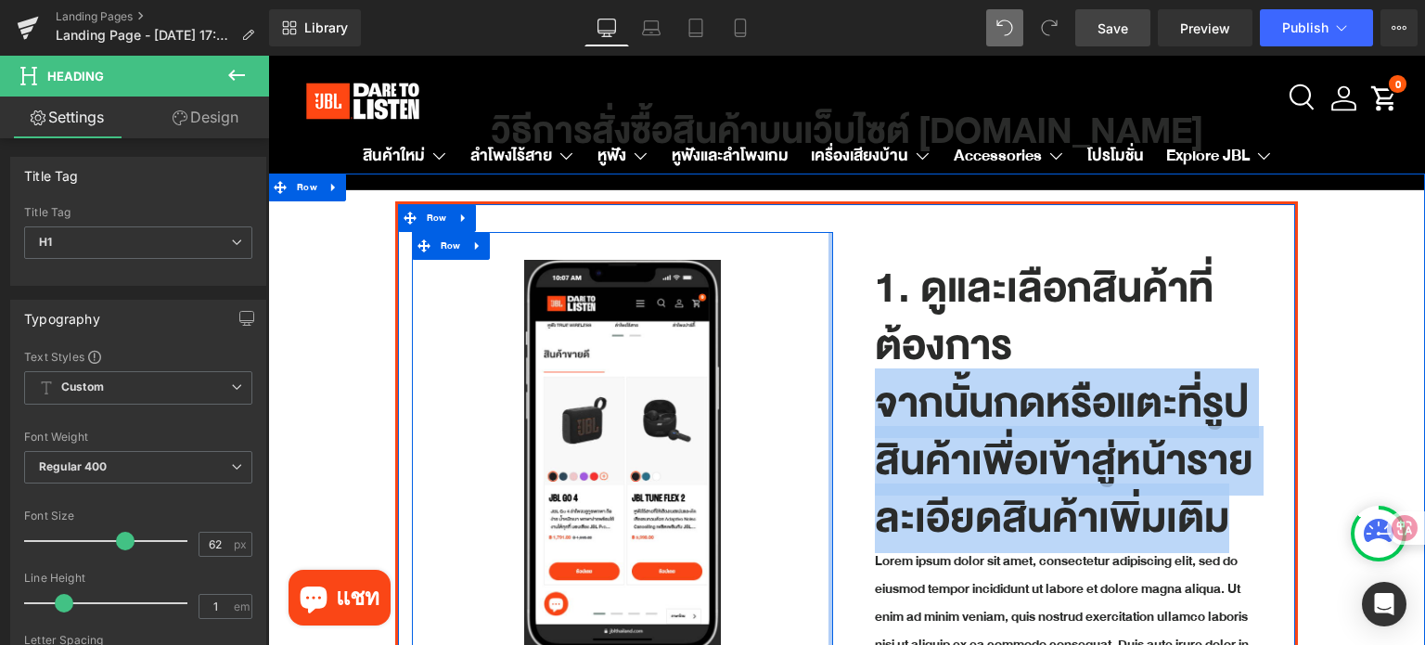
drag, startPoint x: 1228, startPoint y: 523, endPoint x: 825, endPoint y: 420, distance: 416.4
click at [825, 420] on div "Image Row 1. ดูและเลือกสินค้าที่ต้องการ จากนั้นกดหรือแตะที่รูปสินค้าเพื่อเข้าสู…" at bounding box center [846, 482] width 903 height 562
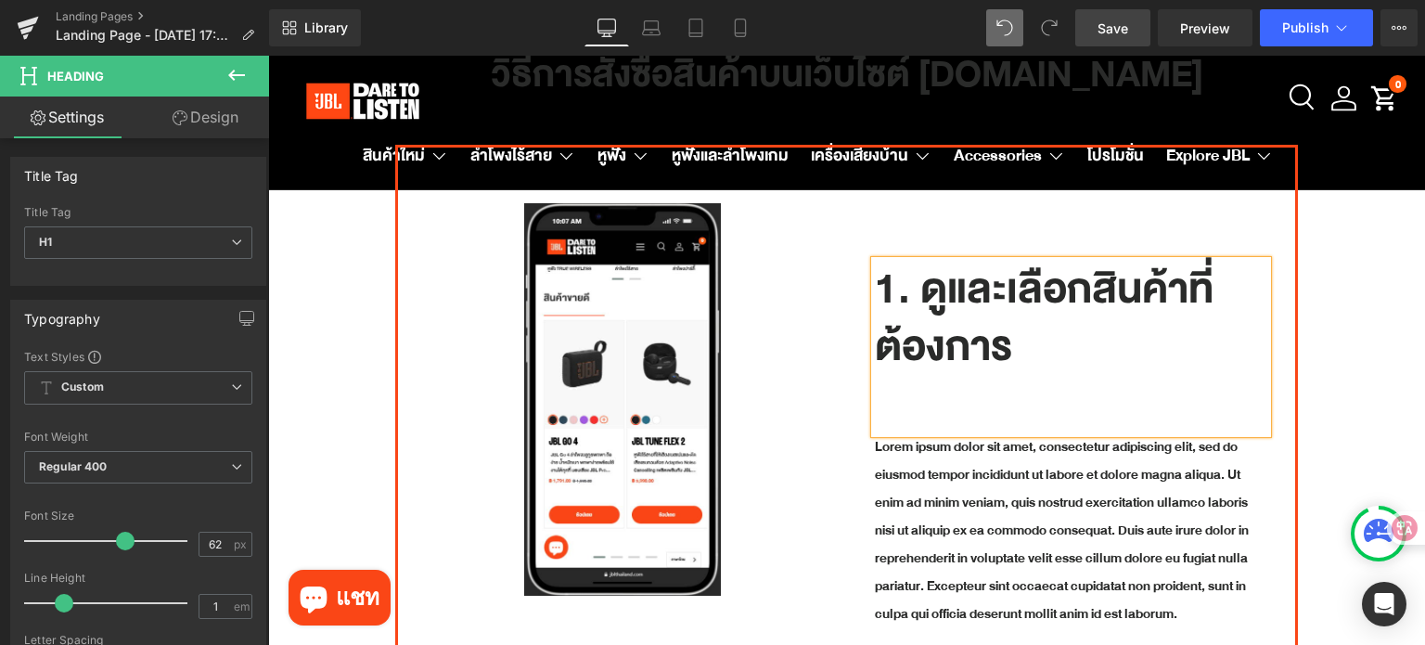
scroll to position [178, 0]
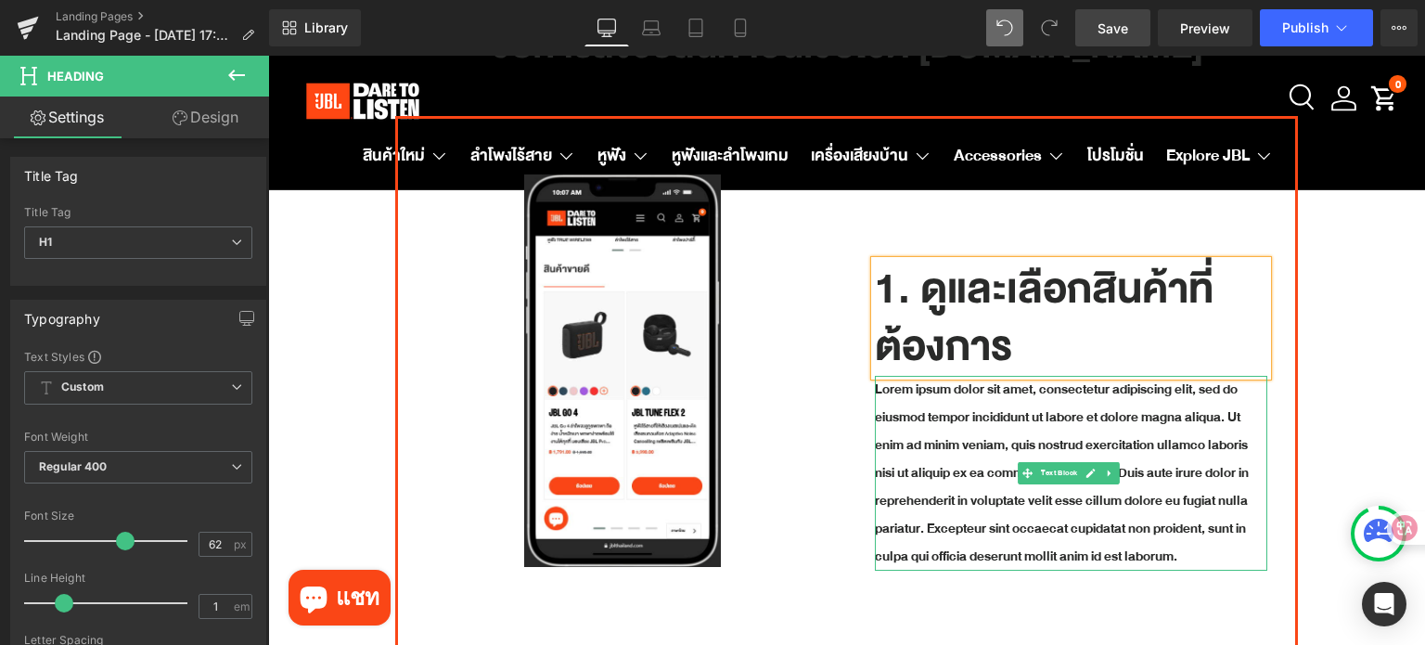
click at [986, 403] on p "Lorem ipsum dolor sit amet, consectetur adipiscing elit, sed do eiusmod tempor …" at bounding box center [1071, 473] width 393 height 195
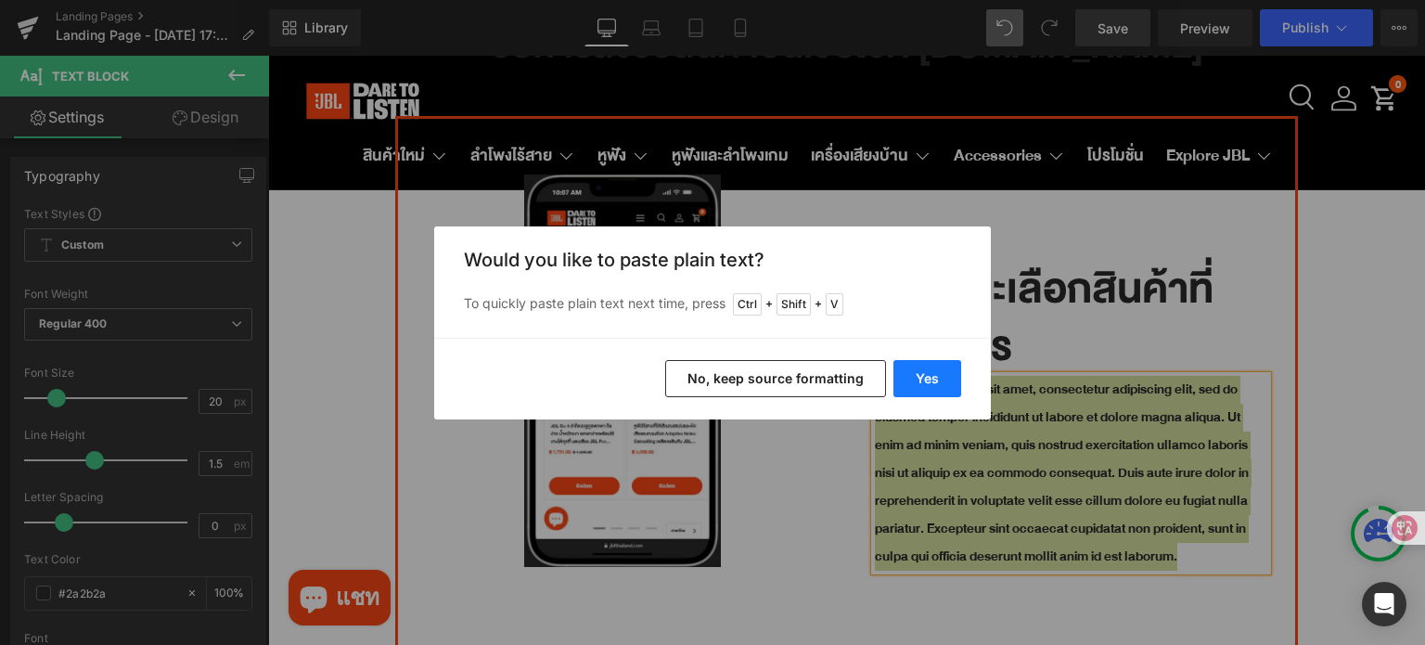
click at [935, 376] on button "Yes" at bounding box center [927, 378] width 68 height 37
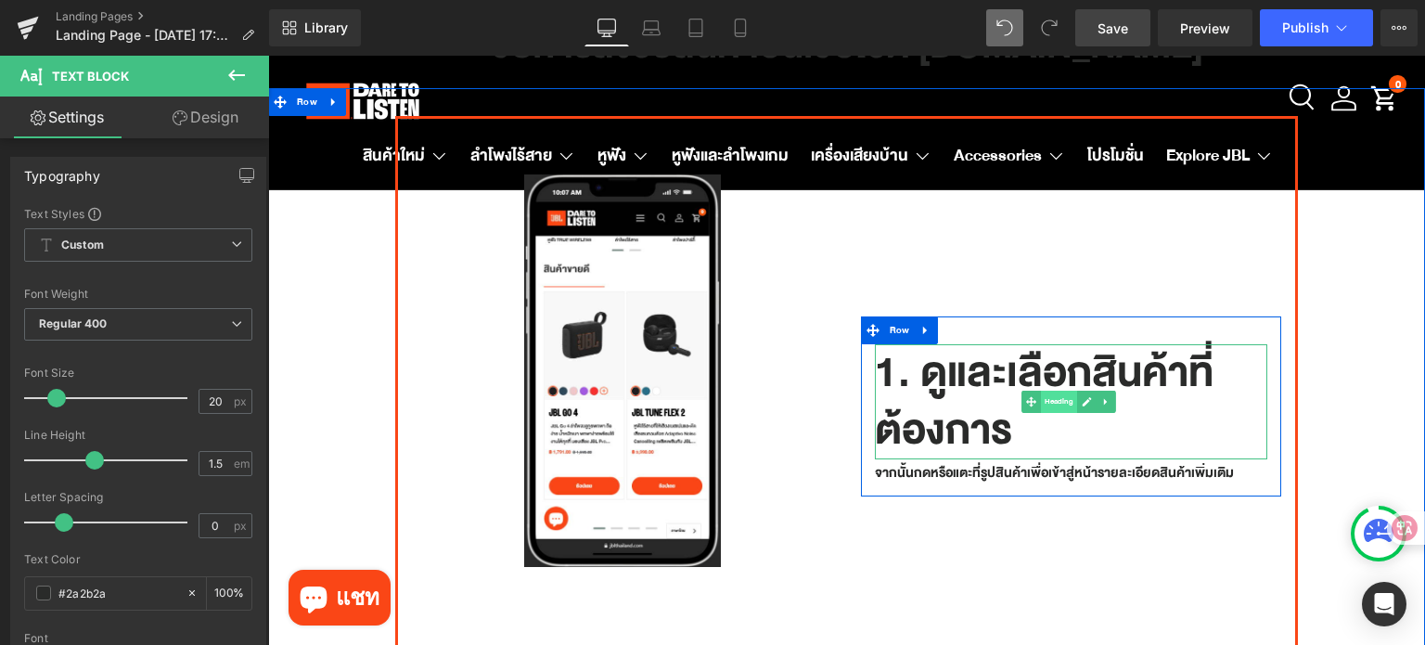
click at [1051, 395] on span "Heading" at bounding box center [1059, 401] width 36 height 22
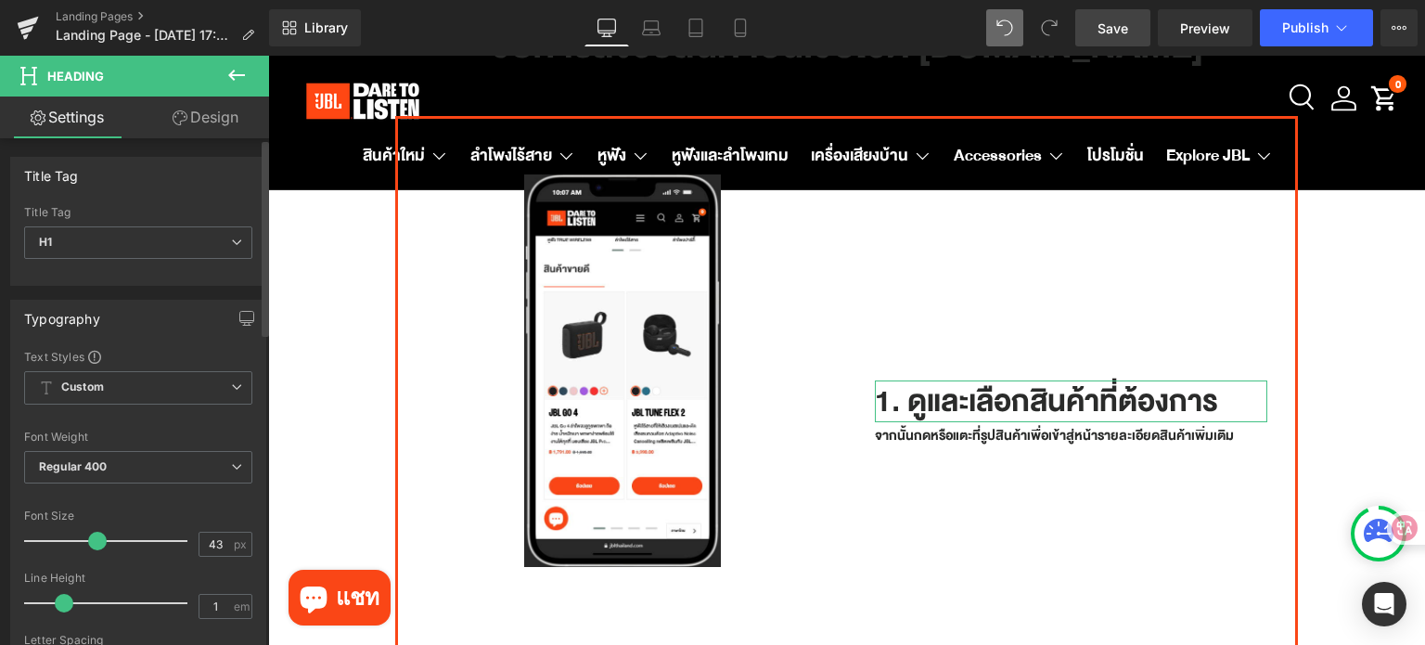
type input "42"
drag, startPoint x: 120, startPoint y: 535, endPoint x: 89, endPoint y: 531, distance: 30.8
click at [89, 531] on span at bounding box center [92, 540] width 19 height 19
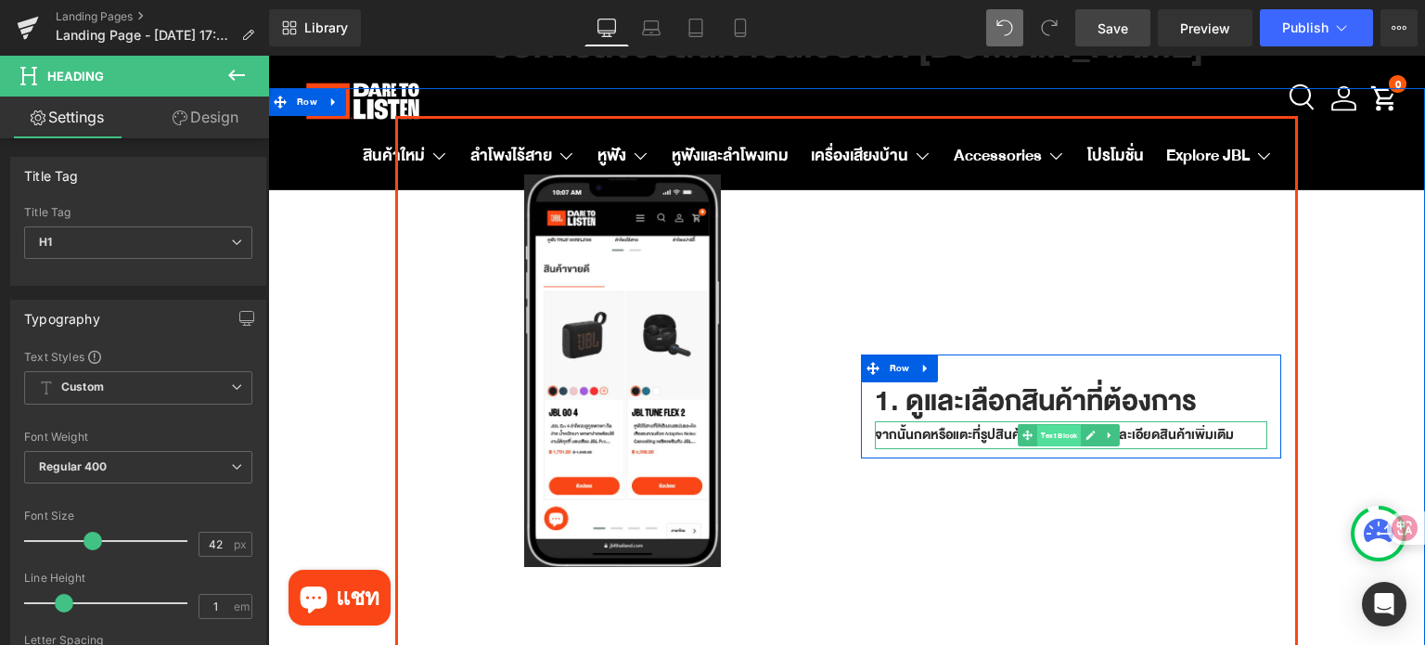
drag, startPoint x: 1062, startPoint y: 432, endPoint x: 1469, endPoint y: 70, distance: 544.6
click at [1062, 432] on span "Text Block" at bounding box center [1059, 436] width 44 height 22
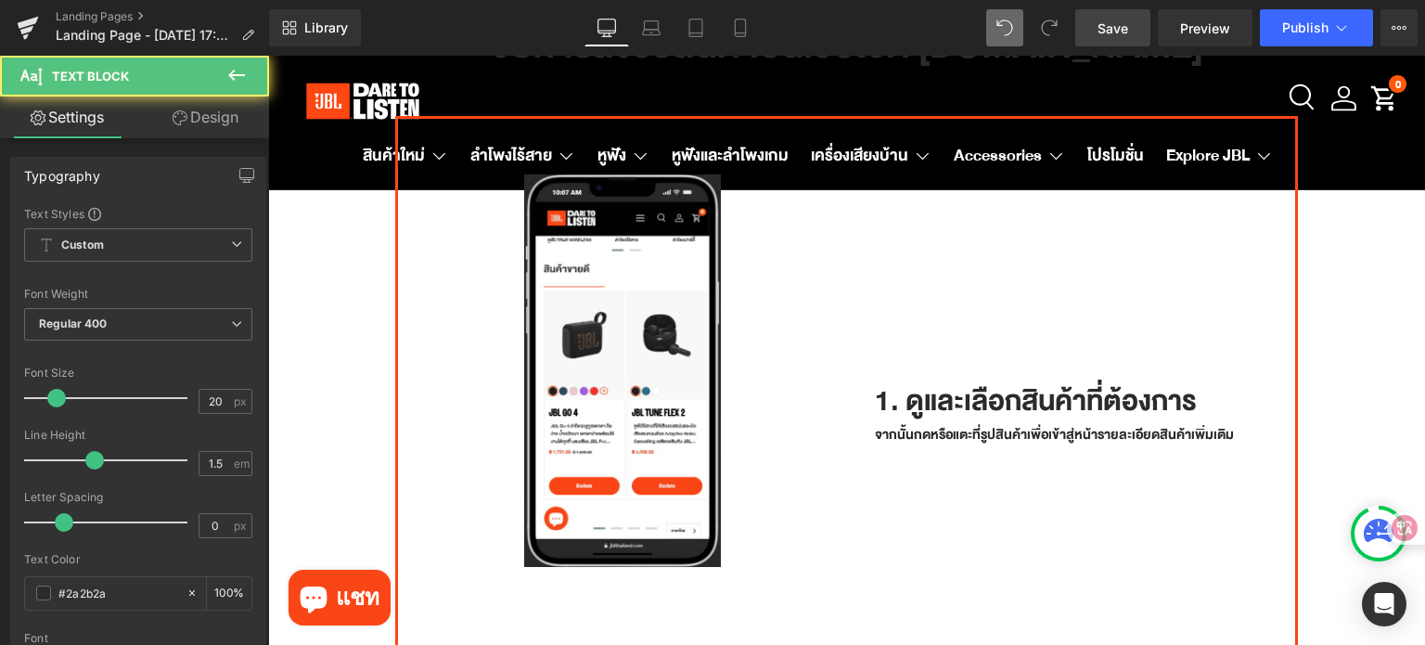
click at [1114, 30] on span "Save" at bounding box center [1112, 28] width 31 height 19
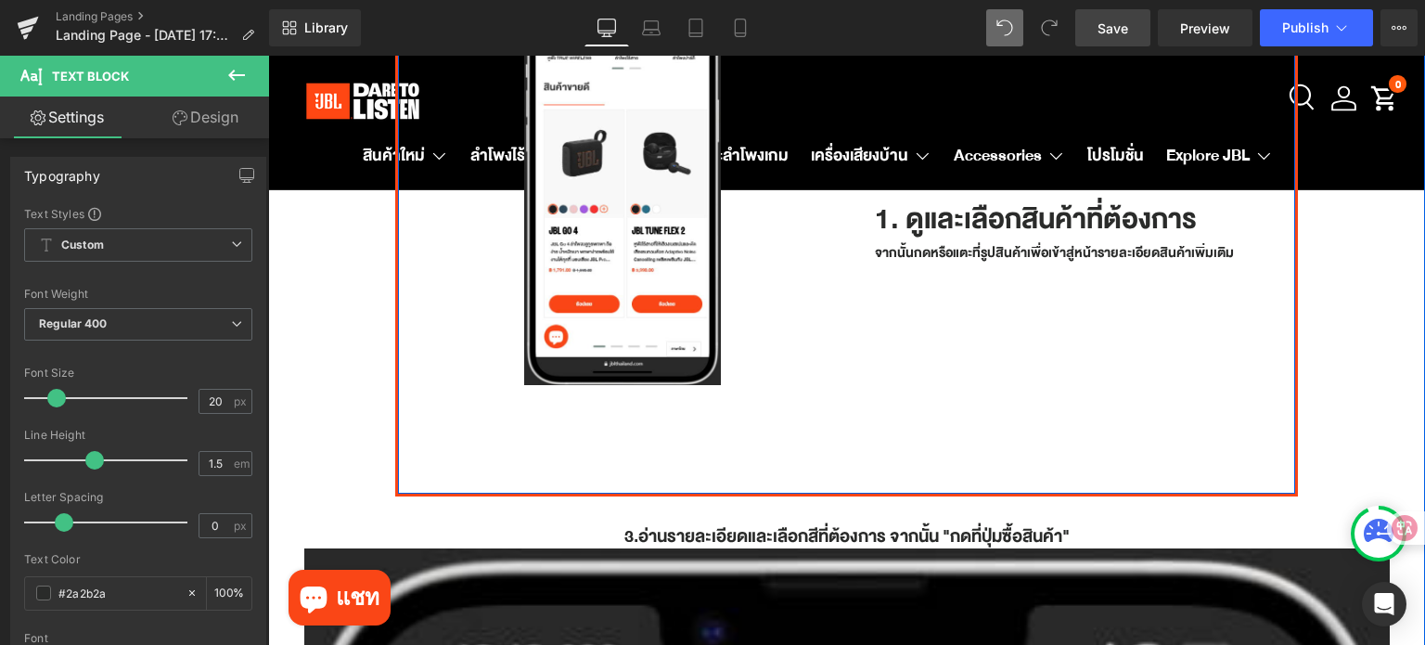
scroll to position [364, 0]
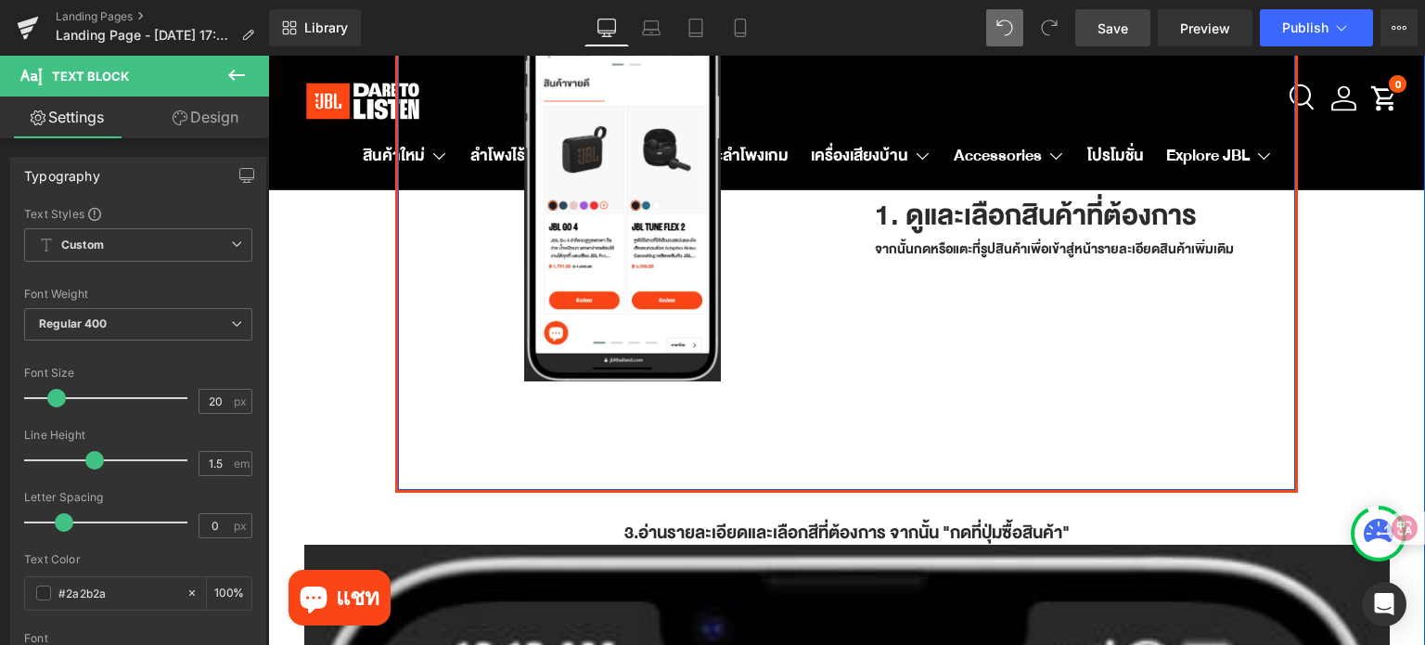
click at [710, 428] on div "Image Row" at bounding box center [622, 220] width 421 height 519
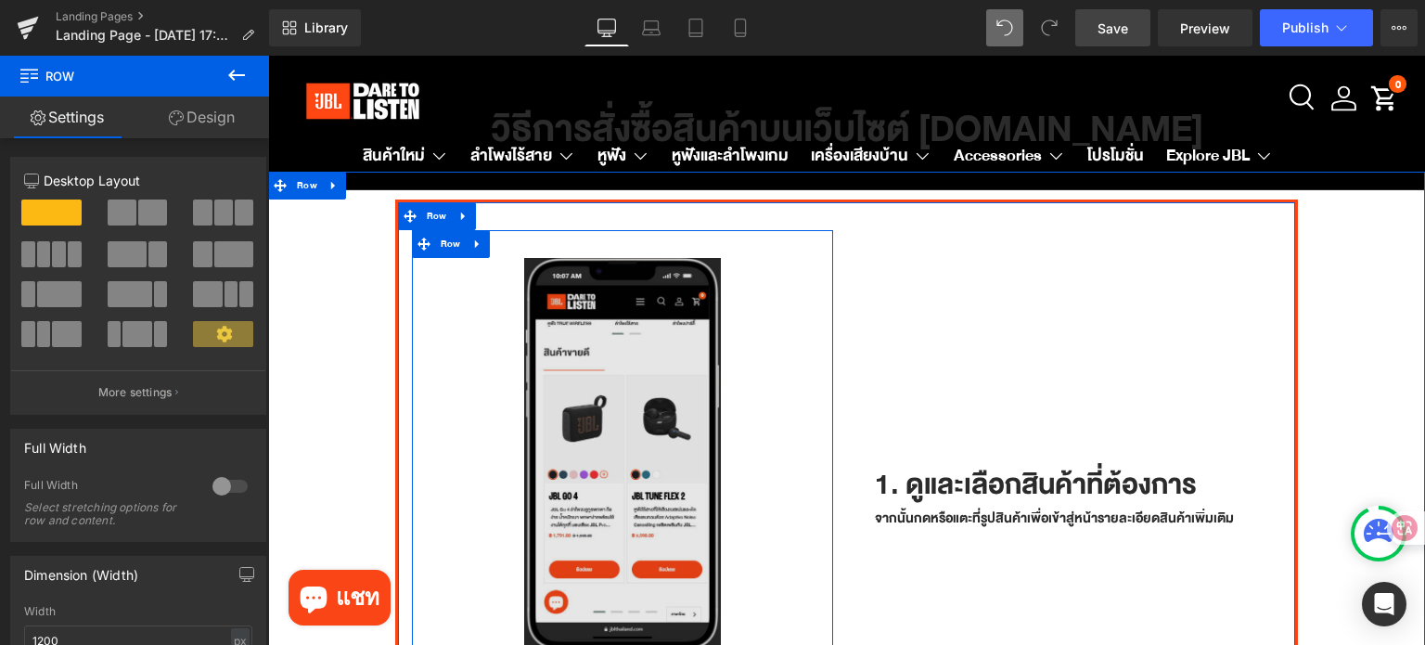
scroll to position [85, 0]
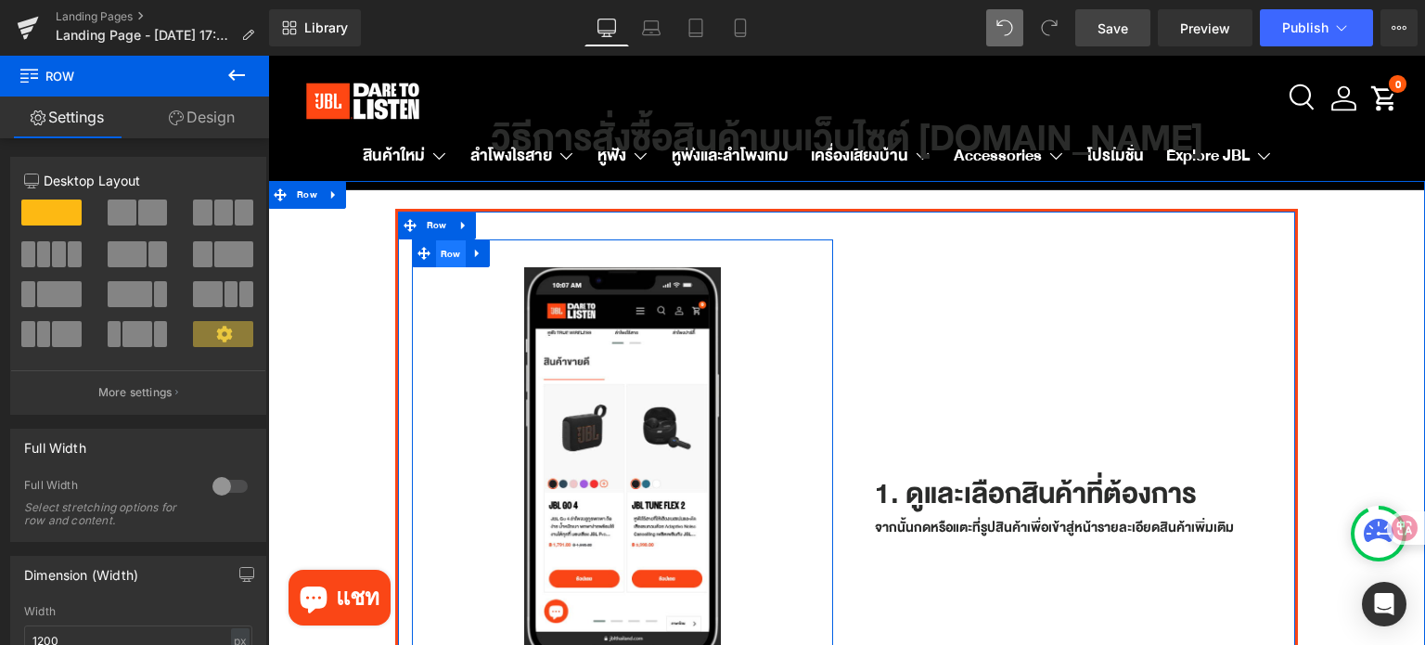
click at [445, 255] on span "Row" at bounding box center [451, 254] width 30 height 28
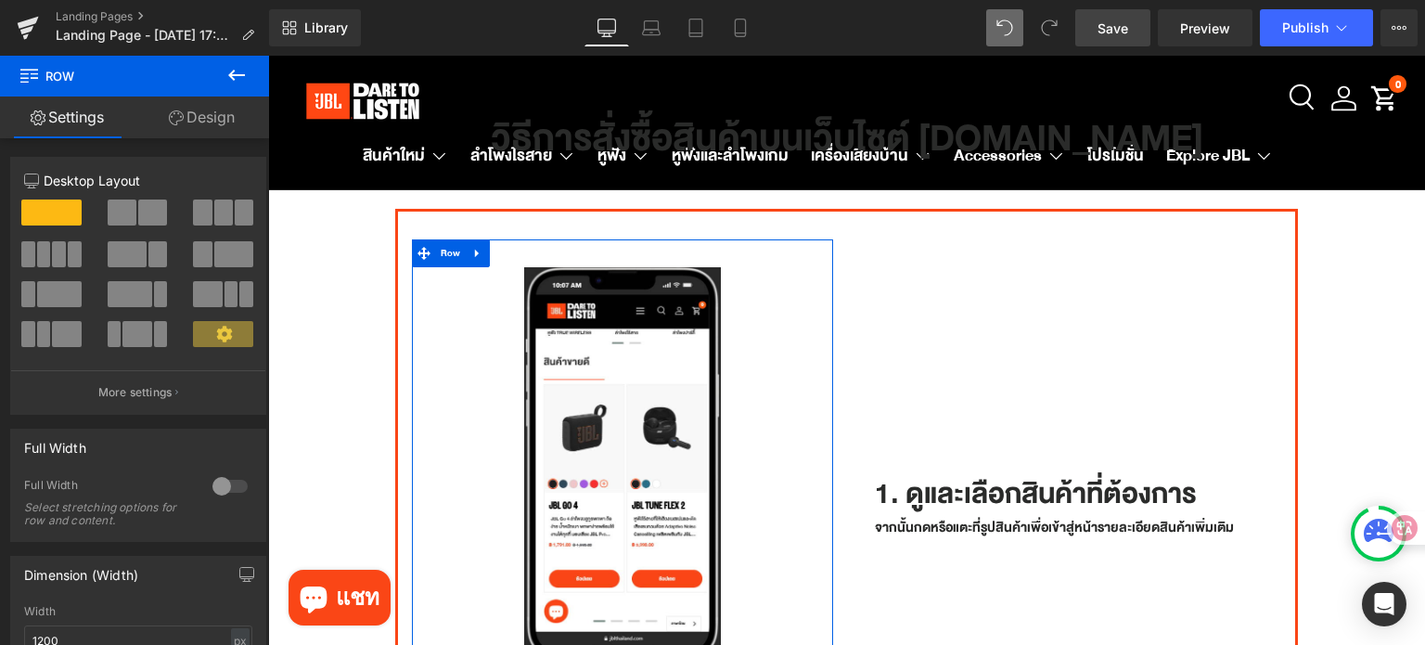
click at [208, 118] on link "Design" at bounding box center [201, 117] width 134 height 42
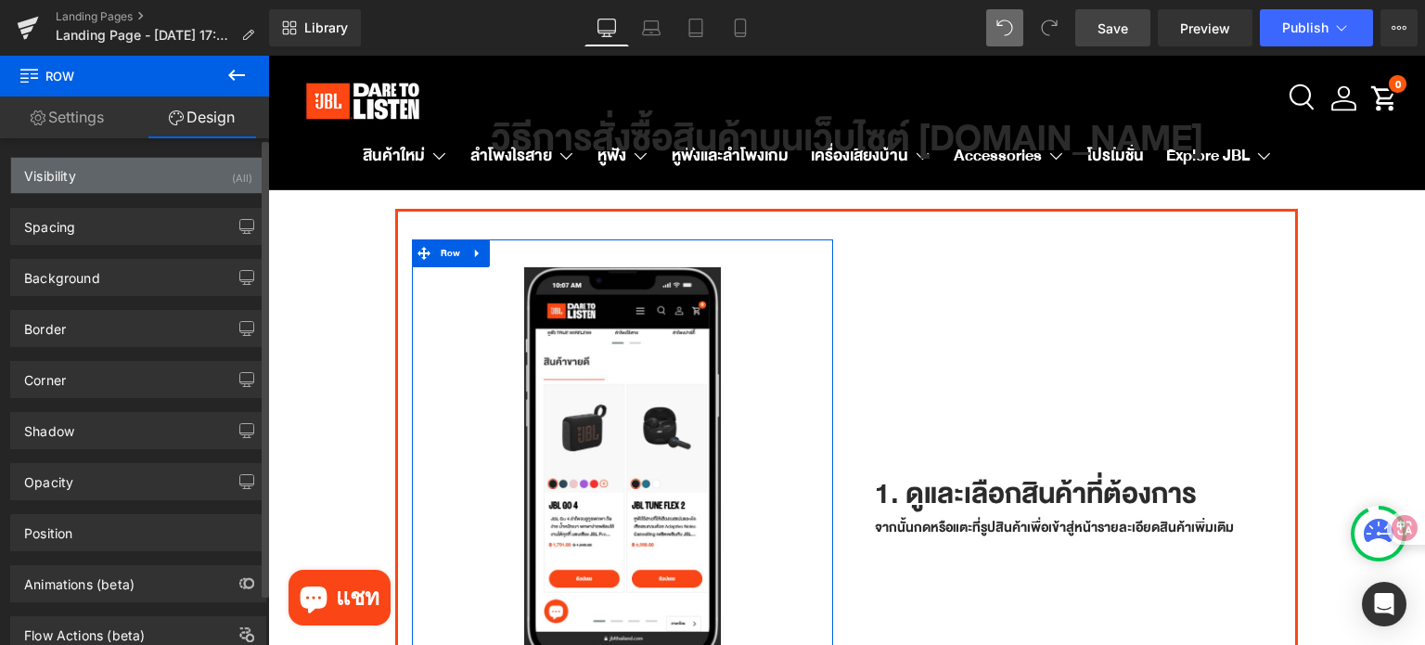
type input "0"
type input "30"
type input "0"
type input "10"
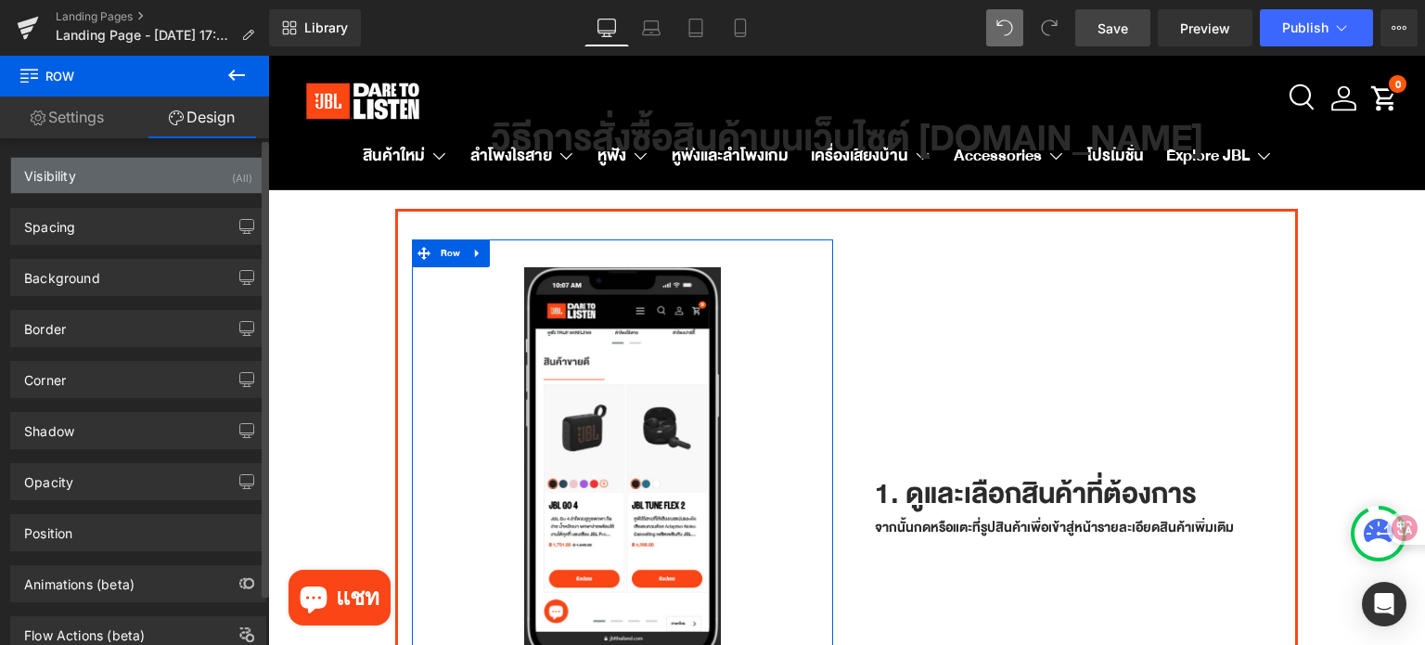
type input "0"
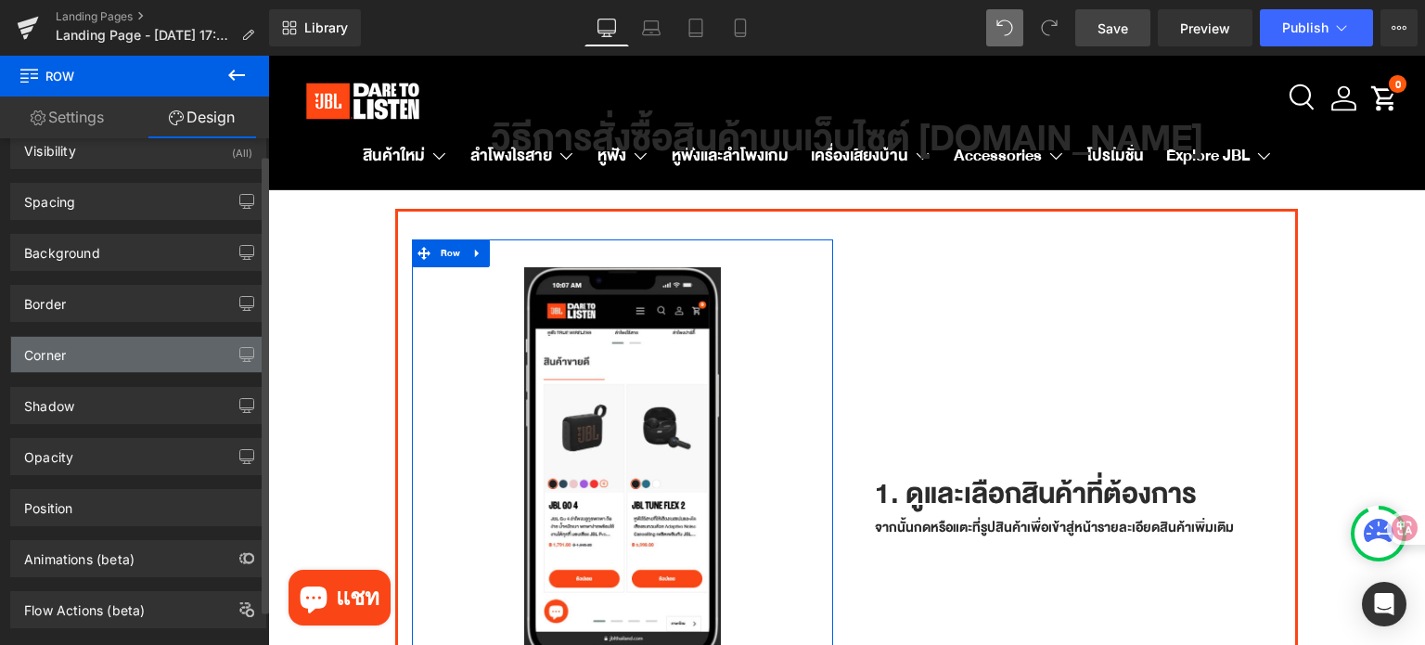
scroll to position [56, 0]
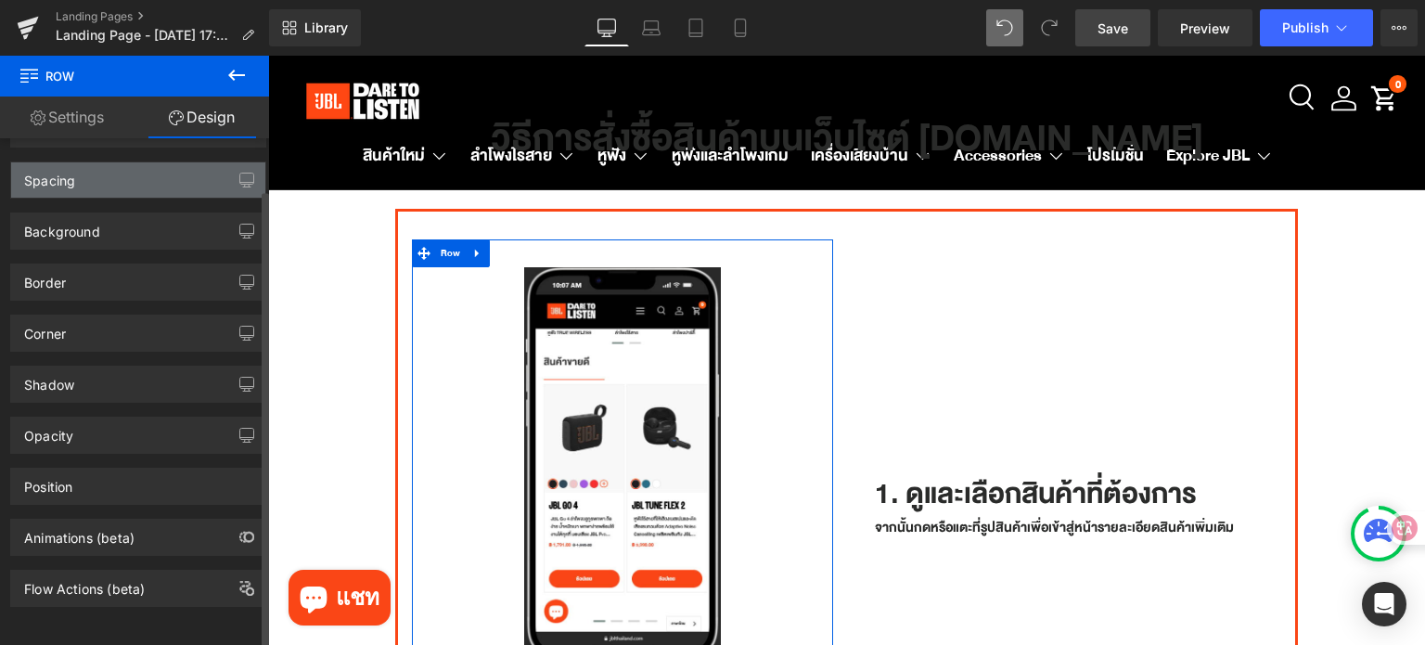
click at [145, 172] on div "Spacing" at bounding box center [138, 179] width 254 height 35
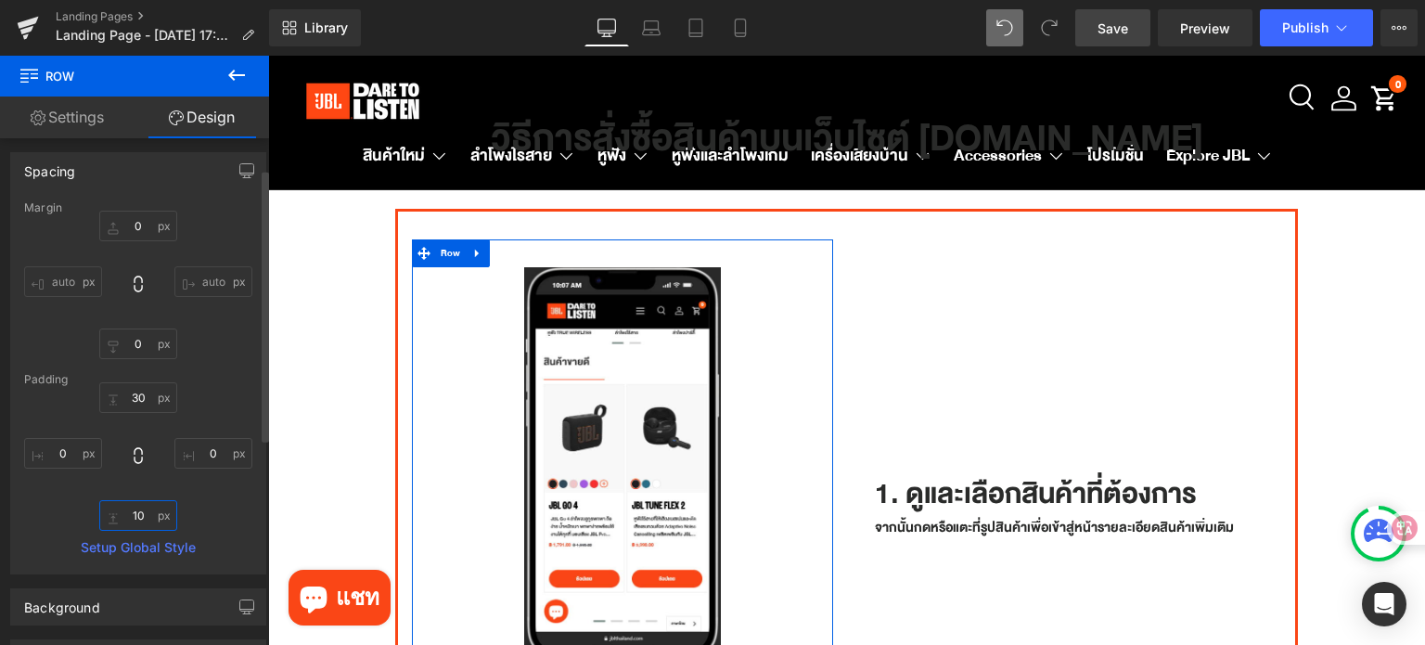
click at [143, 526] on input "10" at bounding box center [138, 515] width 78 height 31
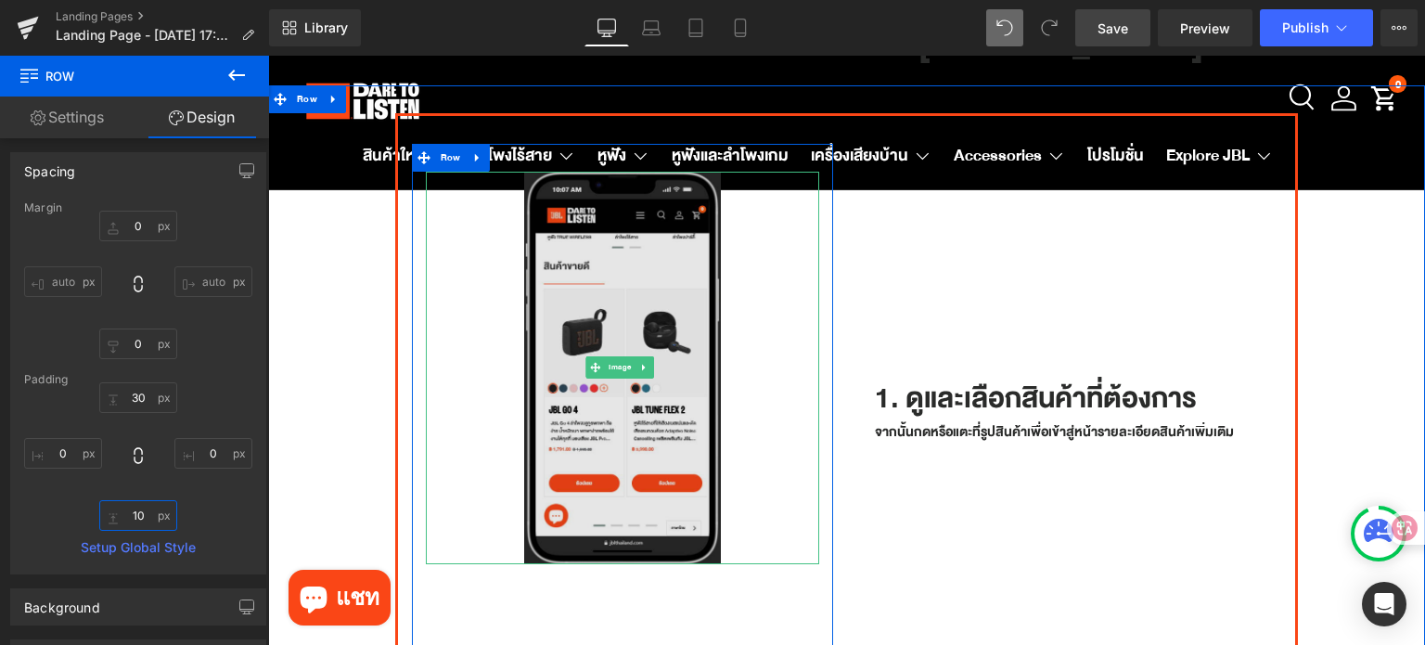
scroll to position [178, 0]
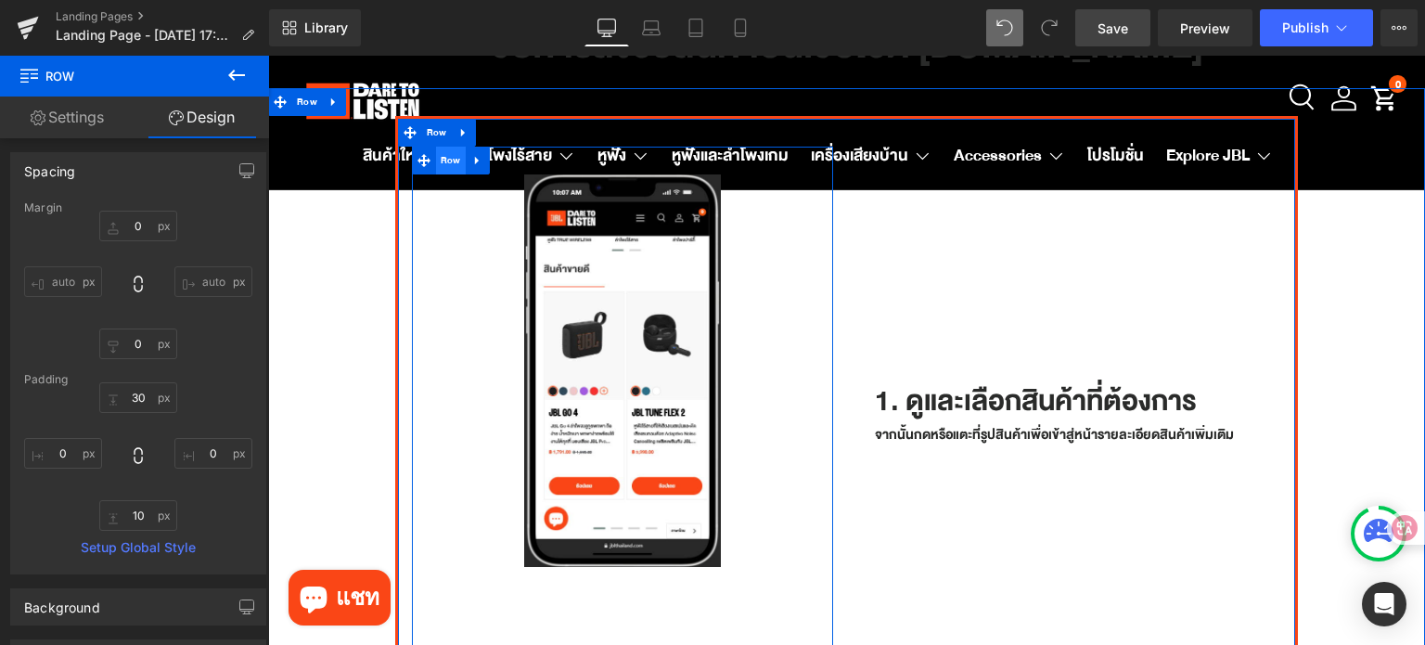
click at [449, 162] on span "Row" at bounding box center [451, 161] width 30 height 28
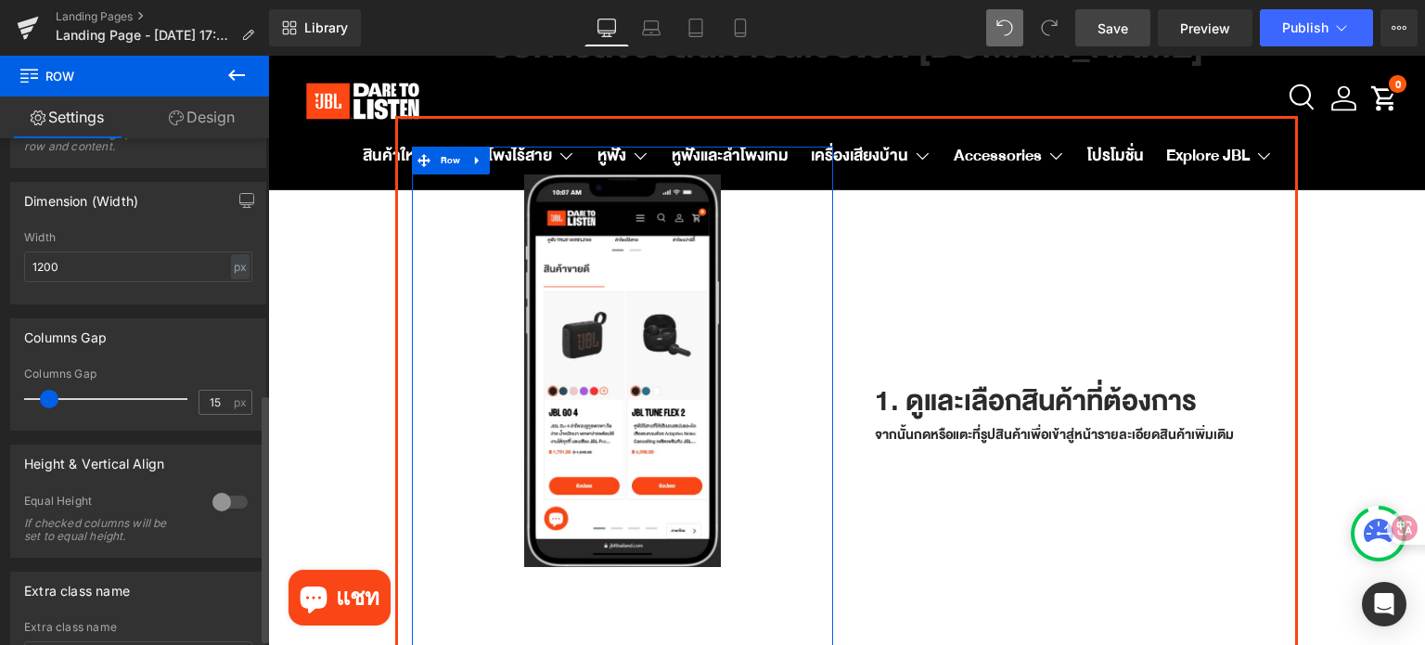
scroll to position [347, 0]
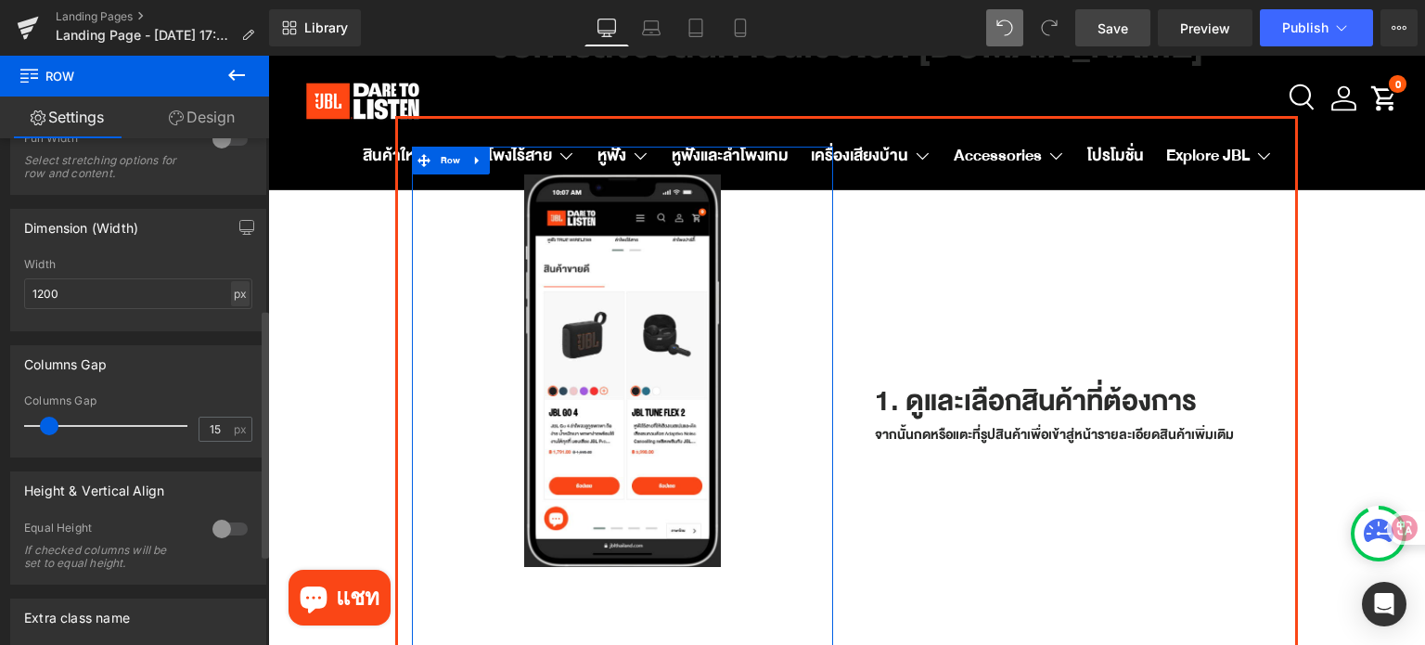
click at [237, 285] on div "px" at bounding box center [240, 293] width 19 height 25
click at [237, 322] on li "%" at bounding box center [239, 322] width 23 height 27
type input "100"
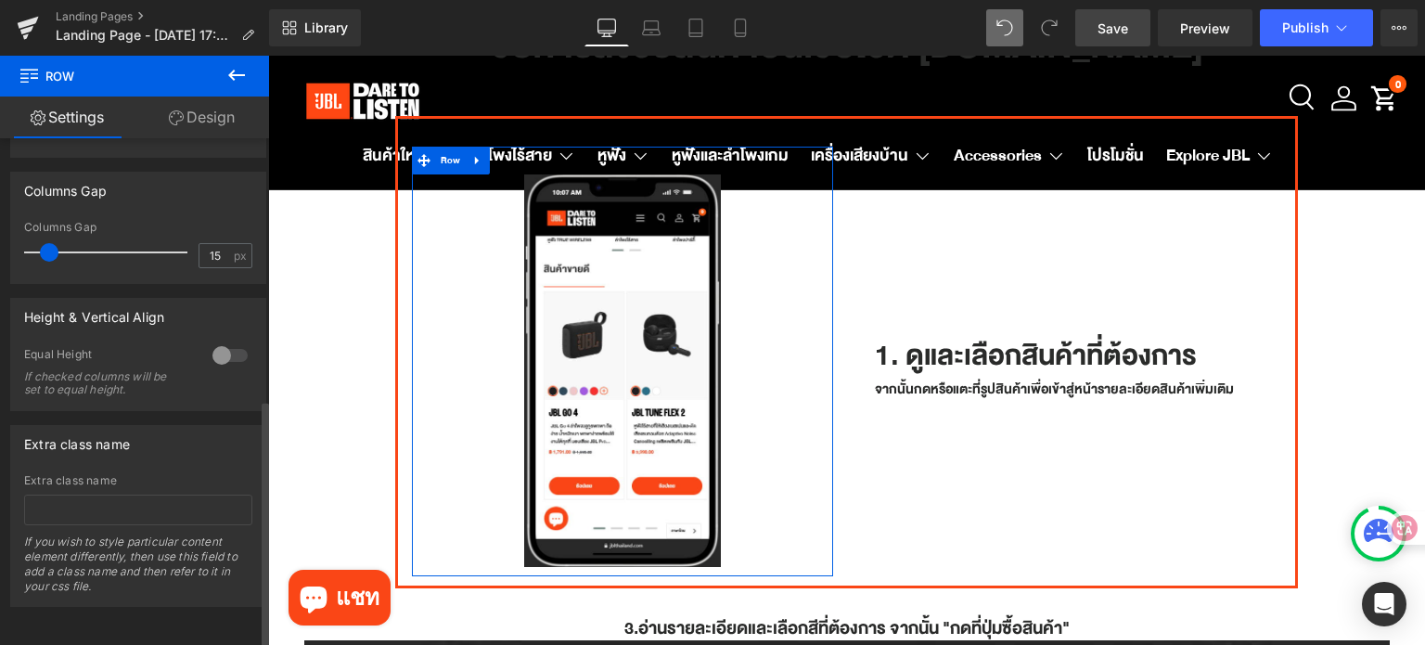
scroll to position [532, 0]
click at [213, 340] on div at bounding box center [230, 355] width 45 height 30
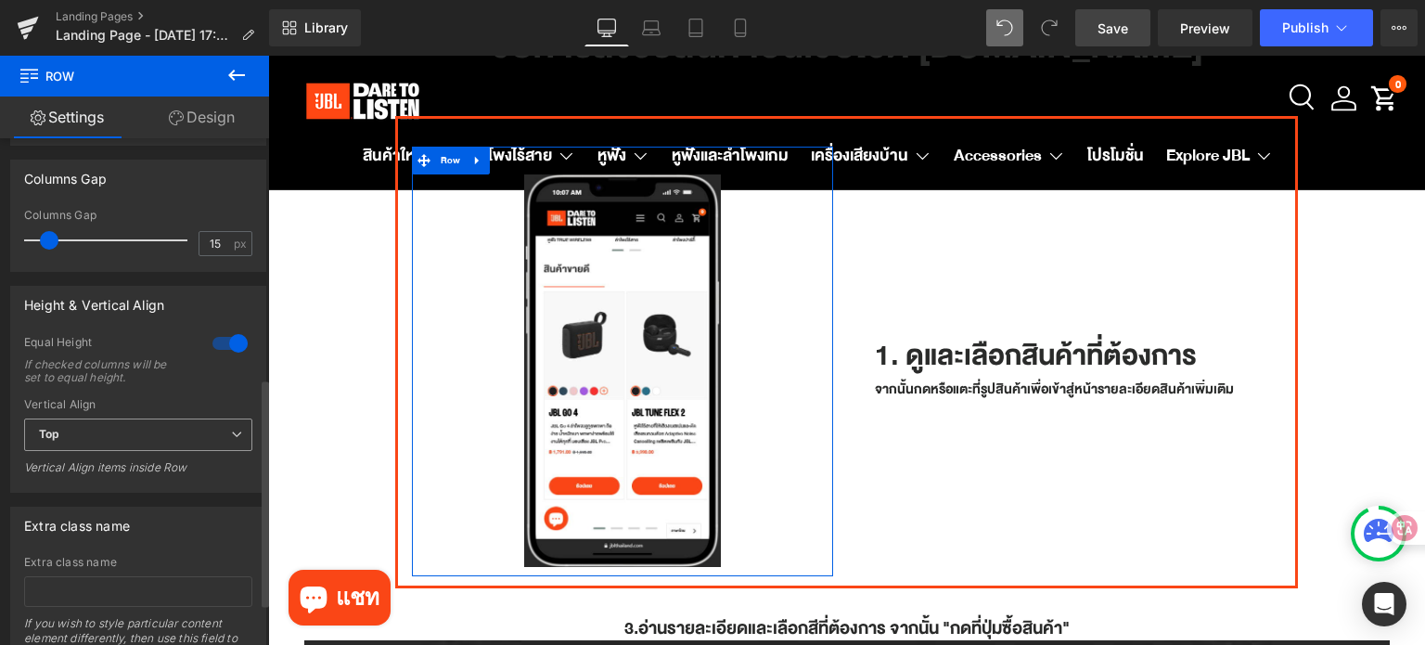
click at [200, 433] on span "Top" at bounding box center [138, 434] width 228 height 32
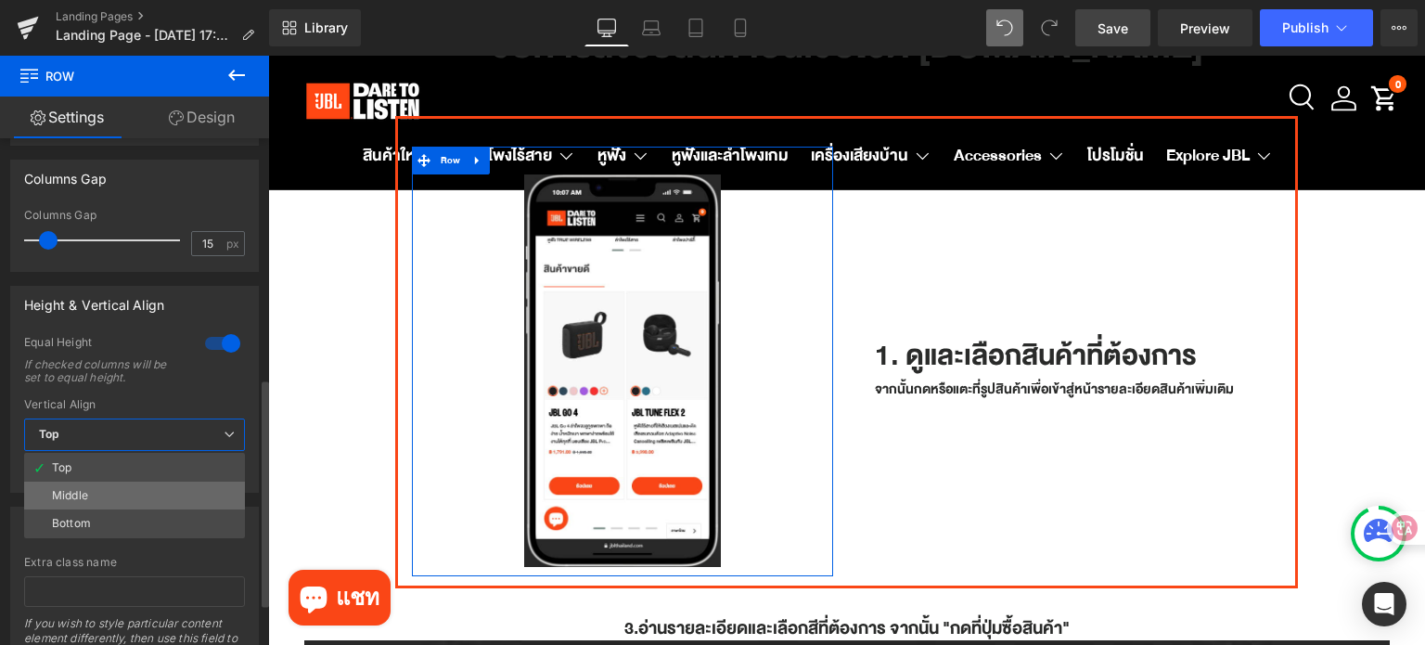
click at [173, 491] on li "Middle" at bounding box center [134, 495] width 221 height 28
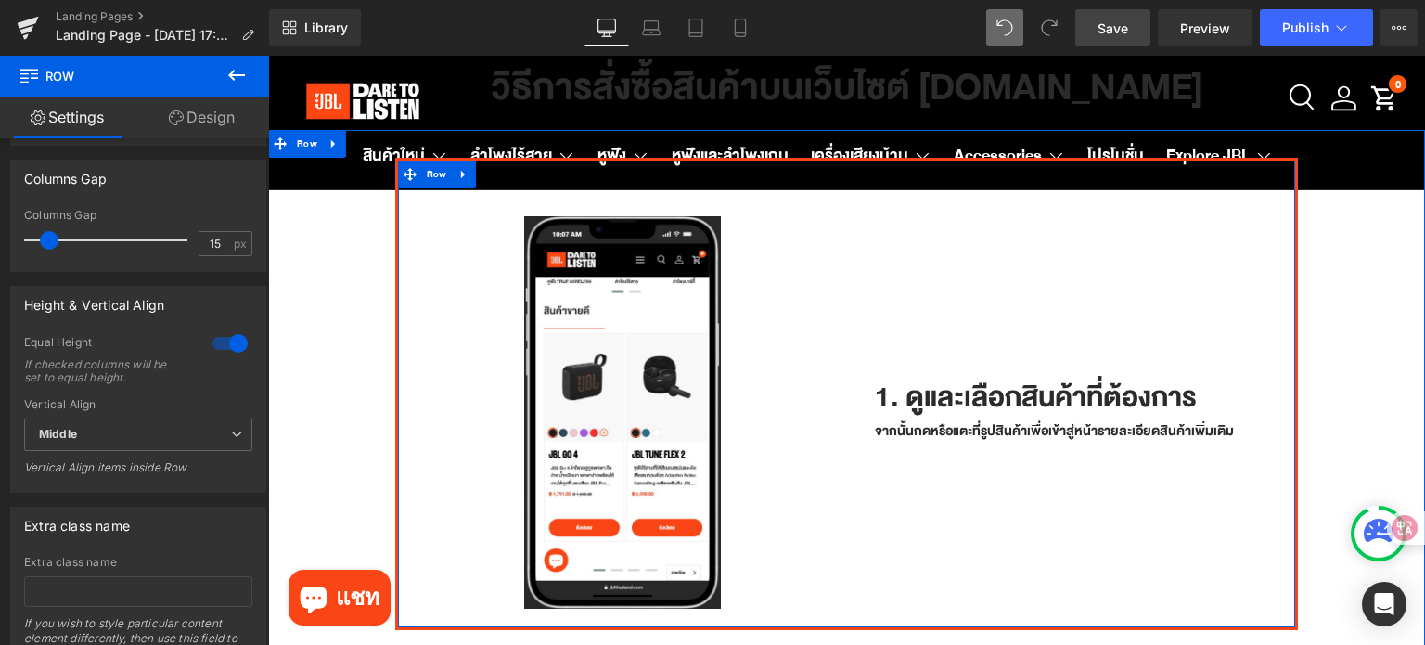
scroll to position [0, 0]
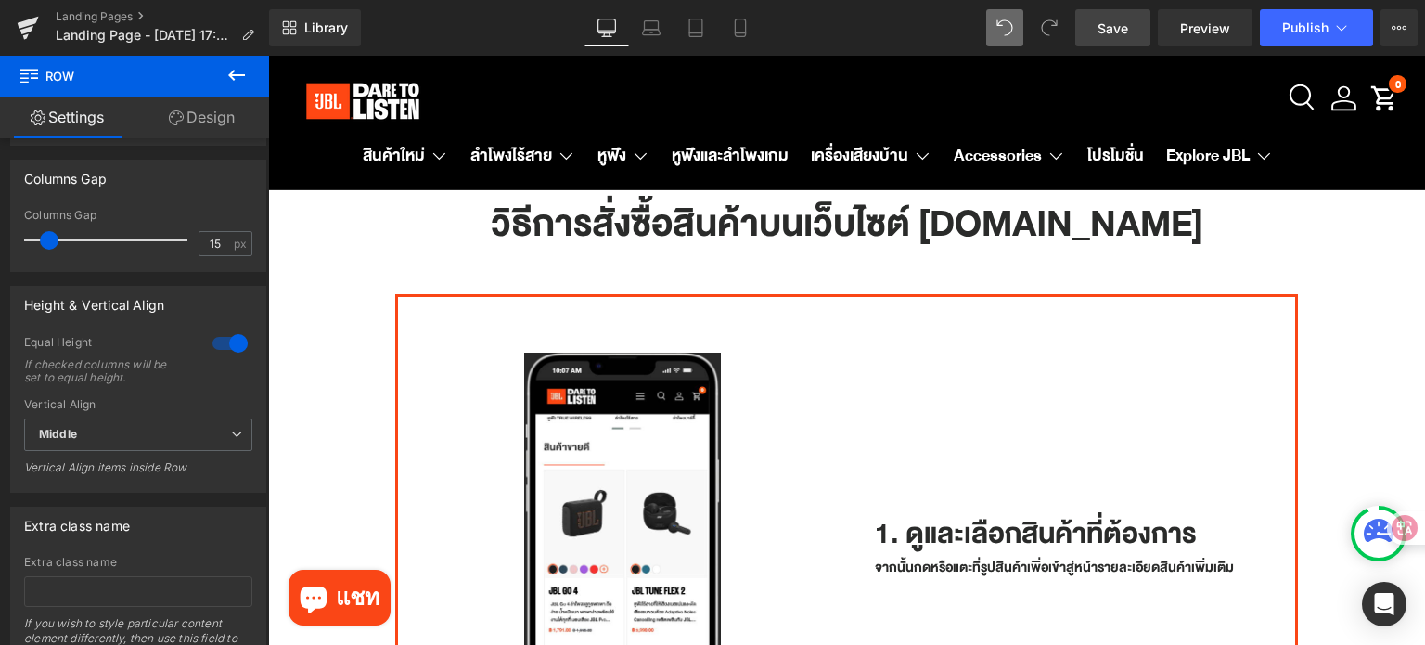
click at [1122, 29] on span "Save" at bounding box center [1112, 28] width 31 height 19
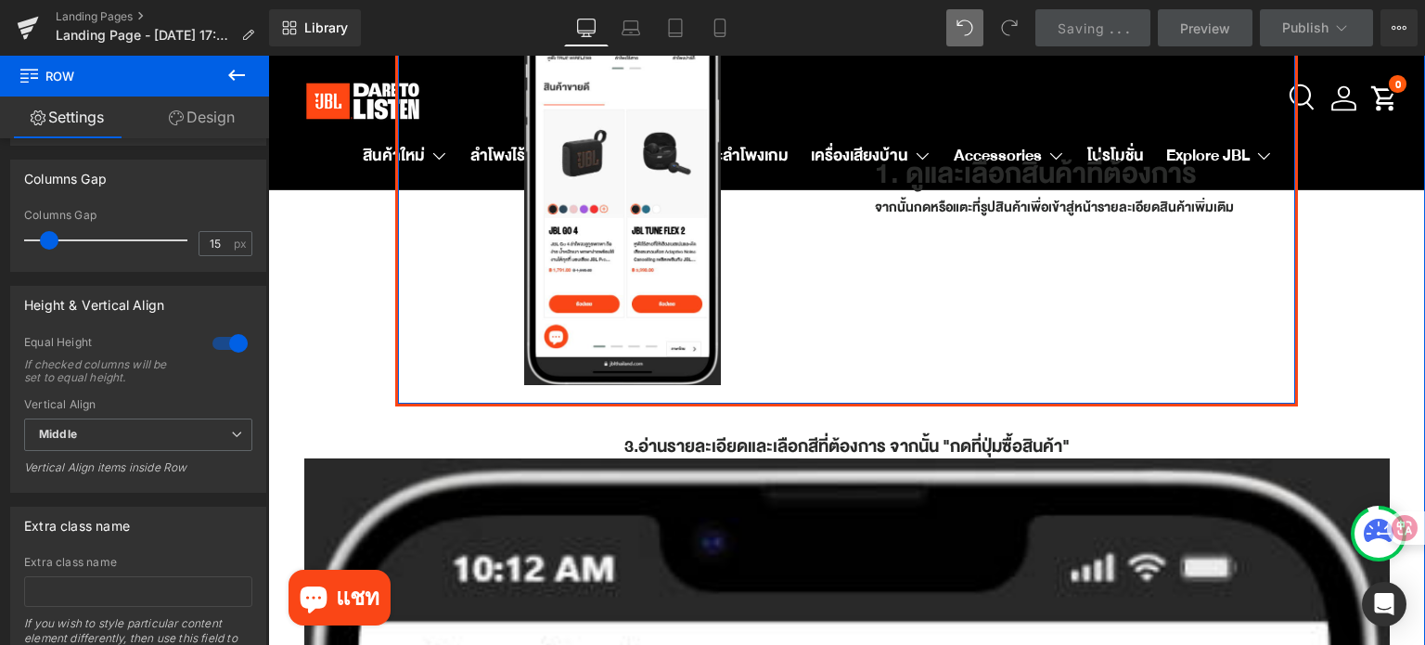
scroll to position [371, 0]
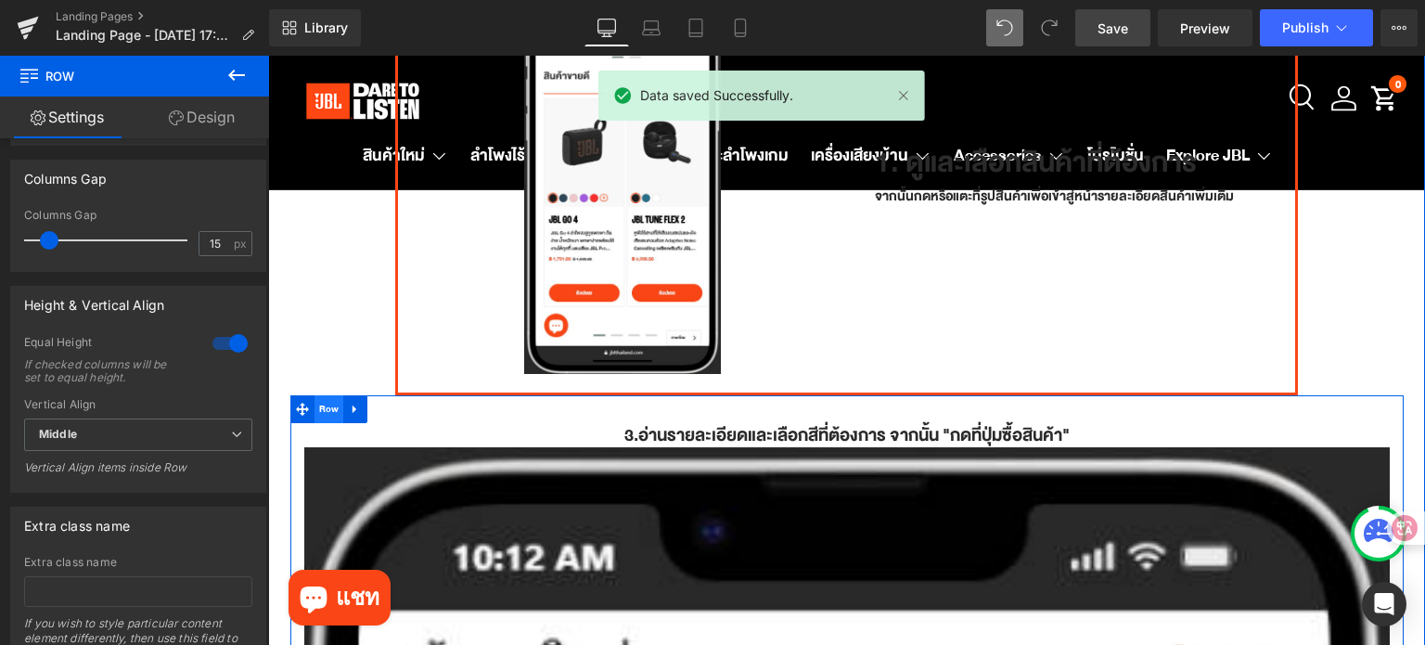
click at [324, 397] on span "Row" at bounding box center [329, 409] width 30 height 28
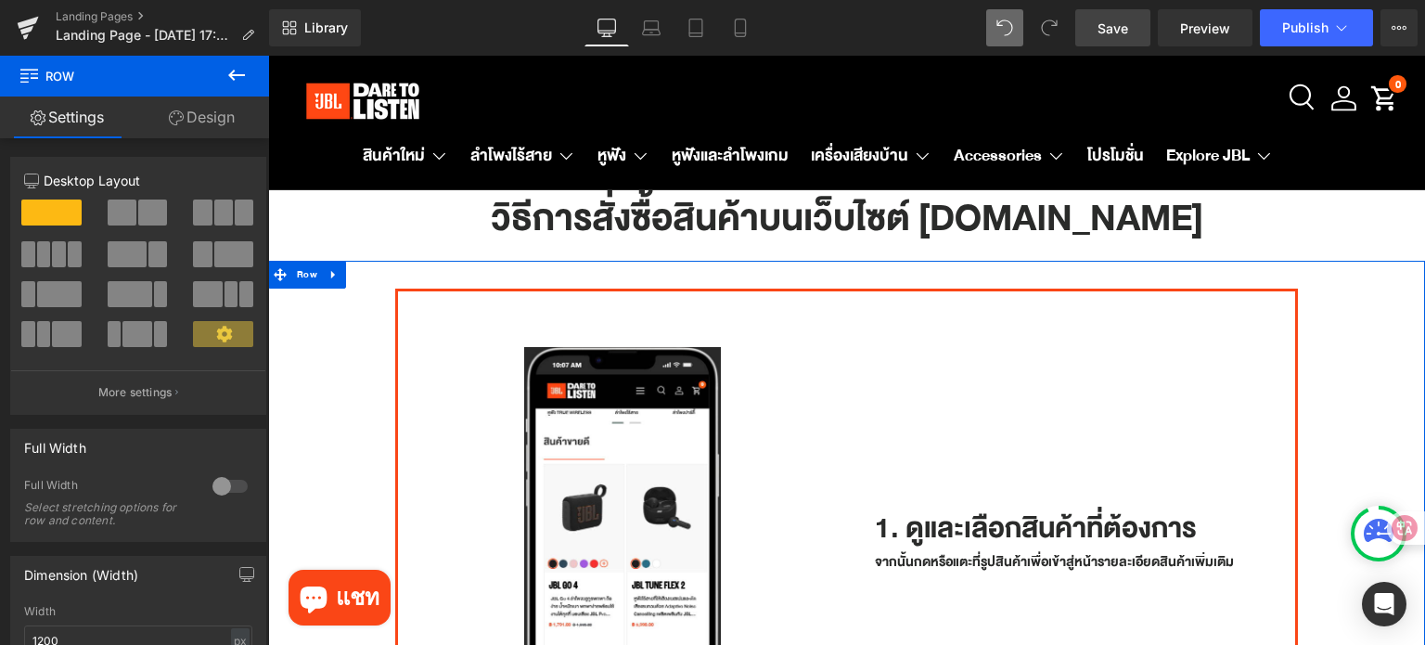
scroll to position [0, 0]
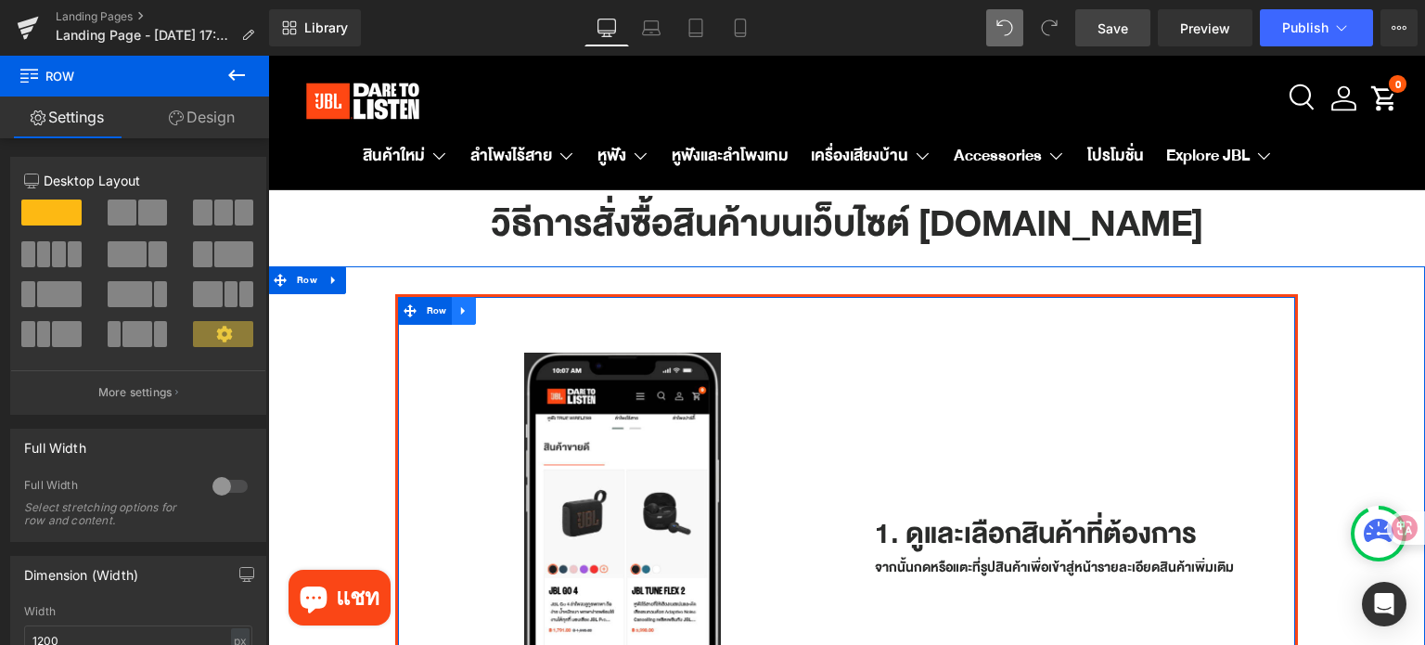
click at [469, 310] on link at bounding box center [464, 311] width 24 height 28
click at [481, 310] on icon at bounding box center [487, 310] width 13 height 13
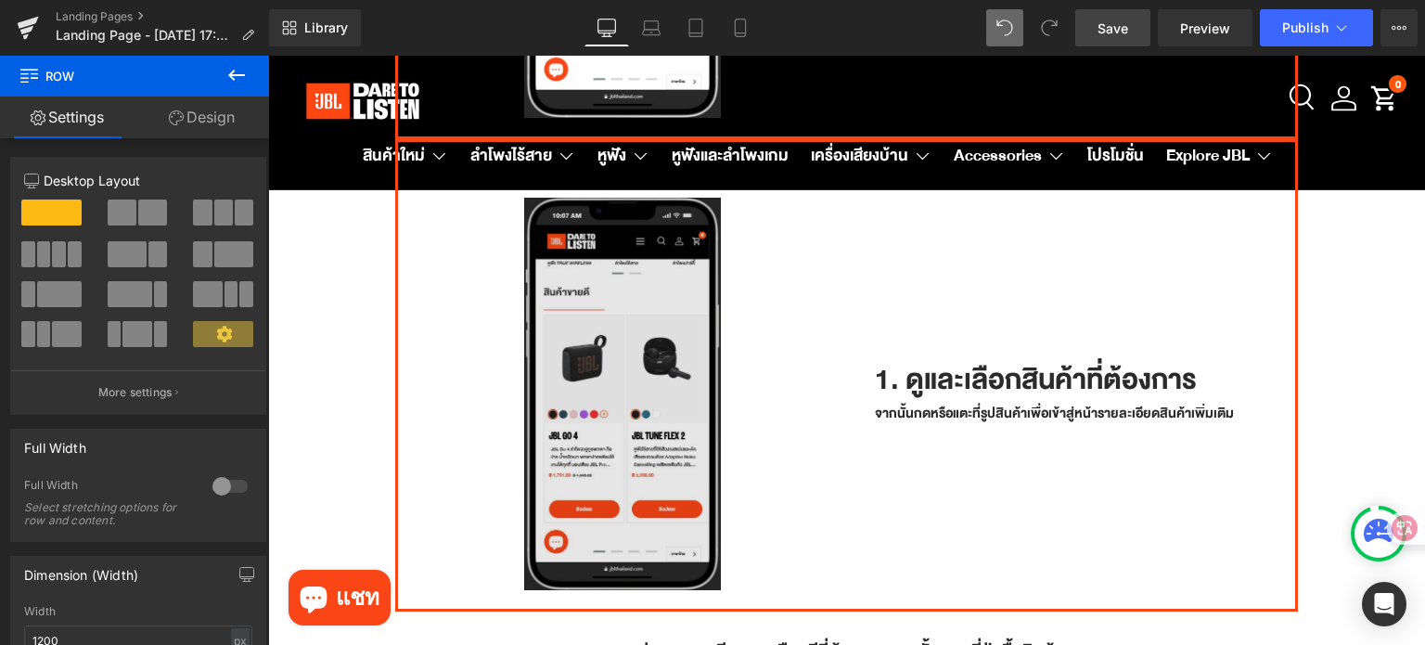
scroll to position [630, 0]
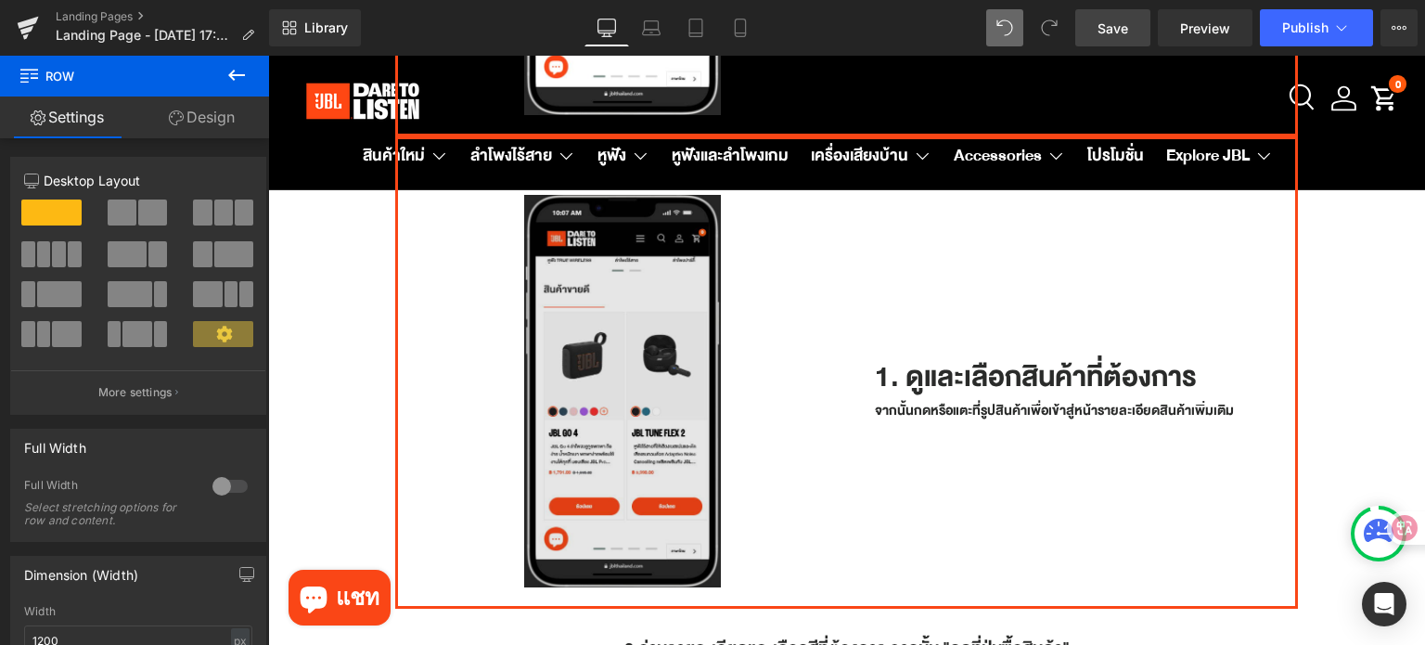
click at [657, 389] on img at bounding box center [622, 391] width 197 height 392
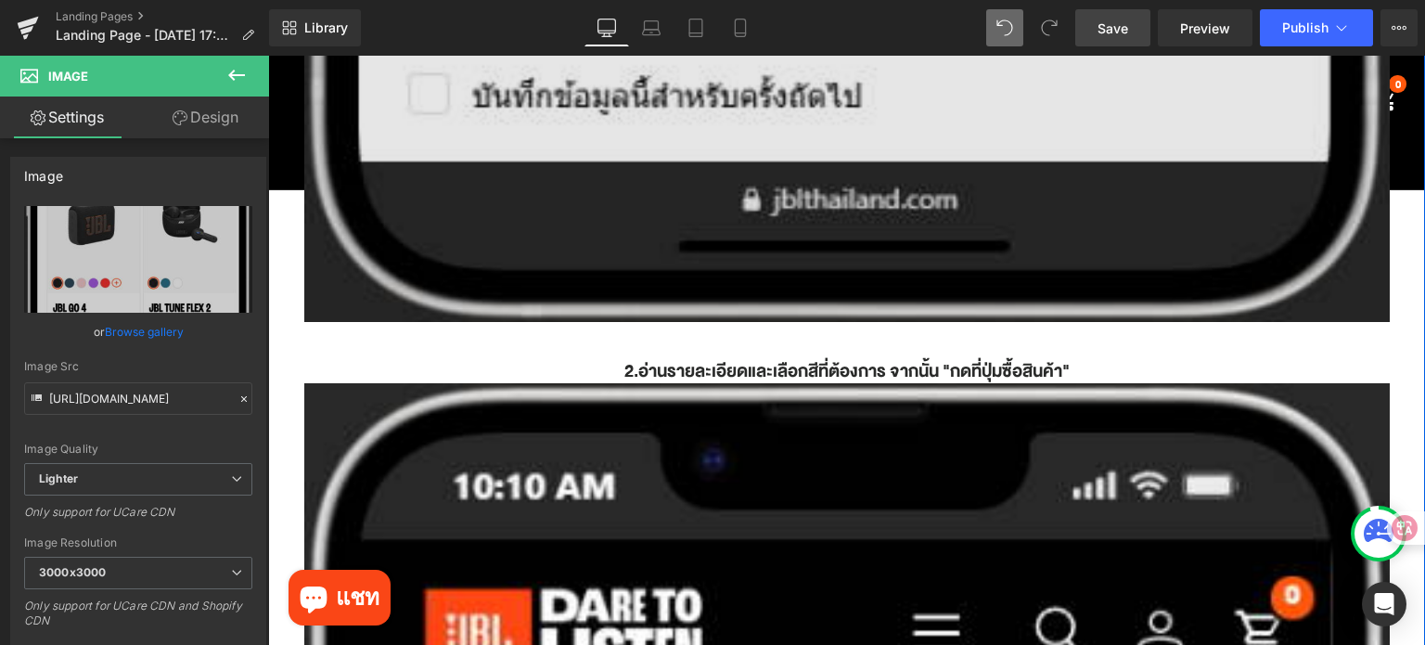
scroll to position [3505, 0]
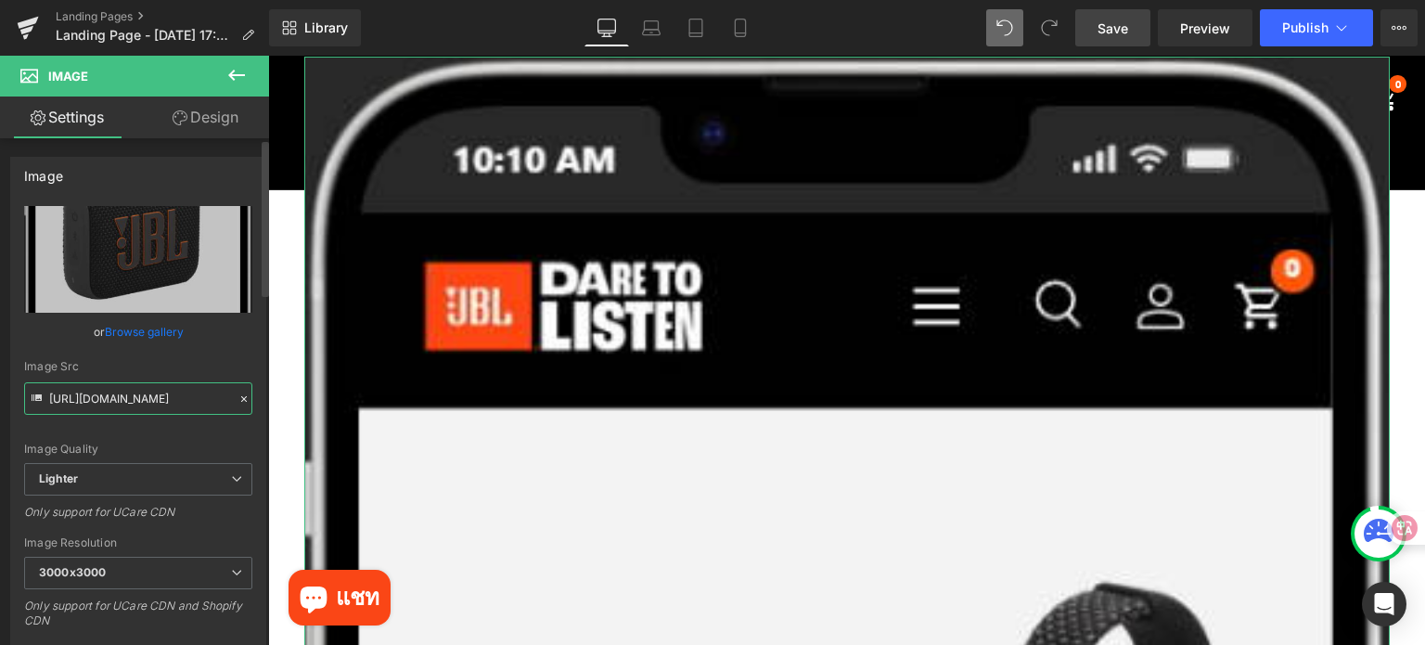
click at [185, 397] on input "https://ucarecdn.com/75a57ac4-a047-4655-a14f-8ff1ee15878c/-/format/auto/-/previ…" at bounding box center [138, 398] width 228 height 32
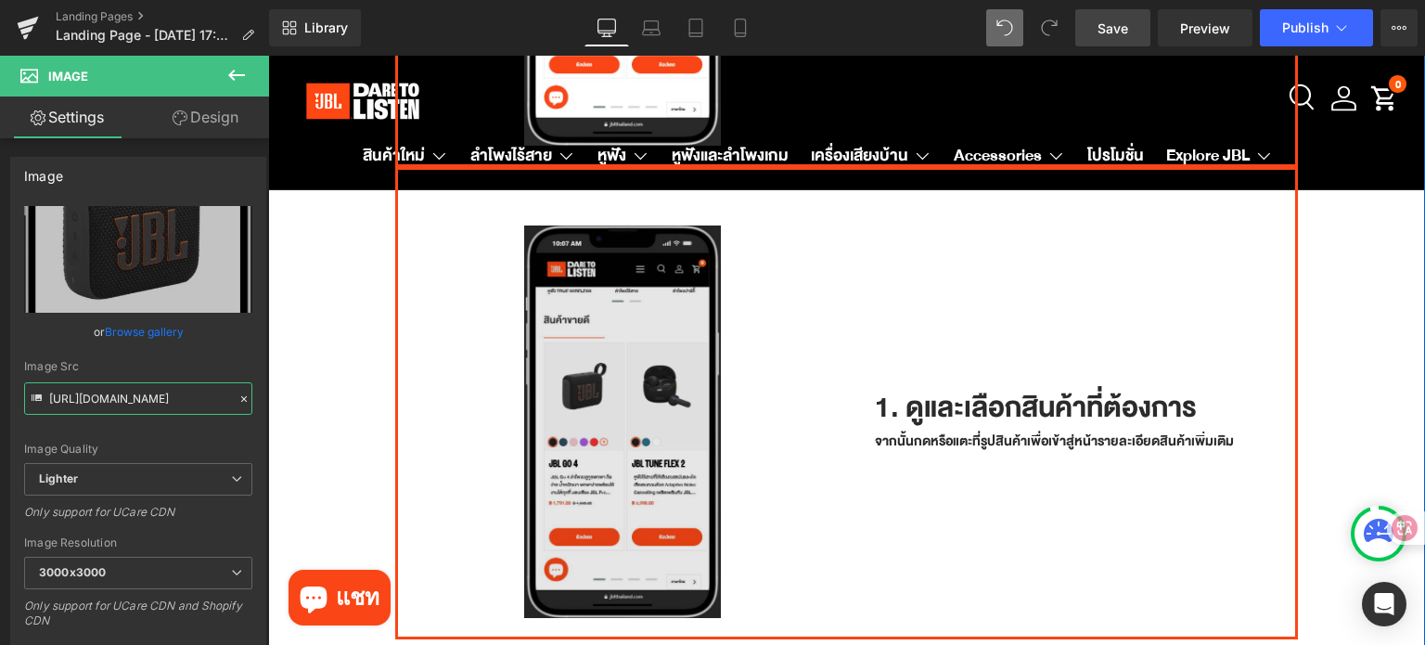
scroll to position [630, 0]
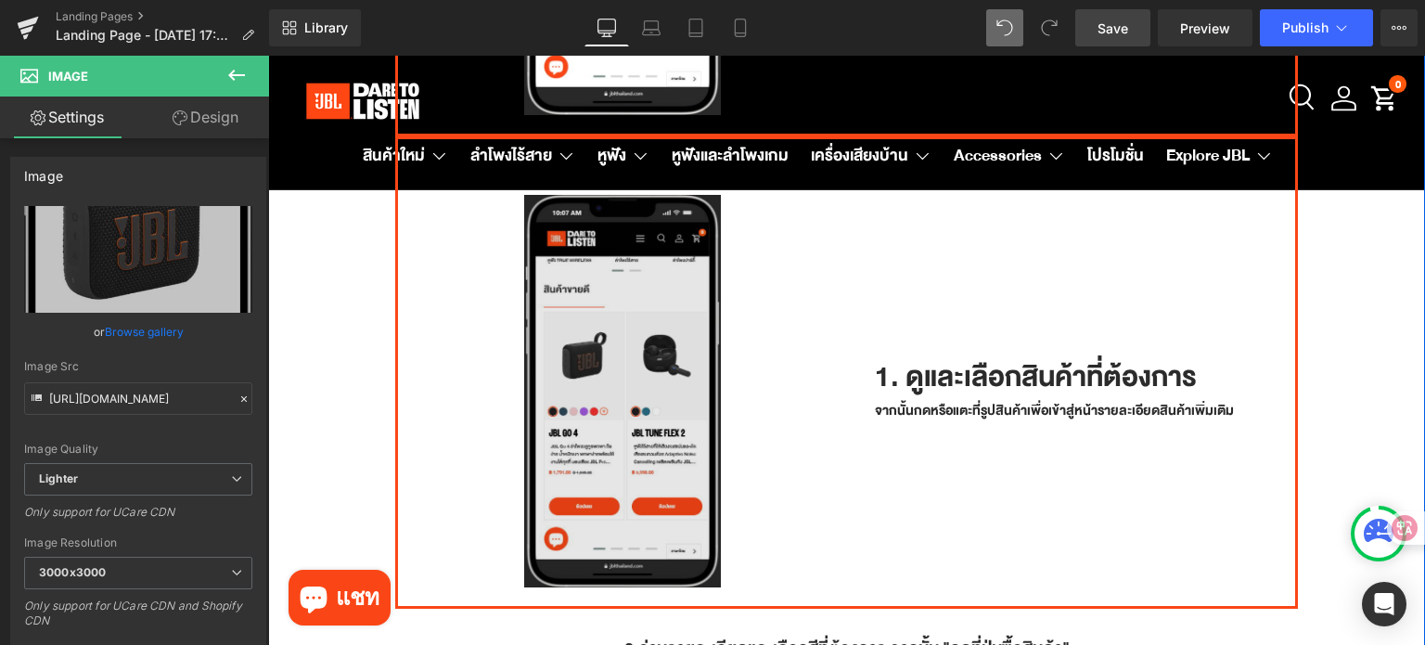
click at [637, 387] on div "Image" at bounding box center [622, 391] width 393 height 392
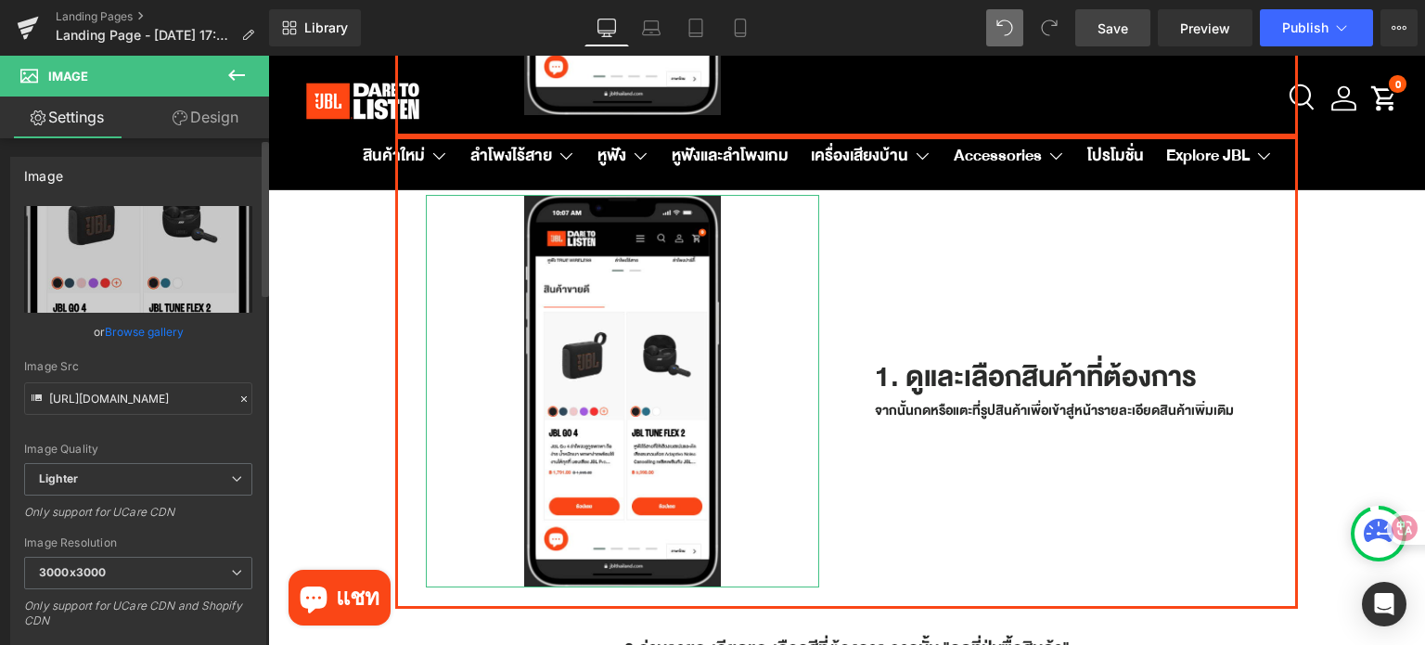
click at [241, 400] on icon at bounding box center [244, 399] width 6 height 6
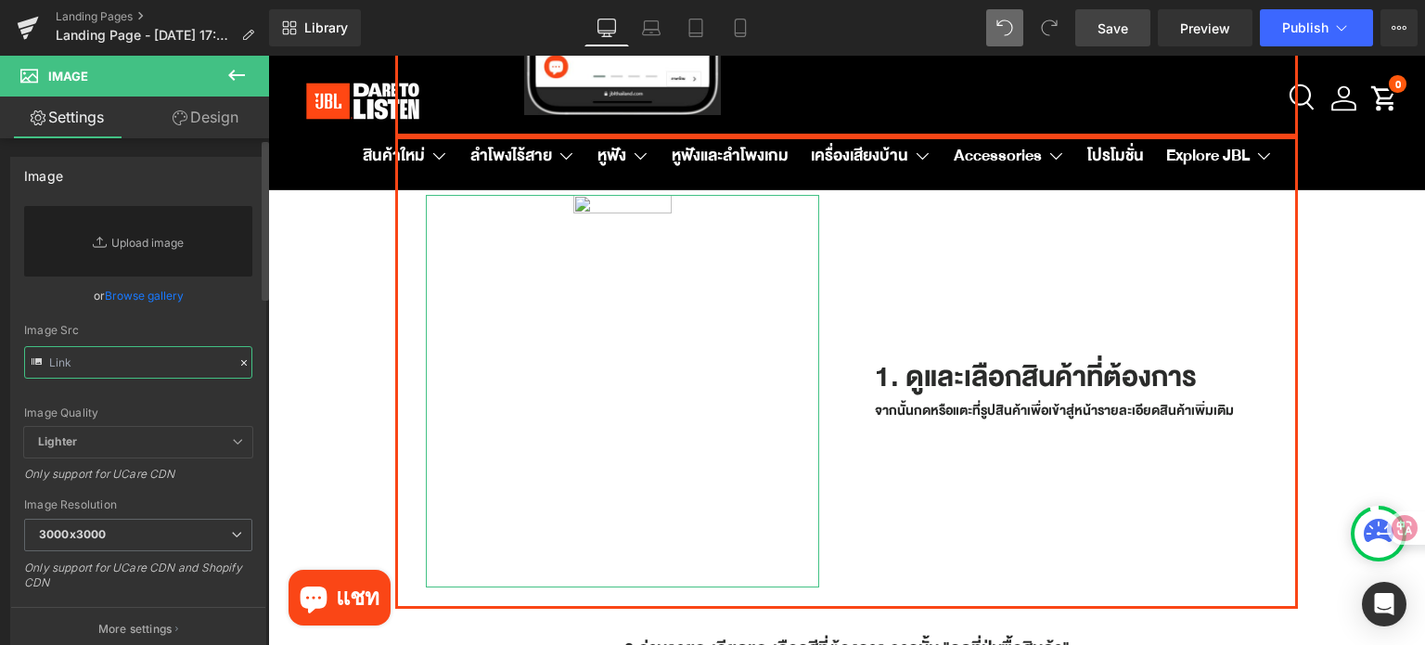
click at [126, 352] on input "text" at bounding box center [138, 362] width 228 height 32
paste input "https://ucarecdn.com/75a57ac4-a047-4655-a14f-8ff1ee15878c/-/format/auto/-/previ…"
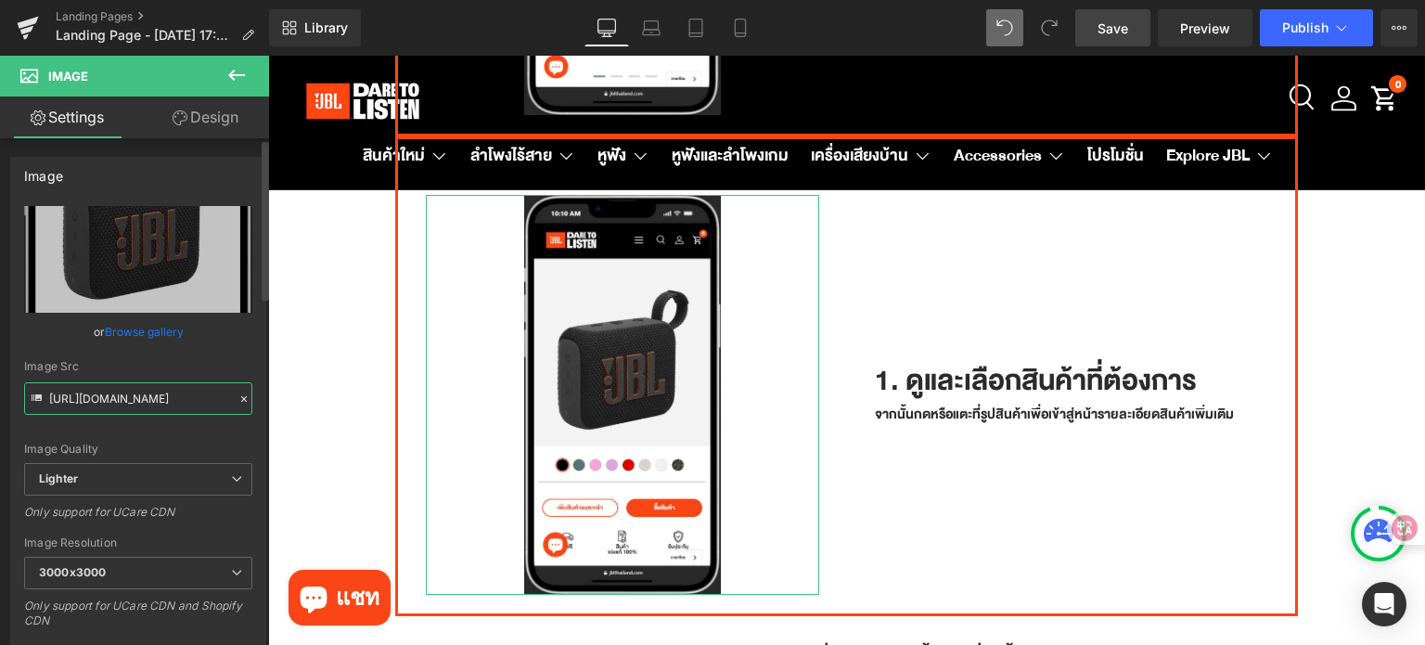
type input "https://ucarecdn.com/75a57ac4-a047-4655-a14f-8ff1ee15878c/-/format/auto/-/previ…"
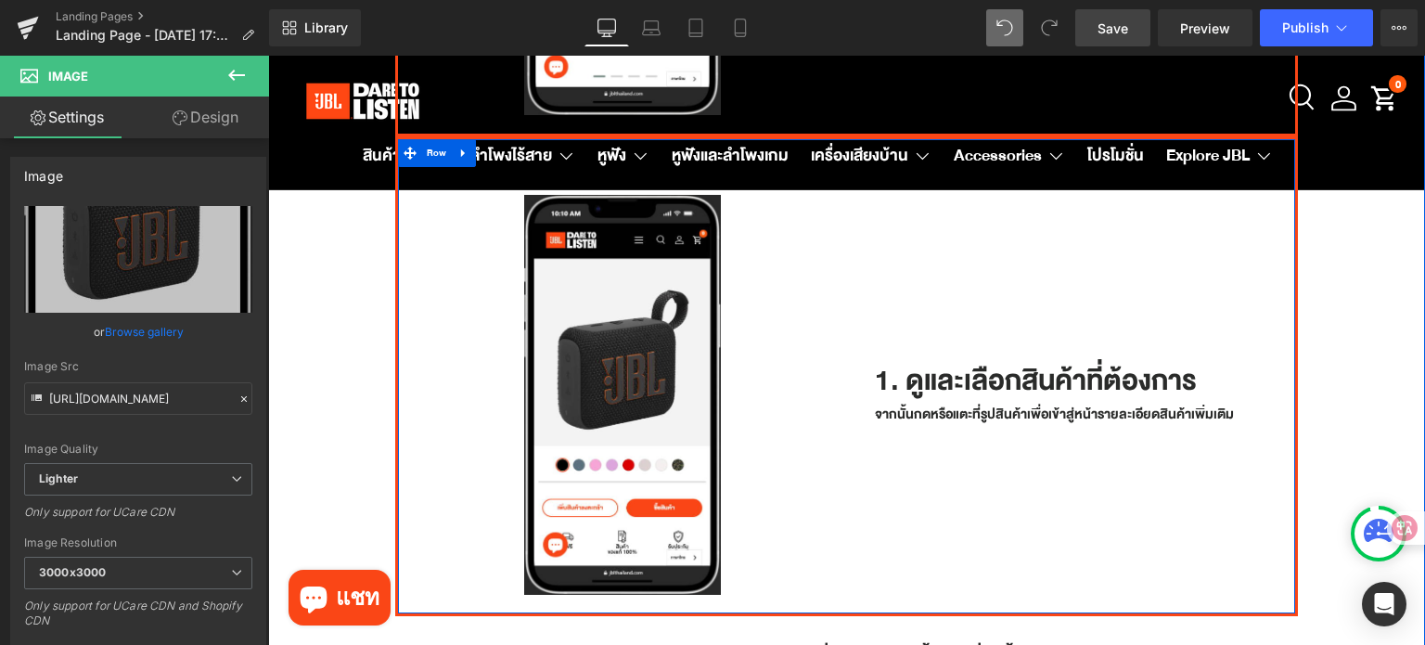
click at [997, 521] on div "1. ดูและเลือกสินค้าที่ต้องการ Heading จากนั้นกดหรือแตะที่รูปสินค้าเพื่อเข้าสู่ห…" at bounding box center [1071, 385] width 449 height 437
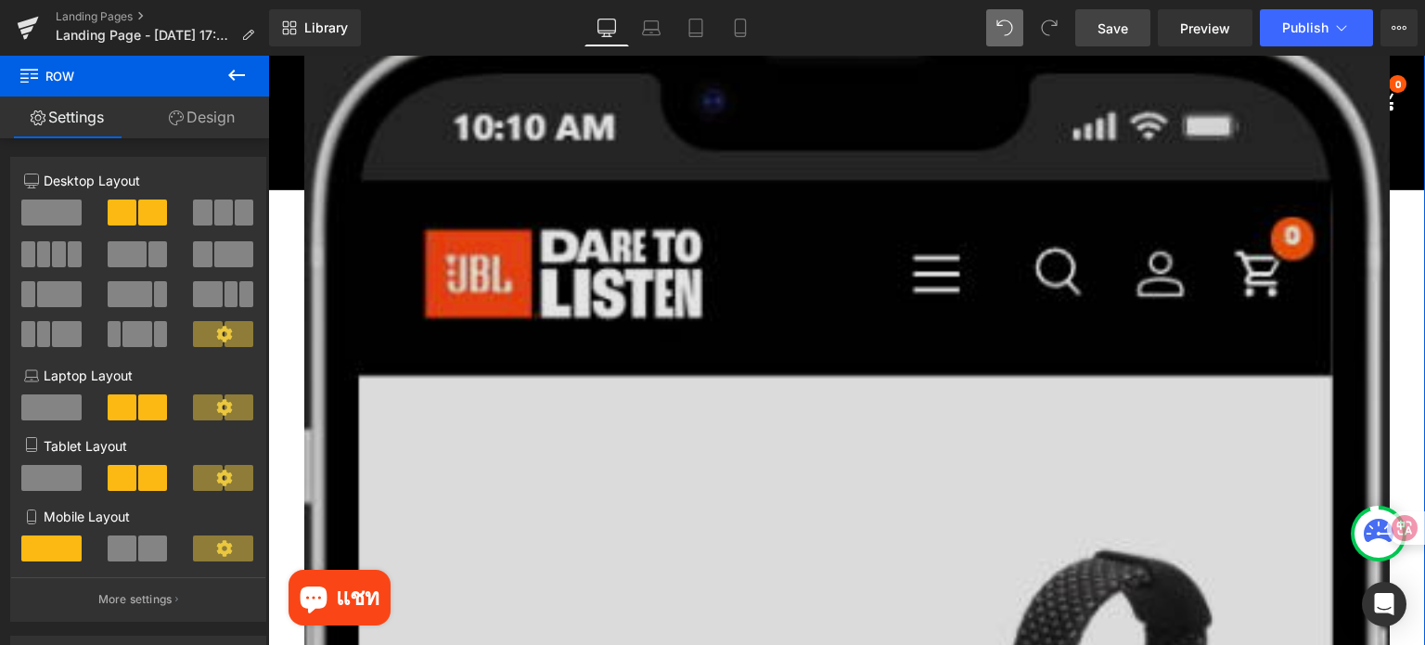
scroll to position [3227, 0]
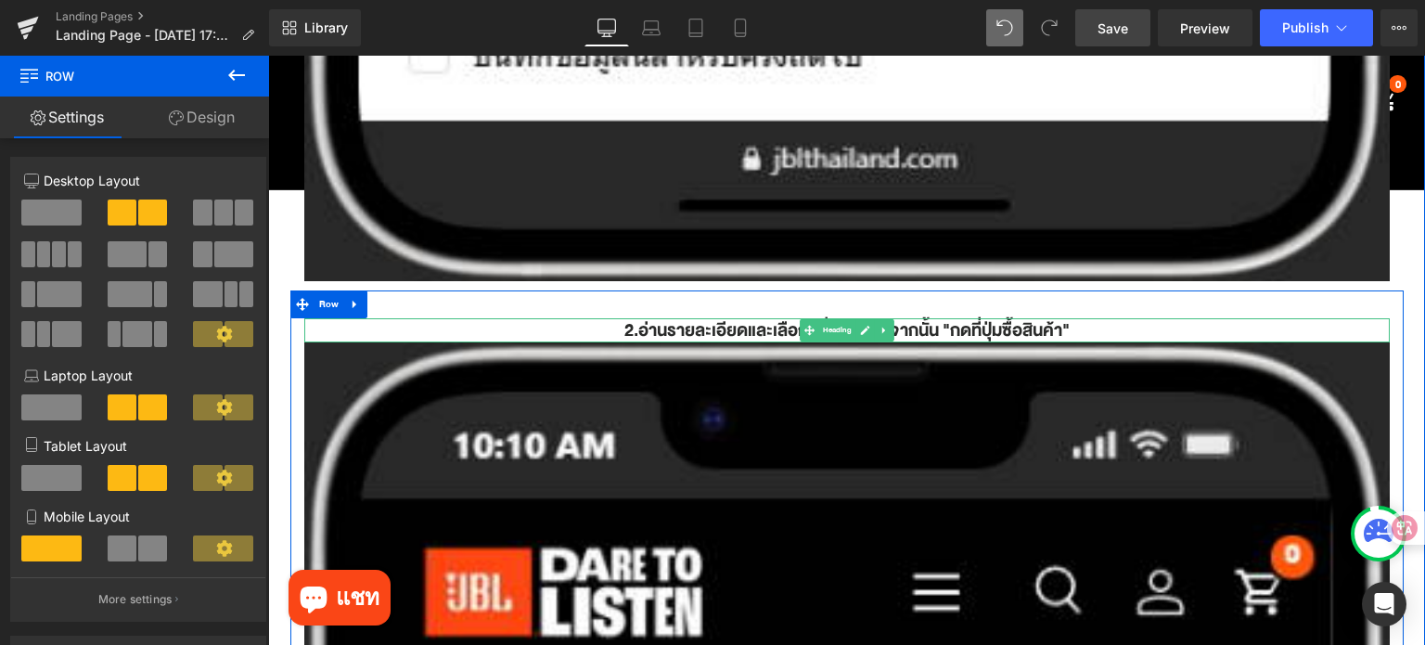
click at [860, 325] on icon at bounding box center [865, 330] width 10 height 11
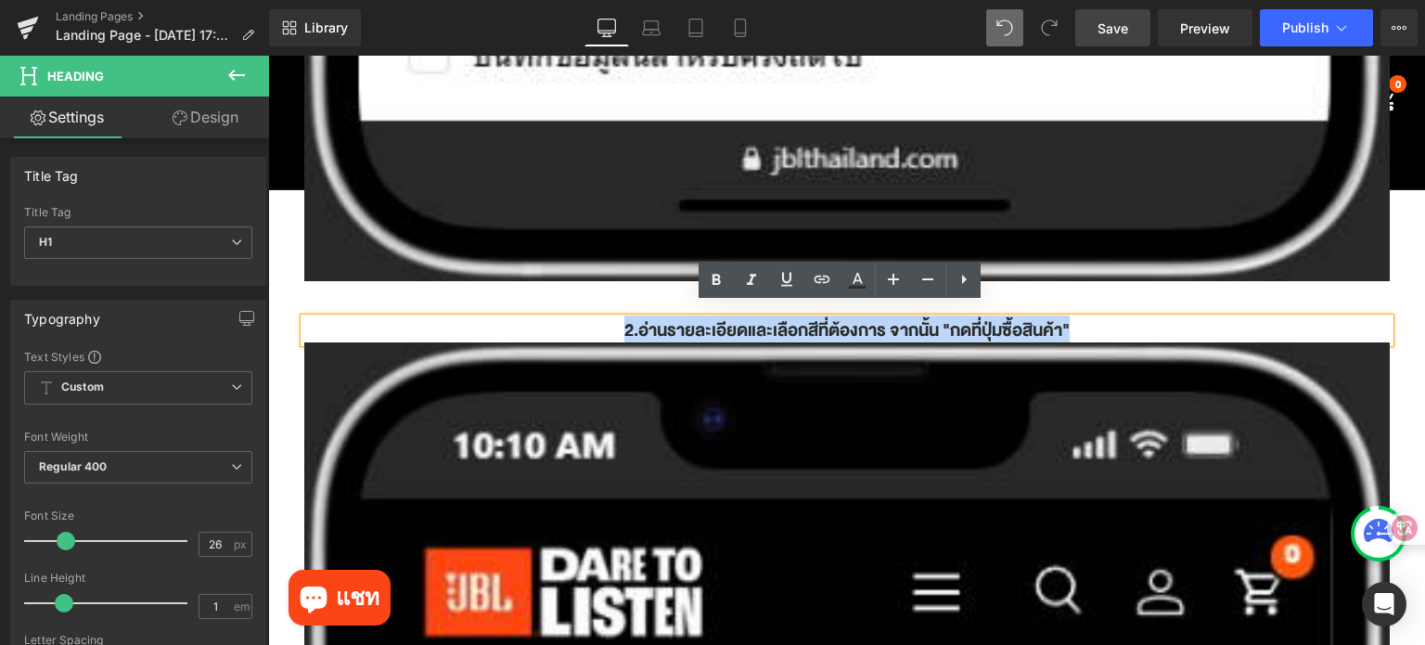
drag, startPoint x: 668, startPoint y: 288, endPoint x: 612, endPoint y: 300, distance: 56.8
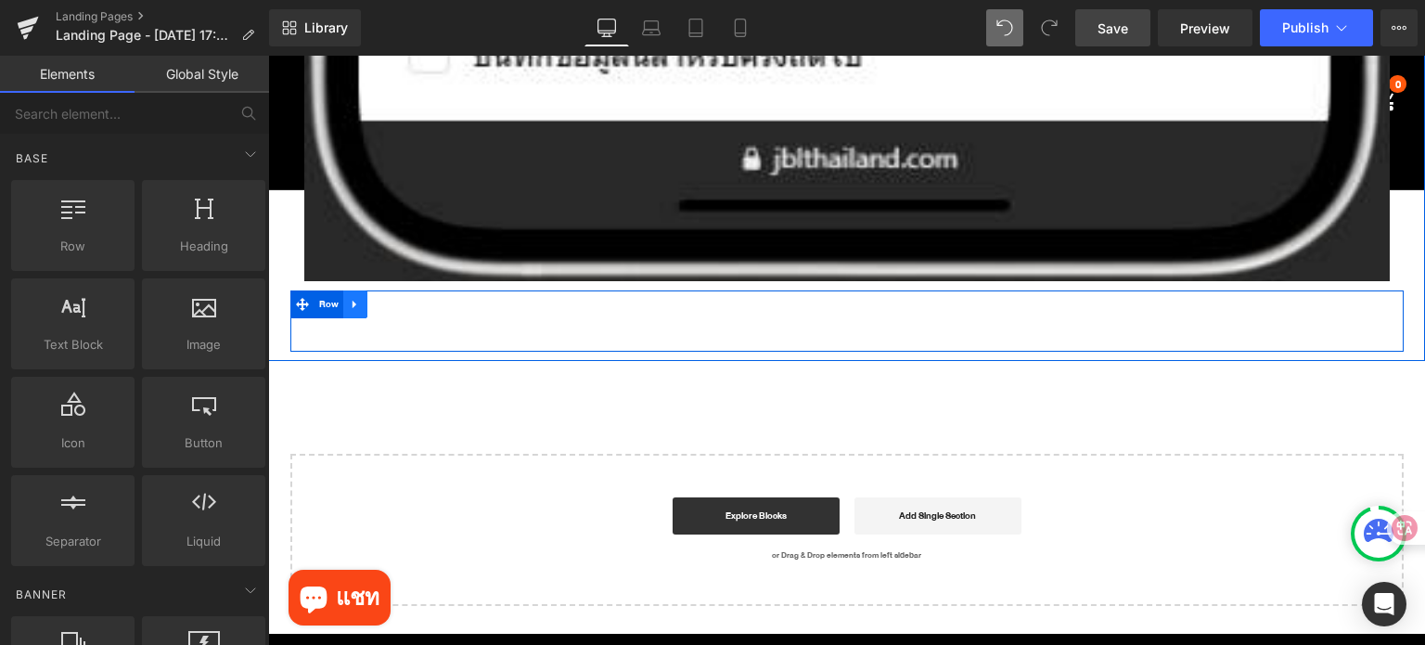
click at [353, 297] on icon at bounding box center [355, 304] width 13 height 14
click at [397, 298] on icon at bounding box center [403, 304] width 13 height 13
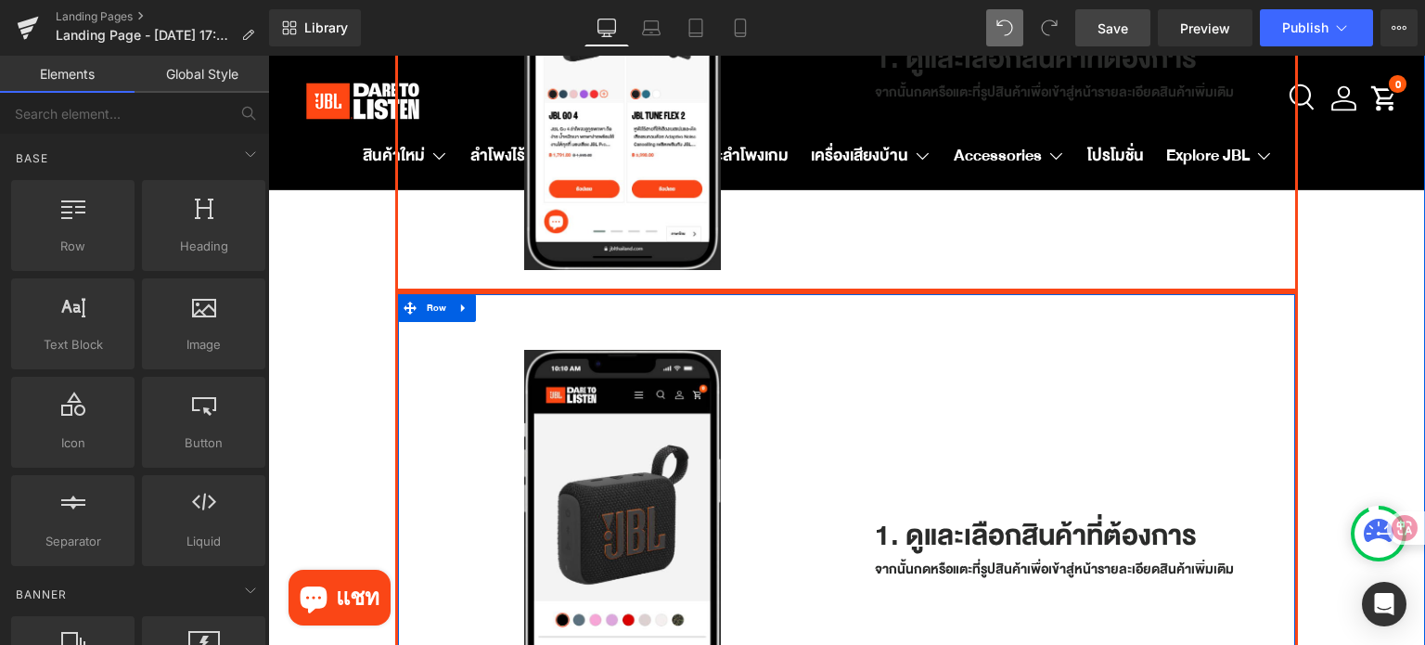
scroll to position [723, 0]
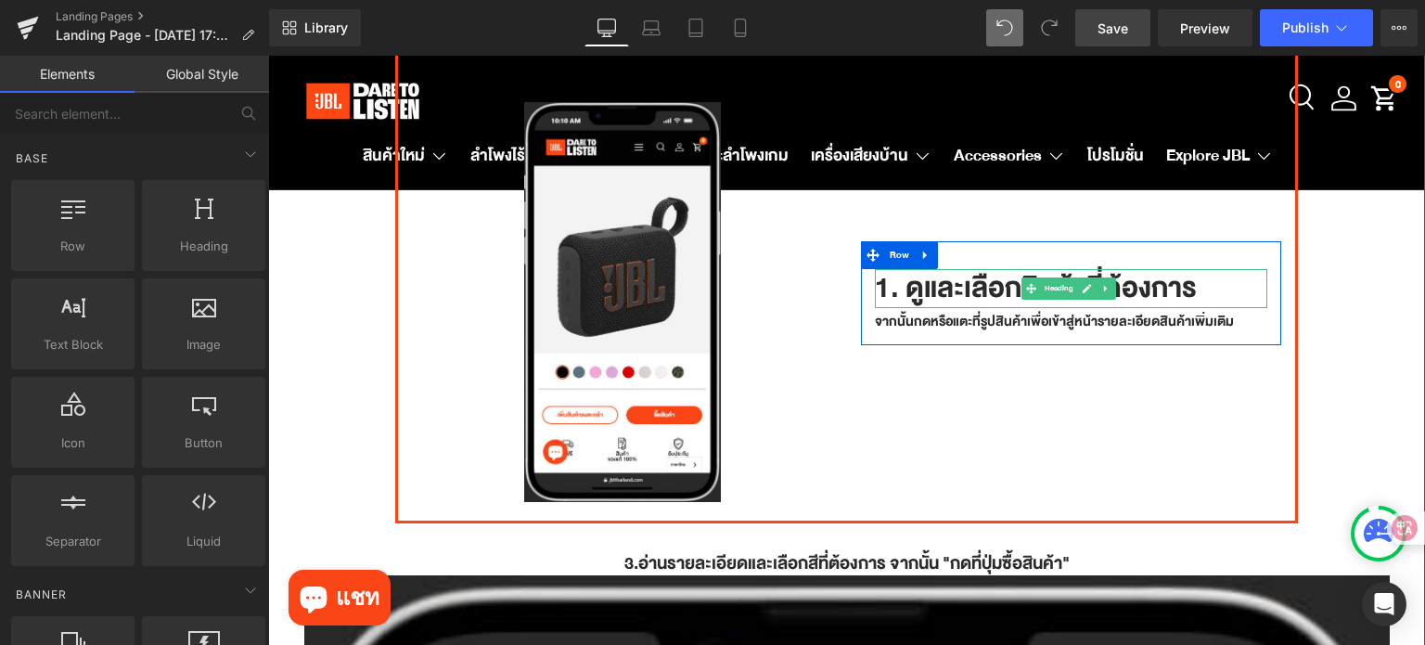
click at [982, 269] on h1 "1. ดูและเลือกสินค้าที่ต้องการ" at bounding box center [1071, 288] width 393 height 39
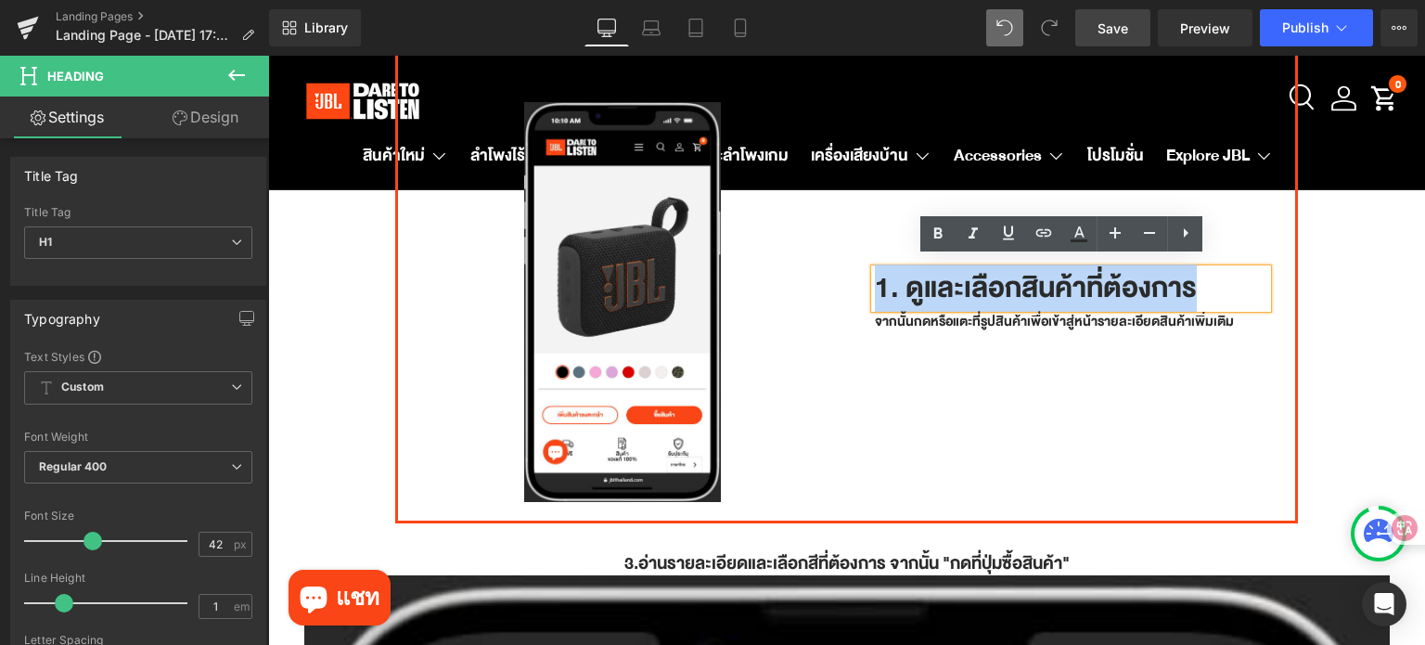
paste div
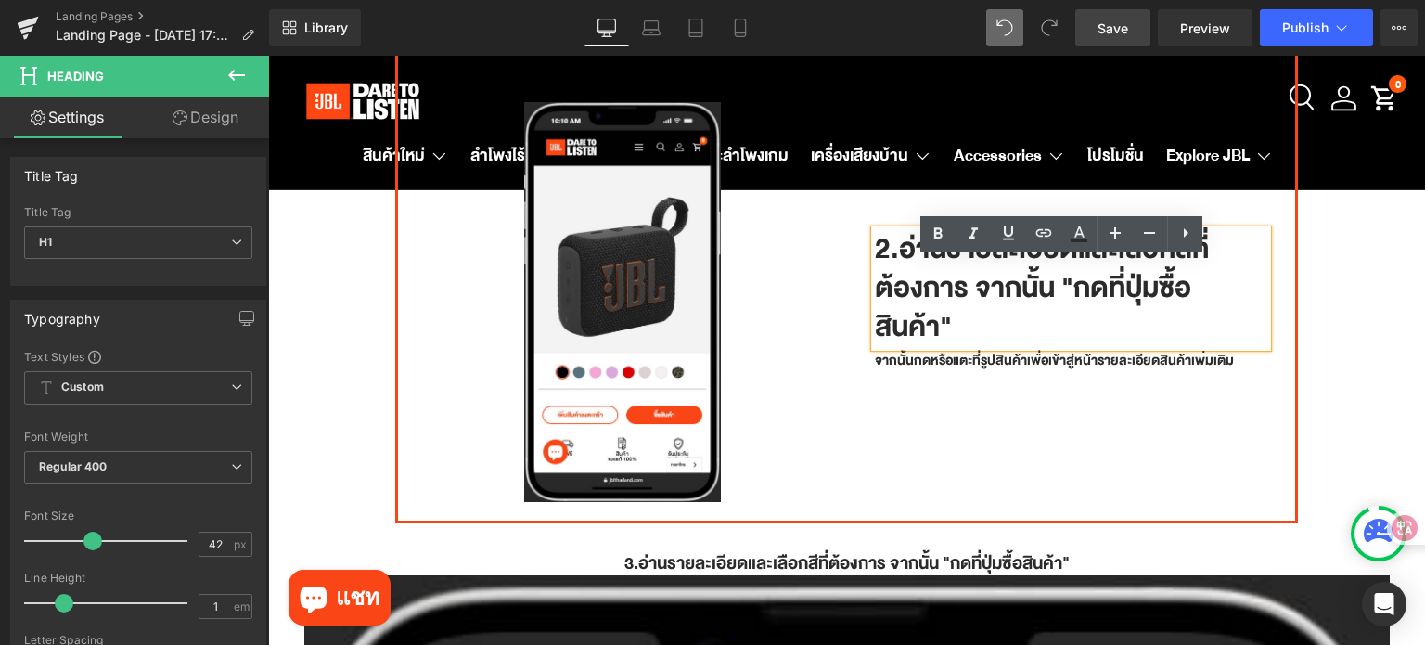
scroll to position [684, 0]
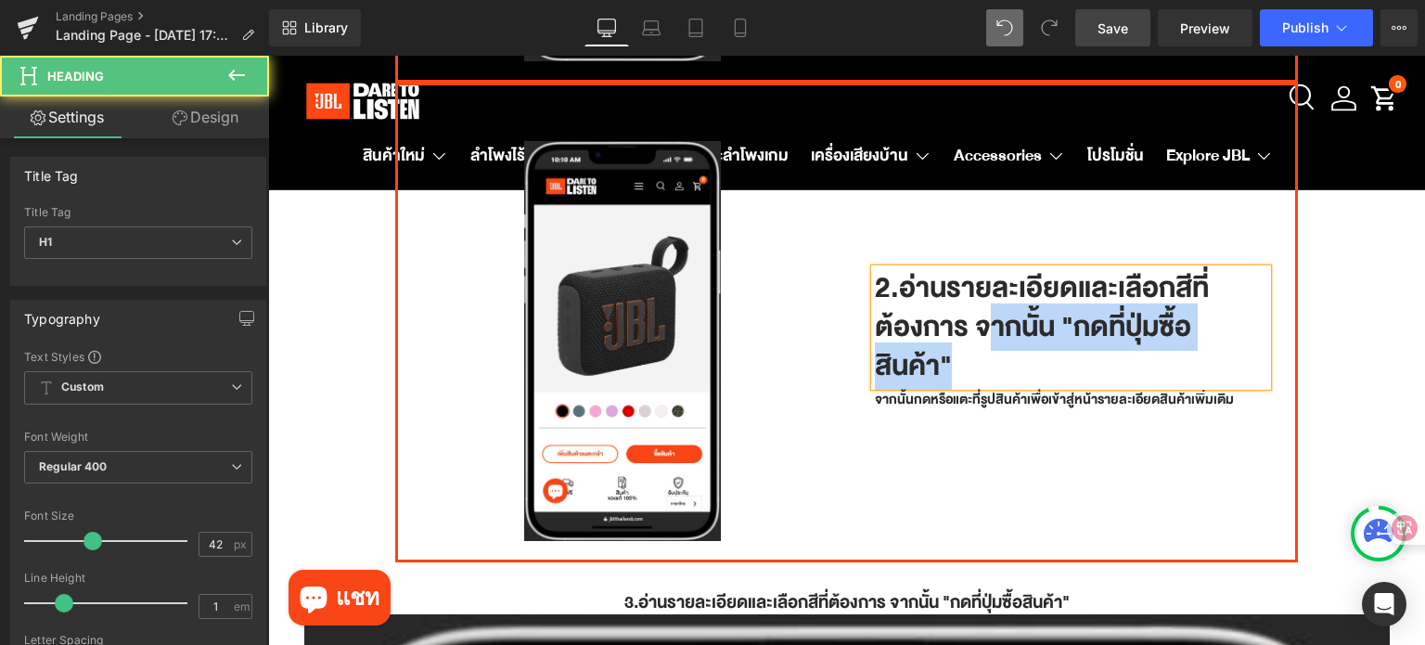
drag, startPoint x: 976, startPoint y: 315, endPoint x: 1047, endPoint y: 364, distance: 86.7
click at [1047, 364] on h1 "2.อ่านรายละเอียดและเลือกสีที่ต้องการ จากนั้น "กดที่ปุ่มซื้อสินค้า"" at bounding box center [1071, 327] width 393 height 117
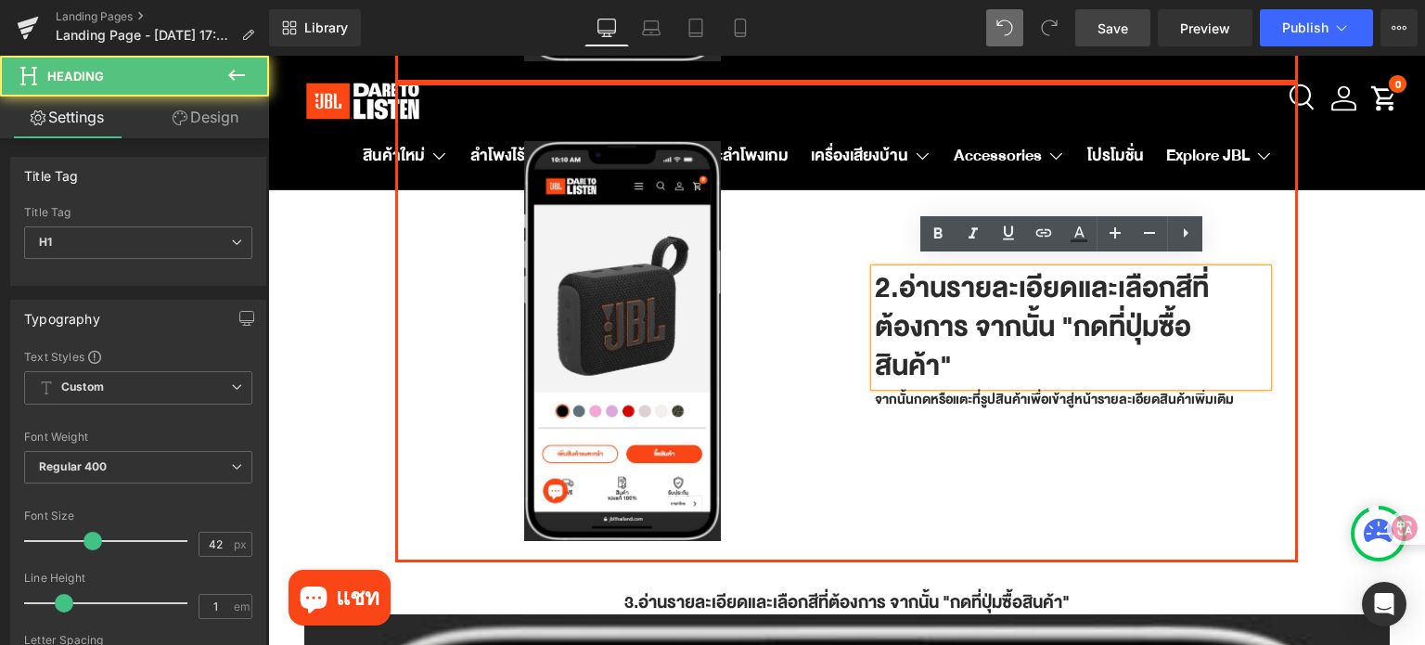
click at [976, 328] on h1 "2.อ่านรายละเอียดและเลือกสีที่ต้องการ จากนั้น "กดที่ปุ่มซื้อสินค้า"" at bounding box center [1071, 327] width 393 height 117
click at [966, 315] on h1 "2.อ่านรายละเอียดและเลือกสีที่ต้องการ จากนั้น "กดที่ปุ่มซื้อสินค้า"" at bounding box center [1071, 327] width 393 height 117
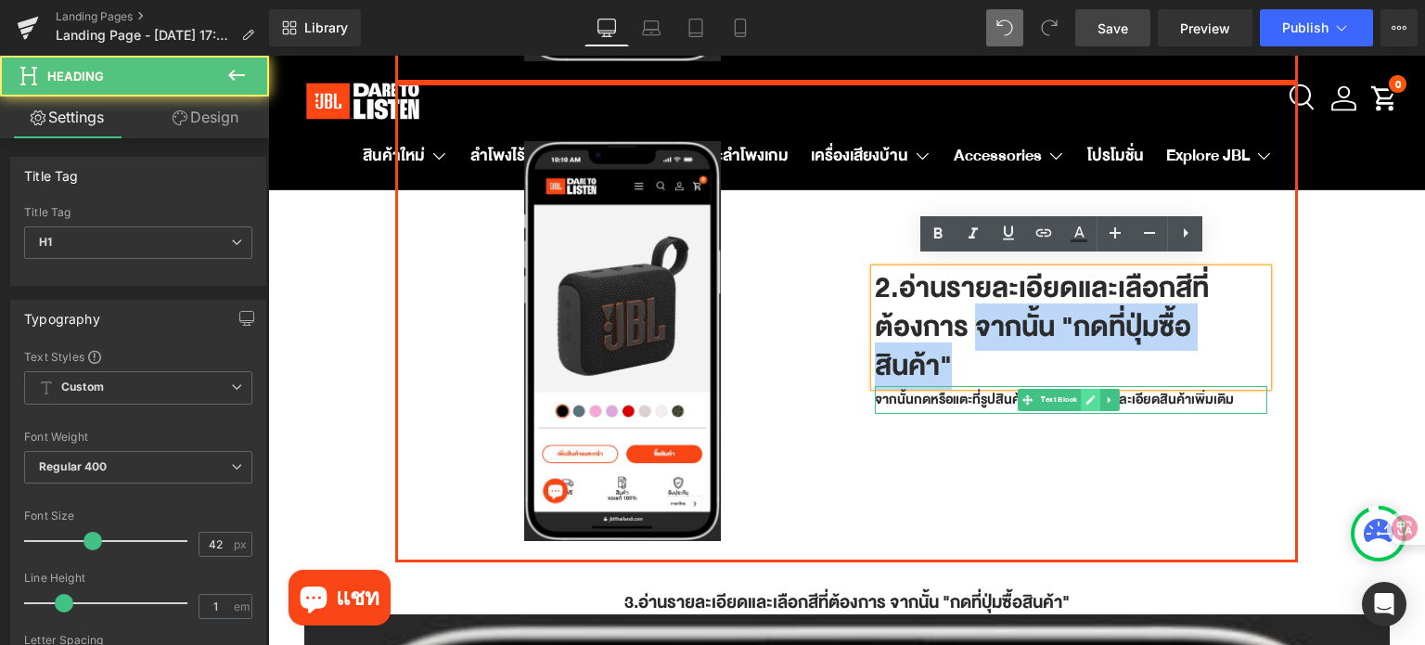
drag, startPoint x: 966, startPoint y: 315, endPoint x: 1090, endPoint y: 385, distance: 141.6
click at [1090, 385] on div "2.อ่านรายละเอียดและเลือกสีที่ต้องการ จากนั้น "กดที่ปุ่มซื้อสินค้า" Heading จากน…" at bounding box center [1071, 341] width 421 height 145
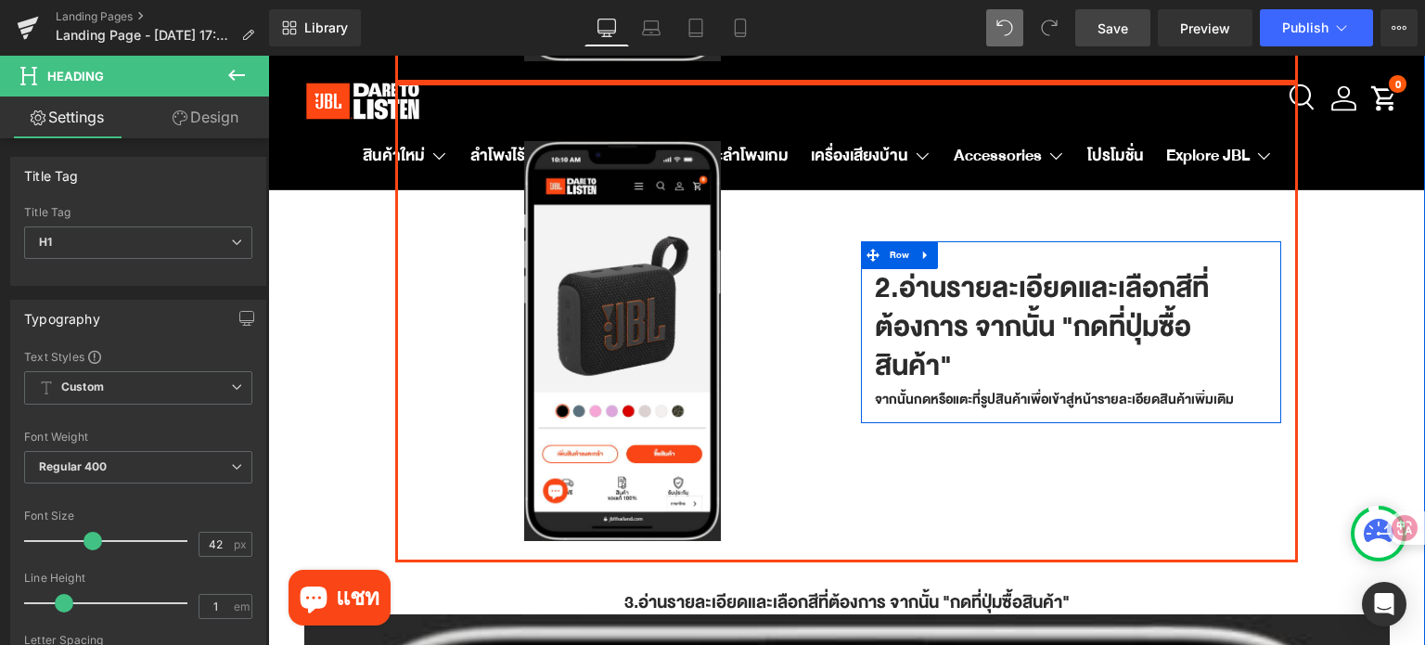
scroll to position [703, 0]
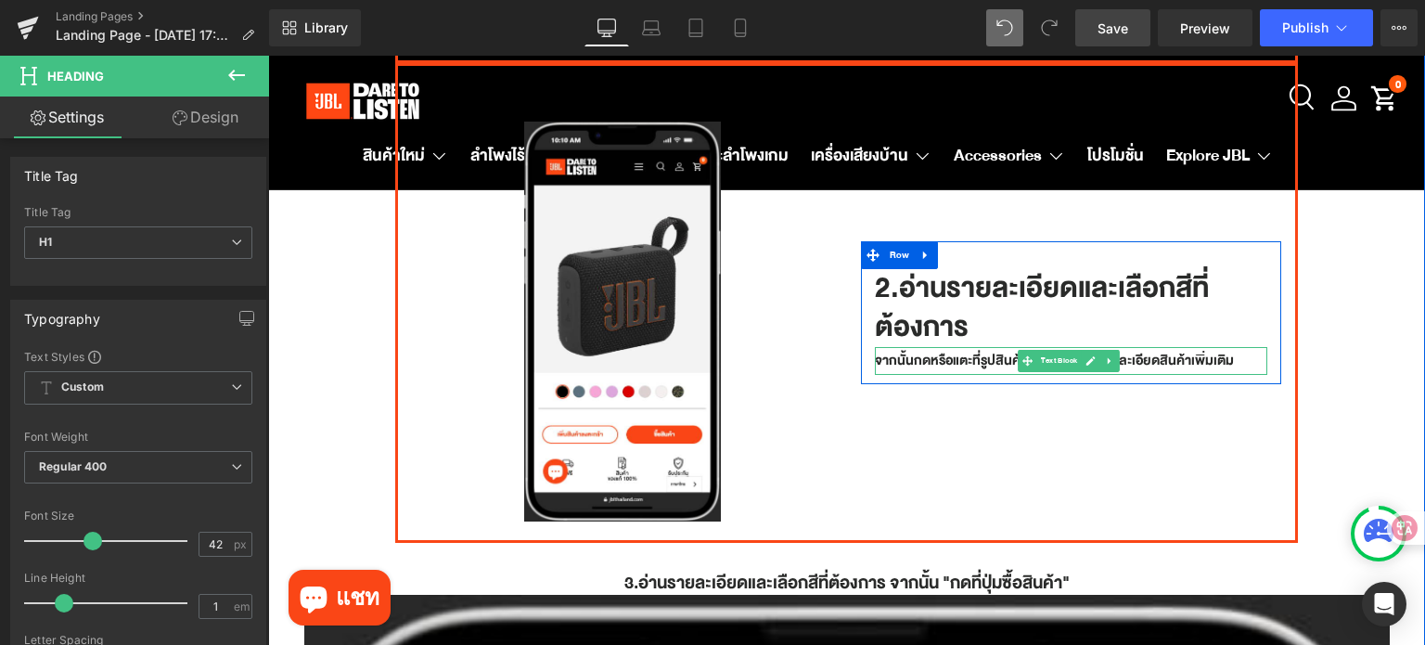
click at [992, 359] on p "จากนั้นกดหรือแตะที่รูปสินค้าเพื่อเข้าสู่หน้ารายละเอียดสินค้าเพิ่มเติม" at bounding box center [1071, 361] width 393 height 28
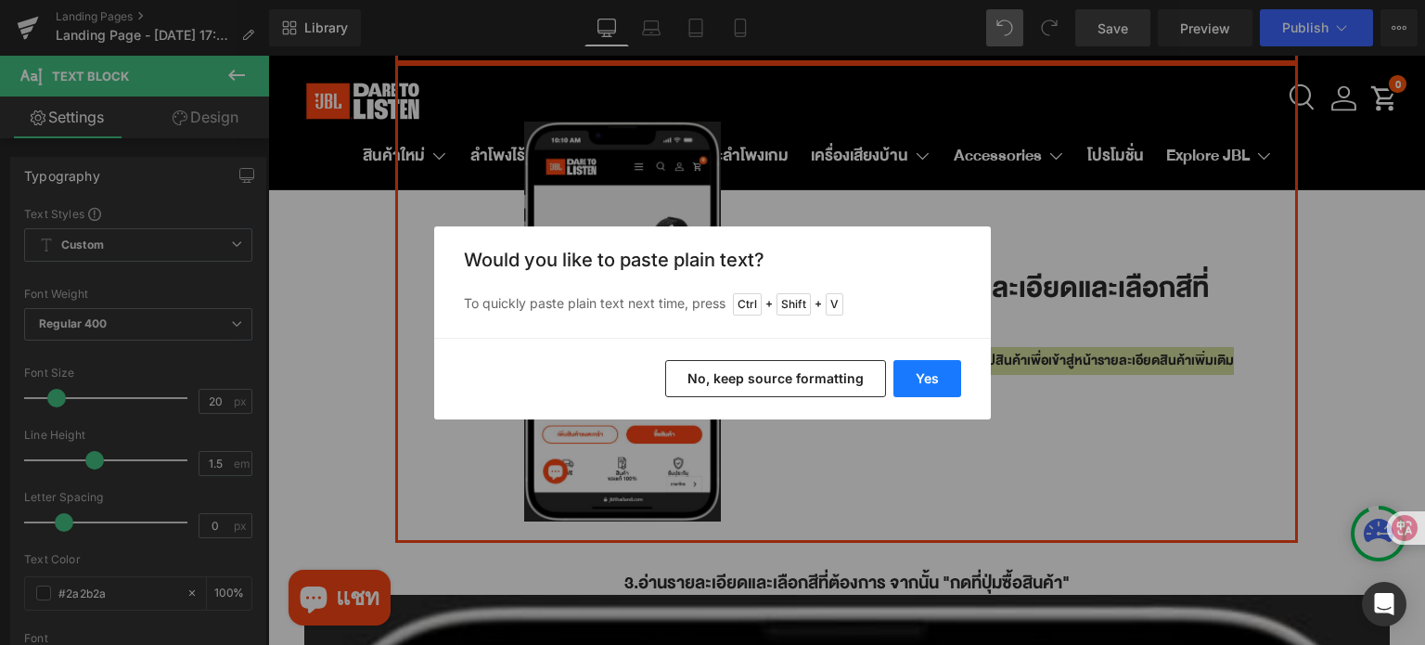
click at [908, 373] on button "Yes" at bounding box center [927, 378] width 68 height 37
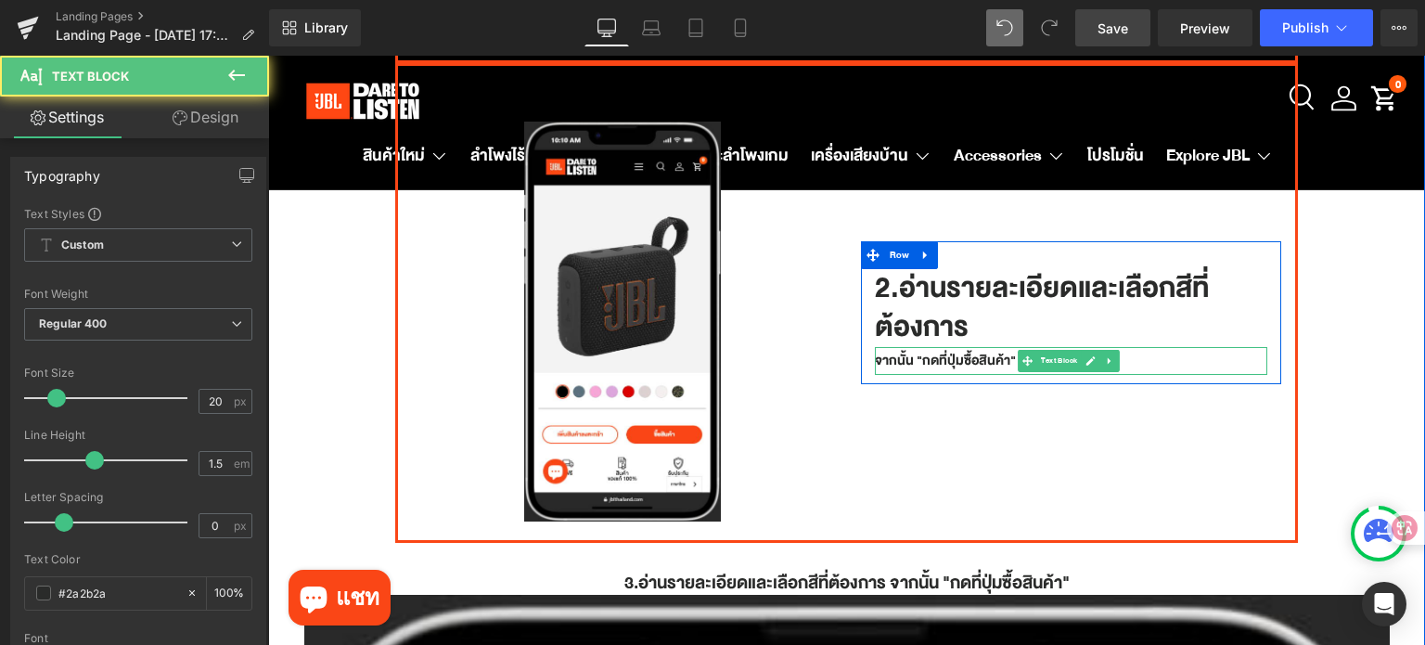
click at [875, 347] on p "จากนั้น "กดที่ปุ่มซื้อสินค้า"" at bounding box center [1071, 361] width 393 height 28
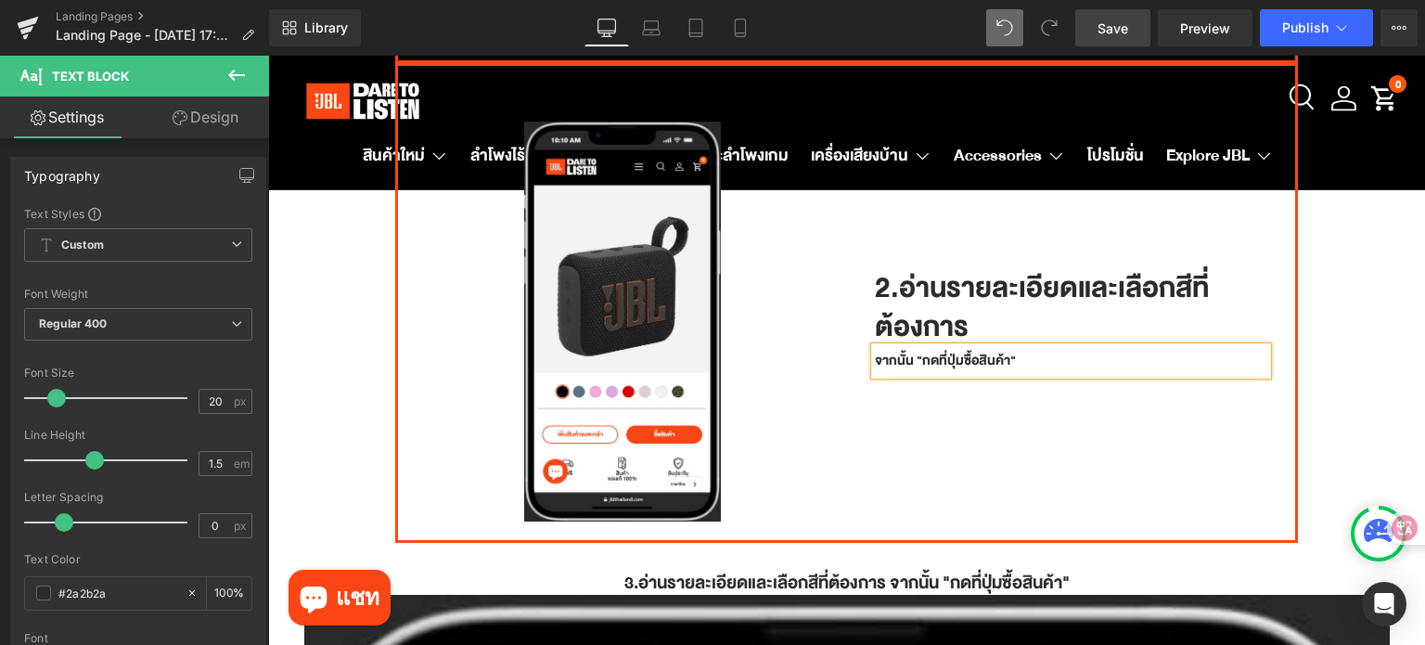
click at [875, 351] on p "จากนั้น "กดที่ปุ่มซื้อสินค้า"" at bounding box center [1071, 361] width 393 height 28
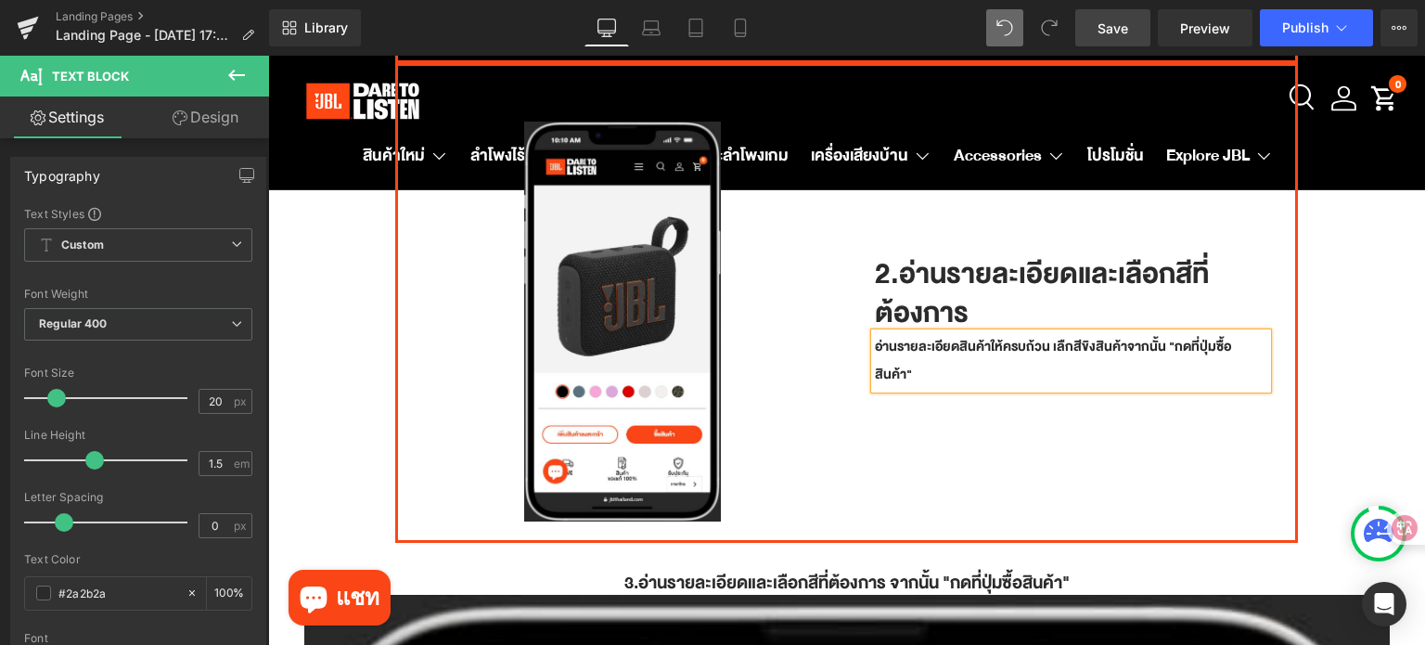
scroll to position [689, 0]
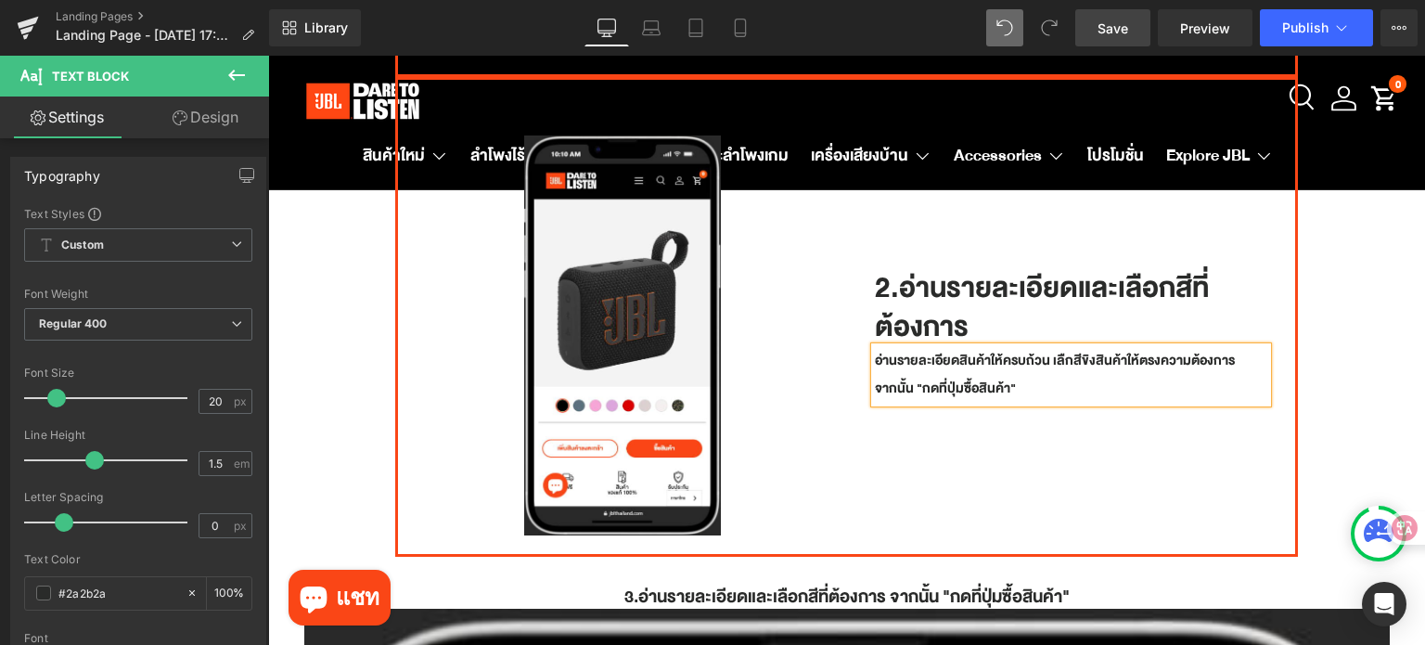
click at [1078, 351] on p "อ่านรายละเอียดสินค้าให้ครบถ้วน เลืกสีขิงสินค้าให้ตรงความต้องการ จากนั้น "กดที่ป…" at bounding box center [1071, 375] width 393 height 56
click at [1075, 381] on p "อ่านรายละเอียดสินค้าให้ครบถ้วน เลืกสีของสินค้าให้ตรงความต้องการ จากนั้น "กดที่ป…" at bounding box center [1071, 375] width 393 height 56
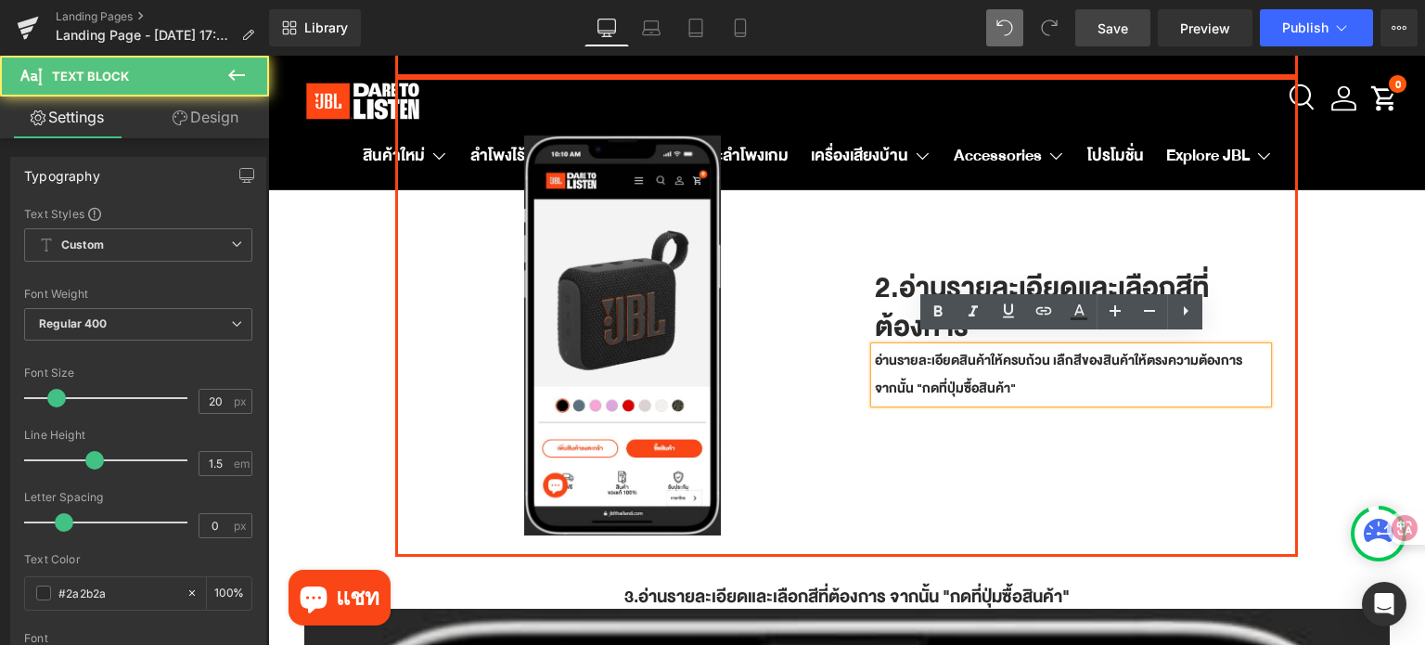
click at [1010, 375] on p "อ่านรายละเอียดสินค้าให้ครบถ้วน เลืกสีของสินค้าให้ตรงความต้องการ จากนั้น "กดที่ป…" at bounding box center [1071, 375] width 393 height 56
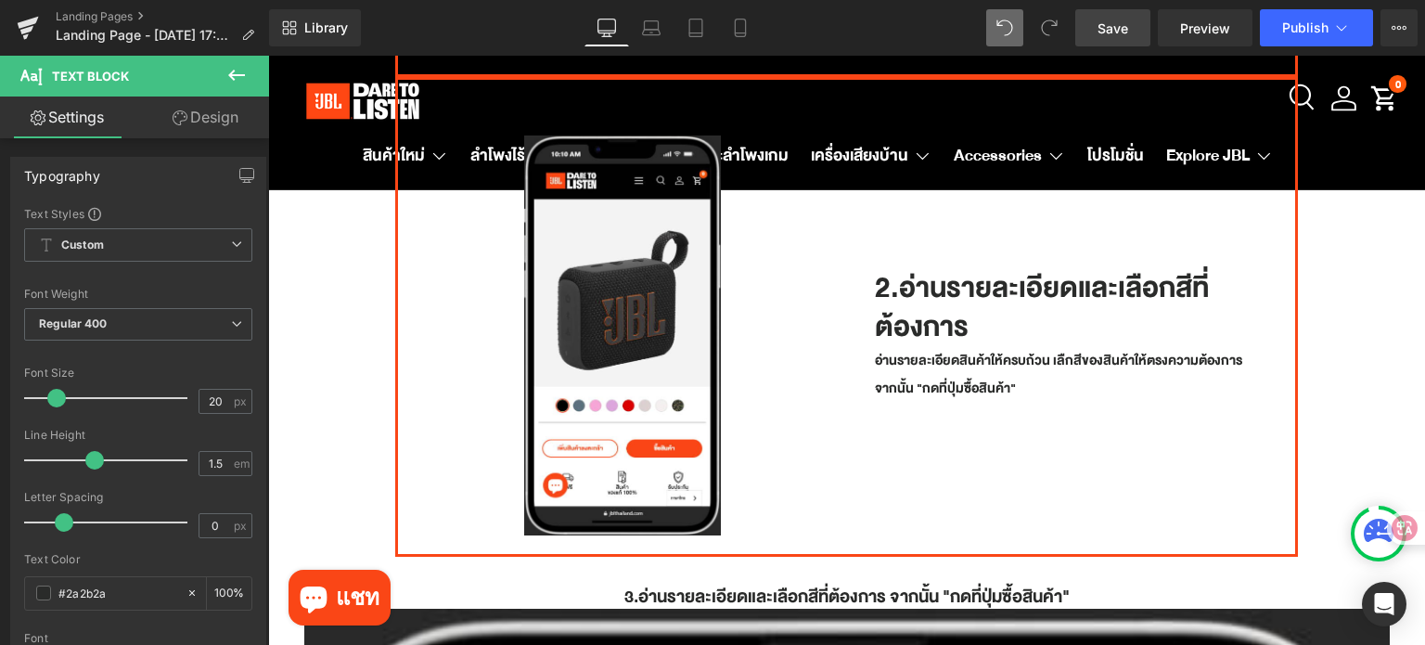
click at [1111, 19] on span "Save" at bounding box center [1112, 28] width 31 height 19
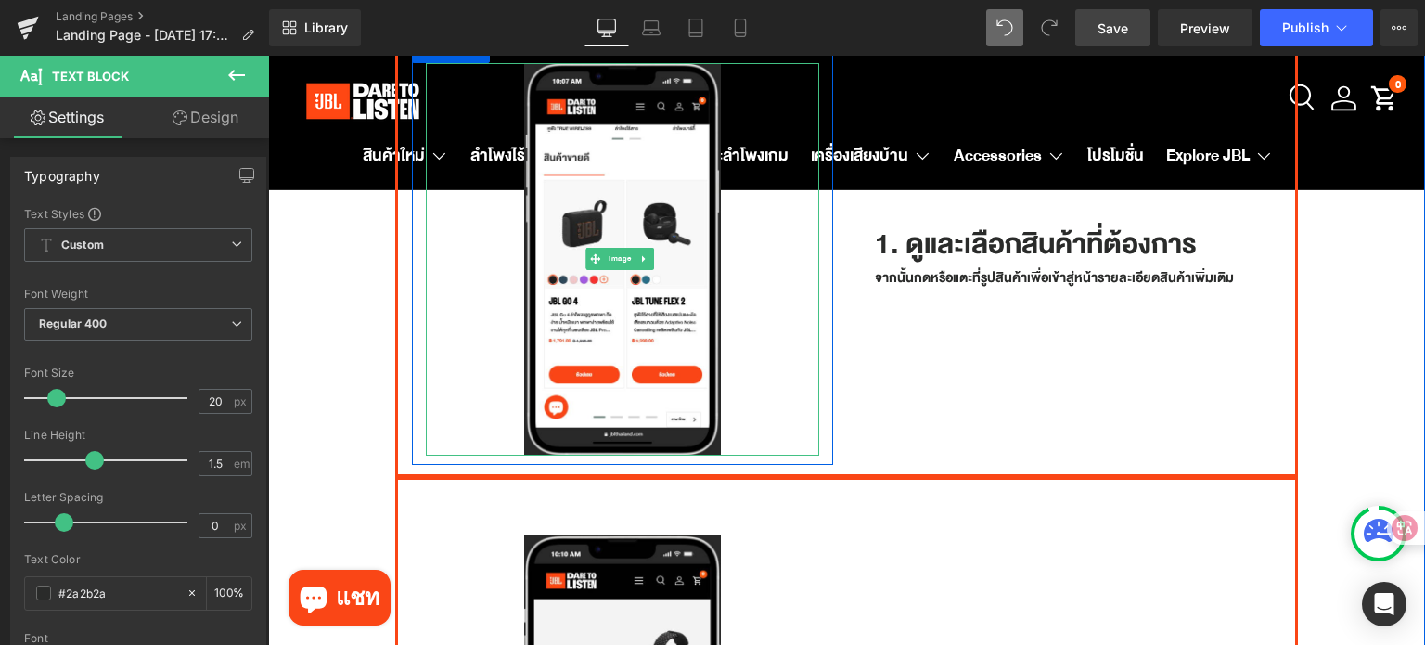
scroll to position [318, 0]
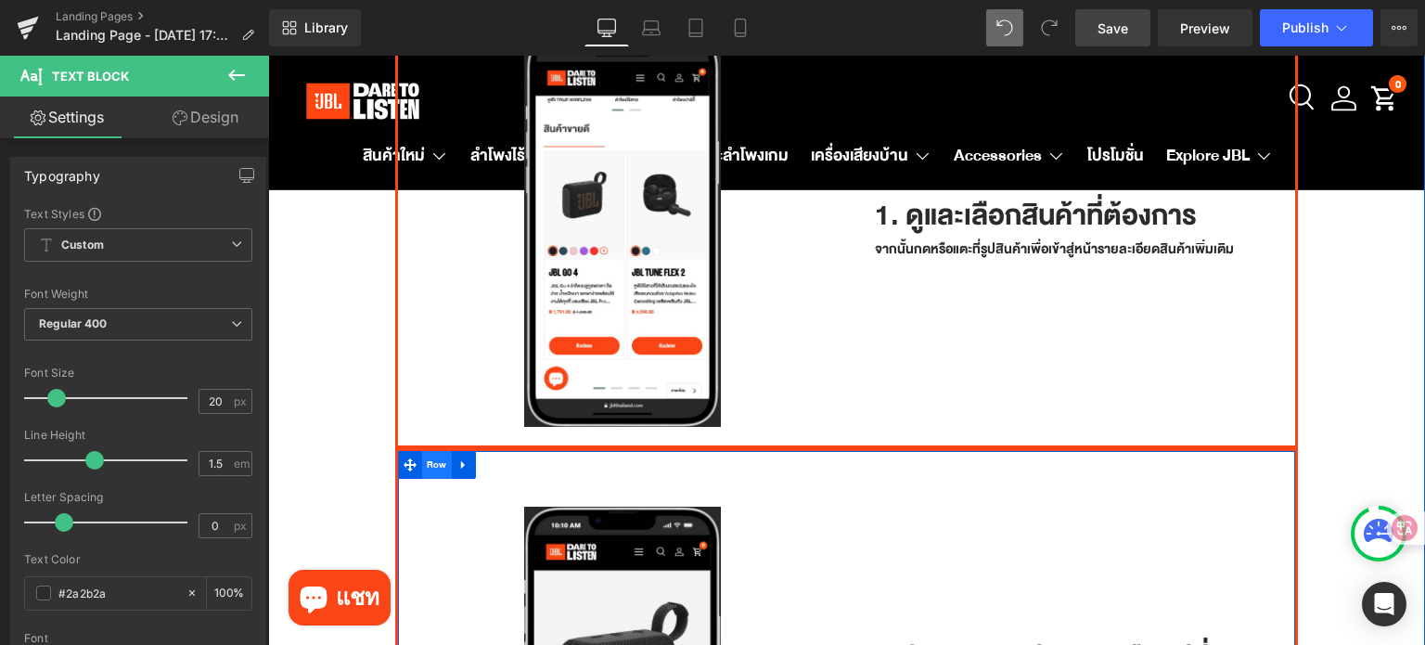
click at [428, 461] on span "Row" at bounding box center [437, 465] width 30 height 28
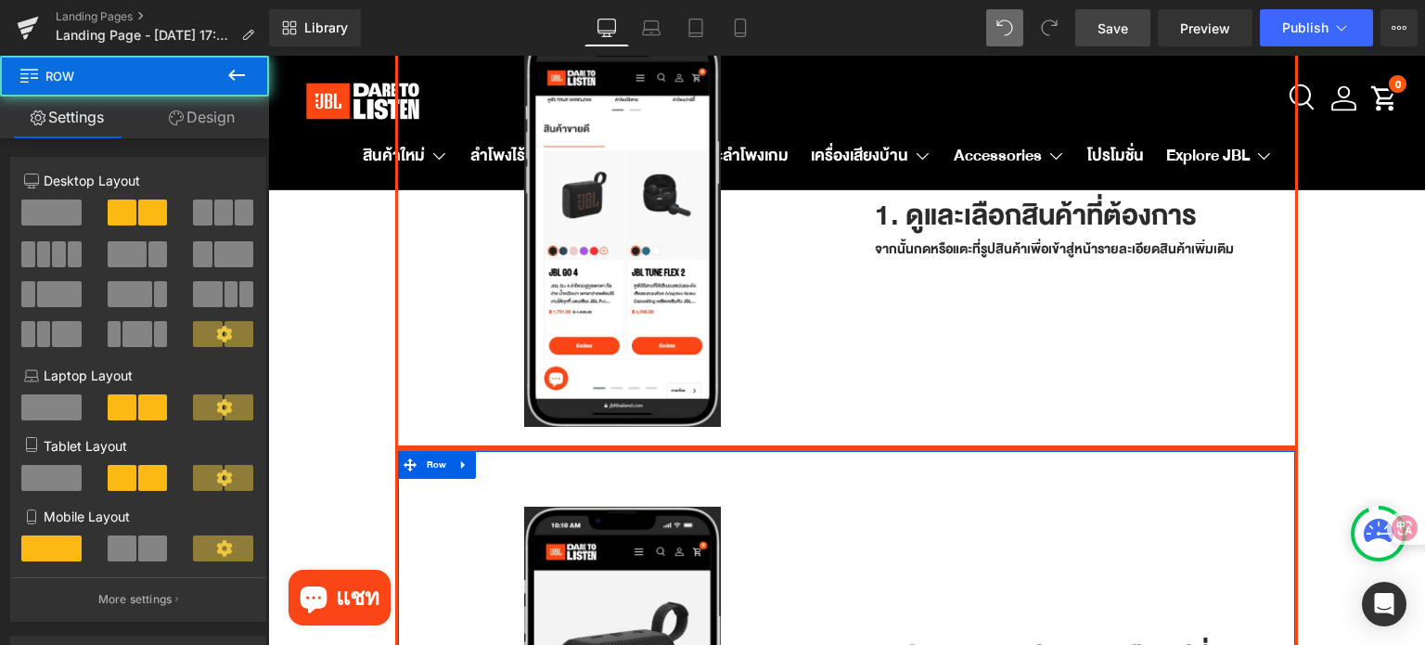
click at [207, 110] on link "Design" at bounding box center [201, 117] width 134 height 42
click at [0, 0] on div "Spacing" at bounding box center [0, 0] width 0 height 0
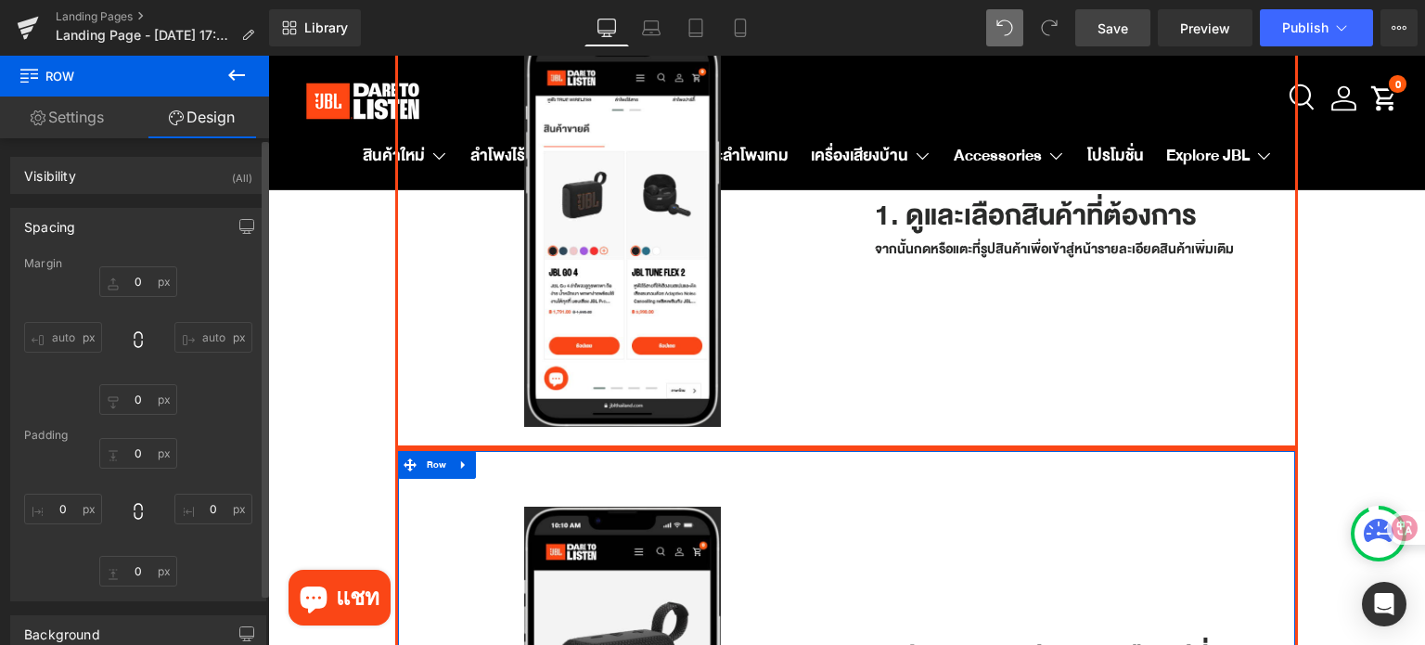
type input "0"
type input "30"
type input "0"
type input "10"
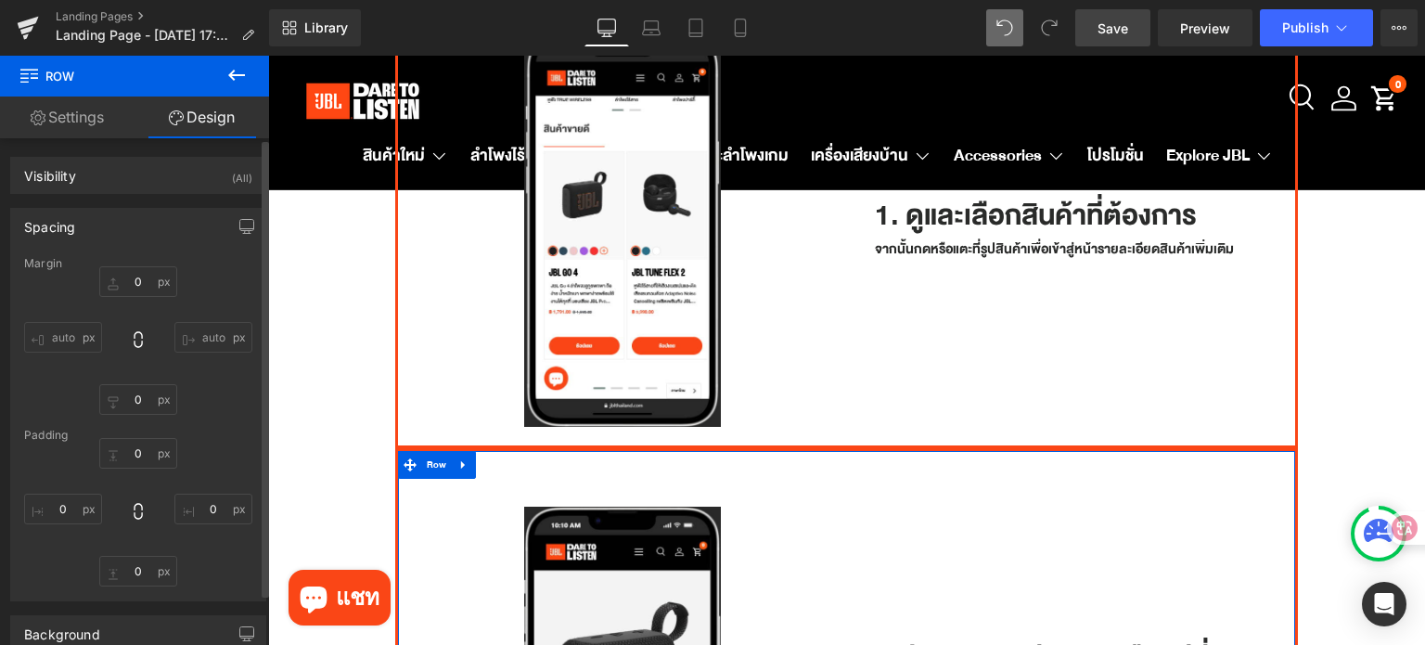
type input "0"
click at [143, 281] on input "0" at bounding box center [138, 281] width 78 height 31
type input "/"
type input "จ"
click at [147, 280] on input "text" at bounding box center [138, 281] width 78 height 31
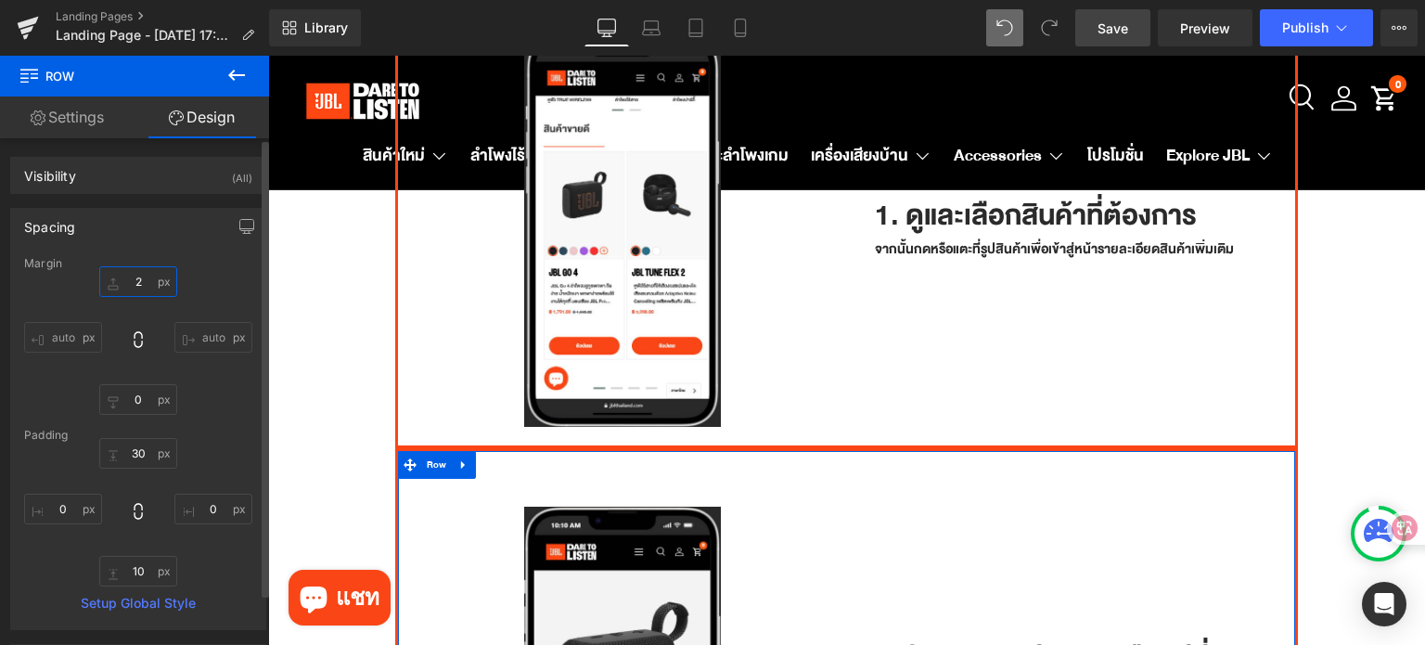
type input "20"
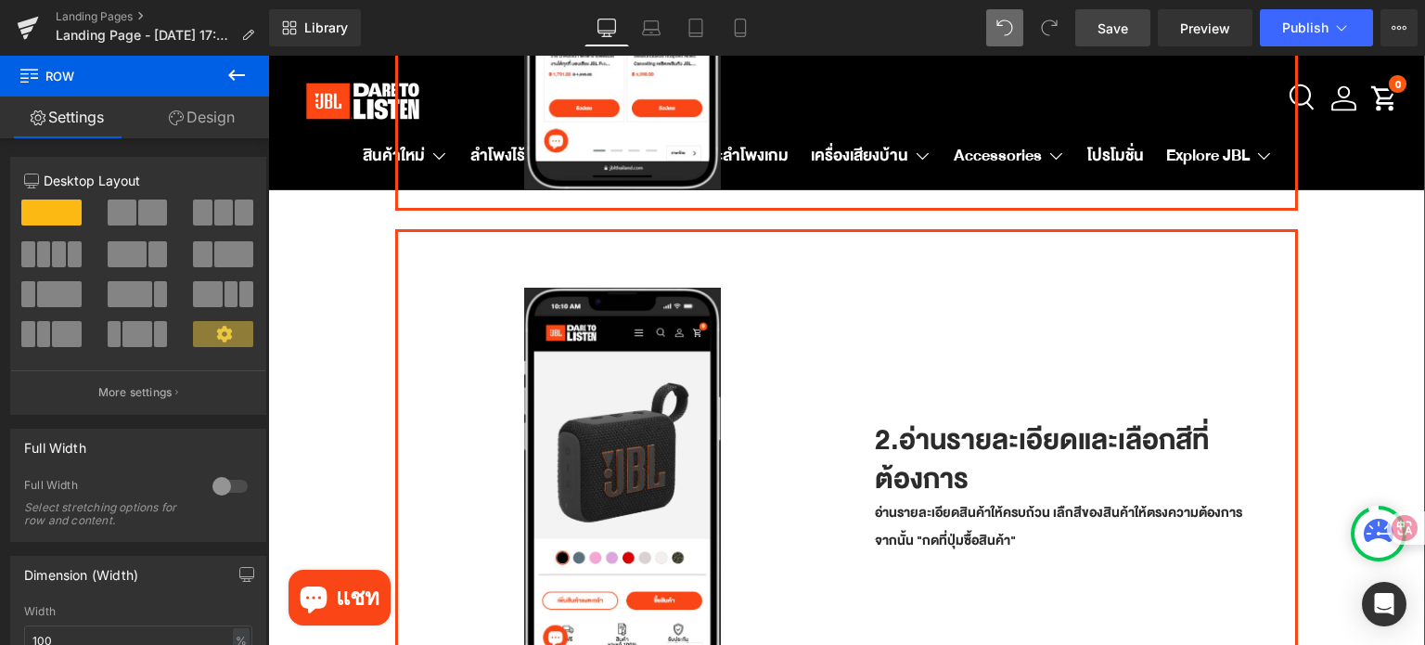
scroll to position [556, 0]
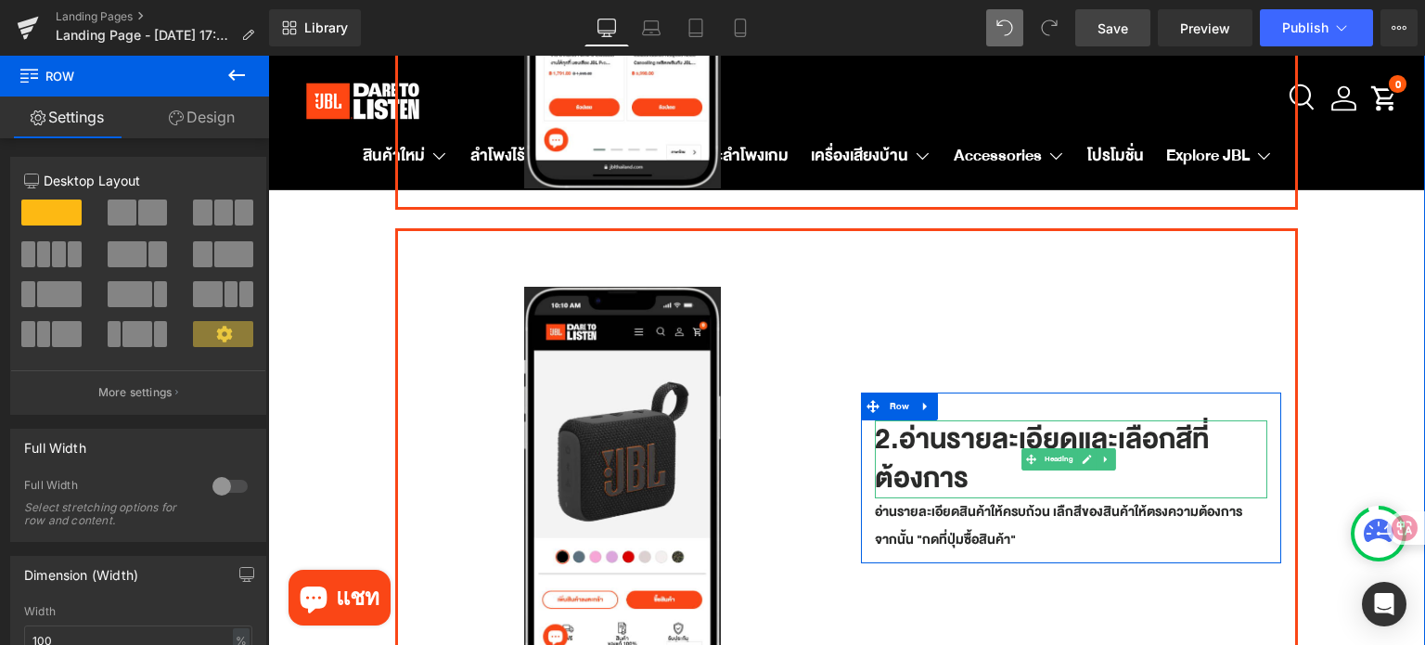
click at [983, 432] on h1 "2.อ่านรายละเอียดและเลือกสีที่ต้องการ" at bounding box center [1071, 459] width 393 height 78
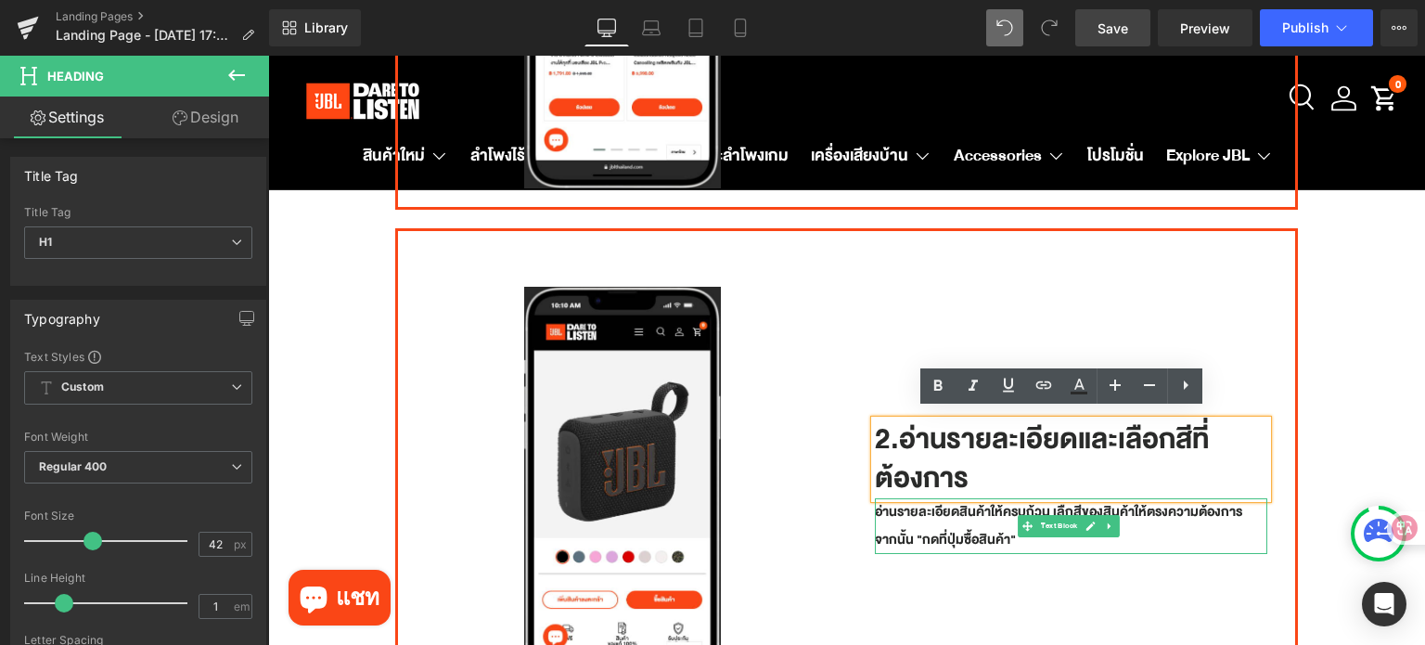
click at [977, 524] on p "อ่านรายละเอียดสินค้าให้ครบถ้วน เลืกสีของสินค้าให้ตรงความต้องการ จากนั้น "กดที่ป…" at bounding box center [1071, 526] width 393 height 56
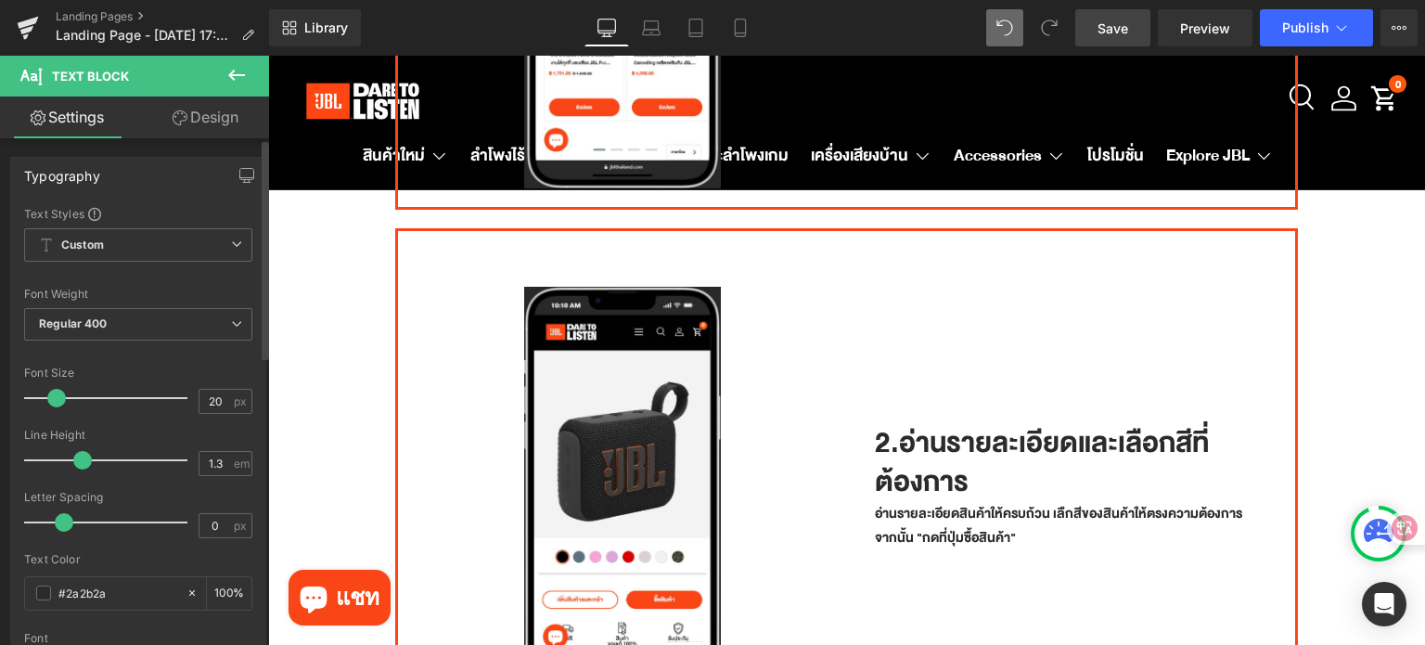
type input "1.2"
drag, startPoint x: 89, startPoint y: 462, endPoint x: 74, endPoint y: 463, distance: 14.9
click at [74, 463] on span at bounding box center [76, 460] width 19 height 19
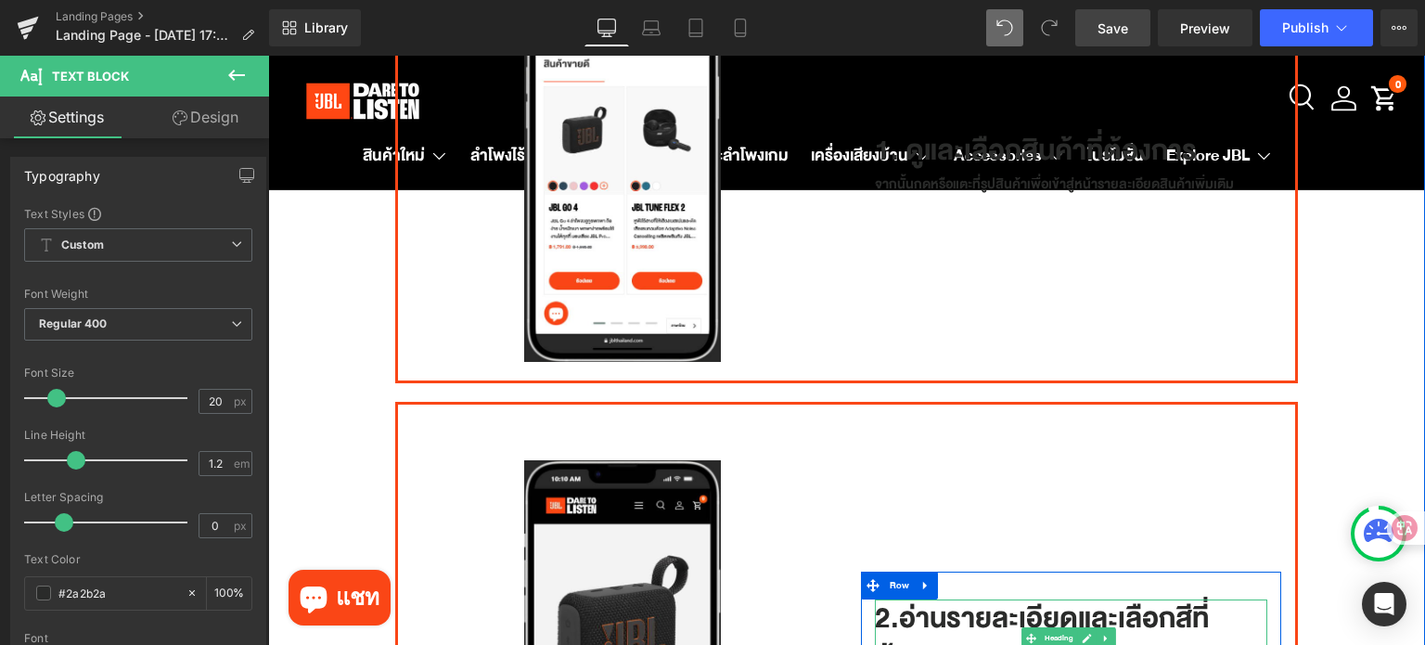
scroll to position [278, 0]
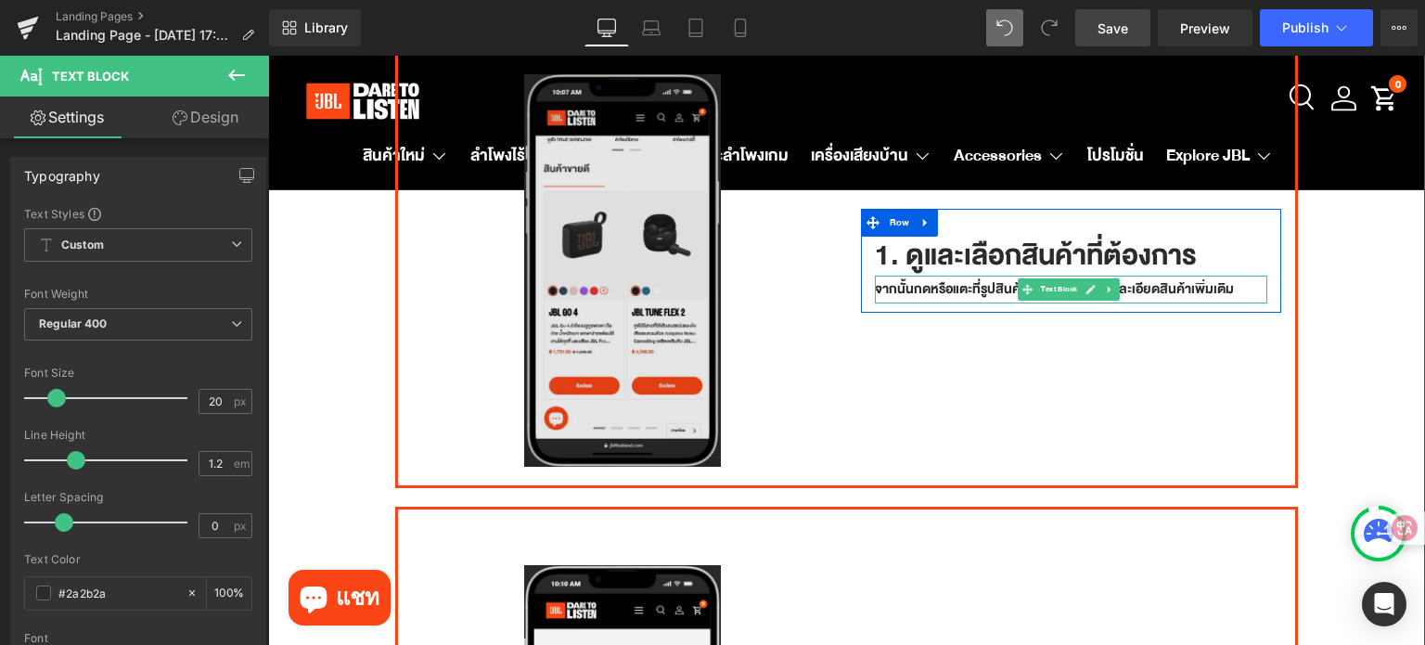
click at [944, 290] on p "จากนั้นกดหรือแตะที่รูปสินค้าเพื่อเข้าสู่หน้ารายละเอียดสินค้าเพิ่มเติม" at bounding box center [1071, 289] width 393 height 28
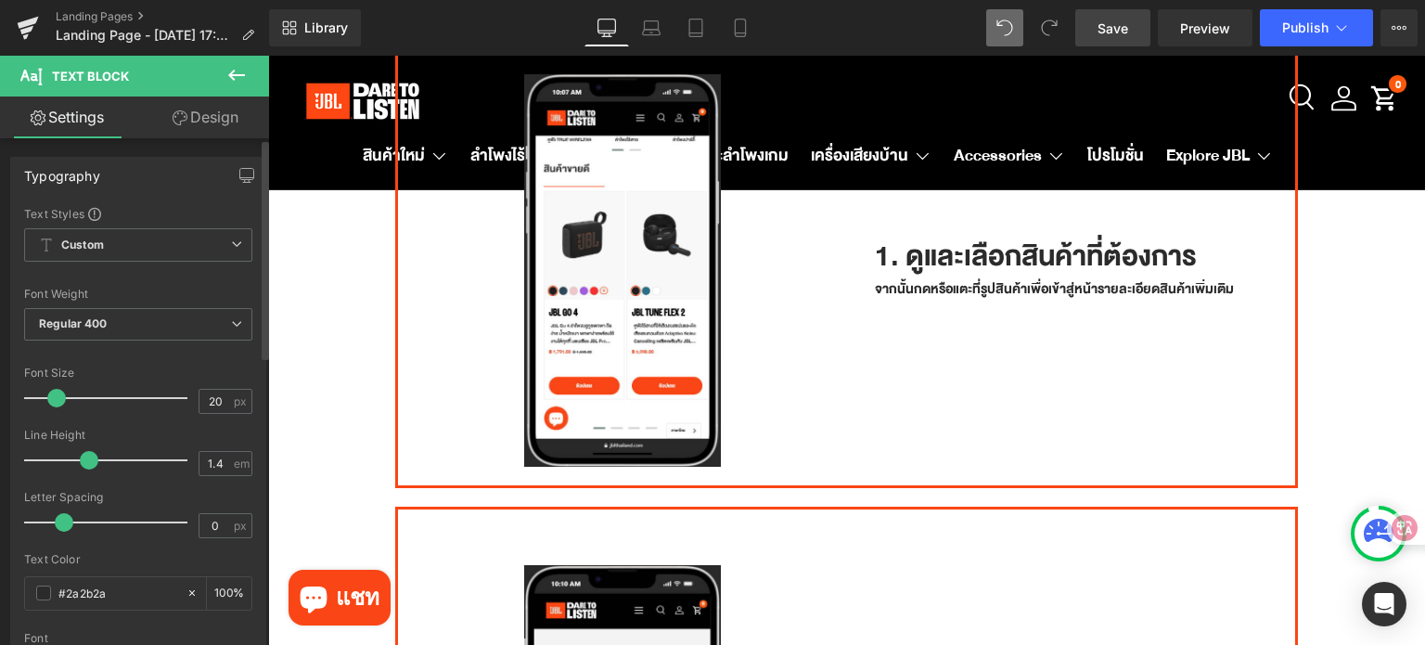
type input "1.3"
drag, startPoint x: 89, startPoint y: 465, endPoint x: 78, endPoint y: 463, distance: 11.3
click at [78, 463] on span at bounding box center [82, 460] width 19 height 19
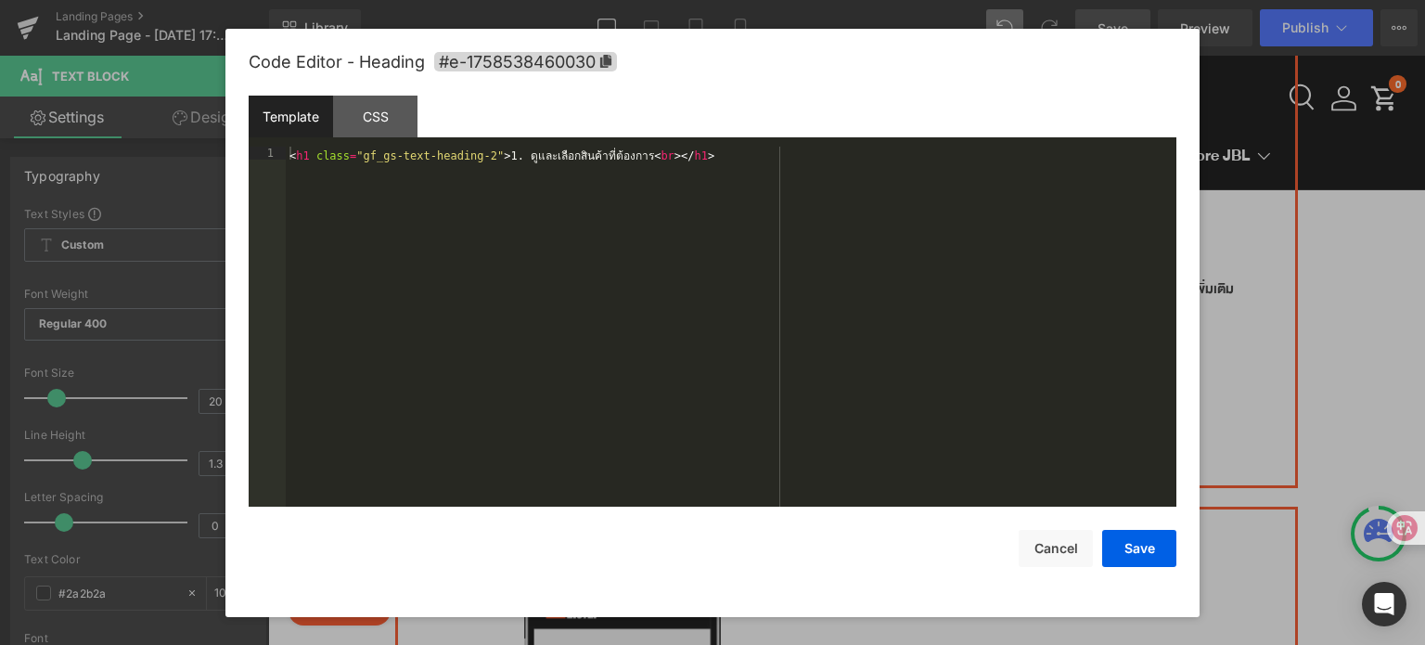
click at [950, 0] on div "Row You are previewing how the will restyle your page. You can not edit Element…" at bounding box center [712, 0] width 1425 height 0
click at [391, 112] on div "CSS" at bounding box center [375, 117] width 84 height 42
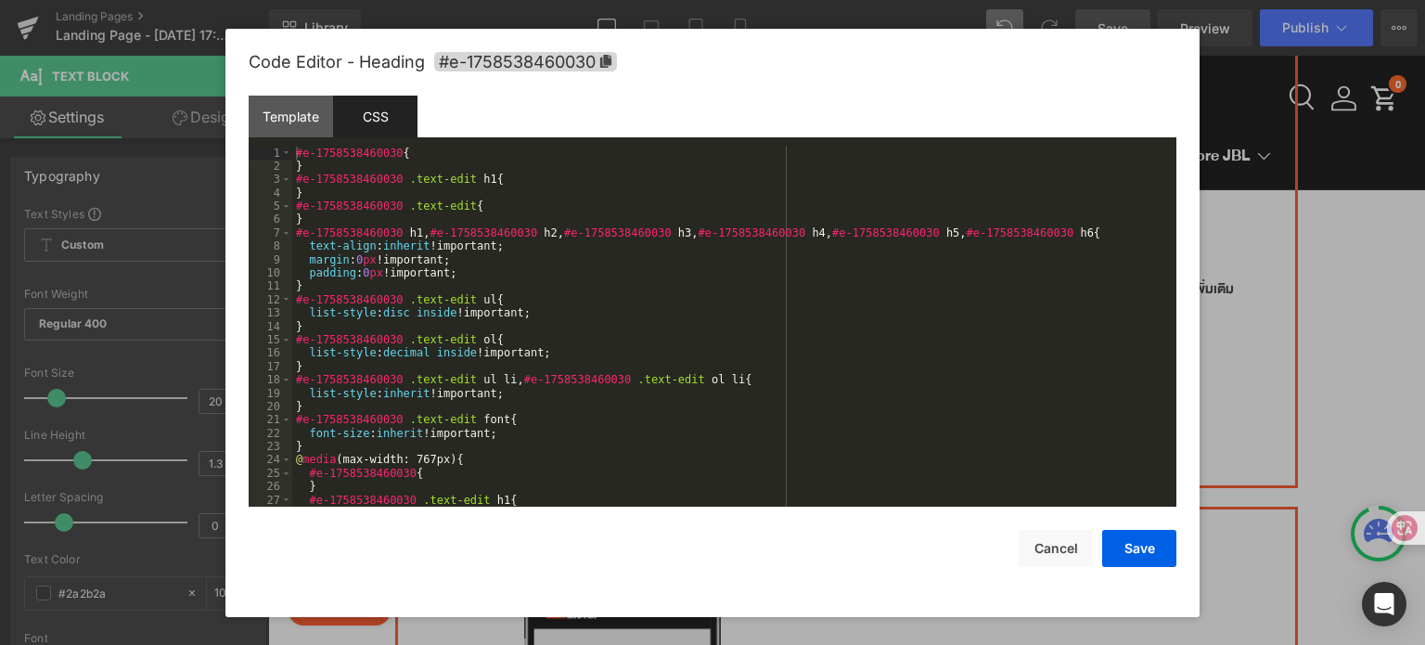
scroll to position [111, 0]
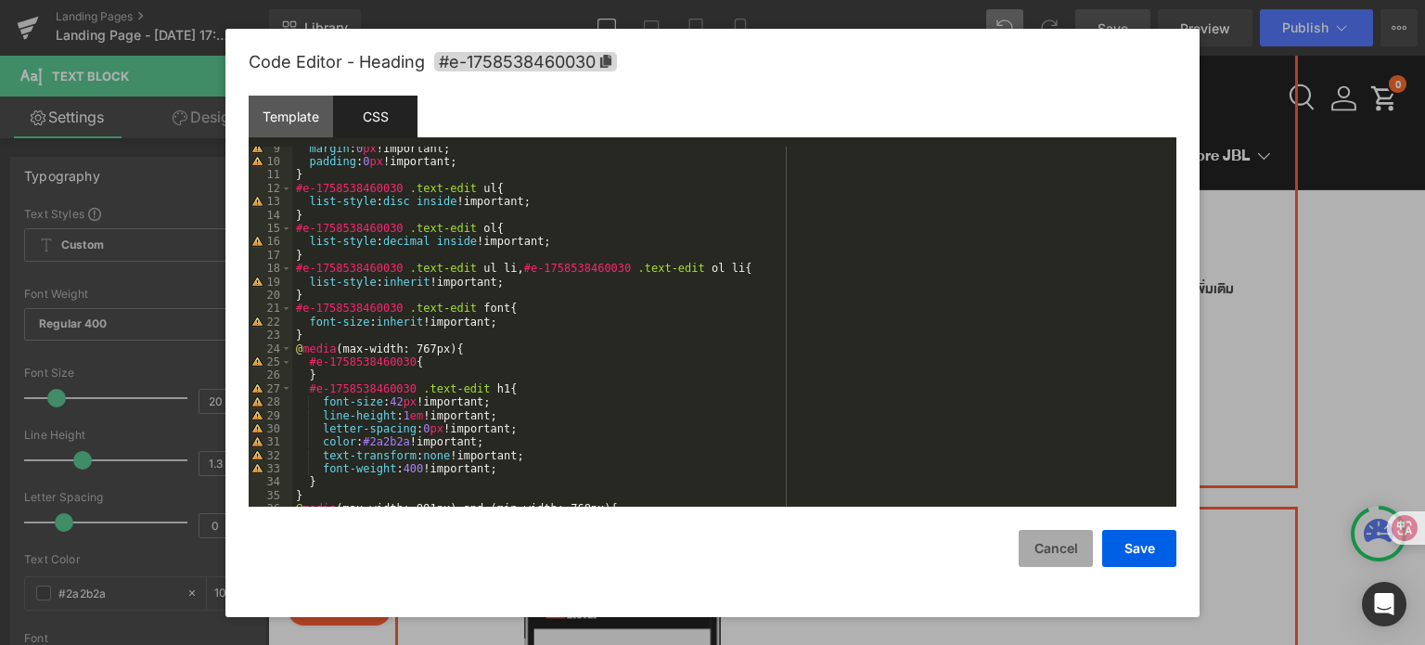
click at [1046, 554] on button "Cancel" at bounding box center [1055, 548] width 74 height 37
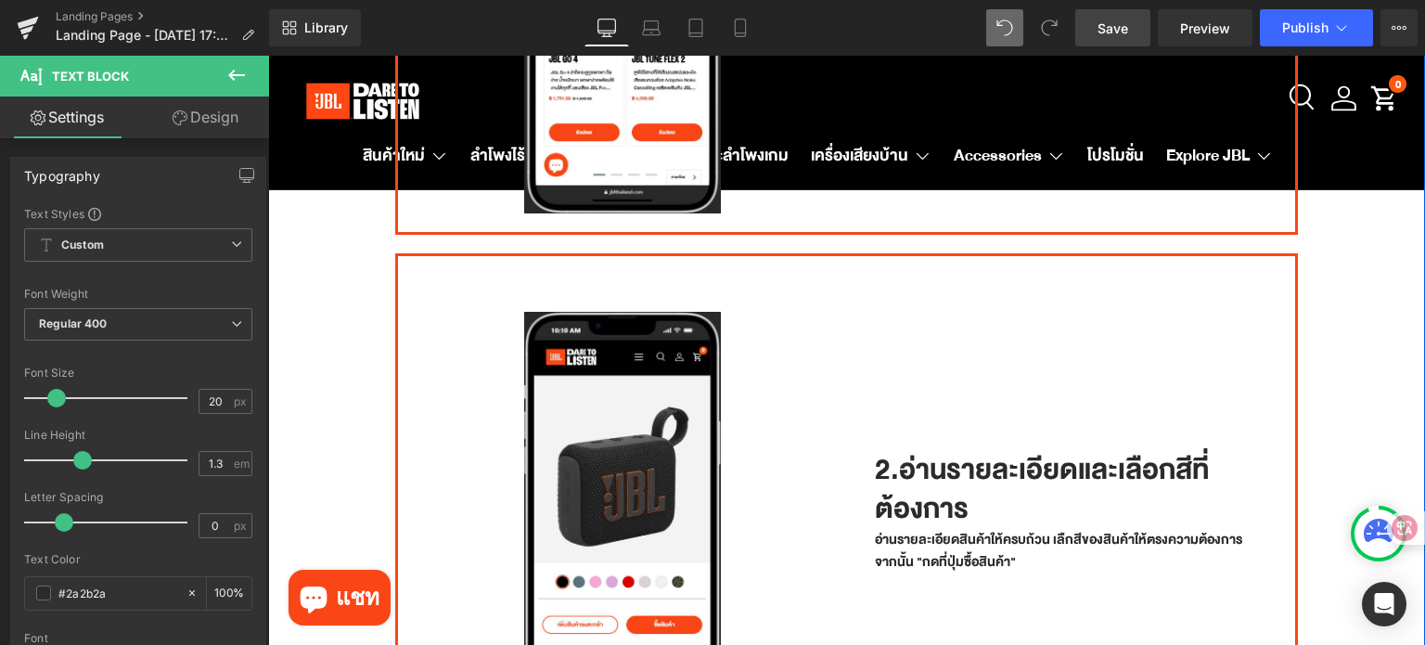
scroll to position [556, 0]
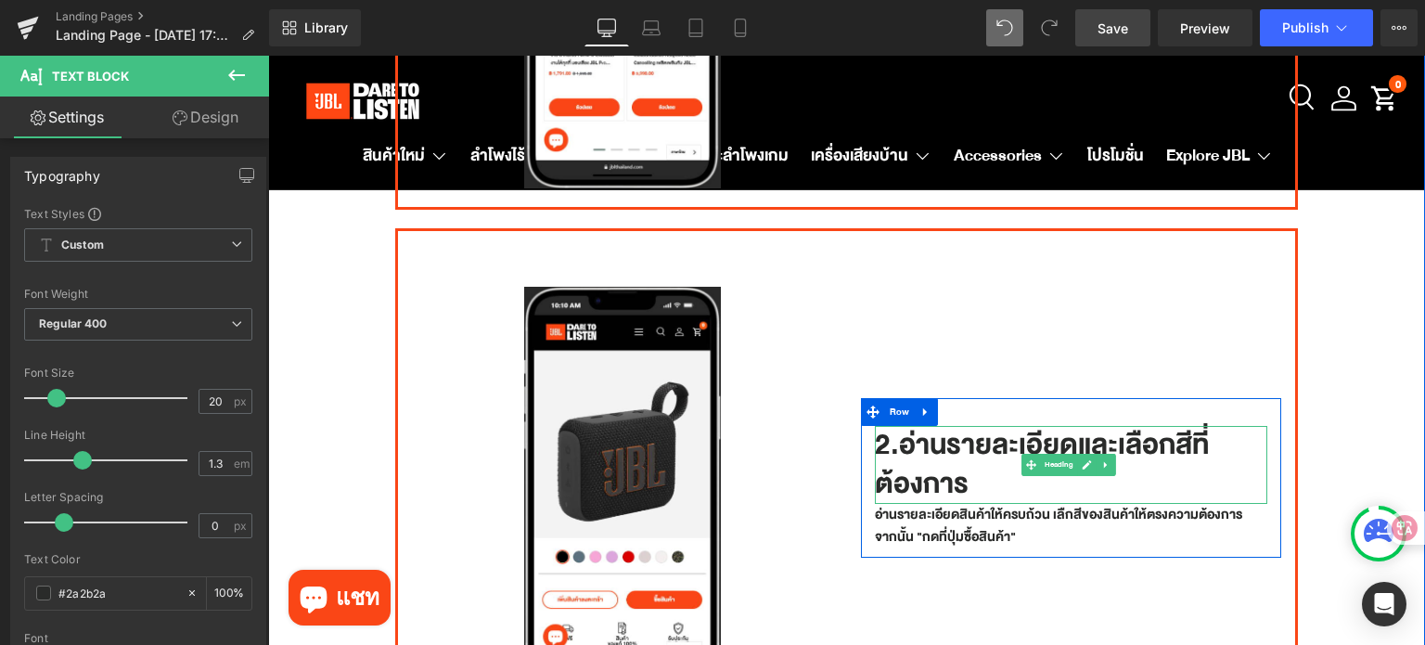
click at [937, 464] on h1 "2.อ่านรายละเอียดและเลือกสีที่ต้องการ" at bounding box center [1071, 465] width 393 height 78
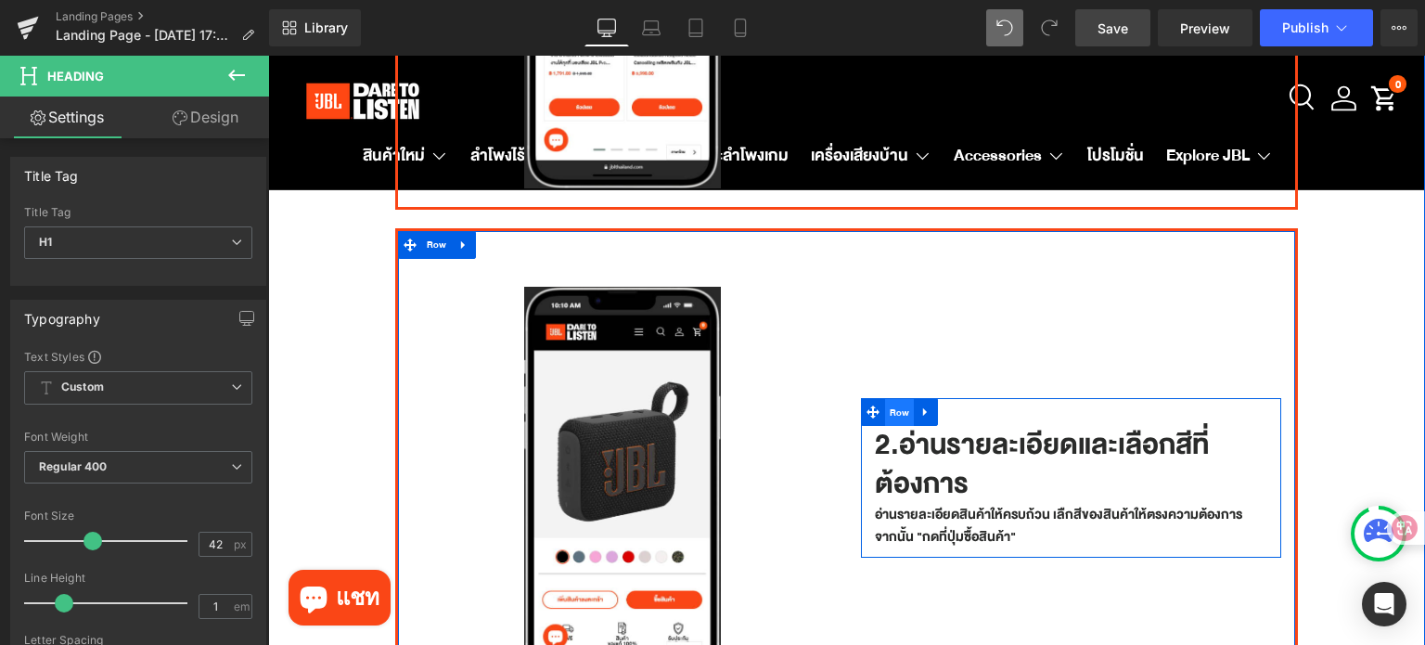
click at [903, 402] on span "Row" at bounding box center [900, 413] width 30 height 28
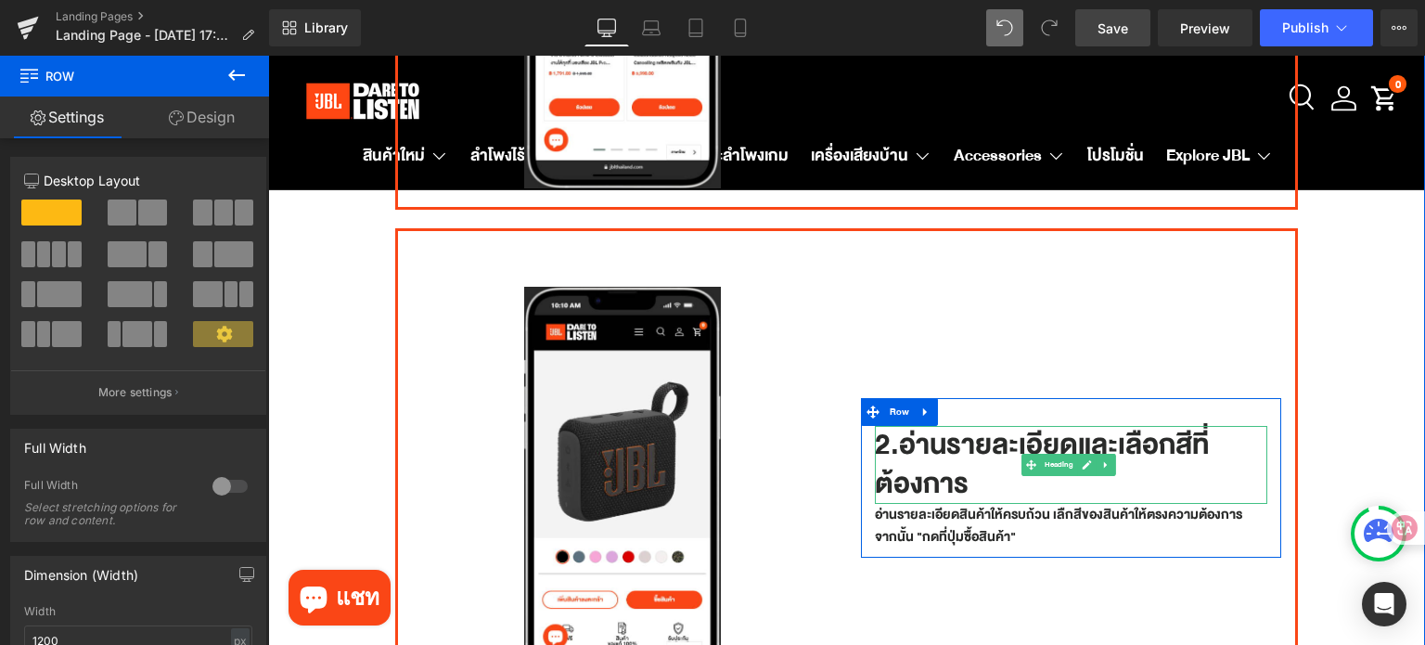
click at [940, 478] on h1 "2.อ่านรายละเอียดและเลือกสีที่ต้องการ" at bounding box center [1071, 465] width 393 height 78
click at [962, 481] on h1 "2.อ่านรายละเอียดและเลือกสีที่ต้องการ" at bounding box center [1071, 465] width 393 height 78
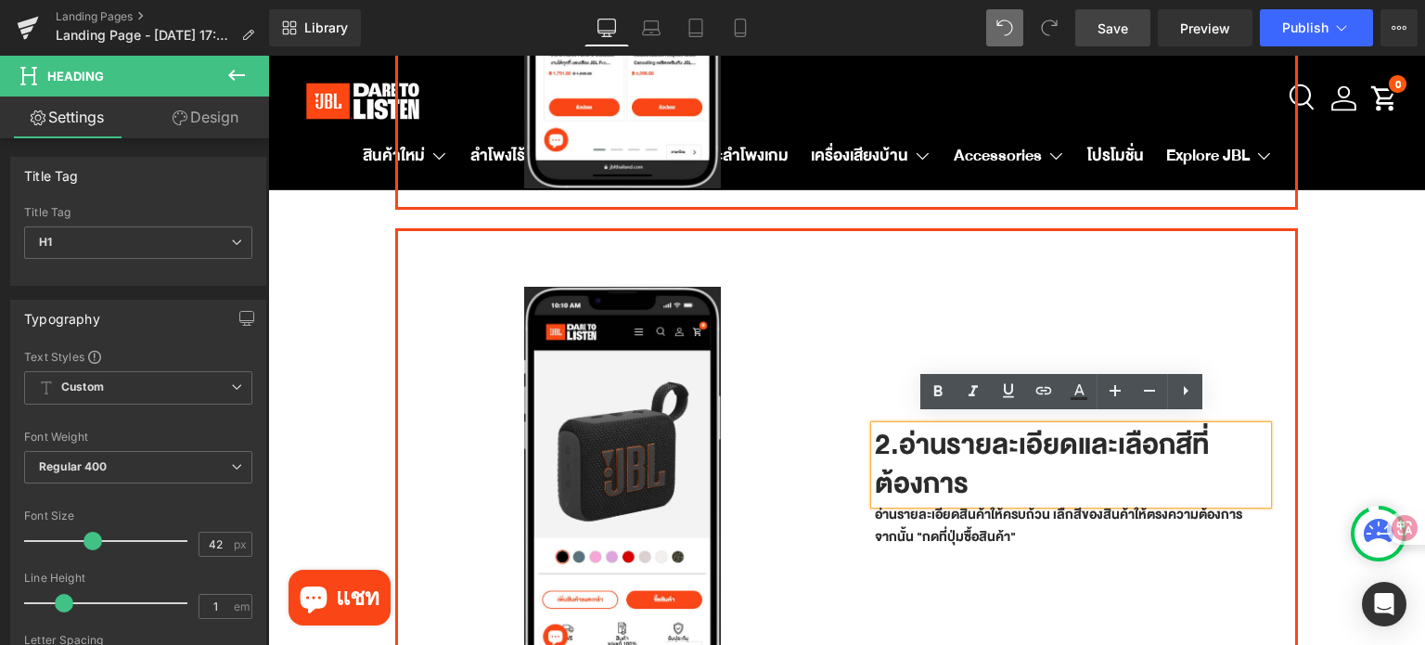
click at [419, 240] on span at bounding box center [414, 245] width 19 height 22
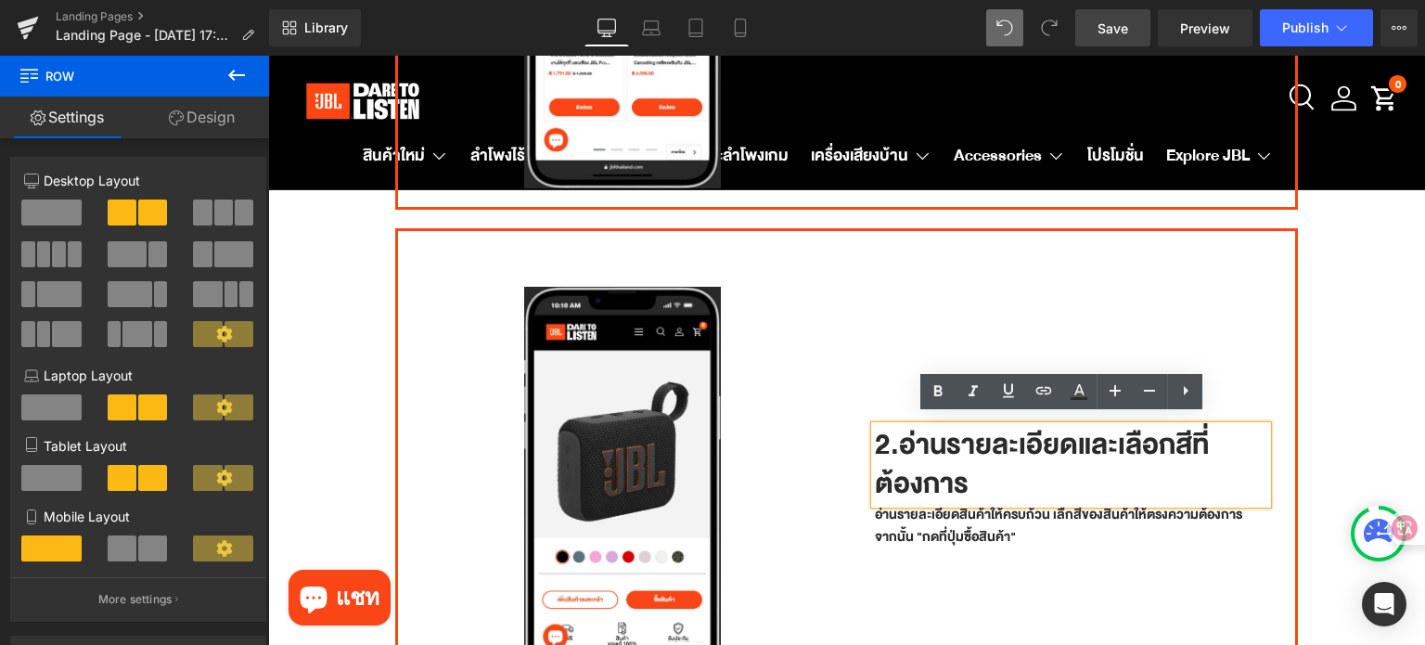
click at [1042, 310] on div "2.อ่านรายละเอียดและเลือกสีที่ต้องการ Heading อ่านรายละเอียดสินค้าให้ครบถ้วน เลื…" at bounding box center [1071, 477] width 449 height 437
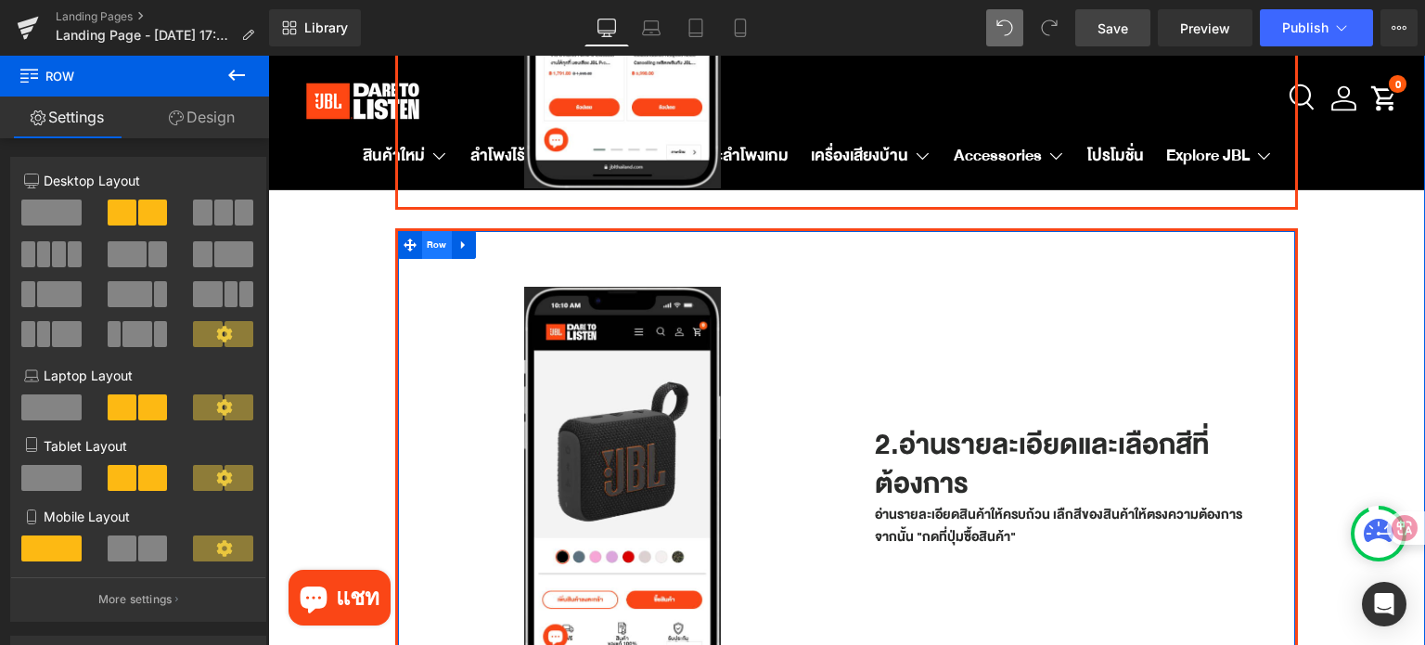
click at [422, 241] on span "Row" at bounding box center [437, 245] width 30 height 28
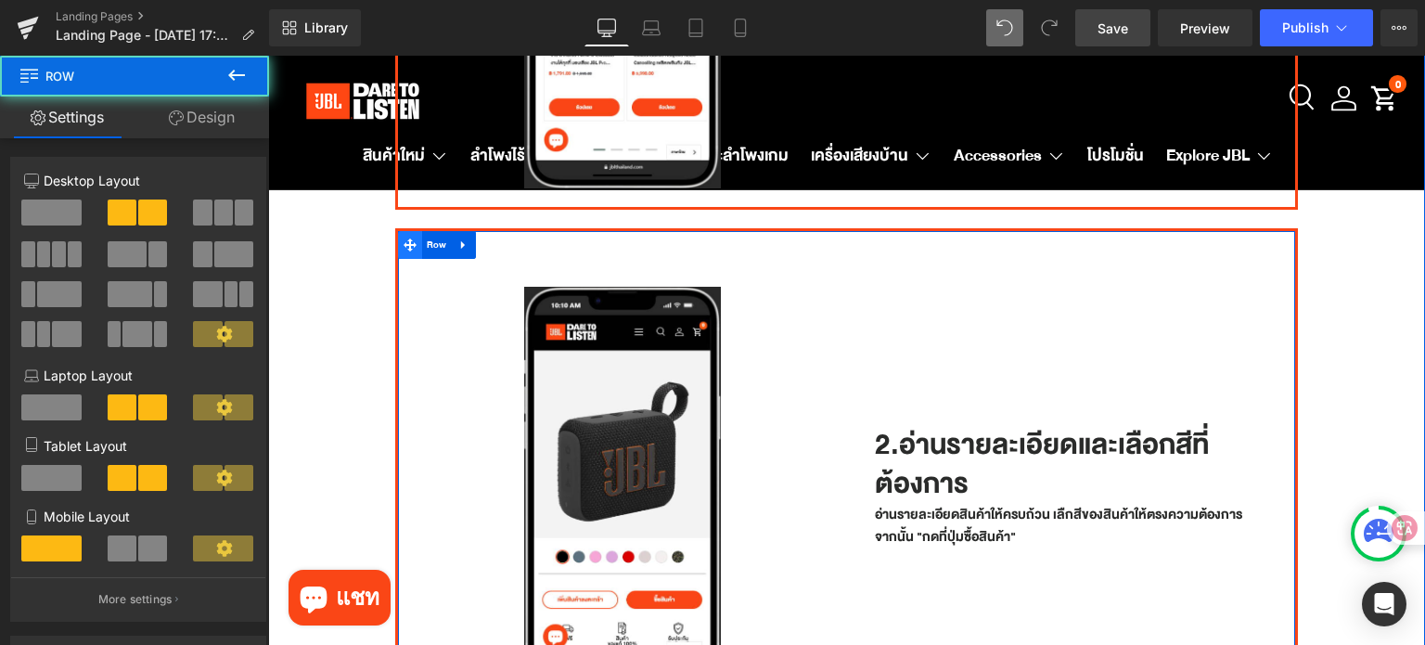
click at [410, 241] on icon at bounding box center [409, 244] width 13 height 13
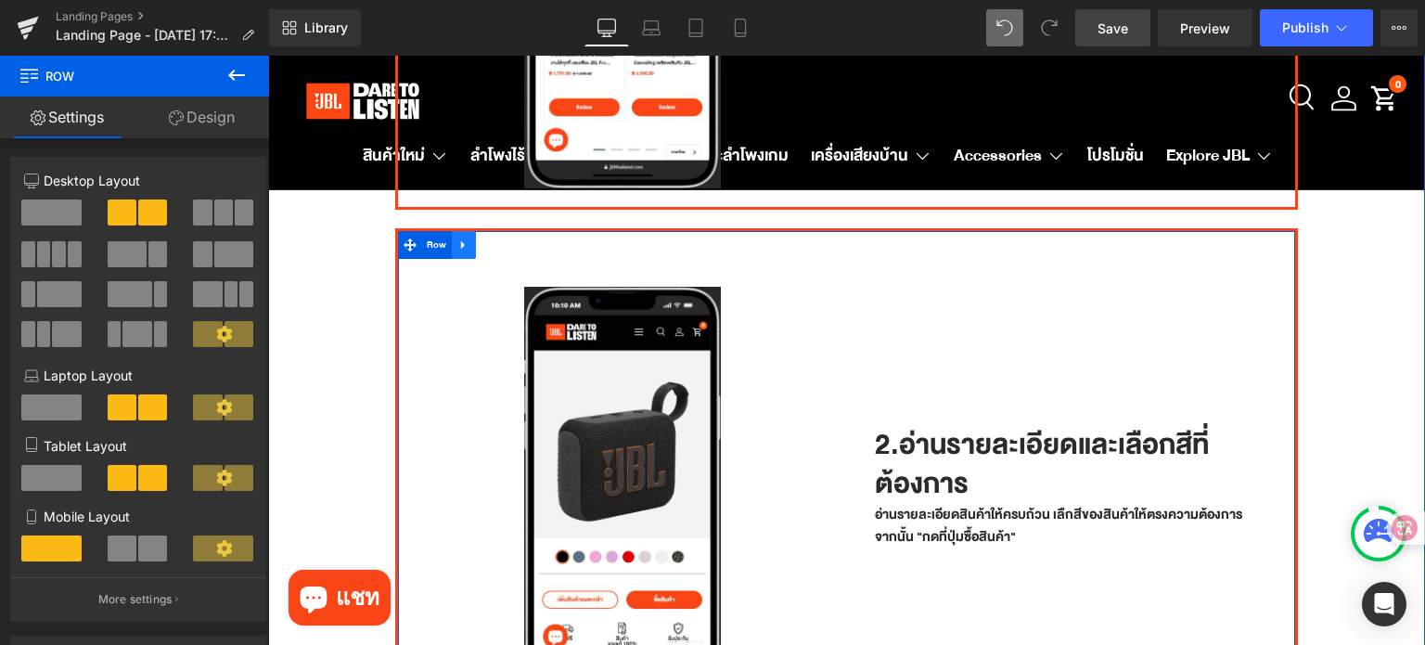
click at [471, 245] on link at bounding box center [464, 245] width 24 height 28
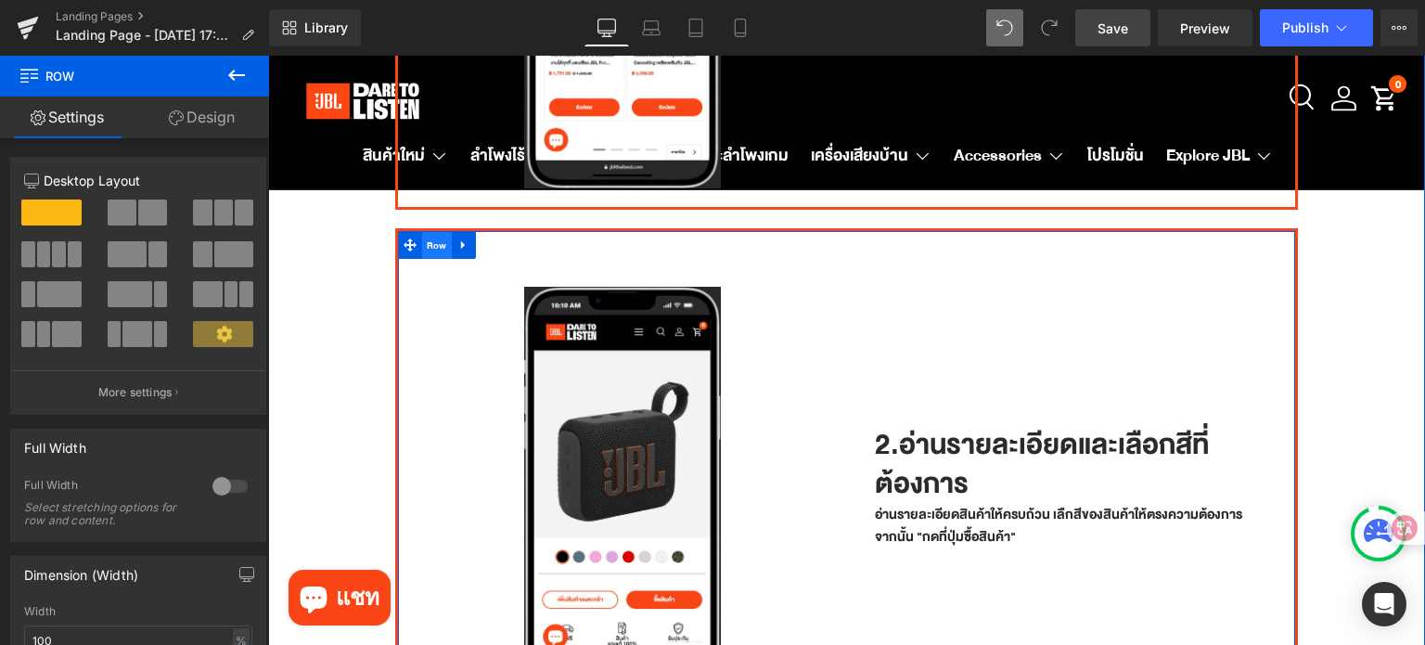
click at [430, 247] on span "Row" at bounding box center [437, 246] width 30 height 28
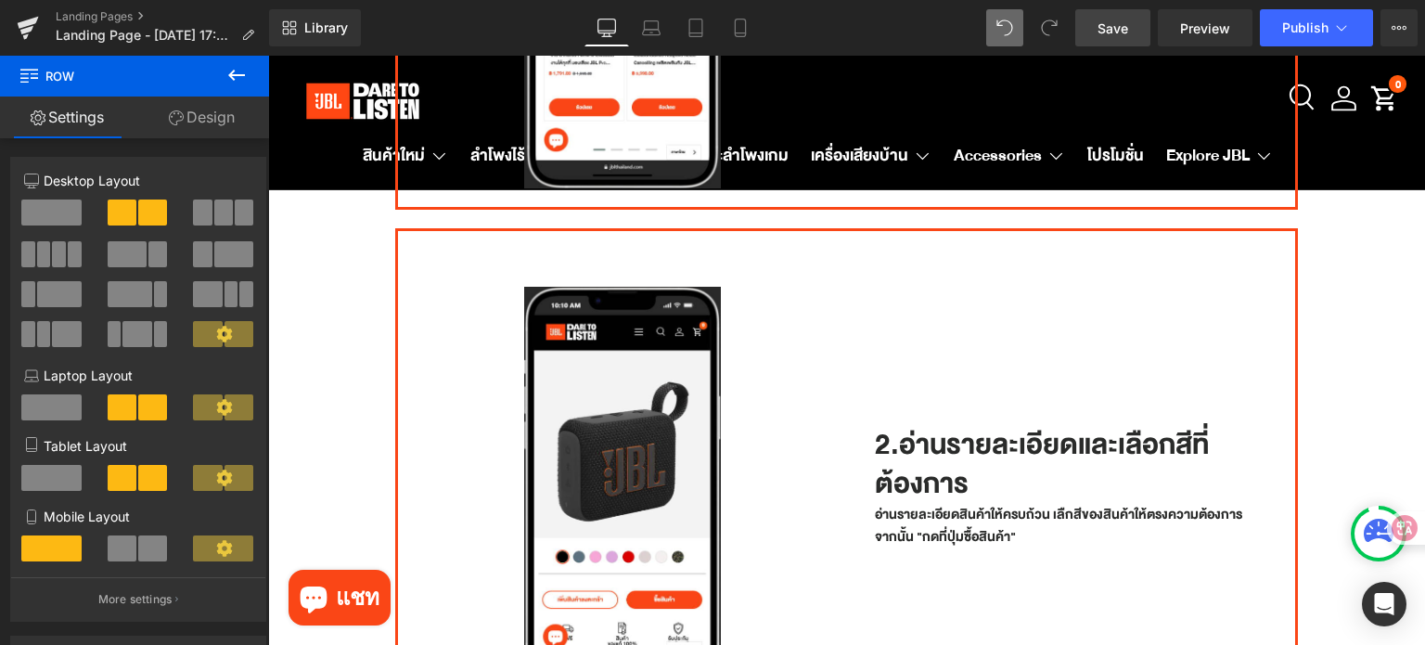
click at [1117, 24] on span "Save" at bounding box center [1112, 28] width 31 height 19
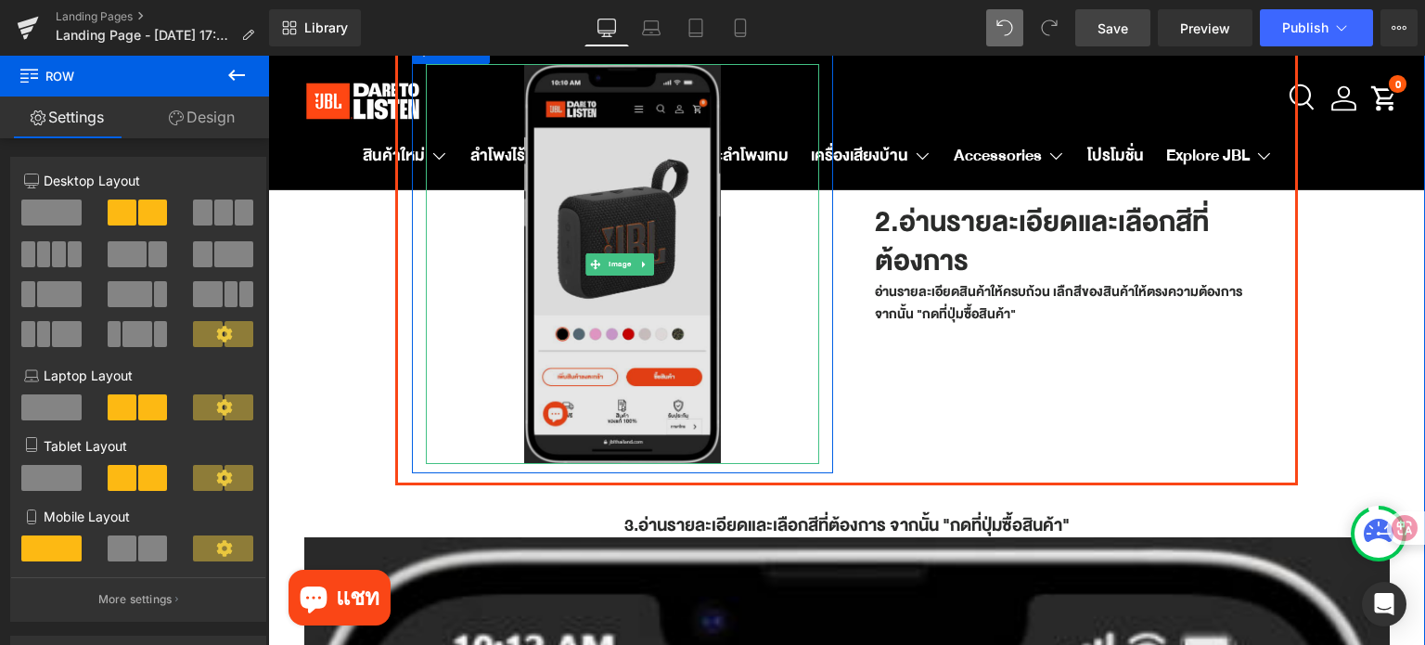
scroll to position [835, 0]
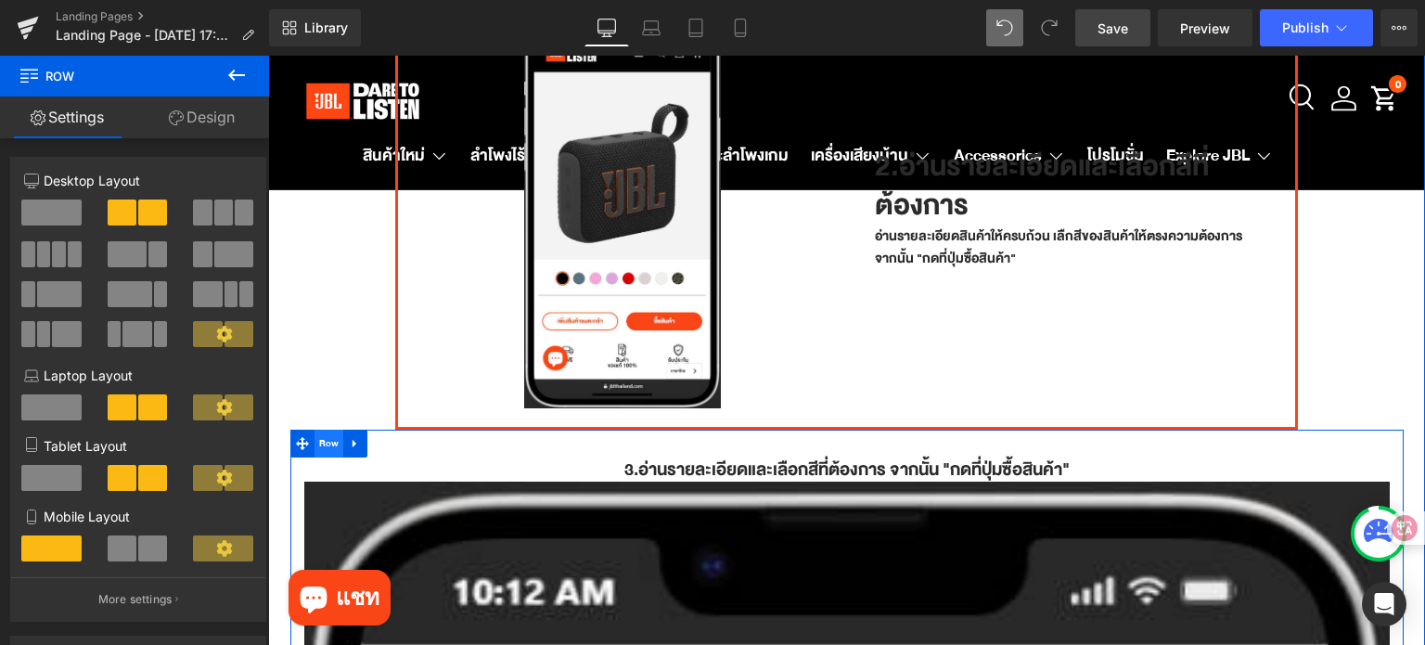
click at [314, 437] on span "Row" at bounding box center [329, 443] width 30 height 28
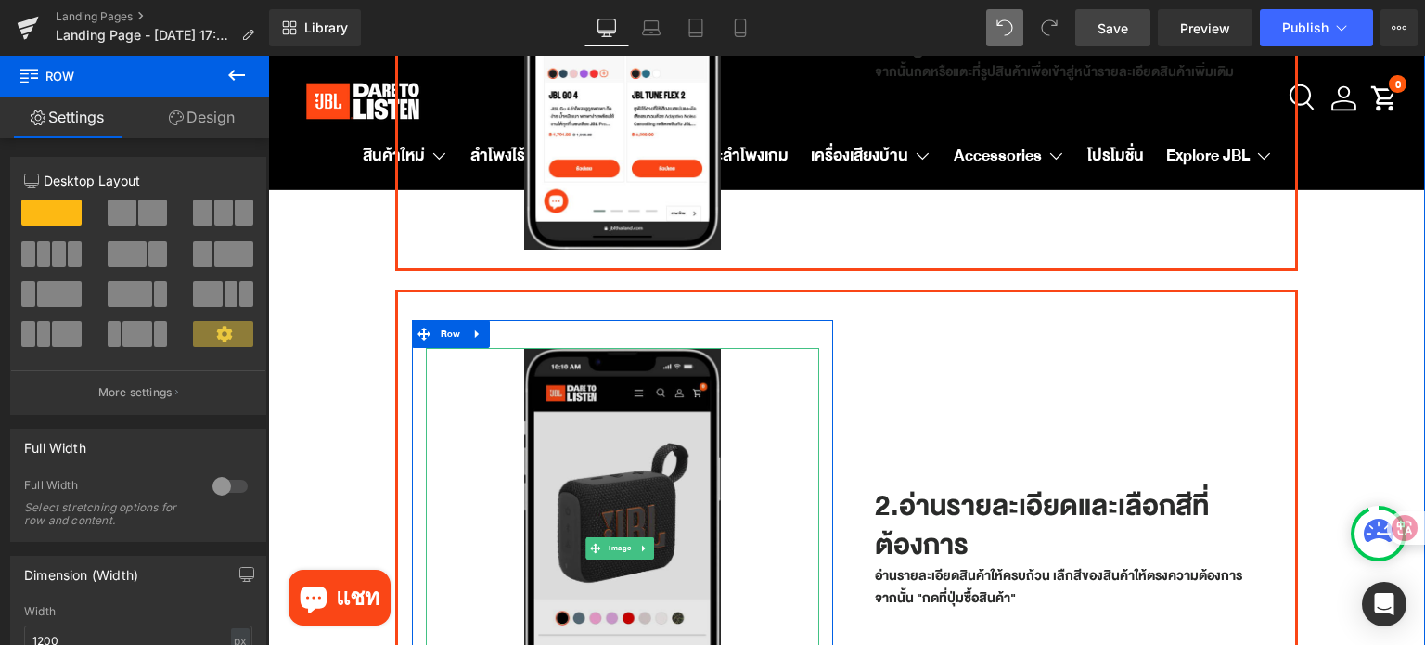
scroll to position [464, 0]
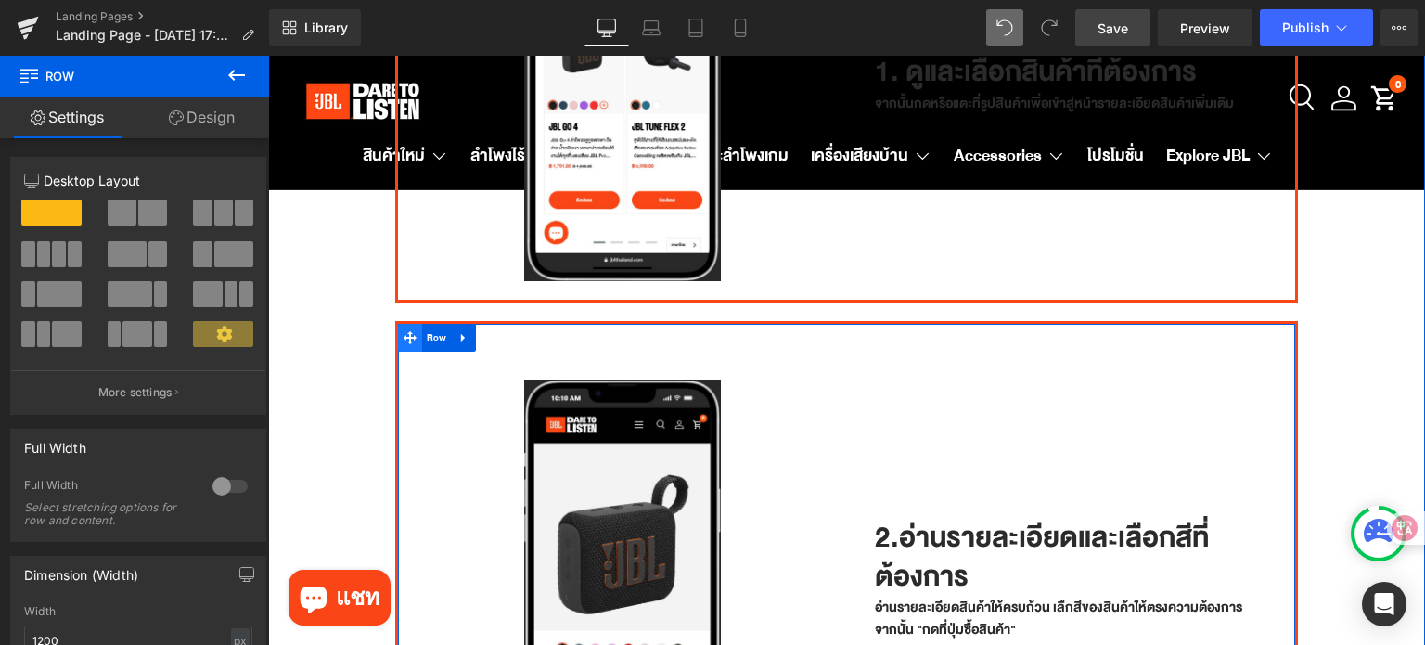
click at [404, 332] on icon at bounding box center [409, 337] width 13 height 13
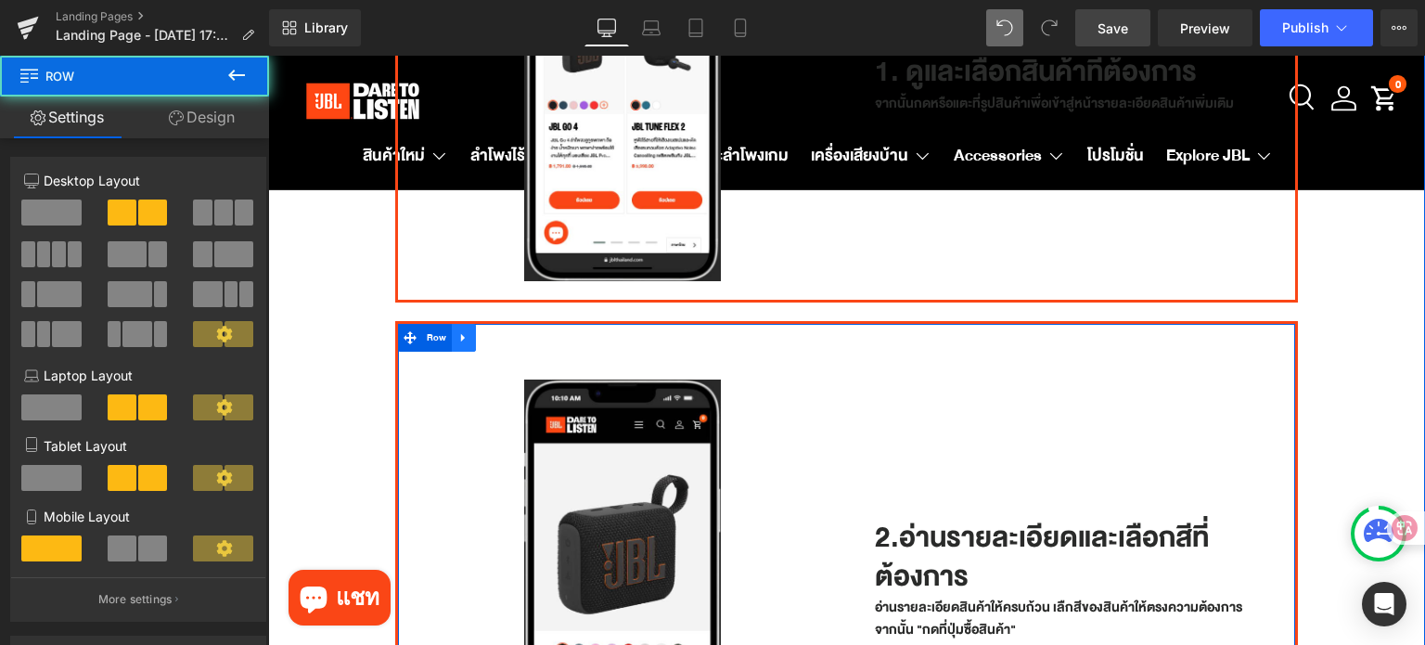
click at [455, 339] on link at bounding box center [464, 338] width 24 height 28
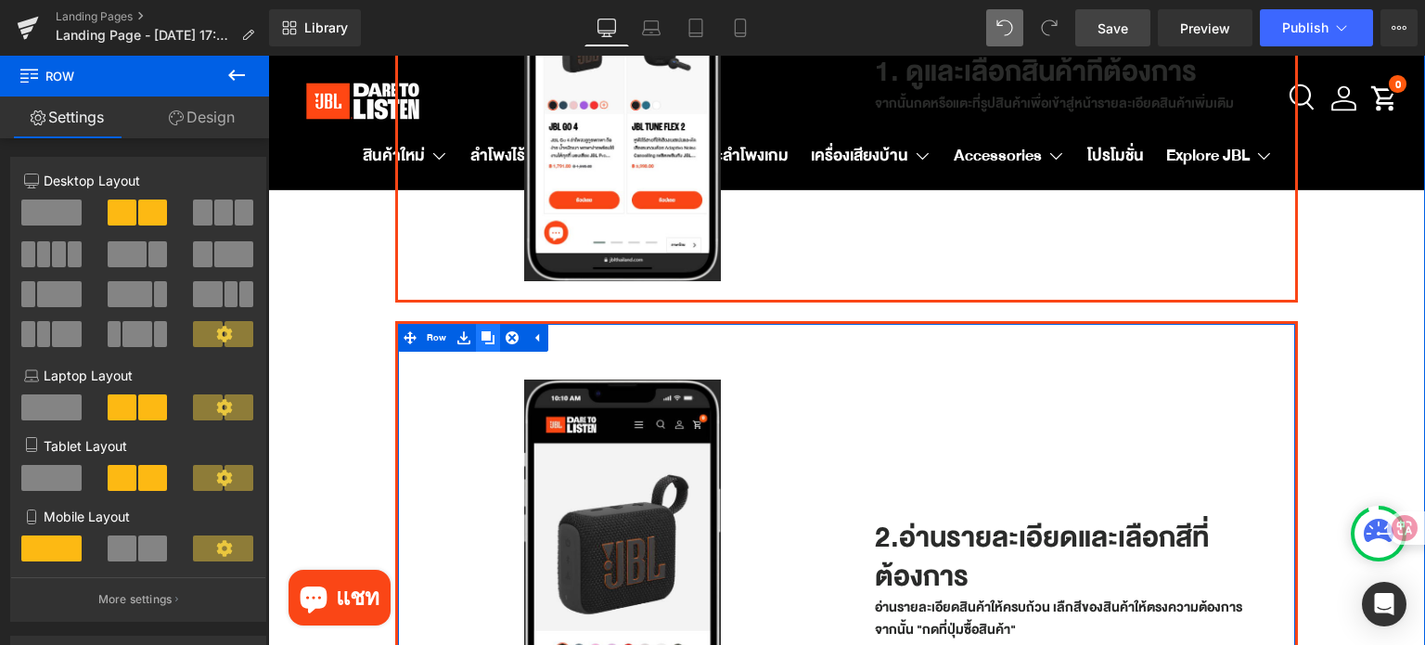
click at [482, 333] on icon at bounding box center [487, 337] width 13 height 13
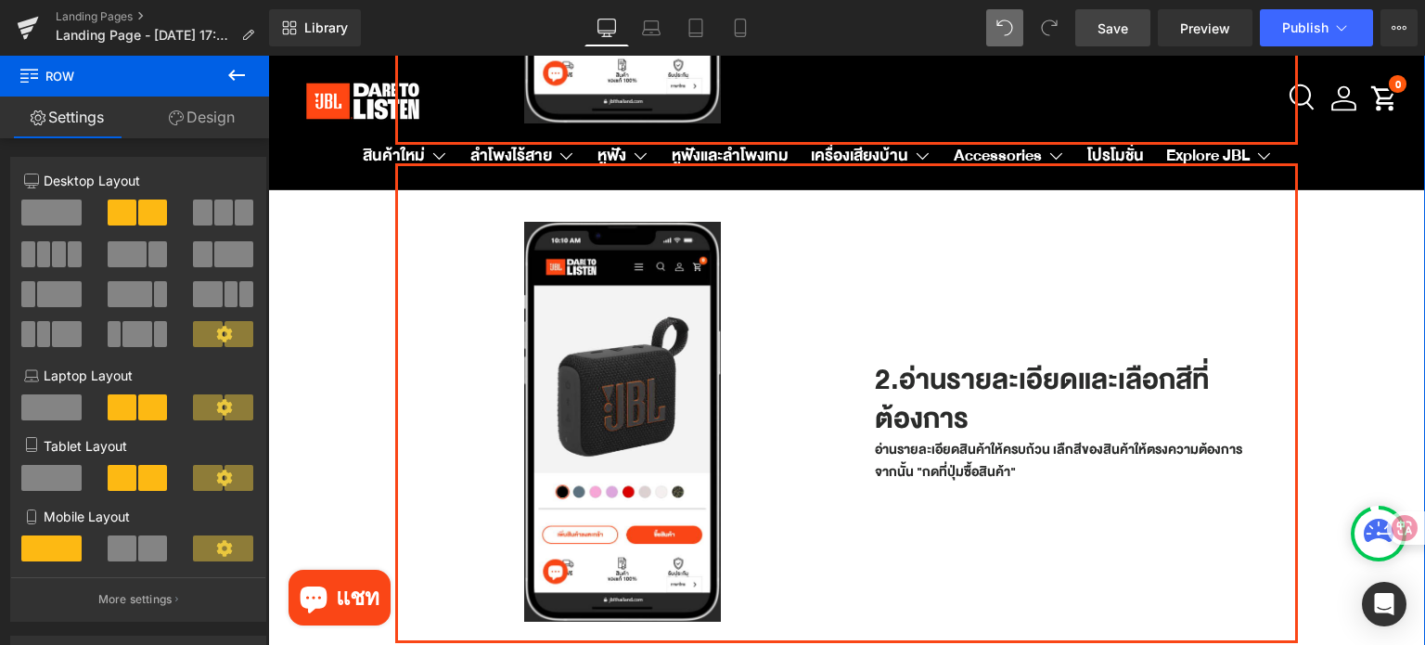
scroll to position [1140, 0]
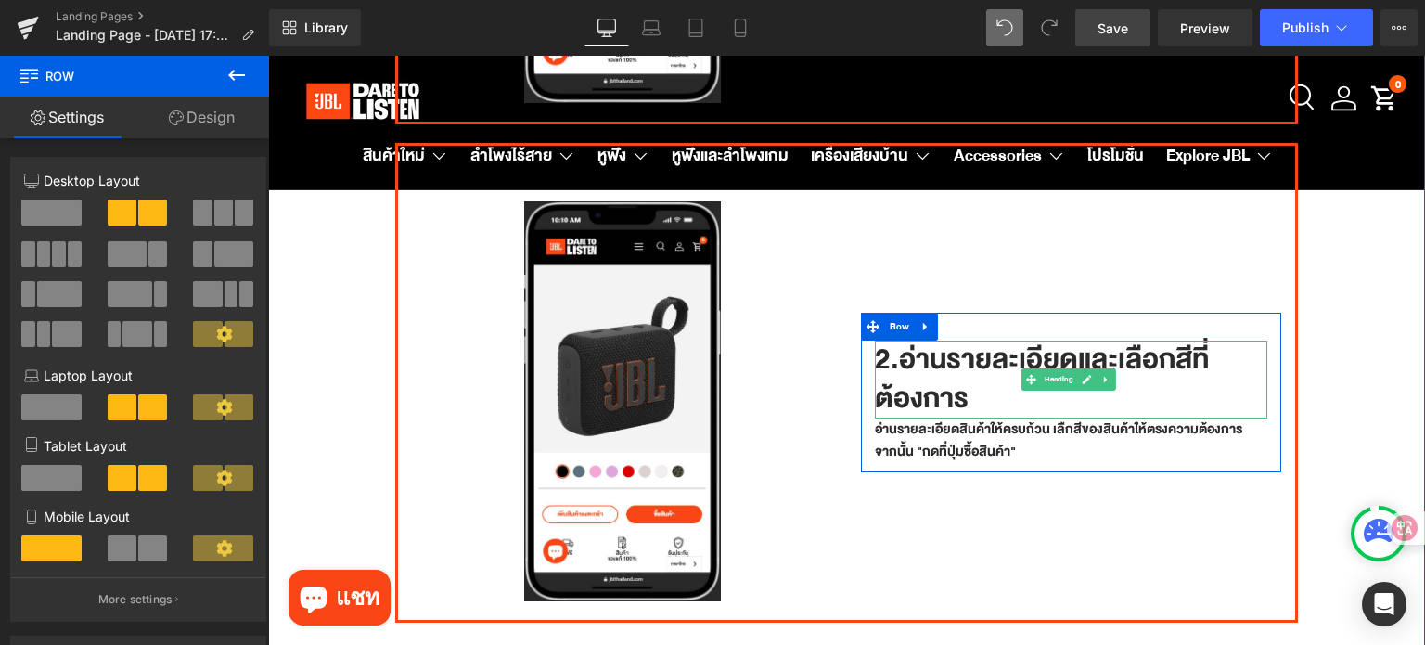
click at [880, 344] on h1 "2.อ่านรายละเอียดและเลือกสีที่ต้องการ" at bounding box center [1071, 379] width 393 height 78
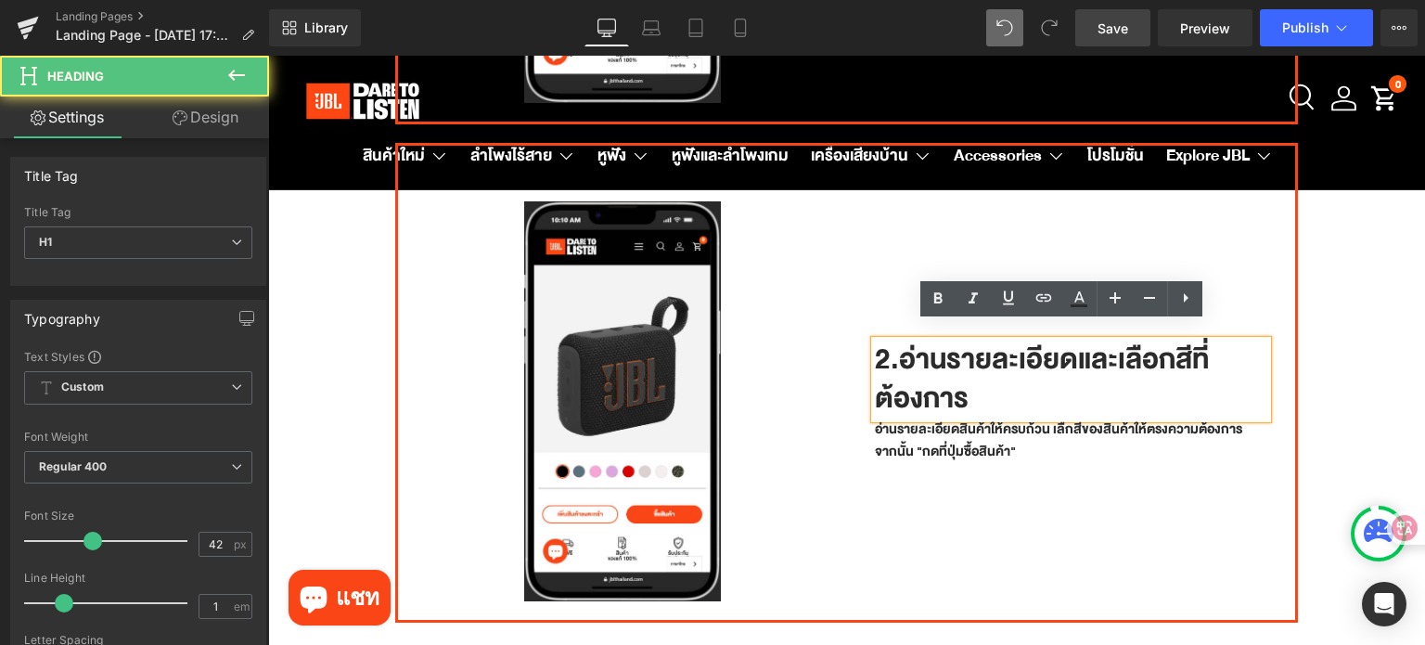
click at [883, 341] on h1 "2.อ่านรายละเอียดและเลือกสีที่ต้องการ" at bounding box center [1071, 379] width 393 height 78
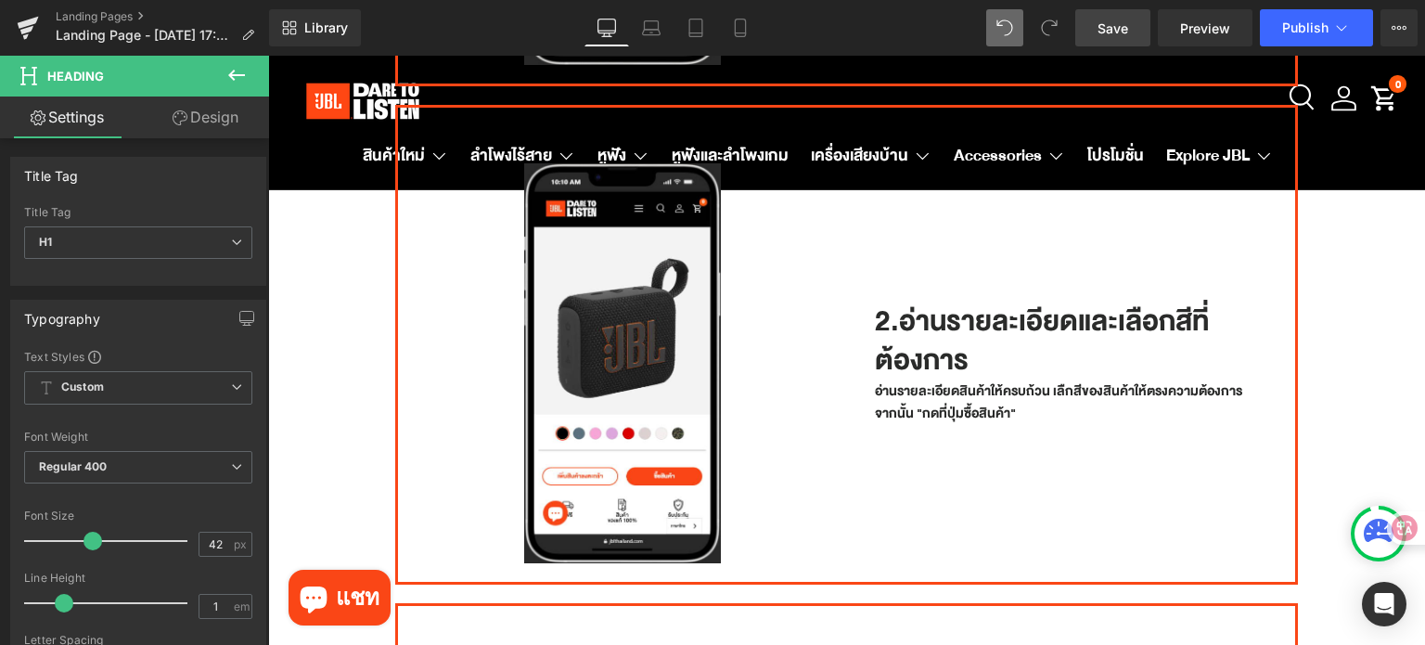
scroll to position [676, 0]
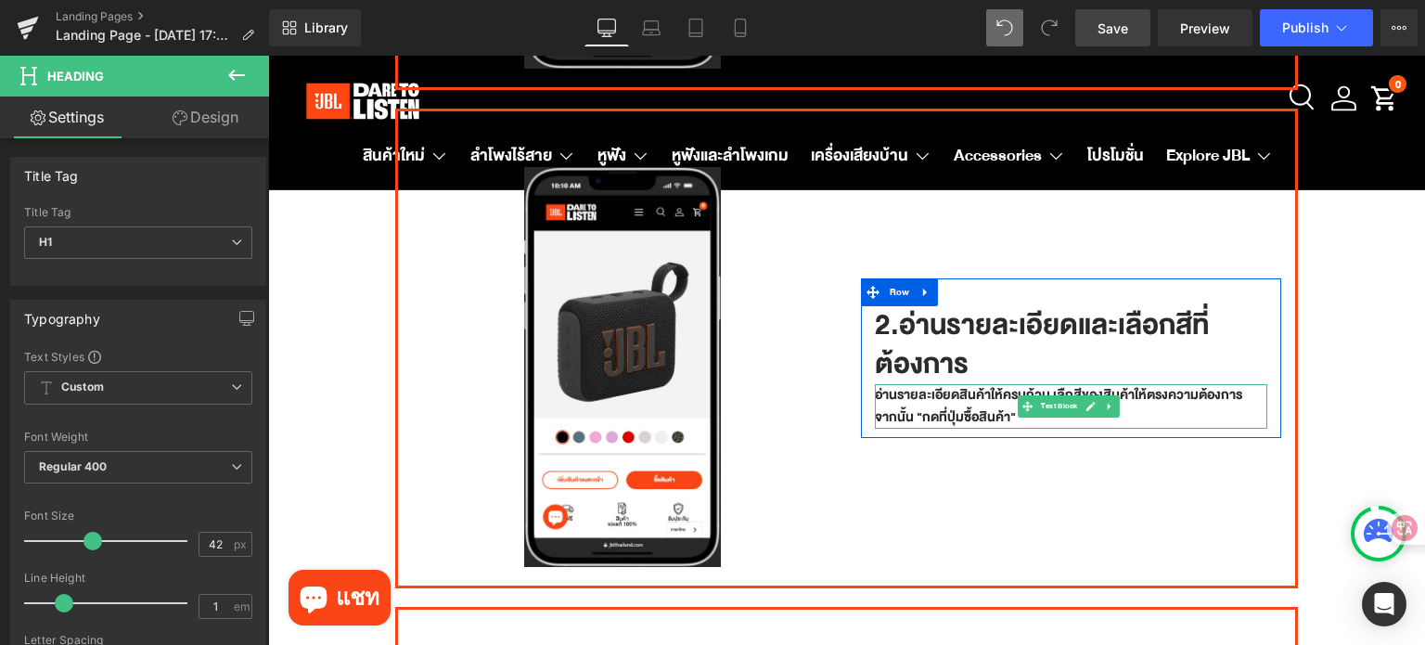
click at [1003, 411] on p "อ่านรายละเอียดสินค้าให้ครบถ้วน เลืกสีของสินค้าให้ตรงความต้องการ จากนั้น "กดที่ป…" at bounding box center [1071, 406] width 393 height 45
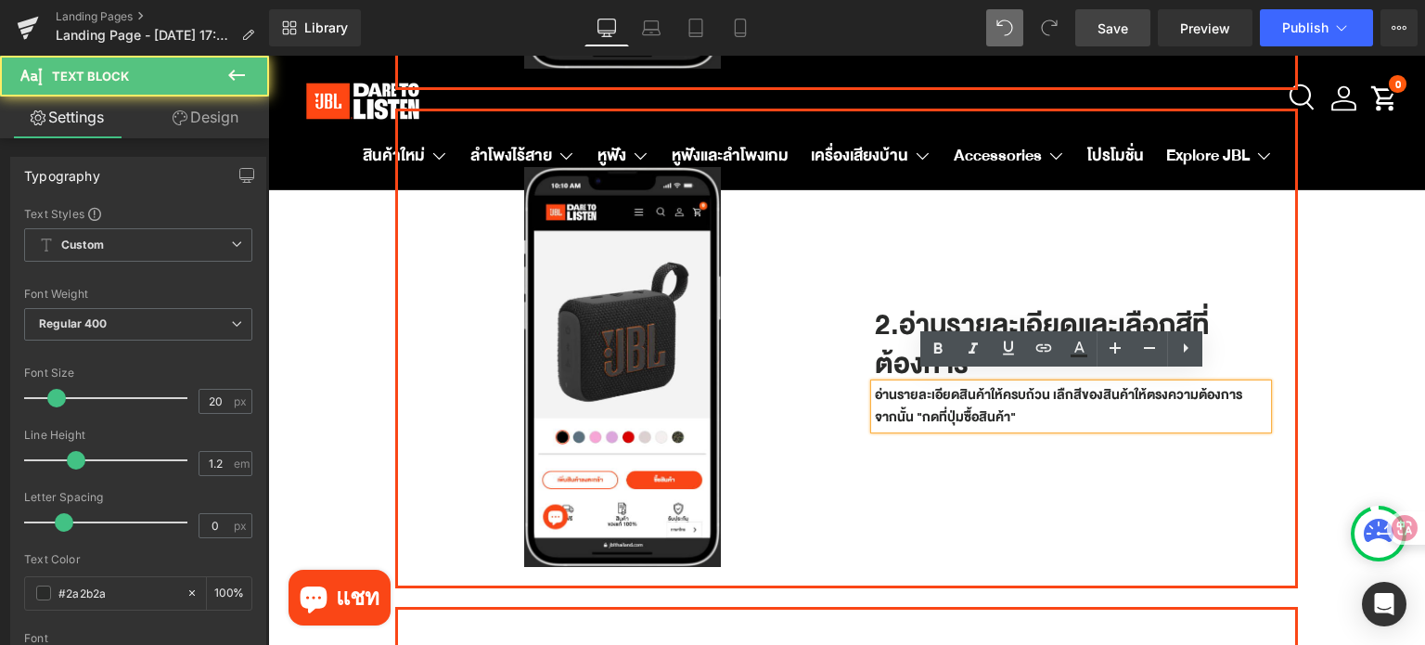
click at [1012, 411] on p "อ่านรายละเอียดสินค้าให้ครบถ้วน เลืกสีของสินค้าให้ตรงความต้องการ จากนั้น "กดที่ป…" at bounding box center [1071, 406] width 393 height 45
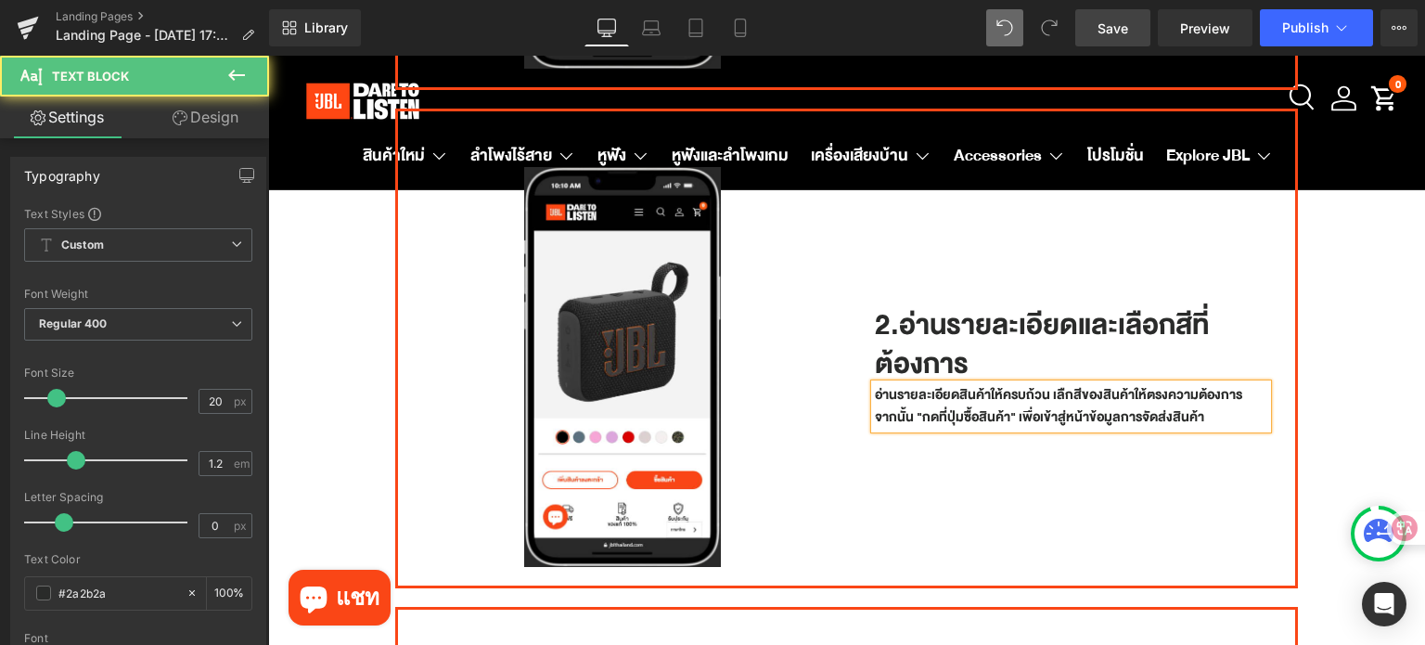
click at [1083, 411] on p "อ่านรายละเอียดสินค้าให้ครบถ้วน เลืกสีของสินค้าให้ตรงความต้องการ จากนั้น "กดที่ป…" at bounding box center [1071, 406] width 393 height 45
click at [1229, 410] on p "อ่านรายละเอียดสินค้าให้ครบถ้วน เลืกสีของสินค้าให้ตรงความต้องการ จากนั้น "กดที่ป…" at bounding box center [1071, 406] width 393 height 45
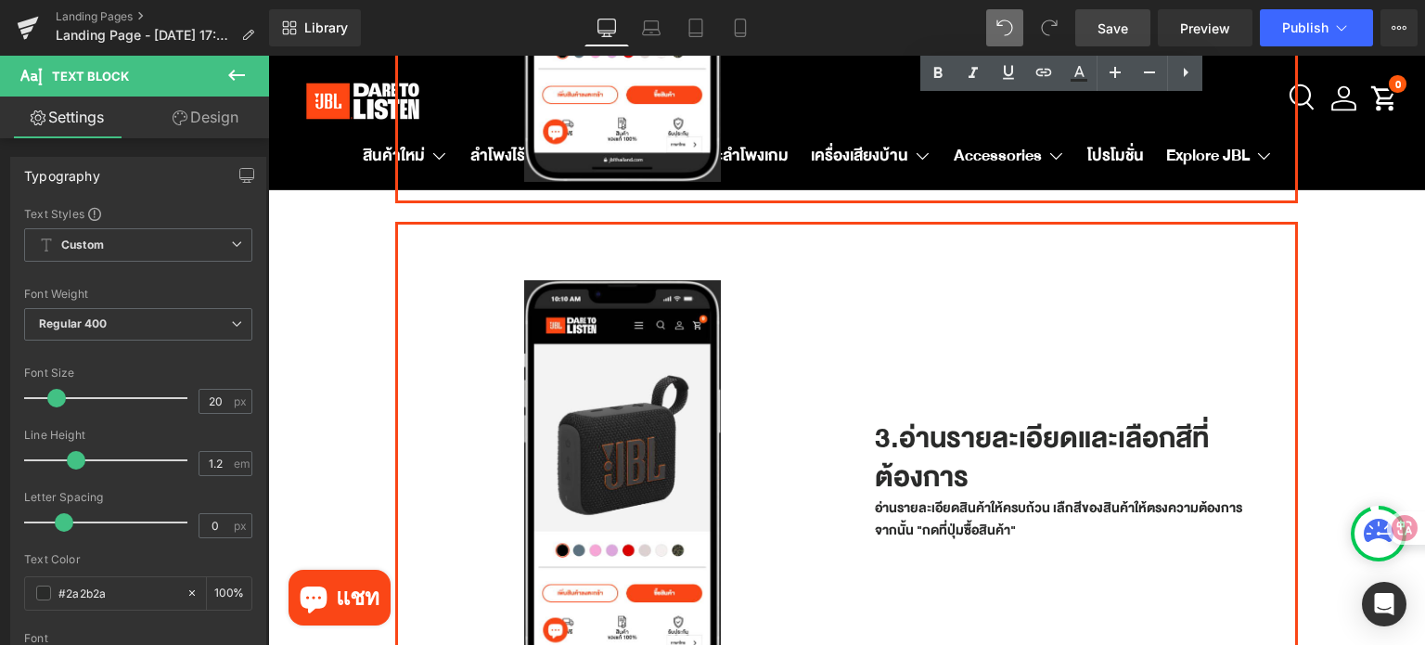
scroll to position [1140, 0]
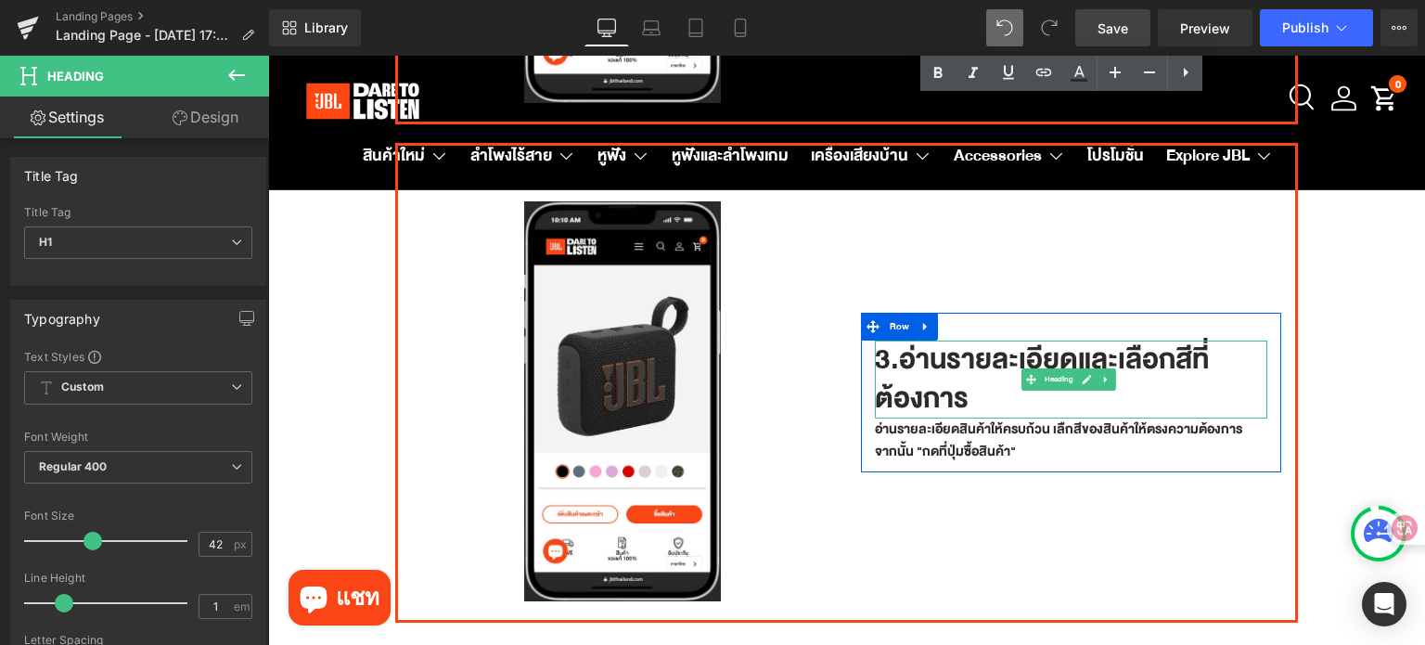
drag, startPoint x: 867, startPoint y: 343, endPoint x: 890, endPoint y: 346, distance: 23.4
click at [890, 346] on h1 "3.อ่านรายละเอียดและเลือกสีที่ต้องการ" at bounding box center [1071, 379] width 393 height 78
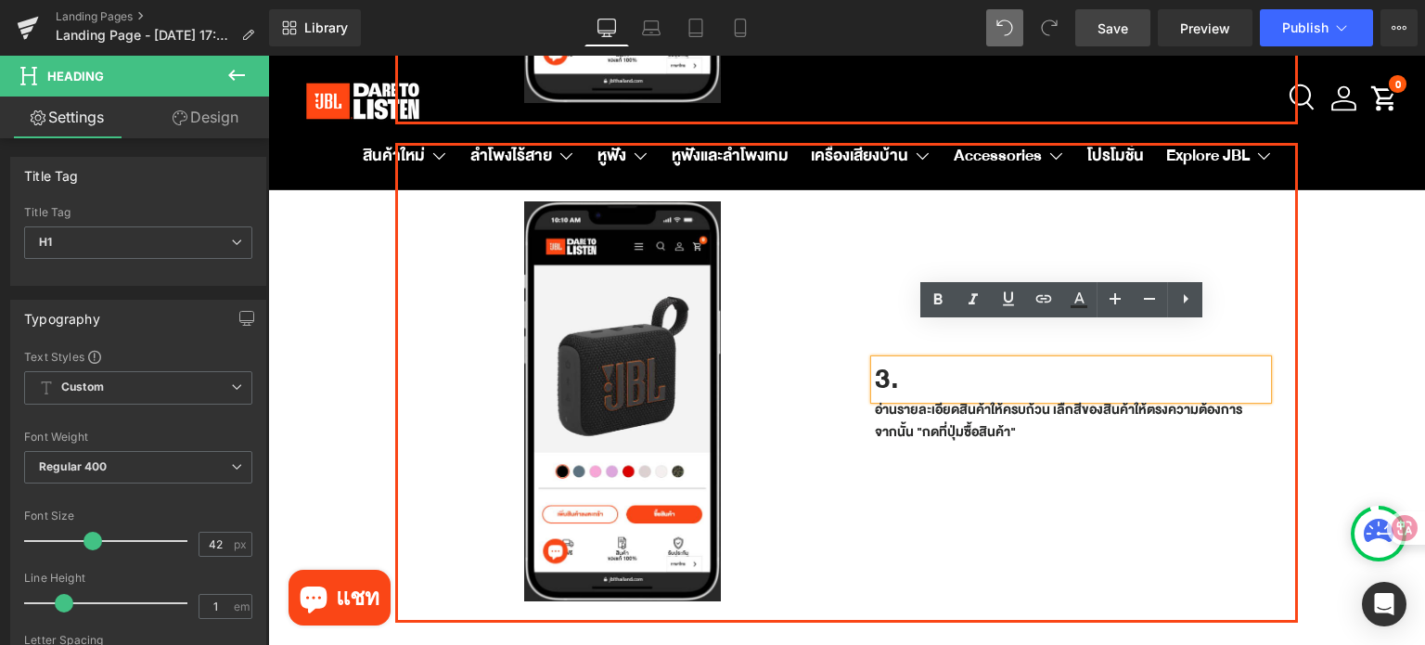
scroll to position [1159, 0]
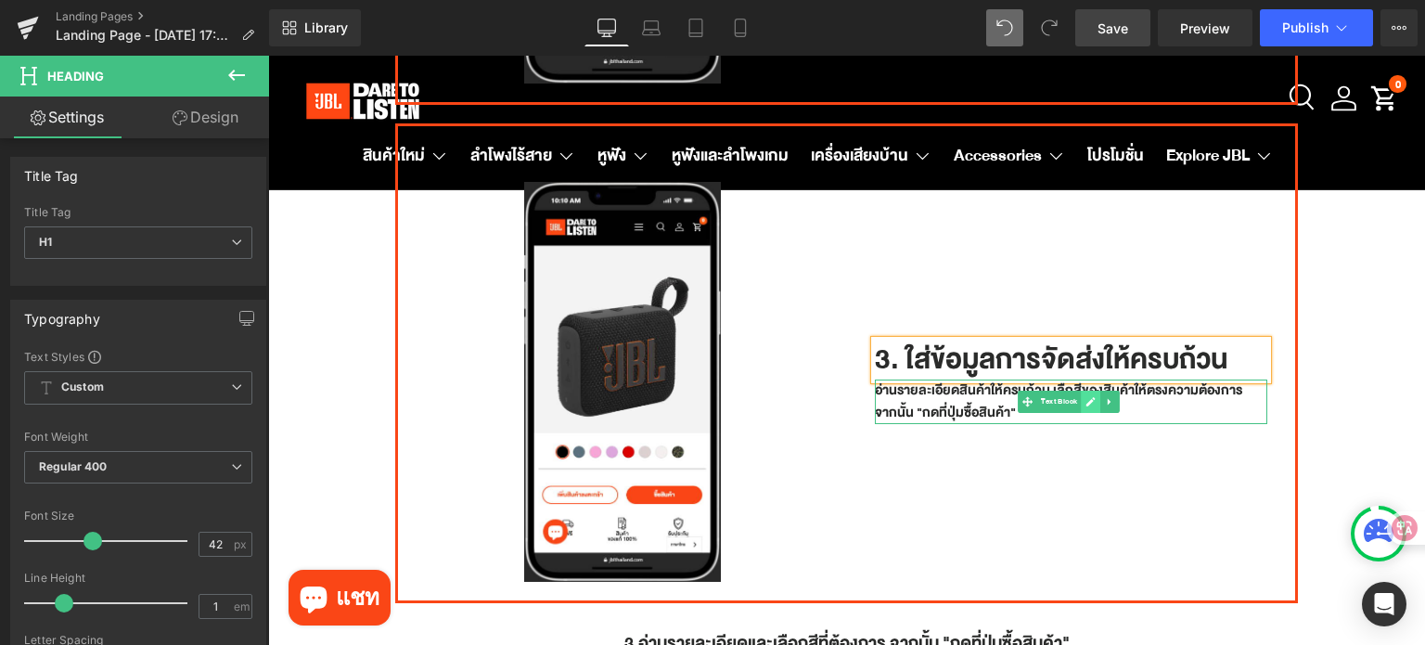
click at [1085, 397] on icon at bounding box center [1089, 401] width 9 height 9
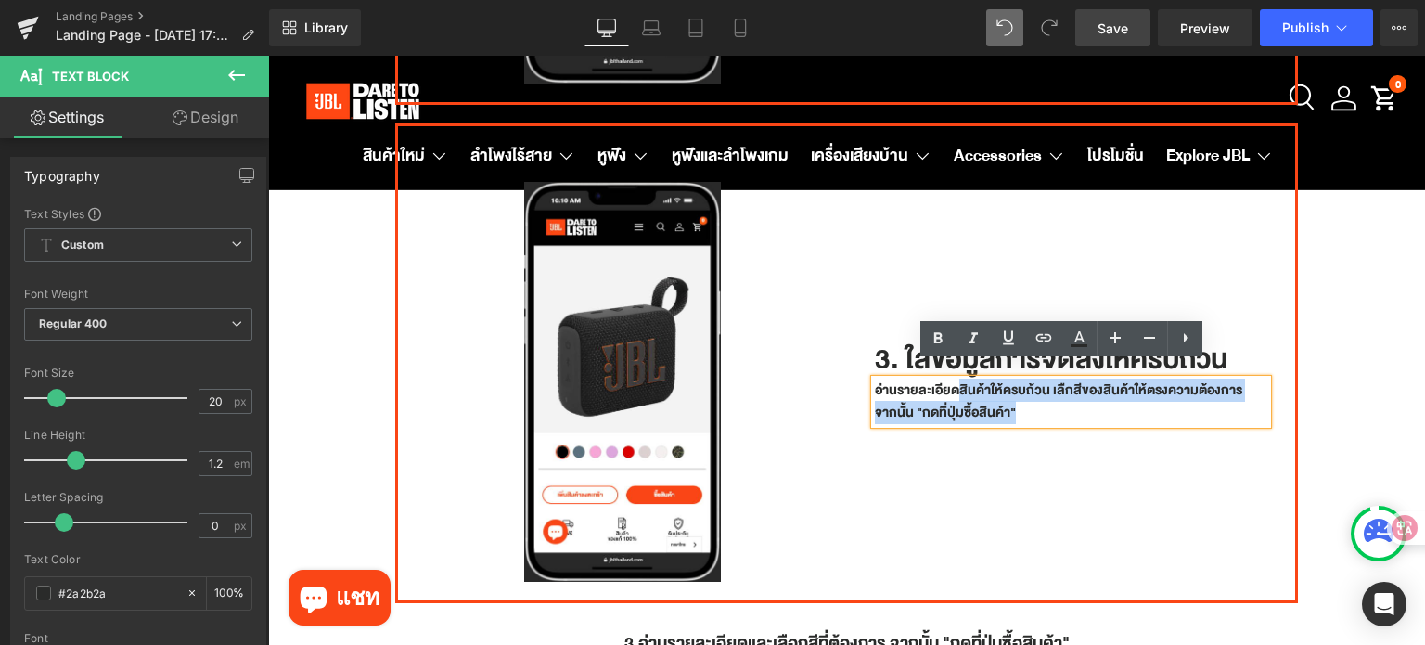
drag, startPoint x: 1019, startPoint y: 400, endPoint x: 953, endPoint y: 370, distance: 72.2
click at [953, 379] on p "อ่านรายละเอียดสินค้าให้ครบถ้วน เลืกสีของสินค้าให้ตรงความต้องการ จากนั้น "กดที่ป…" at bounding box center [1071, 401] width 393 height 45
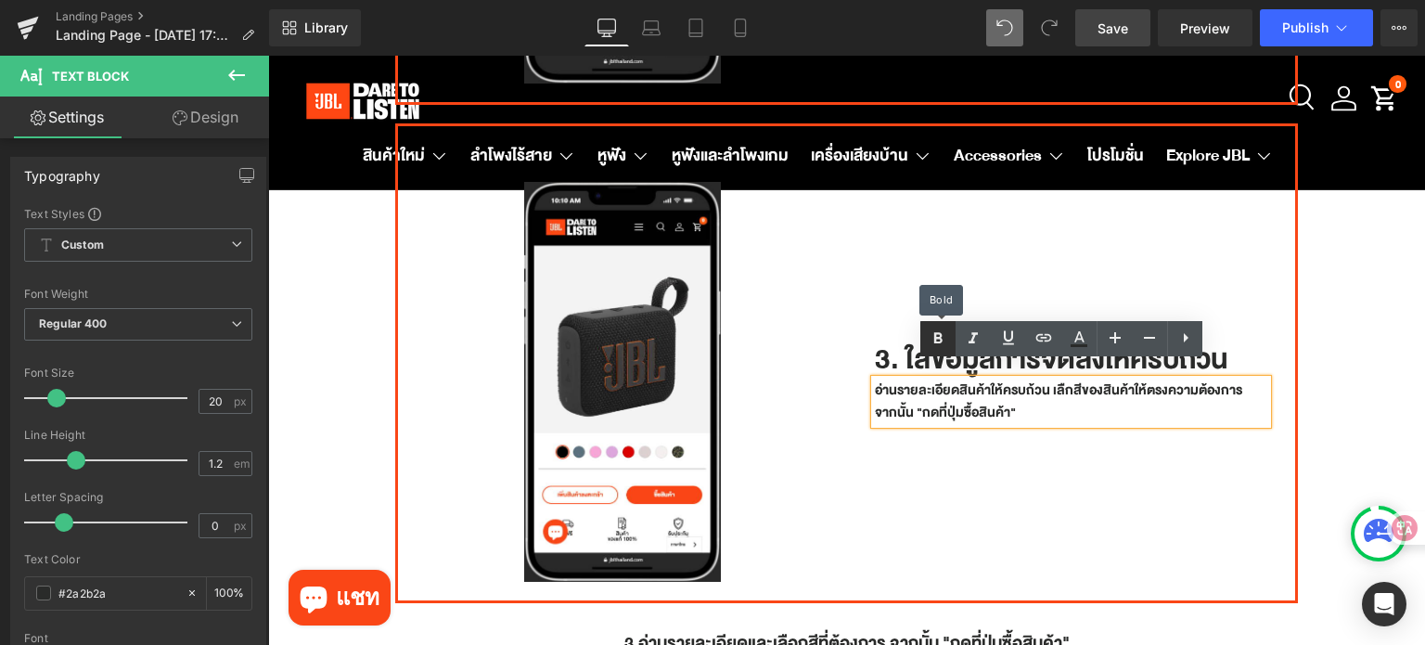
scroll to position [1170, 0]
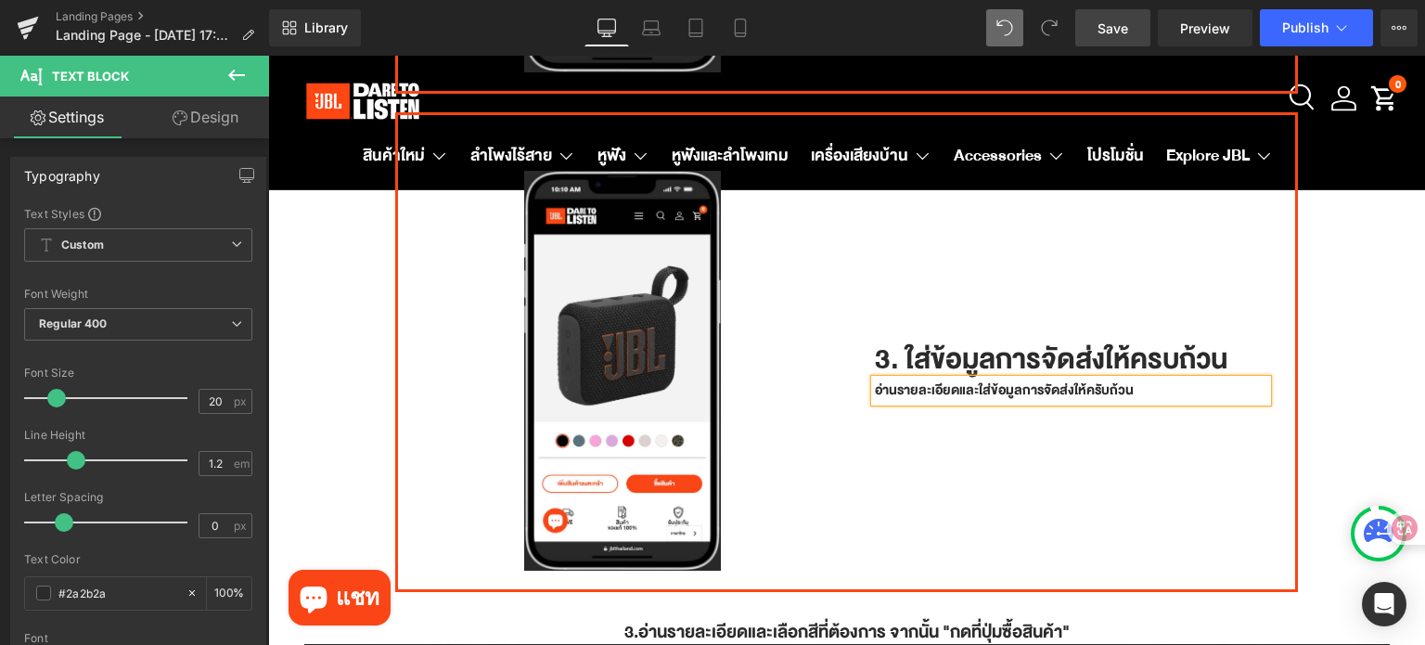
click at [1161, 379] on p "อ่านรายละเอียดและใส่ข้อมูลการจัดส่งให้ครับถ้วน" at bounding box center [1071, 390] width 393 height 22
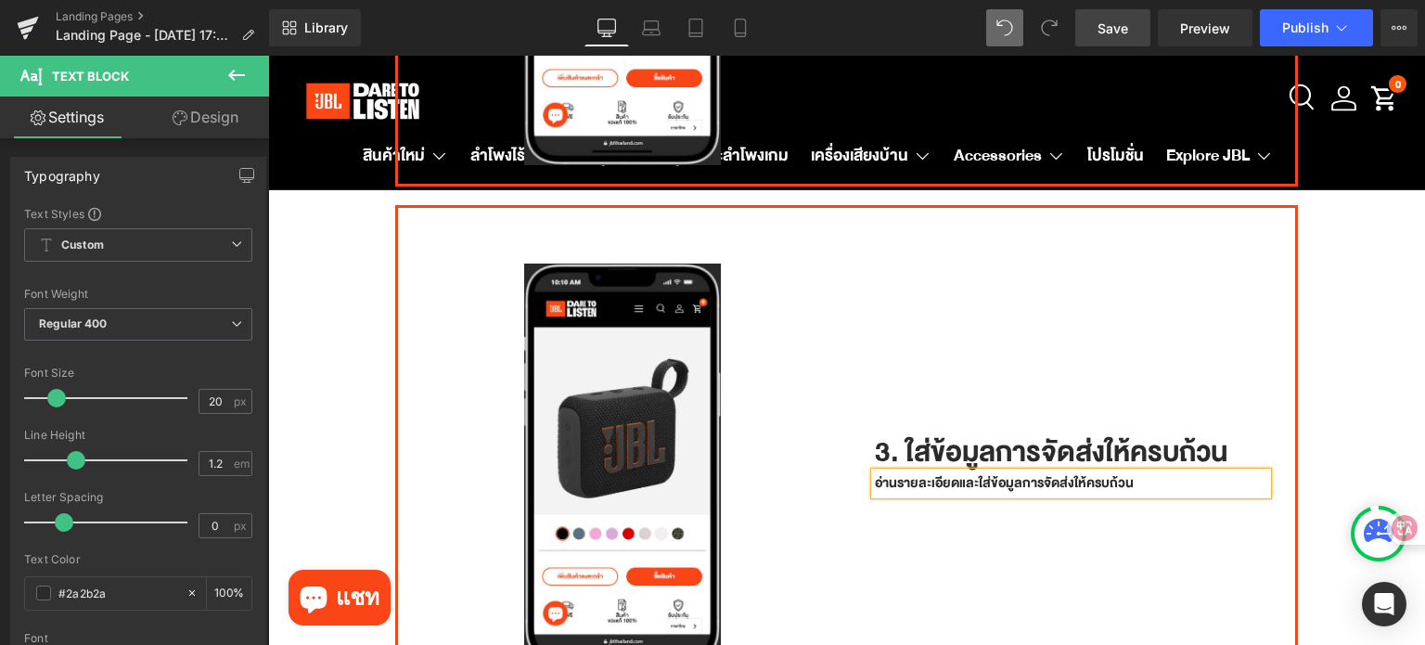
click at [1150, 472] on p "อ่านรายละเอียดและใส่ข้อมูลการจัดส่งให้ครบถ้วน" at bounding box center [1071, 483] width 393 height 22
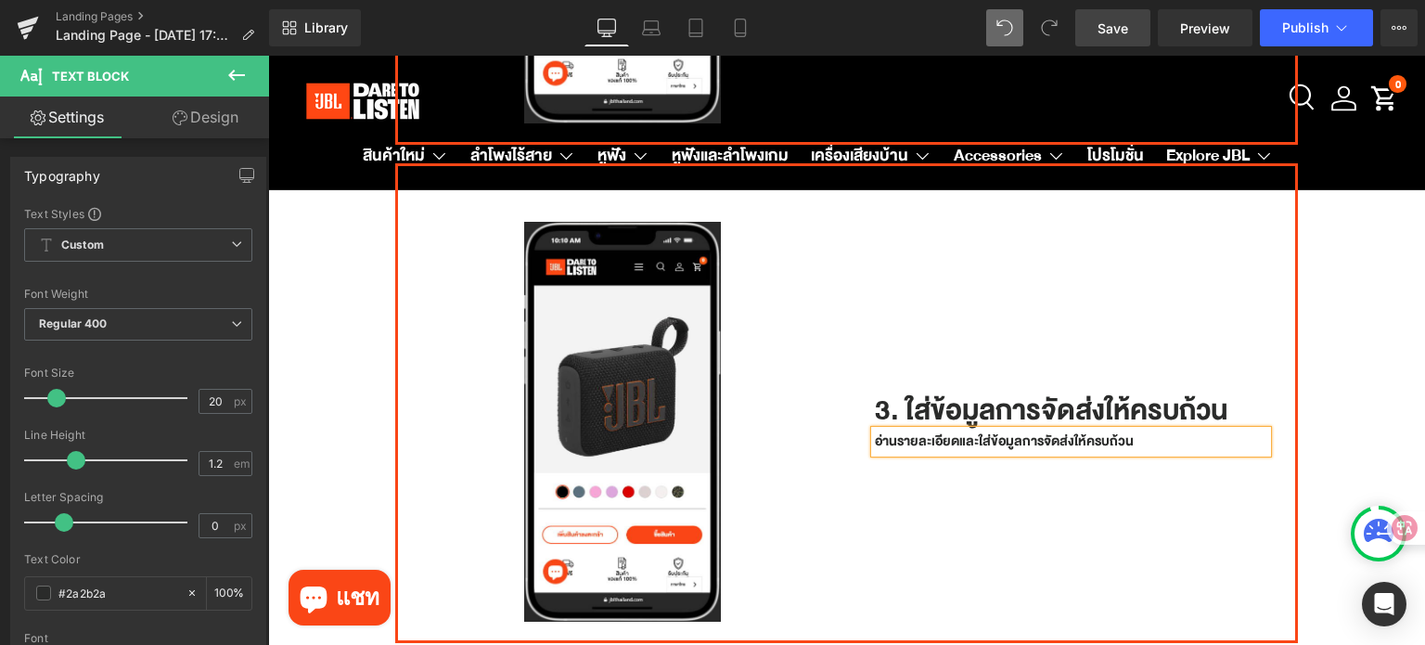
scroll to position [1113, 0]
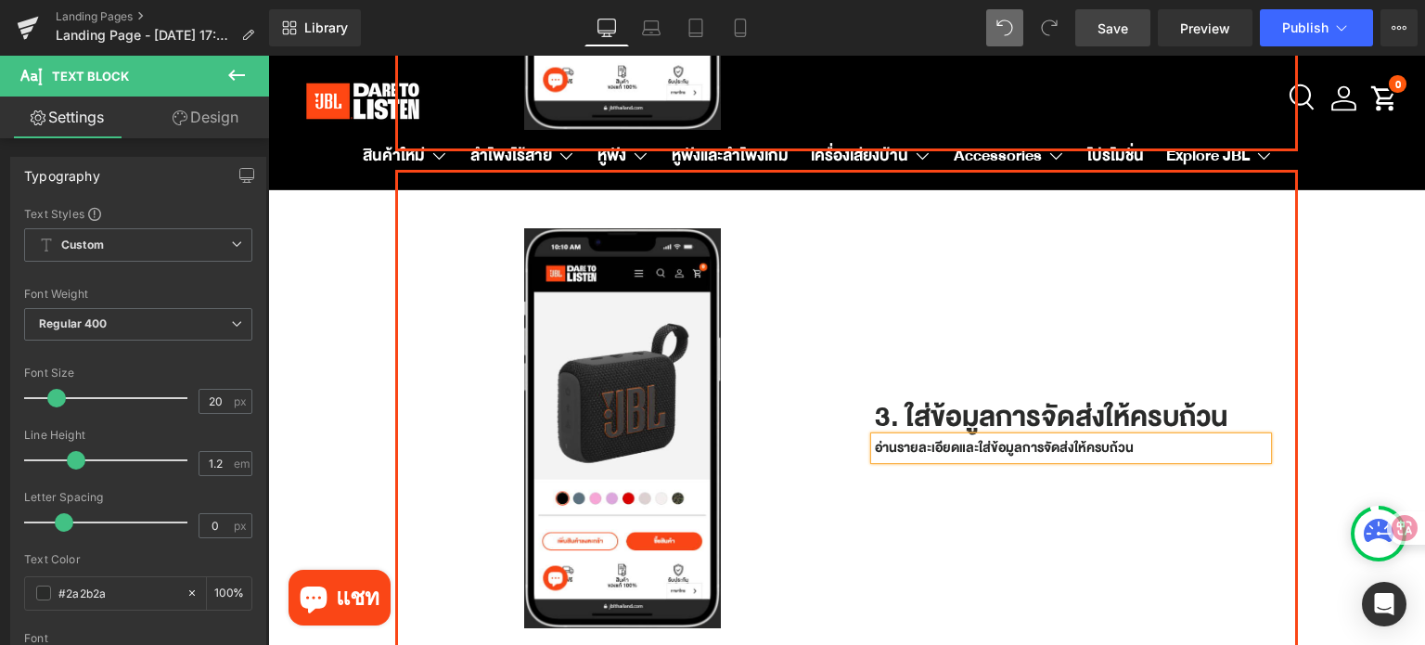
click at [1151, 438] on p "อ่านรายละเอียดและใส่ข้อมูลการจัดส่งให้ครบถ้วน" at bounding box center [1071, 448] width 393 height 22
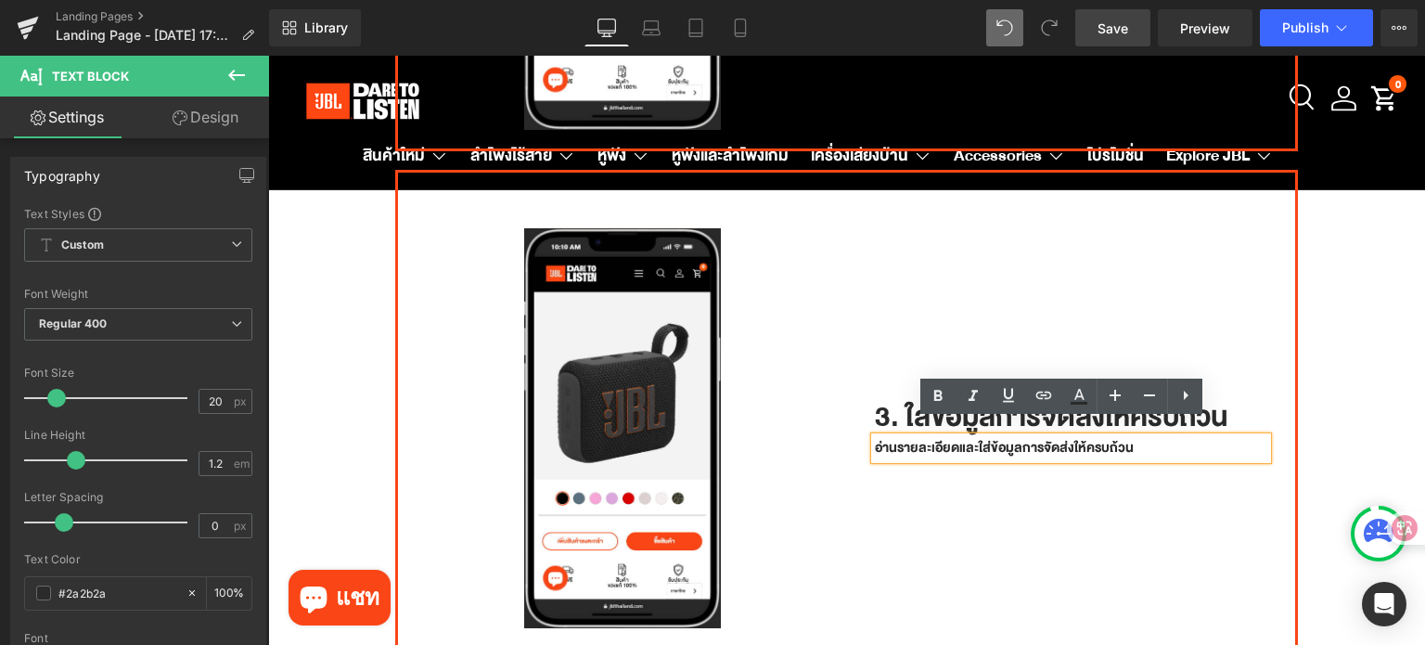
click at [1139, 437] on p "อ่านรายละเอียดและใส่ข้อมูลการจัดส่งให้ครบถ้วน" at bounding box center [1071, 448] width 393 height 22
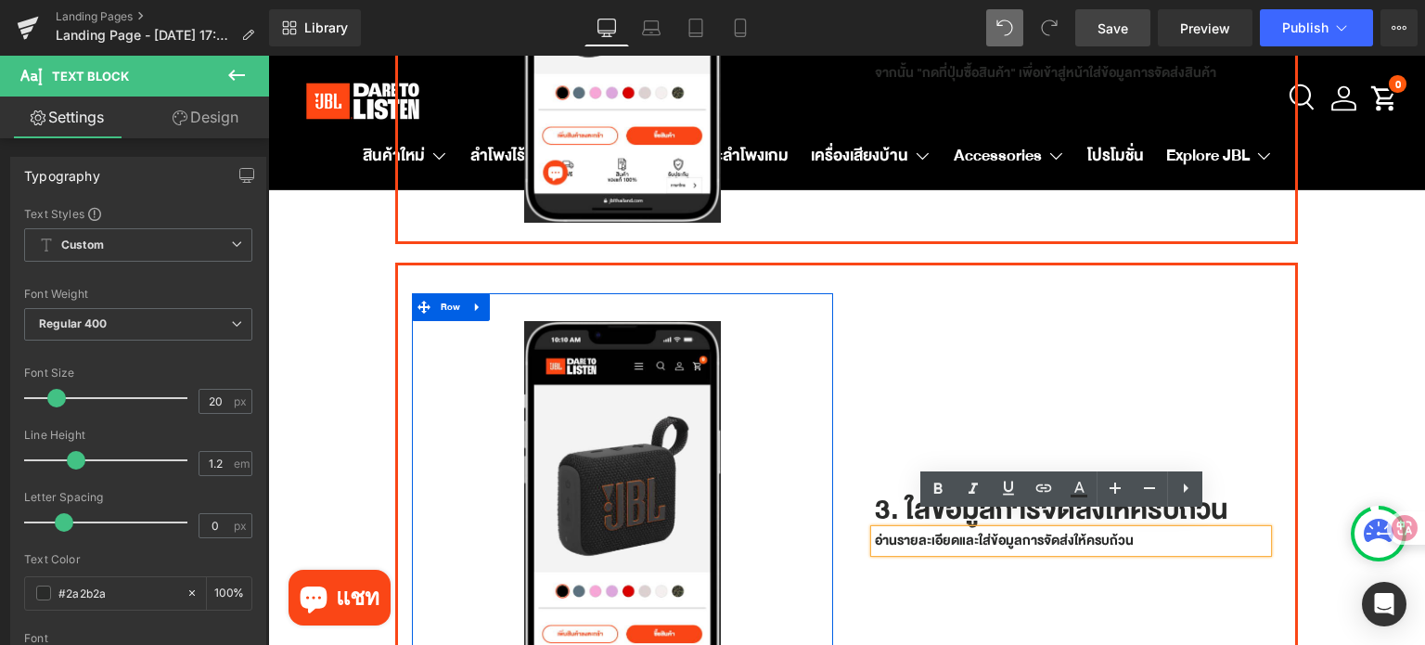
scroll to position [1020, 0]
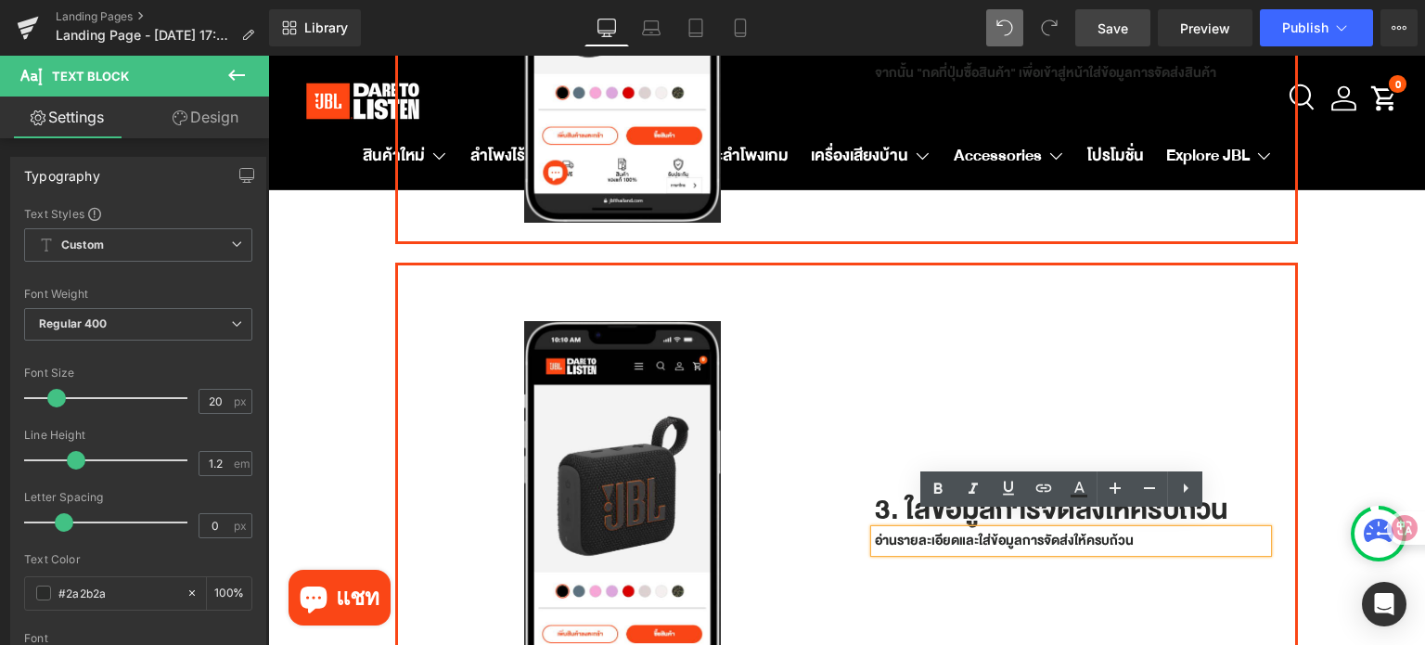
click at [420, 268] on span at bounding box center [414, 279] width 19 height 22
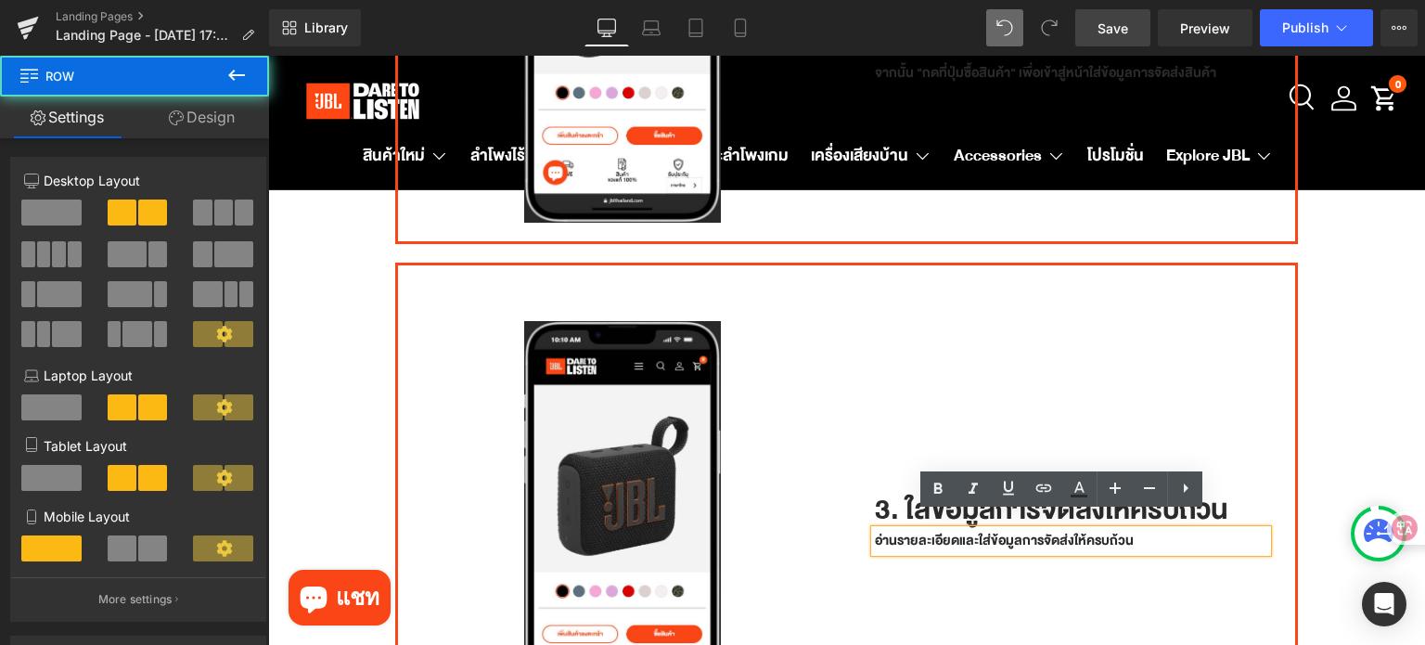
click at [486, 266] on div "Image Row 3. ใส่ข้อมูลการจัดส่งให้ครบถ้วน Heading อ่านรายละเอียดและใส่ข้อมูลการ…" at bounding box center [846, 502] width 903 height 480
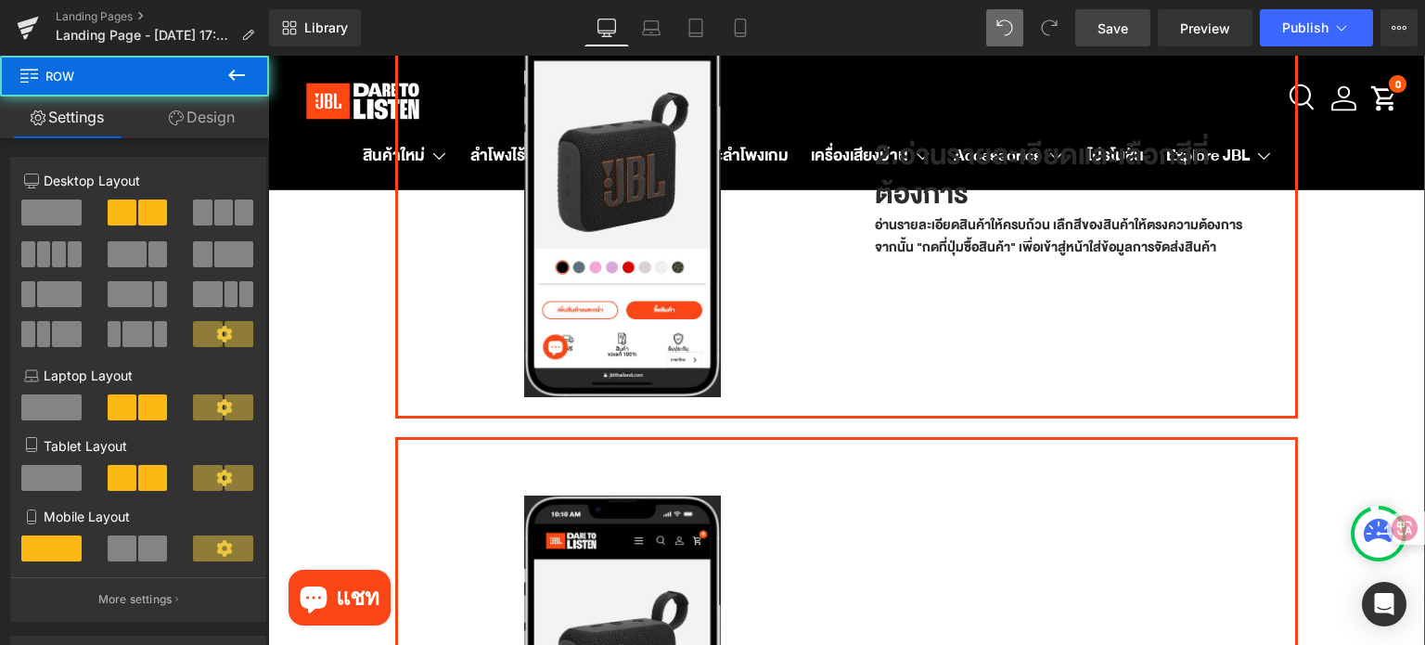
scroll to position [835, 0]
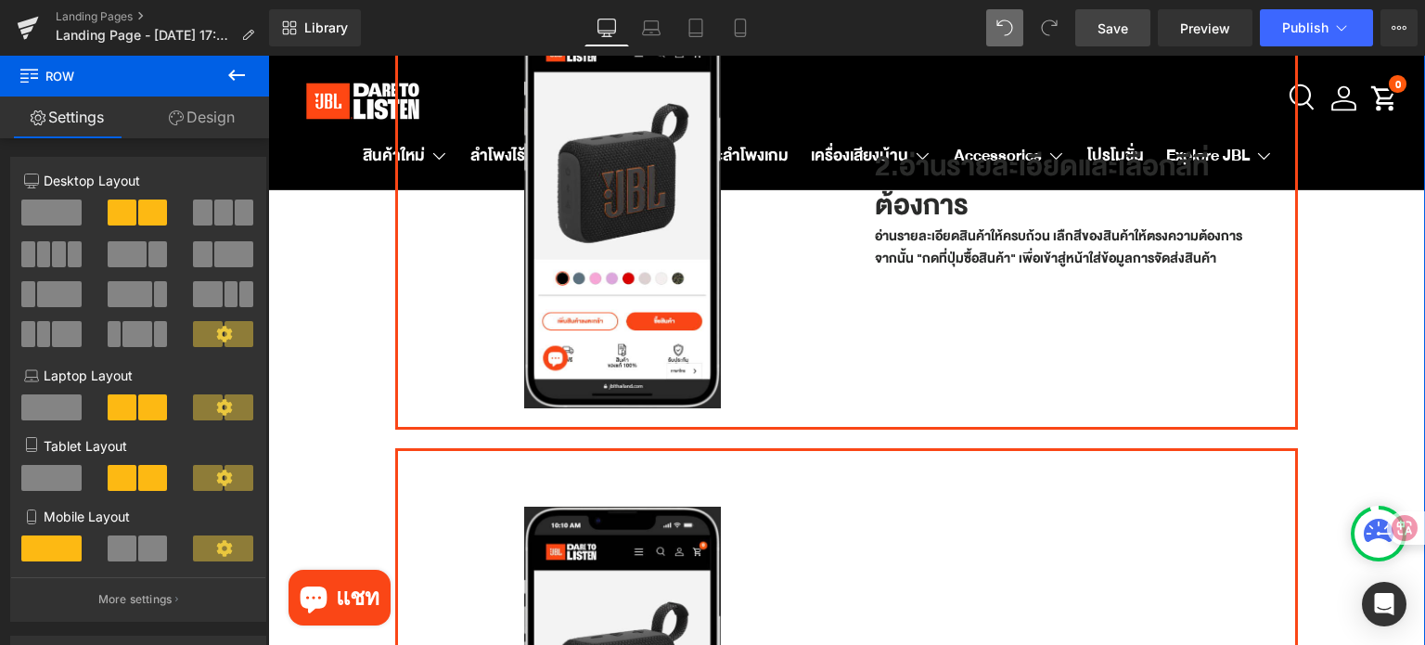
drag, startPoint x: 354, startPoint y: 468, endPoint x: 339, endPoint y: 445, distance: 28.0
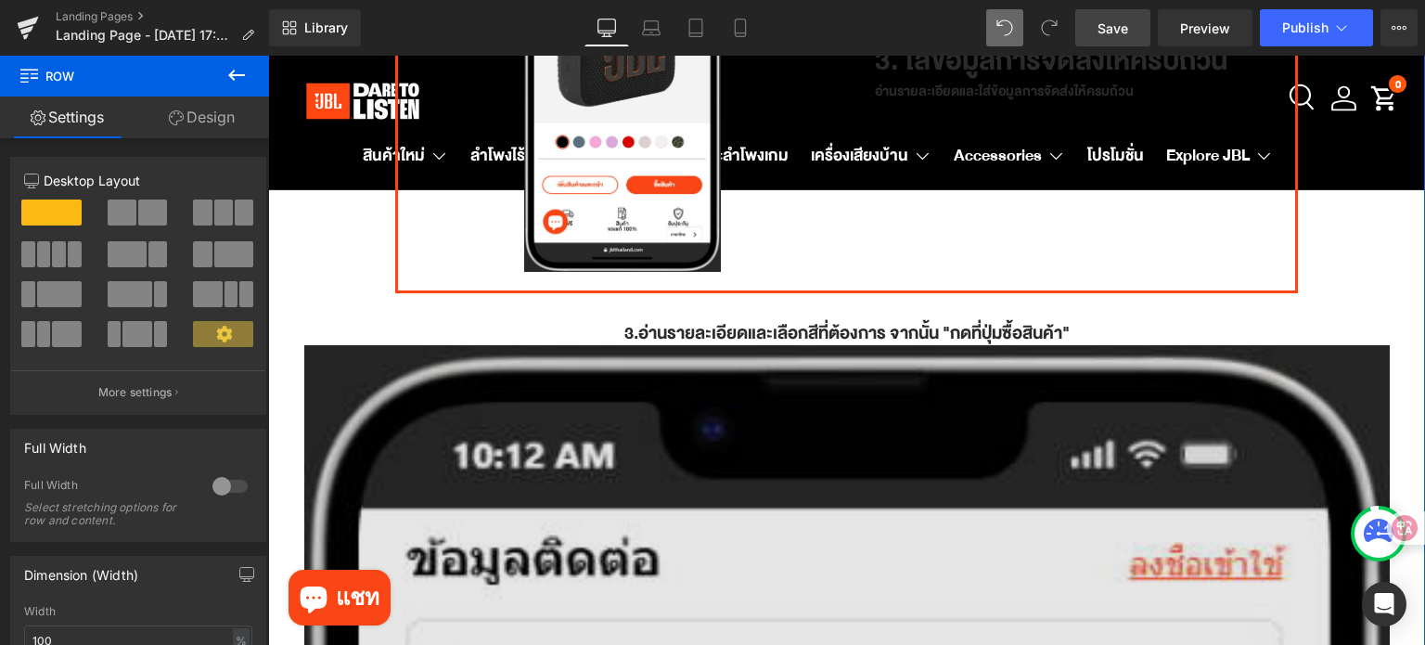
scroll to position [1484, 0]
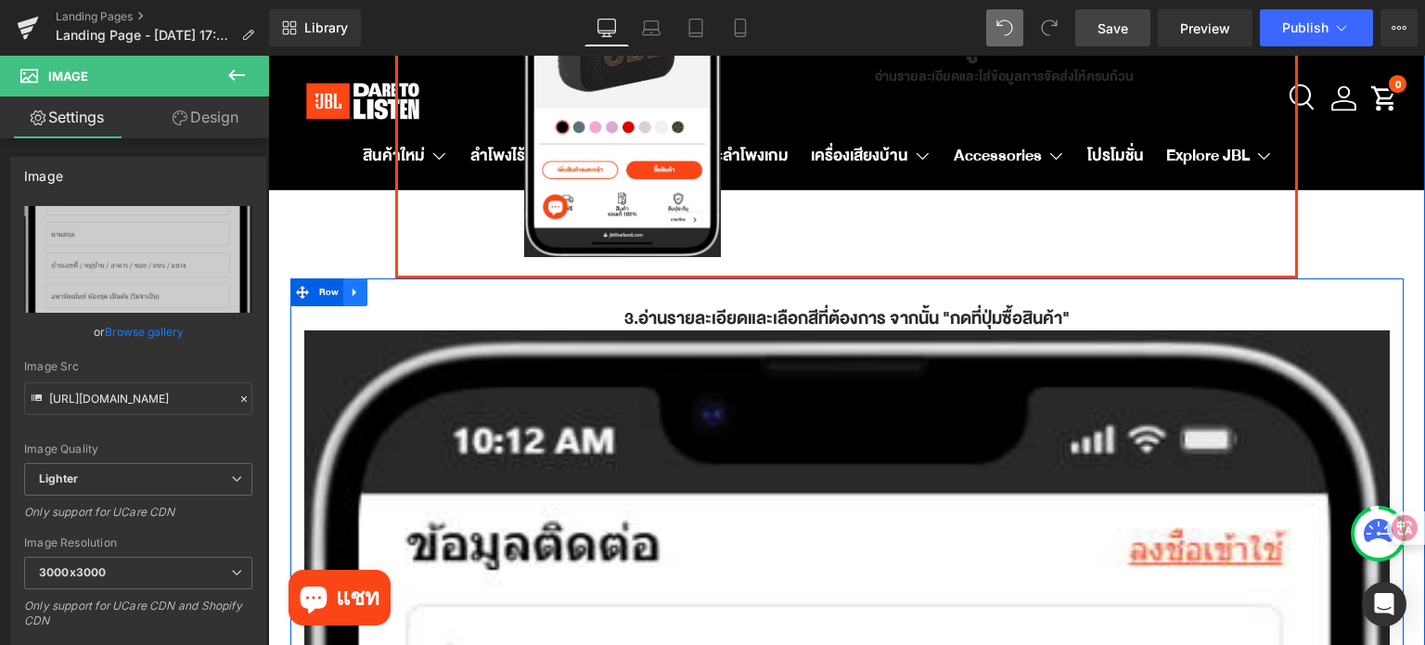
click at [352, 288] on icon at bounding box center [354, 292] width 4 height 8
click at [397, 286] on icon at bounding box center [403, 292] width 13 height 13
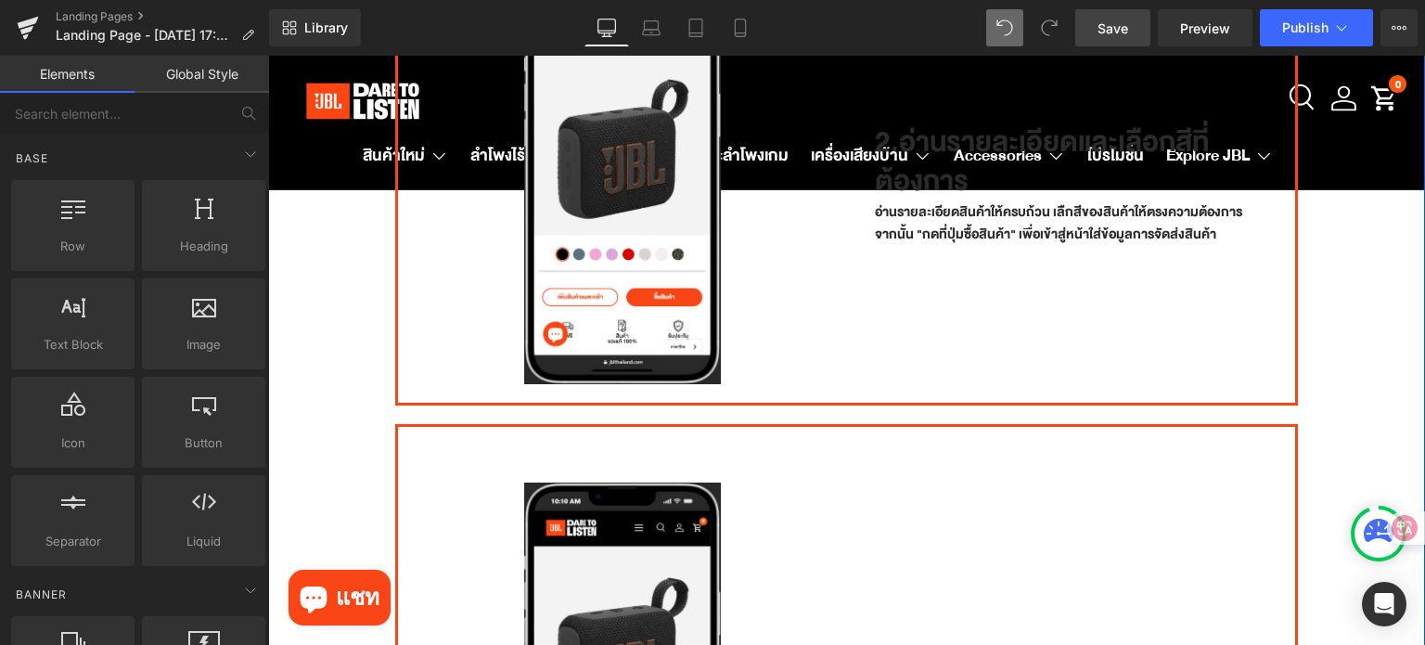
scroll to position [835, 0]
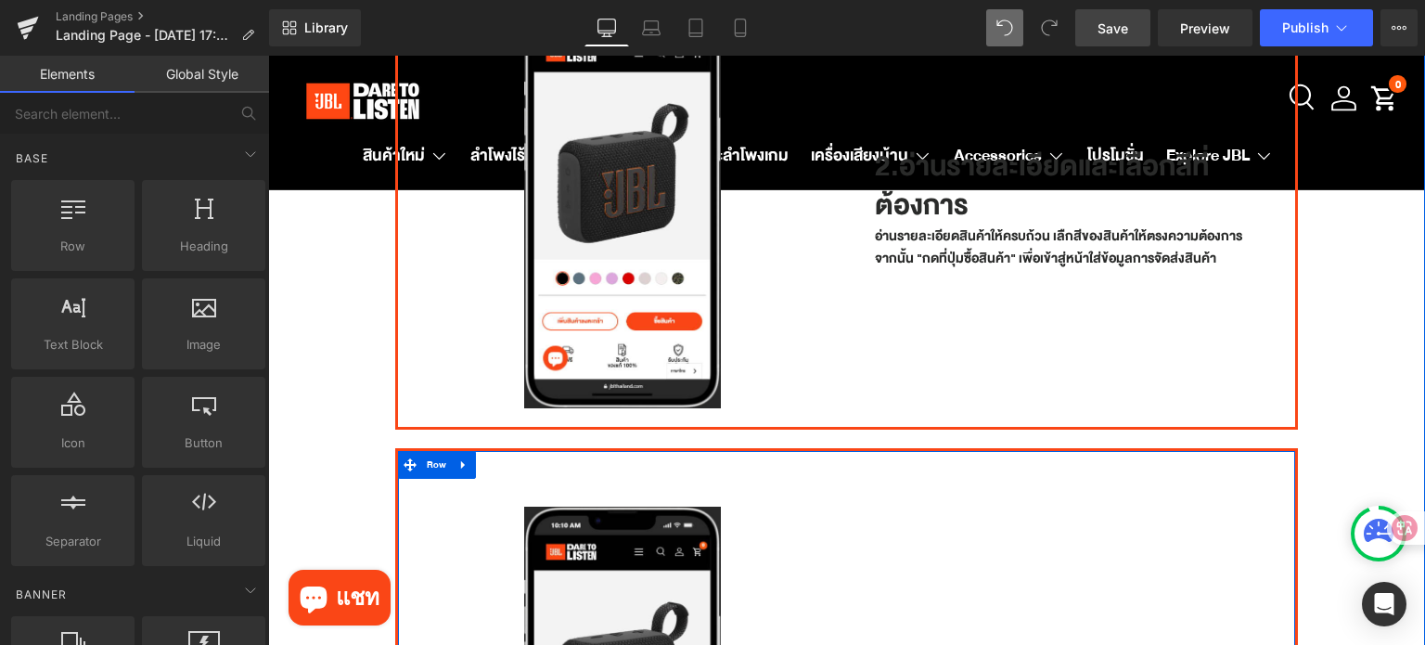
click at [460, 461] on icon at bounding box center [462, 465] width 4 height 8
click at [483, 458] on icon at bounding box center [487, 464] width 13 height 13
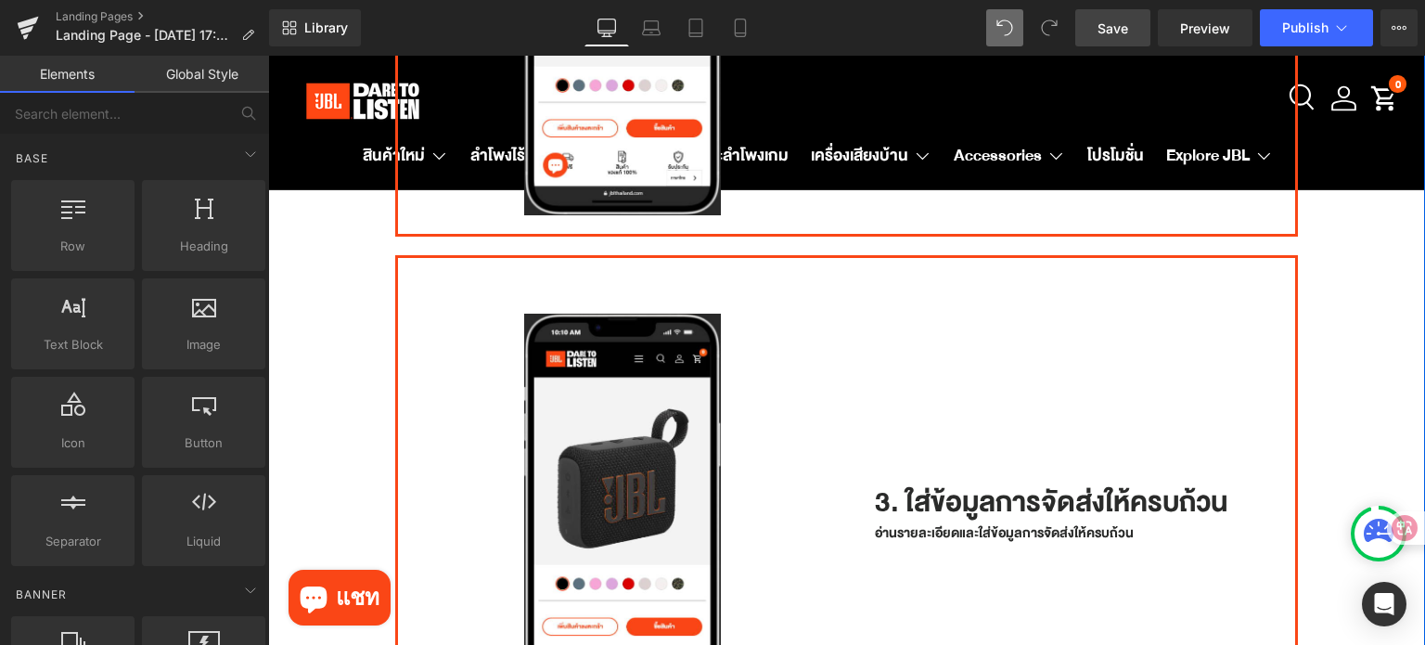
scroll to position [1540, 0]
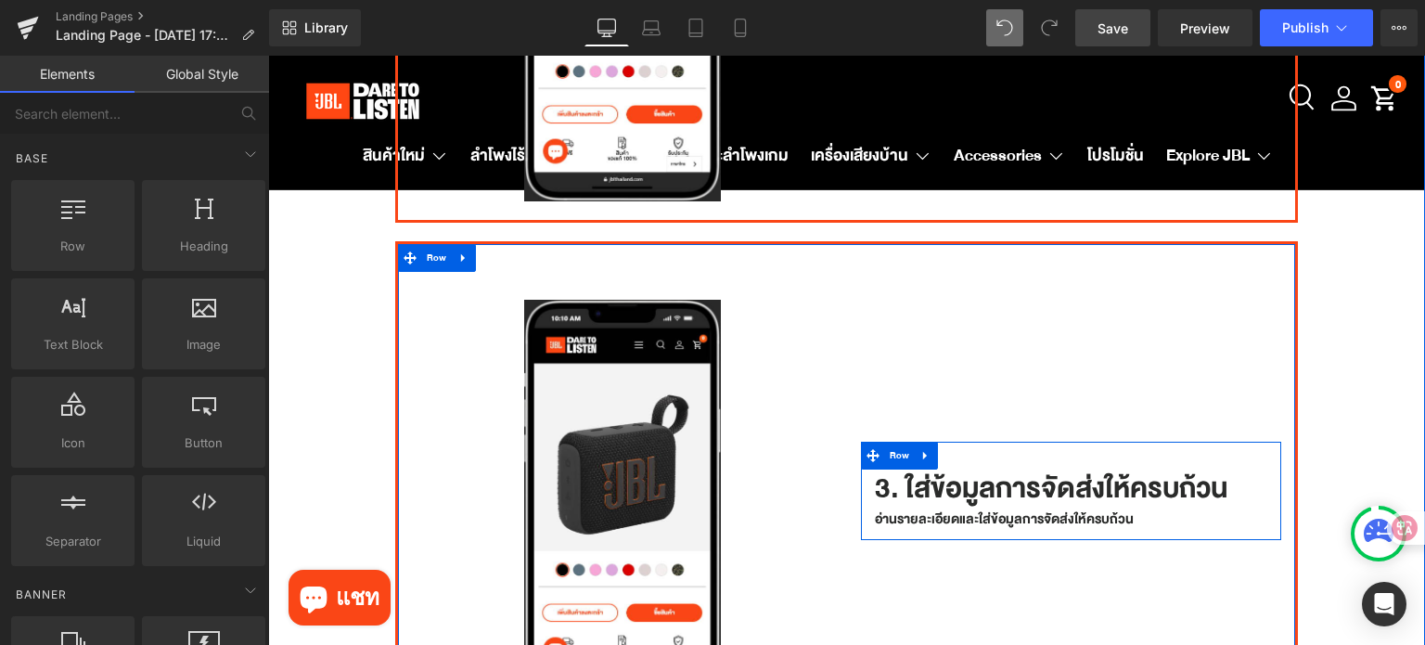
click at [876, 469] on h1 "3. ใส่ข้อมูลการจัดส่งให้ครบถ้วน" at bounding box center [1071, 488] width 393 height 39
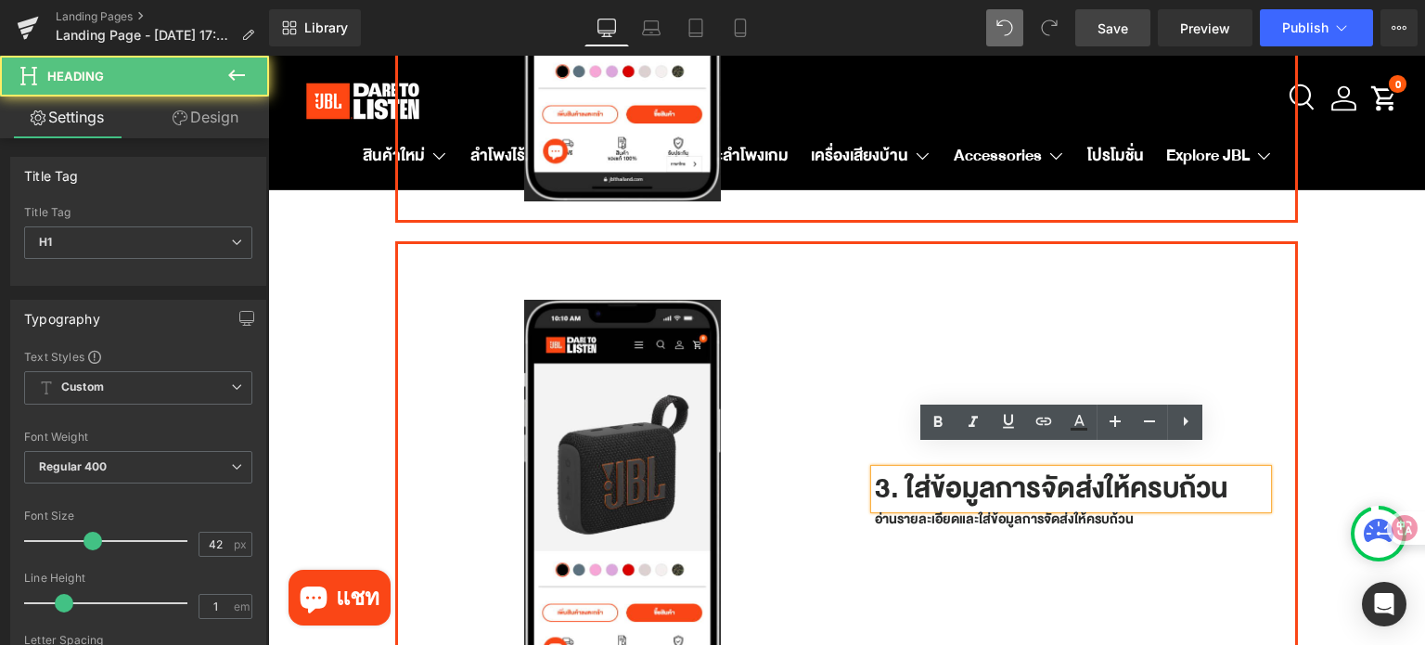
click at [879, 469] on h1 "3. ใส่ข้อมูลการจัดส่งให้ครบถ้วน" at bounding box center [1071, 488] width 393 height 39
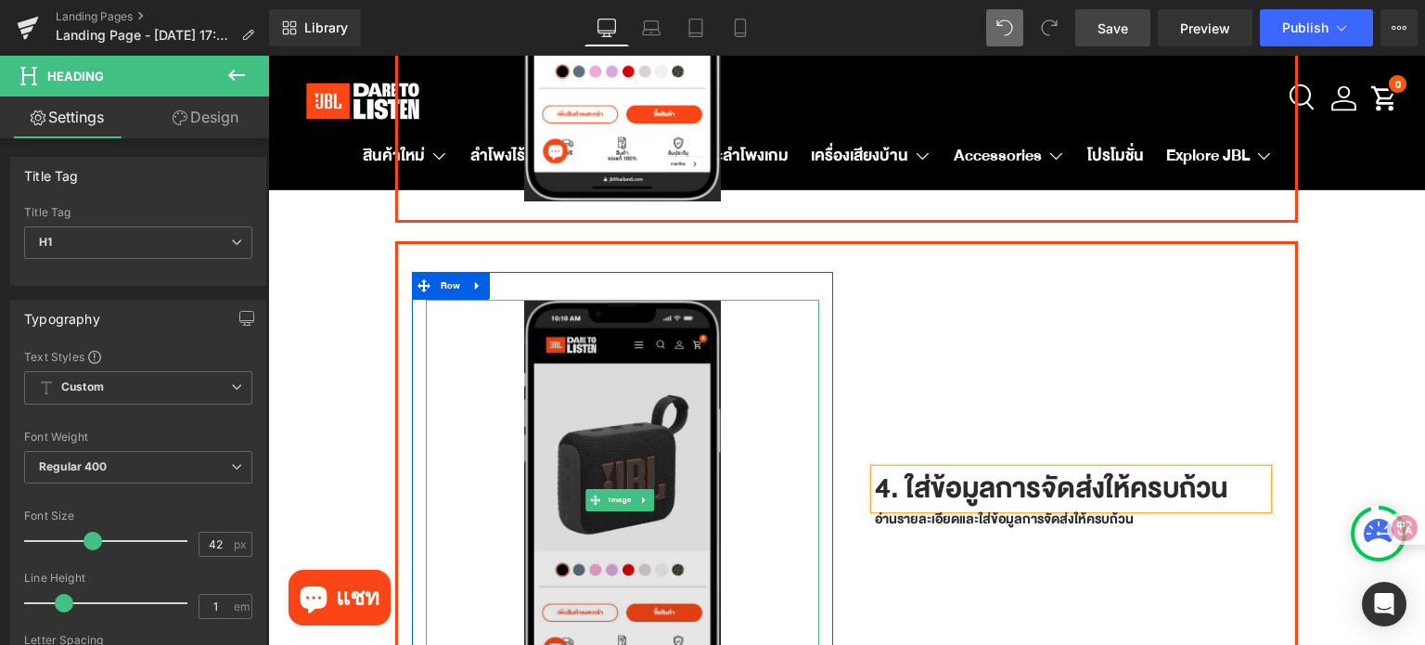
click at [631, 463] on img at bounding box center [622, 500] width 197 height 400
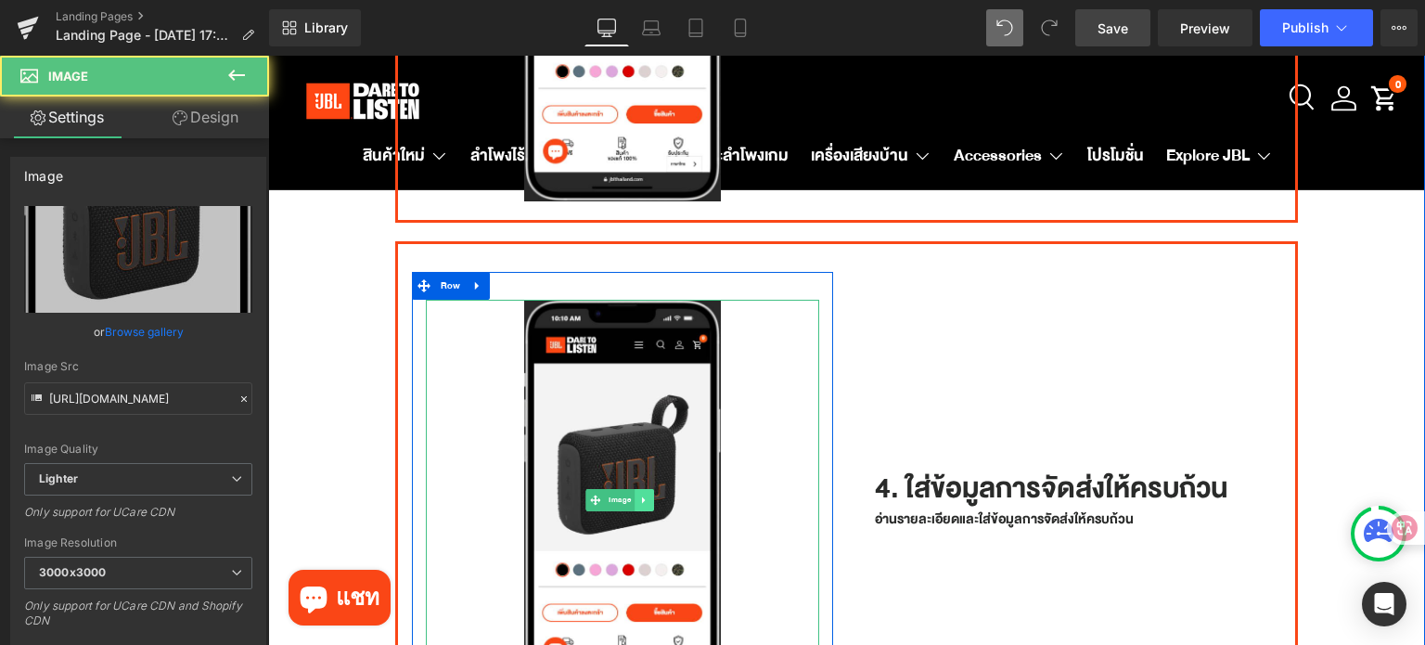
click at [644, 494] on icon at bounding box center [643, 499] width 10 height 11
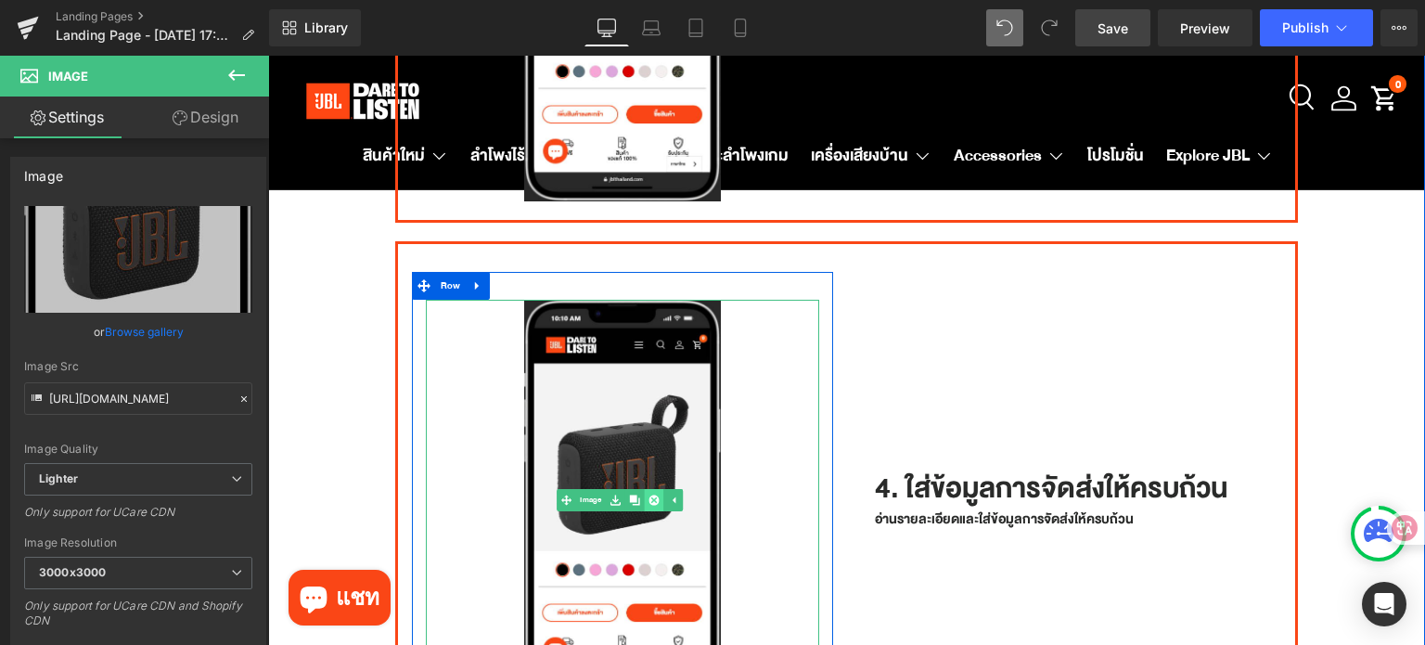
click at [648, 494] on icon at bounding box center [653, 499] width 10 height 10
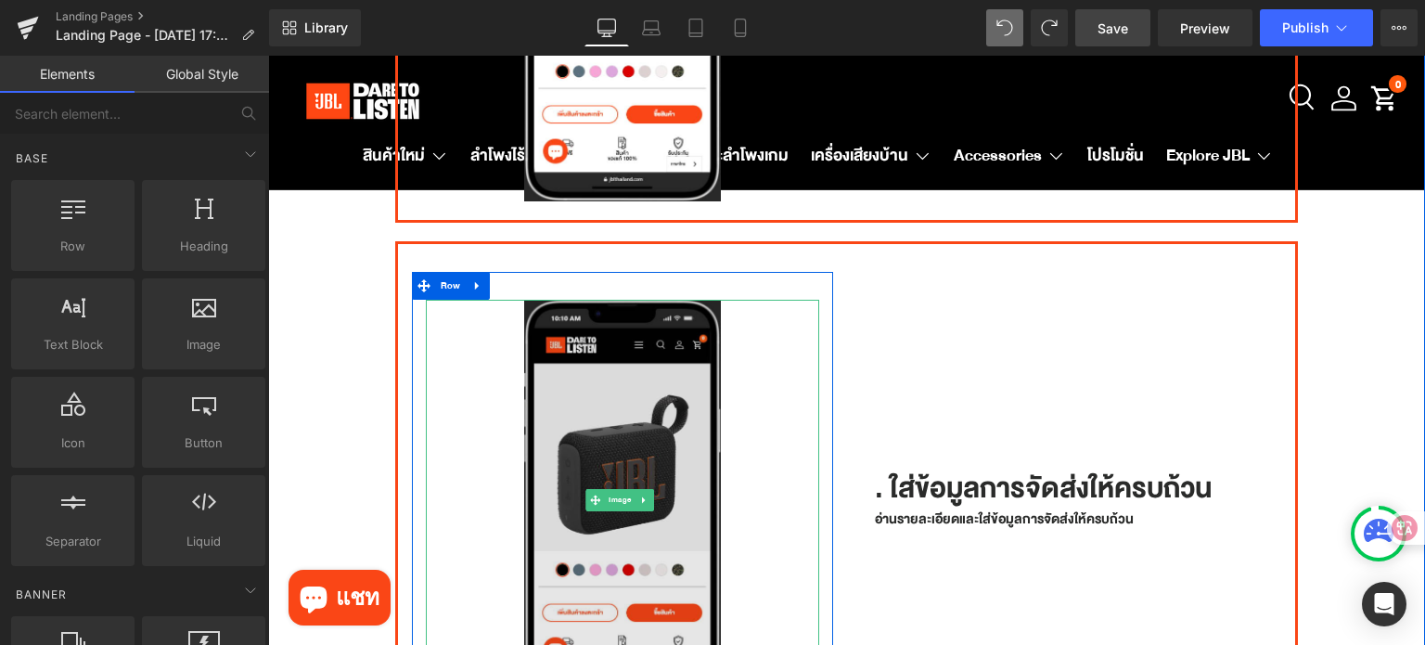
click at [620, 396] on img at bounding box center [622, 500] width 197 height 400
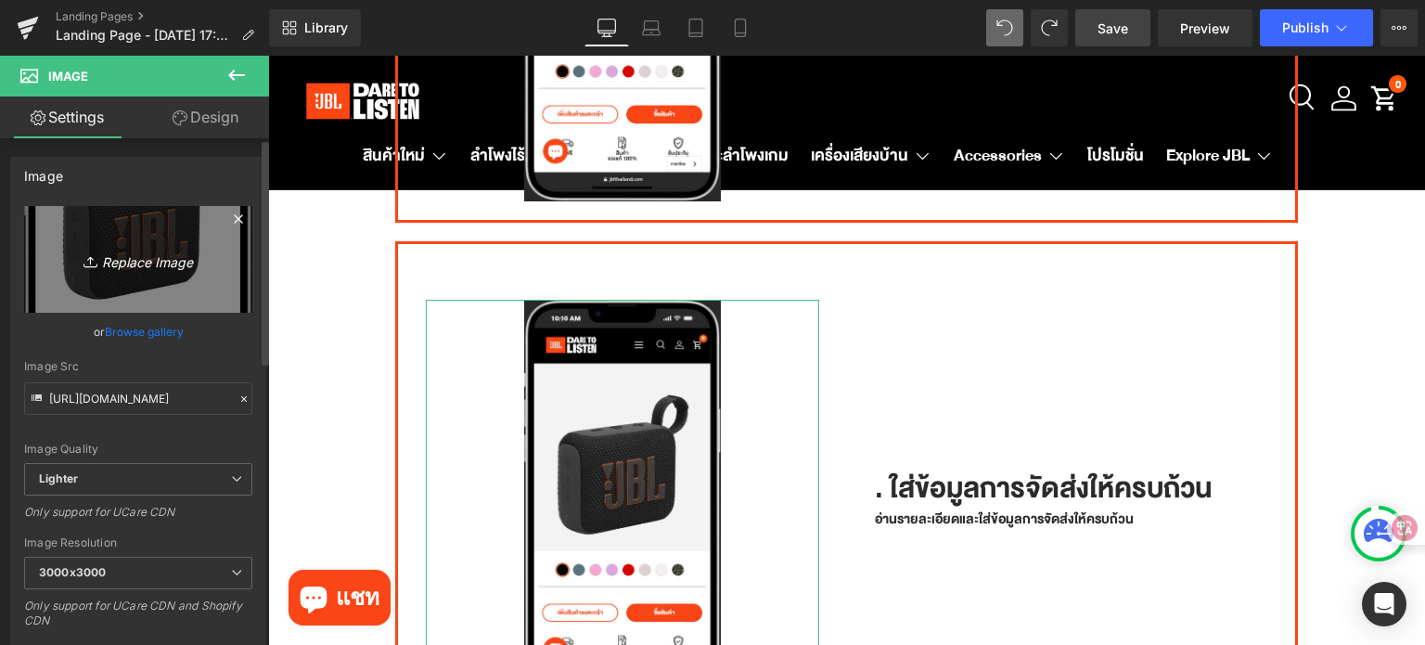
click at [124, 287] on link "Replace Image" at bounding box center [138, 259] width 228 height 107
type input "C:\fakepath\How to Shop_4.png"
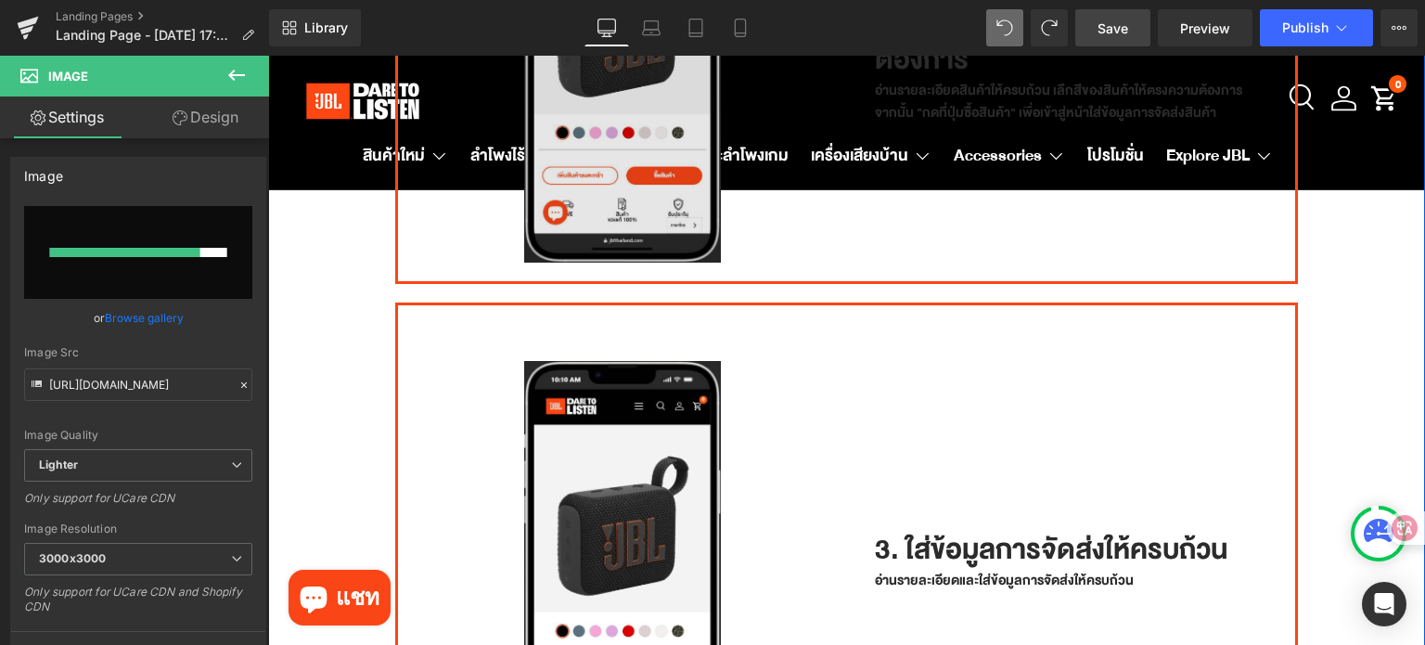
scroll to position [983, 0]
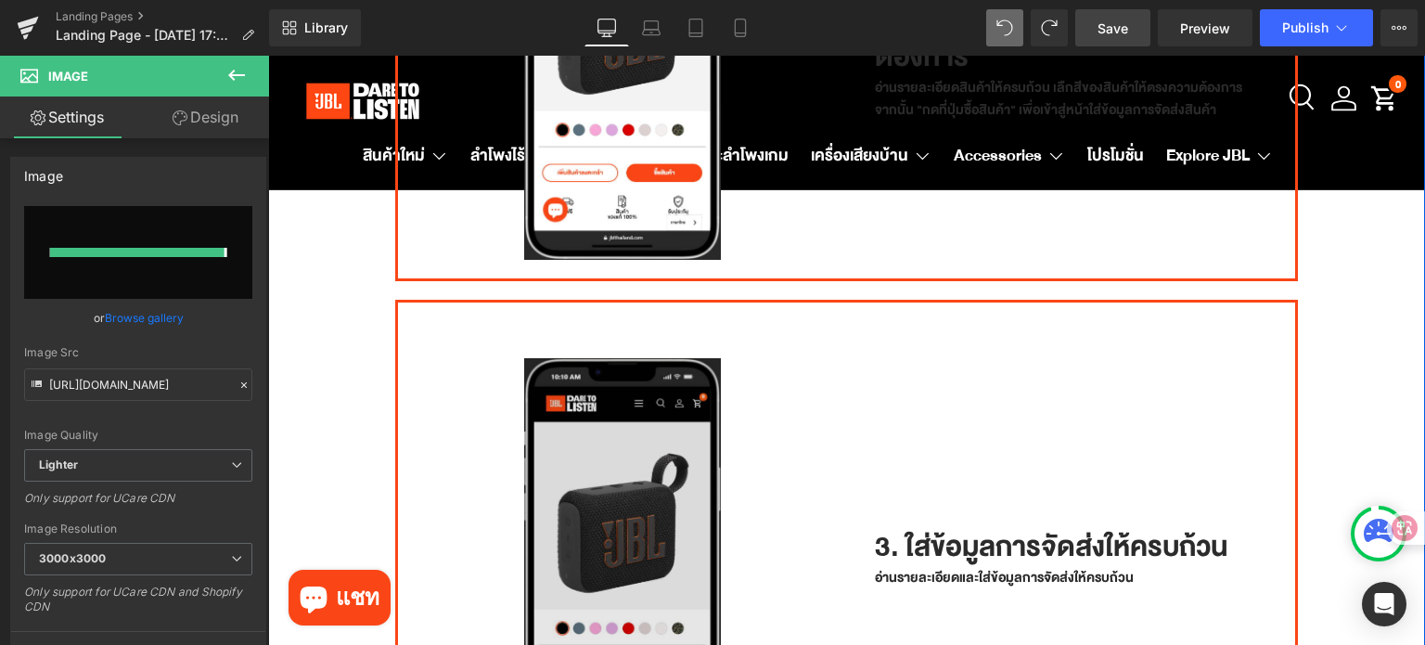
type input "https://ucarecdn.com/d17633db-b472-4a72-bac5-47facb221ba6/-/format/auto/-/previ…"
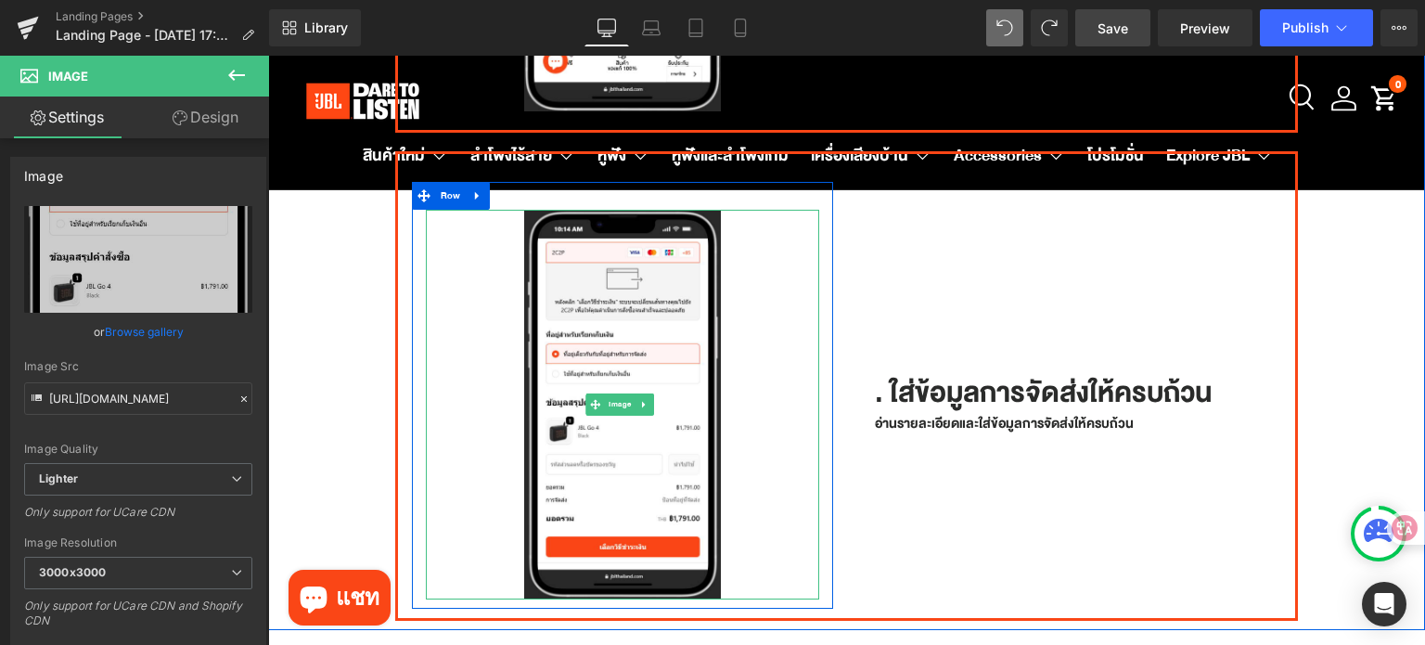
scroll to position [1632, 0]
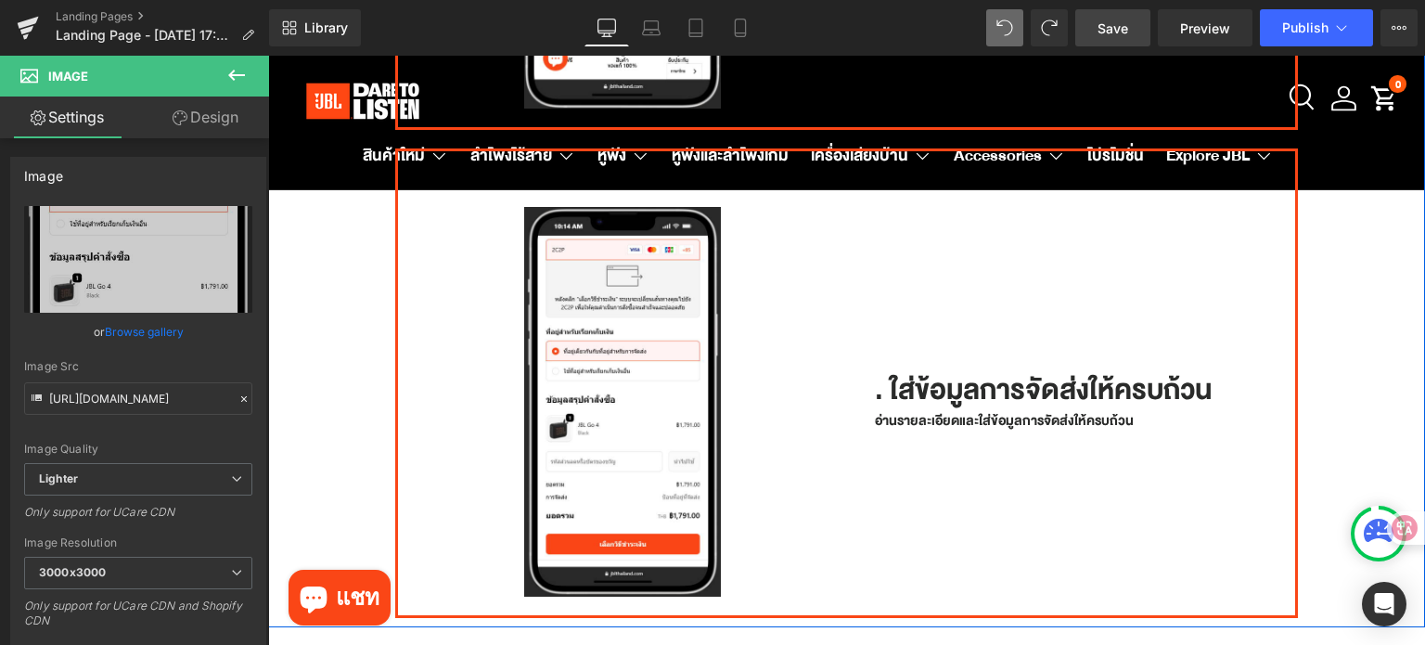
click at [875, 371] on div ". ใส่ข้อมูลการจัดส่งให้ครบถ้วน Heading" at bounding box center [1071, 390] width 393 height 39
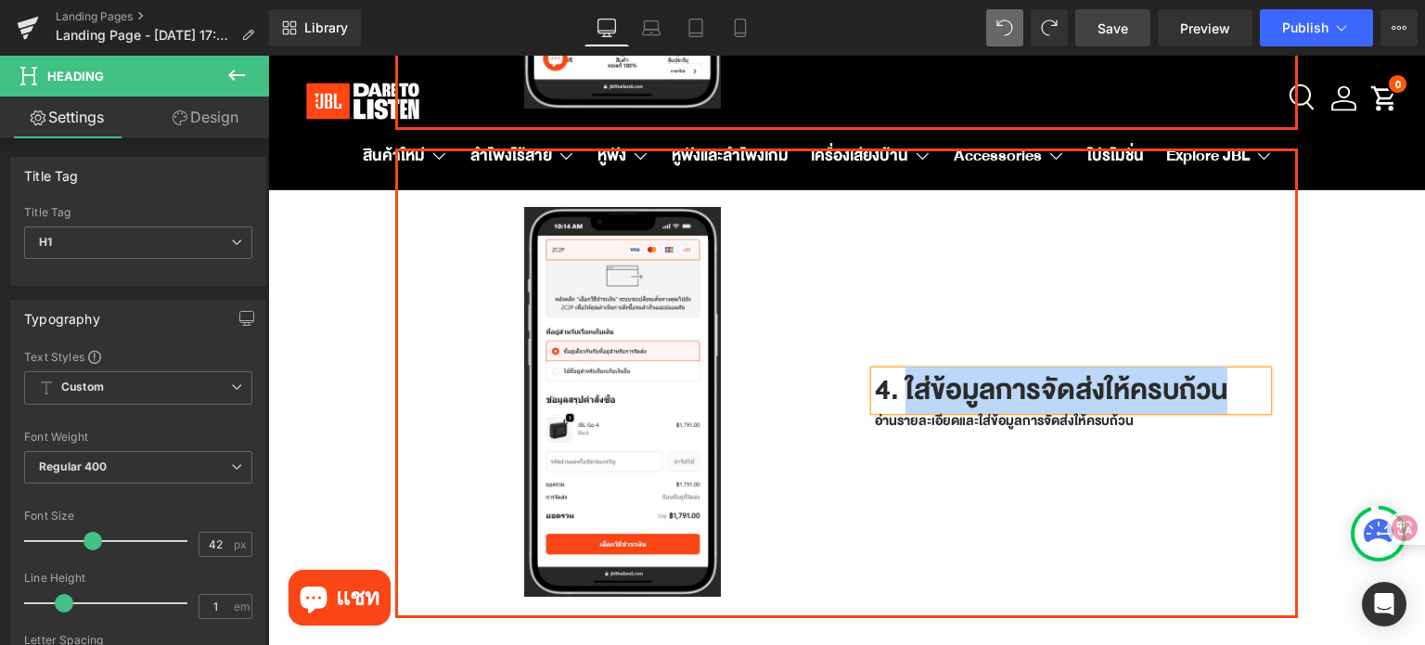
drag, startPoint x: 1232, startPoint y: 366, endPoint x: 897, endPoint y: 377, distance: 335.0
click at [897, 377] on h1 "4. ใส่ข้อมูลการจัดส่งให้ครบถ้วน" at bounding box center [1071, 390] width 393 height 39
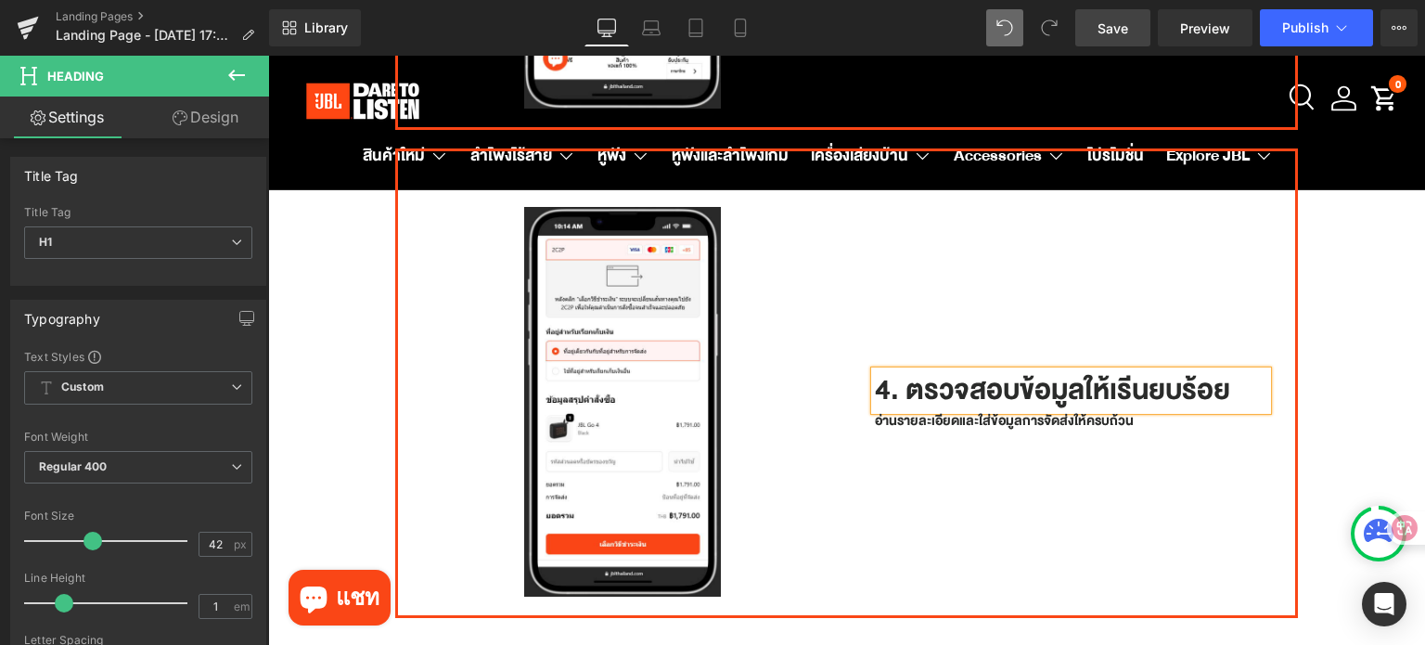
click at [1136, 375] on h1 "4. ตรวจสอบข้อมูลให้เรีนยบร้อย" at bounding box center [1071, 390] width 393 height 39
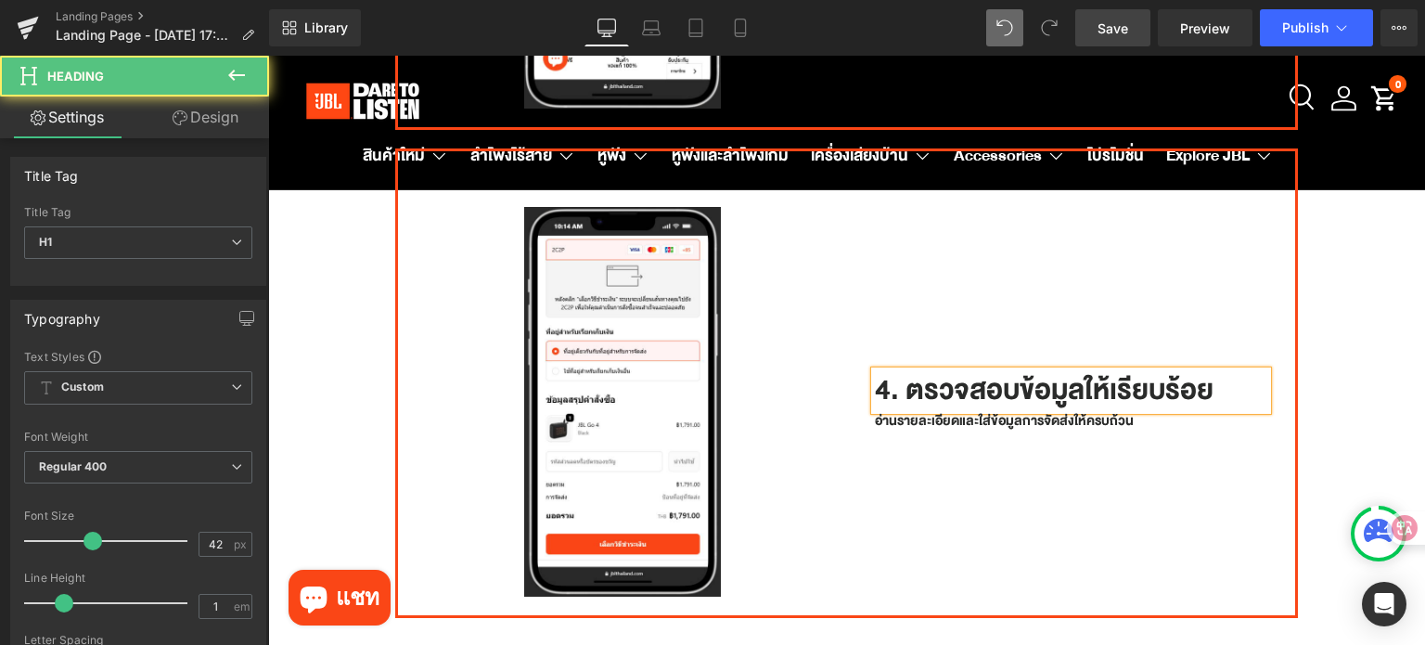
click at [1213, 371] on h1 "4. ตรวจสอบข้อมูลให้เรียบร้อย" at bounding box center [1071, 390] width 393 height 39
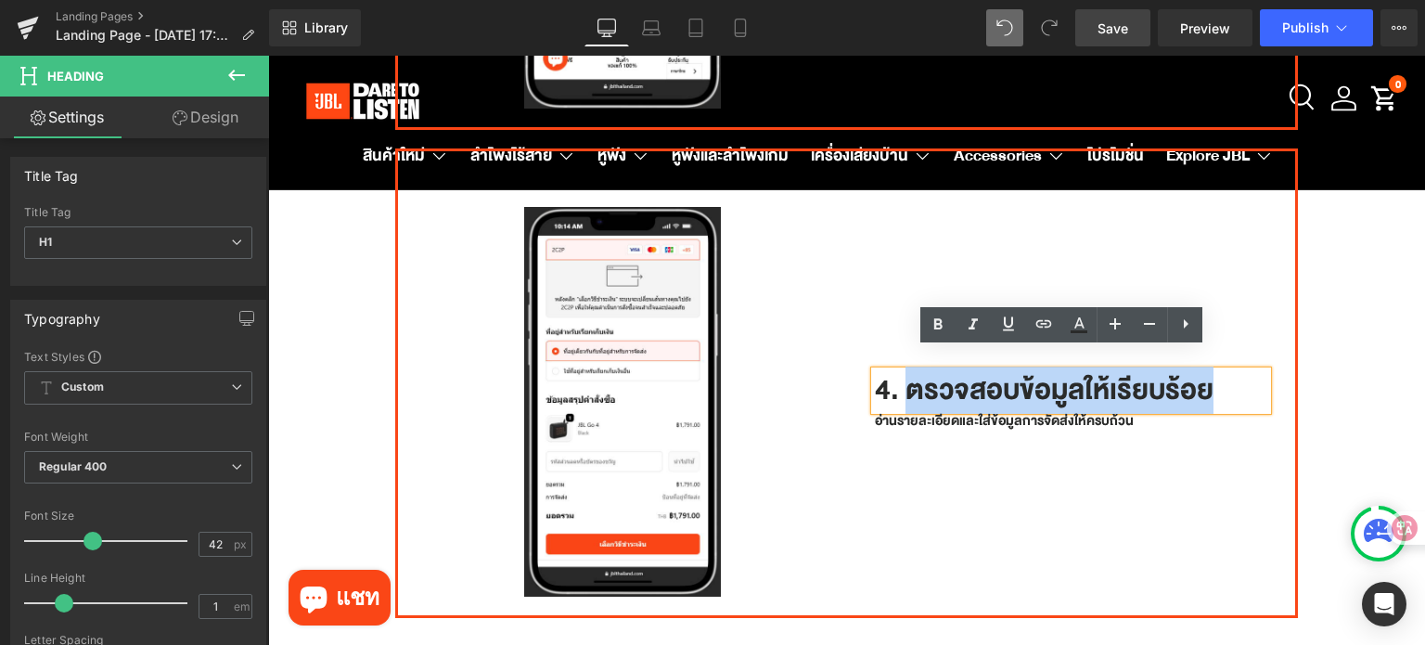
drag, startPoint x: 1216, startPoint y: 363, endPoint x: 894, endPoint y: 376, distance: 322.1
click at [894, 376] on h1 "4. ตรวจสอบข้อมูลให้เรียบร้อย" at bounding box center [1071, 390] width 393 height 39
click at [923, 410] on p "อ่านรายละเอียดและใส่ข้อมูลการจัดส่งให้ครบถ้วน" at bounding box center [1071, 421] width 393 height 22
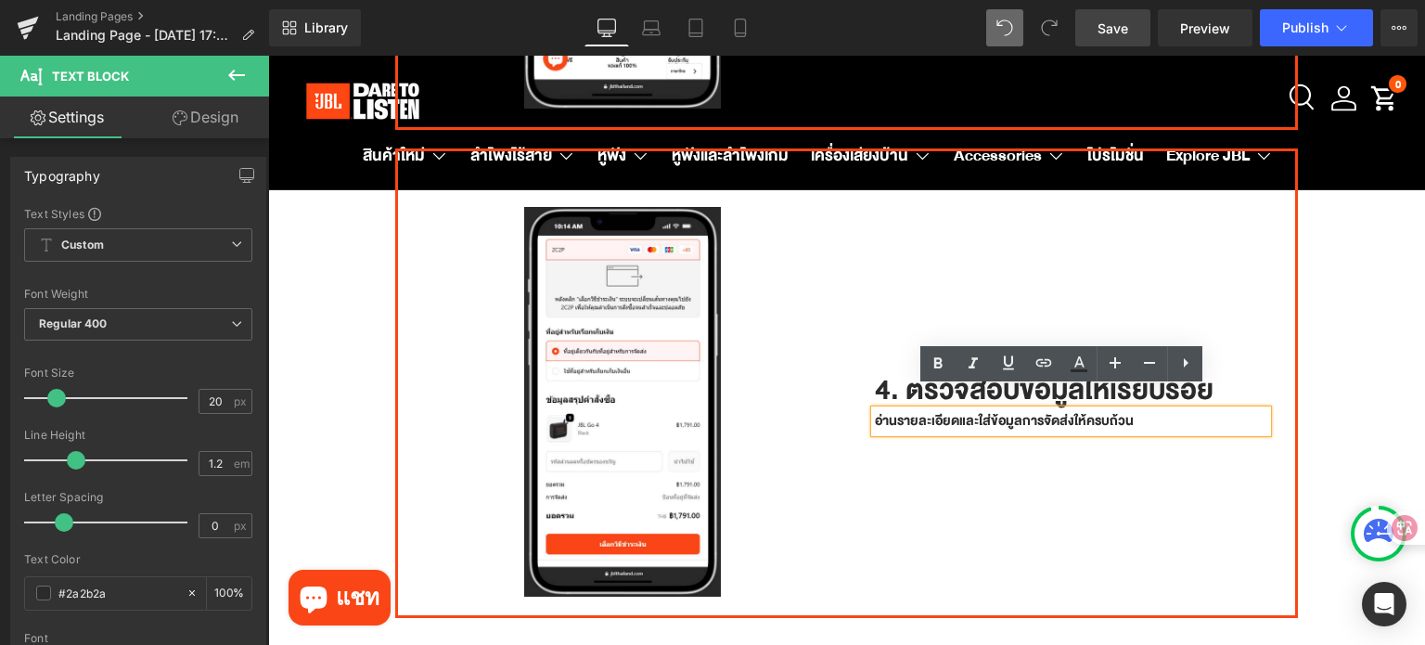
drag, startPoint x: 1135, startPoint y: 402, endPoint x: 872, endPoint y: 398, distance: 263.4
click at [875, 410] on p "อ่านรายละเอียดและใส่ข้อมูลการจัดส่งให้ครบถ้วน" at bounding box center [1071, 421] width 393 height 22
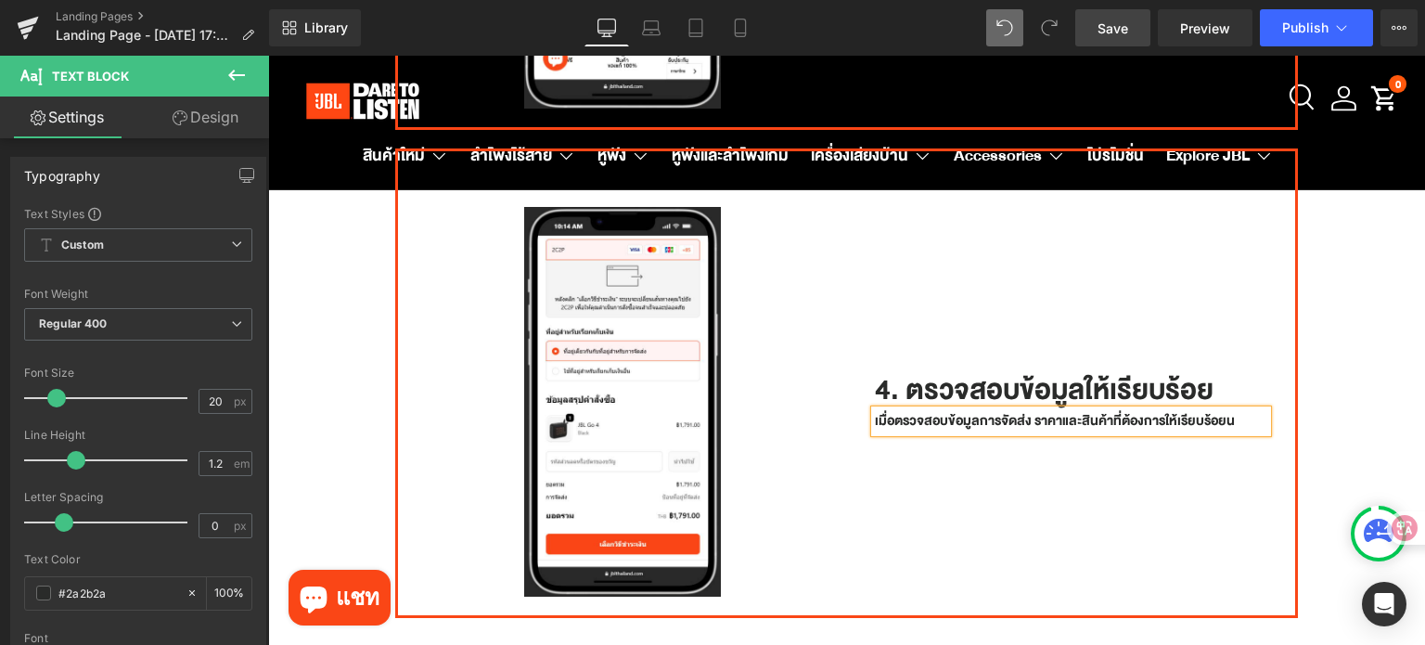
click at [882, 410] on p "เมื่อตรวจสอบข้อมูลการจัดส่ง ราคาและสินค้าที่ต้องการให้เรียบร้อยน" at bounding box center [1071, 421] width 393 height 22
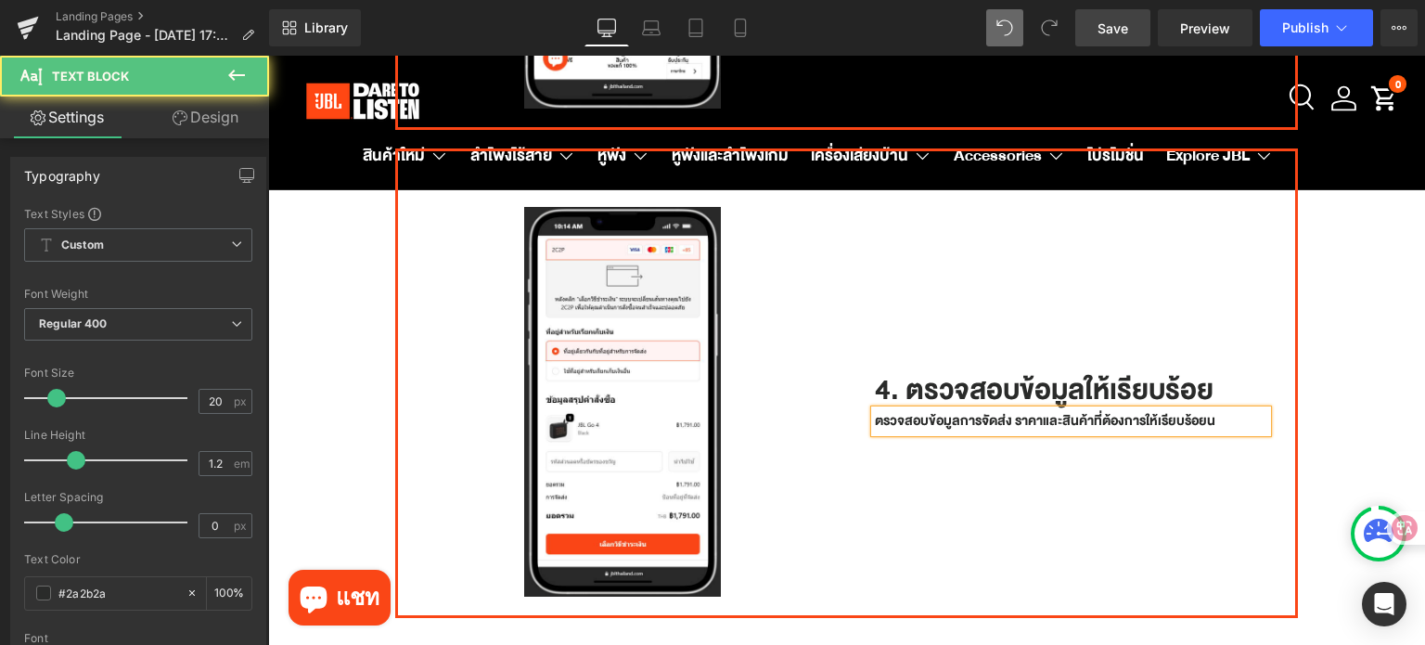
click at [1217, 410] on p "ตรวจสอบข้อมูลการจัดส่ง ราคาและสินค้าที่ต้องการให้เรียบร้อยน" at bounding box center [1071, 421] width 393 height 22
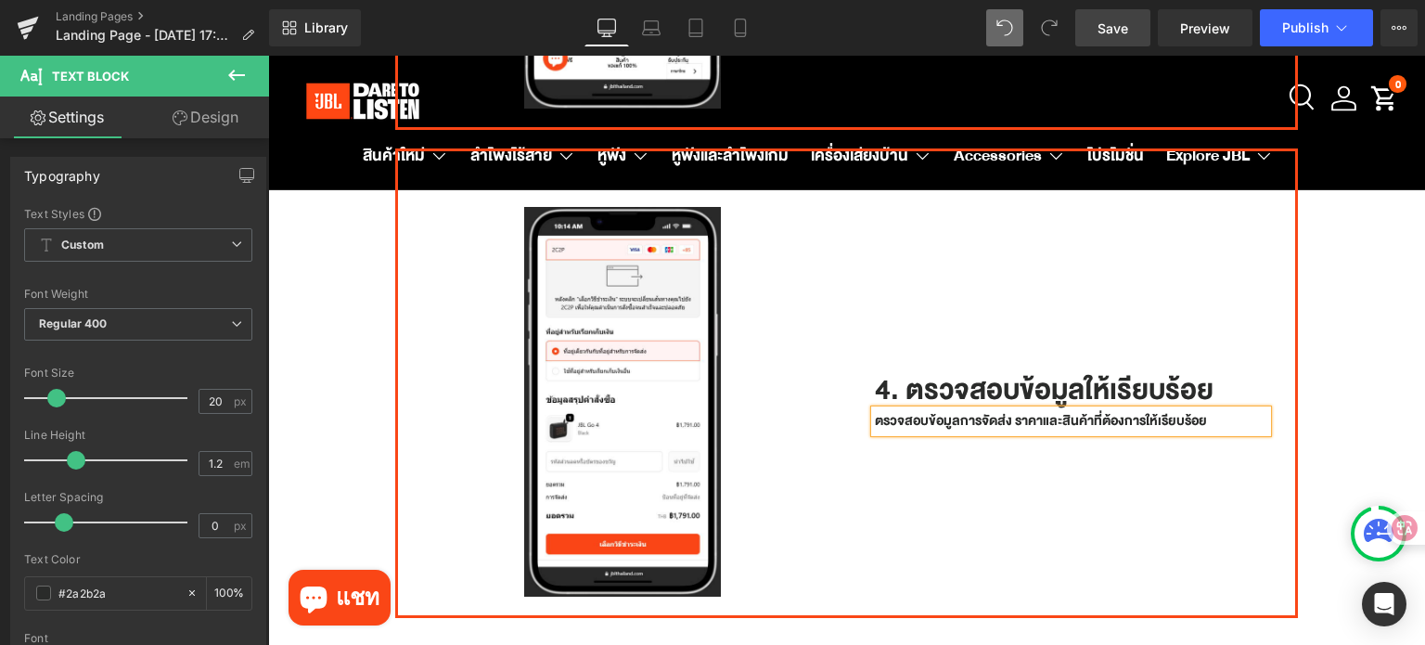
scroll to position [1621, 0]
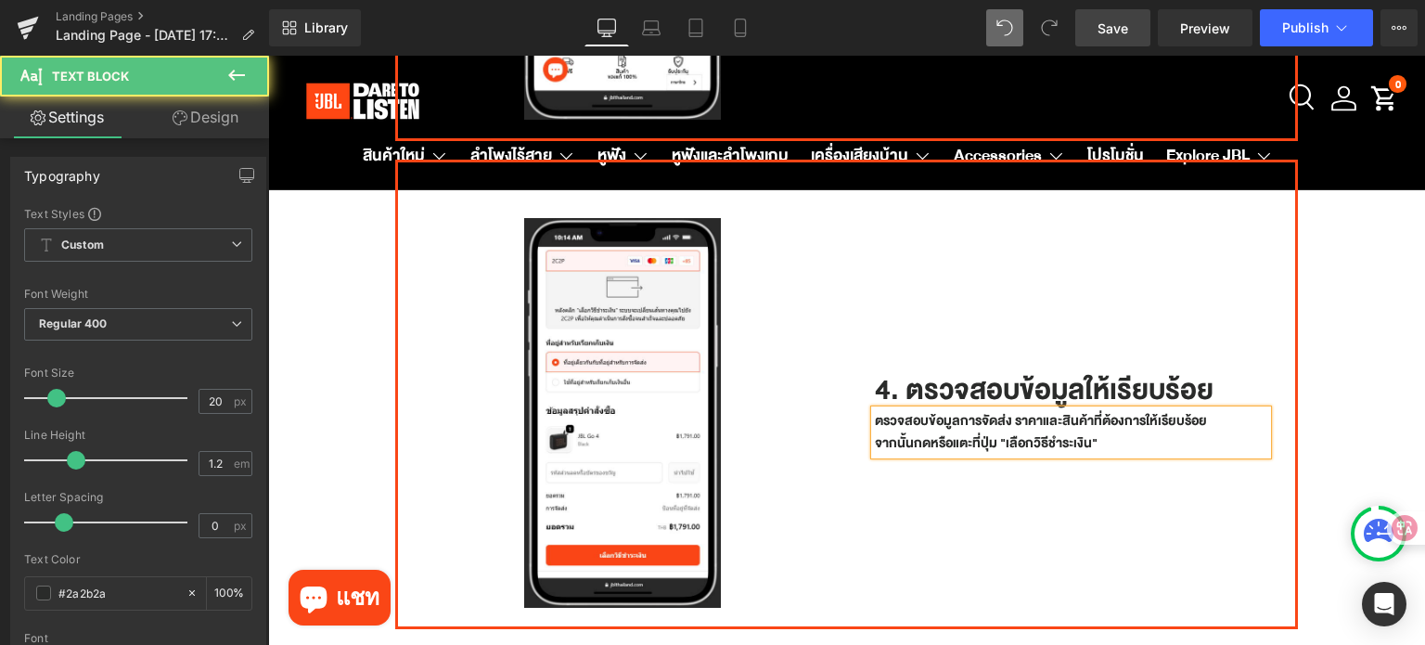
click at [1112, 420] on p "ตรวจสอบข้อมูลการจัดส่ง ราคาและสินค้าที่ต้องการให้เรียบร้อย จากนั้นกดหรือแตะที่ป…" at bounding box center [1071, 432] width 393 height 45
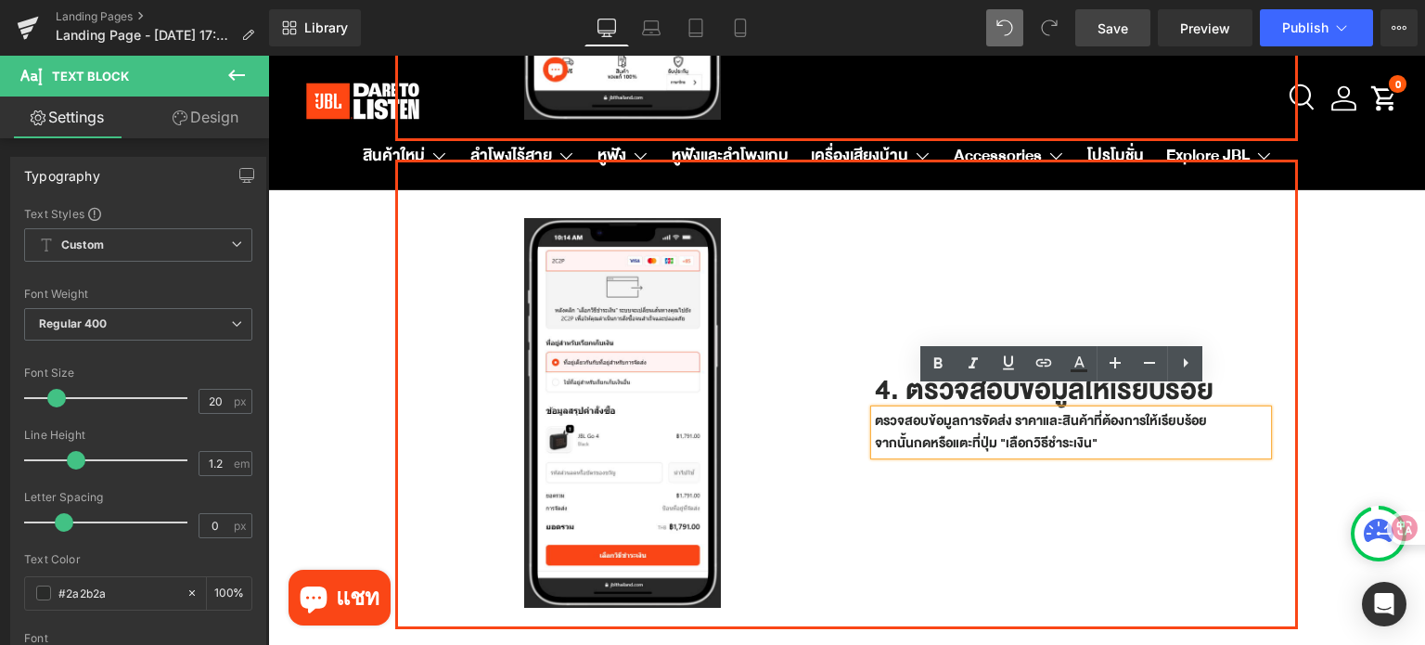
click at [1129, 463] on div "4. ตรวจสอบข้อมูลให้เรียบร้อย Heading ตรวจสอบข้อมูลการจัดส่ง ราคาและสินค้าที่ต้อ…" at bounding box center [1071, 403] width 449 height 427
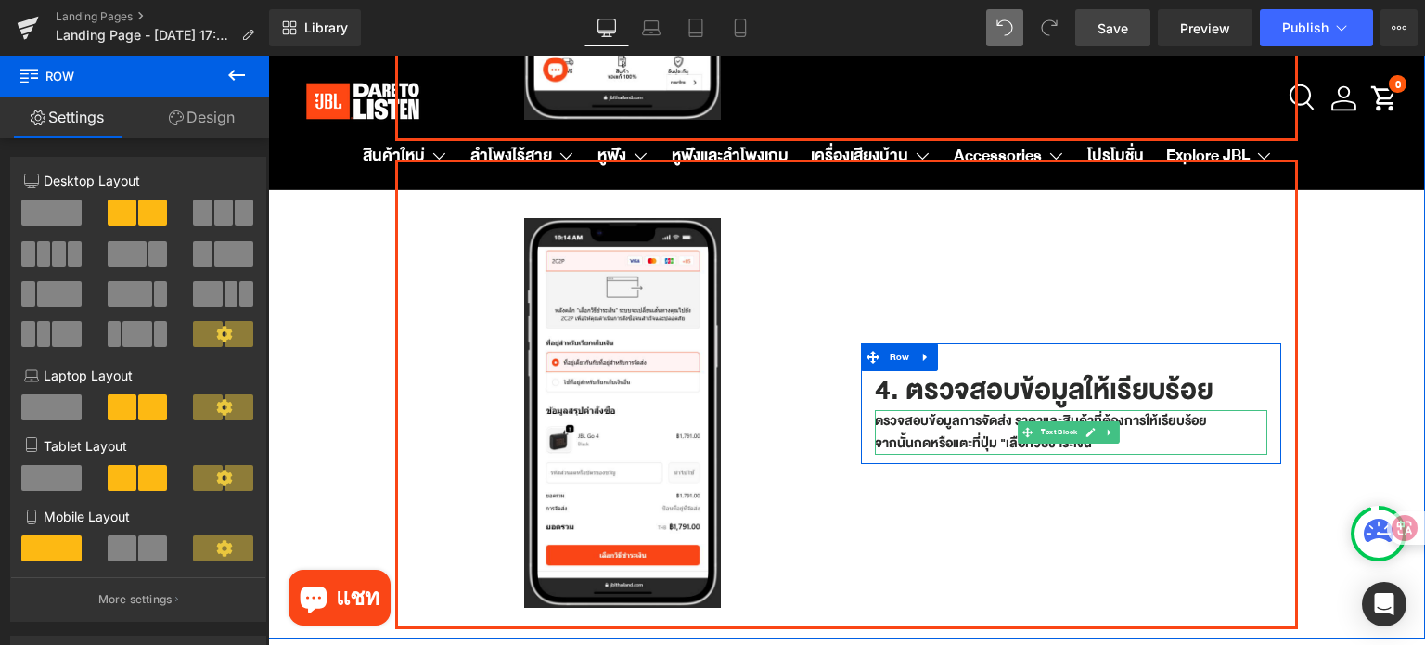
click at [1127, 410] on p "ตรวจสอบข้อมูลการจัดส่ง ราคาและสินค้าที่ต้องการให้เรียบร้อย จากนั้นกดหรือแตะที่ป…" at bounding box center [1071, 432] width 393 height 45
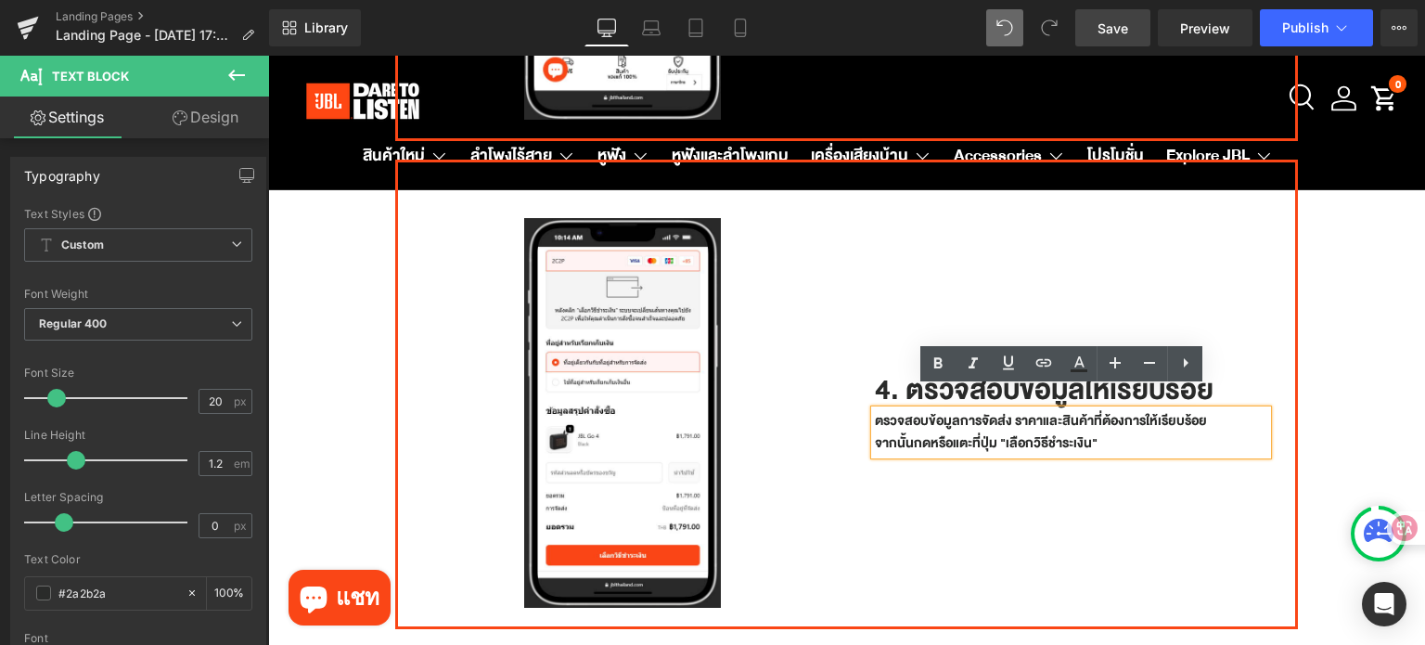
click at [1107, 419] on p "ตรวจสอบข้อมูลการจัดส่ง ราคาและสินค้าที่ต้องการให้เรียบร้อย จากนั้นกดหรือแตะที่ป…" at bounding box center [1071, 432] width 393 height 45
drag, startPoint x: 1180, startPoint y: 533, endPoint x: 1129, endPoint y: 435, distance: 110.8
click at [1180, 533] on div "4. ตรวจสอบข้อมูลให้เรียบร้อย Heading ตรวจสอบข้อมูลการจัดส่ง ราคาและสินค้าที่ต้อ…" at bounding box center [1071, 403] width 449 height 427
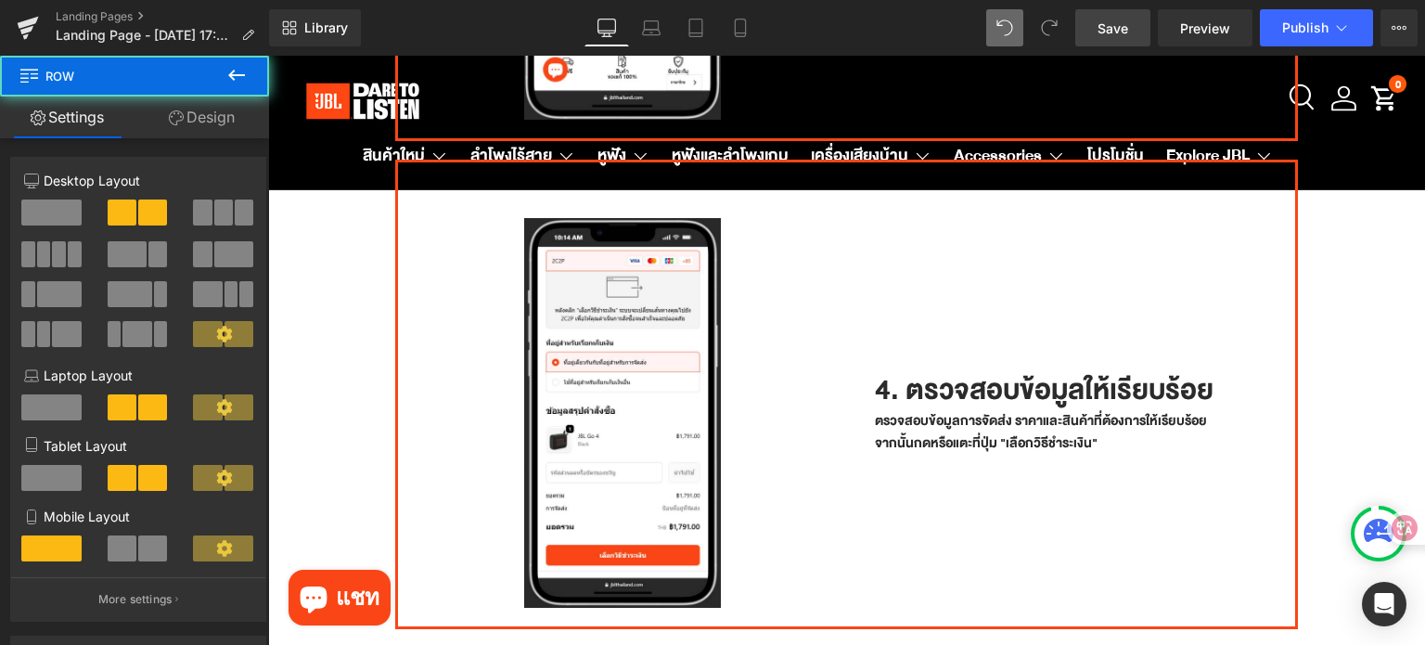
click at [1126, 430] on div "ตรวจสอบข้อมูลการจัดส่ง ราคาและสินค้าที่ต้องการให้เรียบร้อย จากนั้นกดหรือแตะที่ป…" at bounding box center [1071, 432] width 393 height 45
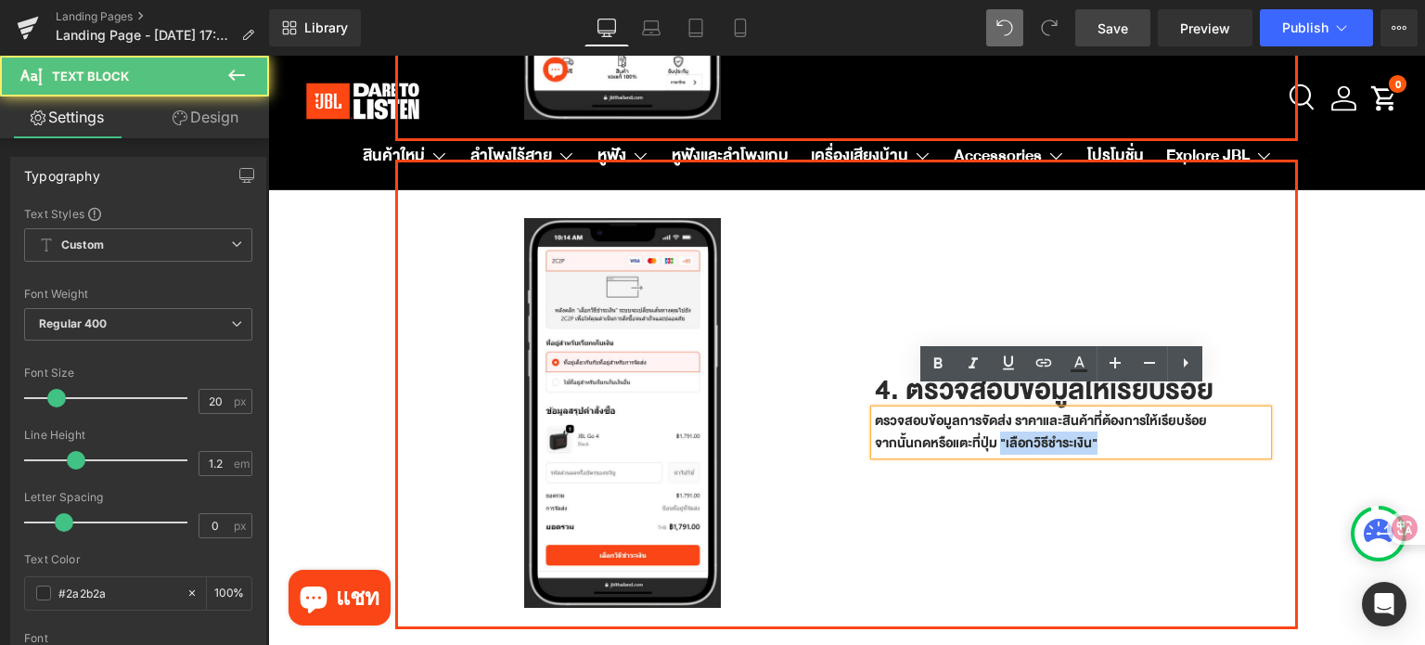
drag, startPoint x: 1097, startPoint y: 422, endPoint x: 991, endPoint y: 422, distance: 106.7
click at [991, 422] on p "ตรวจสอบข้อมูลการจัดส่ง ราคาและสินค้าที่ต้องการให้เรียบร้อย จากนั้นกดหรือแตะที่ป…" at bounding box center [1071, 432] width 393 height 45
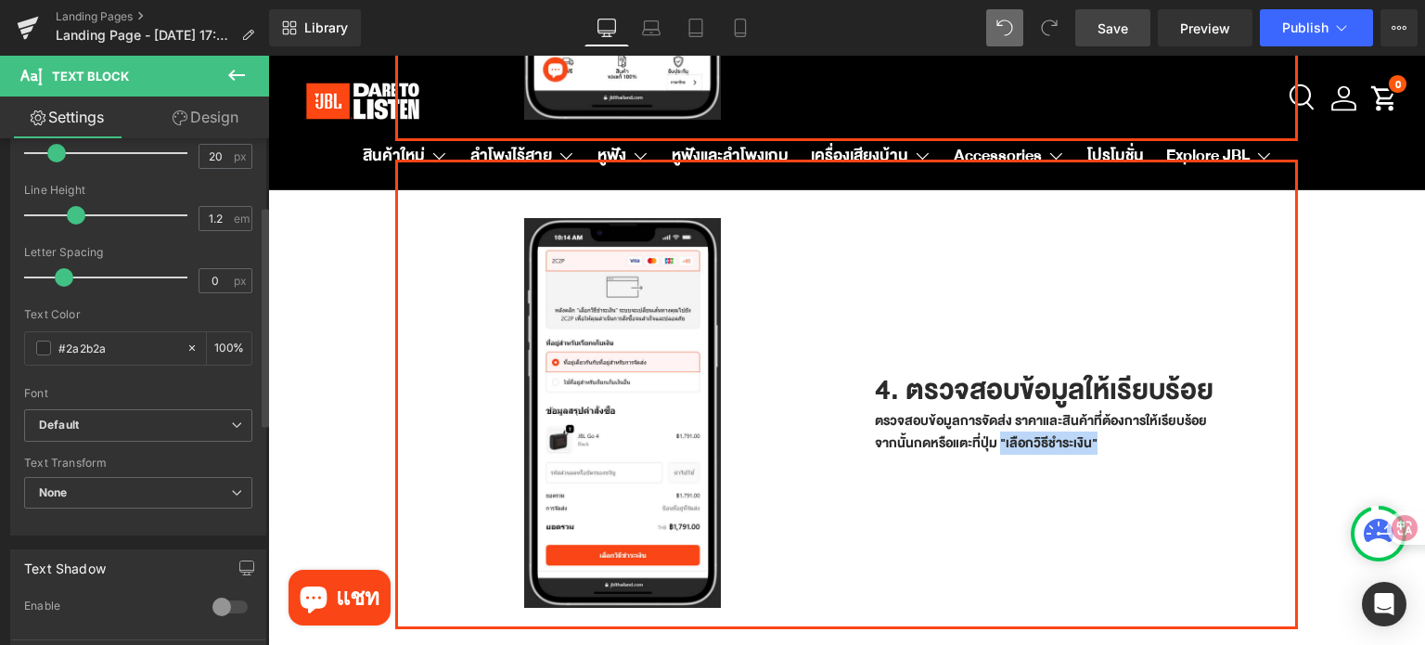
scroll to position [371, 0]
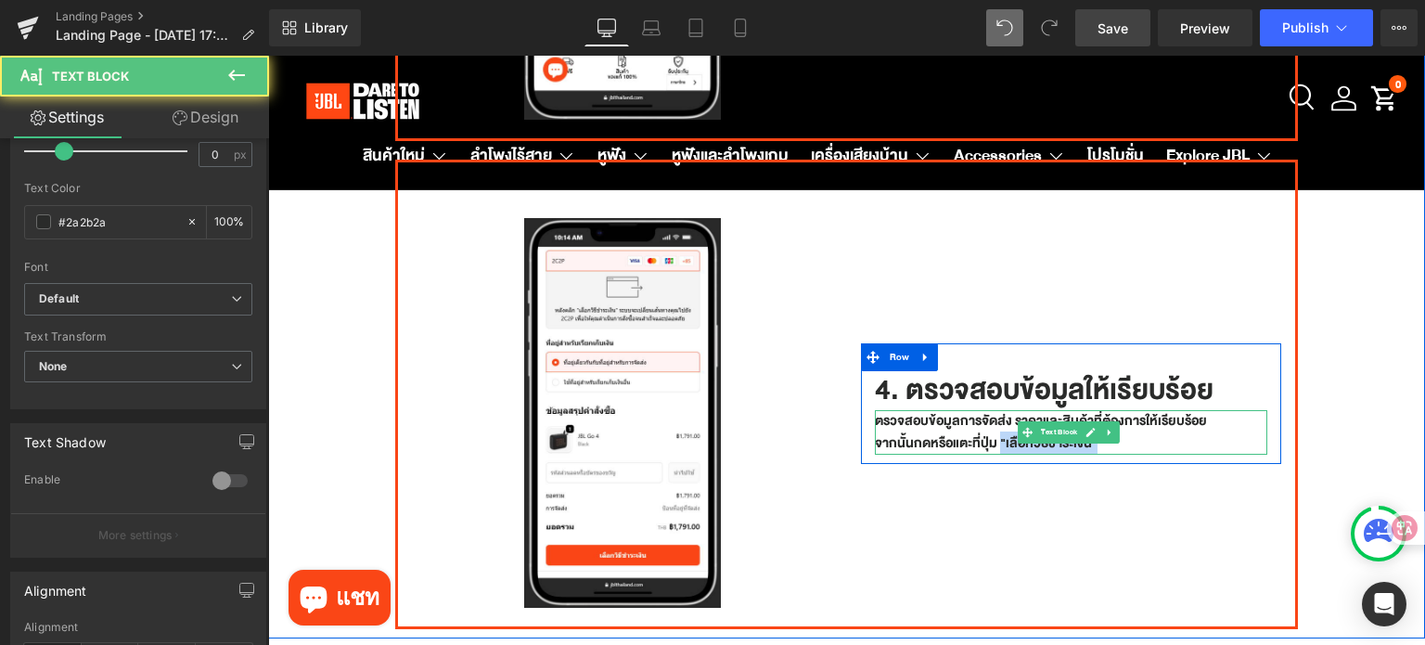
click at [1068, 426] on p "ตรวจสอบข้อมูลการจัดส่ง ราคาและสินค้าที่ต้องการให้เรียบร้อย จากนั้นกดหรือแตะที่ป…" at bounding box center [1071, 432] width 393 height 45
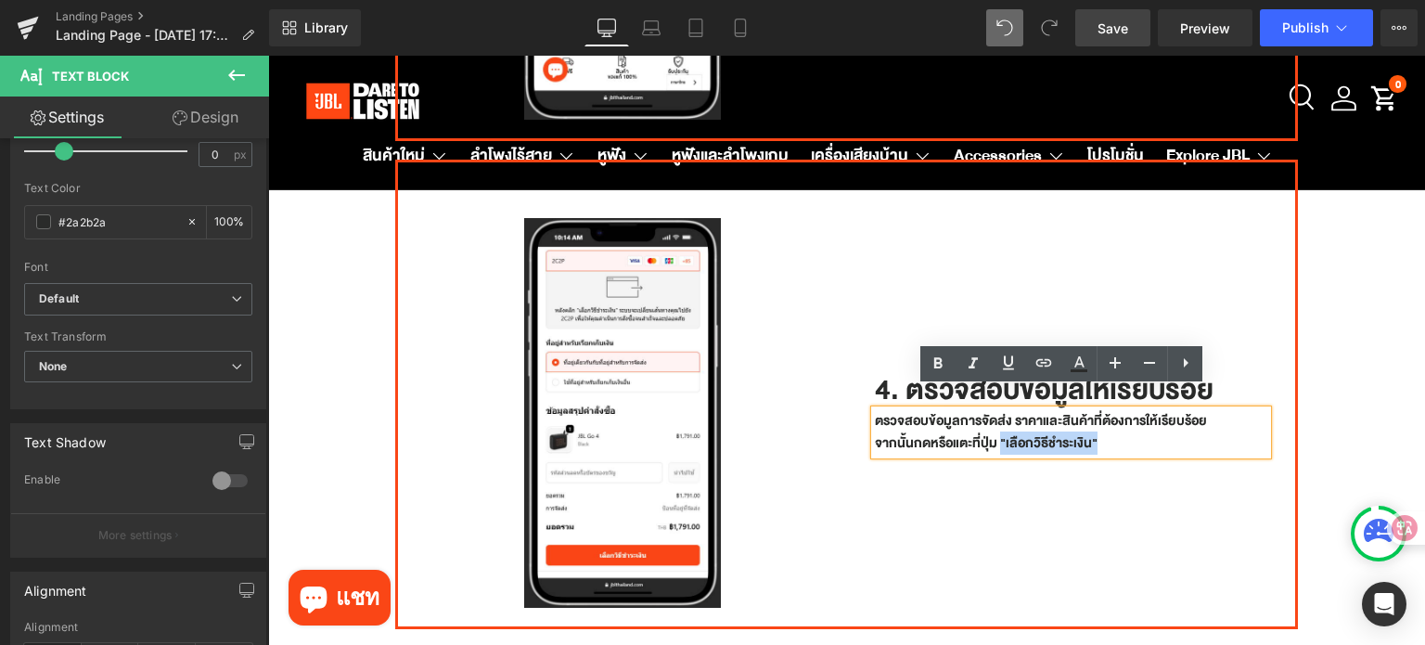
drag, startPoint x: 1091, startPoint y: 422, endPoint x: 994, endPoint y: 426, distance: 96.5
click at [994, 426] on p "ตรวจสอบข้อมูลการจัดส่ง ราคาและสินค้าที่ต้องการให้เรียบร้อย จากนั้นกดหรือแตะที่ป…" at bounding box center [1071, 432] width 393 height 45
click at [1072, 366] on icon at bounding box center [1079, 363] width 22 height 22
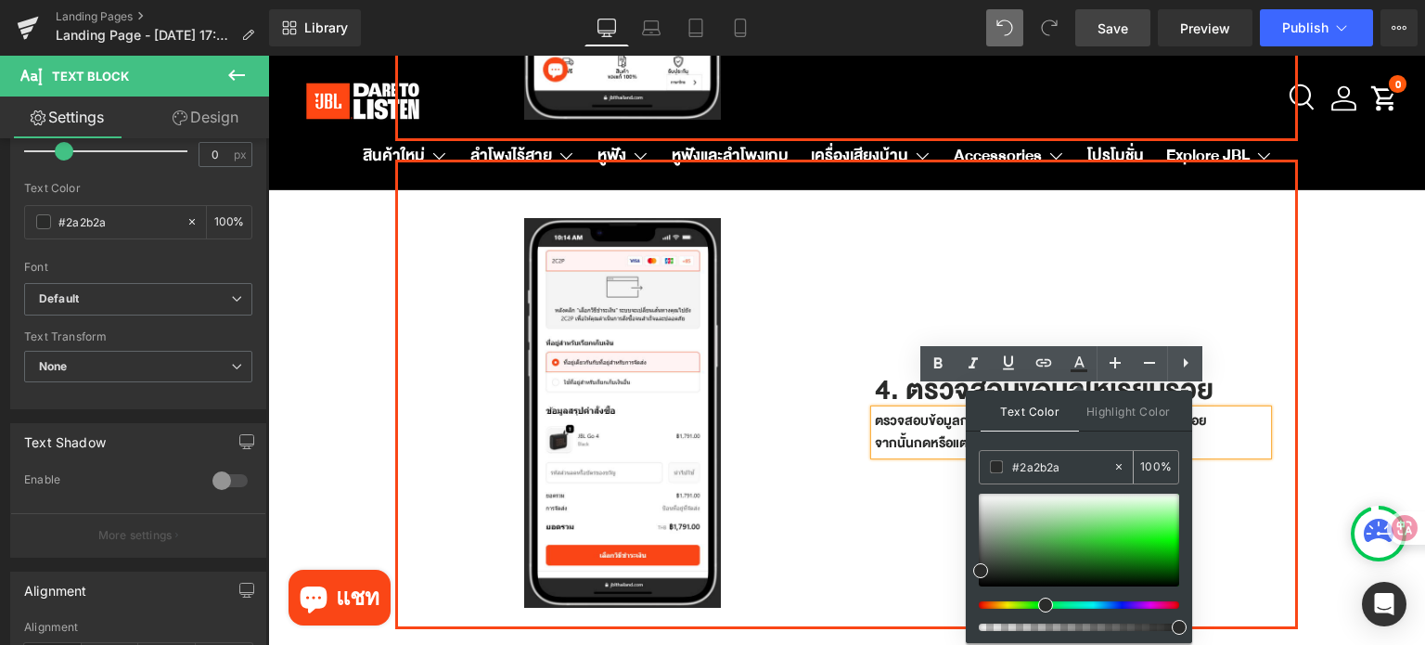
click at [1091, 460] on input "#2a2b2a" at bounding box center [1062, 466] width 100 height 20
paste input "จากนั้น "กดที่ปุ่มซื้อสินค้า""
type input "#จากนั้น "กดที่ปุ่มซื้อสินค้า""
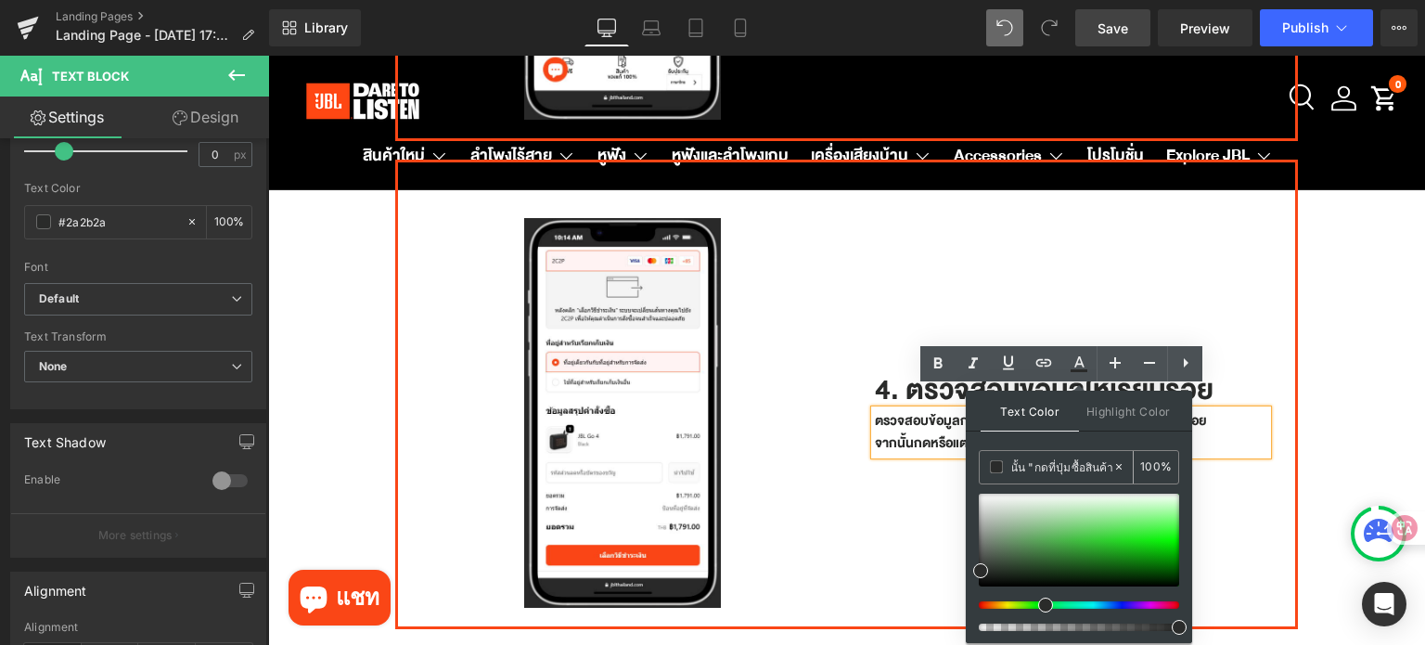
type input "0"
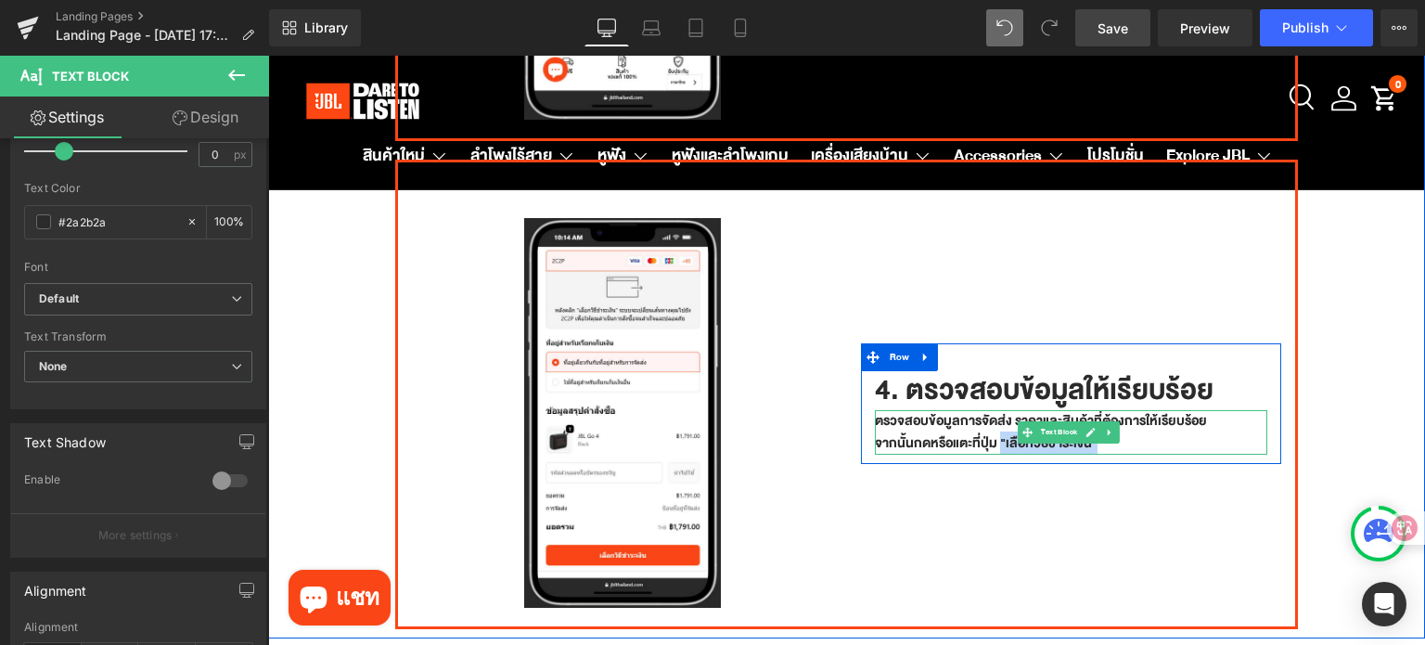
click at [1061, 426] on p "ตรวจสอบข้อมูลการจัดส่ง ราคาและสินค้าที่ต้องการให้เรียบร้อย จากนั้นกดหรือแตะที่ป…" at bounding box center [1071, 432] width 393 height 45
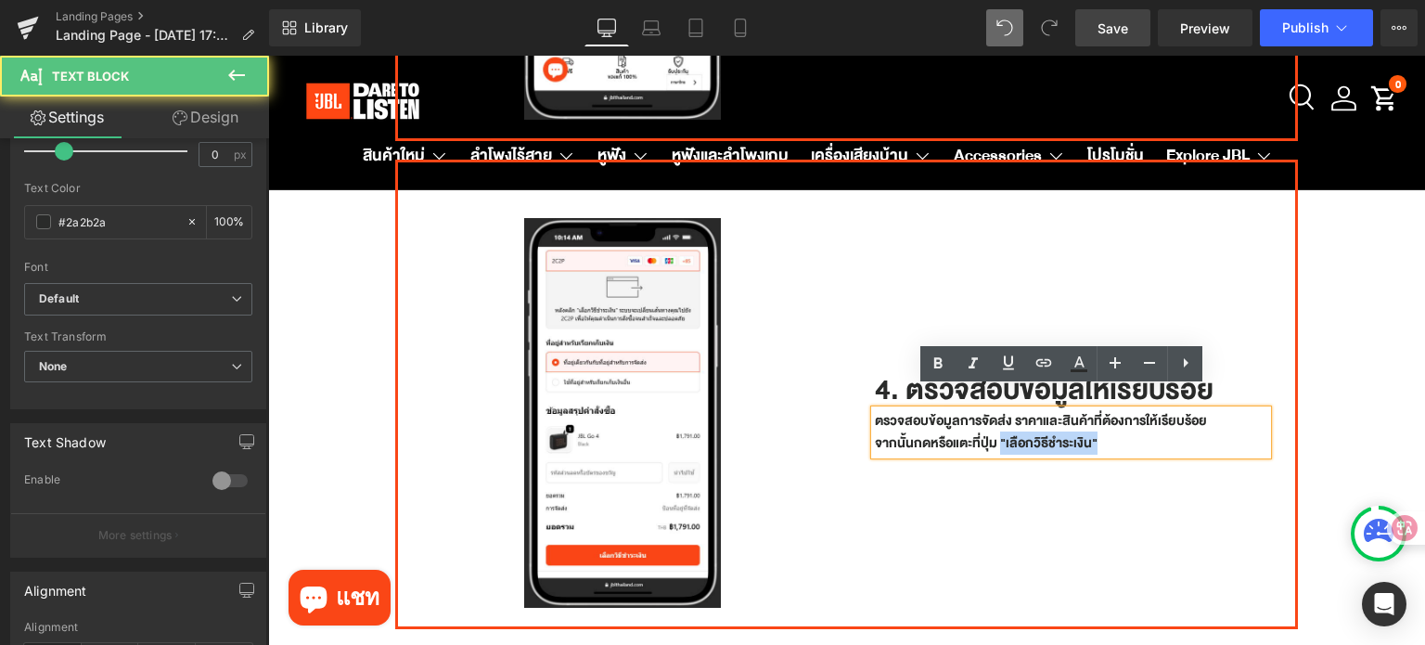
drag, startPoint x: 1091, startPoint y: 425, endPoint x: 1021, endPoint y: 407, distance: 71.8
click at [991, 431] on p "ตรวจสอบข้อมูลการจัดส่ง ราคาและสินค้าที่ต้องการให้เรียบร้อย จากนั้นกดหรือแตะที่ป…" at bounding box center [1071, 432] width 393 height 45
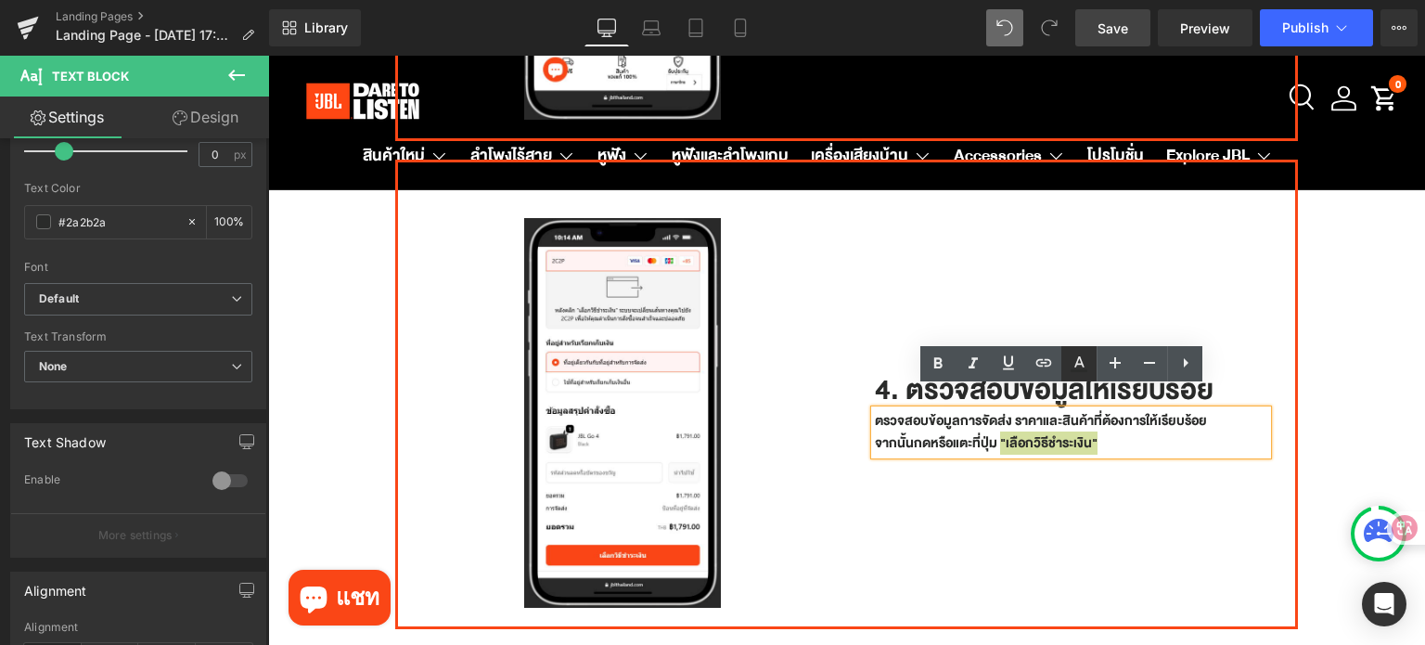
click at [1078, 364] on icon at bounding box center [1079, 363] width 22 height 22
type input "#2a2b2a"
type input "100"
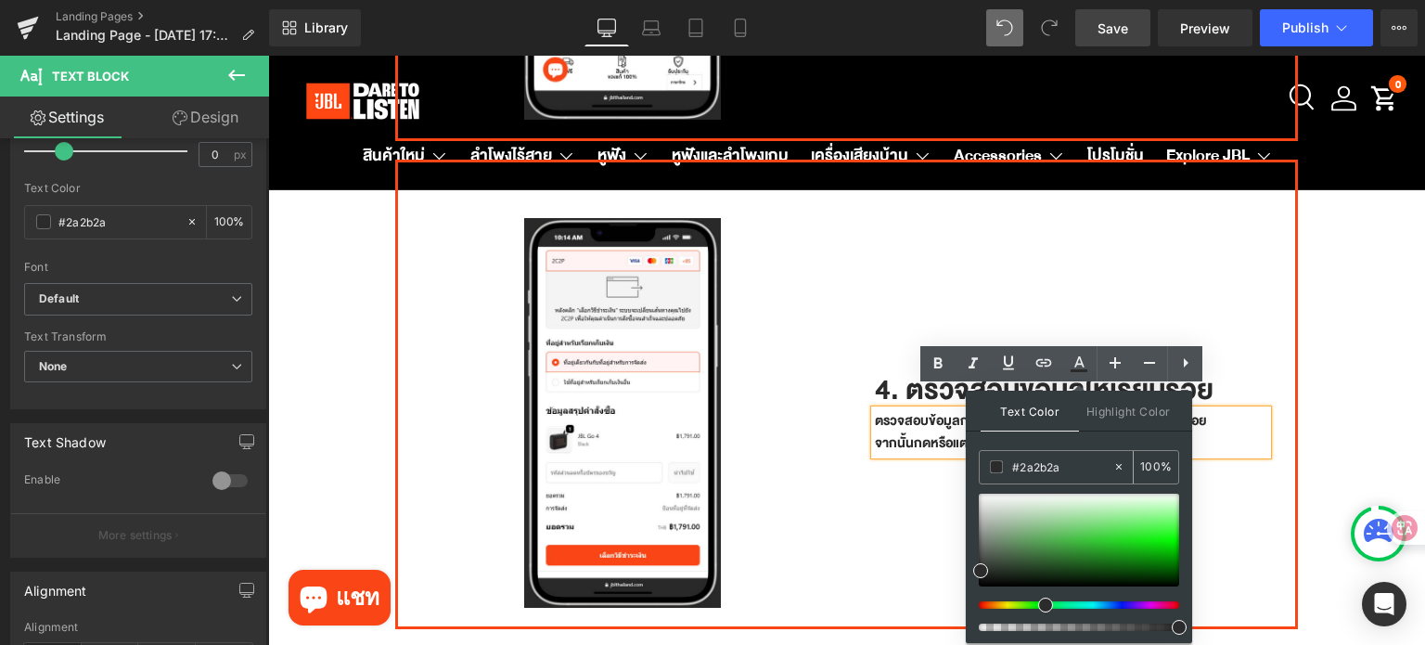
click at [1067, 465] on input "#2a2b2a" at bounding box center [1062, 466] width 100 height 20
paste input "fa4616"
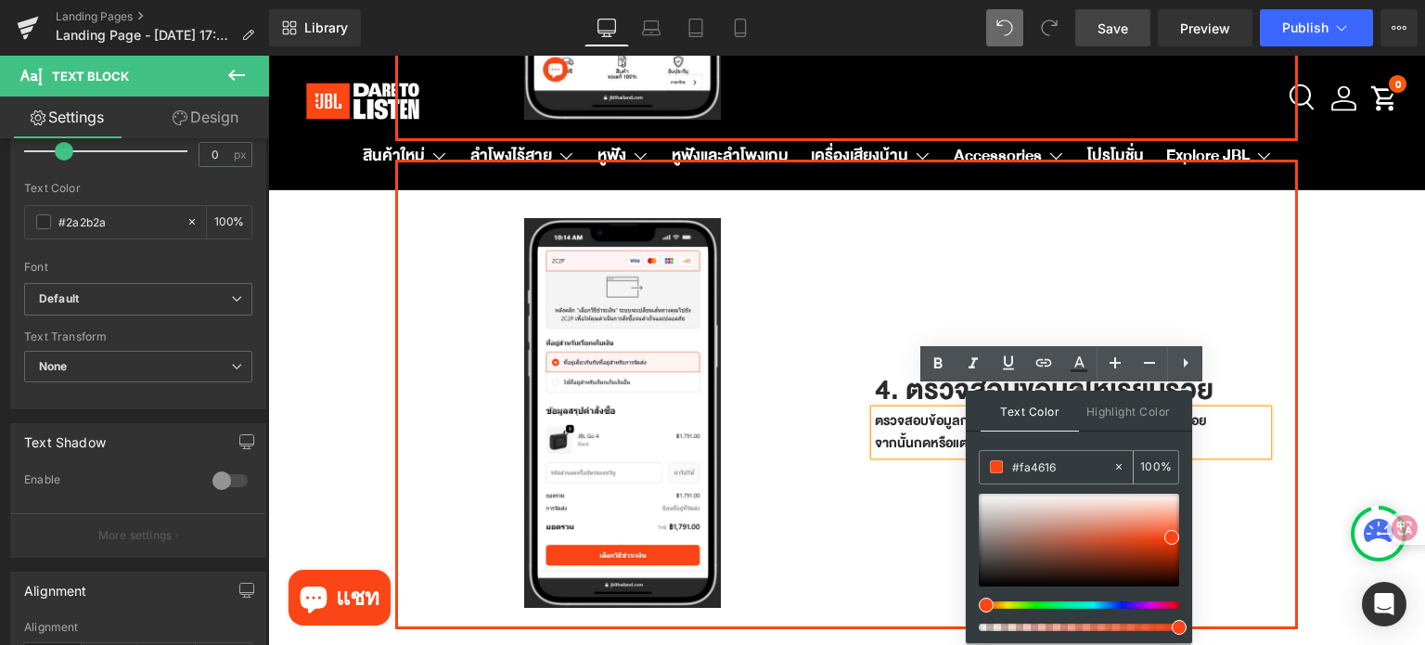
type input "#fa4616"
click at [1120, 417] on span "Highlight Color" at bounding box center [1128, 410] width 98 height 40
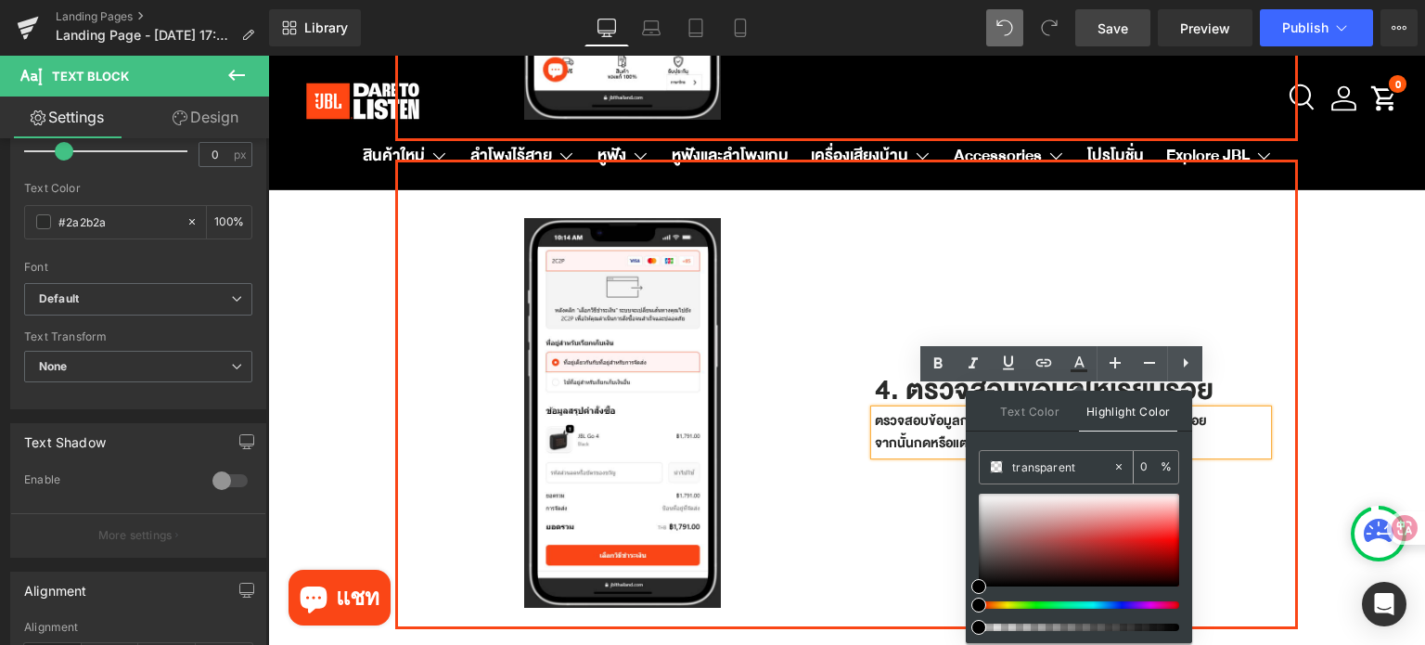
click at [1082, 467] on input "transparent" at bounding box center [1062, 466] width 100 height 20
paste input "fa4616"
type input "fa4616"
type input "100"
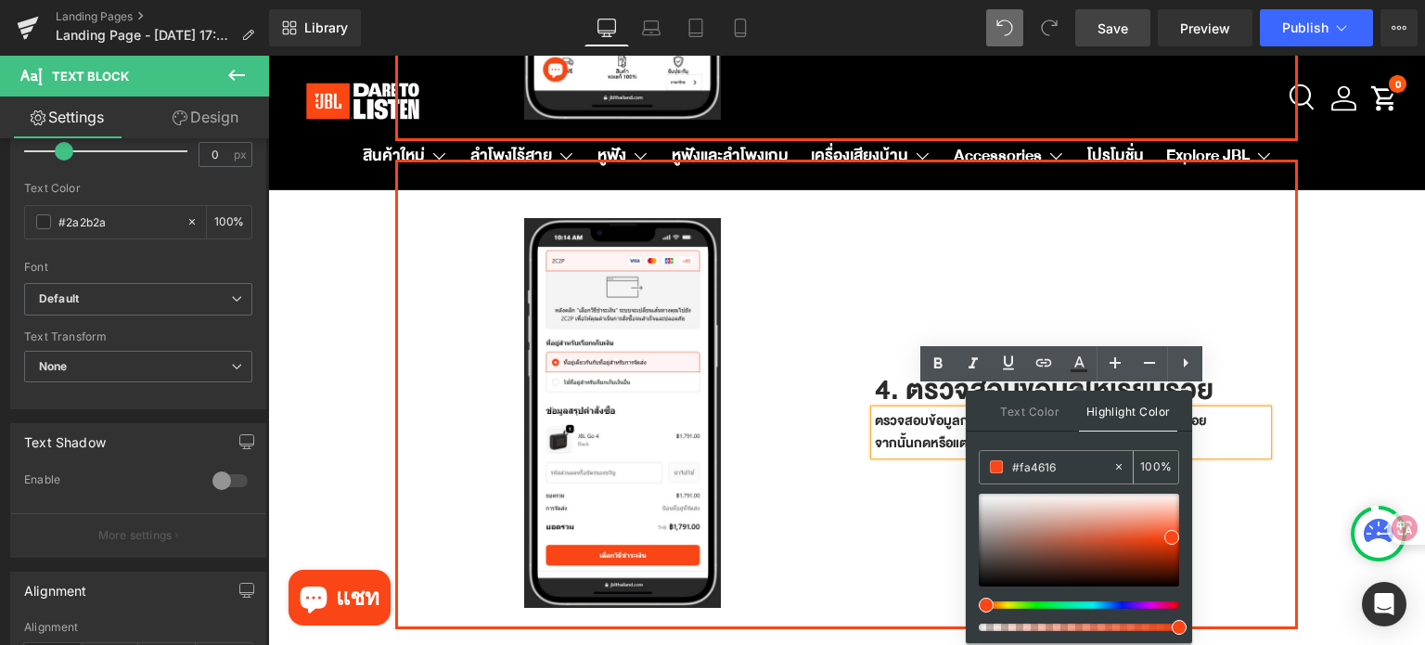
click at [1118, 466] on icon at bounding box center [1118, 466] width 13 height 13
type input "none"
type input "0"
click at [1206, 485] on div "4. ตรวจสอบข้อมูลให้เรียบร้อย Heading ตรวจสอบข้อมูลการจัดส่ง ราคาและสินค้าที่ต้อ…" at bounding box center [1071, 403] width 449 height 427
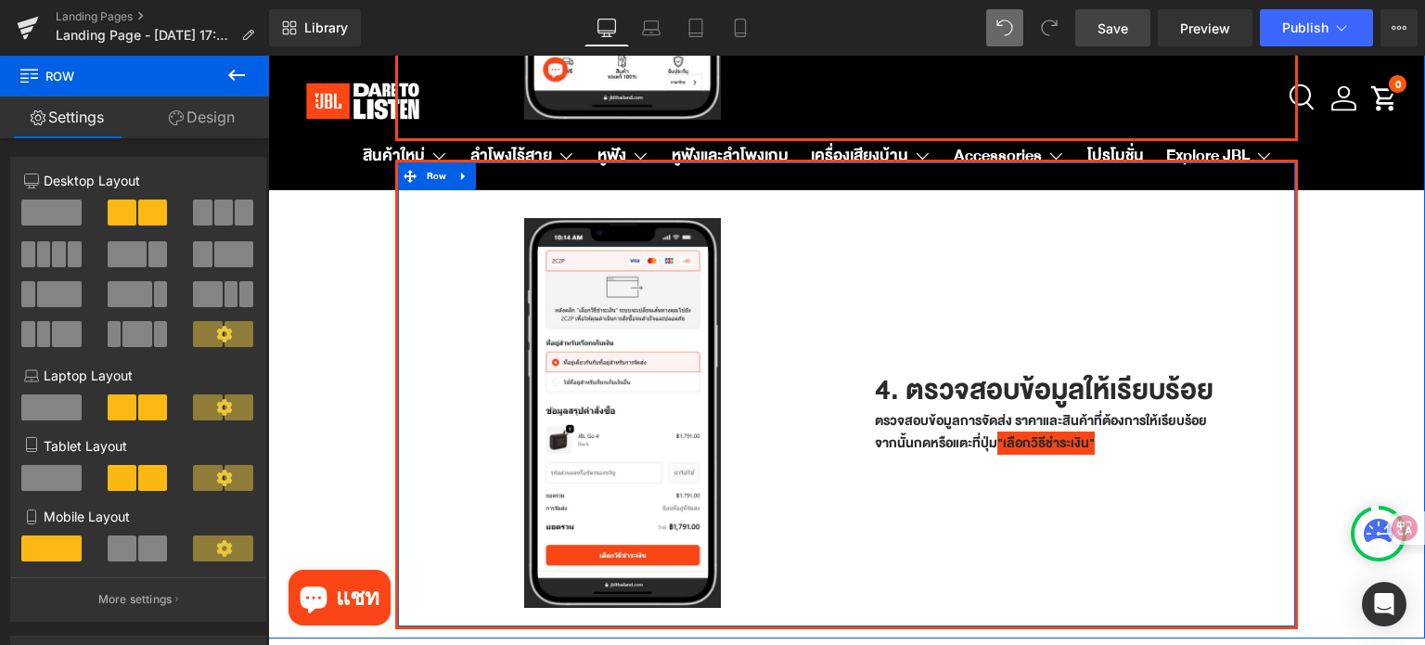
click at [1131, 514] on div "4. ตรวจสอบข้อมูลให้เรียบร้อย Heading ตรวจสอบข้อมูลการจัดส่ง ราคาและสินค้าที่ต้อ…" at bounding box center [1071, 403] width 449 height 427
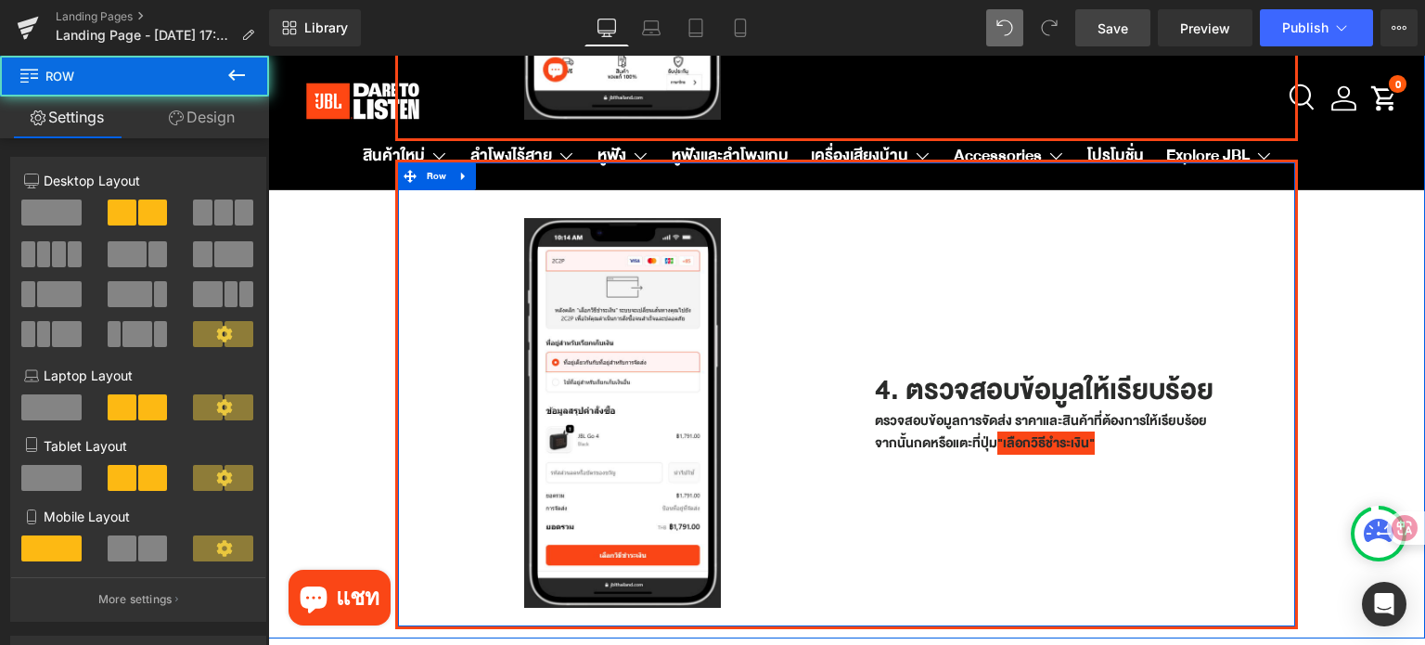
click at [1134, 472] on div "4. ตรวจสอบข้อมูลให้เรียบร้อย Heading ตรวจสอบข้อมูลการจัดส่ง ราคาและสินค้าที่ต้อ…" at bounding box center [1071, 403] width 449 height 427
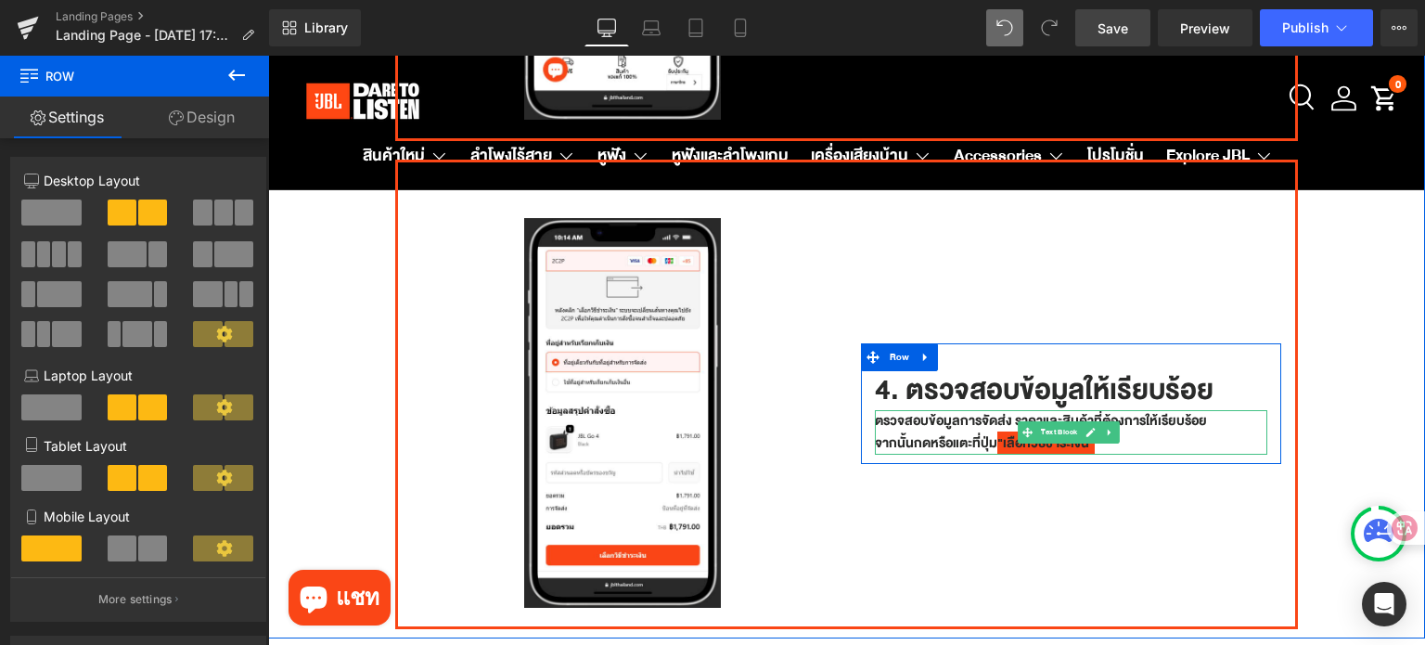
click at [1049, 431] on span ""เลือกวิธีชำระเงิน"" at bounding box center [1045, 442] width 97 height 23
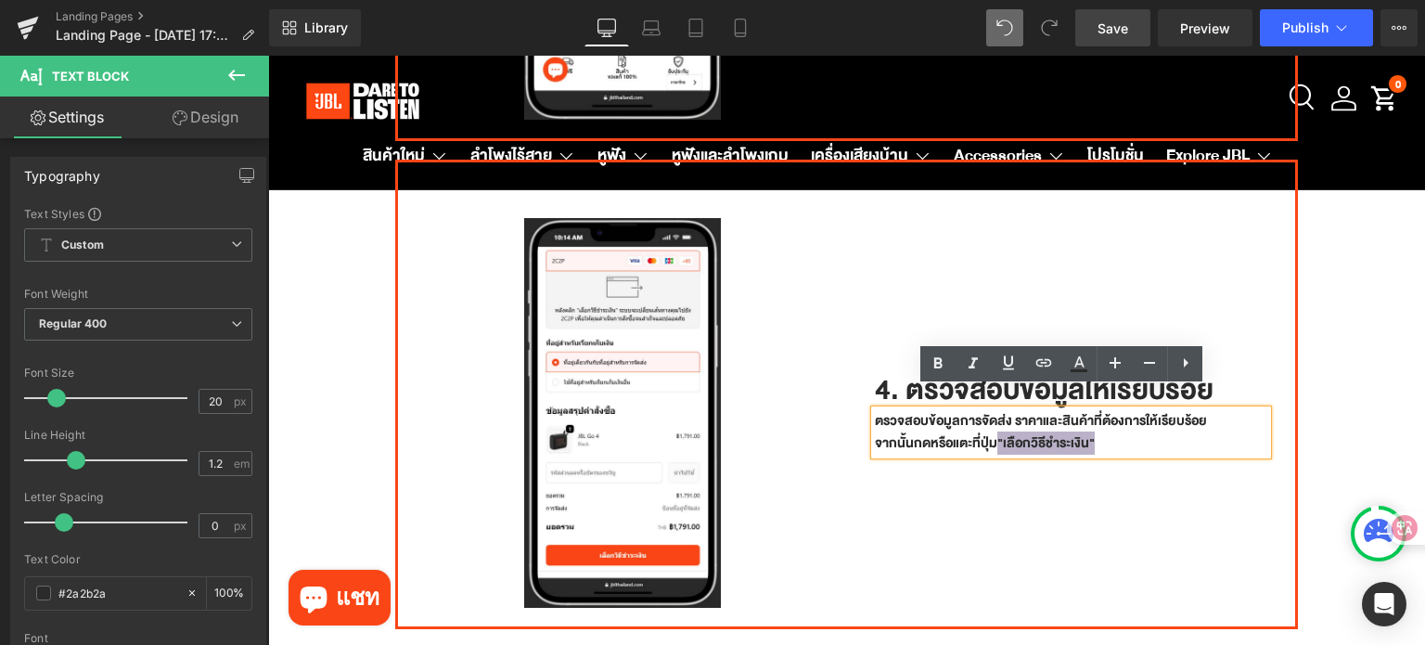
drag, startPoint x: 1091, startPoint y: 426, endPoint x: 991, endPoint y: 424, distance: 100.2
click at [991, 424] on p "ตรวจสอบข้อมูลการจัดส่ง ราคาและสินค้าที่ต้องการให้เรียบร้อย จากนั้นกดหรือแตะที่ป…" at bounding box center [1071, 432] width 393 height 45
click at [1082, 375] on link at bounding box center [1078, 363] width 35 height 35
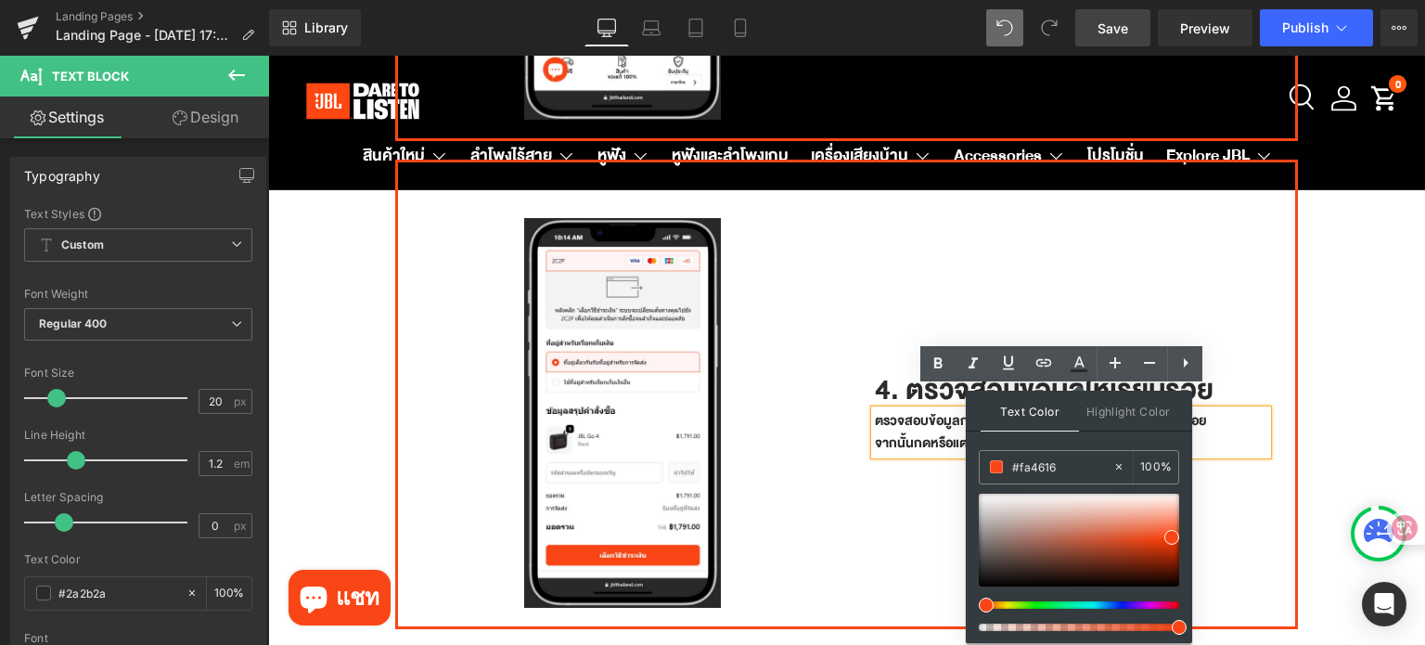
click at [1030, 416] on span "Text Color" at bounding box center [1029, 410] width 98 height 41
drag, startPoint x: 1259, startPoint y: 559, endPoint x: 938, endPoint y: 474, distance: 332.1
click at [978, 493] on link at bounding box center [978, 493] width 0 height 0
click at [1119, 411] on span "Highlight Color" at bounding box center [1128, 410] width 98 height 40
click at [1225, 526] on div "4. ตรวจสอบข้อมูลให้เรียบร้อย Heading ตรวจสอบข้อมูลการจัดส่ง ราคาและสินค้าที่ต้อ…" at bounding box center [1071, 403] width 449 height 427
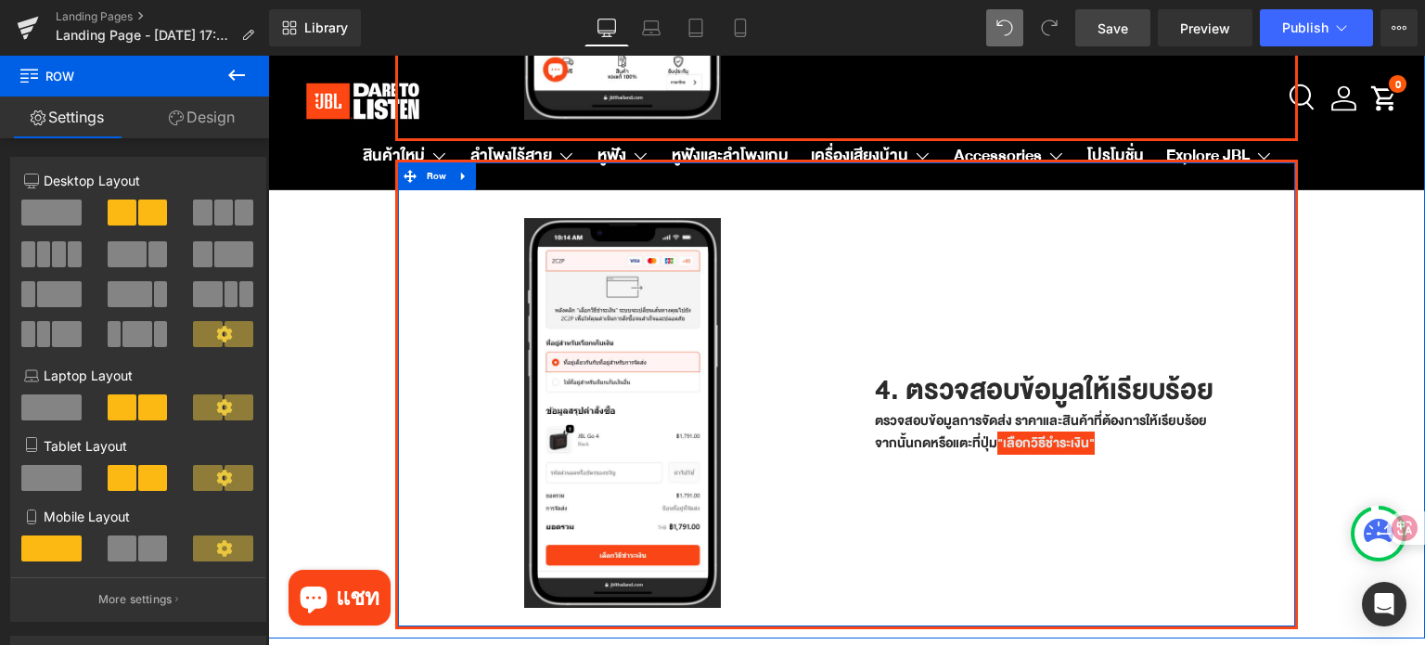
click at [1154, 449] on div "4. ตรวจสอบข้อมูลให้เรียบร้อย Heading ตรวจสอบข้อมูลการจัดส่ง ราคาและสินค้าที่ต้อ…" at bounding box center [1071, 403] width 449 height 427
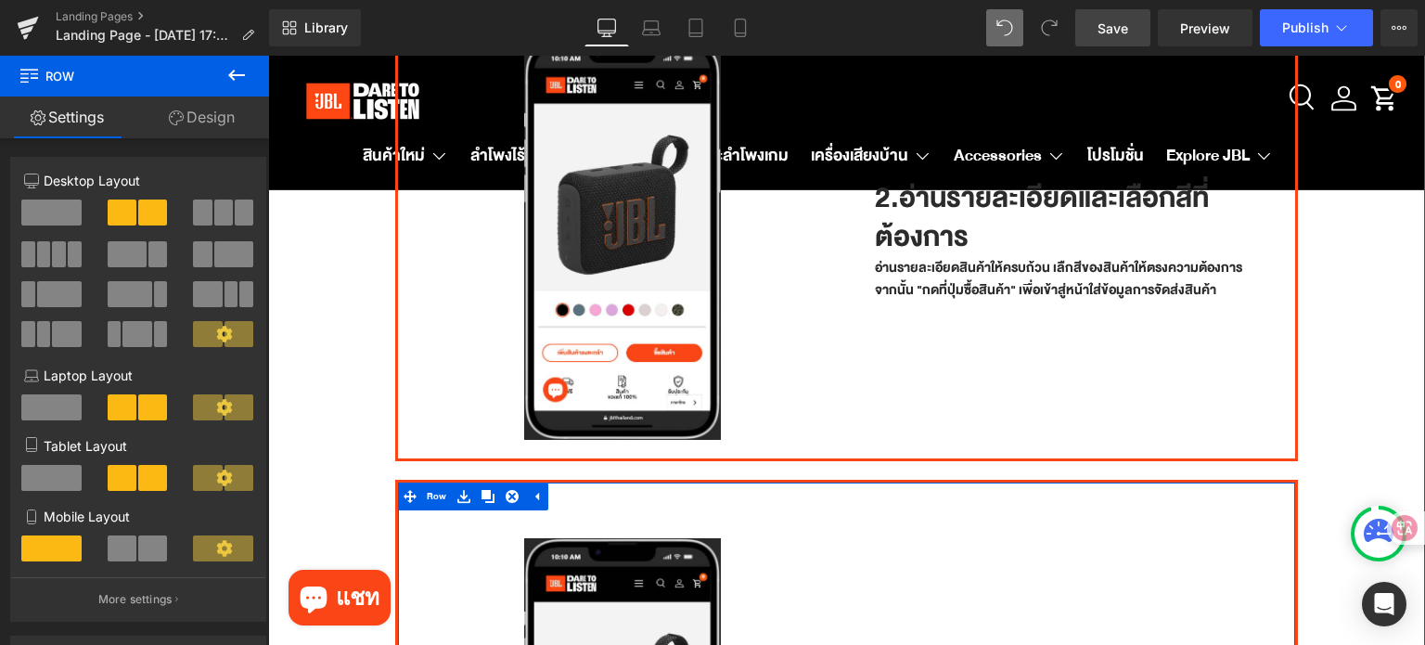
scroll to position [787, 0]
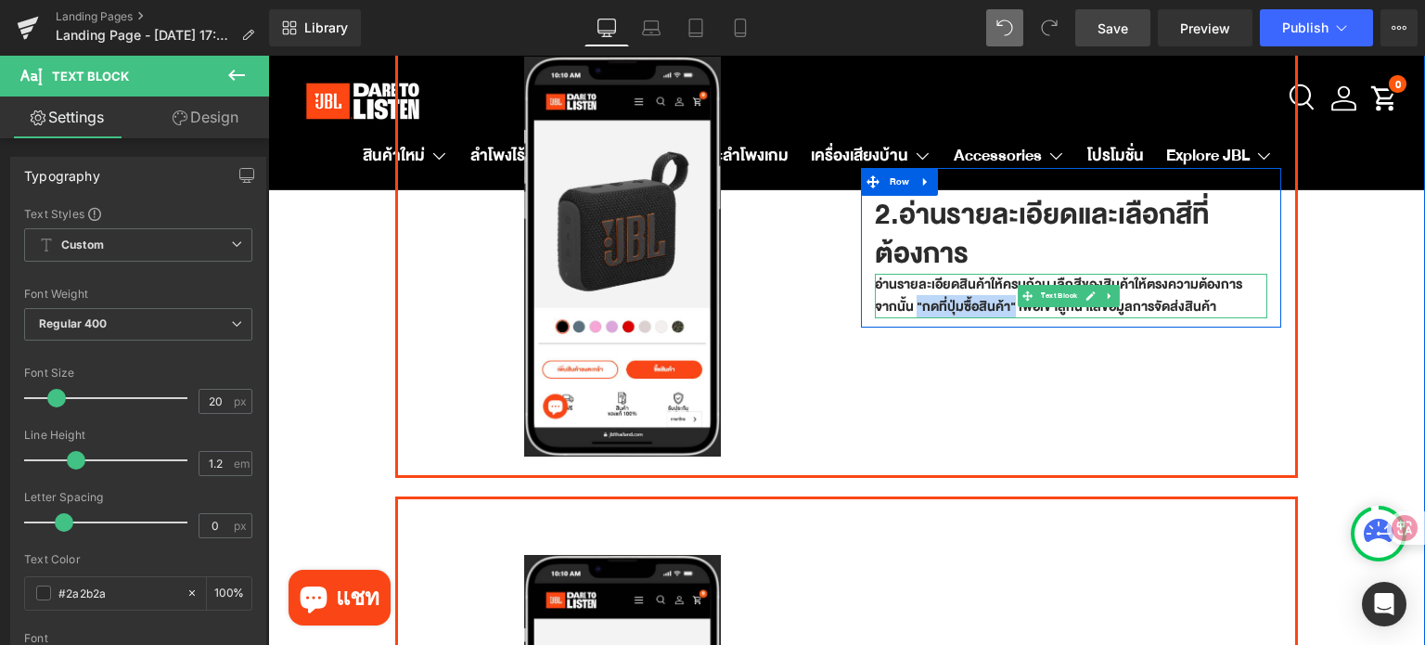
drag, startPoint x: 1006, startPoint y: 295, endPoint x: 908, endPoint y: 293, distance: 98.3
click at [908, 293] on p "อ่านรายละเอียดสินค้าให้ครบถ้วน เลืกสีของสินค้าให้ตรงความต้องการ จากนั้น "กดที่ป…" at bounding box center [1071, 296] width 393 height 45
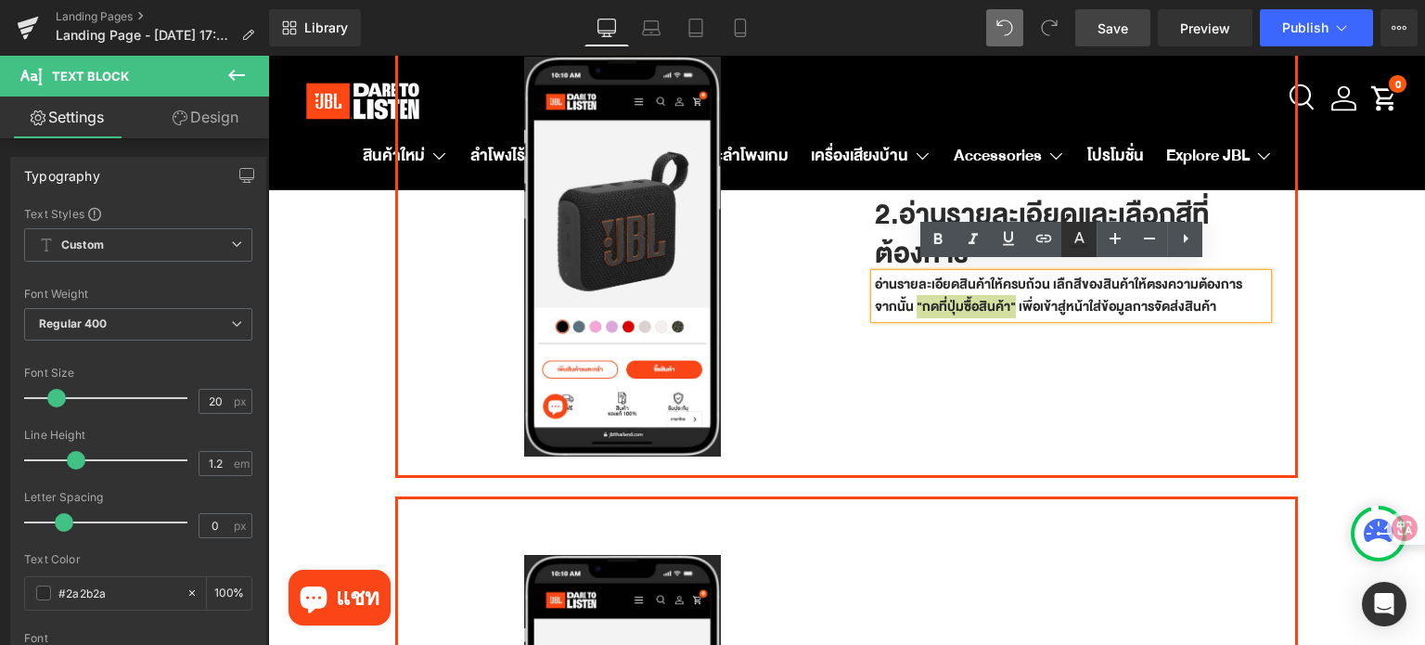
click at [1083, 248] on icon at bounding box center [1079, 239] width 22 height 22
type input "#2a2b2a"
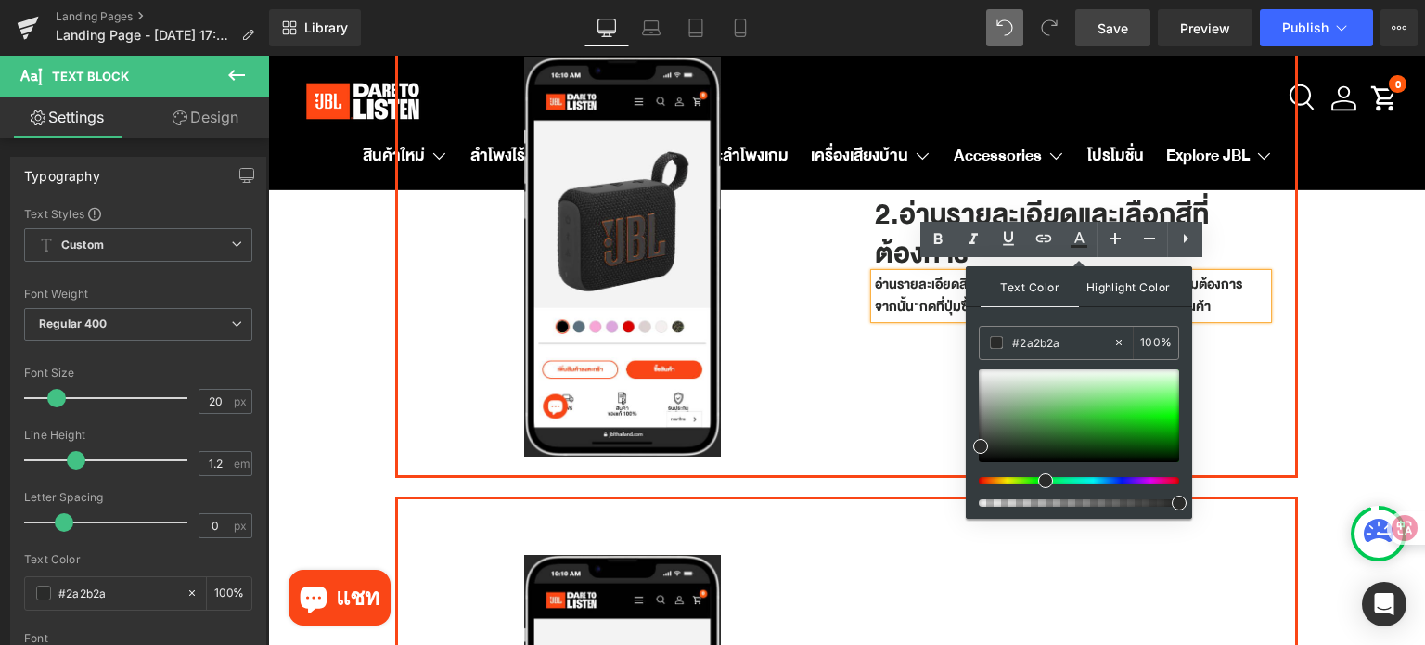
click at [1119, 290] on span "Highlight Color" at bounding box center [1128, 286] width 98 height 40
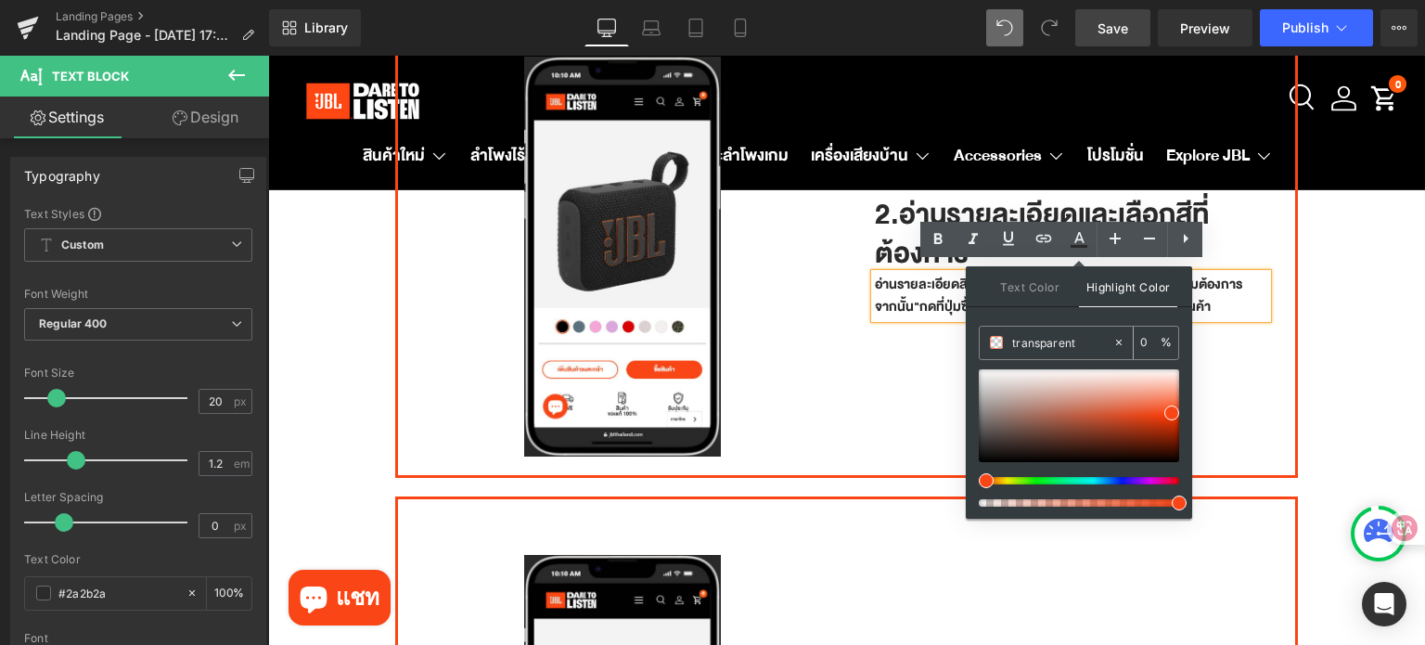
click at [1090, 333] on input "transparent" at bounding box center [1062, 342] width 100 height 20
click at [1090, 335] on input "transparent" at bounding box center [1062, 342] width 100 height 20
click at [1119, 344] on icon at bounding box center [1118, 342] width 13 height 13
click at [1076, 343] on input "none" at bounding box center [1062, 342] width 100 height 20
click at [1076, 342] on input "none" at bounding box center [1062, 342] width 100 height 20
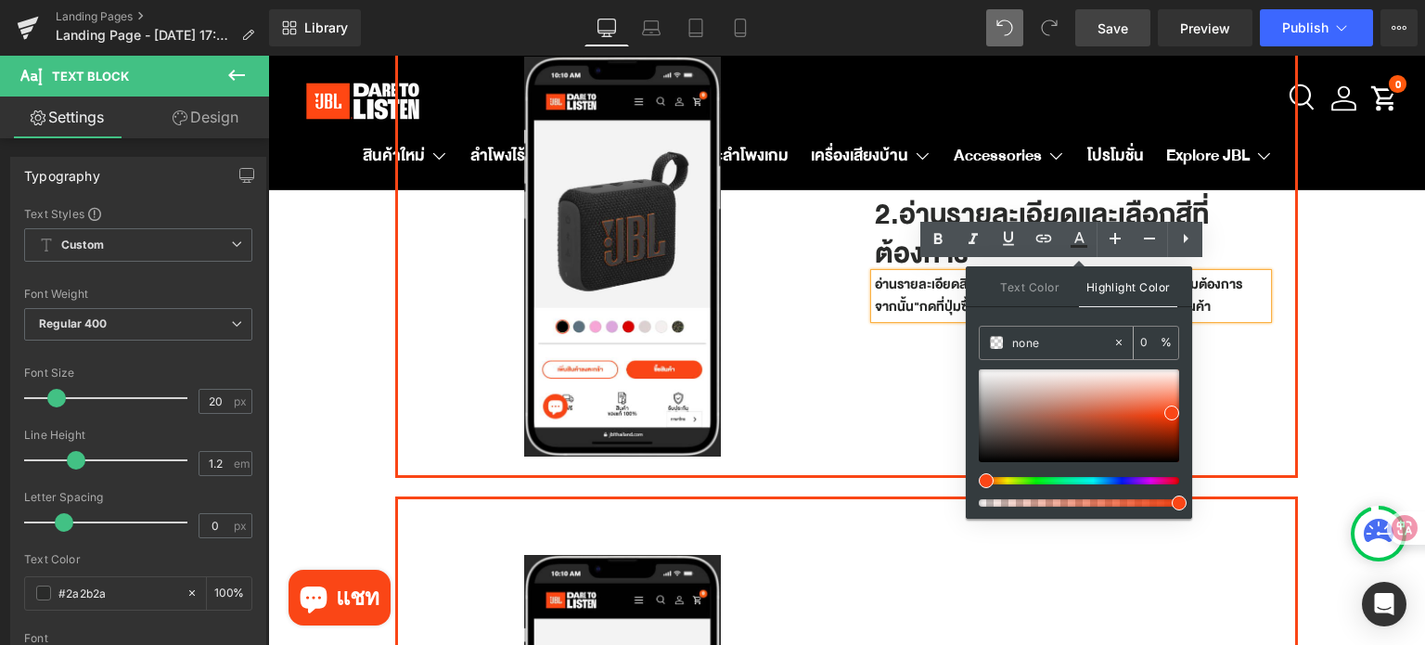
click at [1076, 342] on input "none" at bounding box center [1062, 342] width 100 height 20
paste input "fa4616"
click at [1020, 288] on span "Text Color" at bounding box center [1029, 286] width 98 height 40
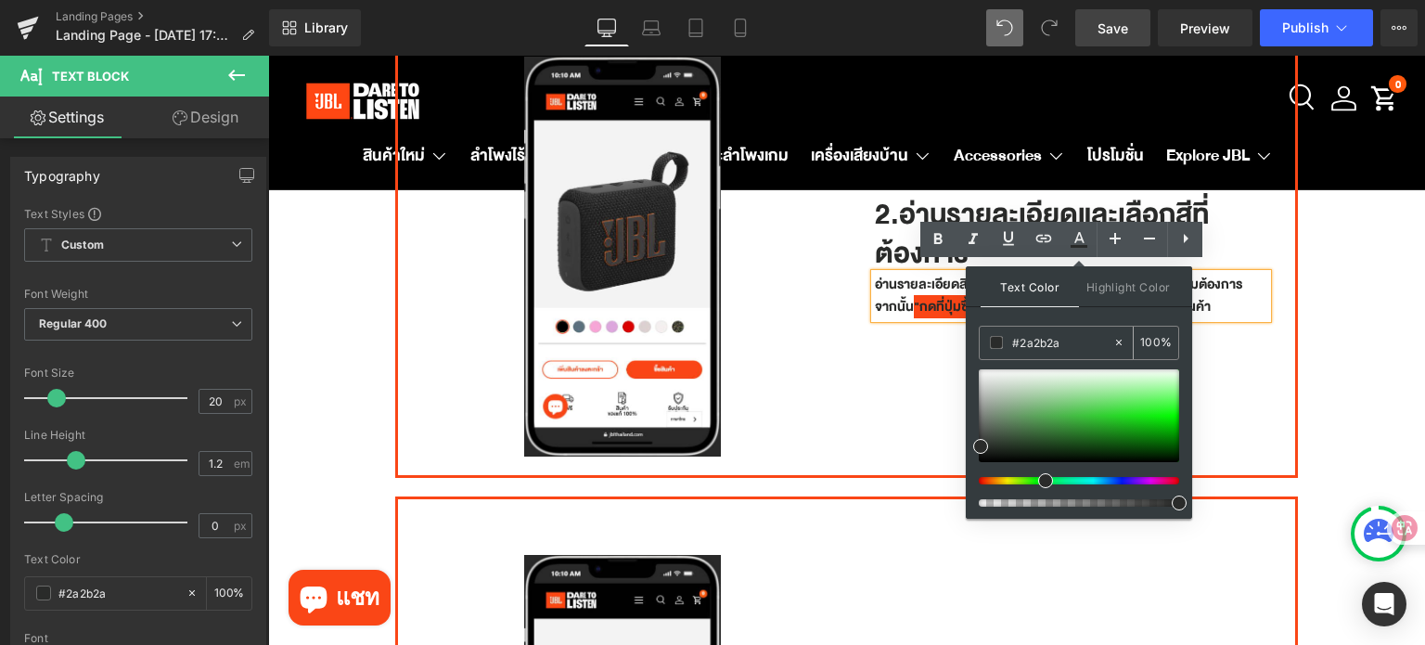
click at [994, 333] on div "#2a2b2a" at bounding box center [1045, 342] width 133 height 32
click at [995, 343] on span at bounding box center [996, 342] width 13 height 13
drag, startPoint x: 1236, startPoint y: 416, endPoint x: 935, endPoint y: 352, distance: 308.0
click at [978, 369] on link at bounding box center [978, 369] width 0 height 0
click at [932, 345] on div "2.อ่านรายละเอียดและเลือกสีที่ต้องการ Heading อ่านรายละเอียดสินค้าให้ครบถ้วน เลื…" at bounding box center [1071, 247] width 449 height 437
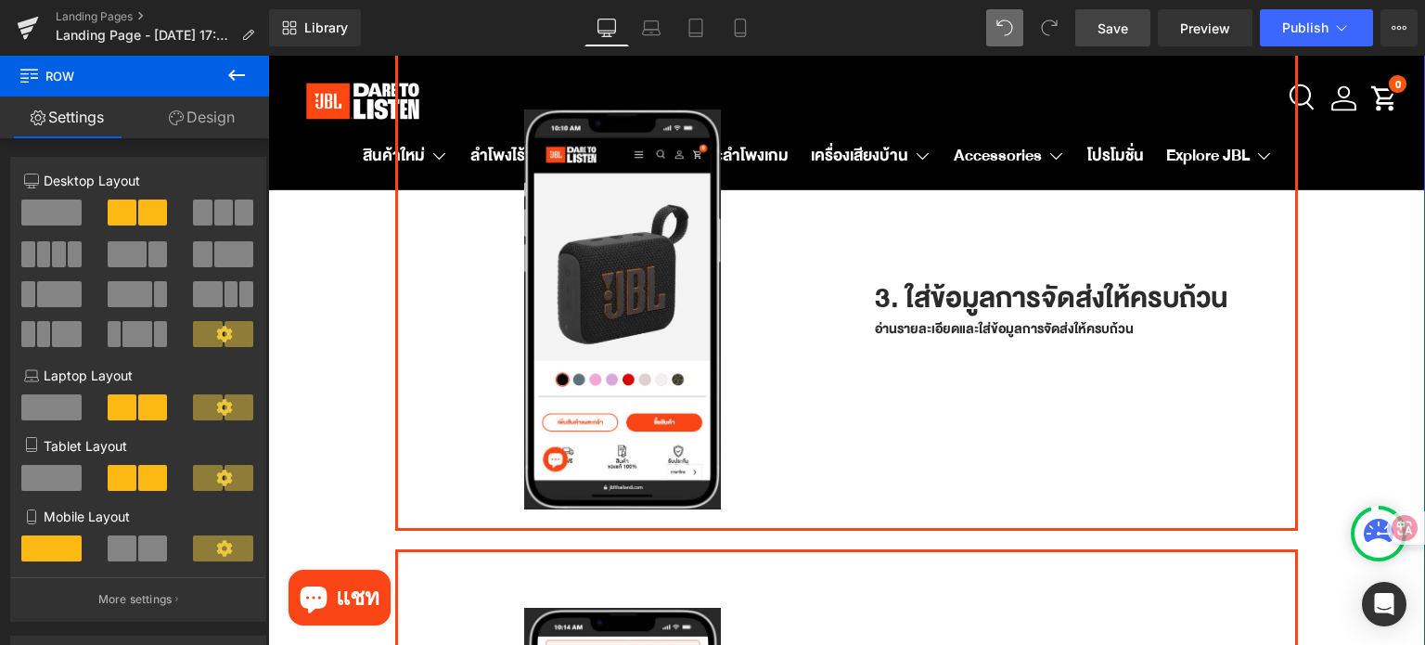
scroll to position [1343, 0]
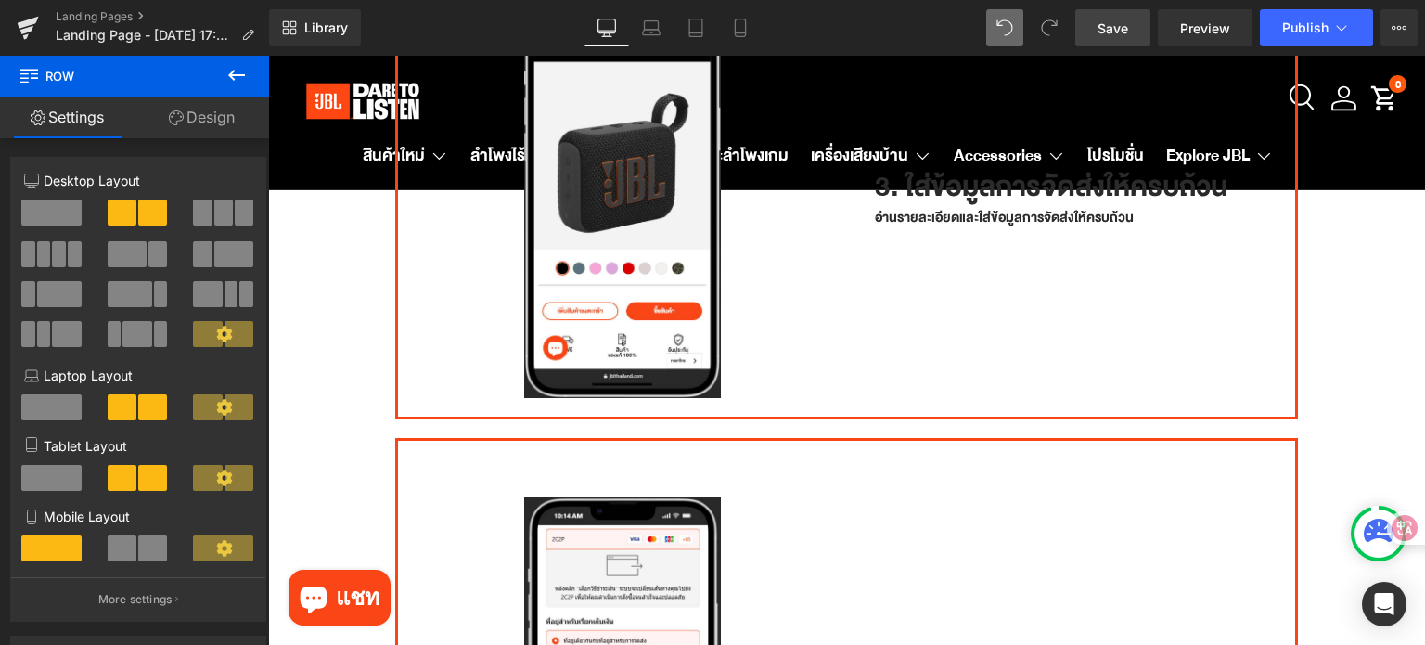
click at [1107, 29] on span "Save" at bounding box center [1112, 28] width 31 height 19
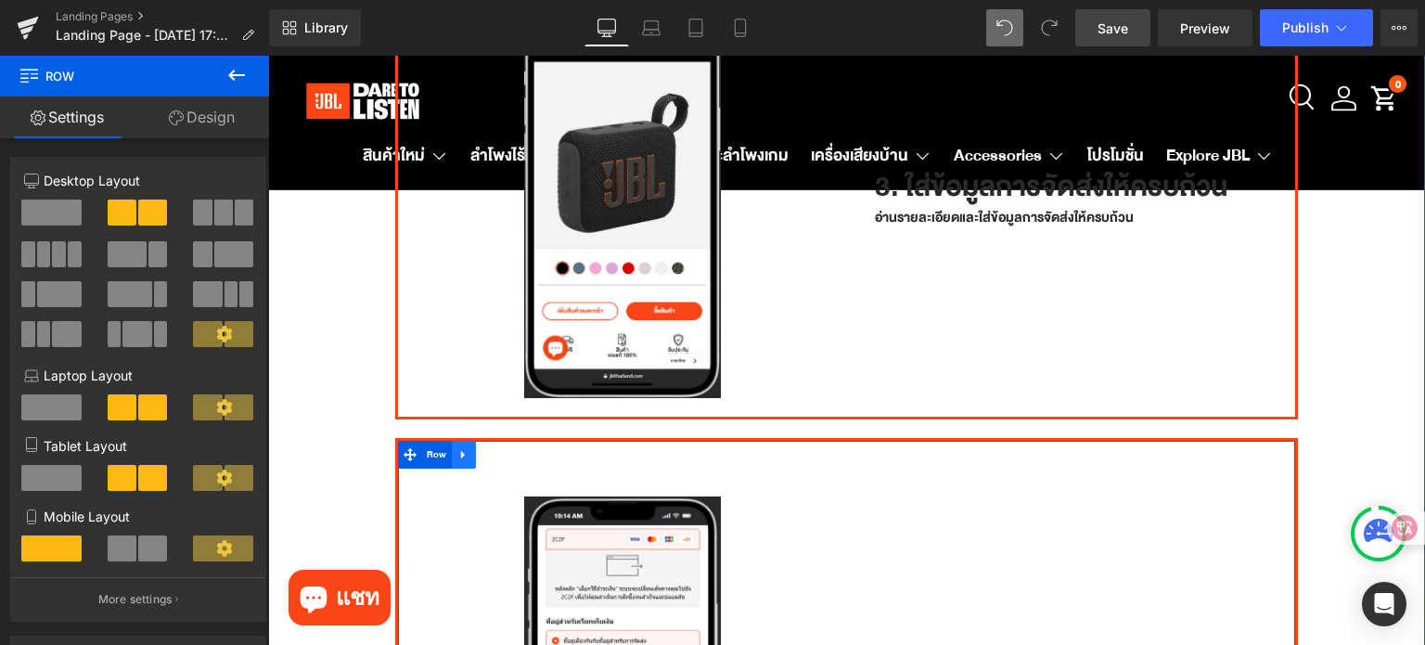
click at [460, 451] on icon at bounding box center [462, 455] width 4 height 8
click at [426, 441] on span "Row" at bounding box center [437, 455] width 30 height 28
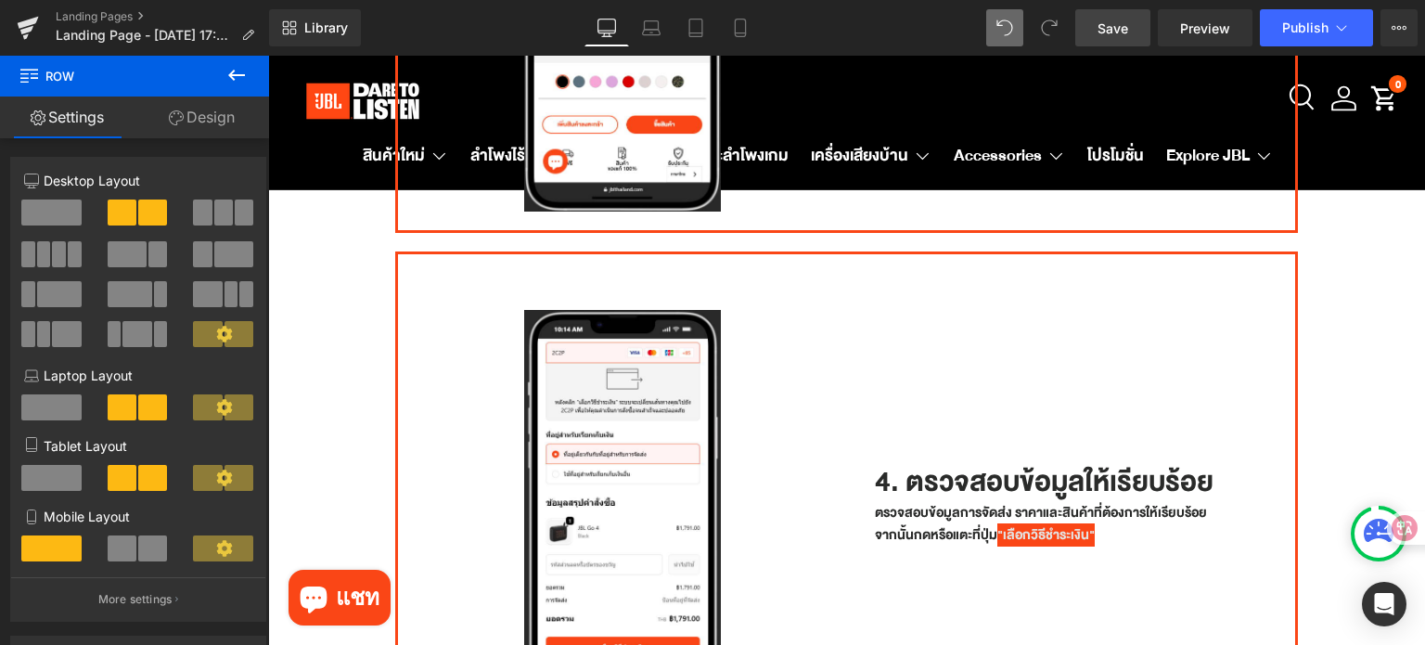
scroll to position [1528, 0]
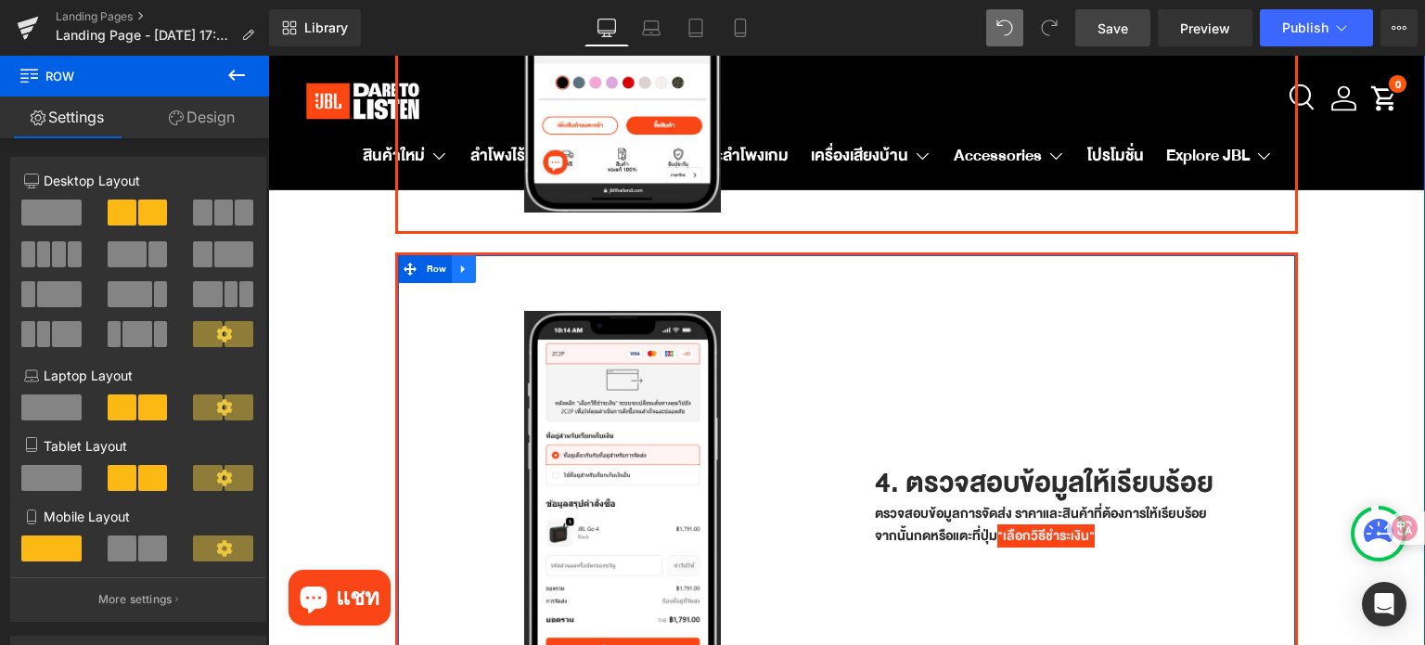
click at [462, 262] on icon at bounding box center [463, 269] width 13 height 14
click at [482, 262] on icon at bounding box center [487, 268] width 13 height 13
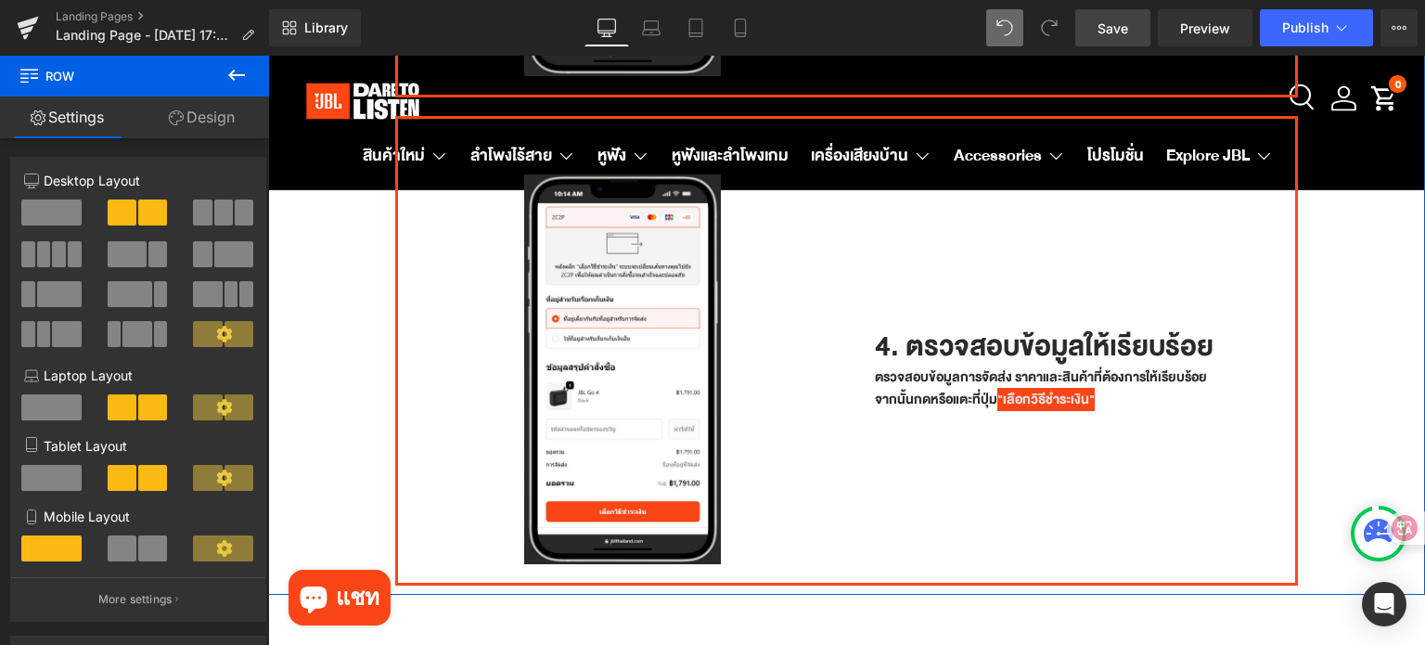
scroll to position [2207, 0]
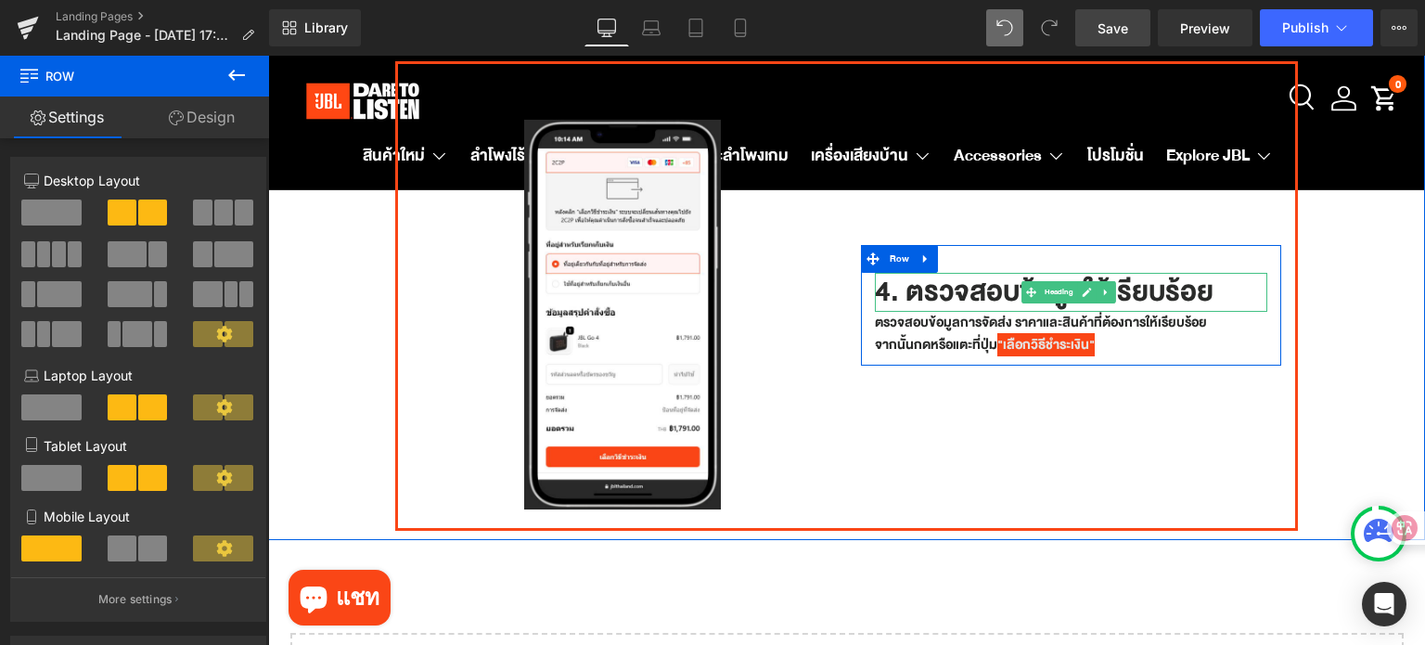
click at [882, 273] on h1 "4. ตรวจสอบข้อมูลให้เรียบร้อย" at bounding box center [1071, 292] width 393 height 39
click at [883, 273] on h1 "4. ตรวจสอบข้อมูลให้เรียบร้อย" at bounding box center [1071, 292] width 393 height 39
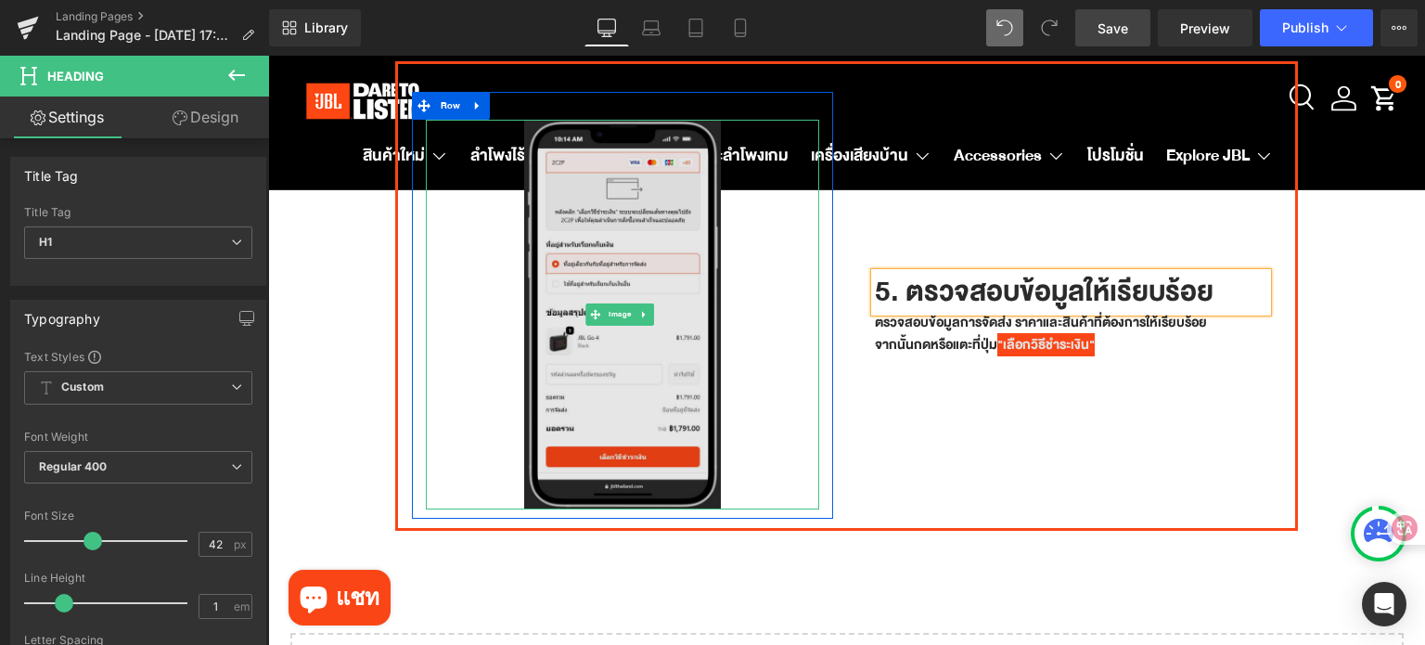
click at [590, 232] on img at bounding box center [622, 315] width 197 height 390
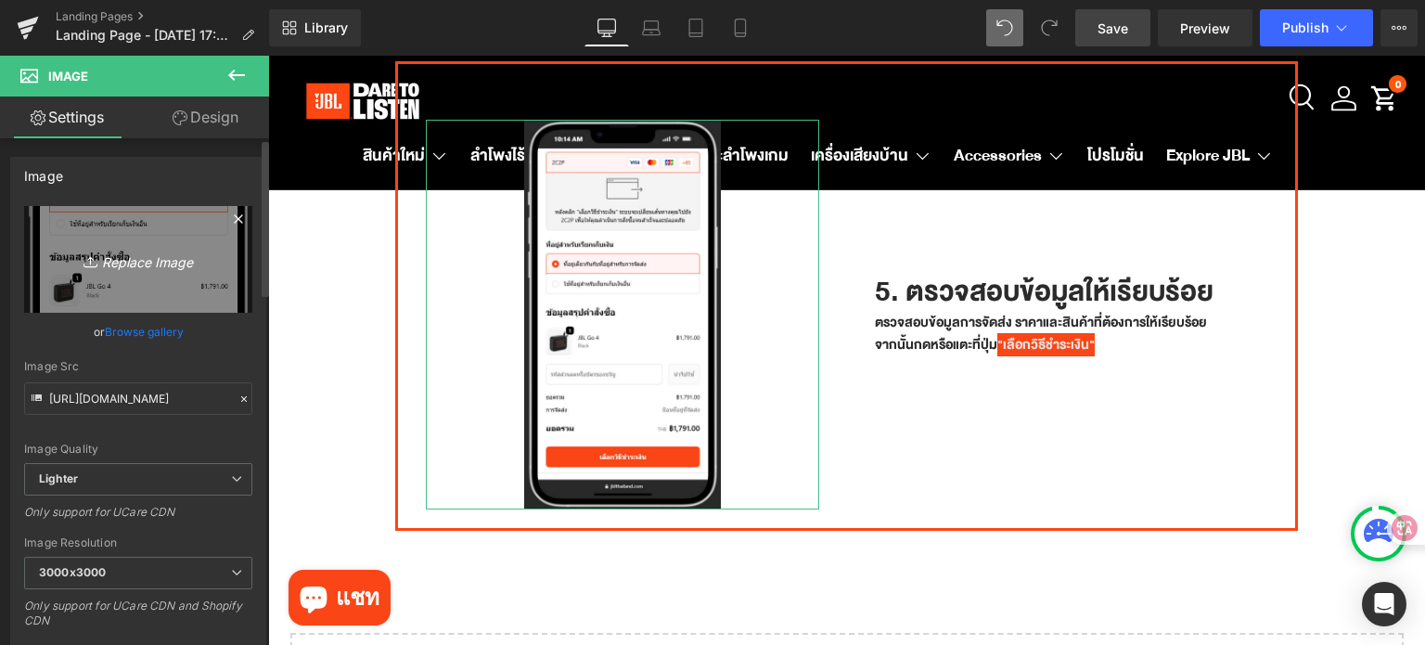
click at [152, 259] on icon "Replace Image" at bounding box center [138, 259] width 148 height 23
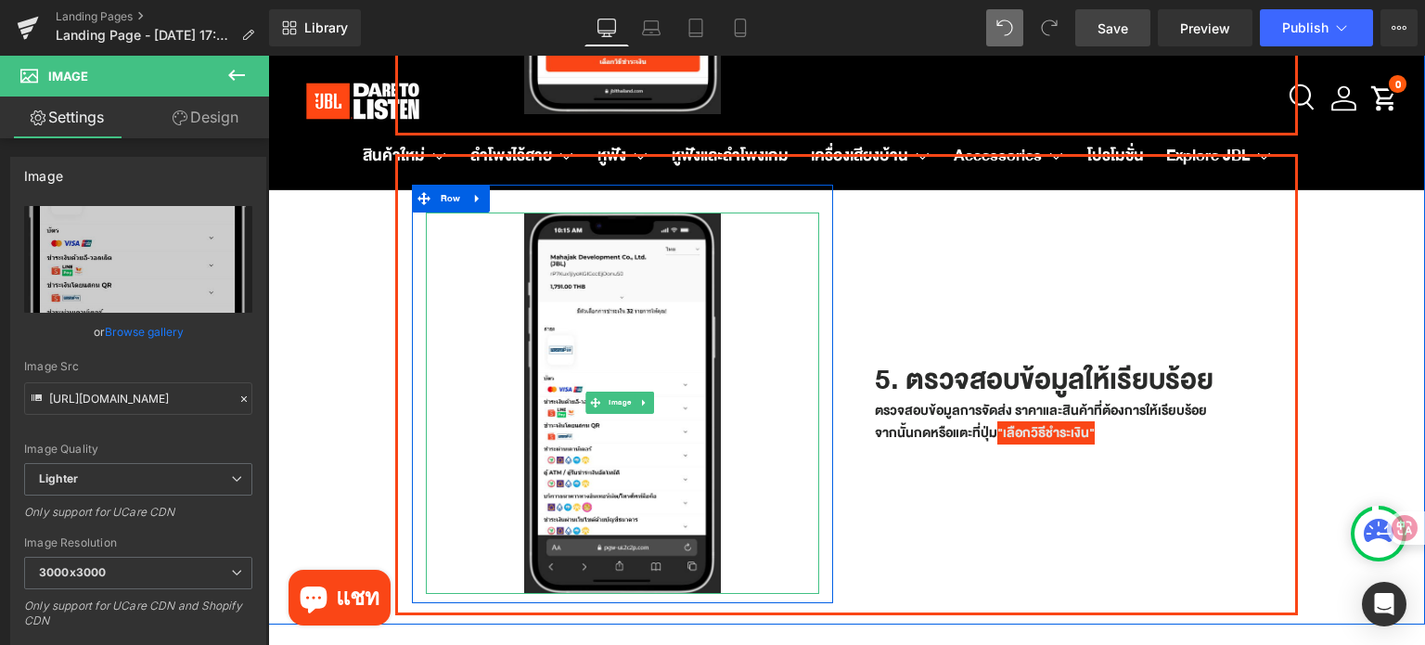
scroll to position [2115, 0]
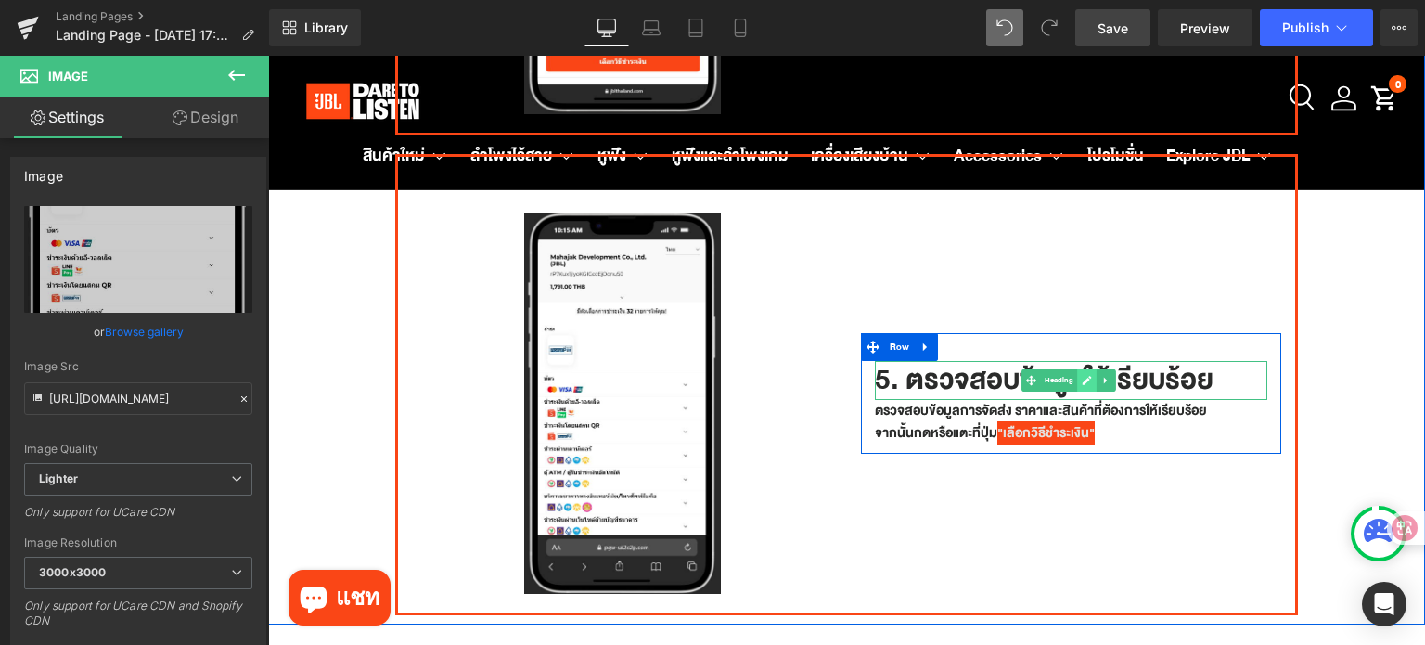
click at [1087, 369] on link at bounding box center [1086, 380] width 19 height 22
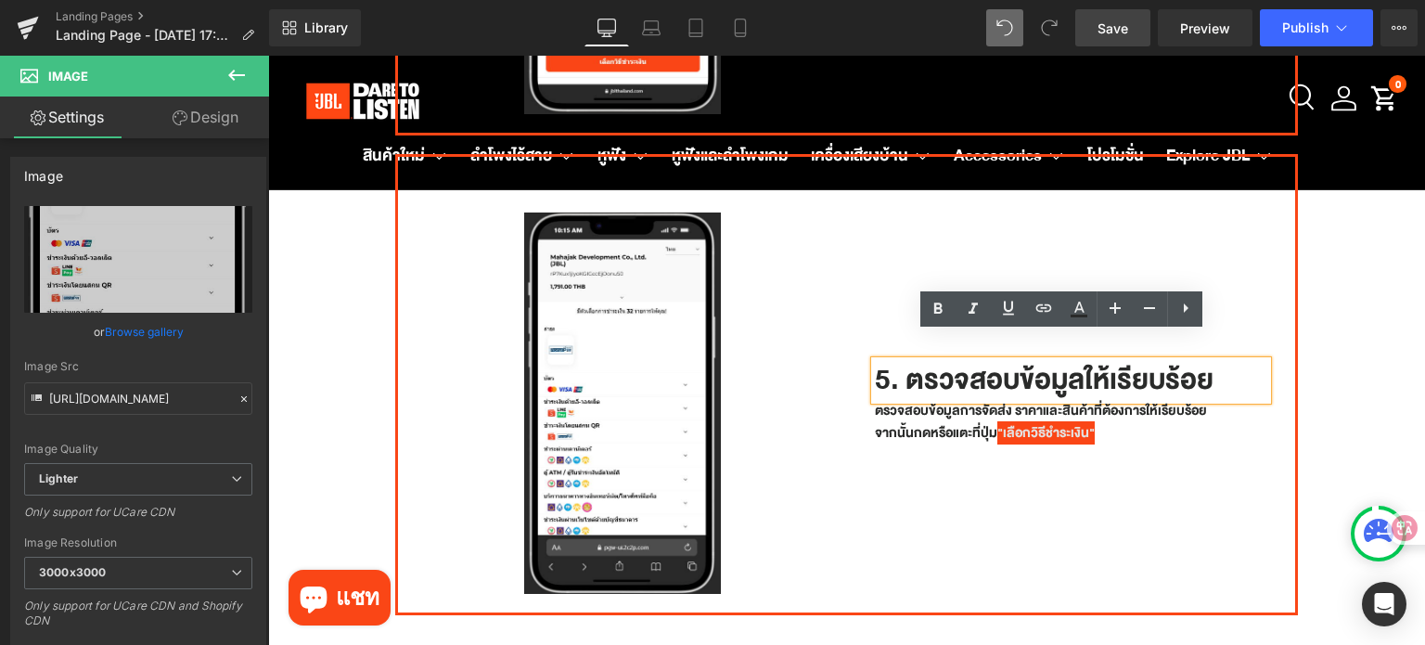
click at [894, 361] on h1 "5. ตรวจสอบข้อมูลให้เรียบร้อย" at bounding box center [1071, 380] width 393 height 39
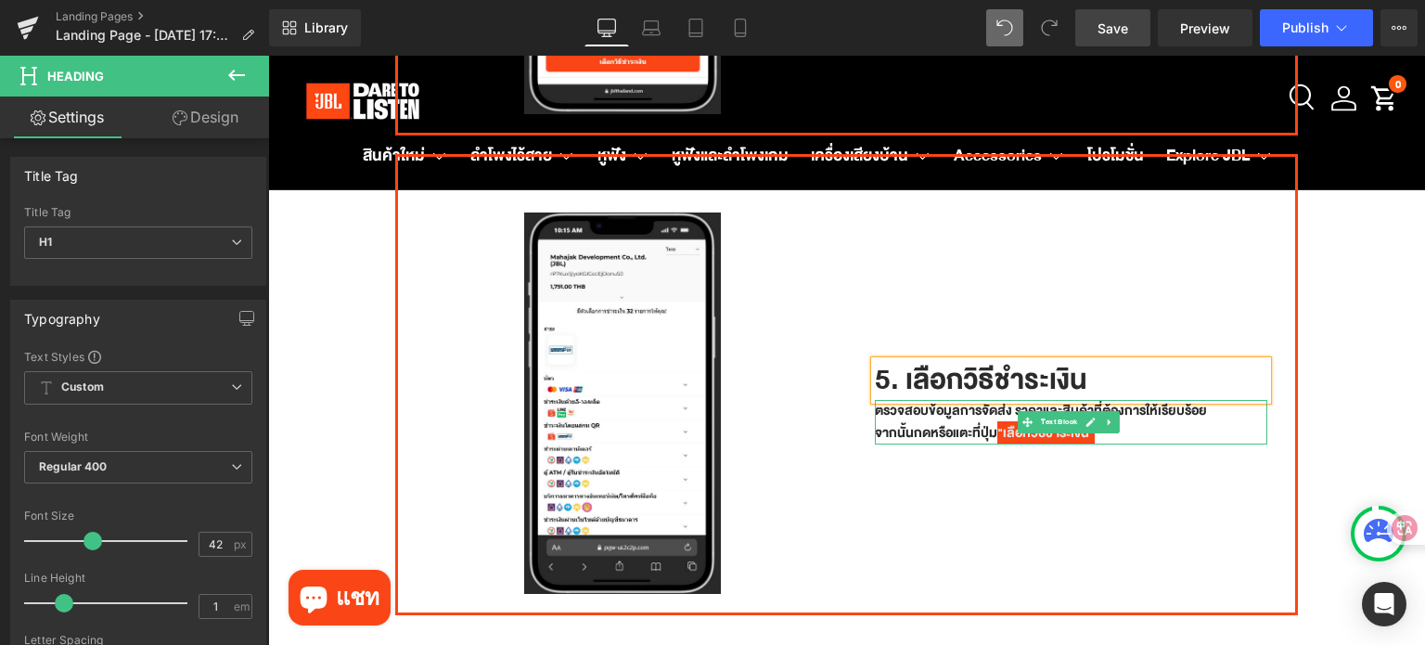
drag, startPoint x: 988, startPoint y: 403, endPoint x: 1035, endPoint y: 401, distance: 47.3
click at [876, 400] on p "ตรวจสอบข้อมูลการจัดส่ง ราคาและสินค้าที่ต้องการให้เรียบร้อย จากนั้นกดหรือแตะที่ป…" at bounding box center [1071, 422] width 393 height 45
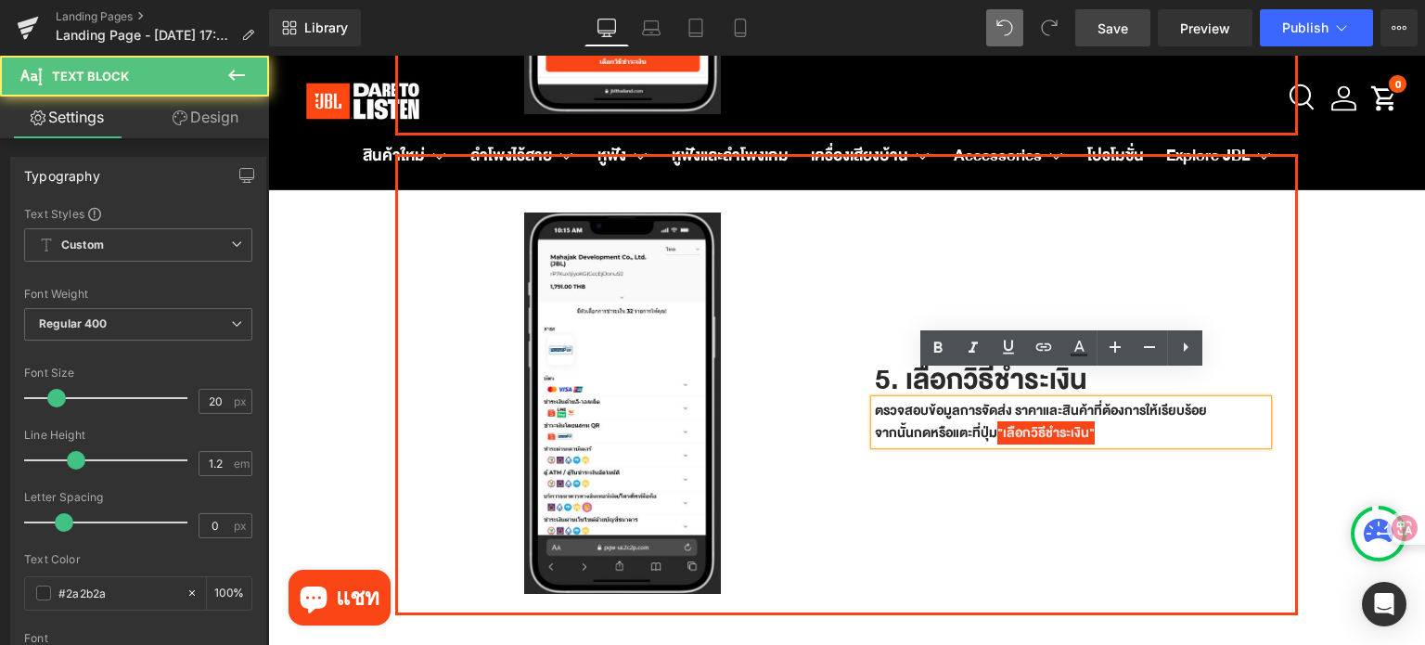
click at [1106, 406] on p "ตรวจสอบข้อมูลการจัดส่ง ราคาและสินค้าที่ต้องการให้เรียบร้อย จากนั้นกดหรือแตะที่ป…" at bounding box center [1071, 422] width 393 height 45
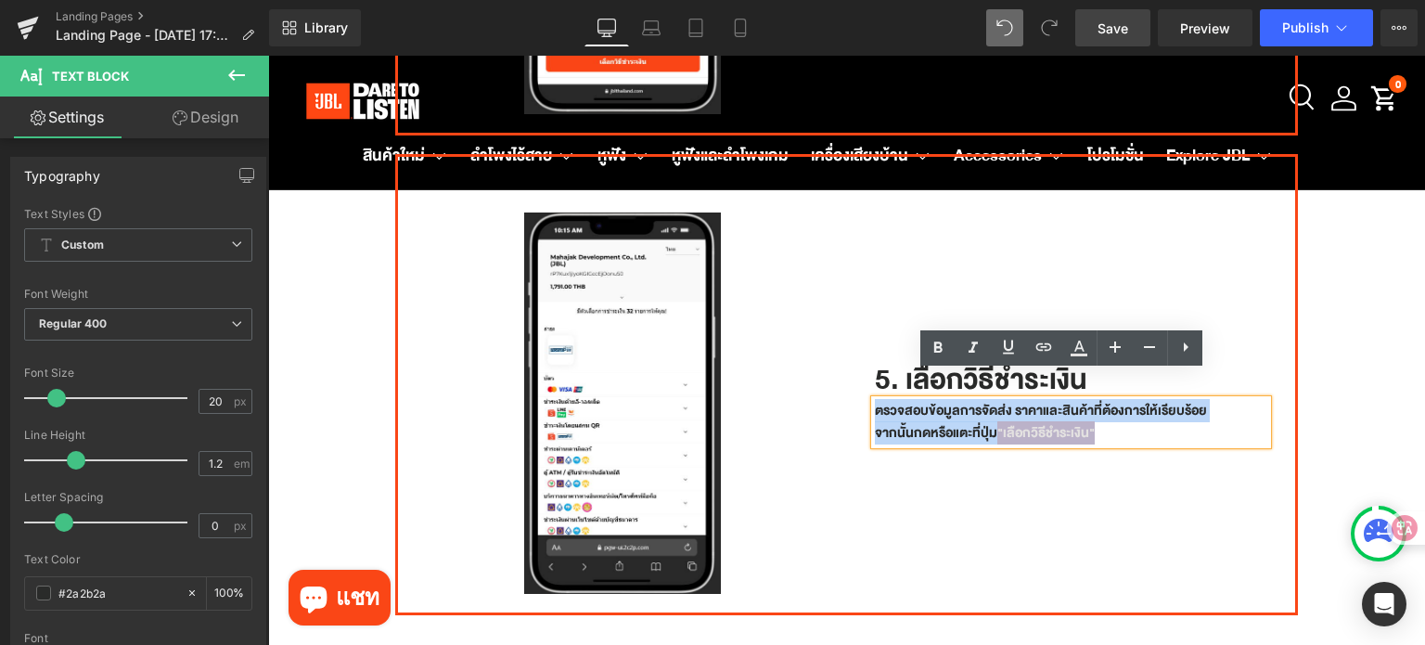
drag, startPoint x: 1097, startPoint y: 408, endPoint x: 868, endPoint y: 390, distance: 229.8
click at [875, 400] on p "ตรวจสอบข้อมูลการจัดส่ง ราคาและสินค้าที่ต้องการให้เรียบร้อย จากนั้นกดหรือแตะที่ป…" at bounding box center [1071, 422] width 393 height 45
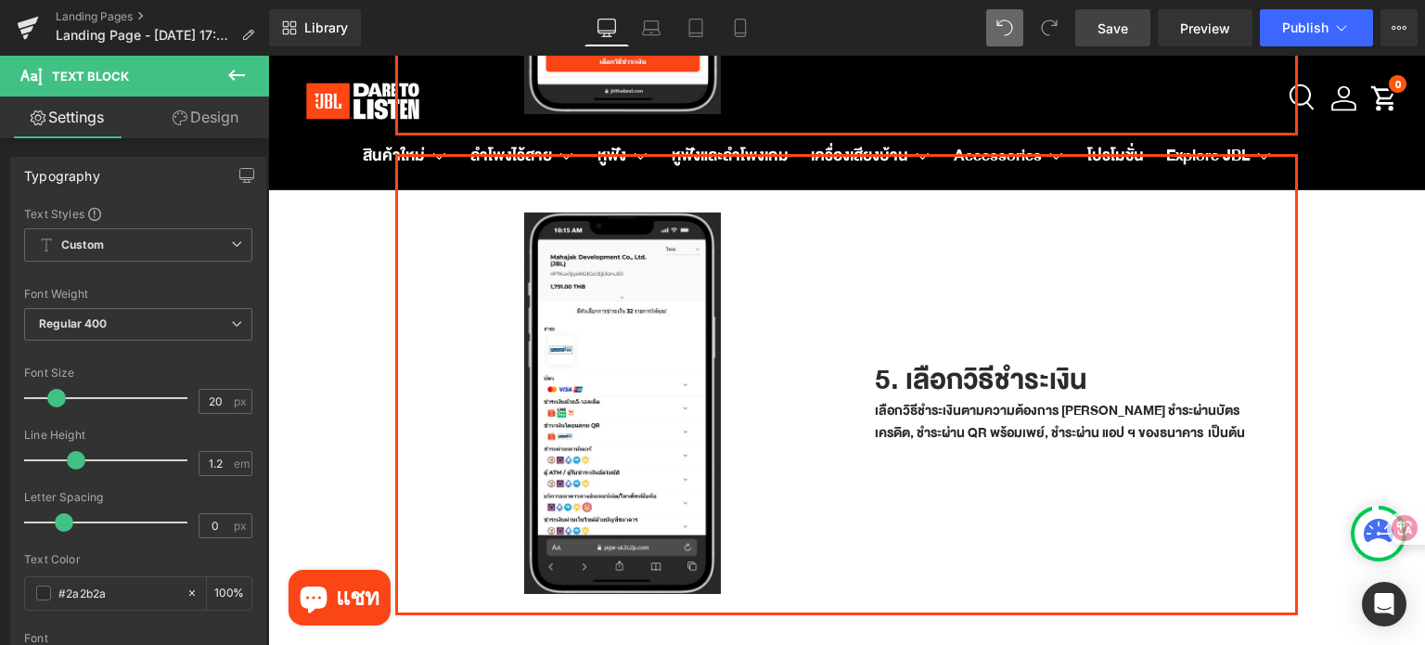
click at [1076, 34] on link "Save" at bounding box center [1112, 27] width 75 height 37
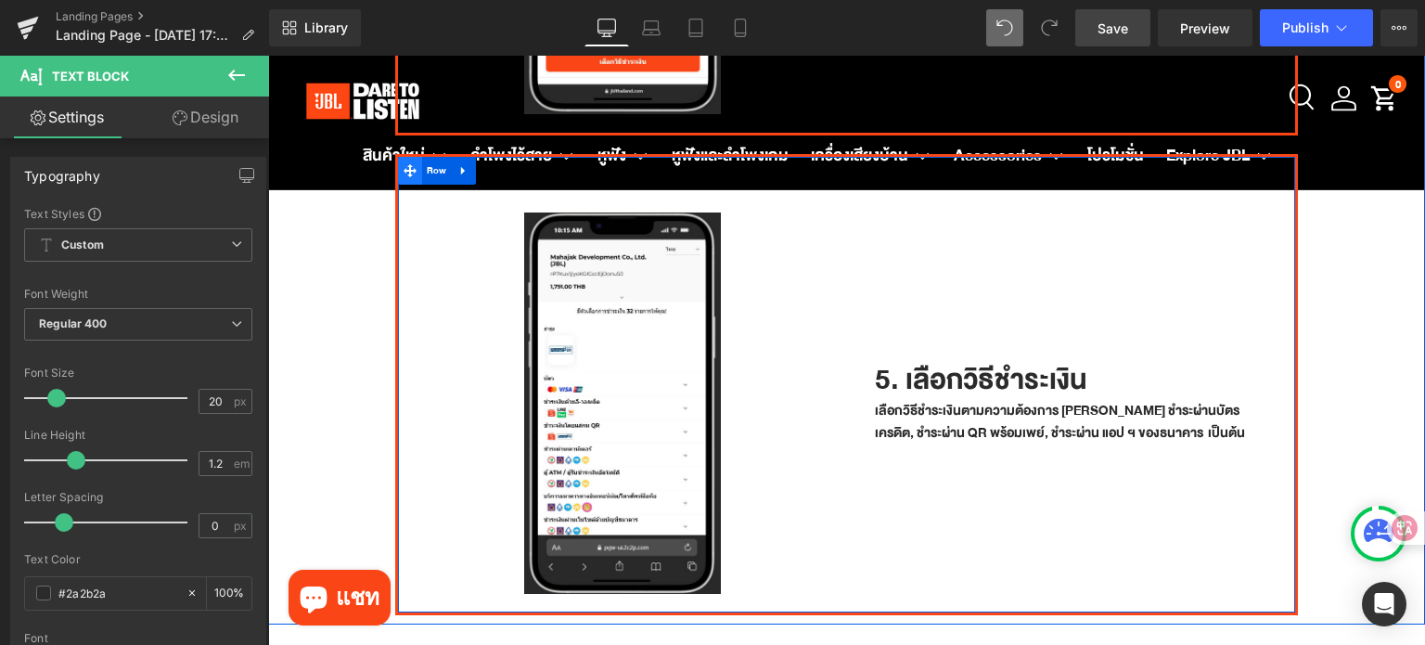
click at [404, 157] on span at bounding box center [410, 171] width 24 height 28
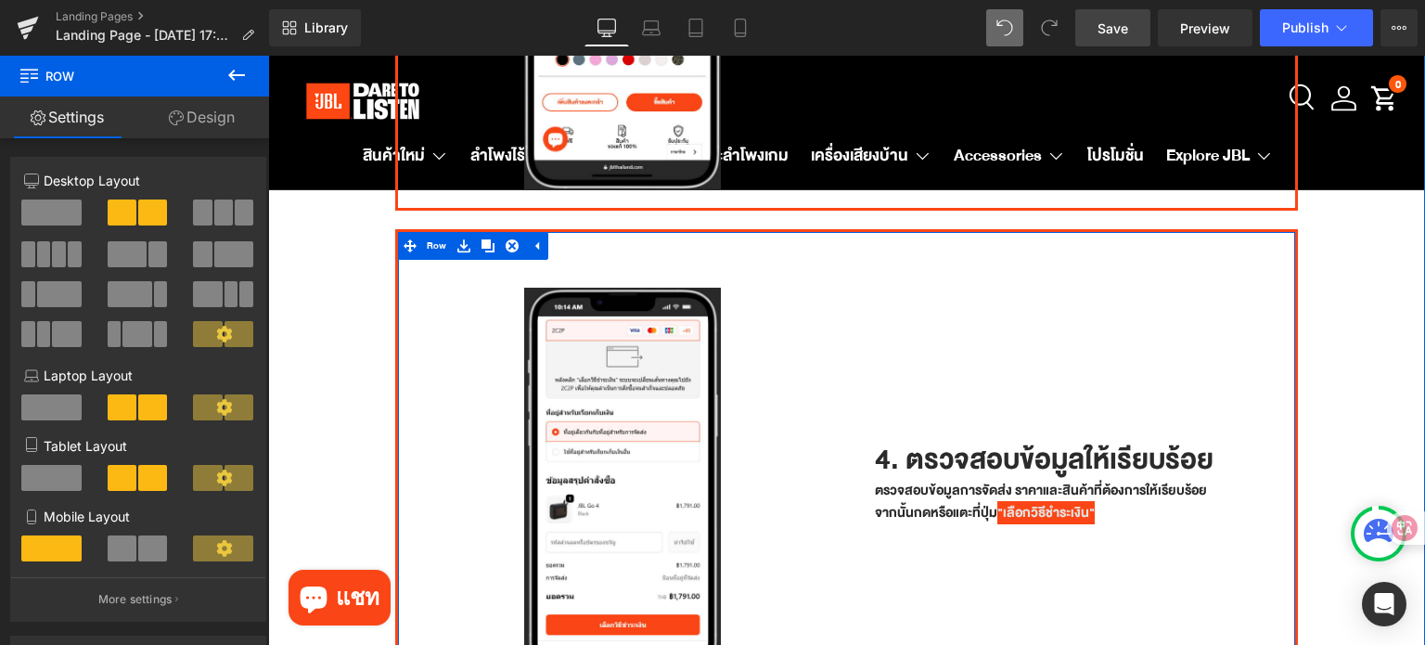
scroll to position [1836, 0]
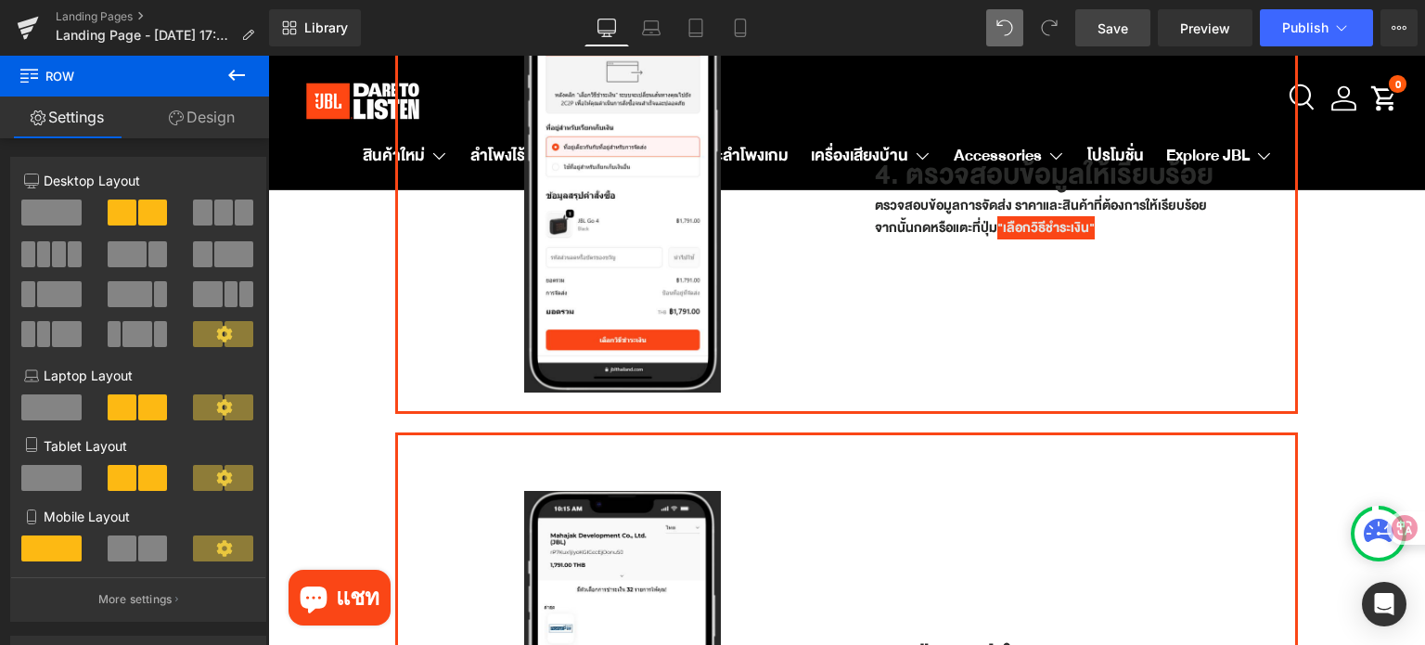
click at [1093, 25] on link "Save" at bounding box center [1112, 27] width 75 height 37
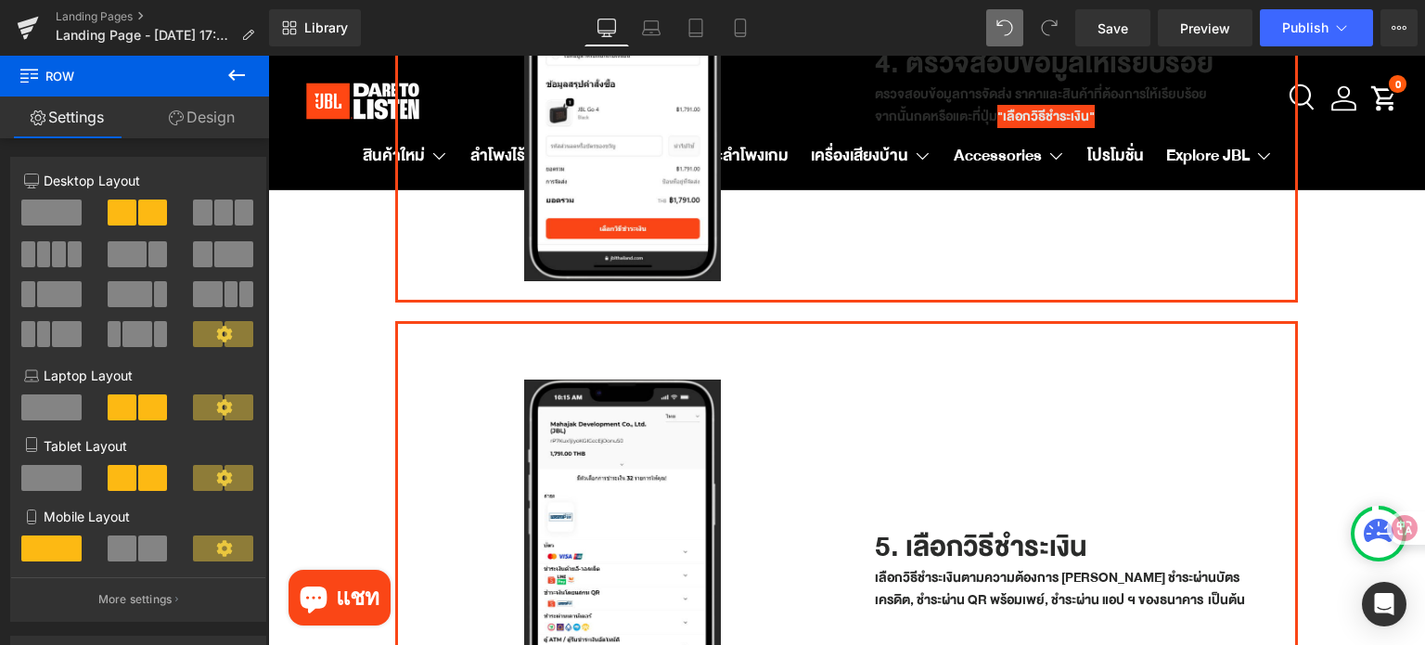
scroll to position [1929, 0]
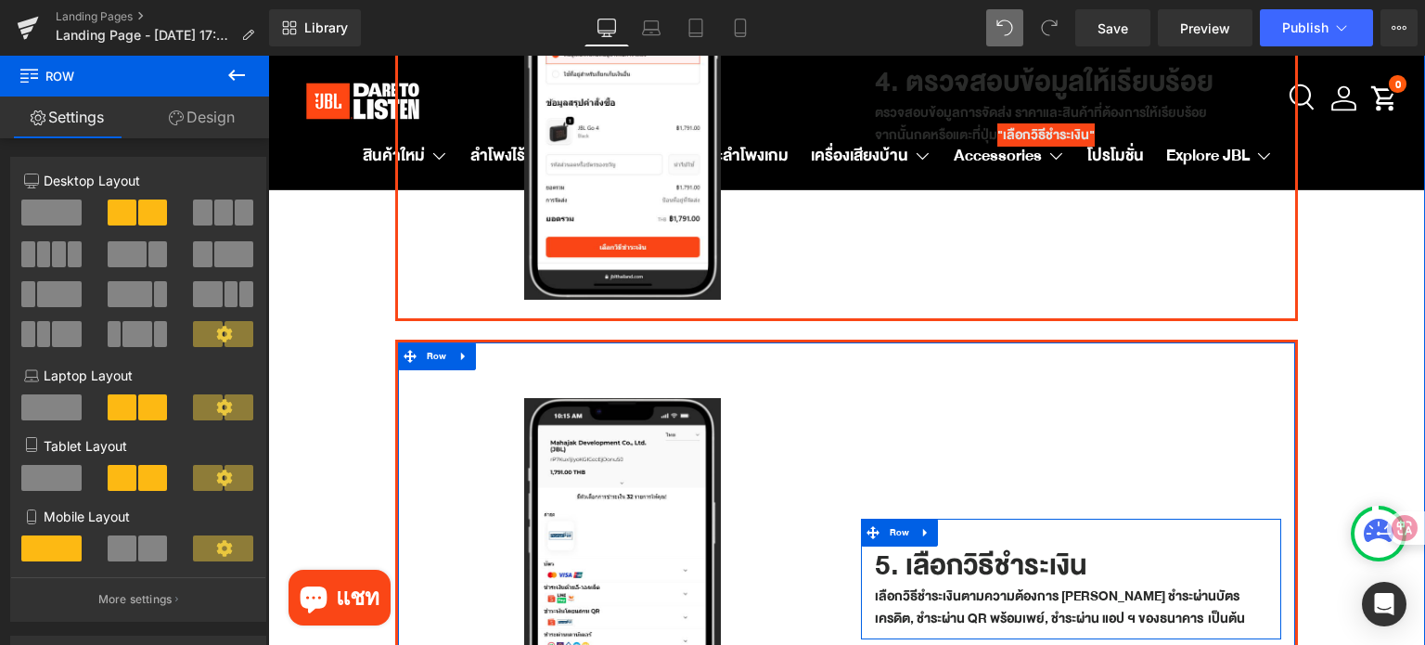
click at [1024, 518] on div "5. เลือกวิธีชำระเงิน Heading เลือกวิธีชำระเงินตามความต้องการ เช่น ชำระผ่านบัตรเ…" at bounding box center [1071, 578] width 421 height 121
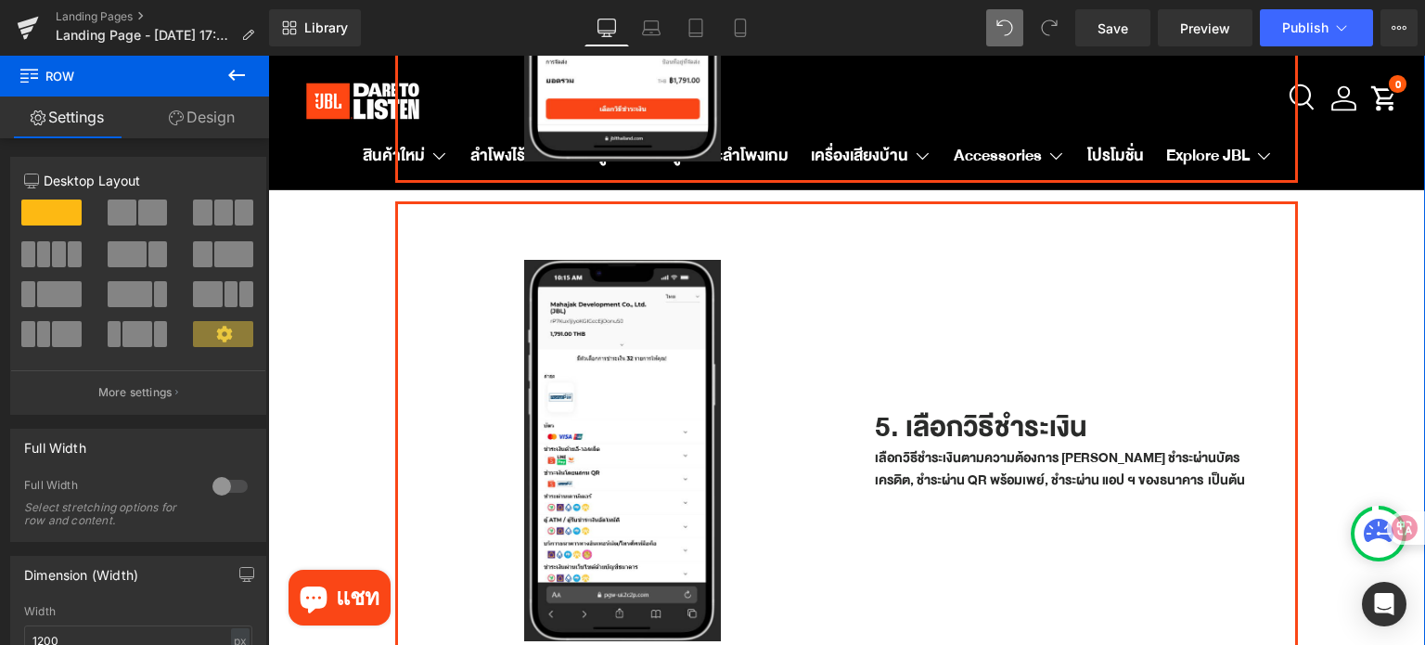
scroll to position [2115, 0]
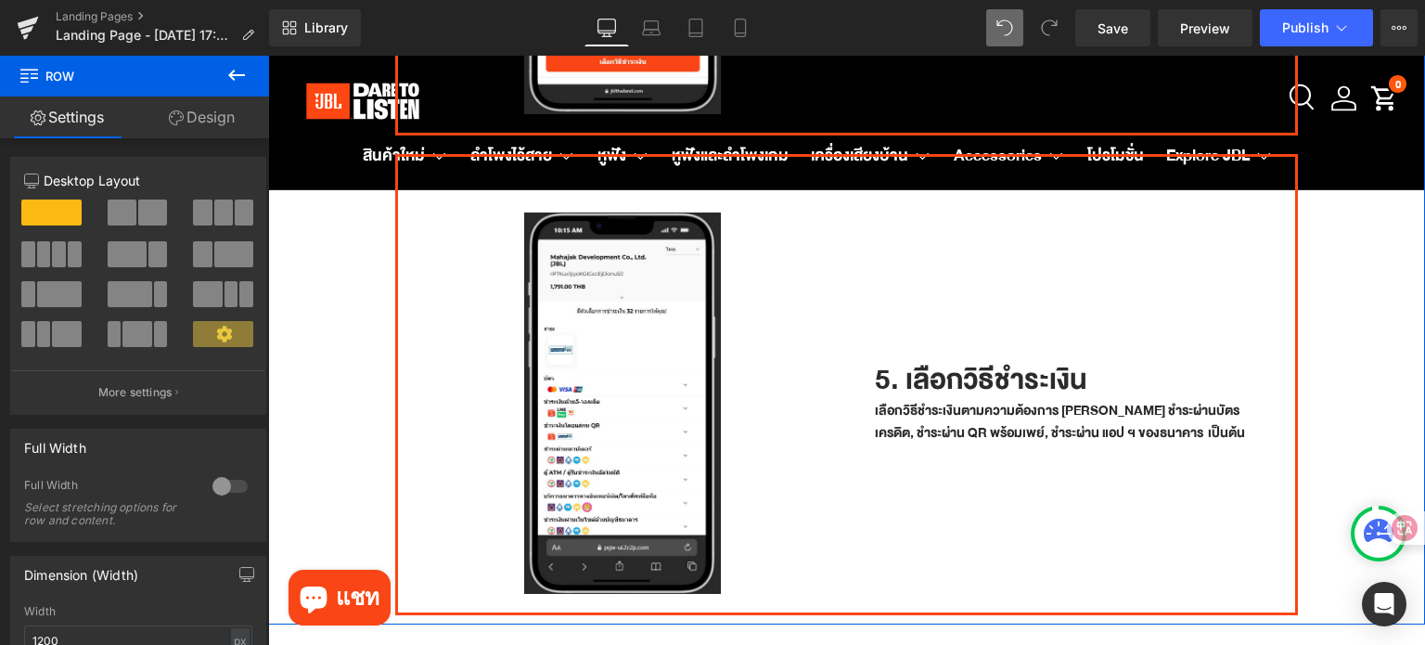
drag, startPoint x: 953, startPoint y: 454, endPoint x: 1206, endPoint y: 528, distance: 263.0
click at [983, 463] on div "5. เลือกวิธีชำระเงิน Heading เลือกวิธีชำระเงินตามความต้องการ เช่น ชำระผ่านบัตรเ…" at bounding box center [1071, 393] width 449 height 417
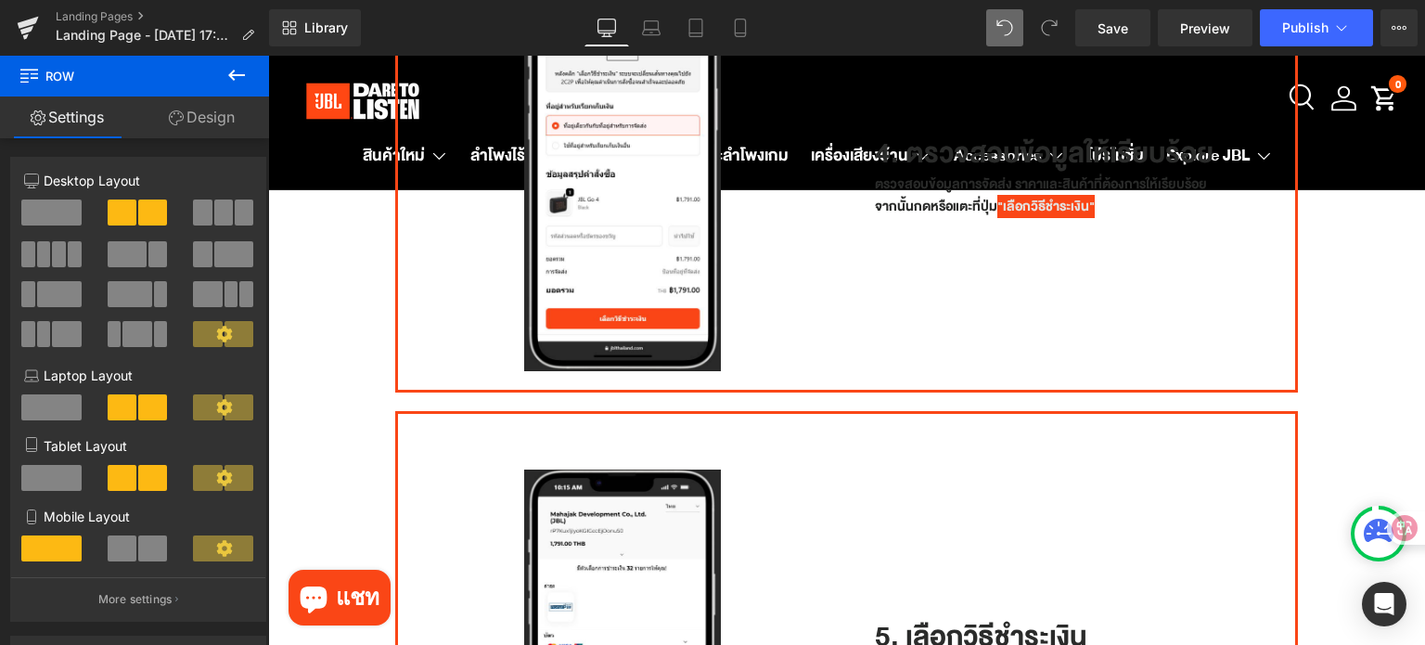
scroll to position [2022, 0]
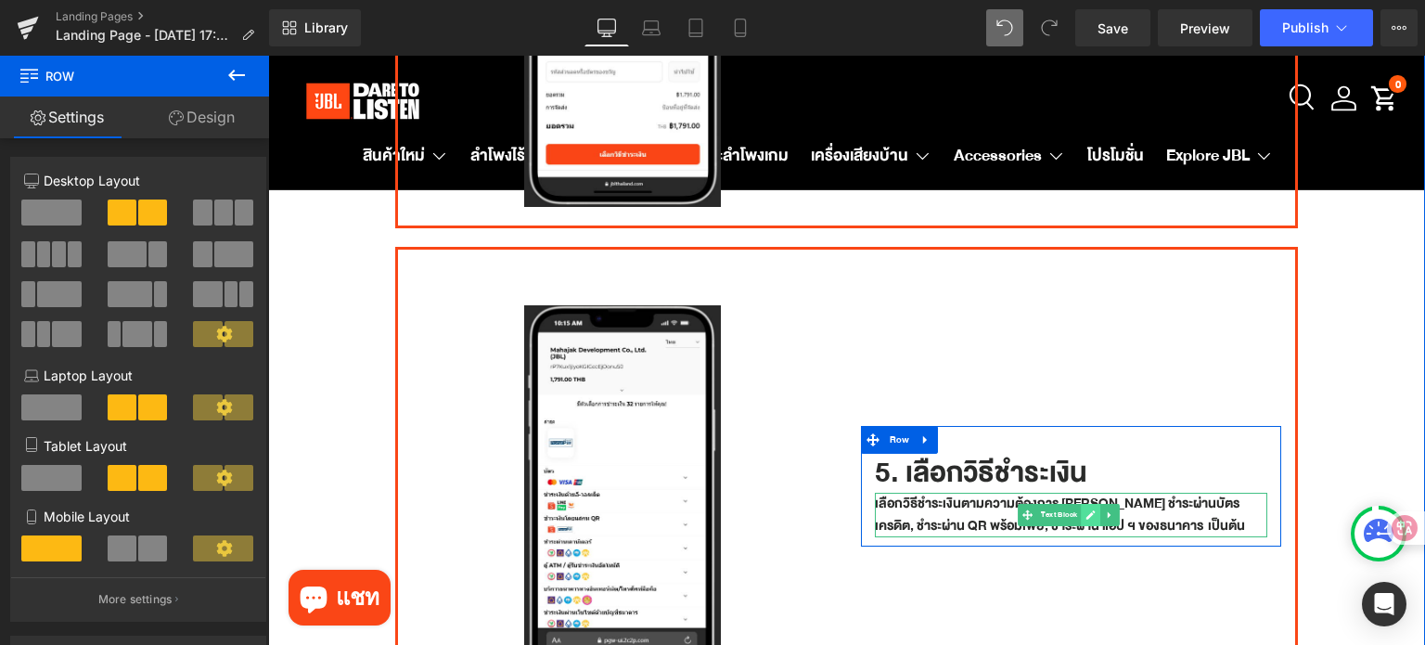
click at [1081, 504] on link at bounding box center [1090, 515] width 19 height 22
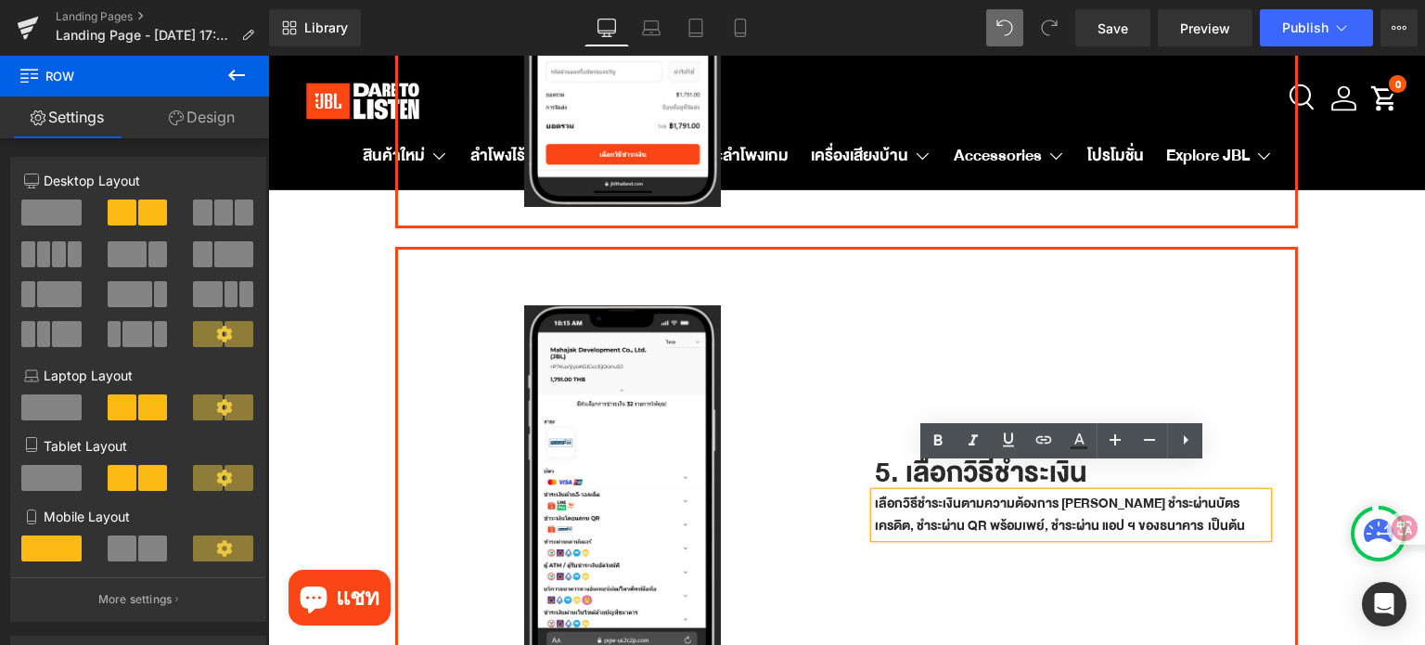
click at [1076, 492] on p "เลือกวิธีชำระเงินตามความต้องการ เช่น ชำระผ่านบัตรเครดิต, ชำระผ่าน QR พร้อมเพย์,…" at bounding box center [1071, 514] width 393 height 45
click at [1187, 507] on p "เลือกวิธีชำระเงินตามความต้องการ เช่น ชำระผ่านบัตรเครดิต, ชำระผ่าน QR พร้อมเพย์,…" at bounding box center [1071, 514] width 393 height 45
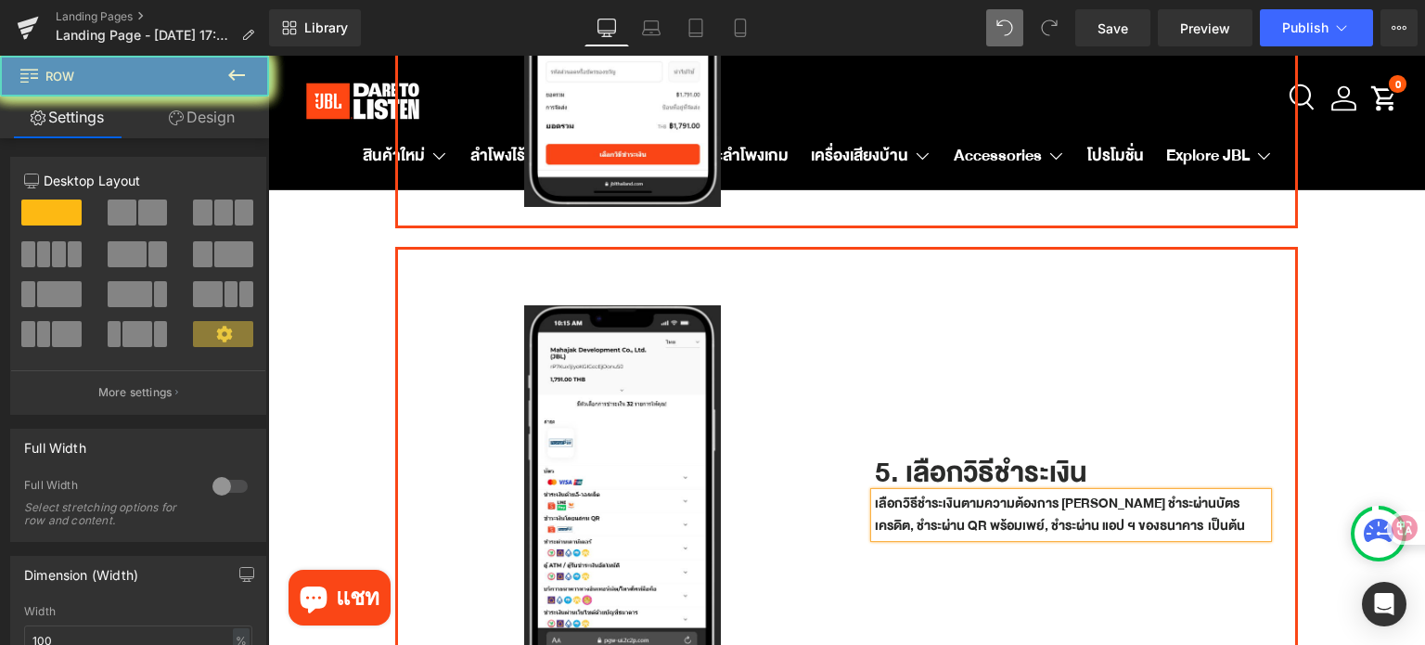
click at [443, 437] on div "Image Row 5. เลือกวิธีชำระเงิน Heading เลือกวิธีชำระเงินตามความต้องการ เช่น ชำร…" at bounding box center [846, 477] width 903 height 460
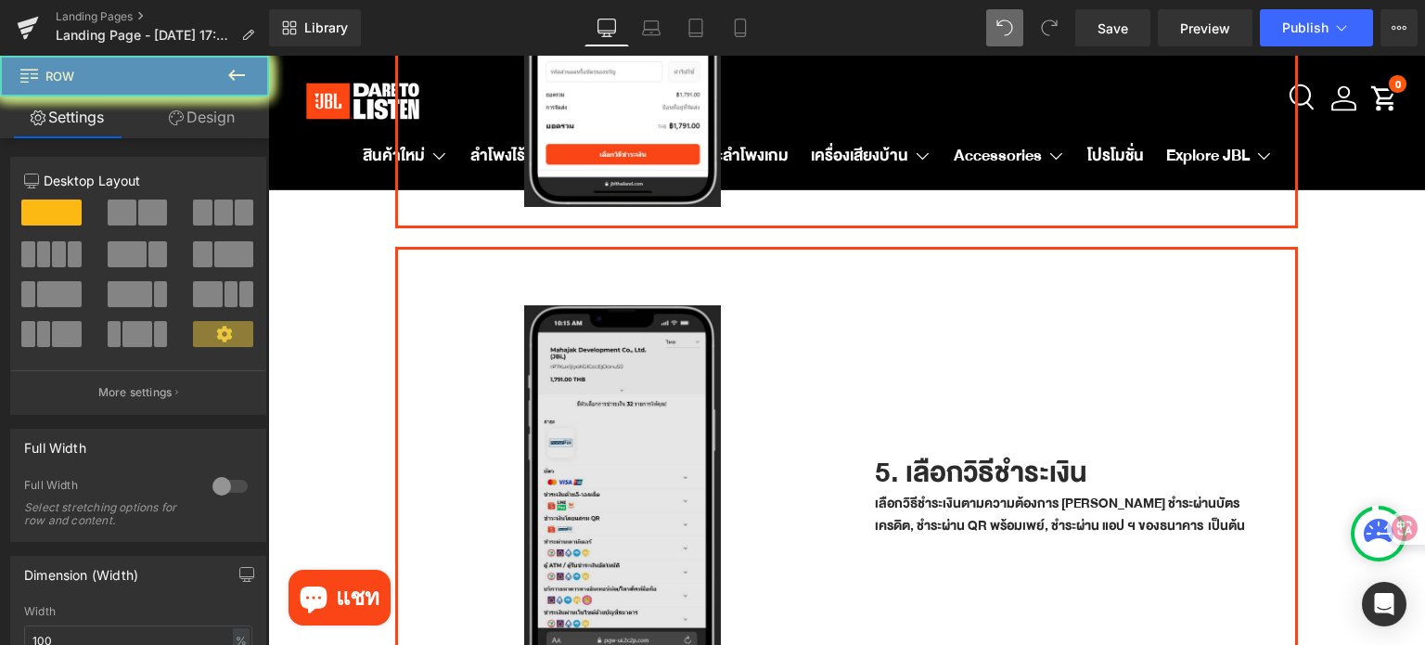
scroll to position [1862, 0]
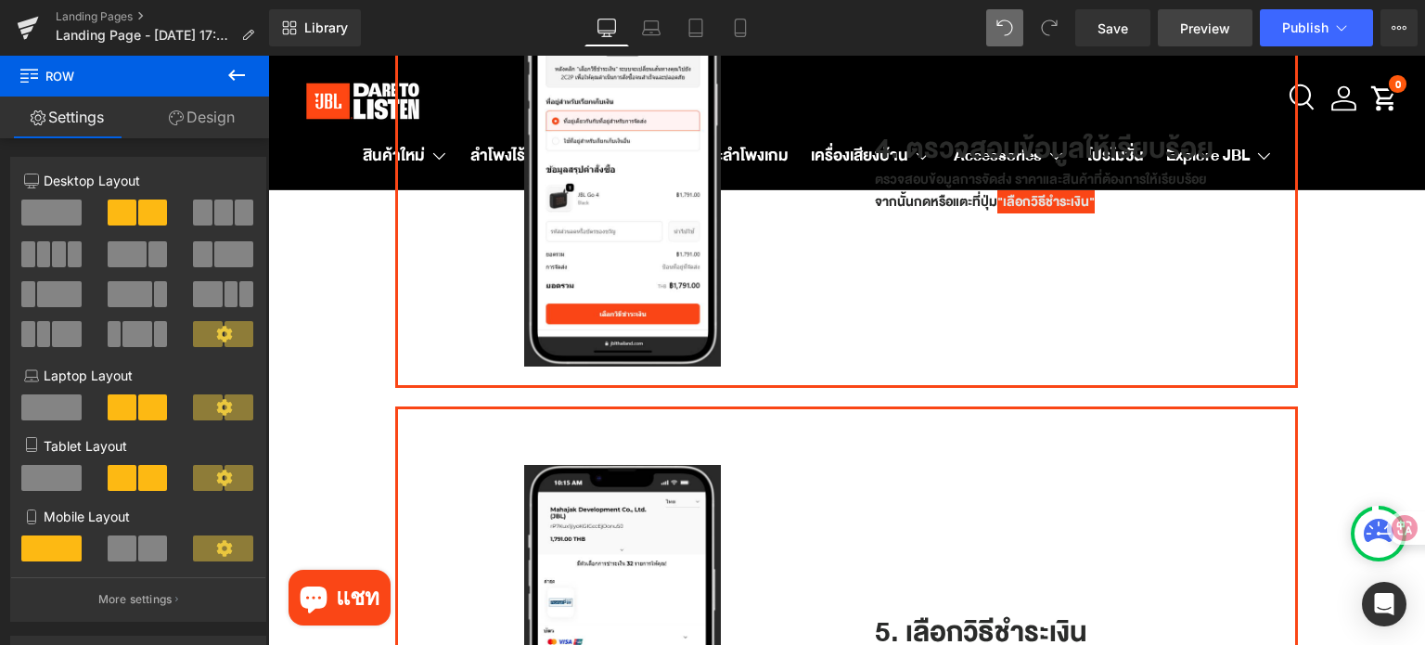
click at [1097, 25] on link "Save" at bounding box center [1112, 27] width 75 height 37
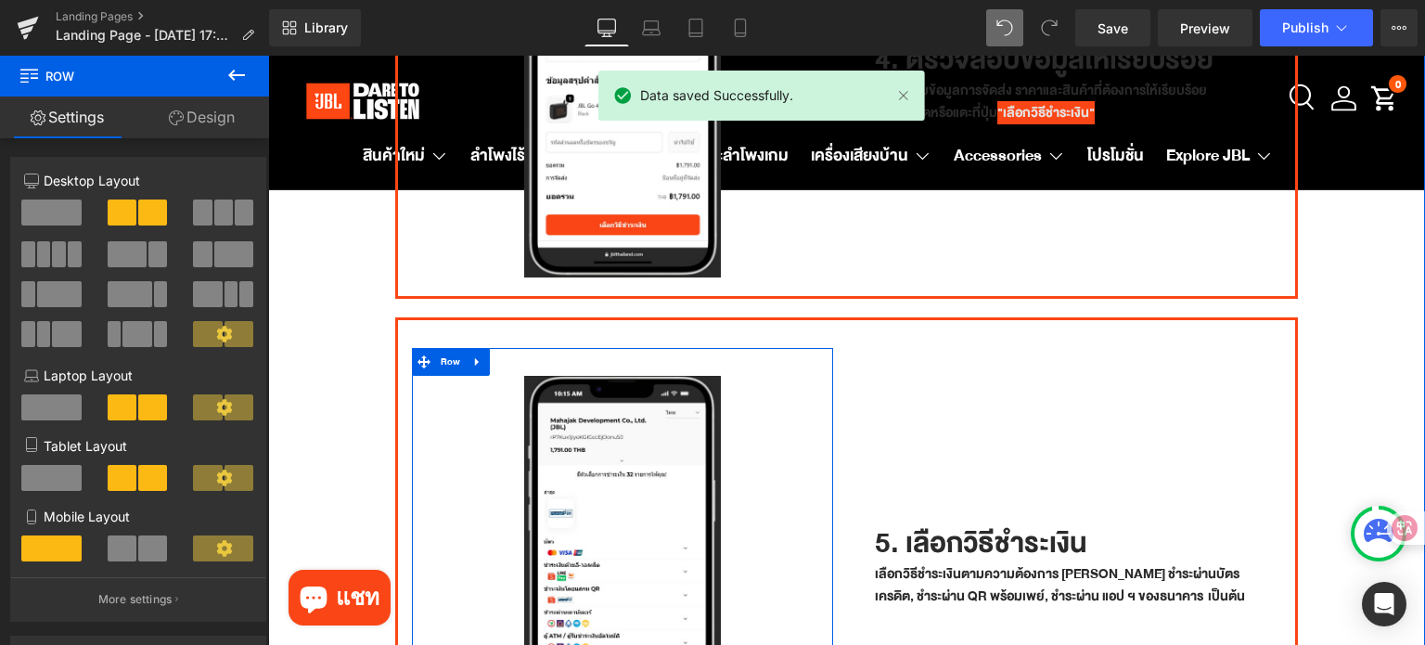
scroll to position [1929, 0]
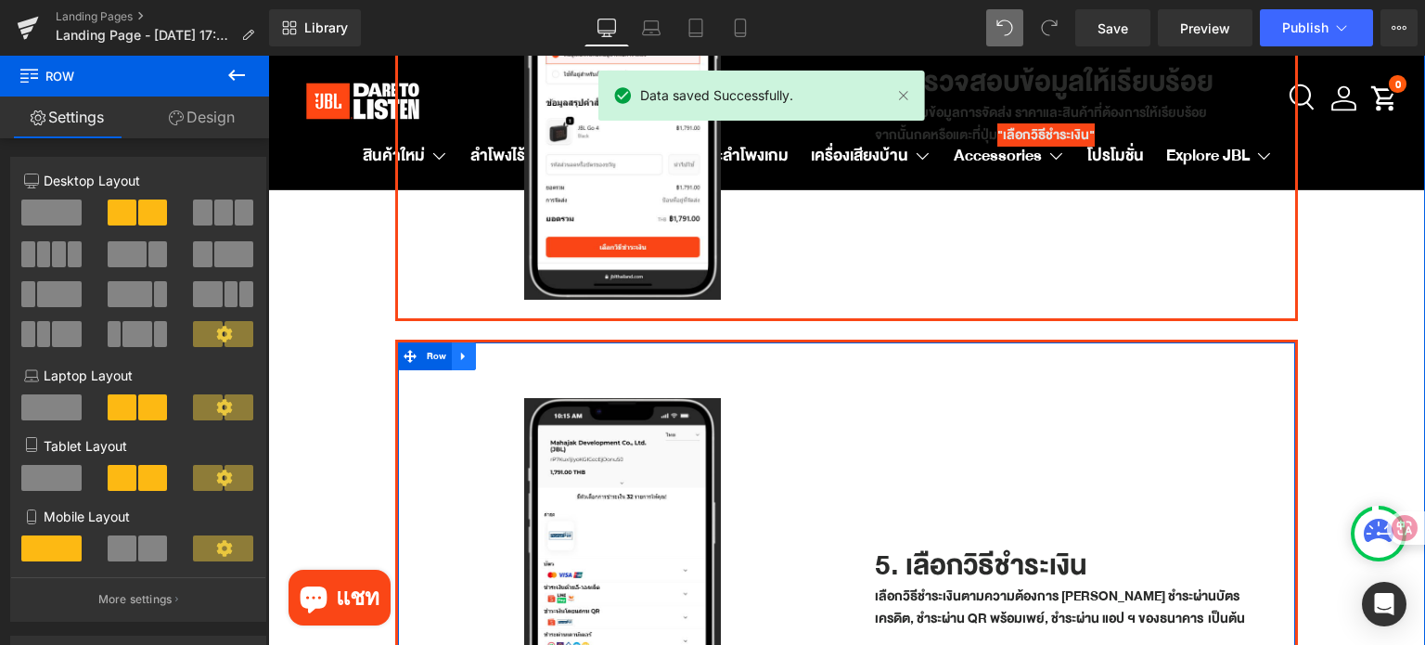
click at [462, 350] on icon at bounding box center [463, 357] width 13 height 14
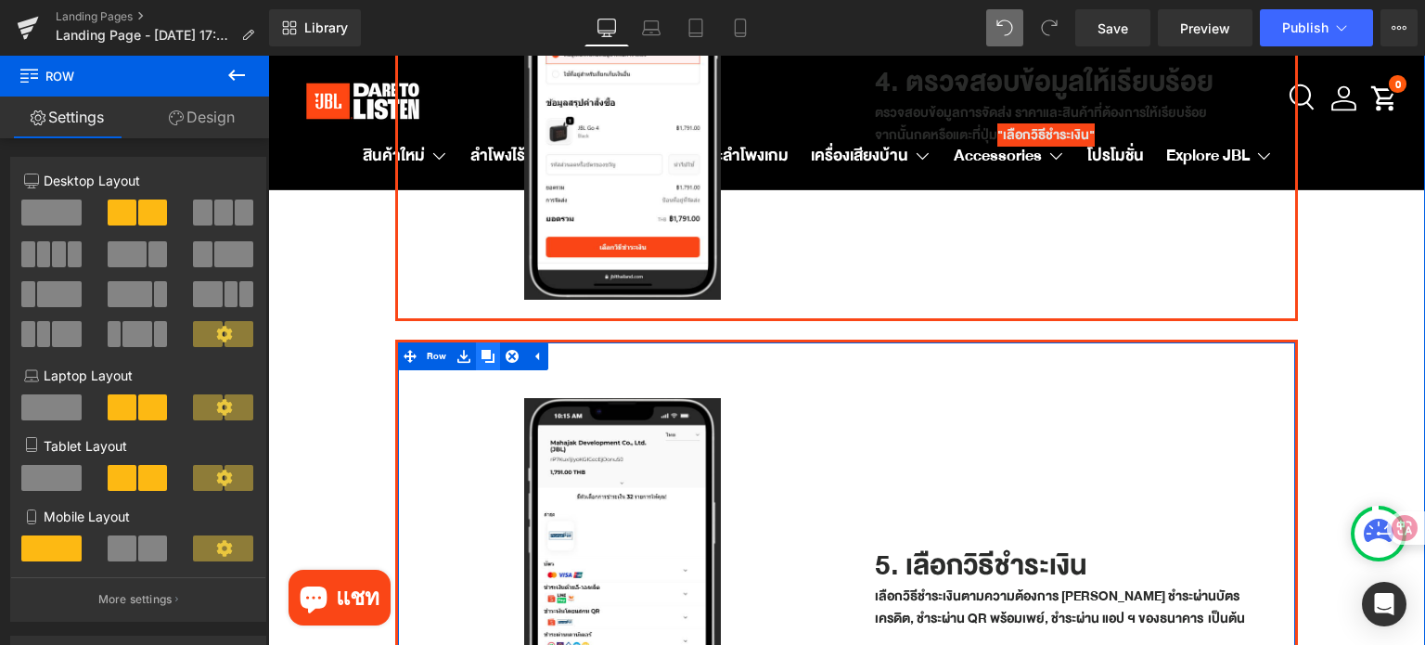
click at [486, 350] on icon at bounding box center [487, 356] width 13 height 13
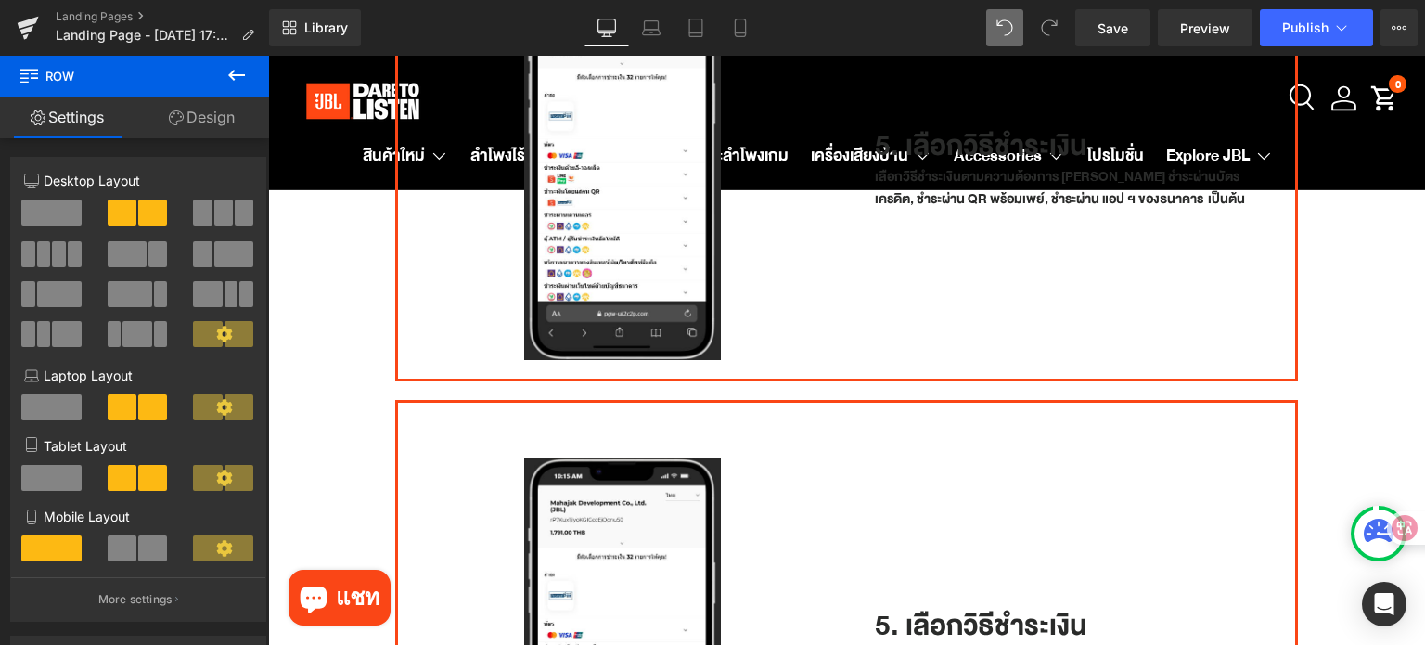
scroll to position [2123, 0]
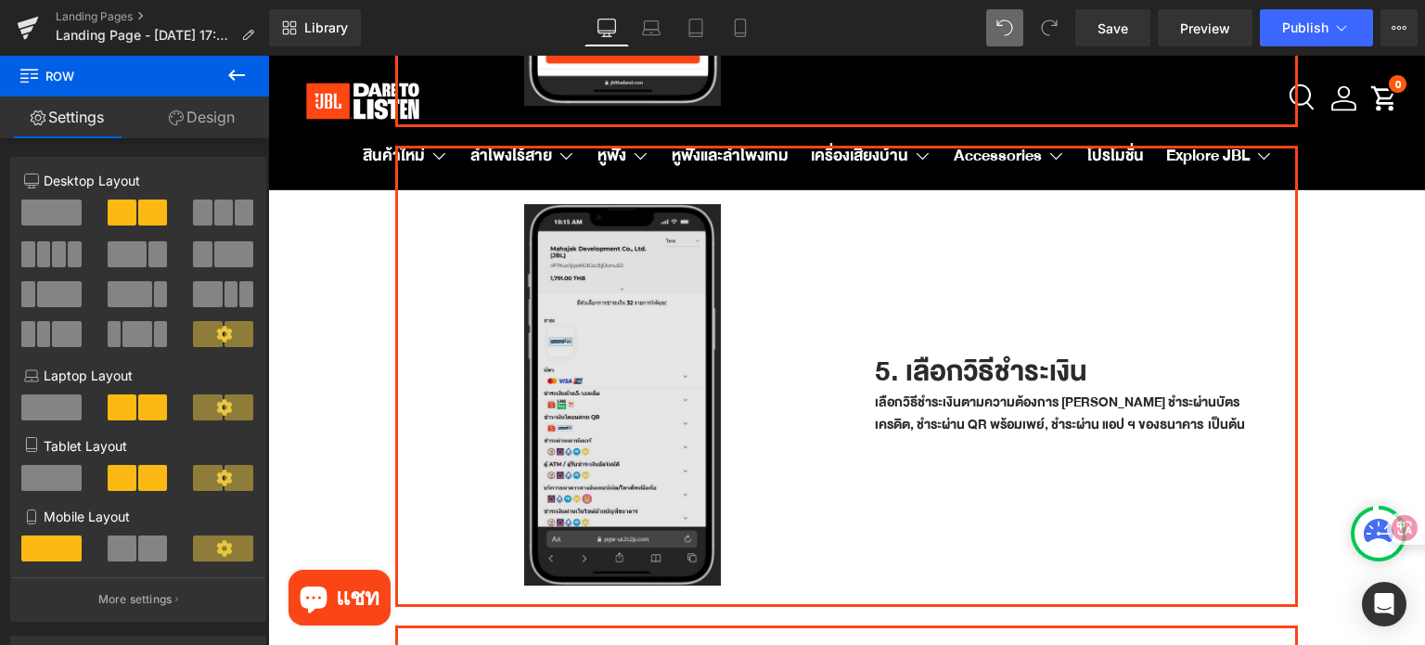
click at [669, 366] on img at bounding box center [622, 394] width 197 height 380
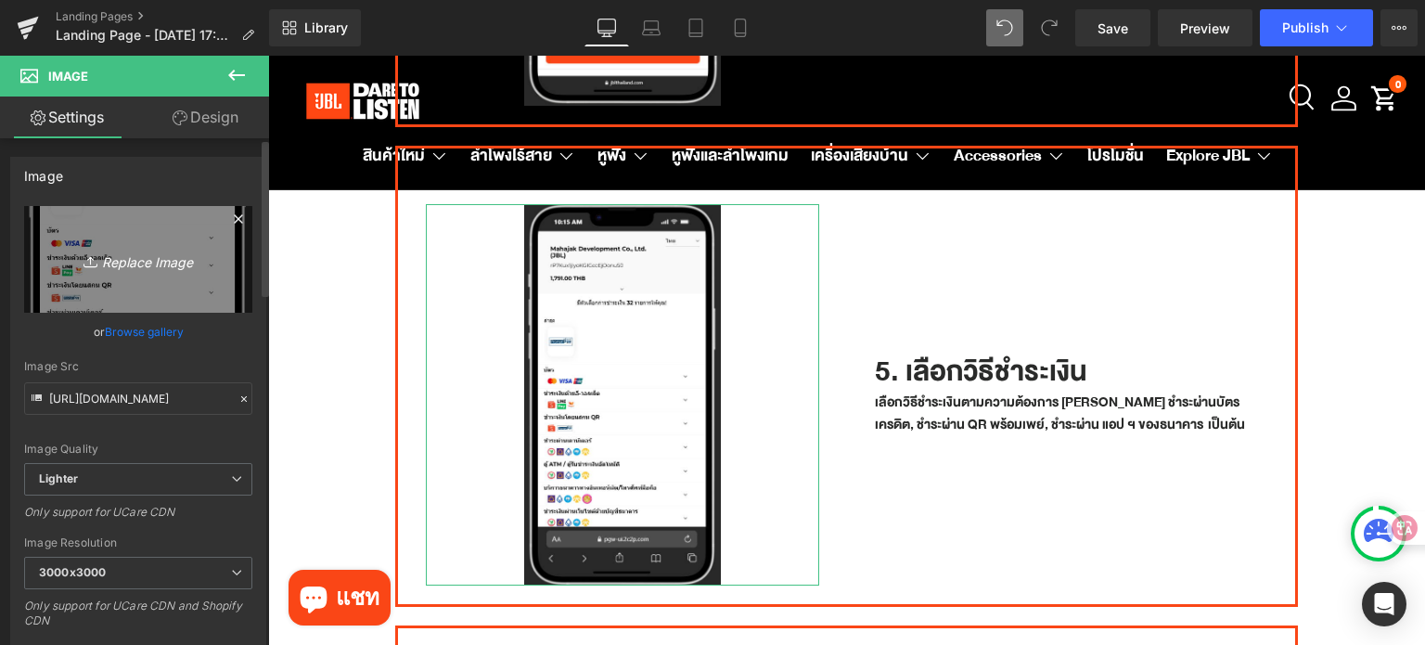
click at [98, 280] on link "Replace Image" at bounding box center [138, 259] width 228 height 107
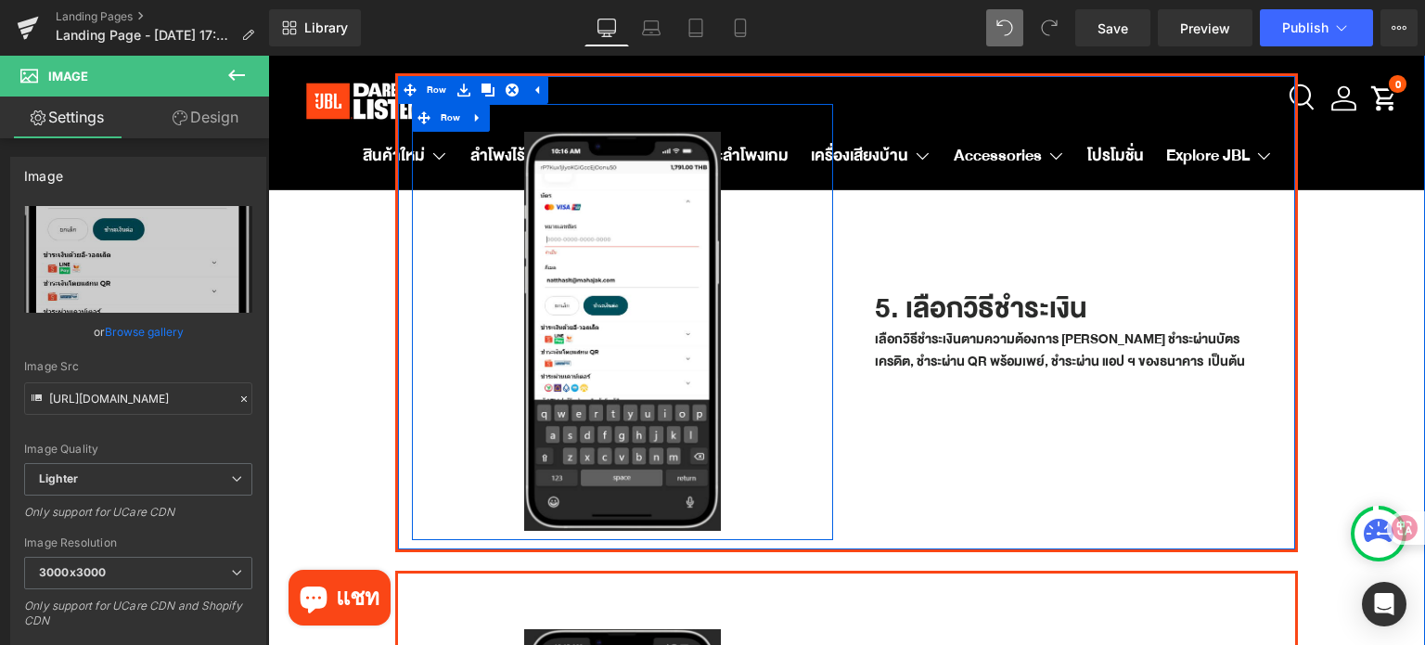
scroll to position [2216, 0]
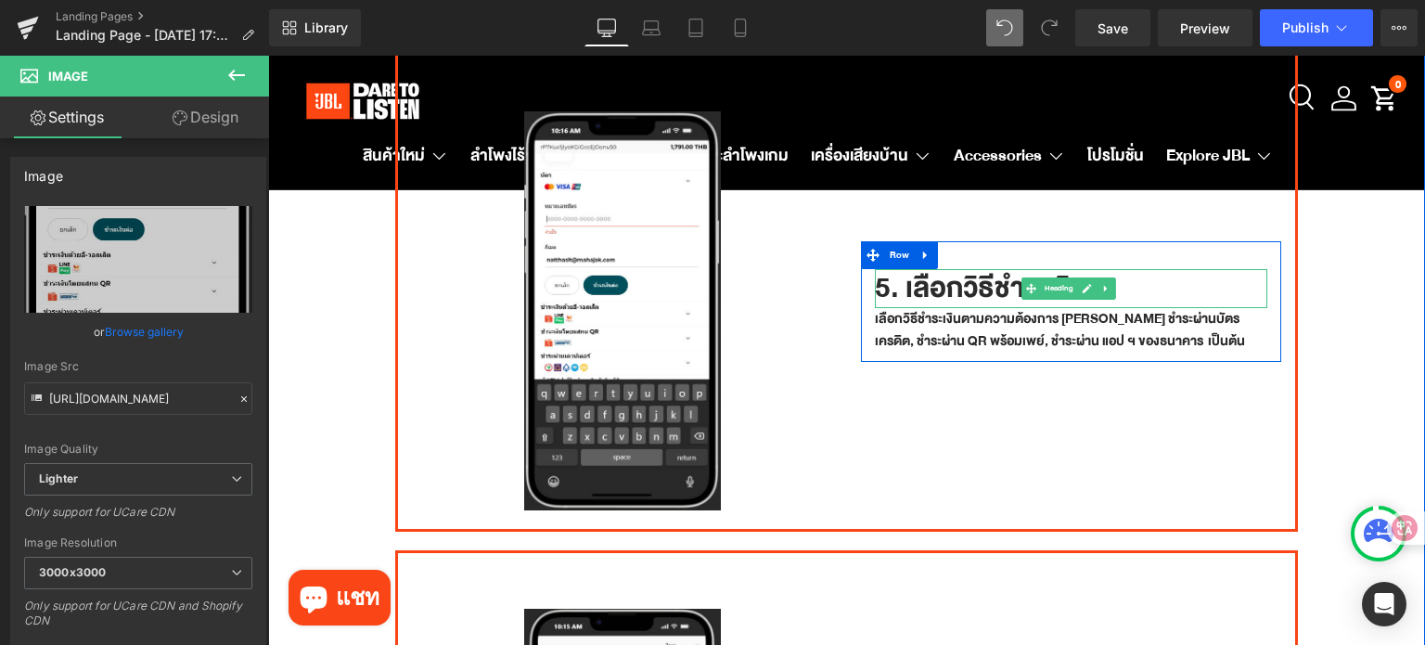
drag, startPoint x: 883, startPoint y: 267, endPoint x: 886, endPoint y: 251, distance: 16.0
click at [875, 269] on h1 "5. เลือกวิธีชำระเงิน" at bounding box center [1071, 288] width 393 height 39
click at [882, 269] on h1 "5. เลือกวิธีชำระเงิน" at bounding box center [1071, 288] width 393 height 39
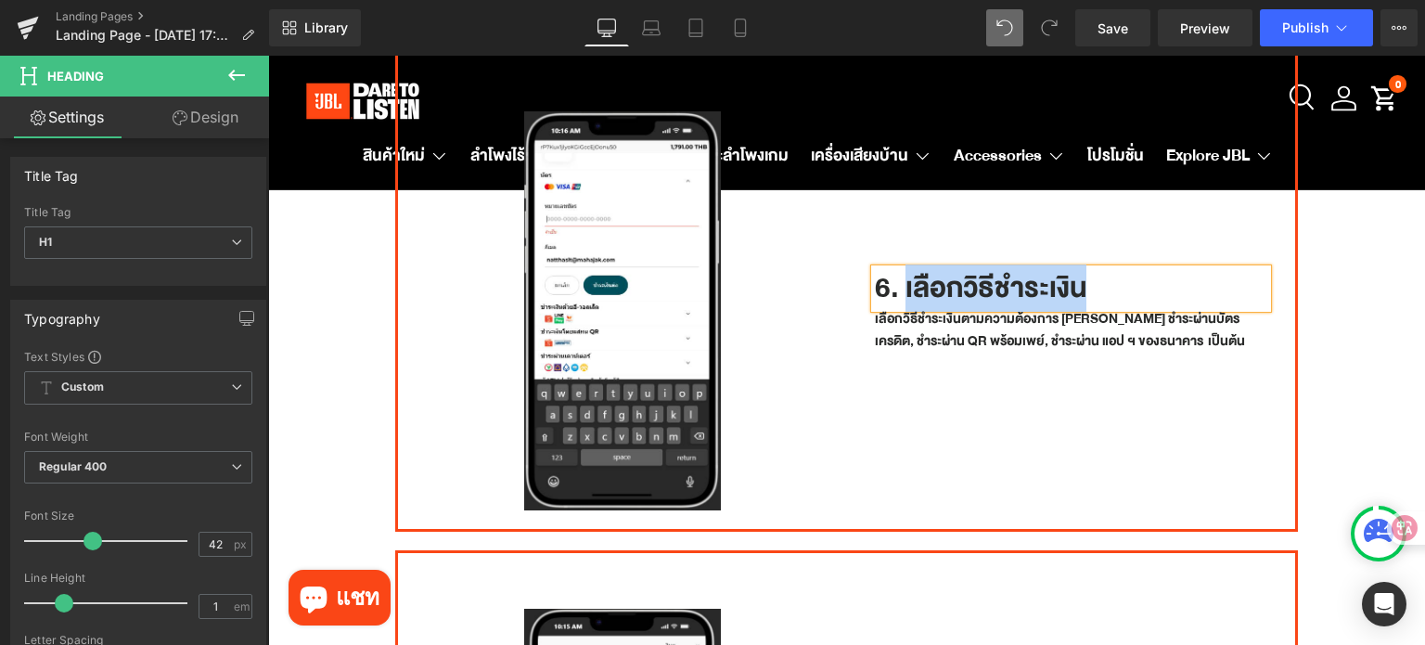
drag, startPoint x: 1079, startPoint y: 259, endPoint x: 901, endPoint y: 266, distance: 178.2
click at [901, 269] on h1 "6. เลือกวิธีชำระเงิน" at bounding box center [1071, 288] width 393 height 39
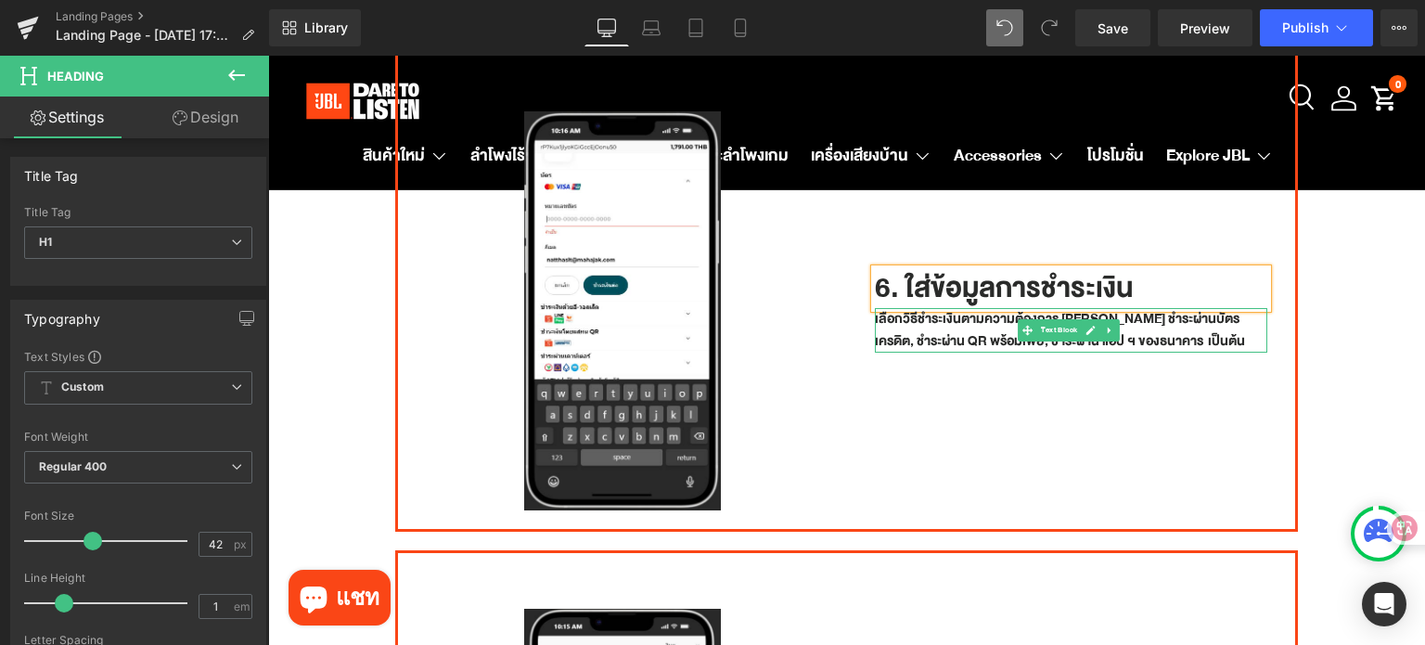
click at [976, 308] on p "เลือกวิธีชำระเงินตามความต้องการ เช่น ชำระผ่านบัตรเครดิต, ชำระผ่าน QR พร้อมเพย์,…" at bounding box center [1071, 330] width 393 height 45
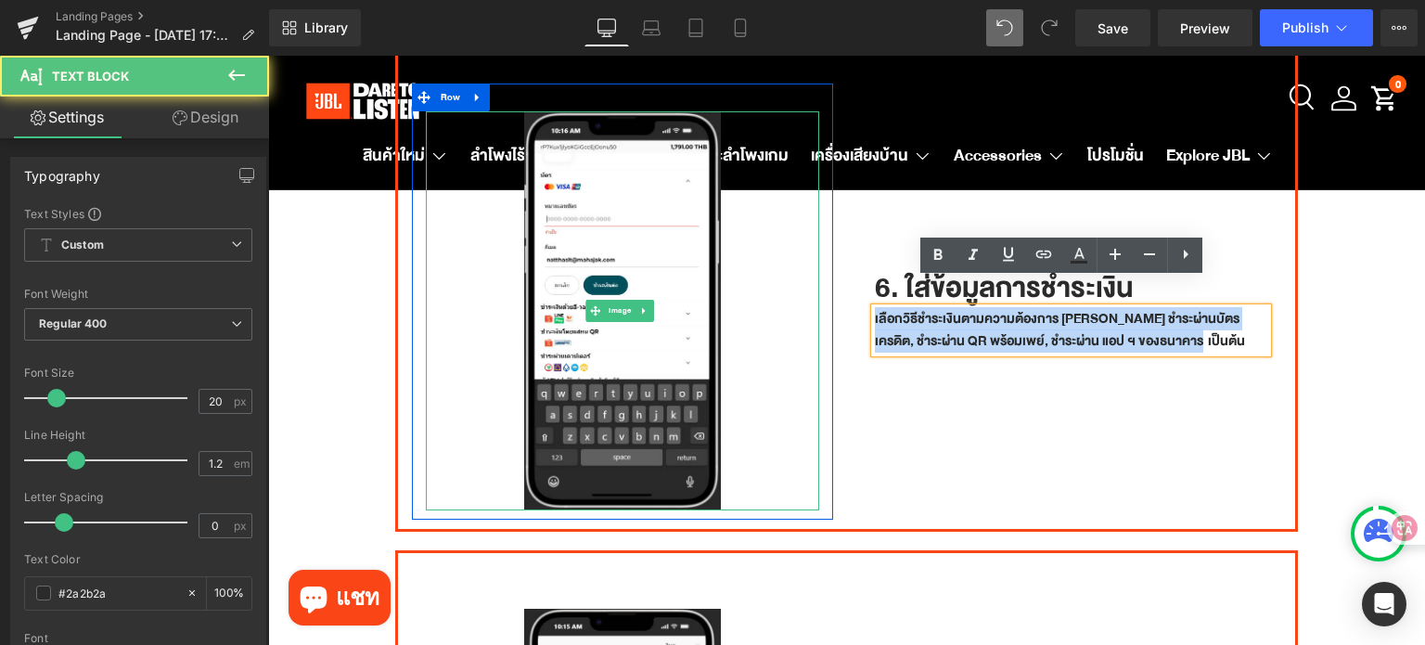
drag, startPoint x: 1162, startPoint y: 309, endPoint x: 799, endPoint y: 285, distance: 363.4
click at [799, 285] on div "Image Row 6. ใส่ข้อมูลการชำระเงิน Heading เลือกวิธีชำระเงินตามความต้องการ เช่น …" at bounding box center [846, 292] width 903 height 479
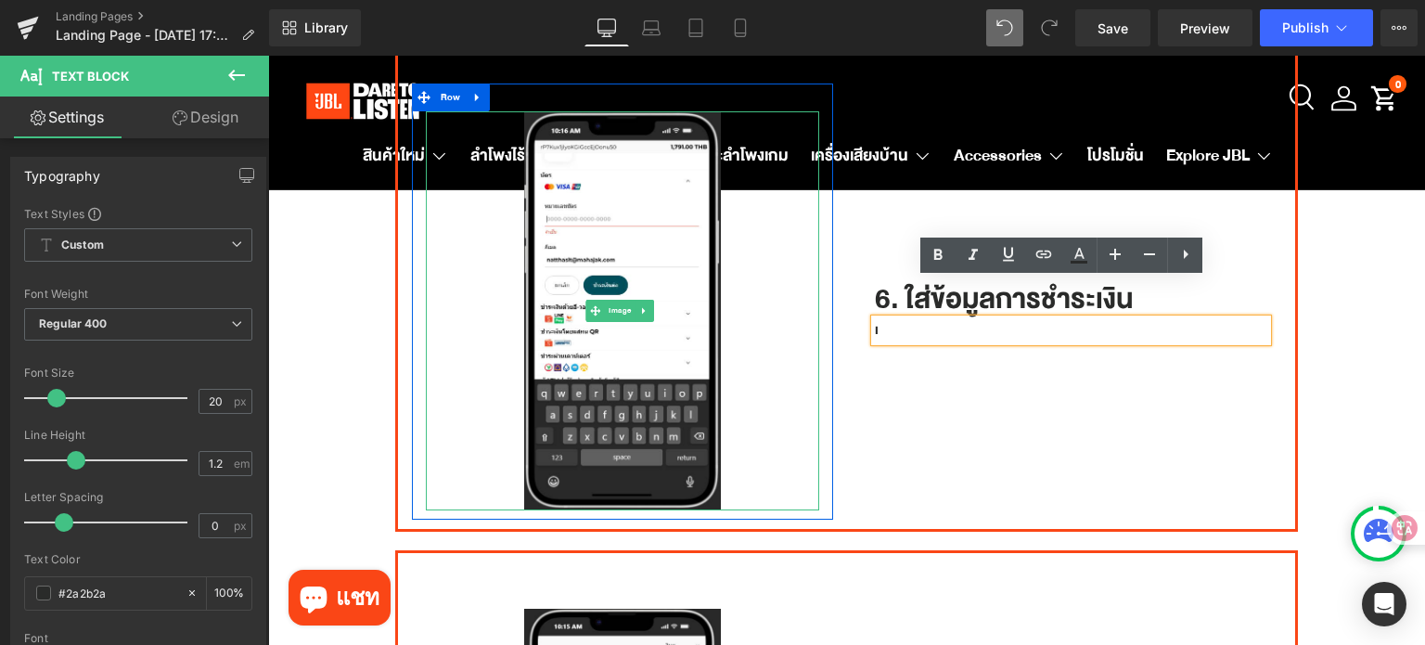
scroll to position [2227, 0]
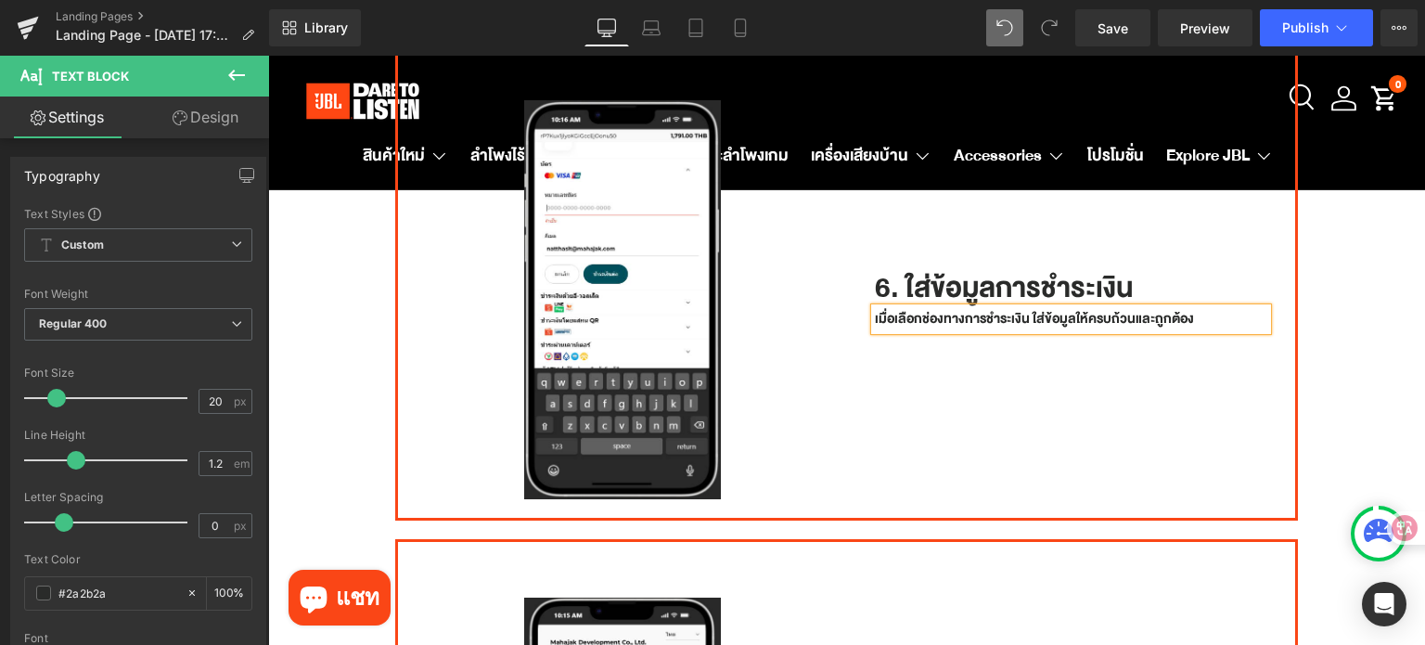
click at [1195, 308] on p "เมื่อเลือกช่องทางการชำระเงิน ใส่ข้อมูลให้ครบถ้วนและถูกต้อง" at bounding box center [1071, 319] width 393 height 22
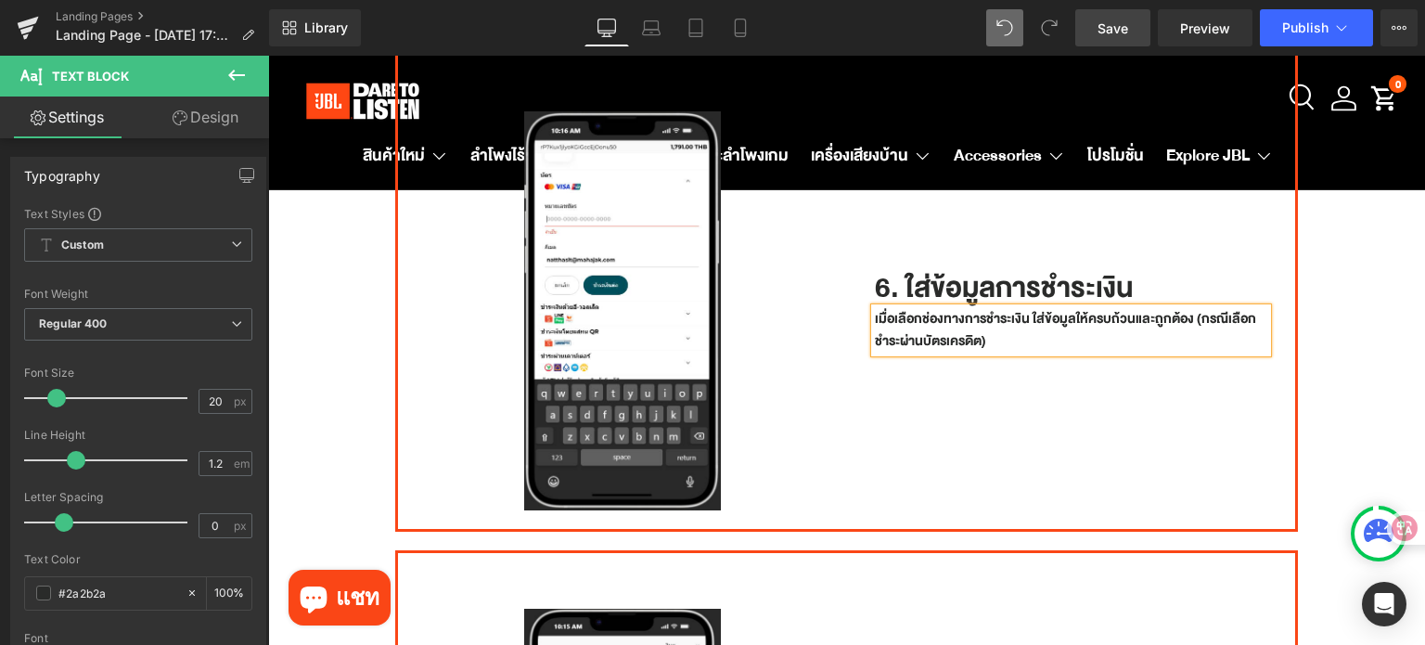
click at [1082, 19] on link "Save" at bounding box center [1112, 27] width 75 height 37
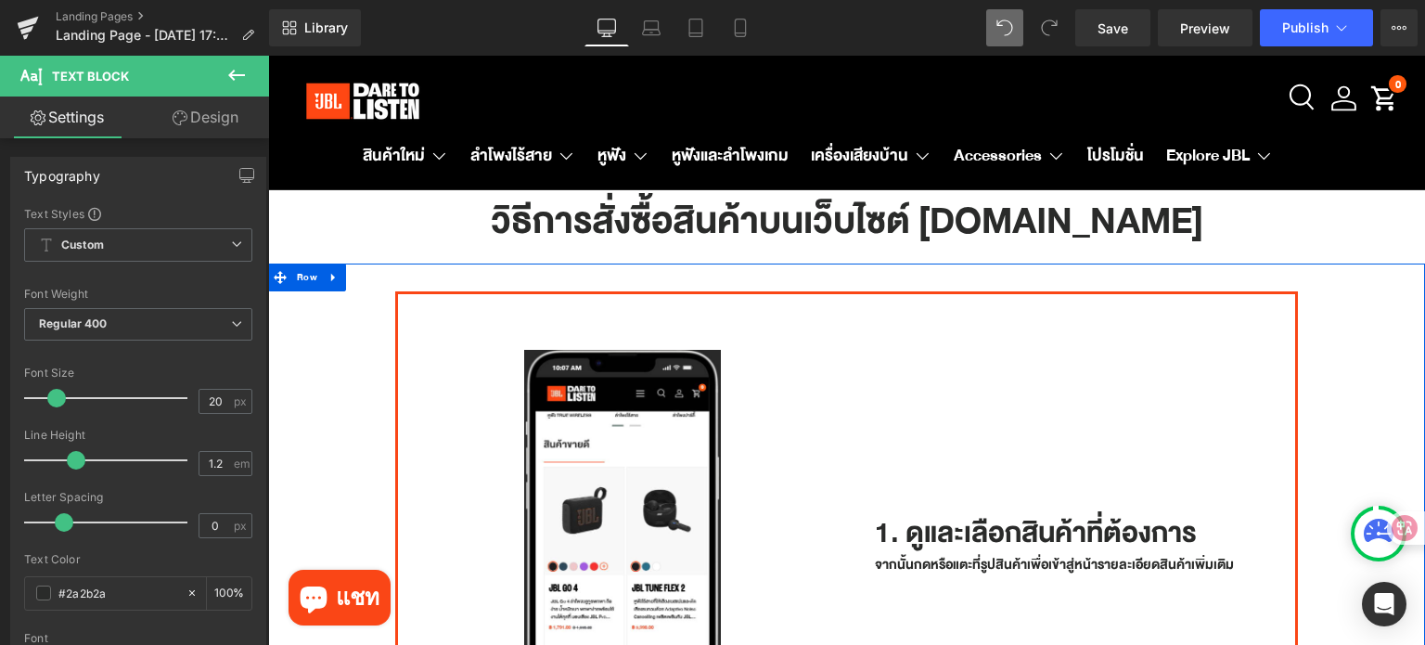
scroll to position [0, 0]
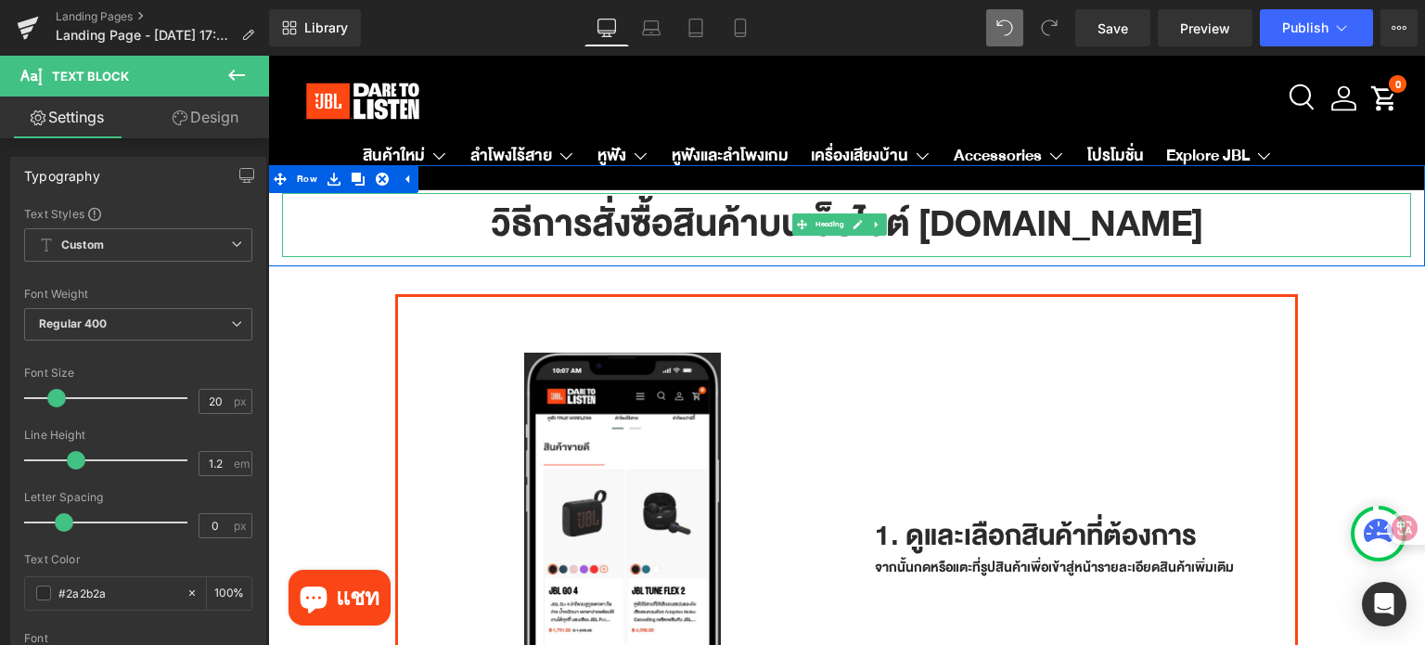
click at [835, 222] on span "Heading" at bounding box center [830, 224] width 36 height 22
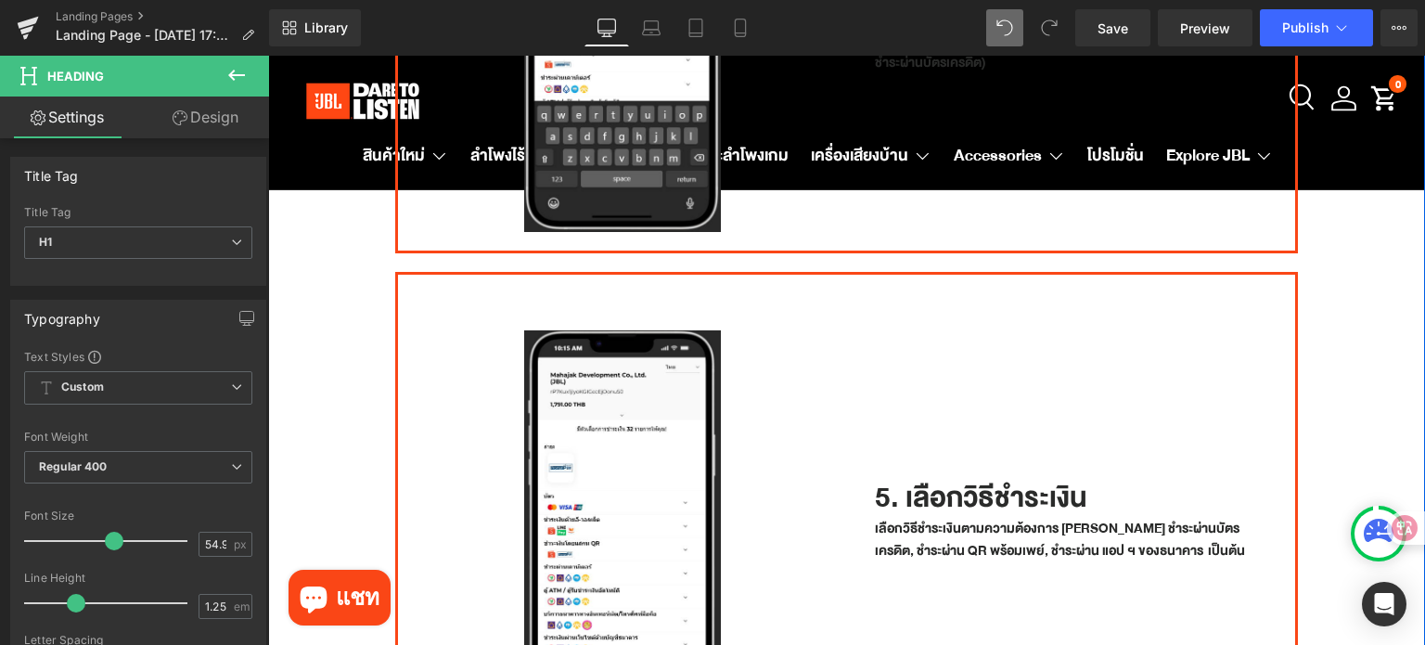
scroll to position [2504, 0]
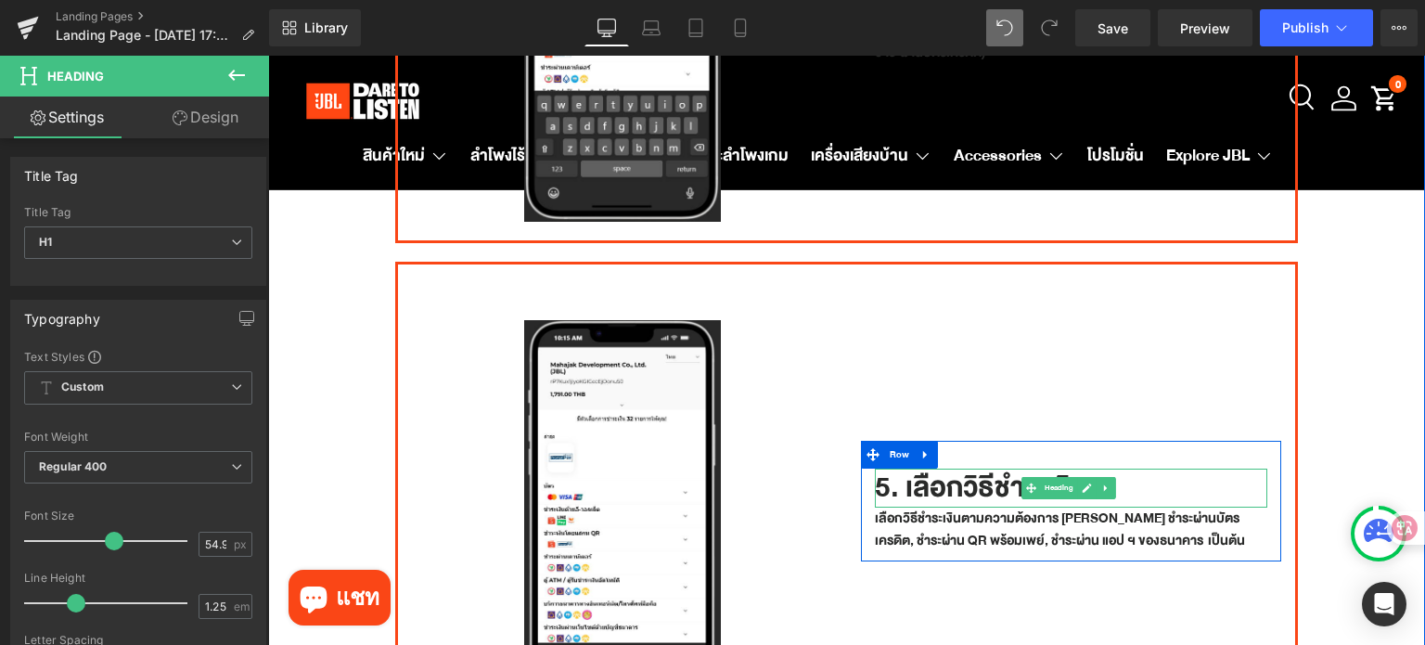
click at [876, 468] on h1 "5. เลือกวิธีชำระเงิน" at bounding box center [1071, 487] width 393 height 39
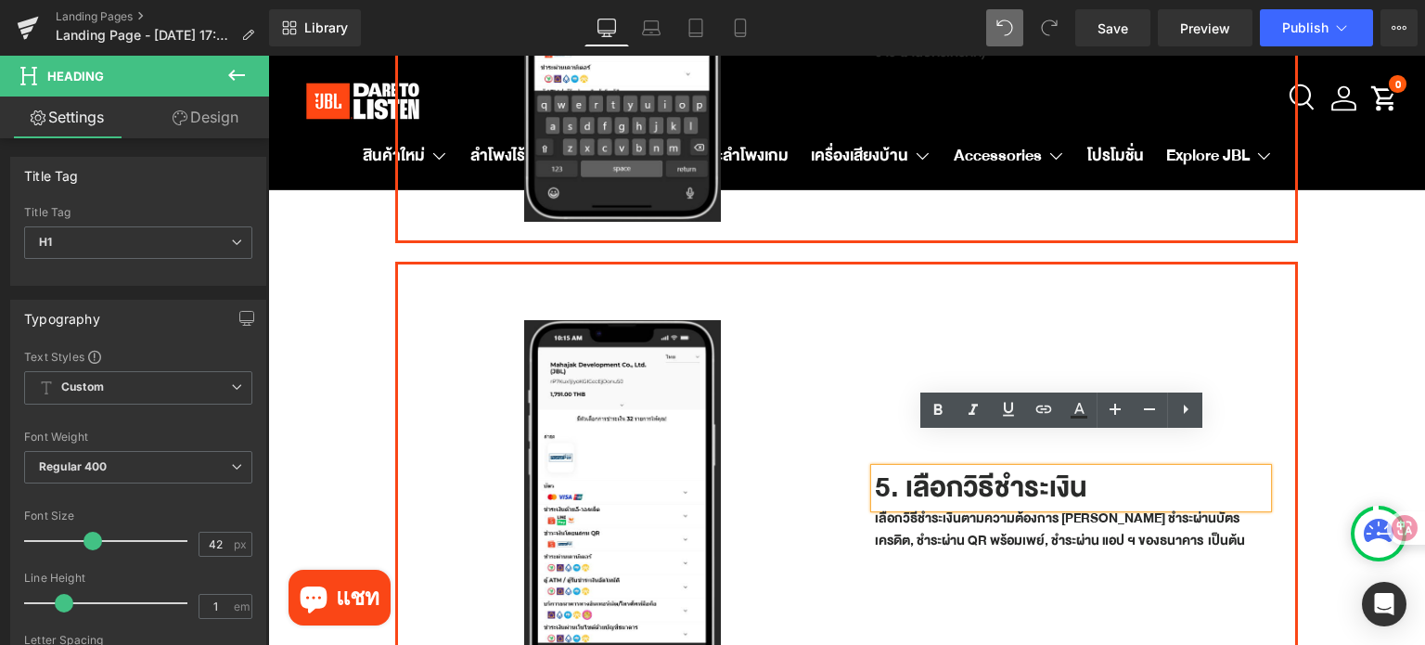
click at [883, 468] on h1 "5. เลือกวิธีชำระเงิน" at bounding box center [1071, 487] width 393 height 39
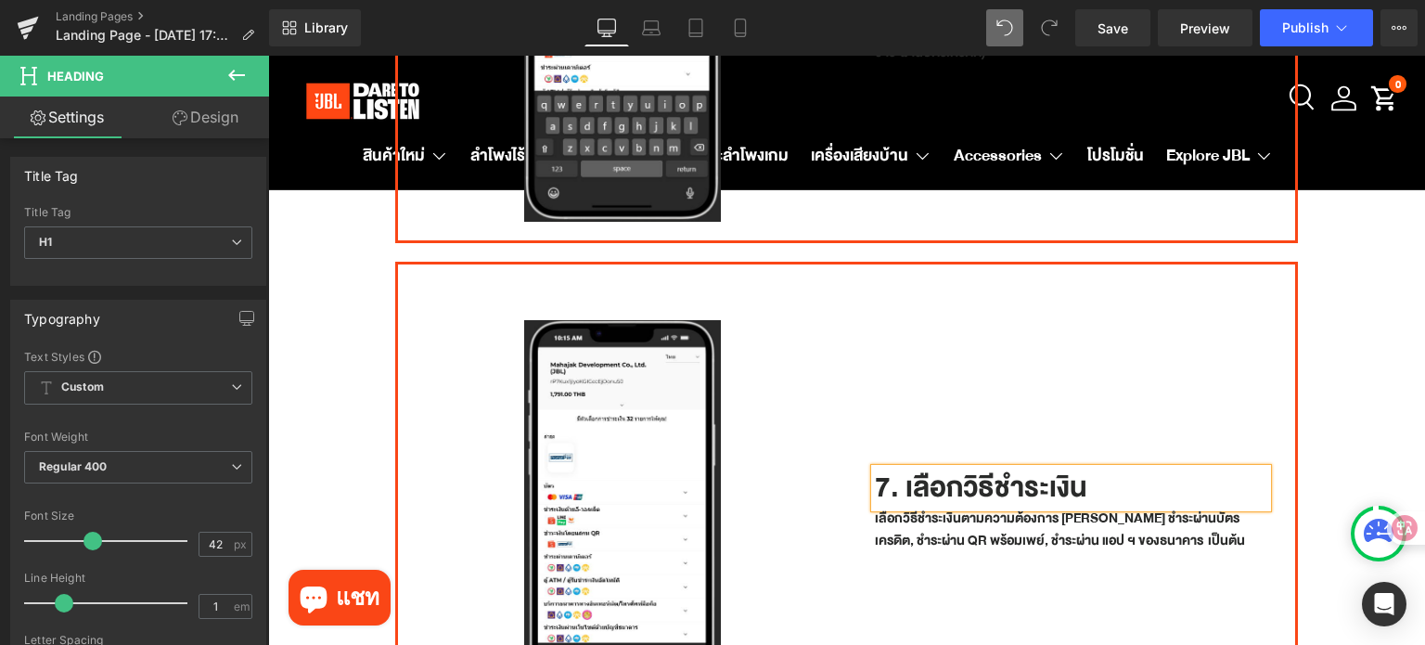
drag, startPoint x: 940, startPoint y: 341, endPoint x: 1075, endPoint y: 336, distance: 135.5
click at [940, 341] on div "7. เลือกวิธีชำระเงิน Heading เลือกวิธีชำระเงินตามความต้องการ เช่น ชำระผ่านบัตรเ…" at bounding box center [1071, 500] width 449 height 417
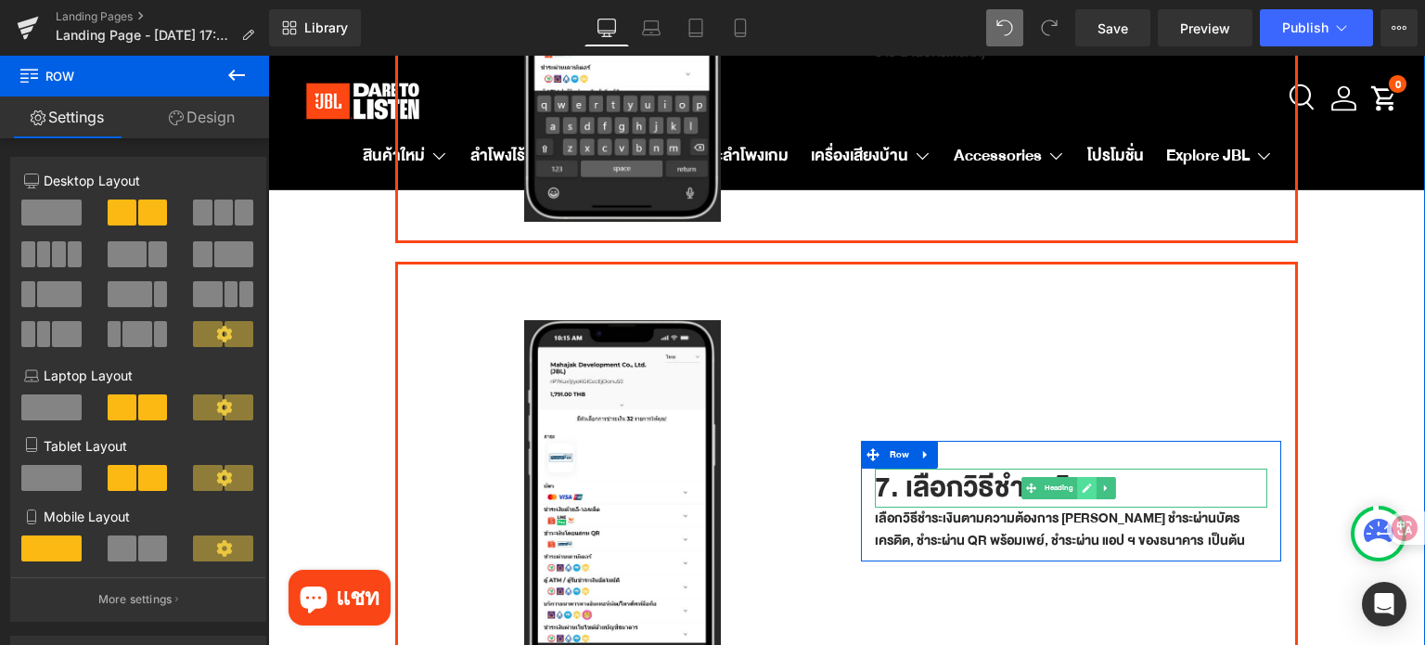
click at [1082, 483] on icon at bounding box center [1086, 487] width 9 height 9
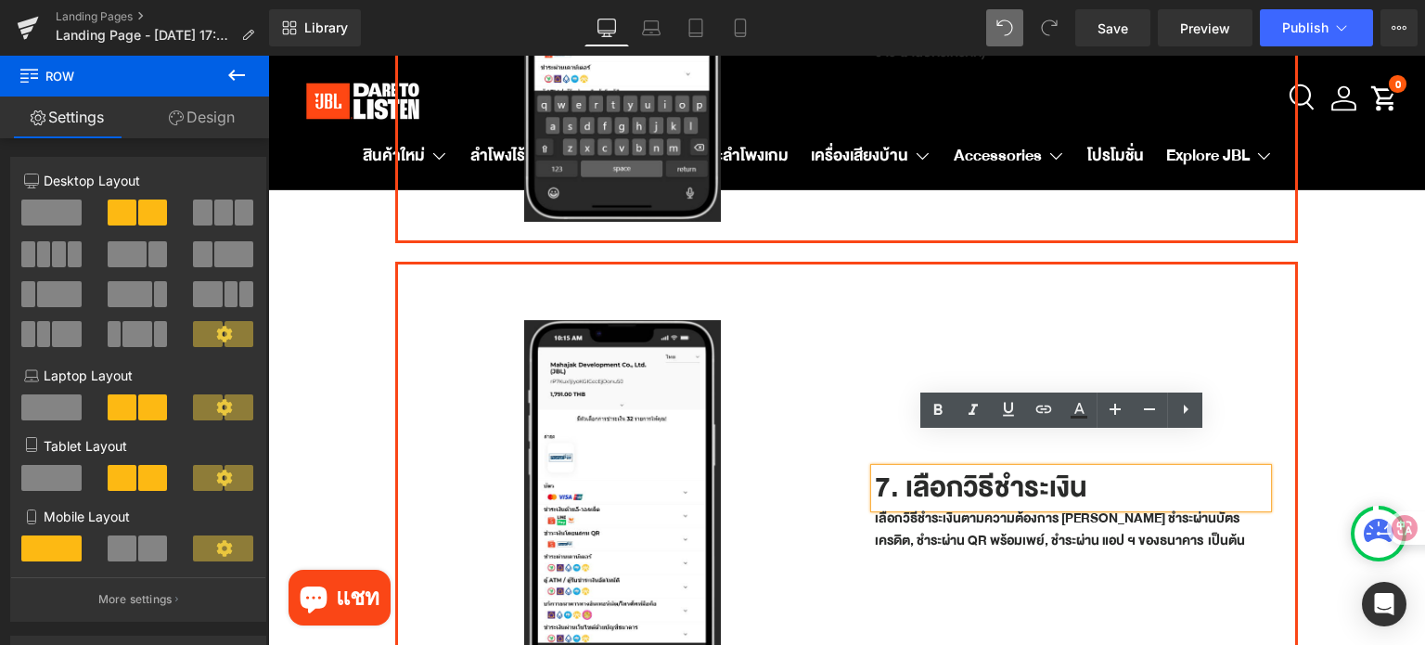
click at [890, 468] on h1 "7. เลือกวิธีชำระเงิน" at bounding box center [1071, 487] width 393 height 39
click at [915, 468] on h1 "7. เลือกวิธีชำระเงิน" at bounding box center [1071, 487] width 393 height 39
click at [964, 468] on h1 "7. เลือกวิธีชำระเงิน" at bounding box center [1071, 487] width 393 height 39
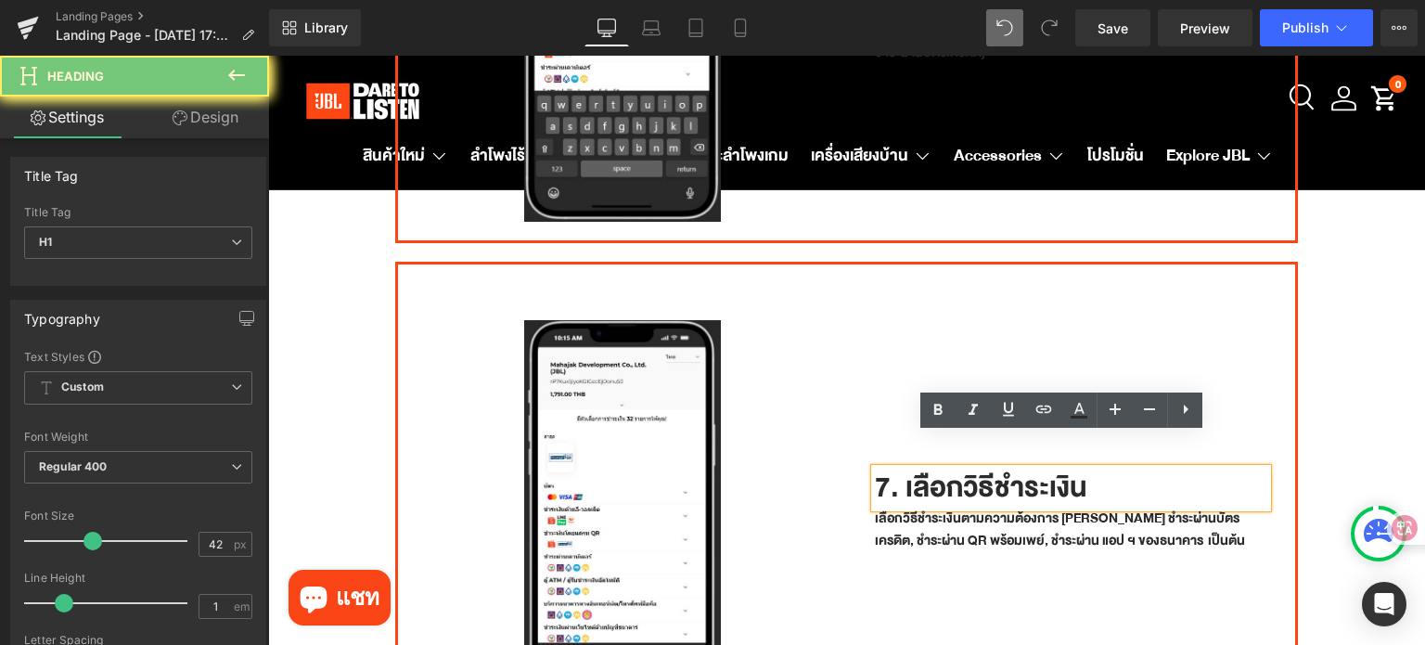
click at [987, 468] on h1 "7. เลือกวิธีชำระเงิน" at bounding box center [1071, 487] width 393 height 39
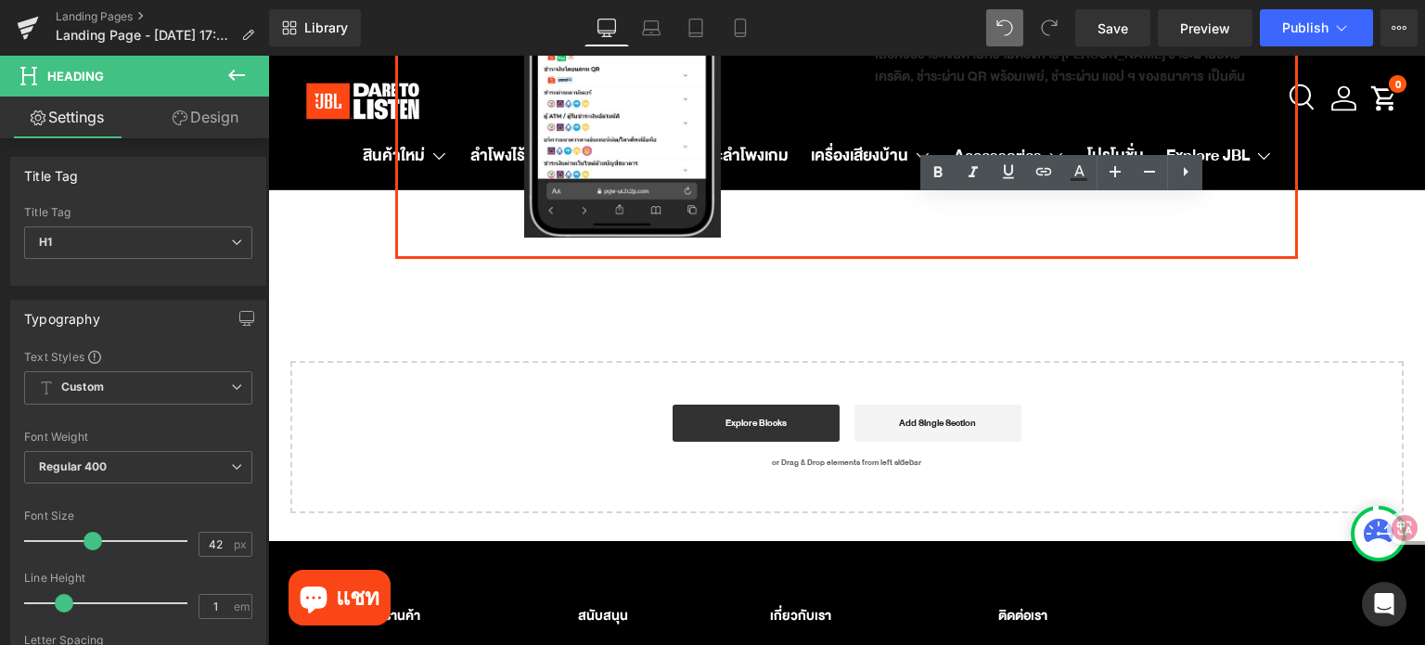
scroll to position [2690, 0]
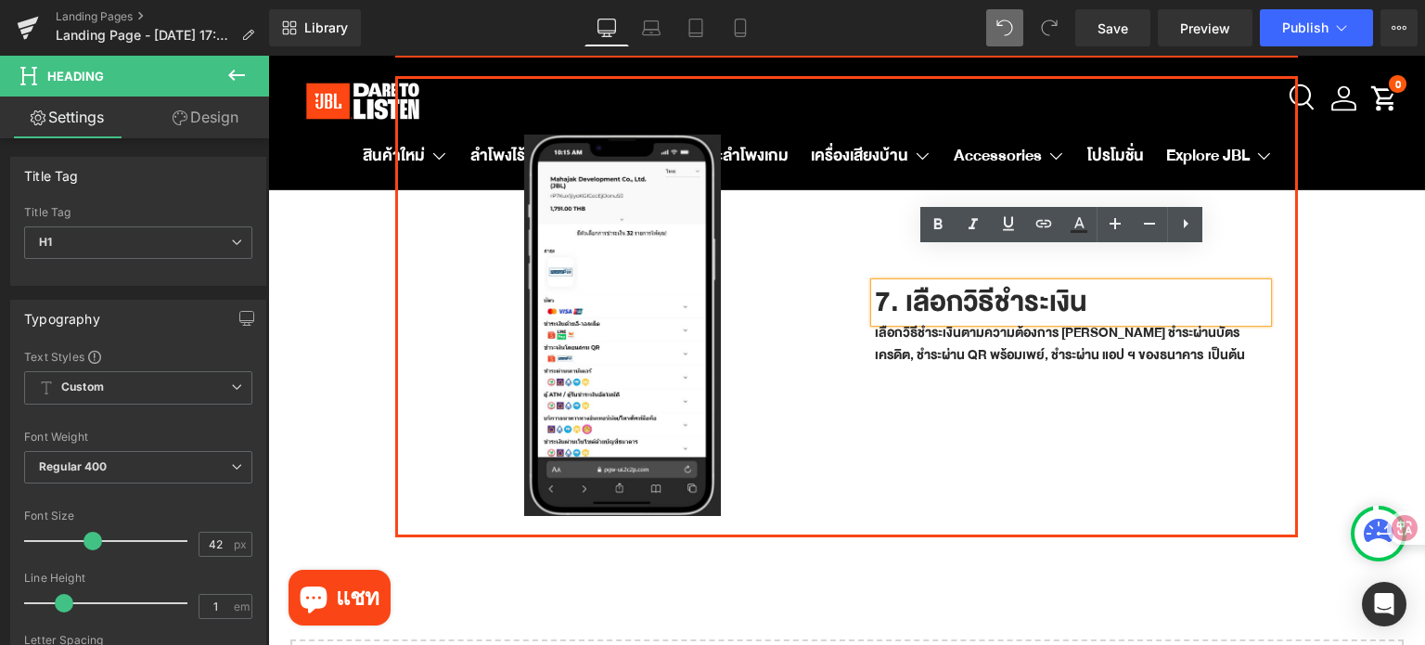
click at [1221, 468] on div "7. เลือกวิธีชำระเงิน Heading เลือกวิธีชำระเงินตามความต้องการ เช่น ชำระผ่านบัตรเ…" at bounding box center [1071, 315] width 449 height 417
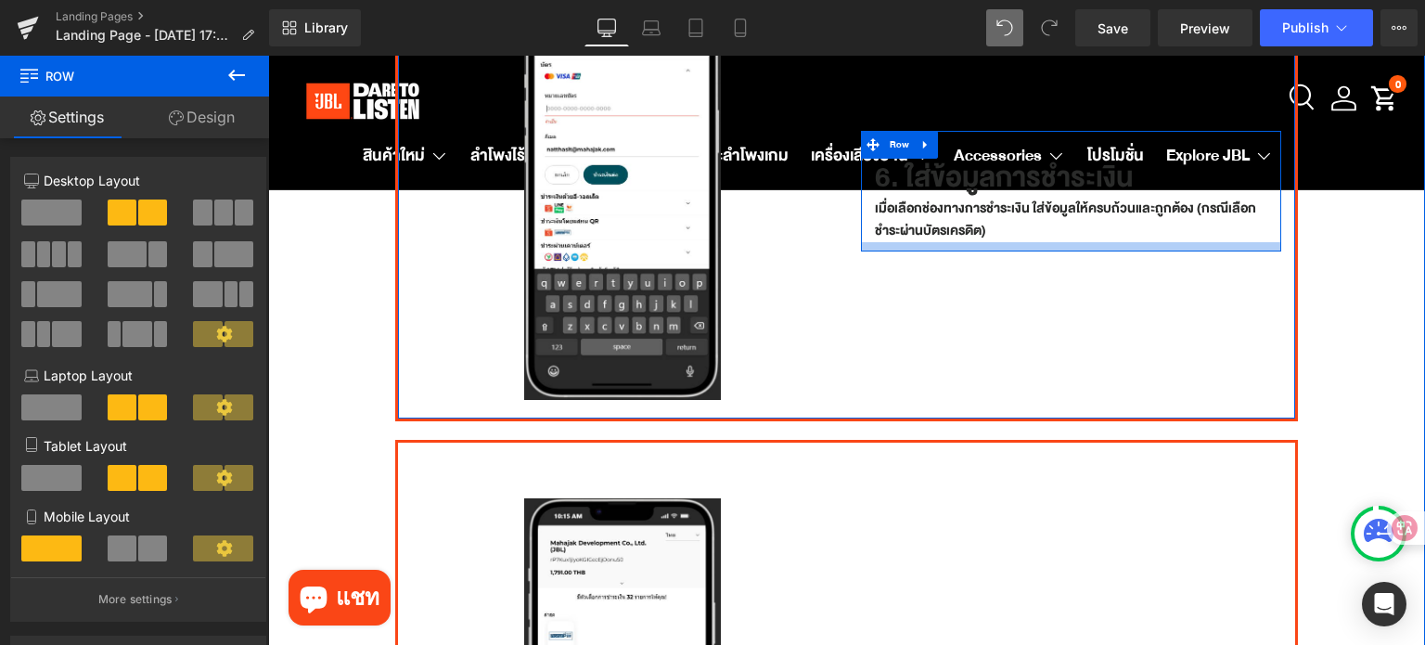
scroll to position [2400, 0]
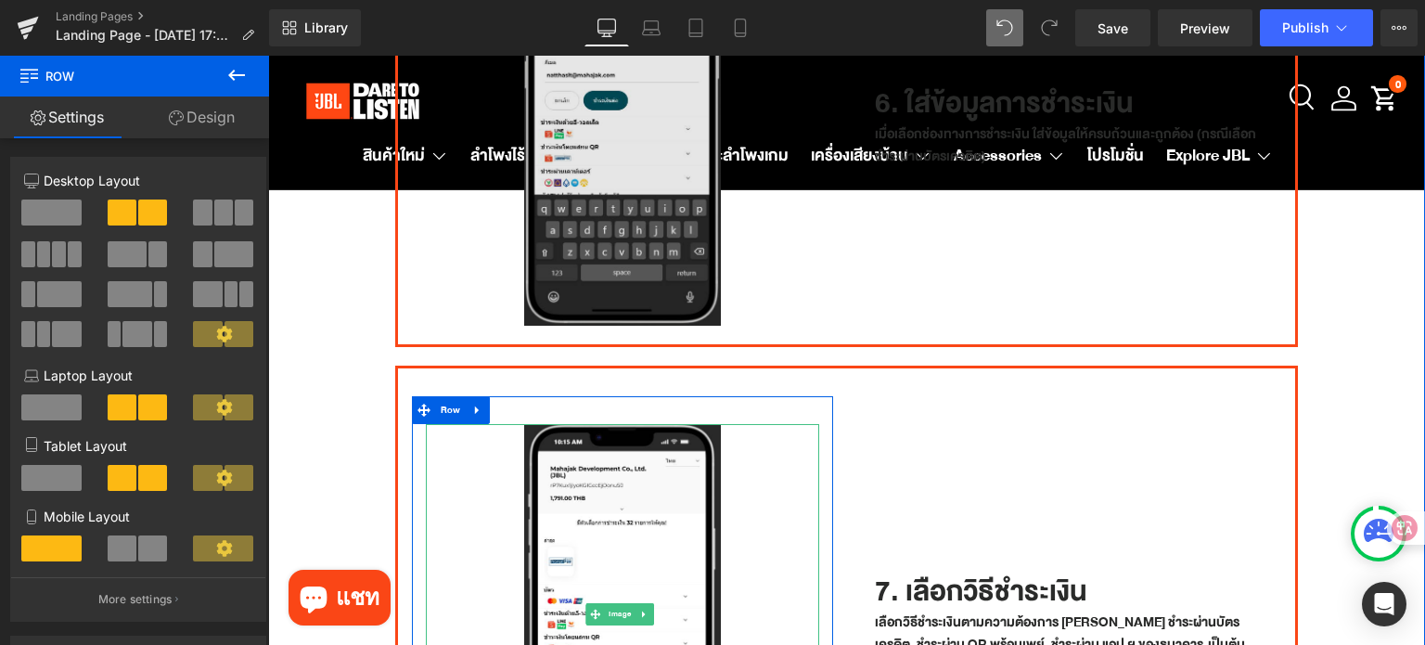
click at [608, 500] on img at bounding box center [622, 614] width 197 height 380
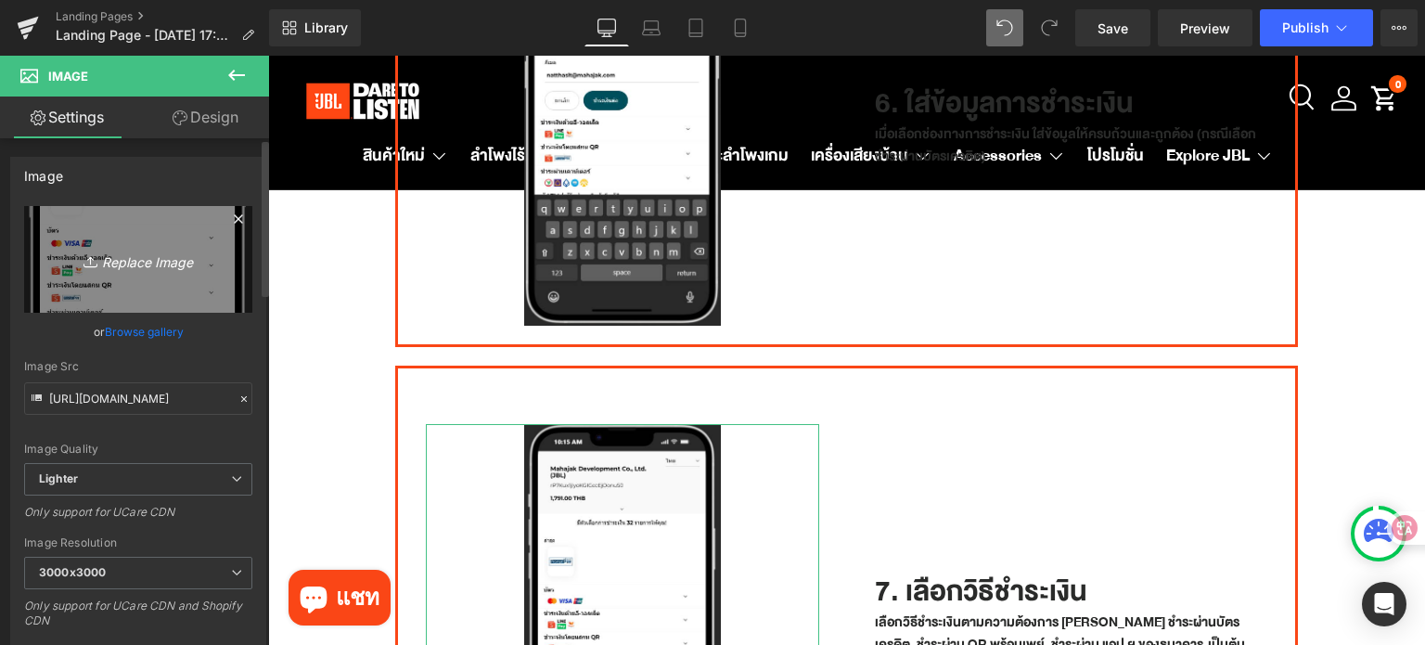
click at [141, 282] on link "Replace Image" at bounding box center [138, 259] width 228 height 107
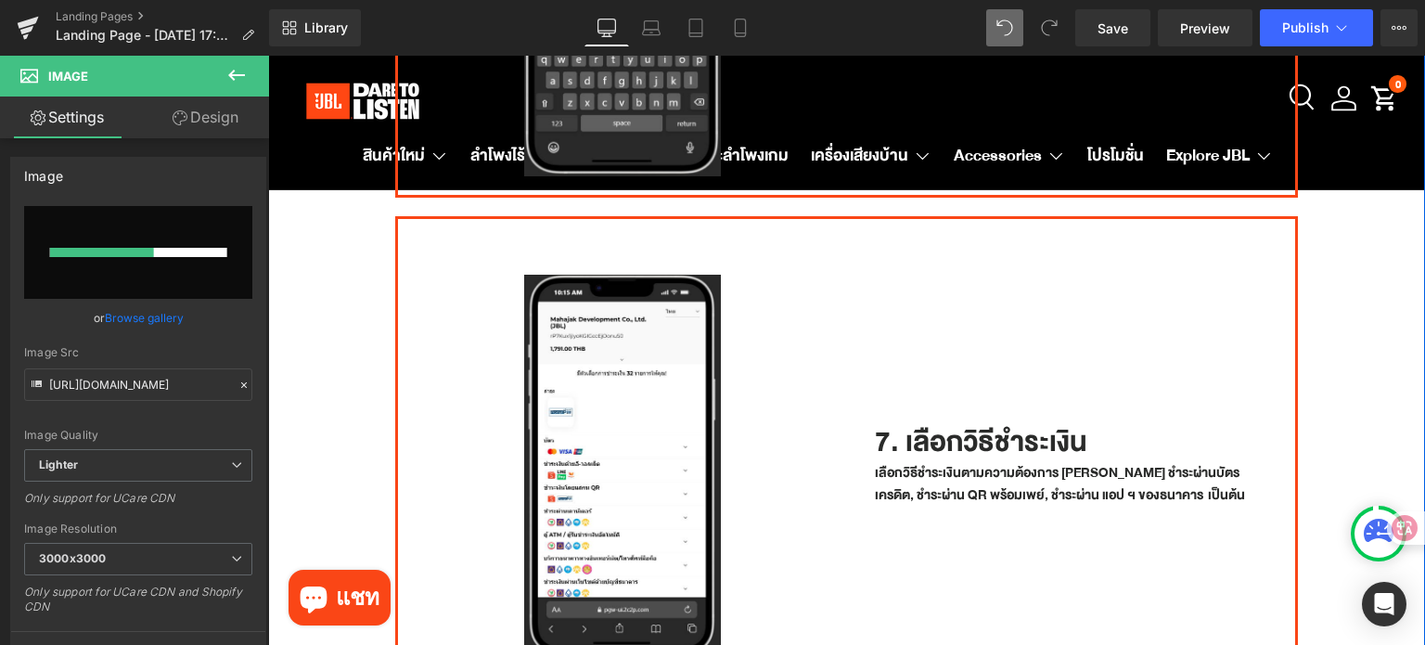
scroll to position [2586, 0]
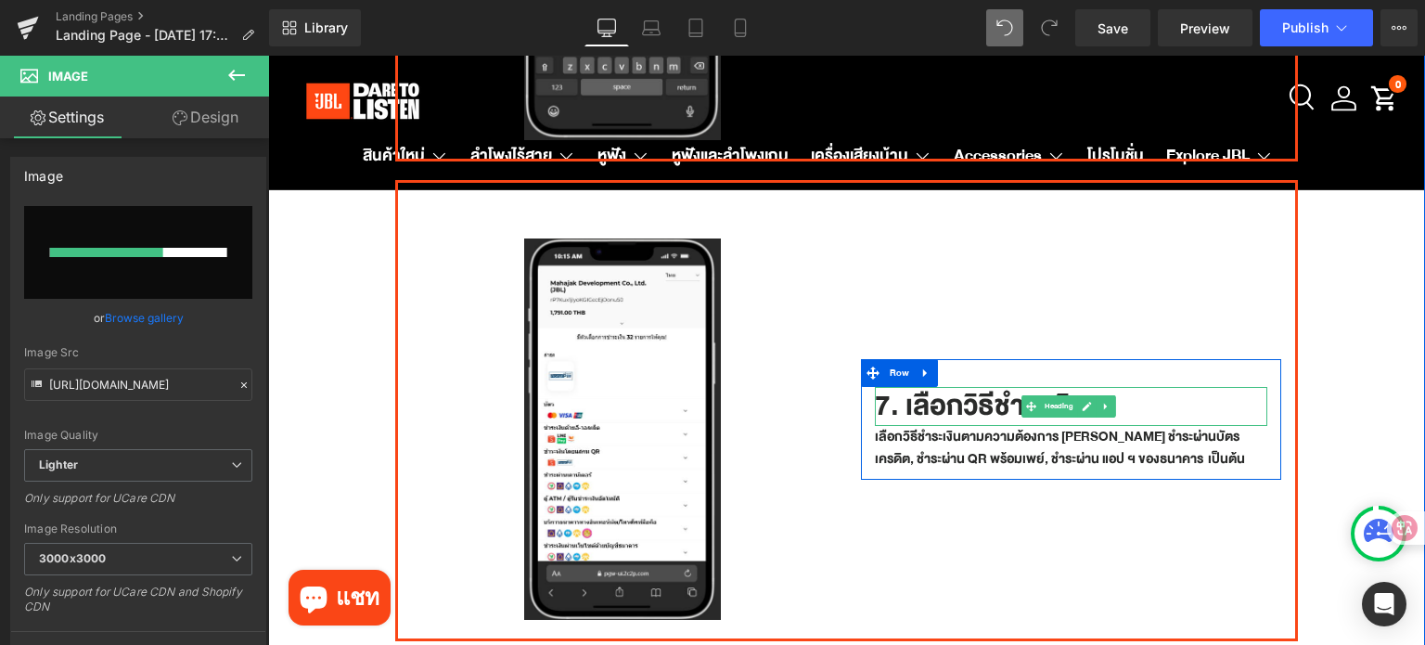
click at [877, 387] on h1 "7. เลือกวิธีชำระเงิน" at bounding box center [1071, 406] width 393 height 39
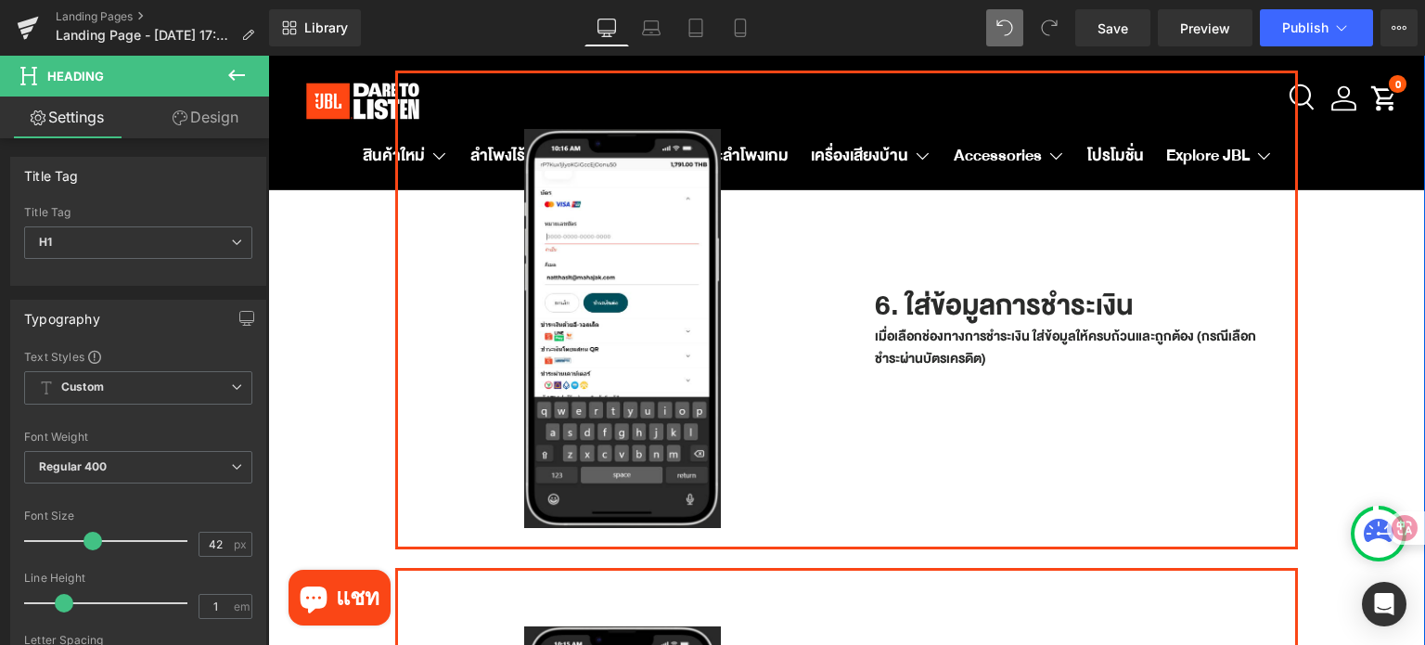
scroll to position [2493, 0]
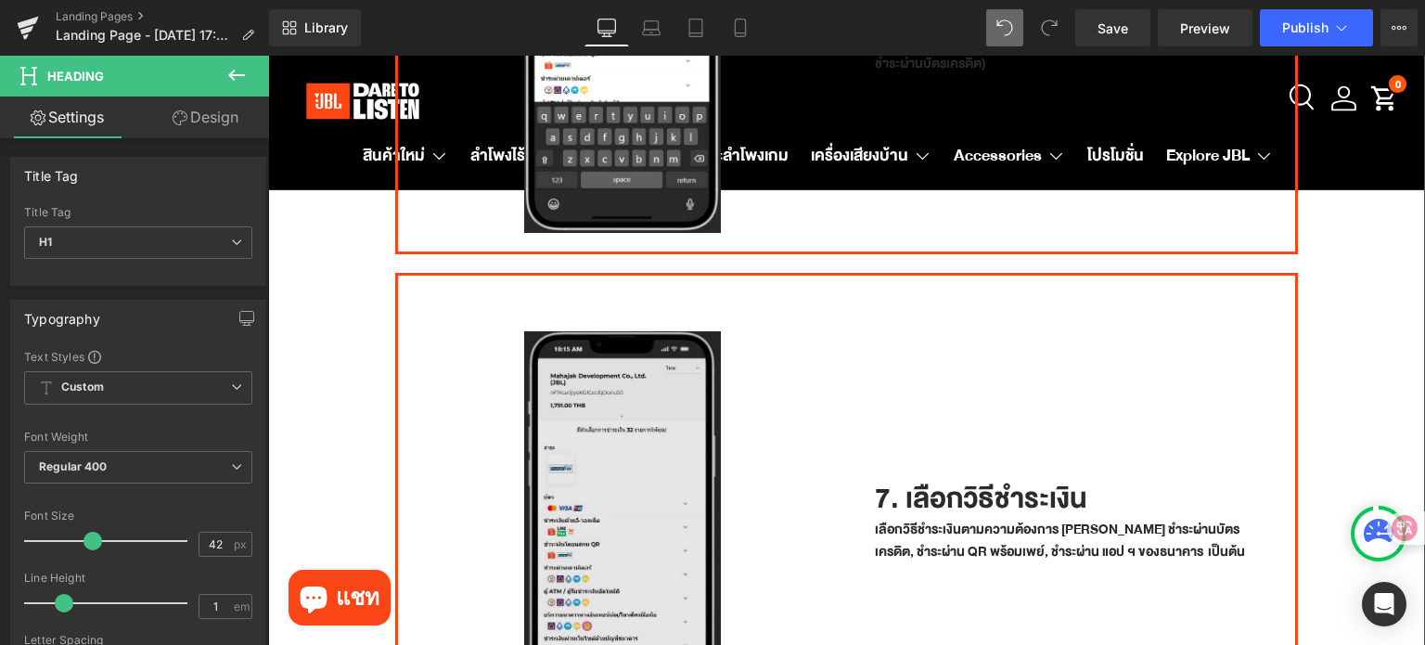
click at [665, 437] on img at bounding box center [622, 521] width 197 height 380
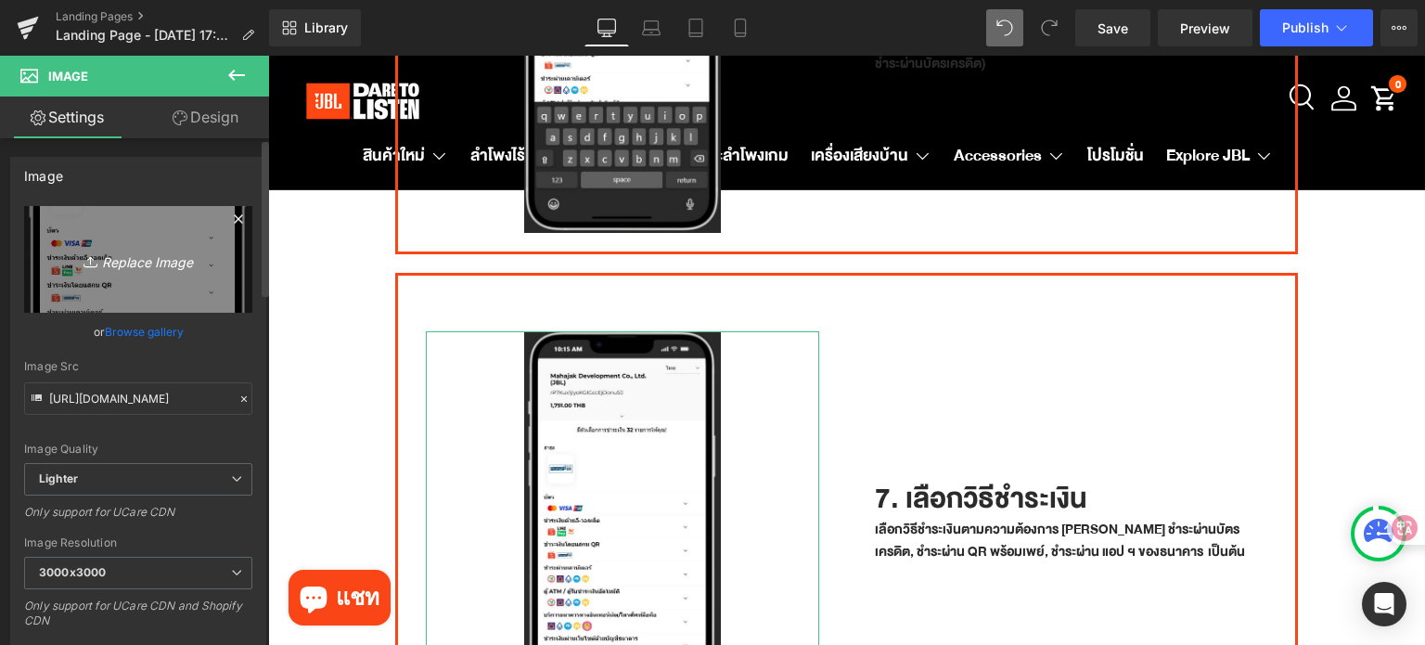
click at [129, 259] on icon "Replace Image" at bounding box center [138, 259] width 148 height 23
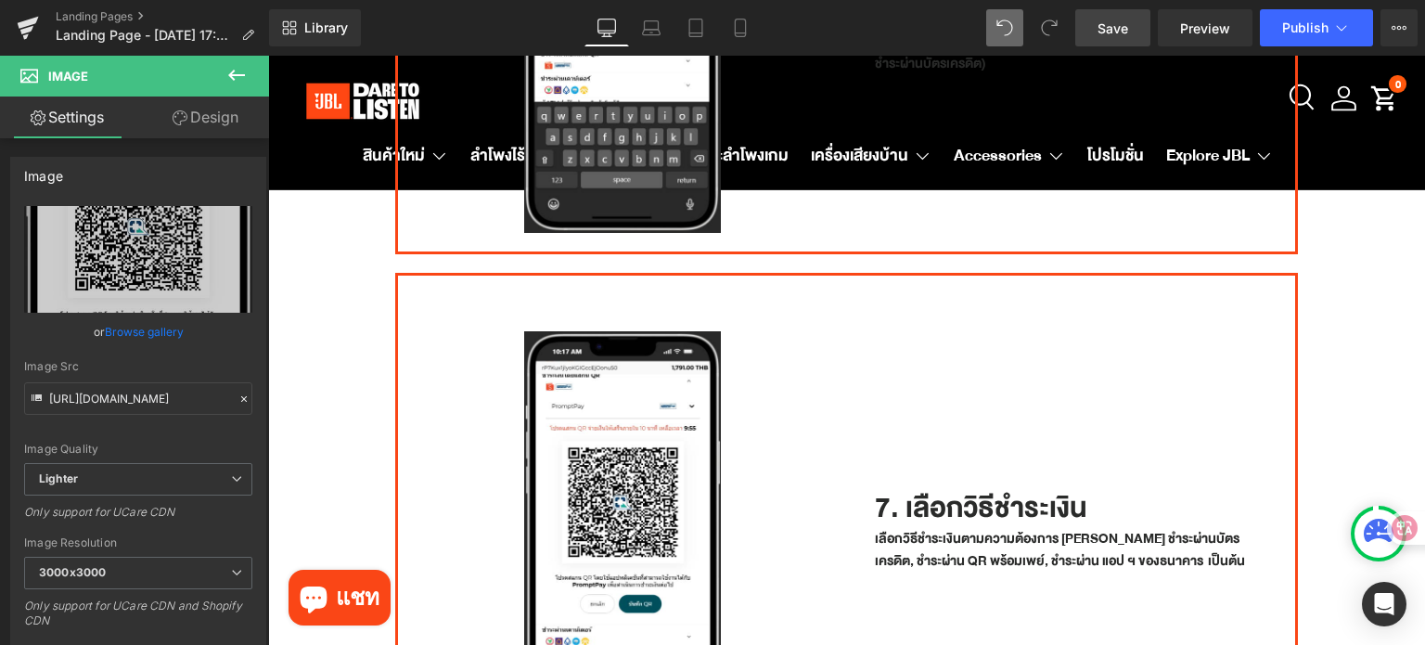
click at [1120, 14] on link "Save" at bounding box center [1112, 27] width 75 height 37
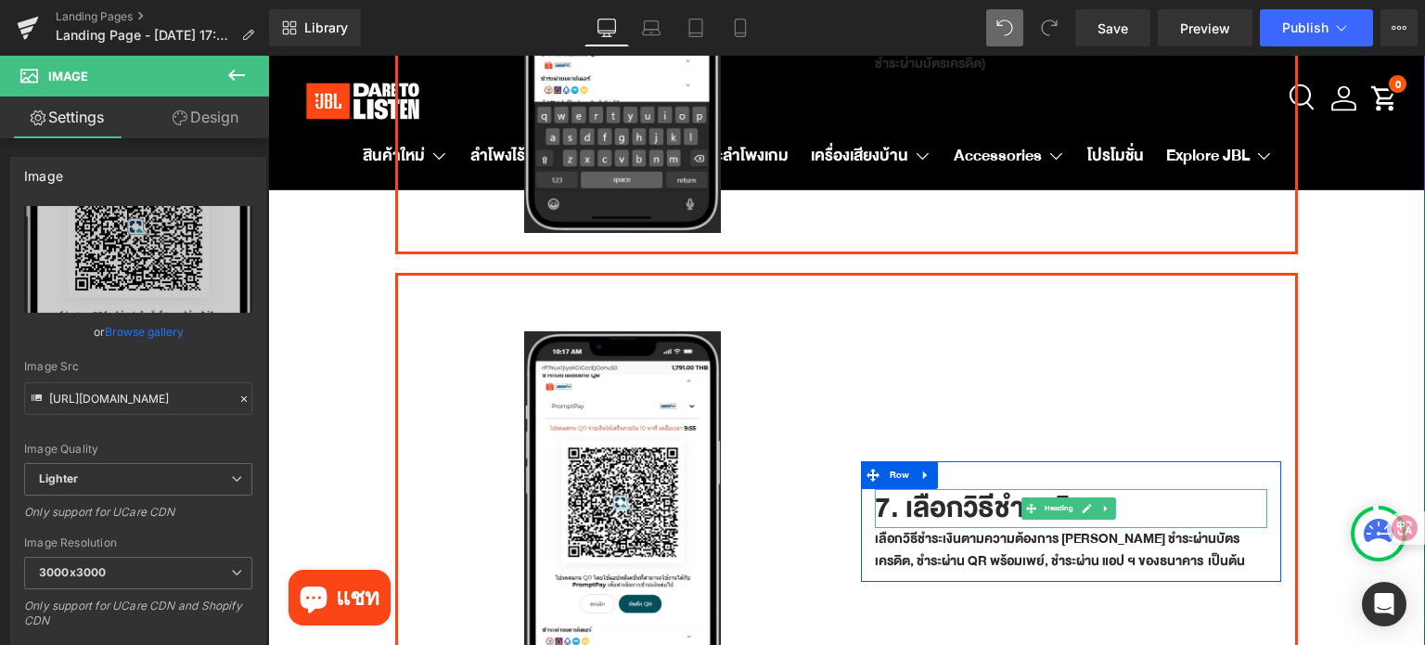
click at [879, 489] on h1 "7. เลือกวิธีชำระเงิน" at bounding box center [1071, 508] width 393 height 39
click at [882, 489] on h1 "7. เลือกวิธีชำระเงิน" at bounding box center [1071, 508] width 393 height 39
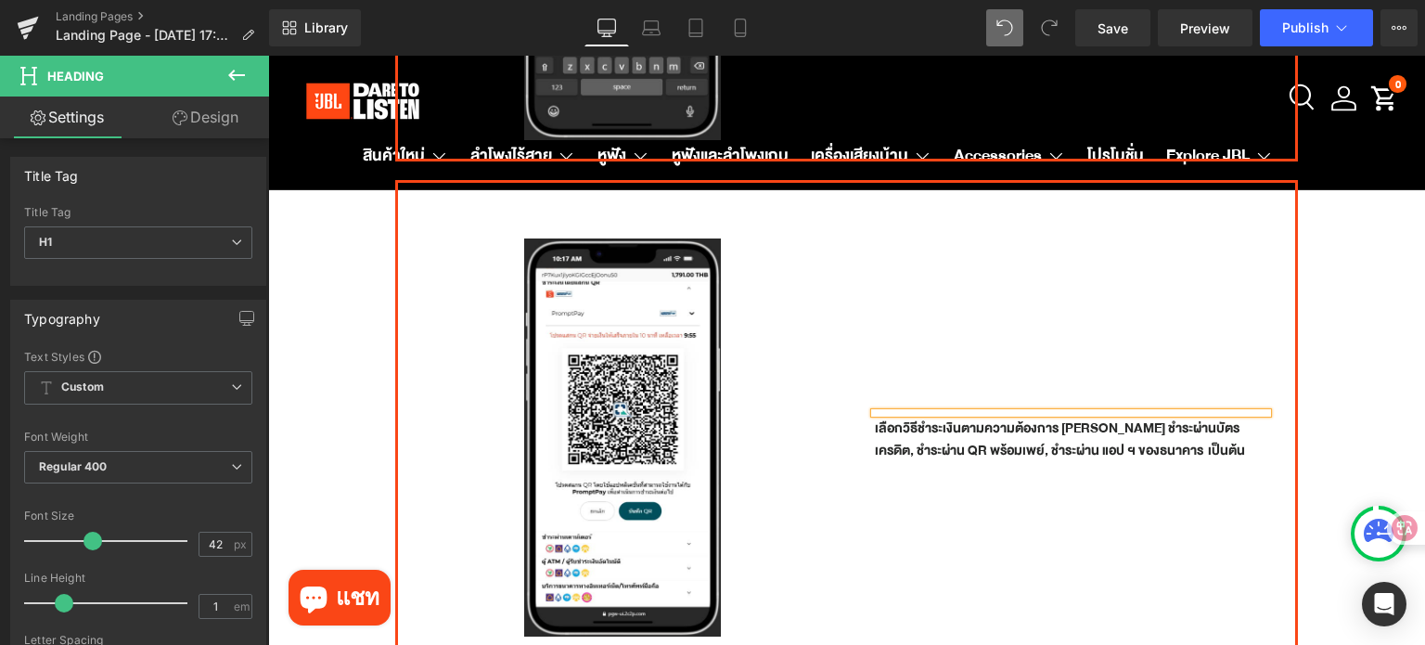
scroll to position [2591, 0]
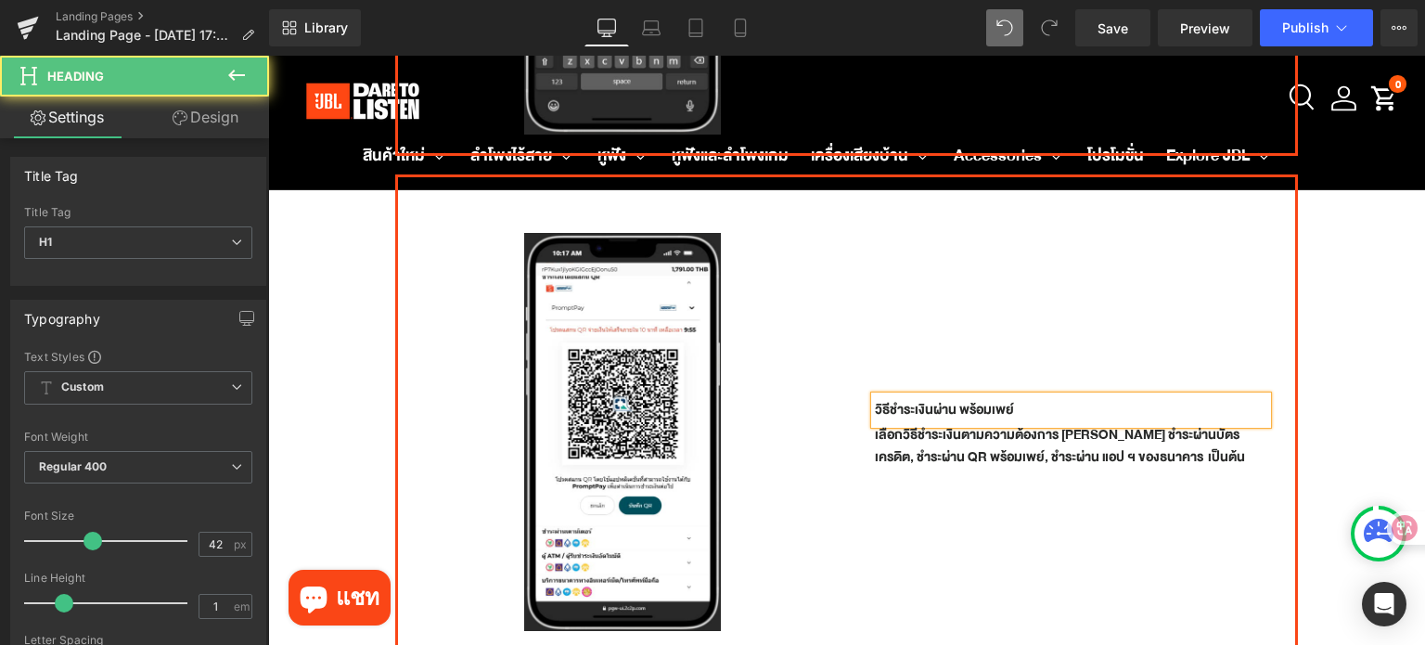
click at [955, 396] on div "วิธีชำระเงินผ่าน พร้อมเพย์" at bounding box center [1071, 410] width 393 height 28
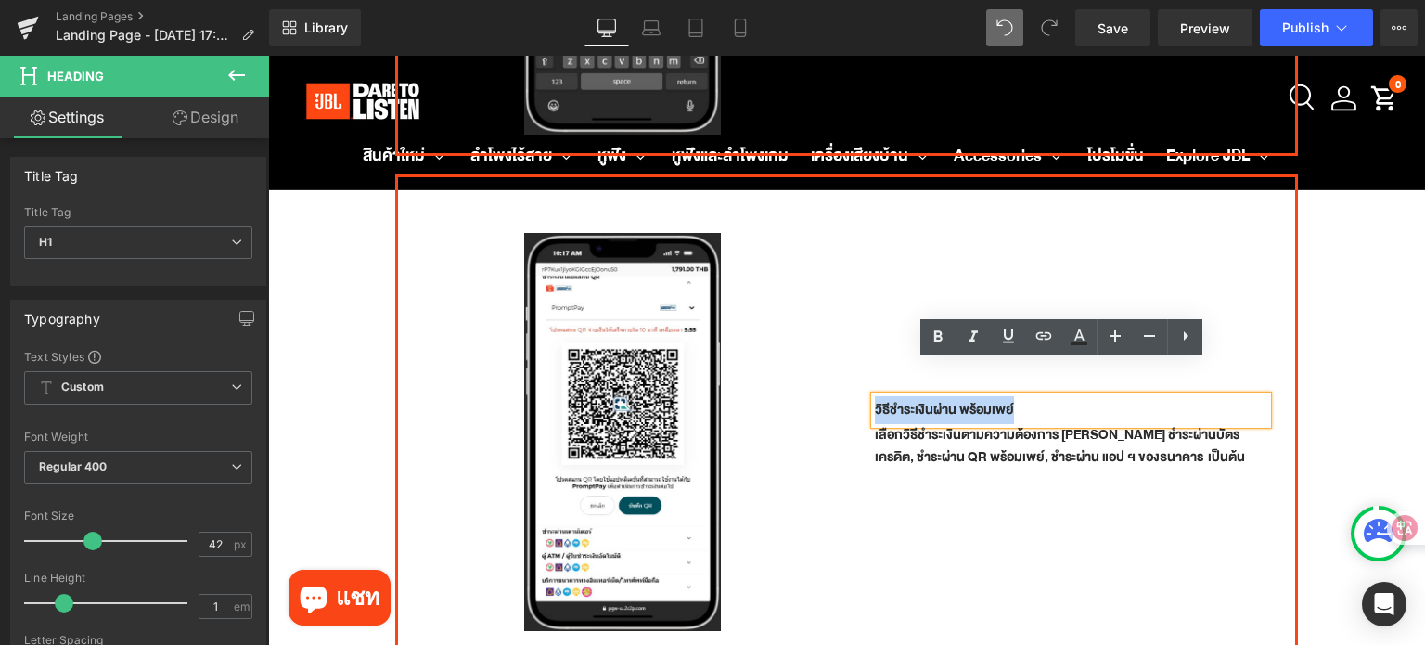
drag, startPoint x: 1016, startPoint y: 374, endPoint x: 839, endPoint y: 374, distance: 176.2
click at [847, 374] on div "วิธีชำระเงินผ่าน พร้อมเพย์ Heading เลือกวิธีชำระเงินตามความต้องการ เช่น ชำระผ่า…" at bounding box center [1071, 422] width 449 height 435
click at [1127, 30] on span "Save" at bounding box center [1112, 28] width 31 height 19
